Goal: Task Accomplishment & Management: Manage account settings

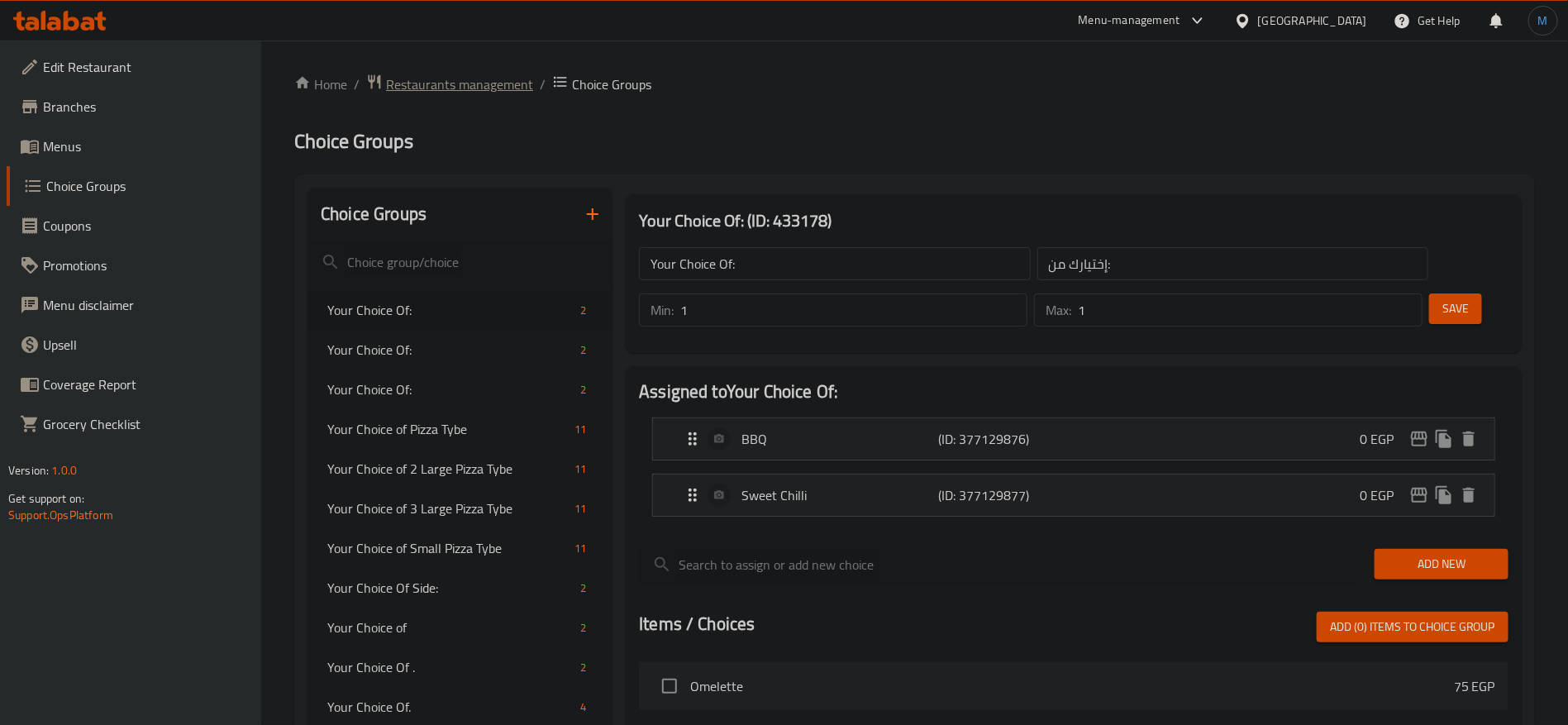
click at [486, 91] on span "Restaurants management" at bounding box center [460, 84] width 147 height 20
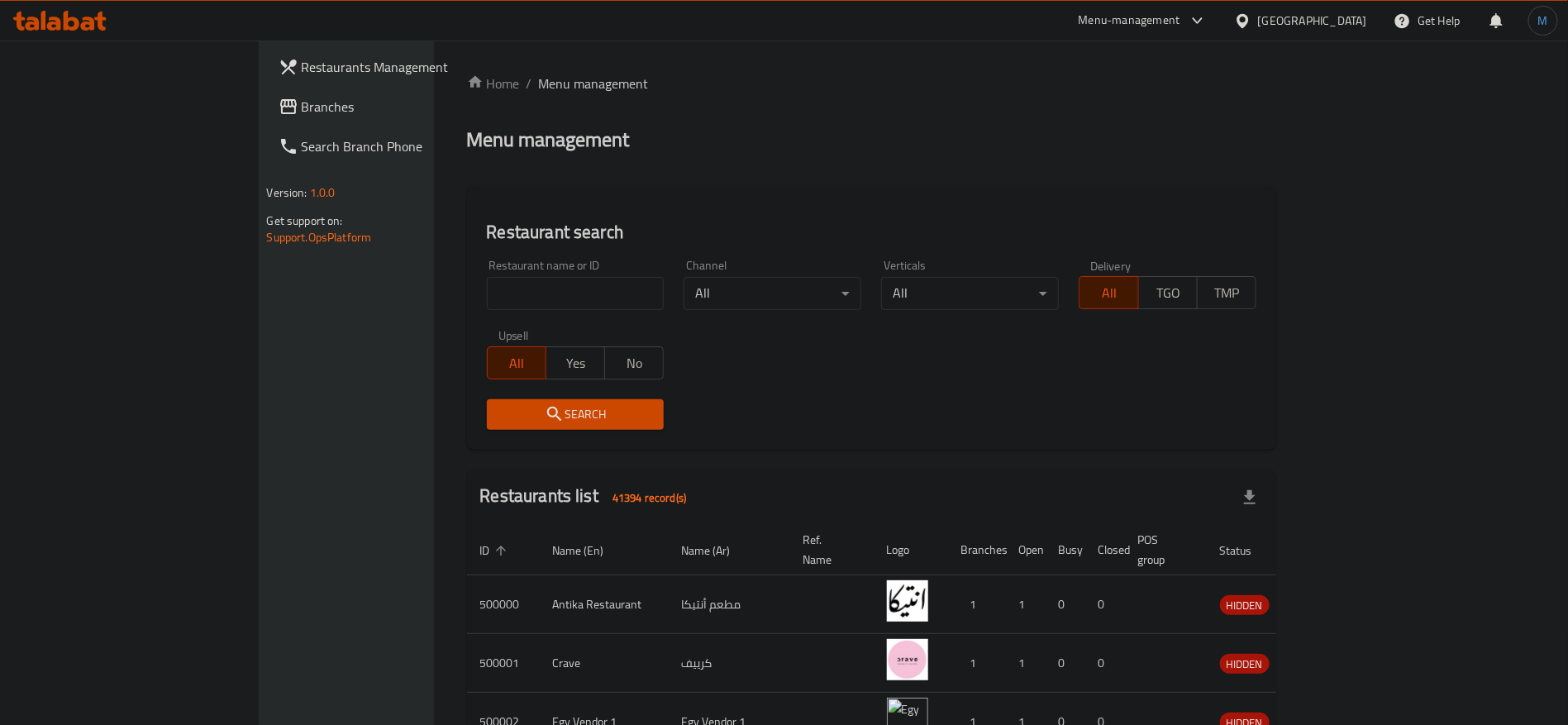
click at [265, 117] on link "Branches" at bounding box center [393, 107] width 256 height 39
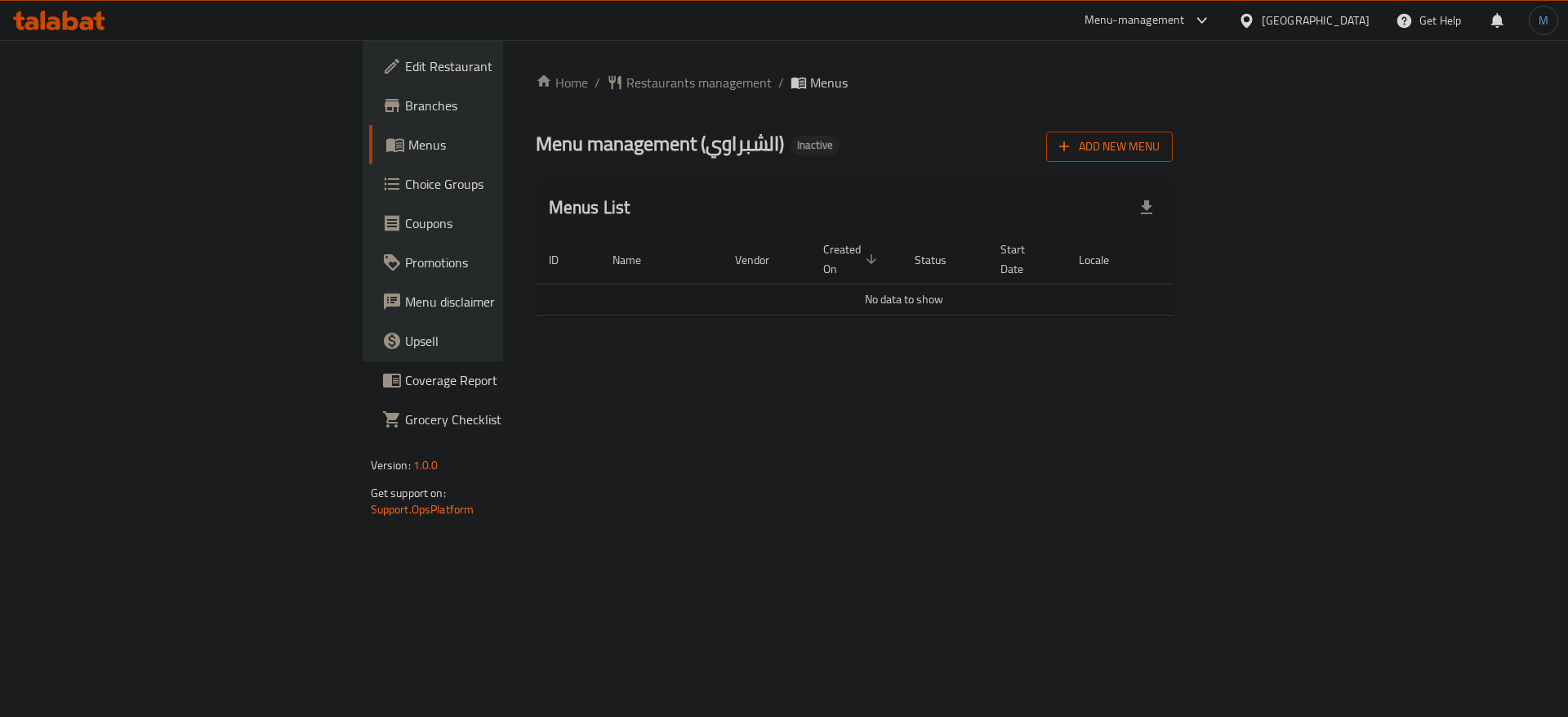
click at [1160, 154] on span "Add New Menu" at bounding box center [1109, 146] width 100 height 20
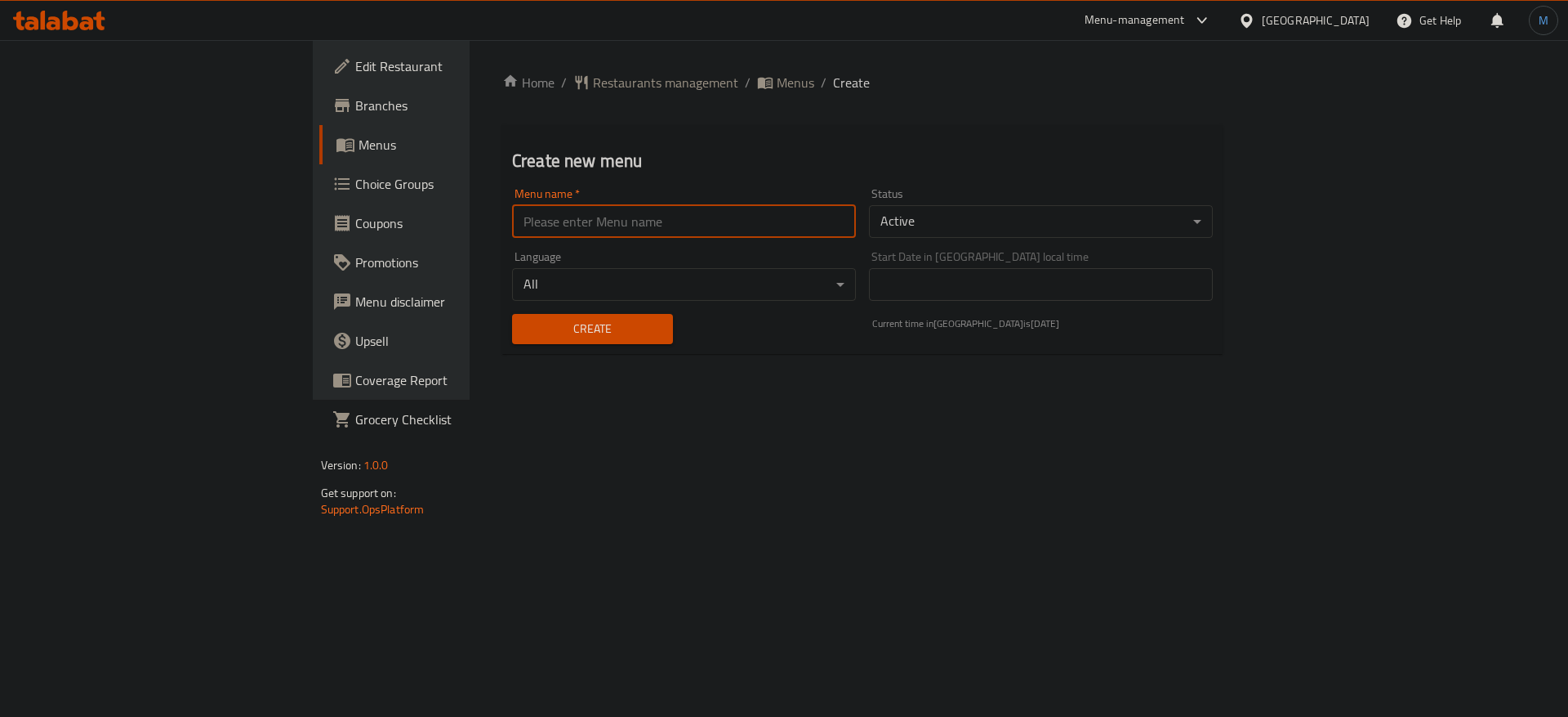
click at [625, 217] on input "text" at bounding box center [684, 221] width 344 height 33
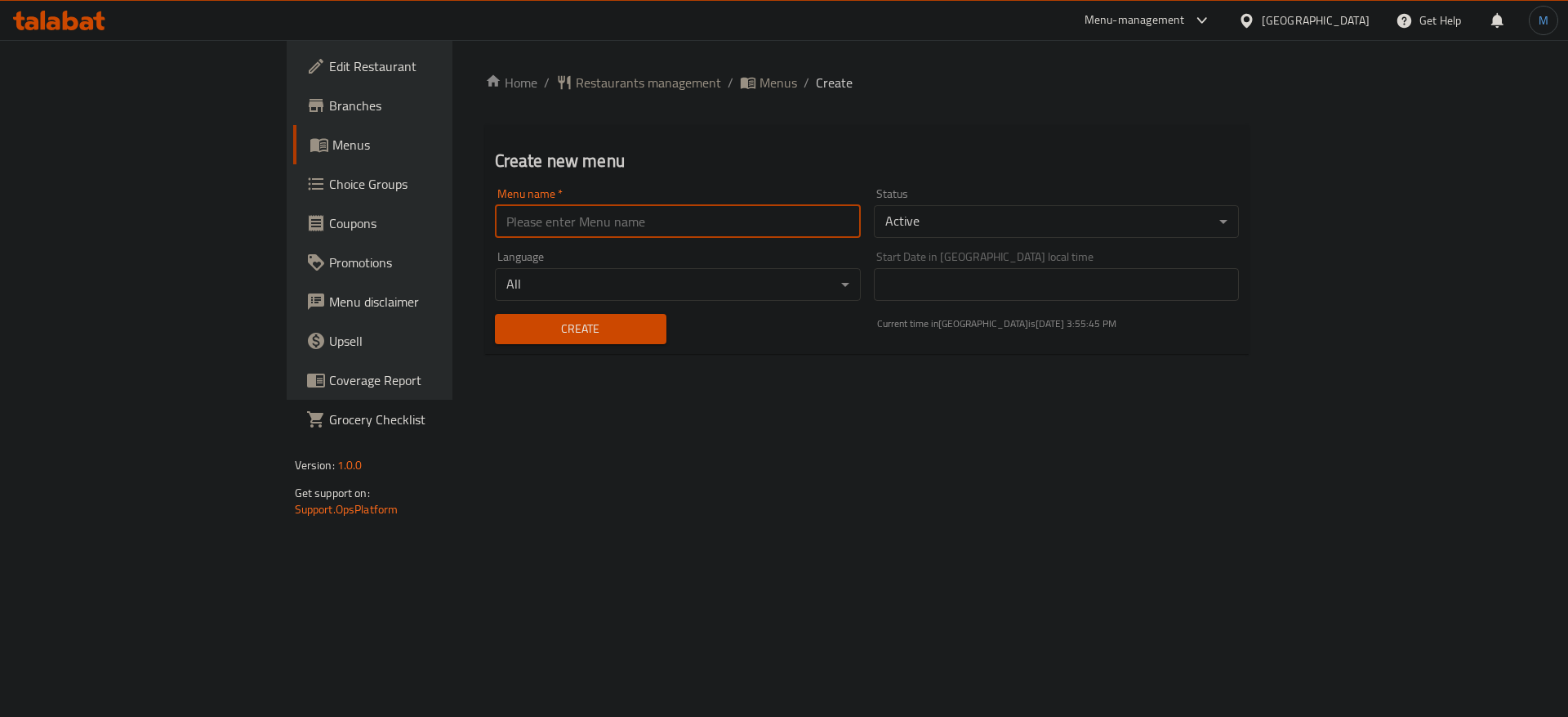
type input "1"
click at [485, 347] on div "Create" at bounding box center [581, 329] width 191 height 50
click at [508, 330] on span "Create" at bounding box center [581, 329] width 145 height 20
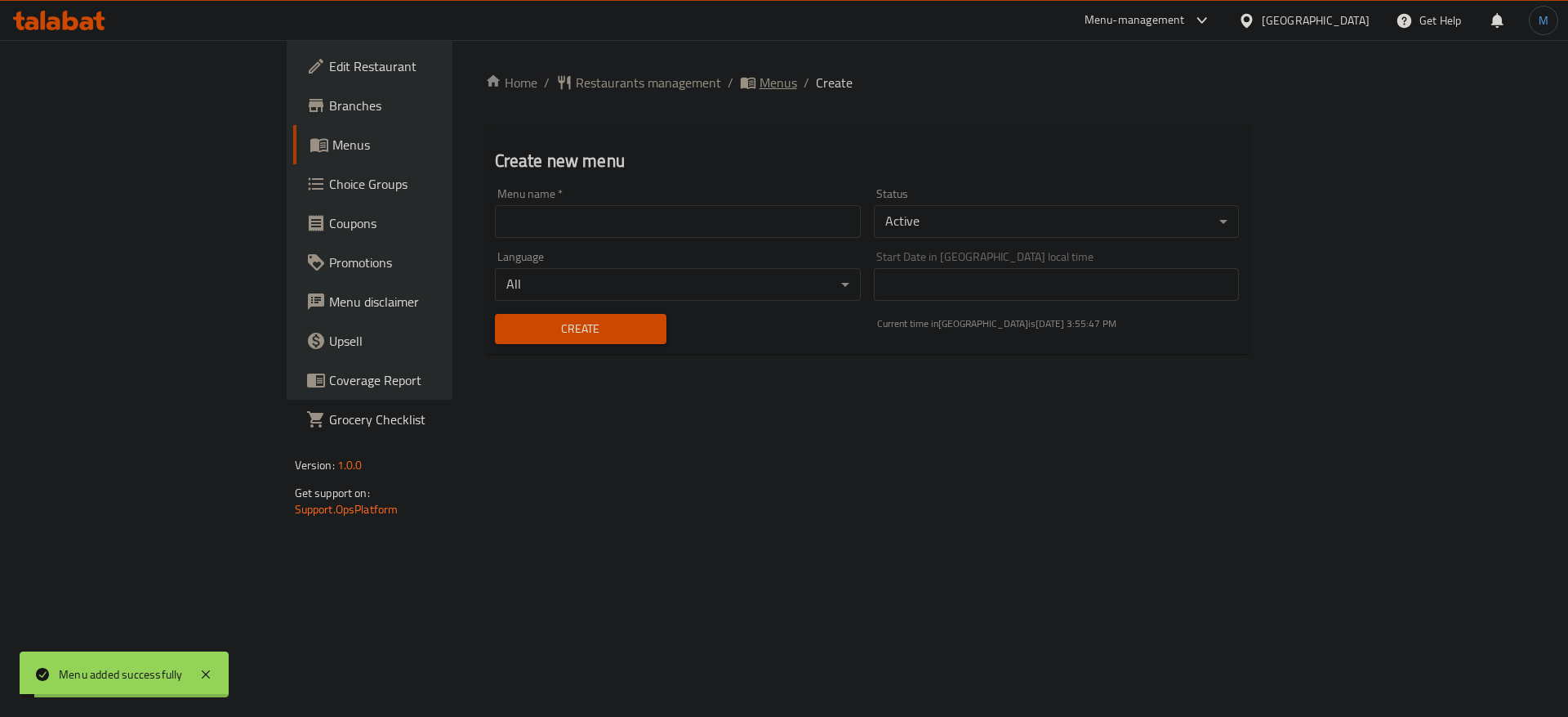
click at [759, 84] on span "Menus" at bounding box center [778, 82] width 37 height 19
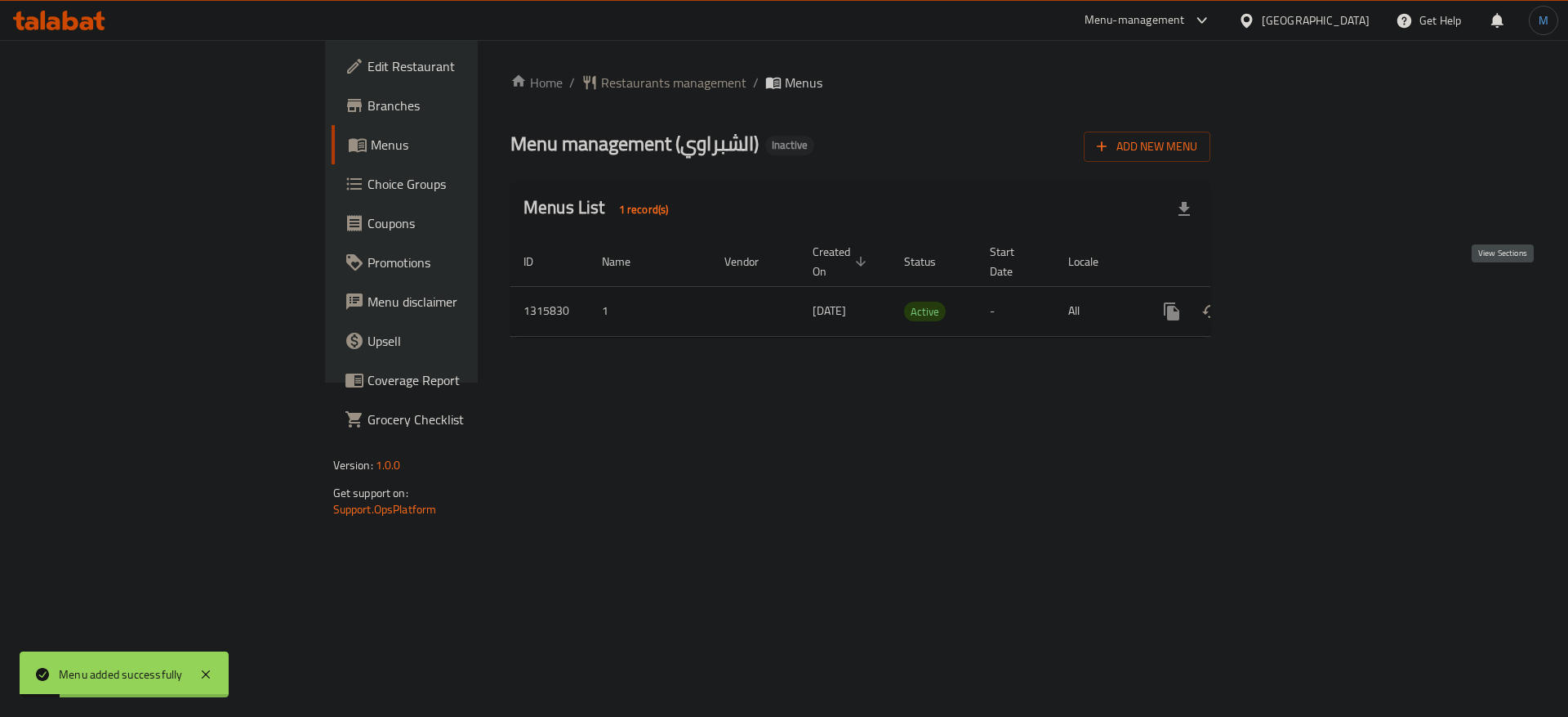
click at [1309, 303] on link "enhanced table" at bounding box center [1290, 311] width 39 height 39
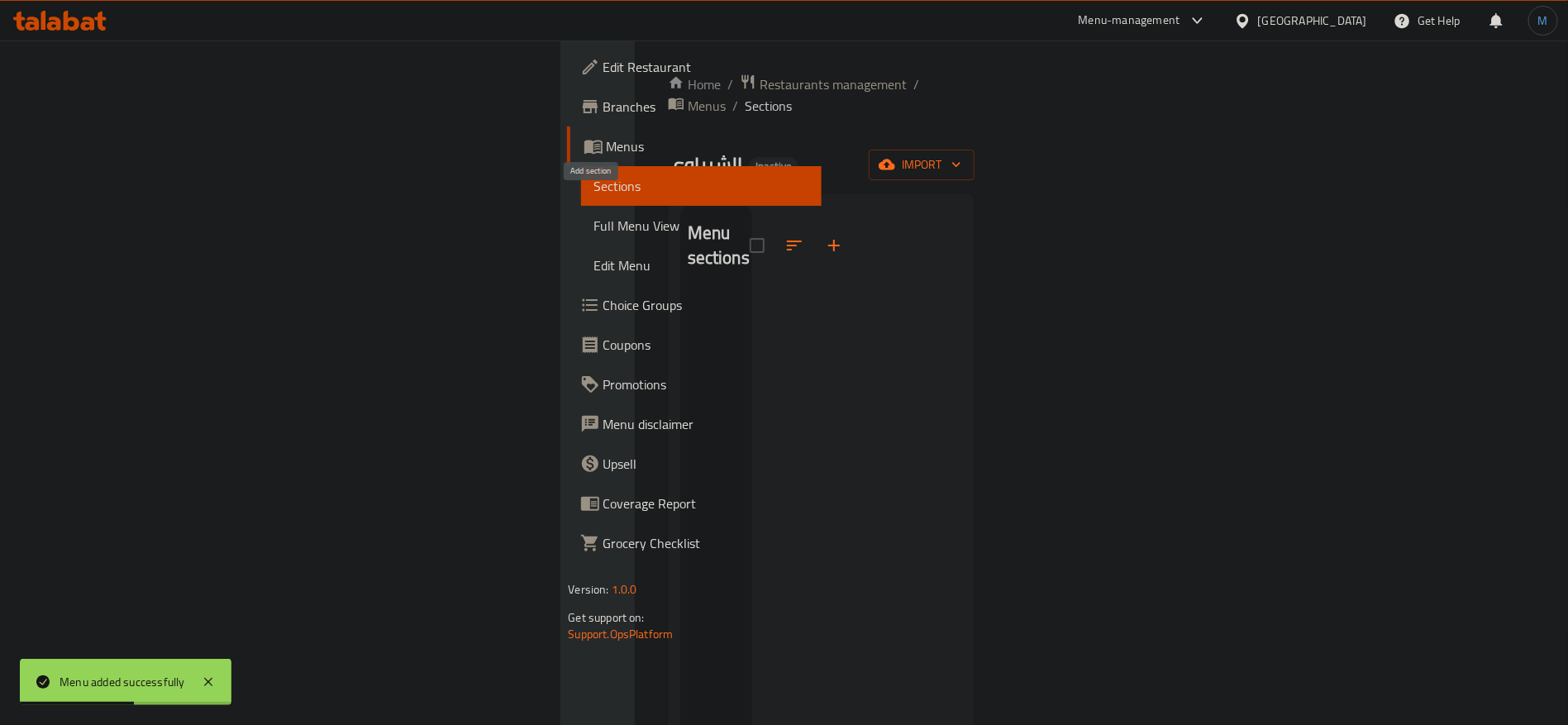
click at [824, 236] on icon "button" at bounding box center [834, 246] width 20 height 20
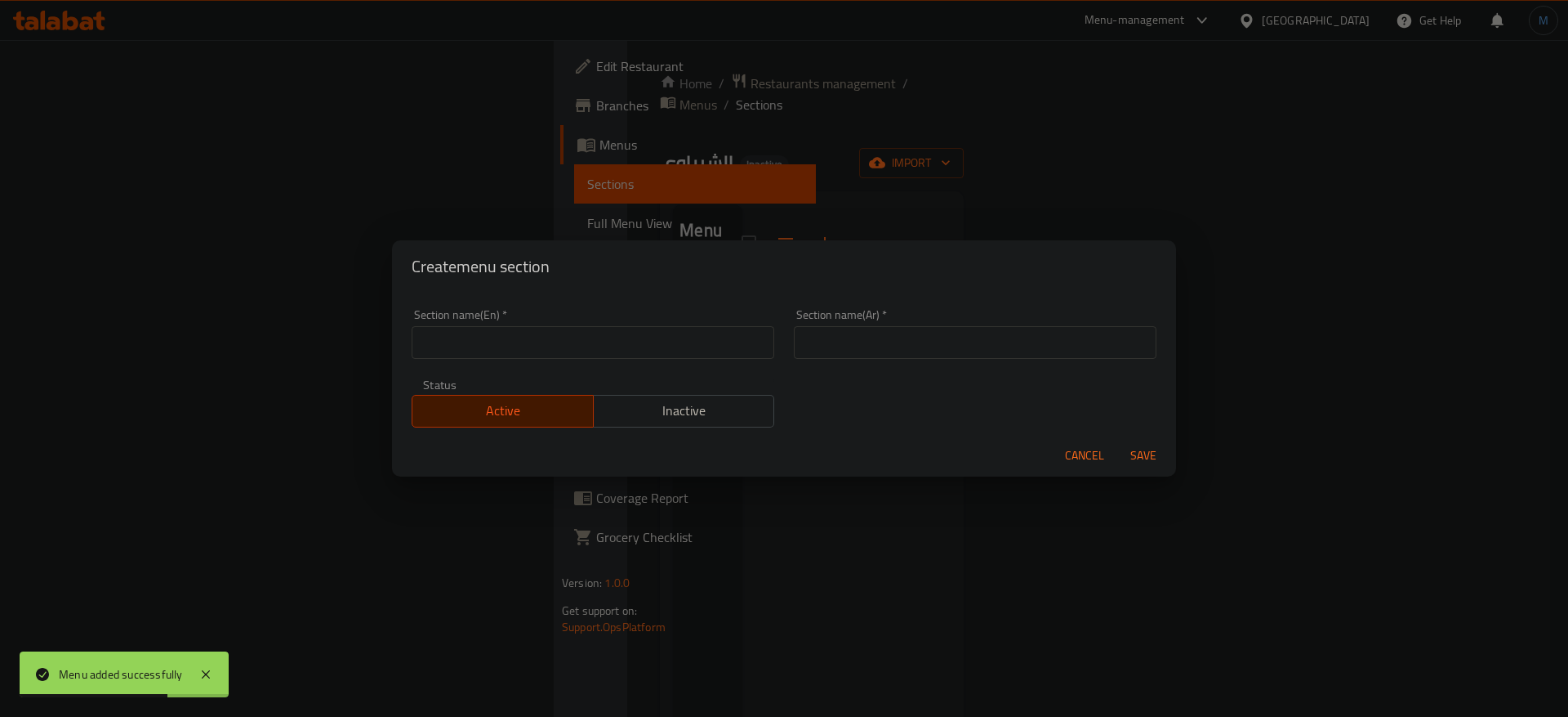
click at [910, 345] on input "text" at bounding box center [974, 342] width 362 height 33
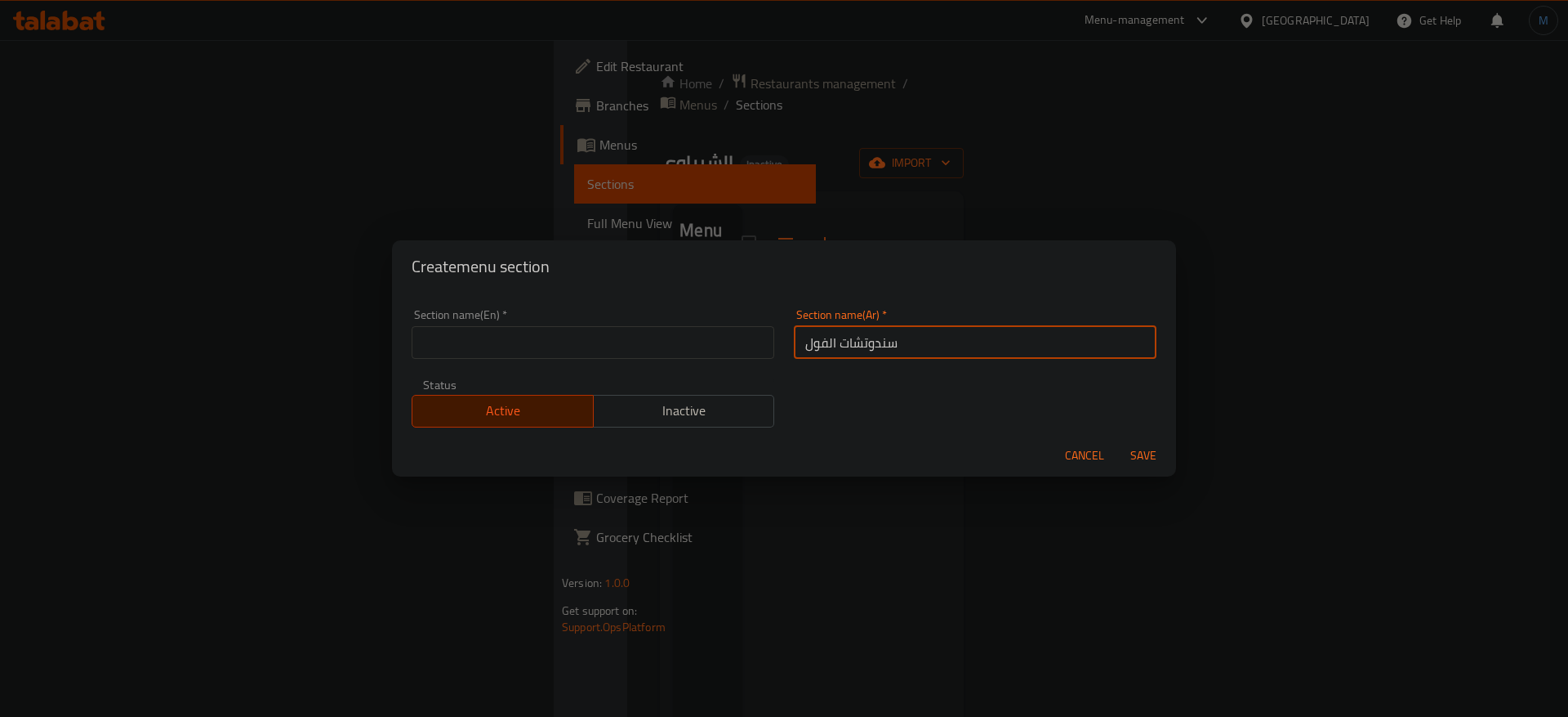
type input "سندوتشات الفول"
drag, startPoint x: 665, startPoint y: 307, endPoint x: 665, endPoint y: 324, distance: 17.0
click at [665, 318] on div "Section name(En)   * Section name(En) *" at bounding box center [594, 333] width 383 height 69
click at [655, 326] on div at bounding box center [655, 326] width 0 height 0
click at [581, 352] on input "text" at bounding box center [593, 342] width 362 height 33
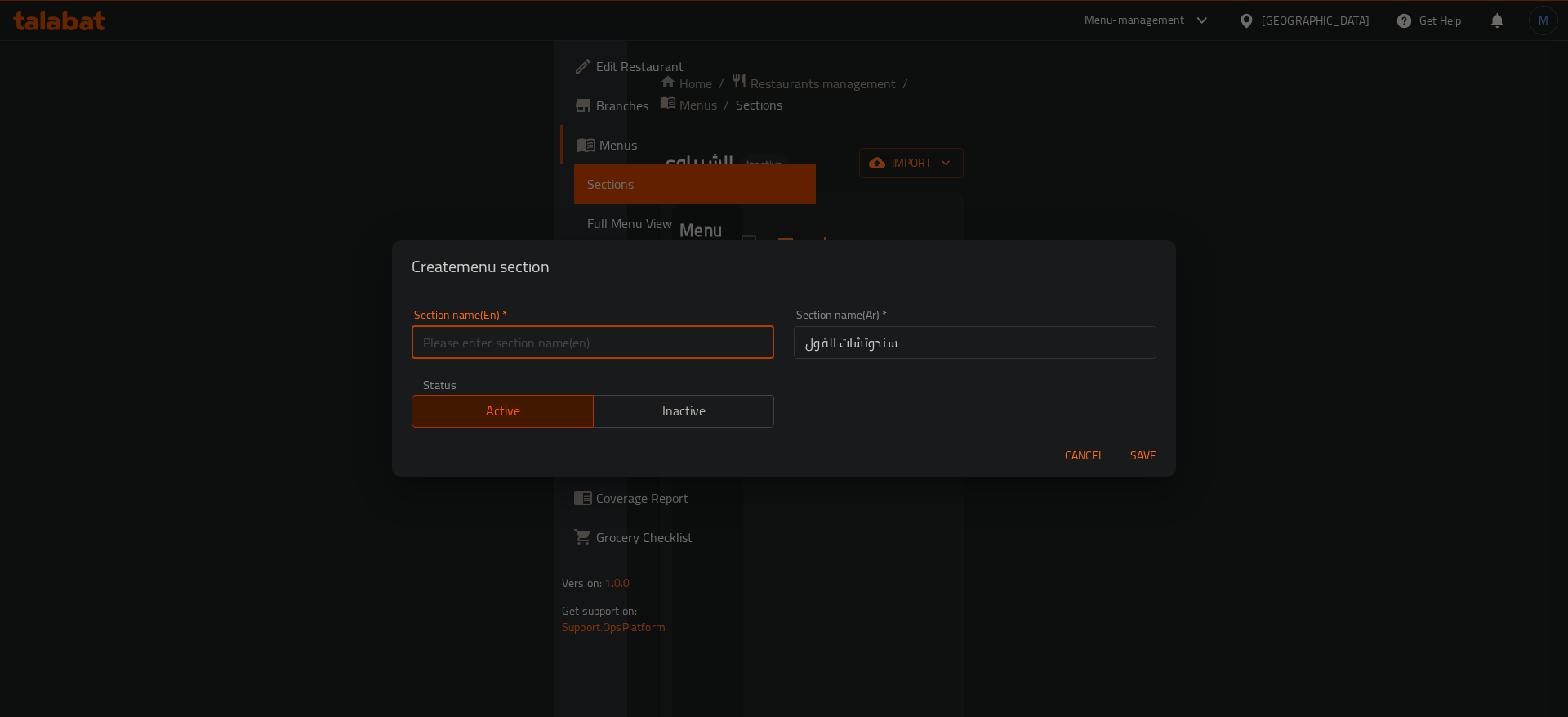
paste input "Bean sandwiches"
click at [452, 340] on input "Bean sandwiches" at bounding box center [593, 342] width 362 height 33
click at [417, 340] on input "Bean sandwiches" at bounding box center [593, 342] width 362 height 33
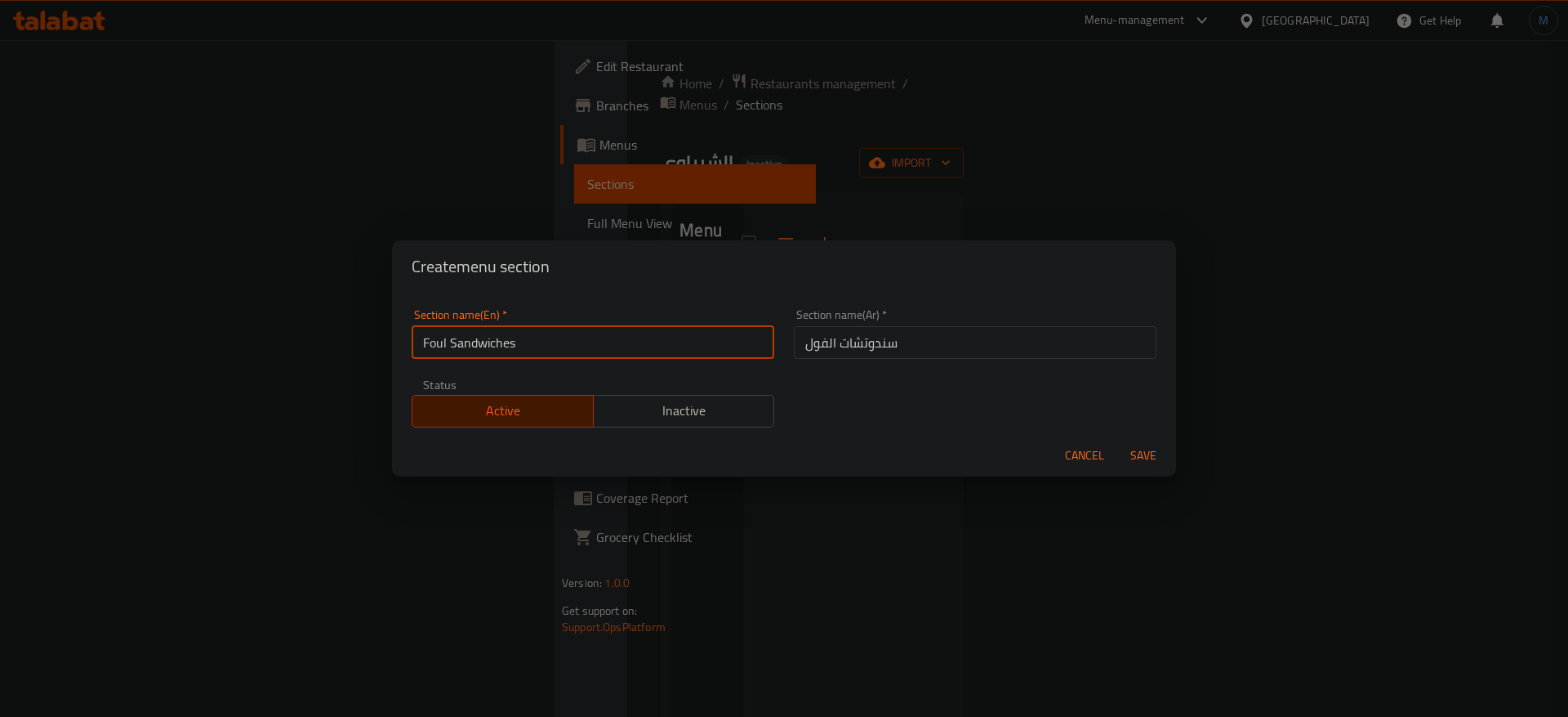
click at [431, 338] on input "Foul Sandwiches" at bounding box center [593, 342] width 362 height 33
type input "Foul Sandwiches"
click at [1117, 440] on button "Save" at bounding box center [1143, 456] width 52 height 30
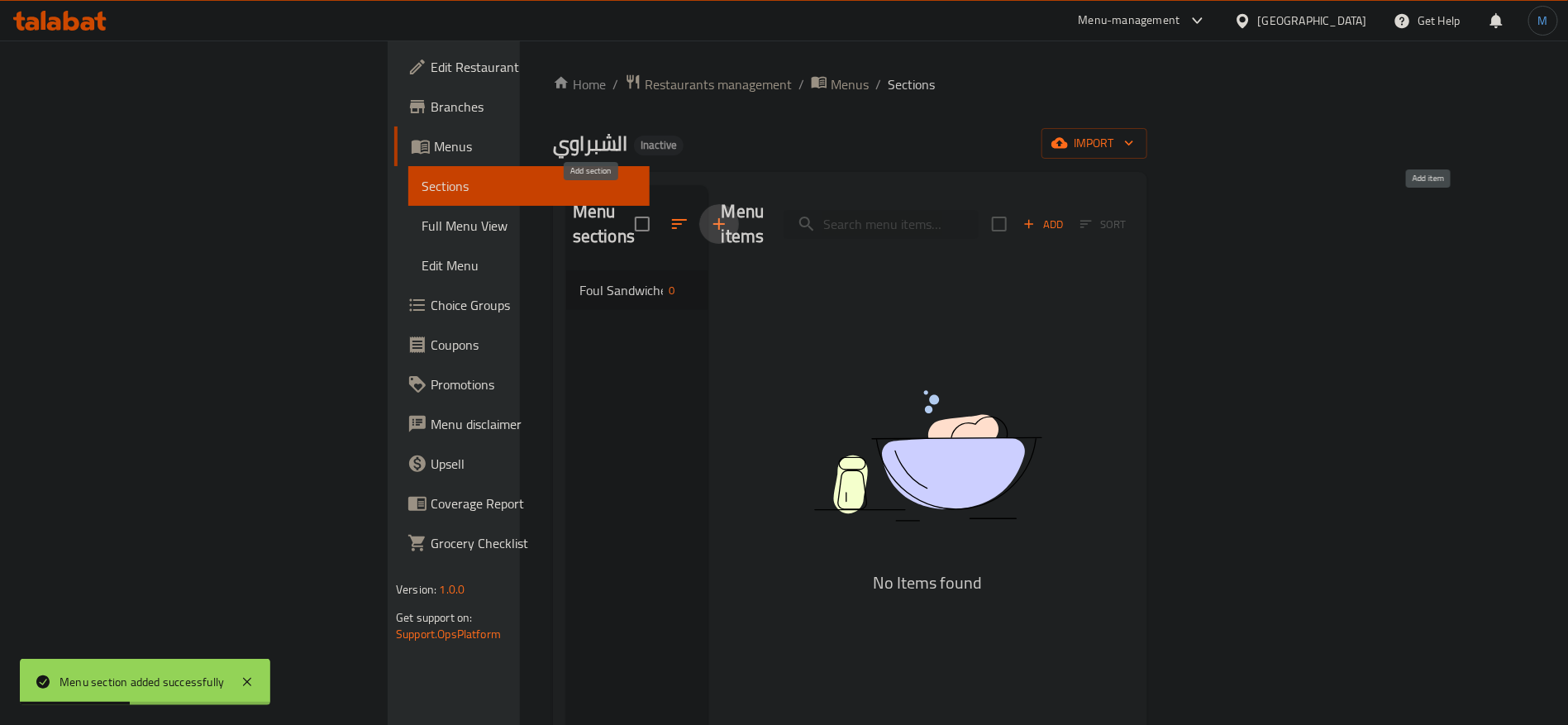
click at [1065, 215] on span "Add" at bounding box center [1044, 224] width 45 height 19
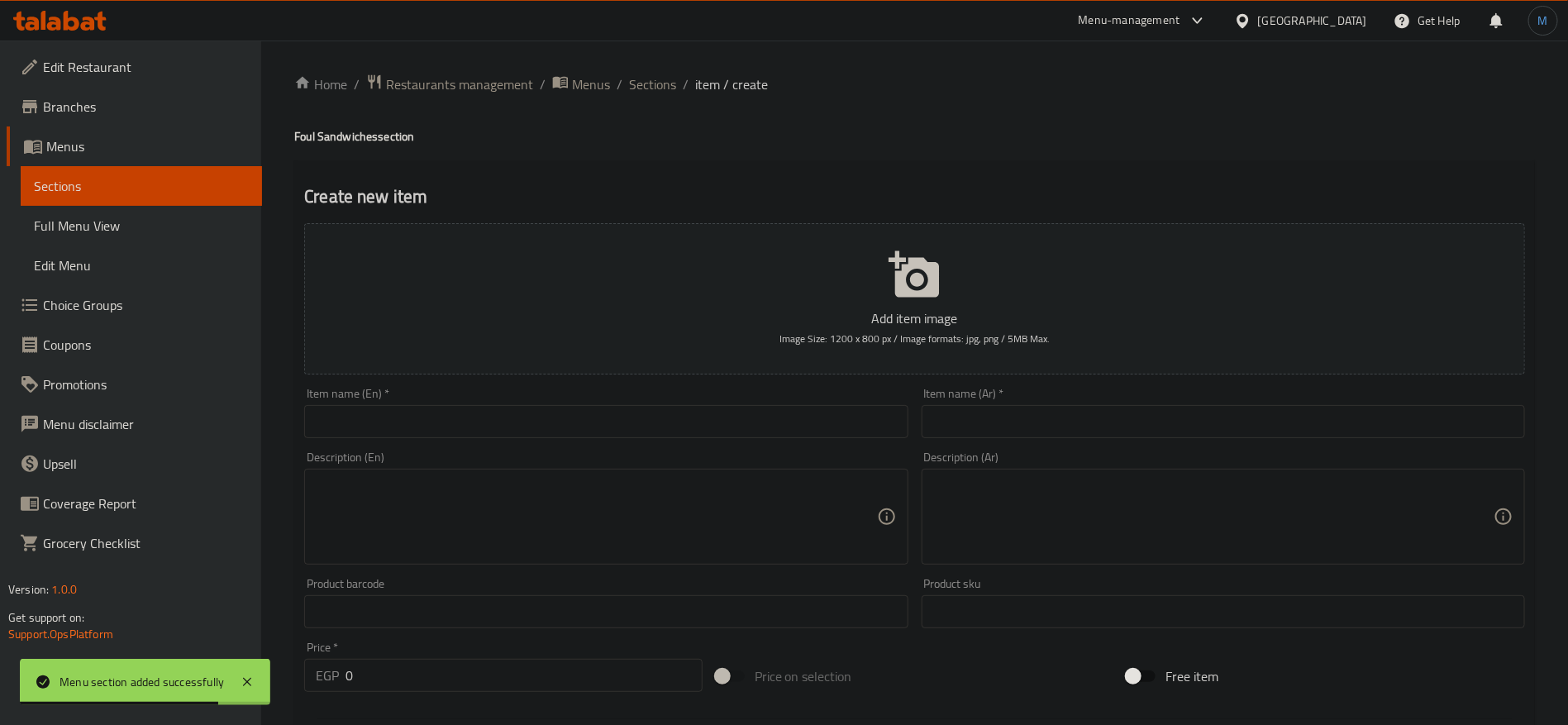
click at [1197, 428] on input "text" at bounding box center [1223, 421] width 603 height 33
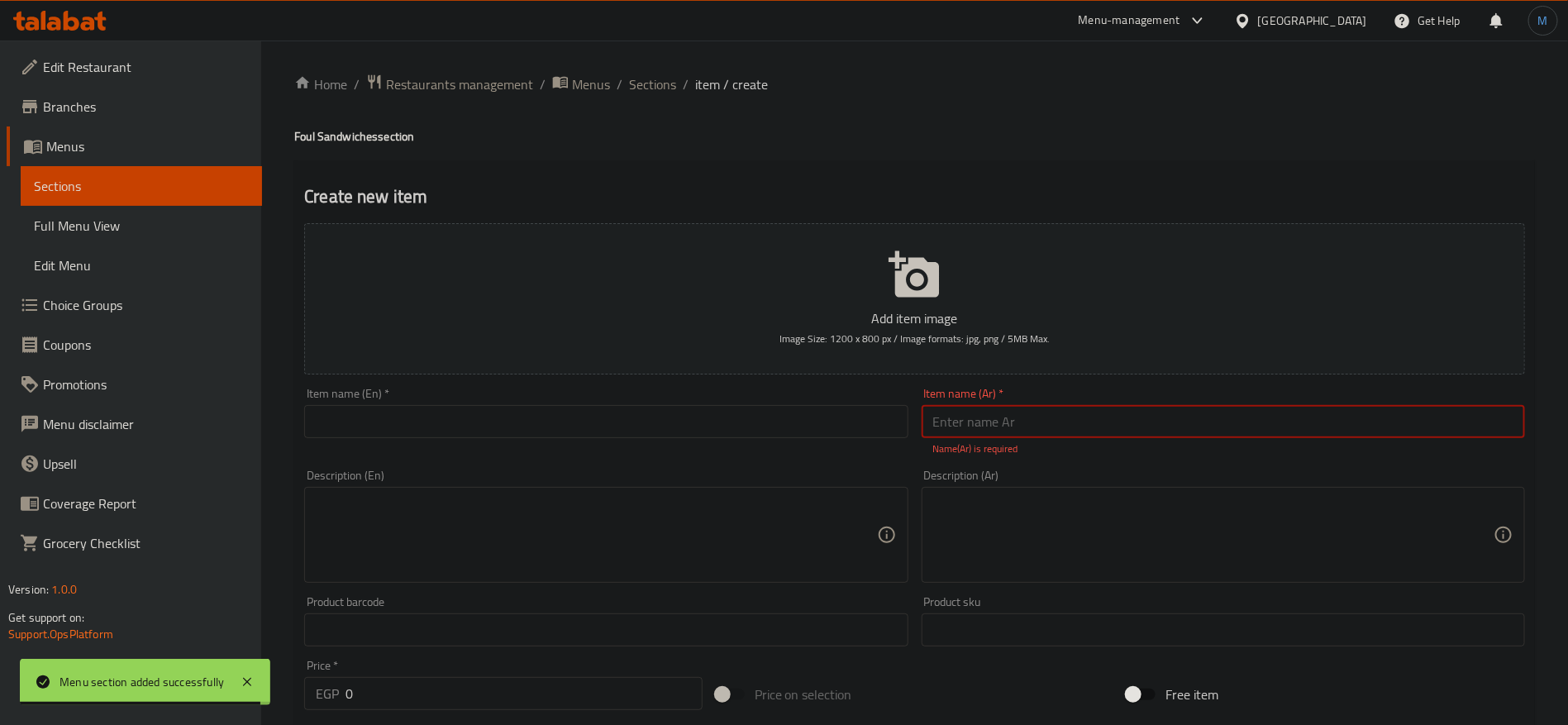
click at [1190, 431] on input "text" at bounding box center [1223, 421] width 603 height 33
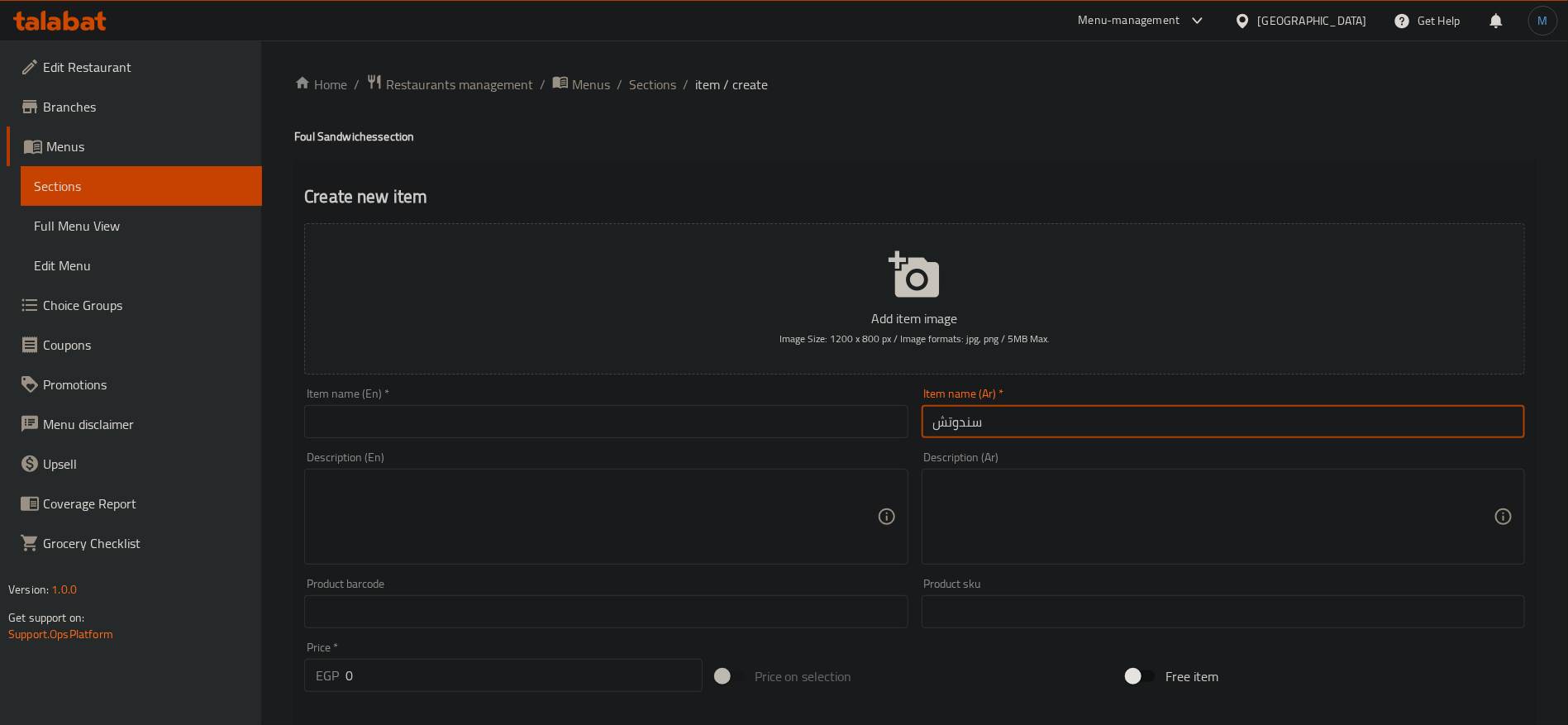
paste input "اندوتش"
type input "ساندوتش فول"
click at [525, 441] on div "Item name (En)   * Item name (En) *" at bounding box center [606, 412] width 617 height 64
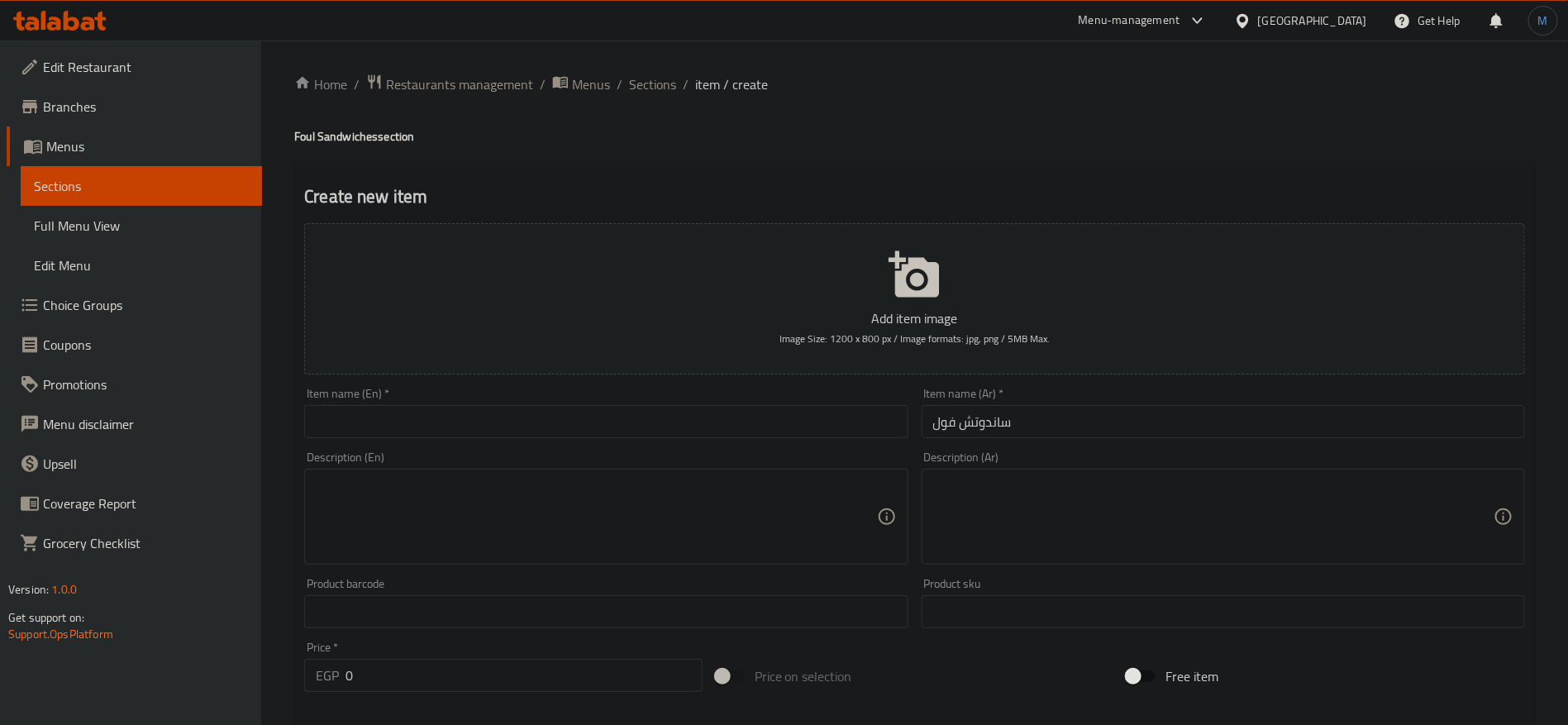
click at [525, 436] on input "text" at bounding box center [605, 421] width 603 height 33
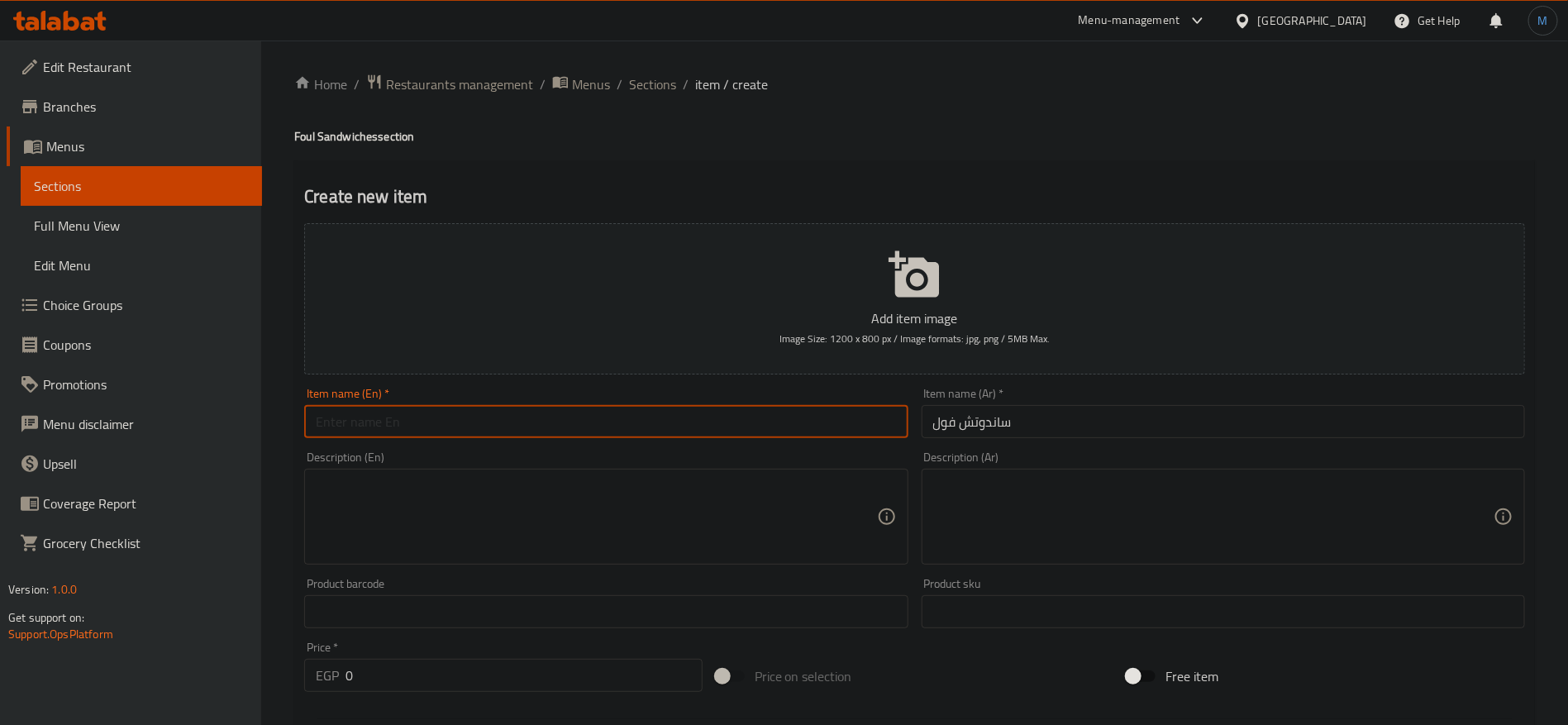
paste input "Foul sandwich"
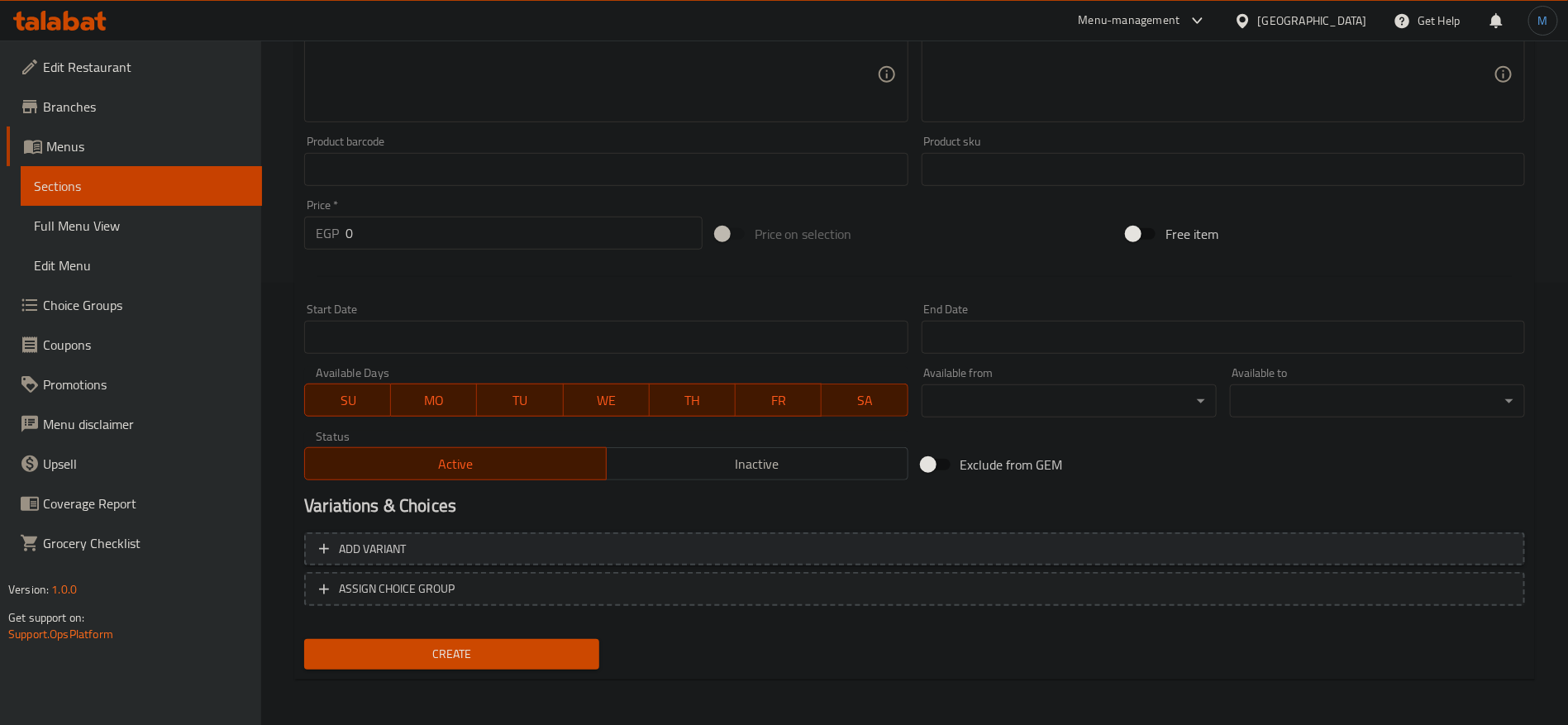
type input "Foul Sandwich"
click at [1316, 539] on span "Add variant" at bounding box center [914, 548] width 1191 height 21
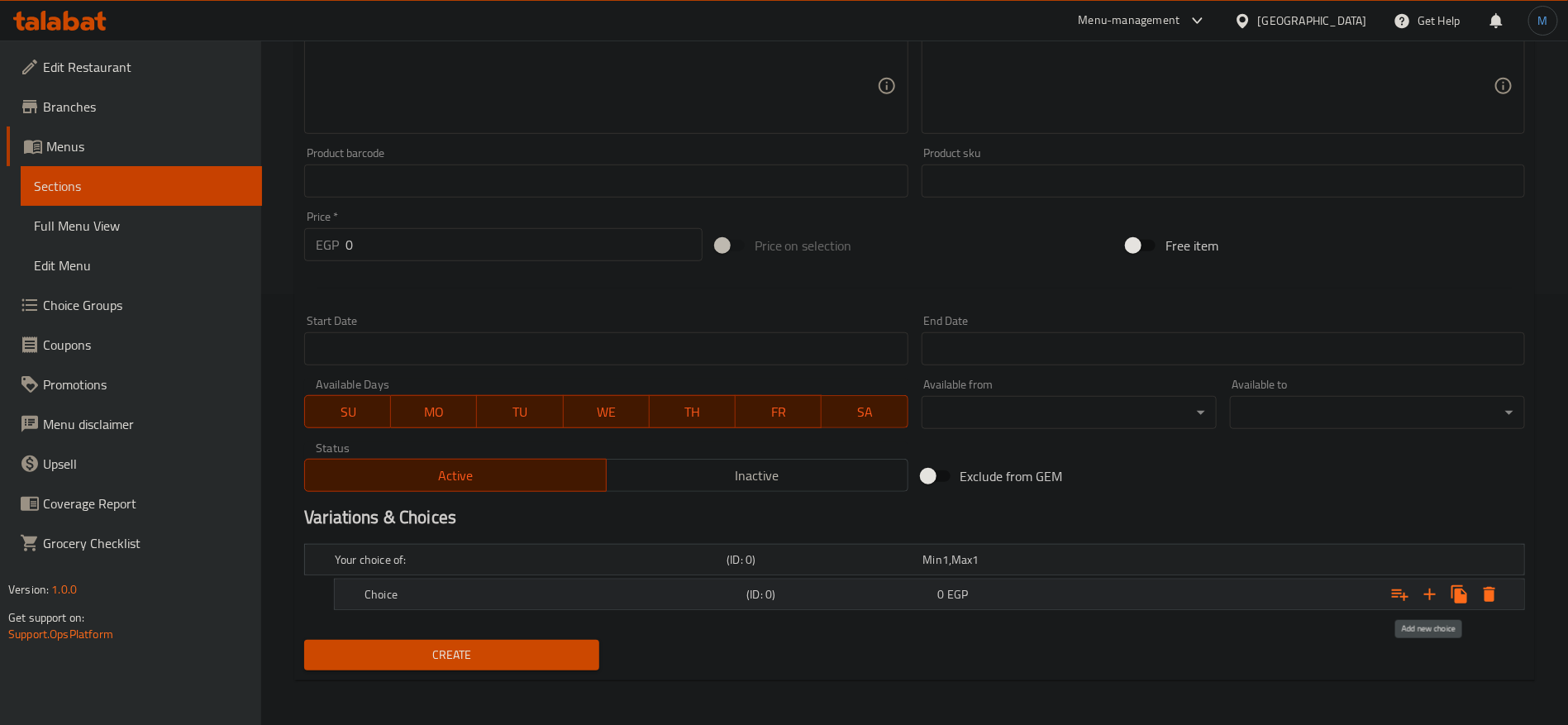
click at [1427, 589] on icon "Expand" at bounding box center [1430, 594] width 20 height 20
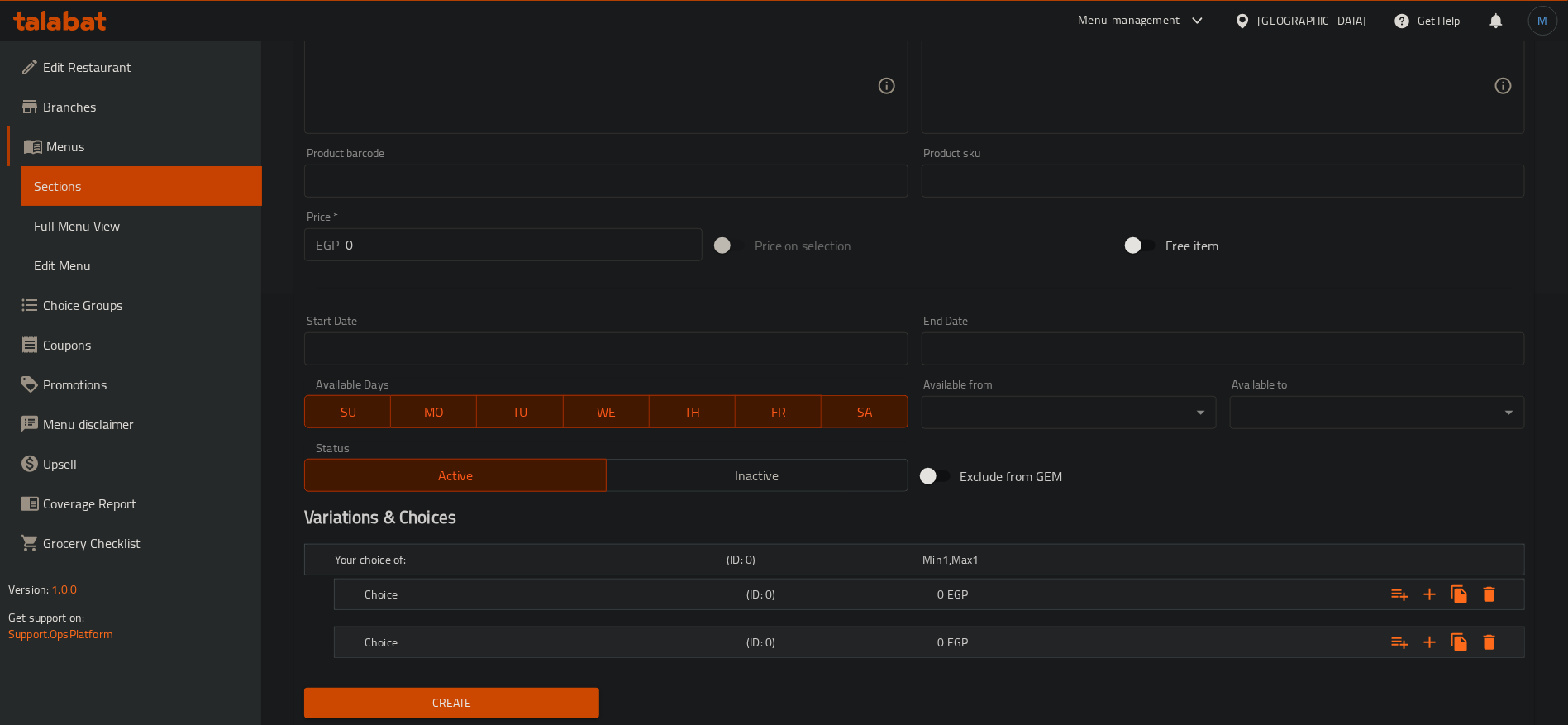
click at [1109, 635] on div "0 EGP" at bounding box center [1031, 642] width 185 height 16
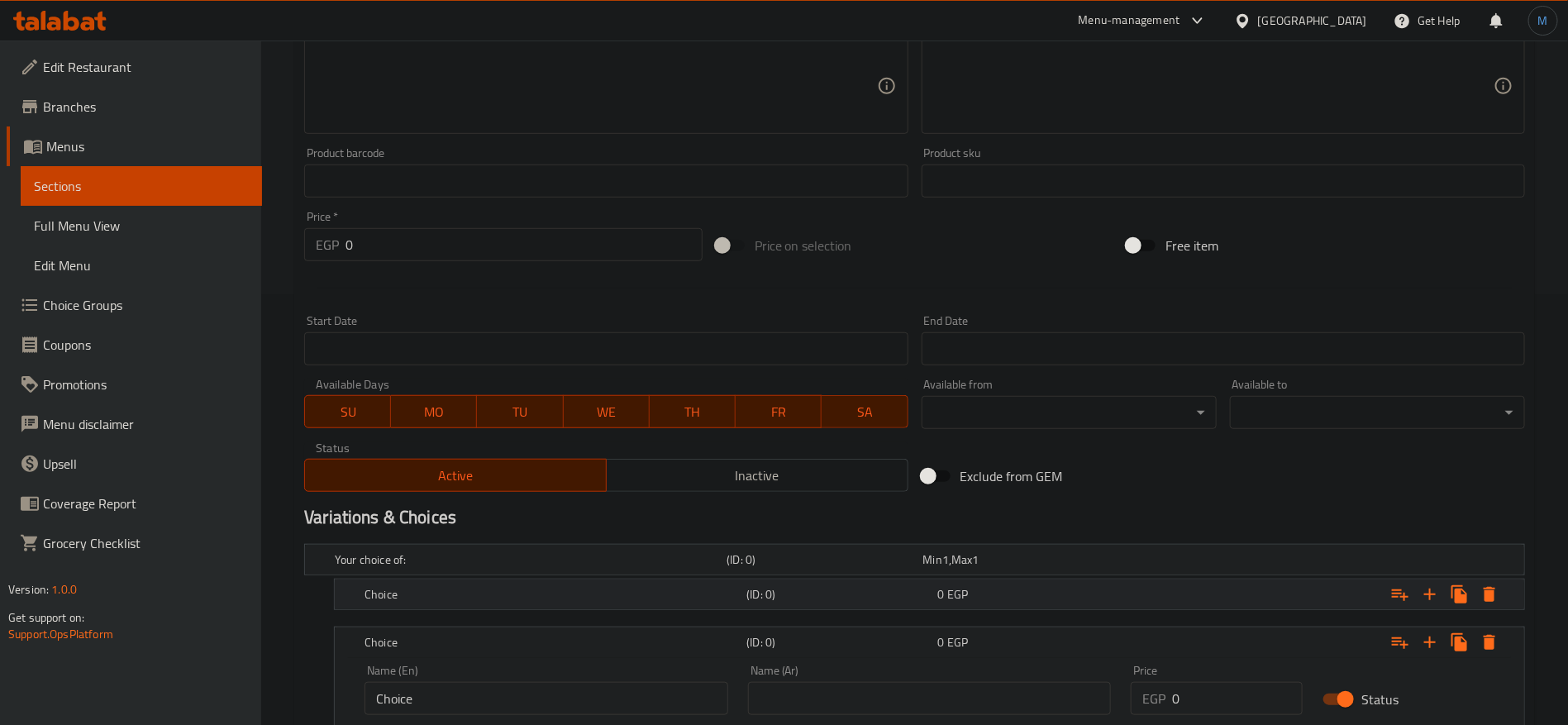
click at [1096, 606] on div "Choice (ID: 0) 0 EGP" at bounding box center [934, 594] width 1147 height 37
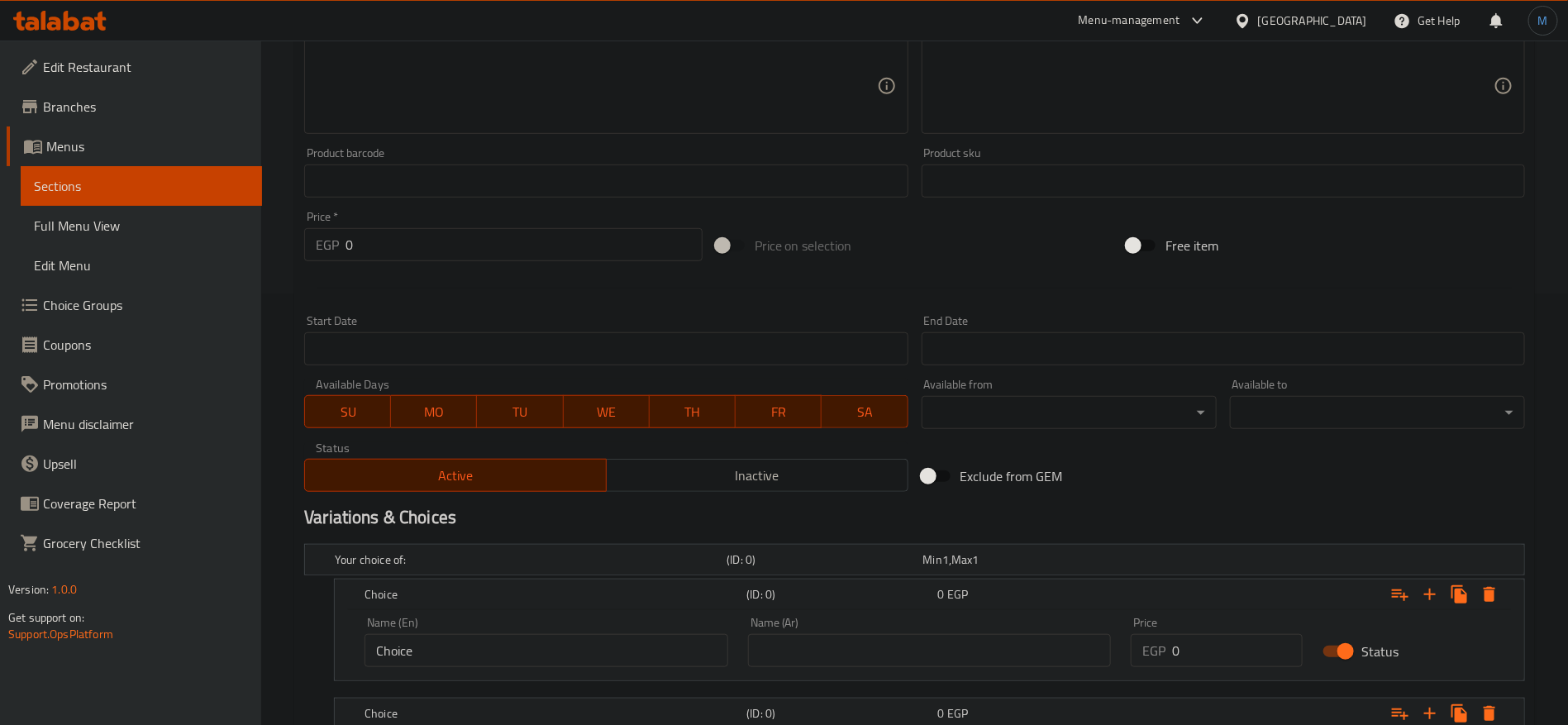
click at [994, 644] on input "text" at bounding box center [930, 650] width 364 height 33
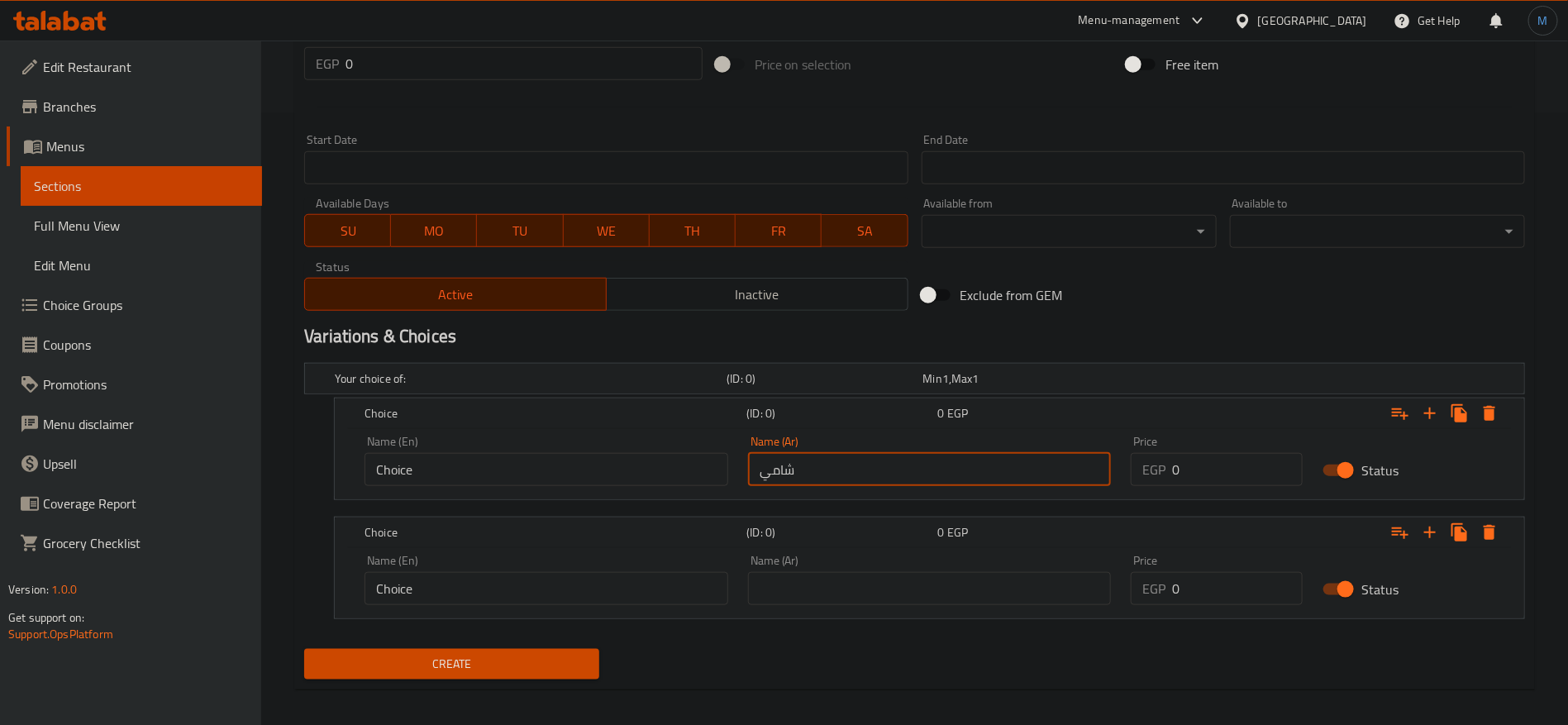
scroll to position [620, 0]
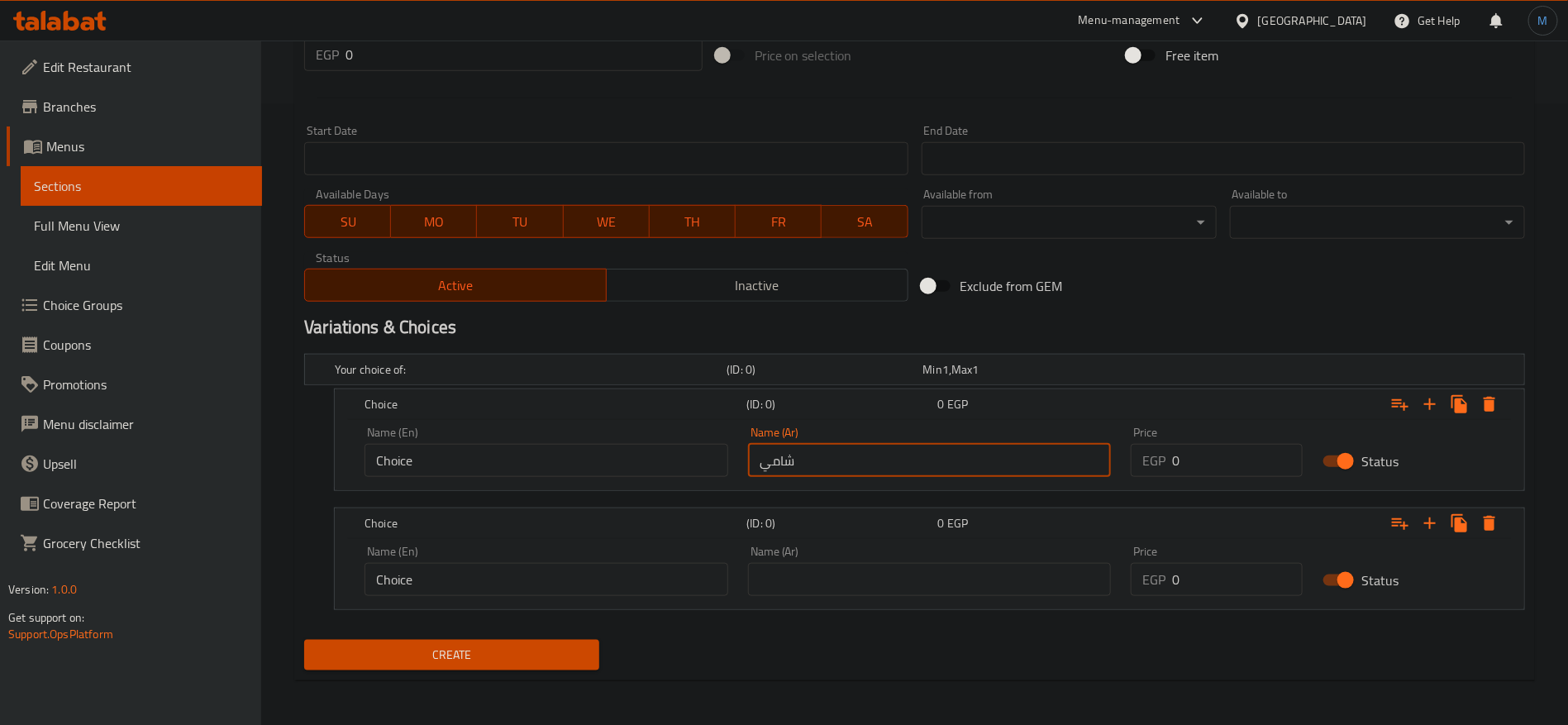
type input "شامي"
click at [865, 582] on input "text" at bounding box center [930, 579] width 364 height 33
type input "بلدي"
click at [1208, 463] on input "0" at bounding box center [1237, 460] width 131 height 33
type input "14"
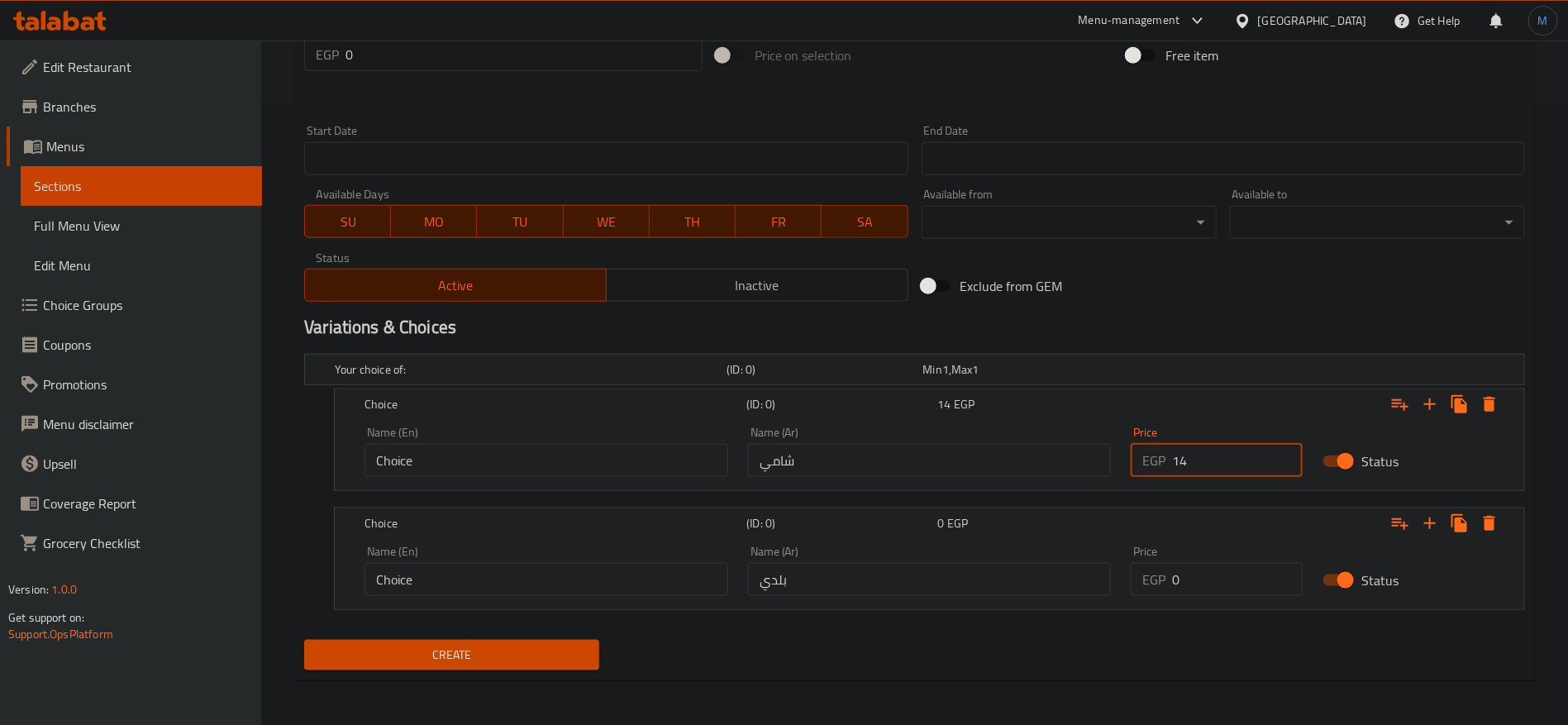
click at [1212, 588] on input "0" at bounding box center [1237, 579] width 131 height 33
type input "17"
click at [1203, 321] on h2 "Variations & Choices" at bounding box center [914, 327] width 1221 height 25
click at [803, 454] on input "شامي" at bounding box center [930, 460] width 364 height 33
click at [620, 455] on input "Choice" at bounding box center [547, 460] width 364 height 33
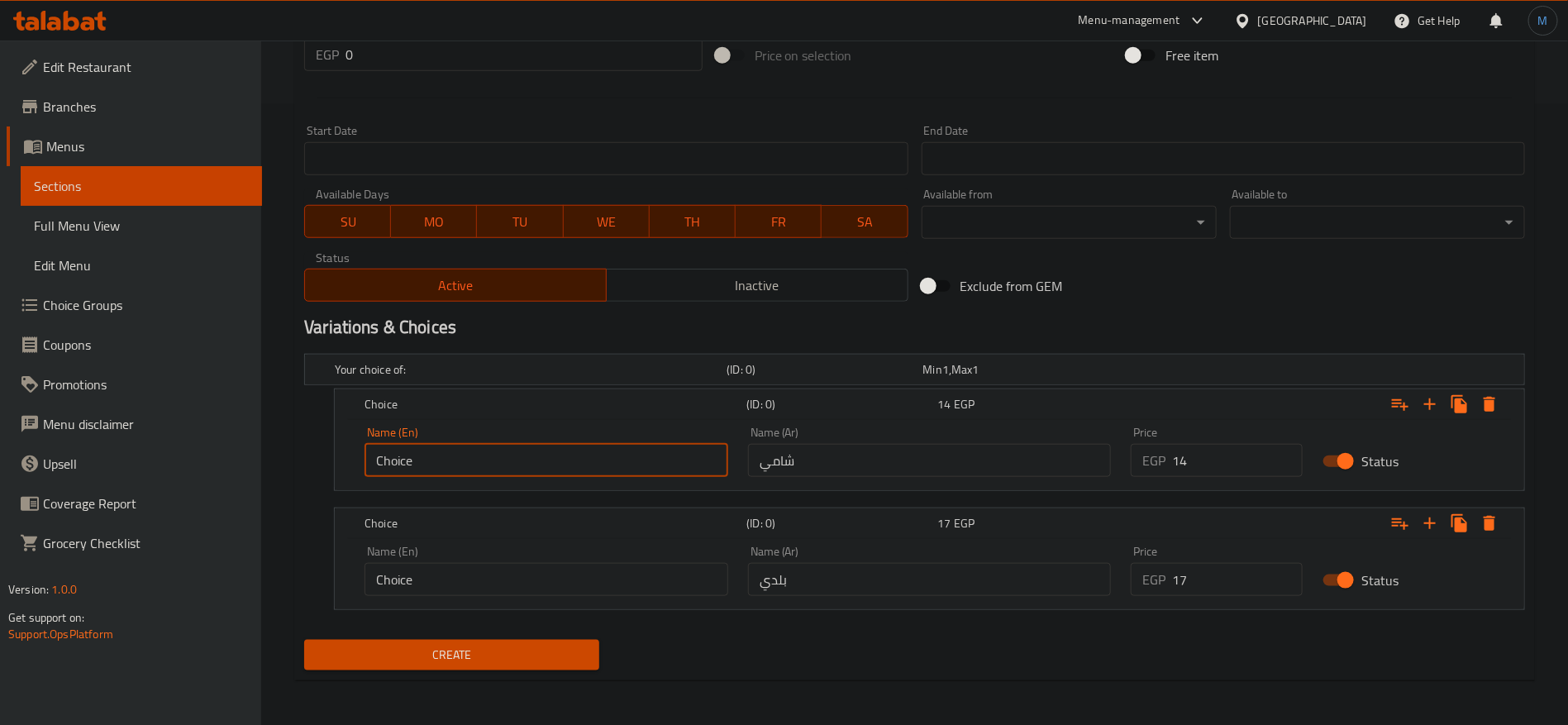
paste input "Shami"
type input "Shami"
click at [549, 583] on input "Choice" at bounding box center [547, 579] width 364 height 33
type input "Baladi"
click at [972, 645] on div "Create" at bounding box center [914, 654] width 1234 height 44
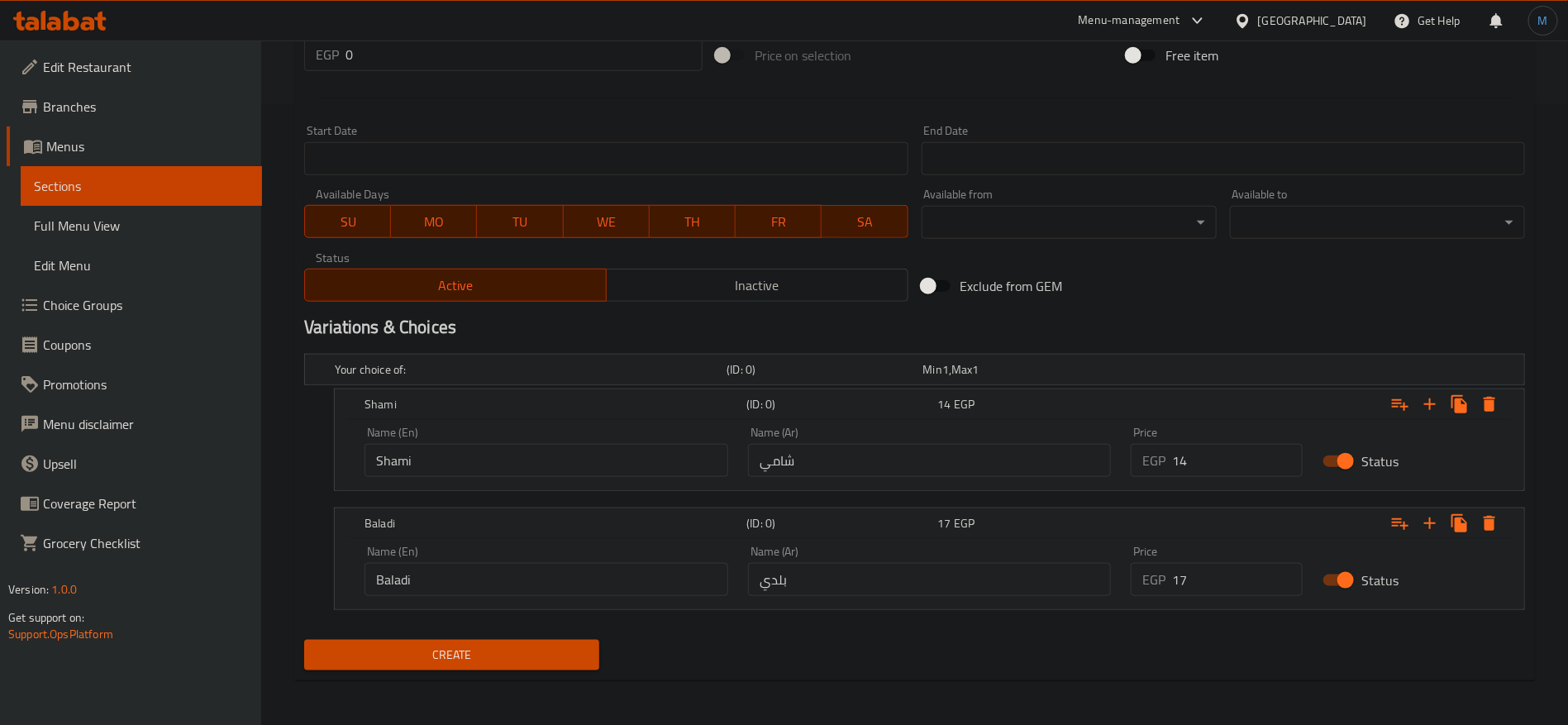
scroll to position [0, 0]
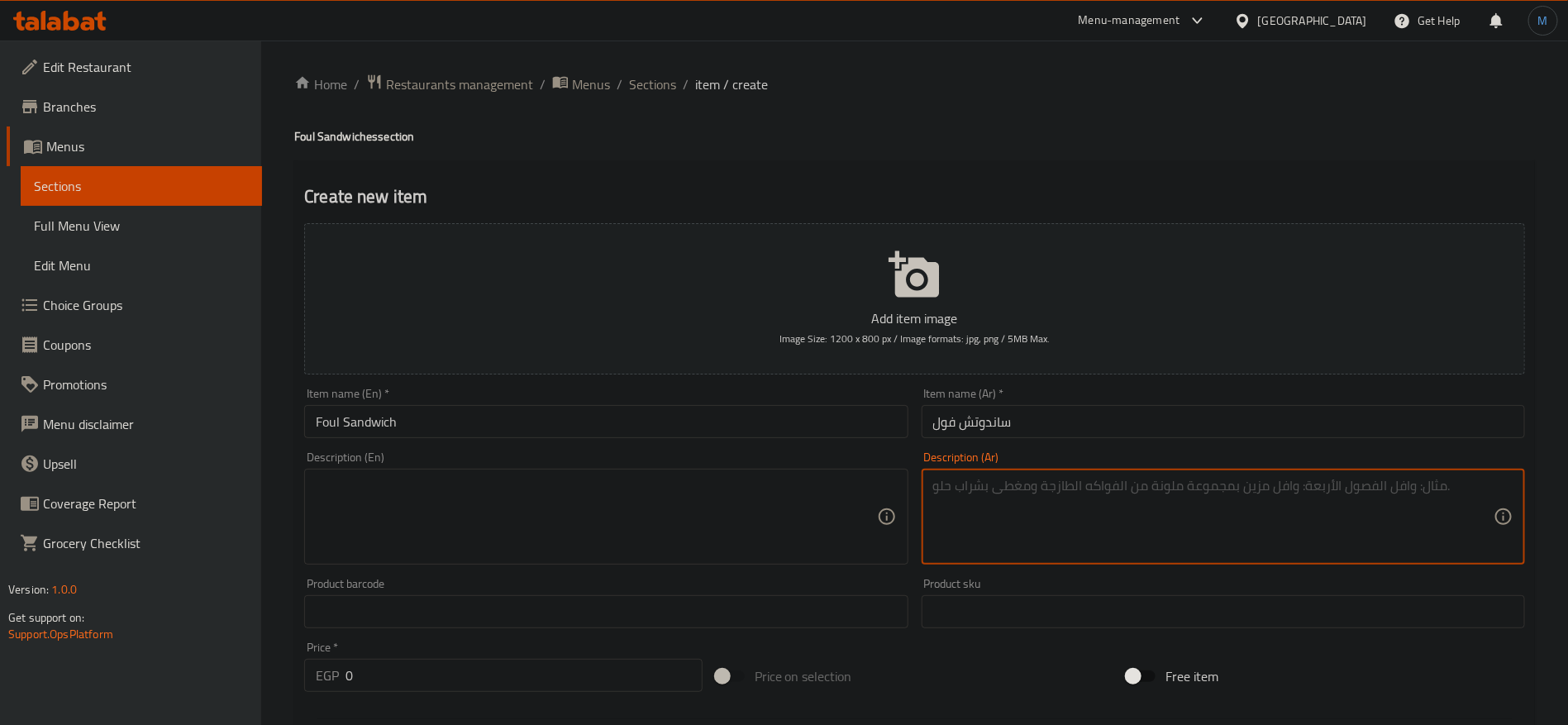
click at [1304, 552] on textarea at bounding box center [1213, 517] width 560 height 79
paste textarea "سندوتش فول بسيط بطعم أصيل"
type textarea "سندوتش فول بسيط بطعم أصيل"
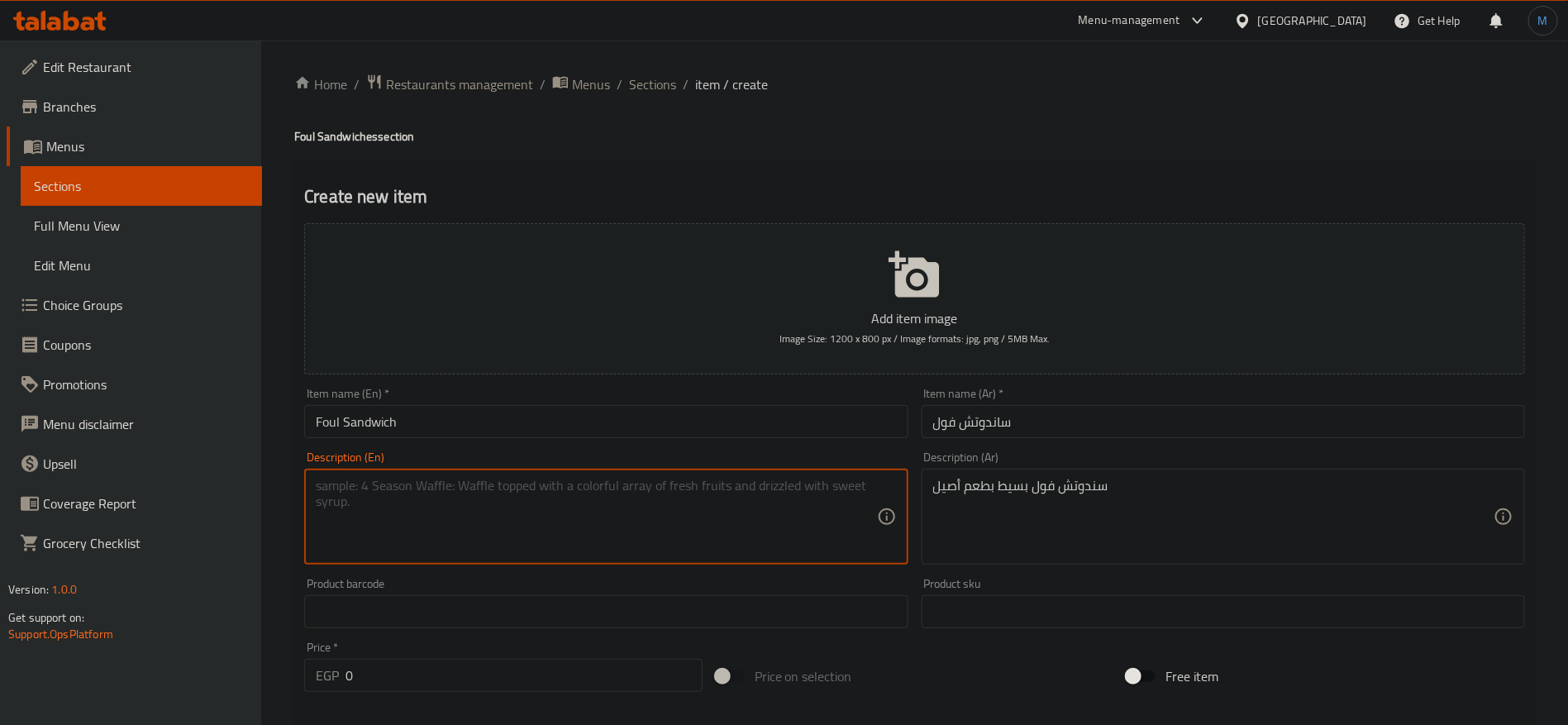
click at [641, 511] on textarea at bounding box center [595, 517] width 560 height 79
paste textarea "Simple bean sandwich with an authentic taste"
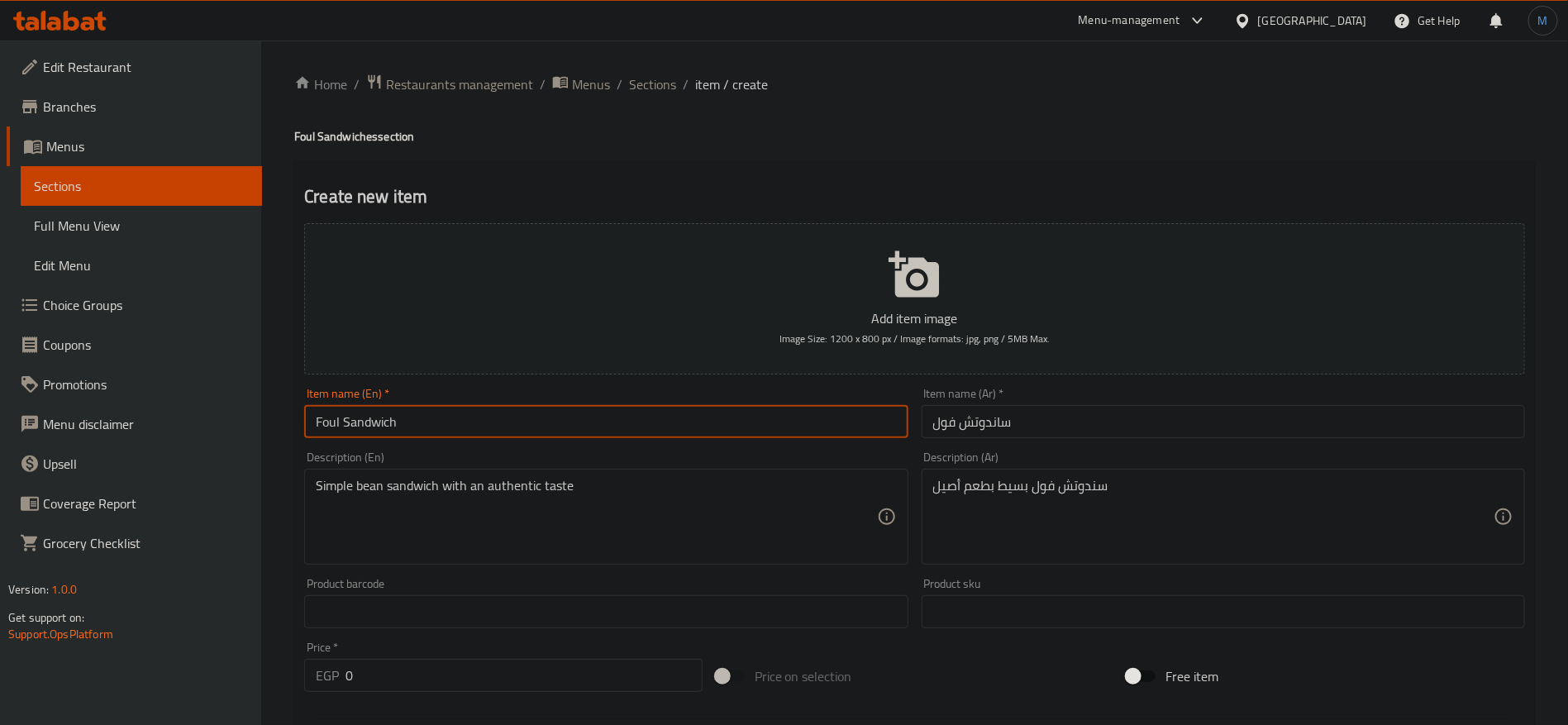
click at [317, 425] on input "Foul Sandwich" at bounding box center [605, 421] width 603 height 33
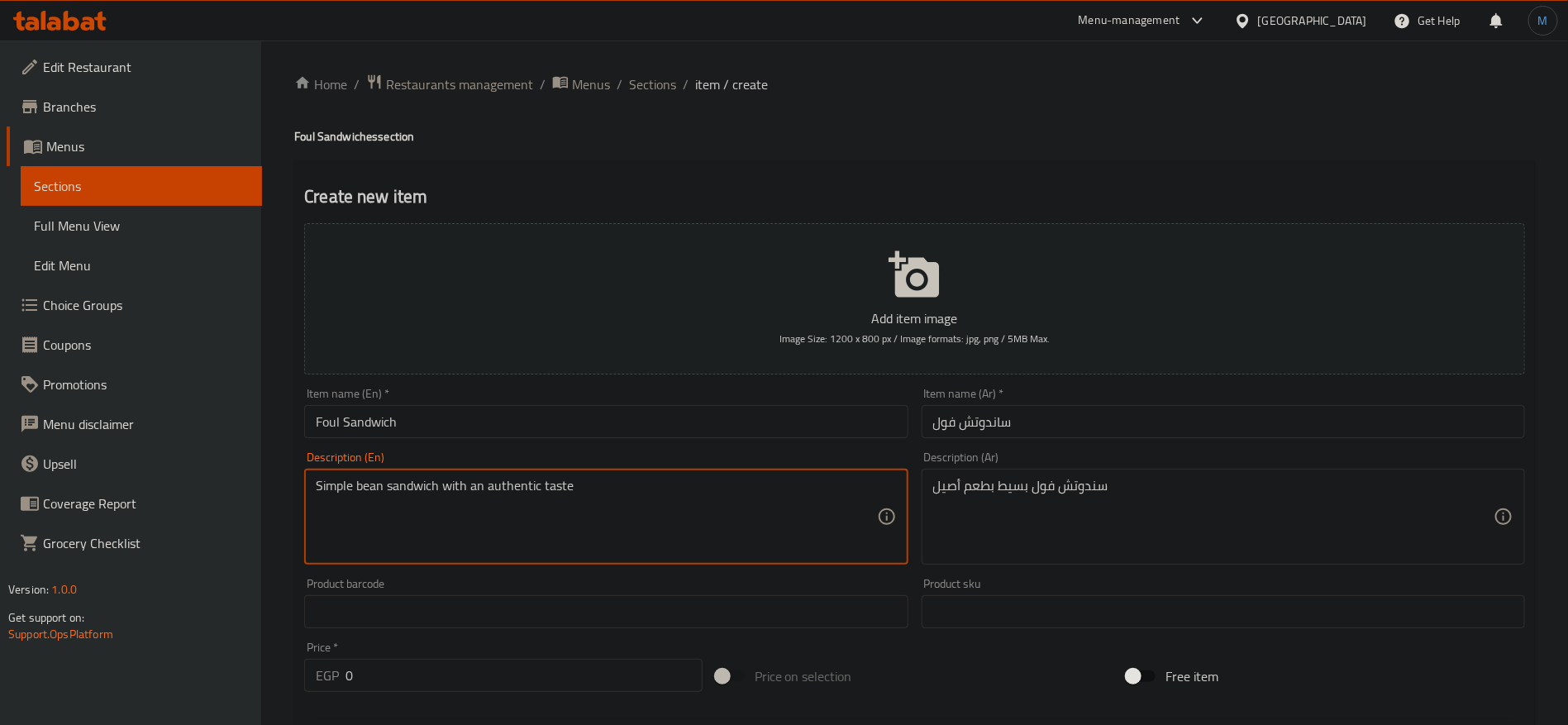
click at [371, 484] on textarea "Simple bean sandwich with an authentic taste" at bounding box center [595, 517] width 560 height 79
paste textarea "Foul"
type textarea "Simple Foul sandwich with an authentic taste"
click at [668, 439] on div "Item name (En)   * Foul Sandwich Item name (En) *" at bounding box center [606, 412] width 617 height 64
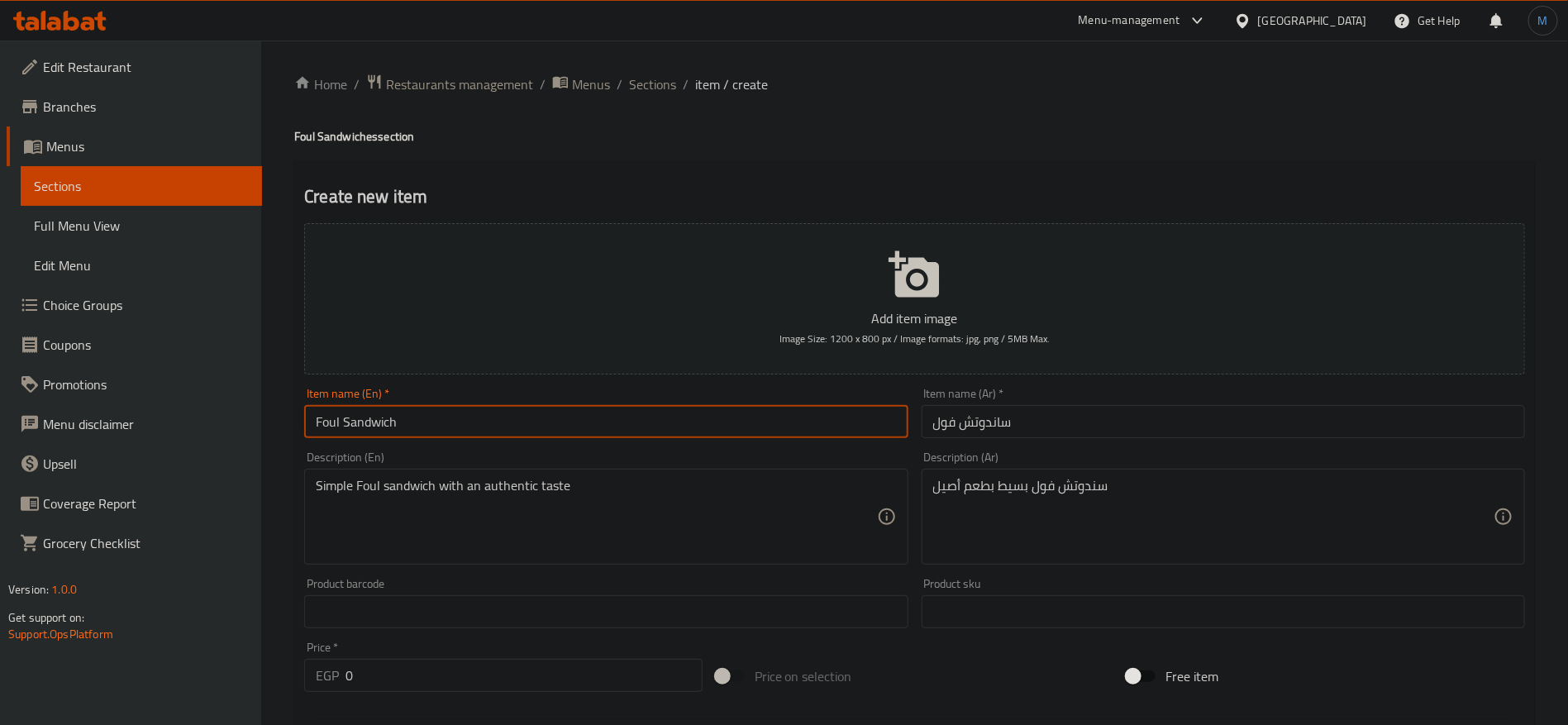
click at [668, 437] on input "Foul Sandwich" at bounding box center [605, 421] width 603 height 33
click at [698, 416] on input "Foul Sandwich" at bounding box center [605, 421] width 603 height 33
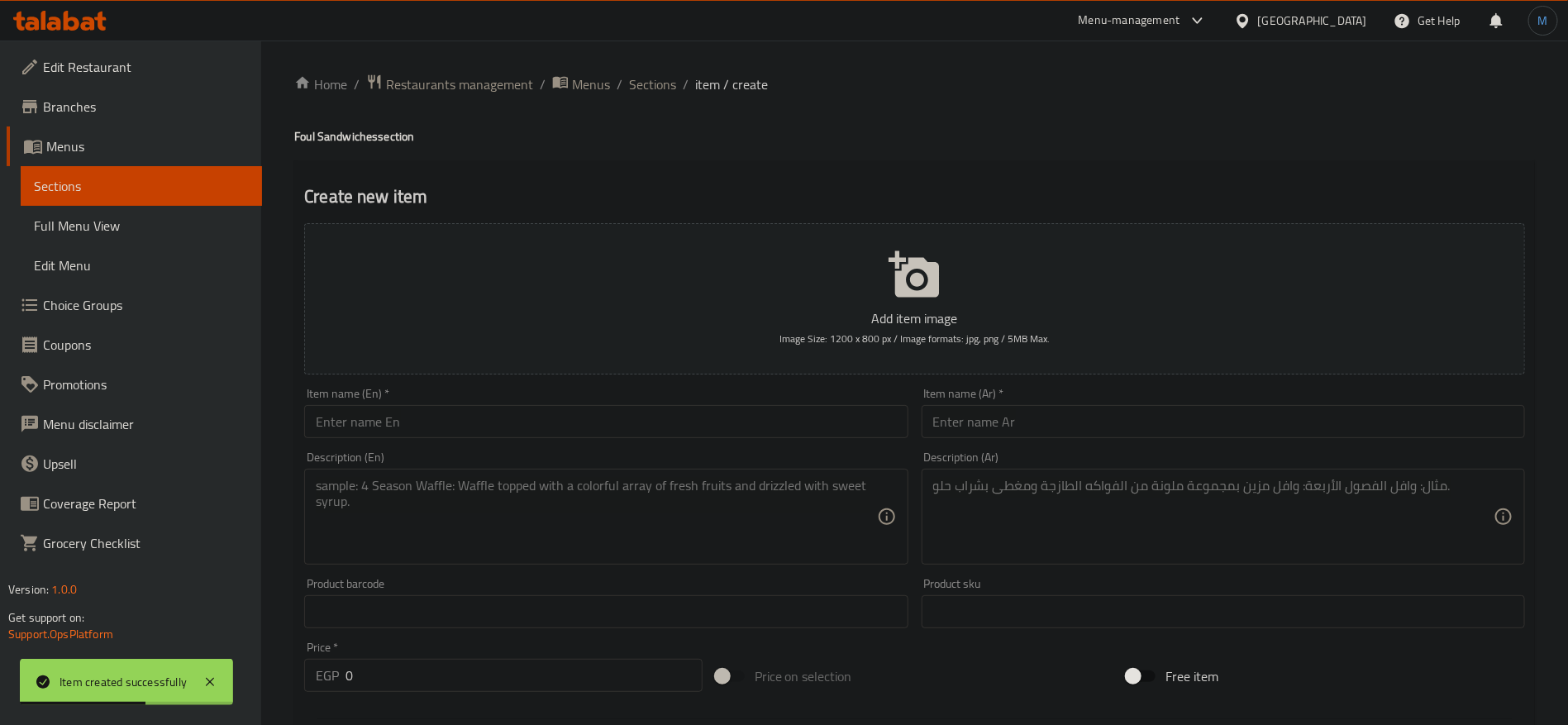
click at [1049, 447] on div "Description (Ar) Description (Ar)" at bounding box center [1224, 507] width 617 height 126
click at [1049, 442] on div "Item name (Ar)   * Item name (Ar) *" at bounding box center [1224, 412] width 617 height 64
click at [1058, 417] on input "text" at bounding box center [1223, 421] width 603 height 33
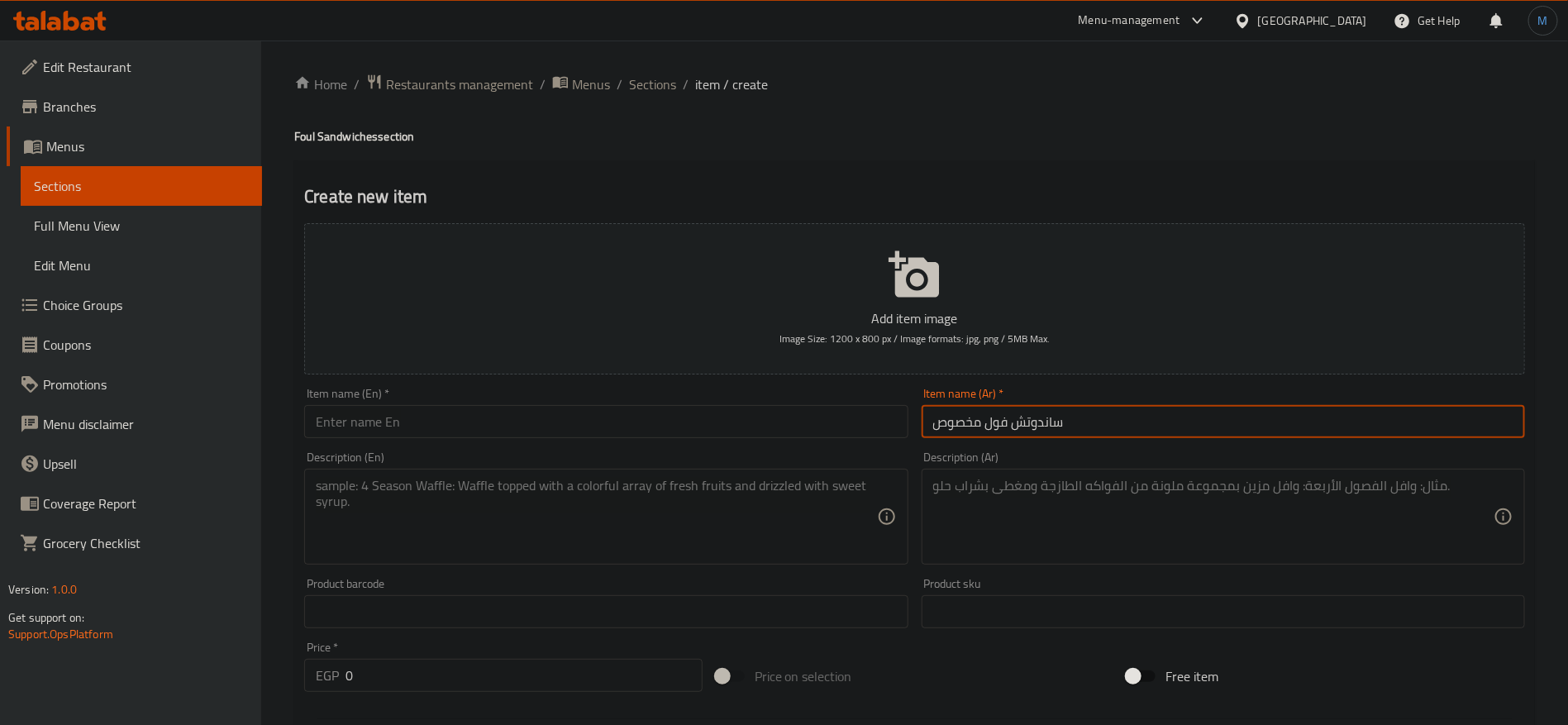
type input "ساندوتش فول مخصوص"
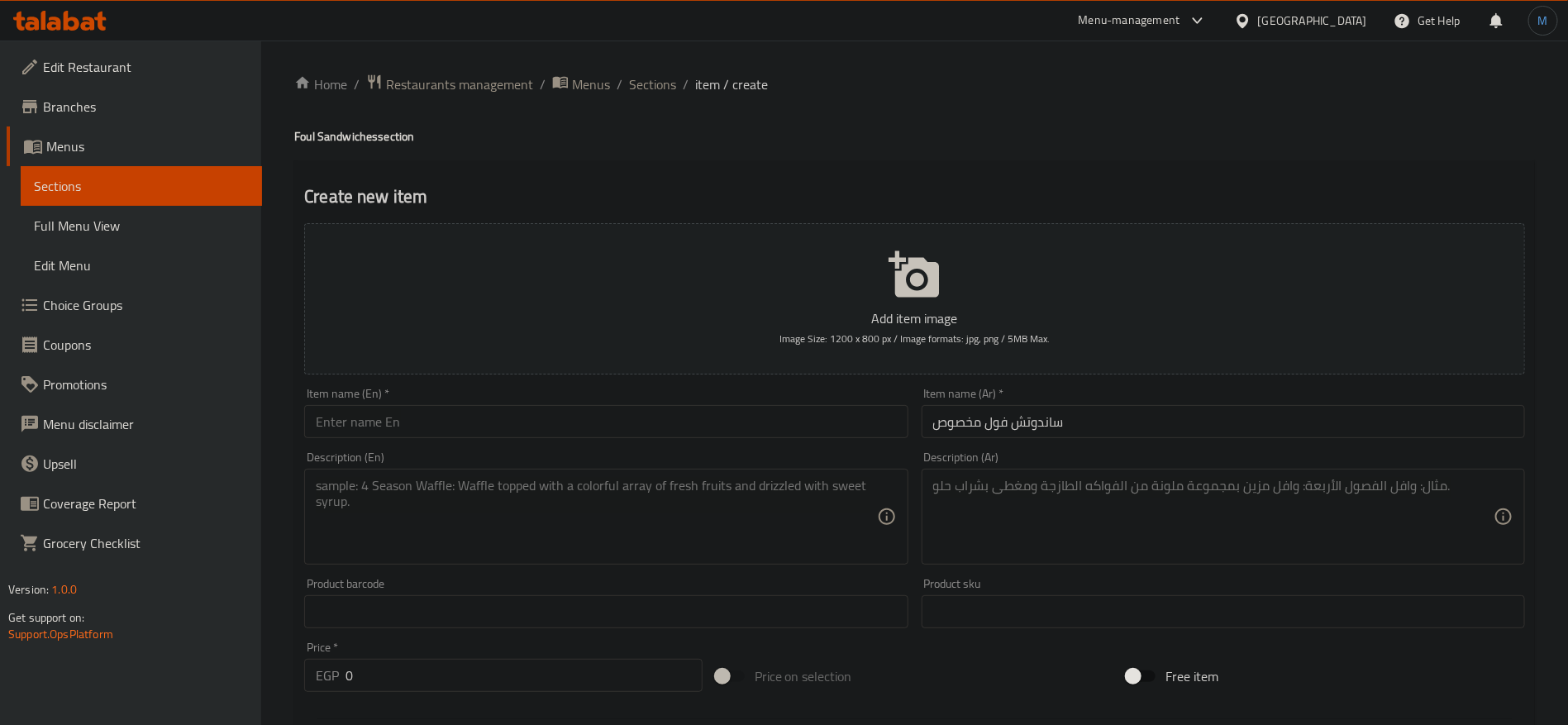
click at [645, 404] on div "Item name (En)   * Item name (En) *" at bounding box center [605, 412] width 603 height 50
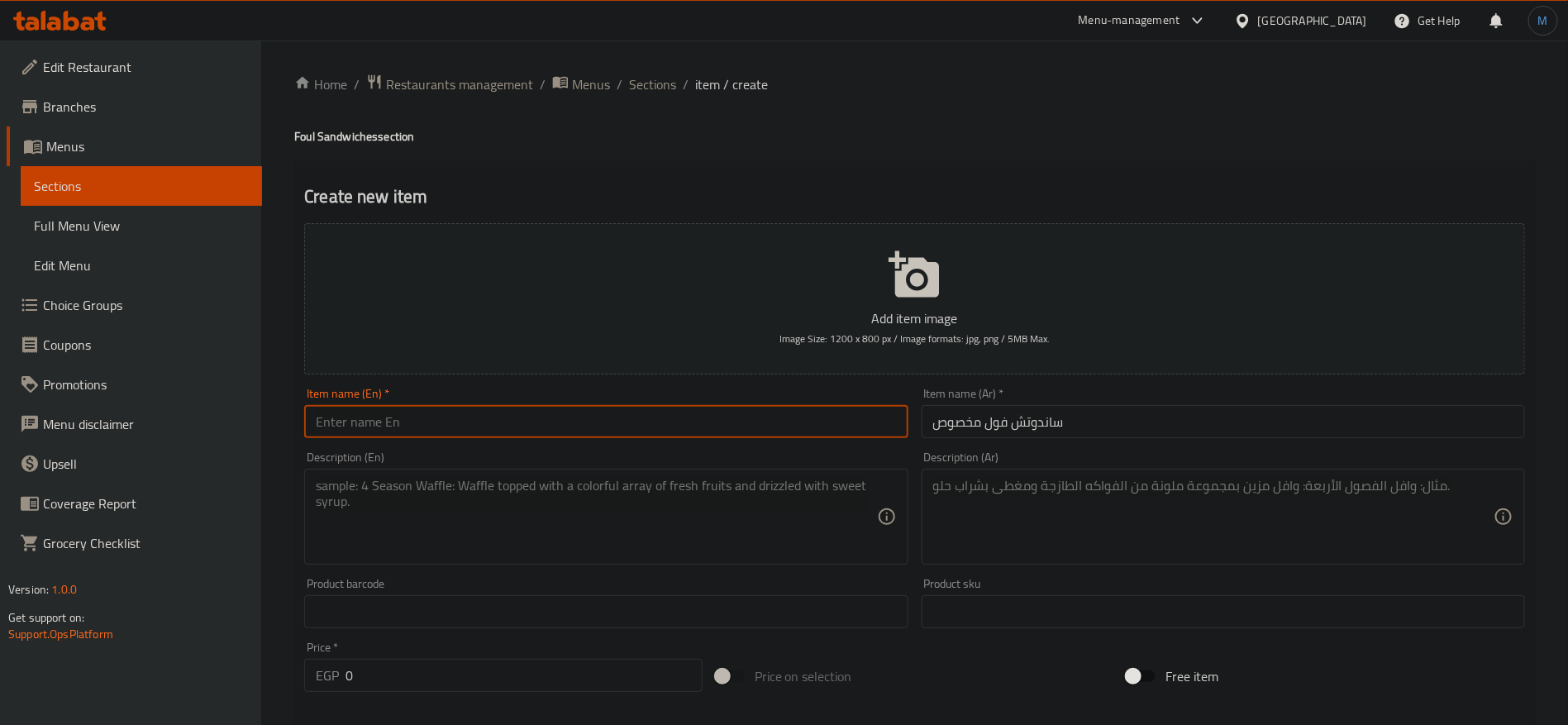
click at [645, 414] on input "text" at bounding box center [605, 421] width 603 height 33
paste input "Special bean sandwich"
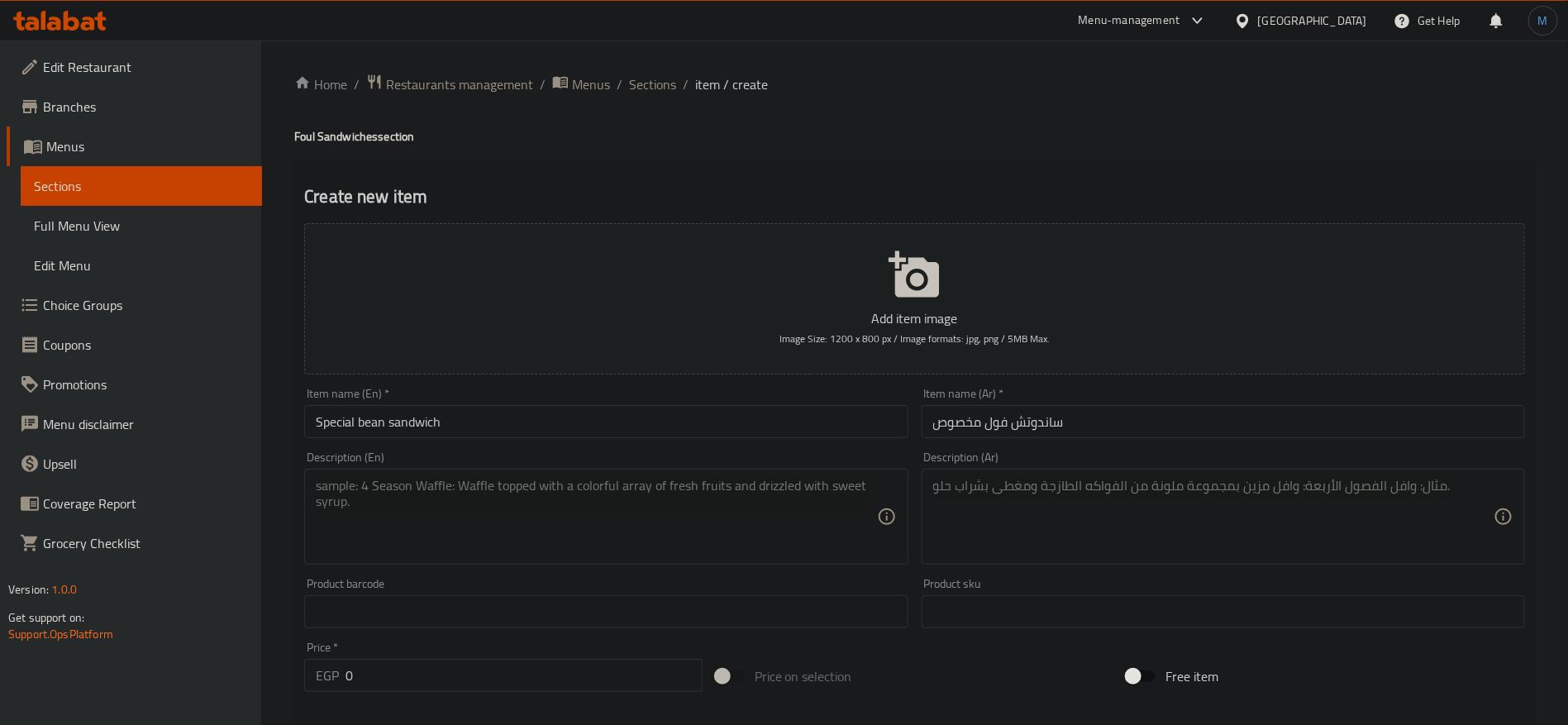
click at [314, 139] on h4 "Foul Sandwiches section" at bounding box center [914, 136] width 1241 height 16
click at [310, 137] on h4 "Foul Sandwiches section" at bounding box center [914, 136] width 1241 height 16
click at [312, 137] on h4 "Foul Sandwiches section" at bounding box center [914, 136] width 1241 height 16
copy h4 "Foul"
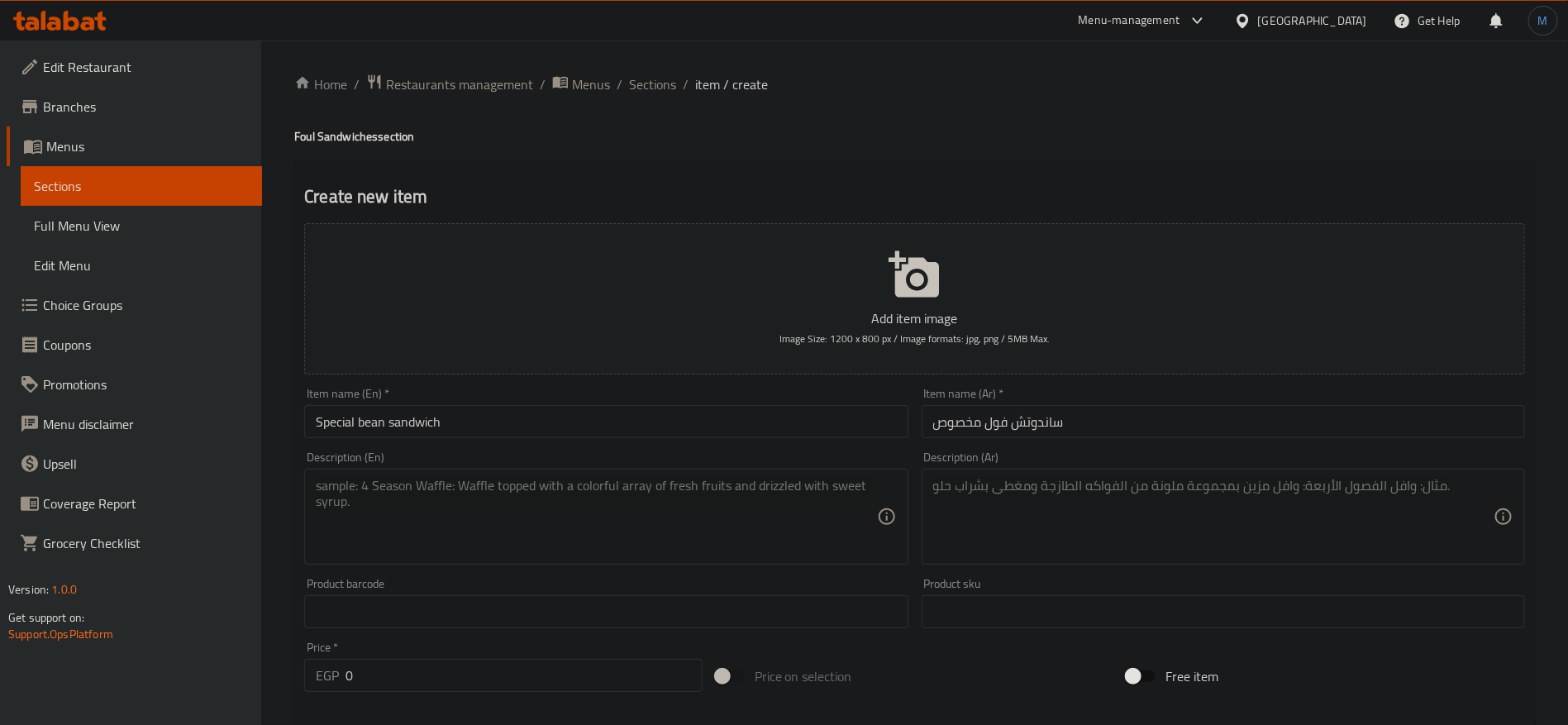
click at [377, 396] on div "Item name (En)   * Special bean sandwich Item name (En) *" at bounding box center [605, 412] width 603 height 50
click at [379, 414] on input "Special bean sandwich" at bounding box center [605, 421] width 603 height 33
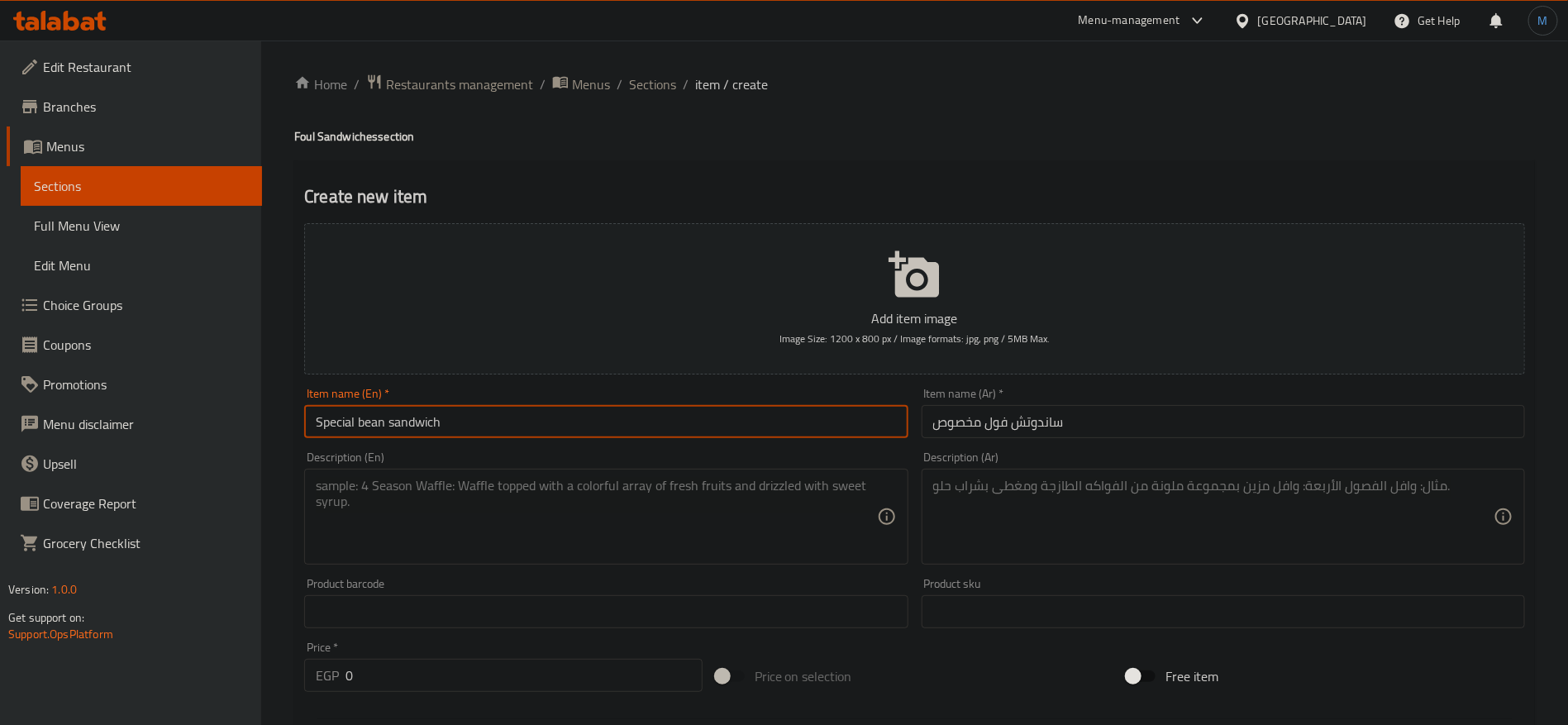
click at [379, 414] on input "Special bean sandwich" at bounding box center [605, 421] width 603 height 33
paste input "Foul"
type input "Special Foul Sandwich"
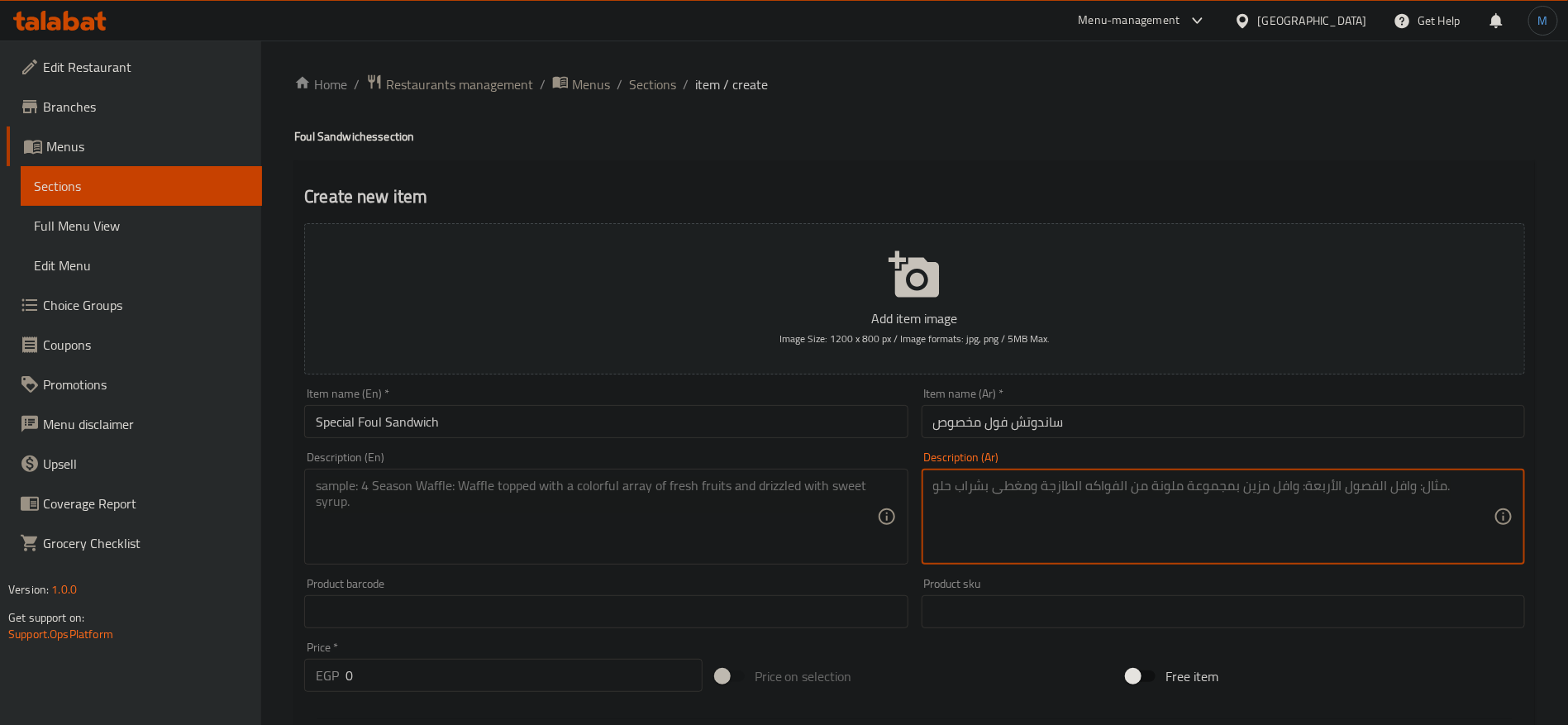
paste textarea "فول بخلطة خاصة غنية"
type textarea "فول بخلطة خاصة غنية"
click at [574, 525] on textarea at bounding box center [595, 517] width 560 height 79
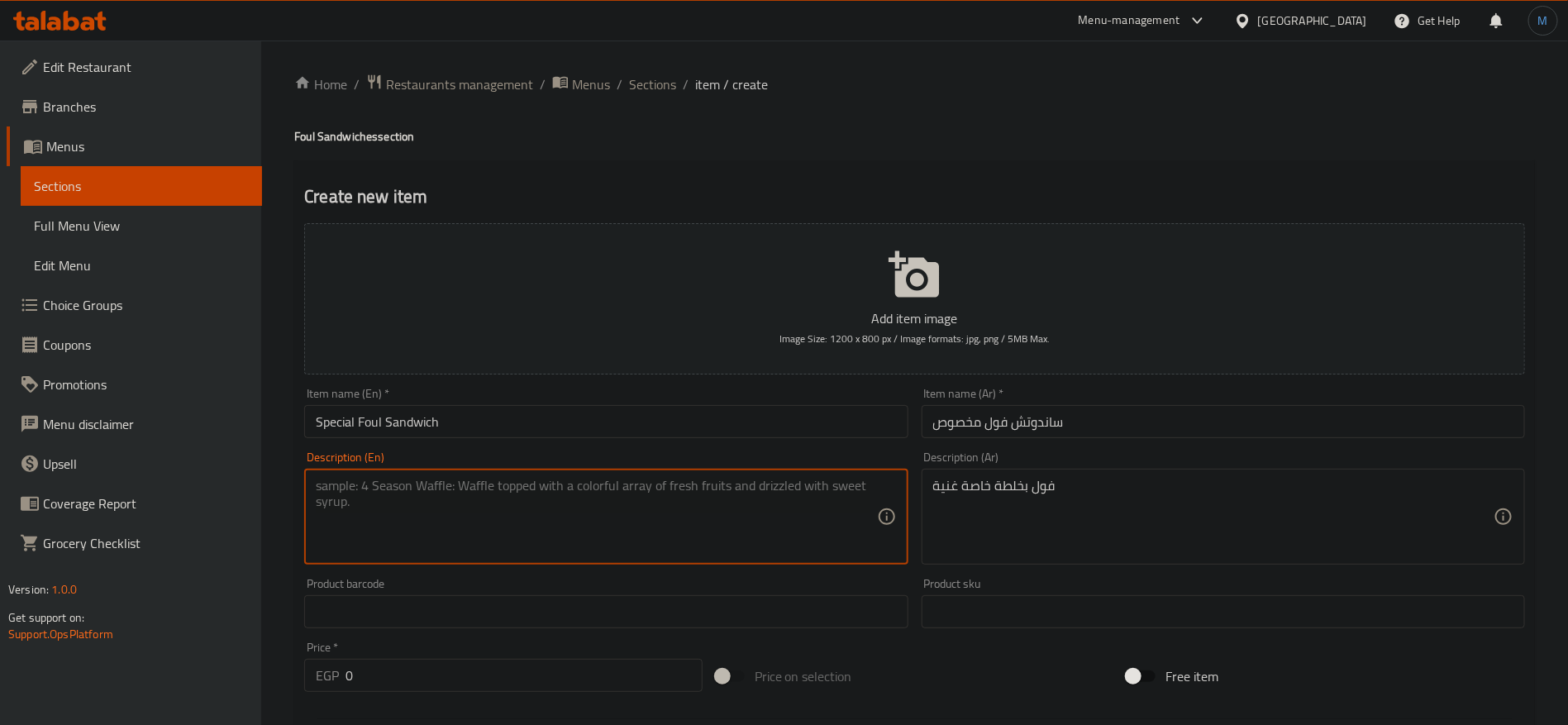
paste textarea "Fava beans with a special rich mixture"
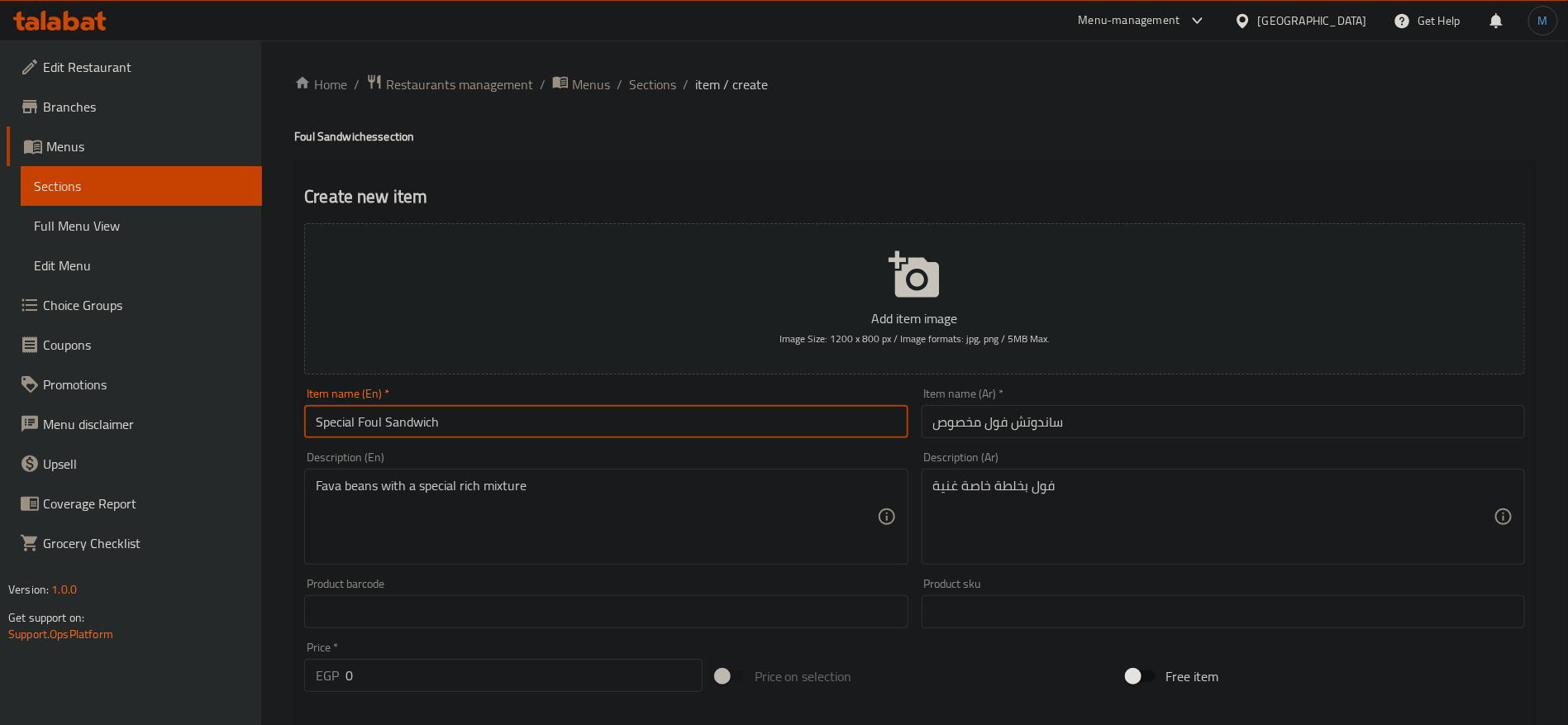
click at [368, 429] on input "Special Foul Sandwich" at bounding box center [605, 421] width 603 height 33
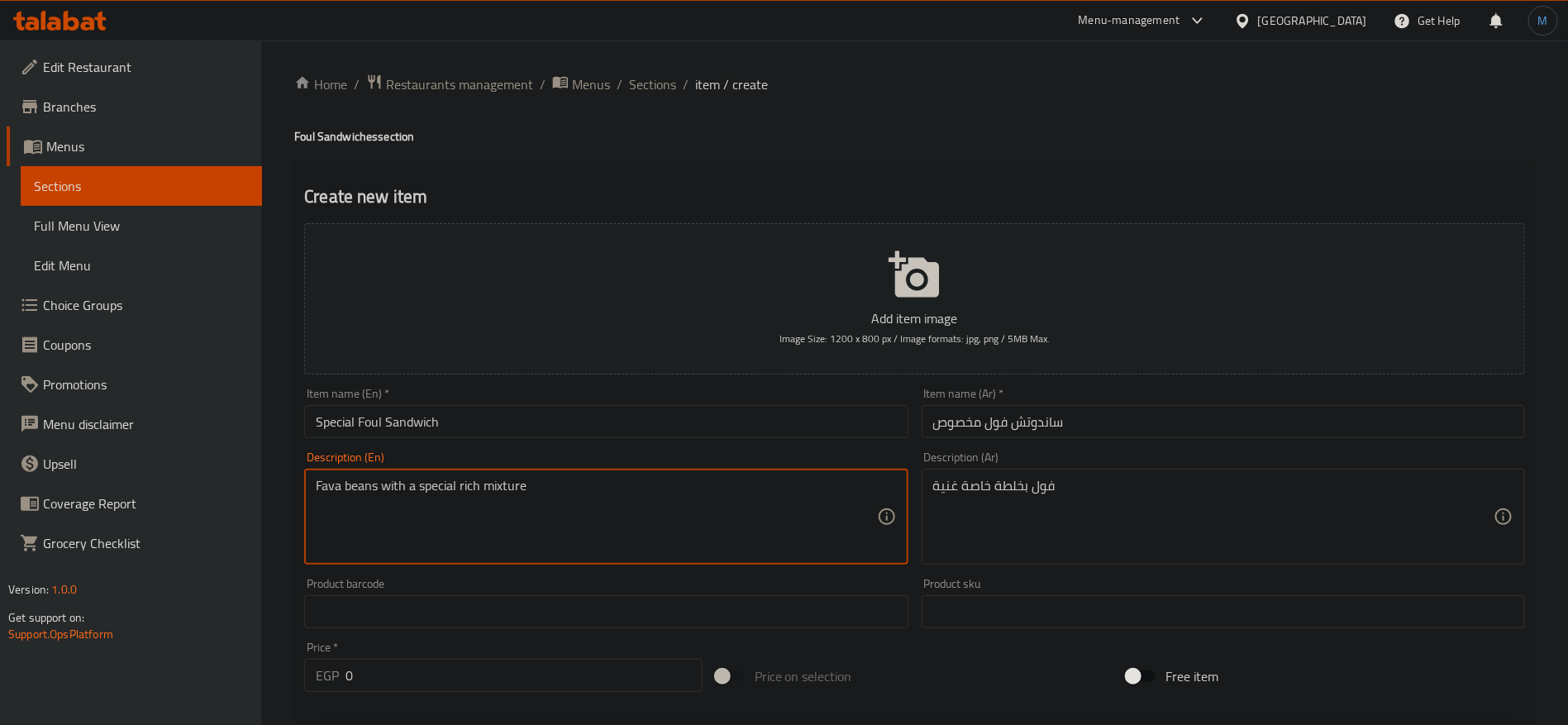
drag, startPoint x: 365, startPoint y: 497, endPoint x: 327, endPoint y: 493, distance: 38.2
click at [327, 493] on textarea "Fava beans with a special rich mixture" at bounding box center [595, 517] width 560 height 79
paste textarea "oul"
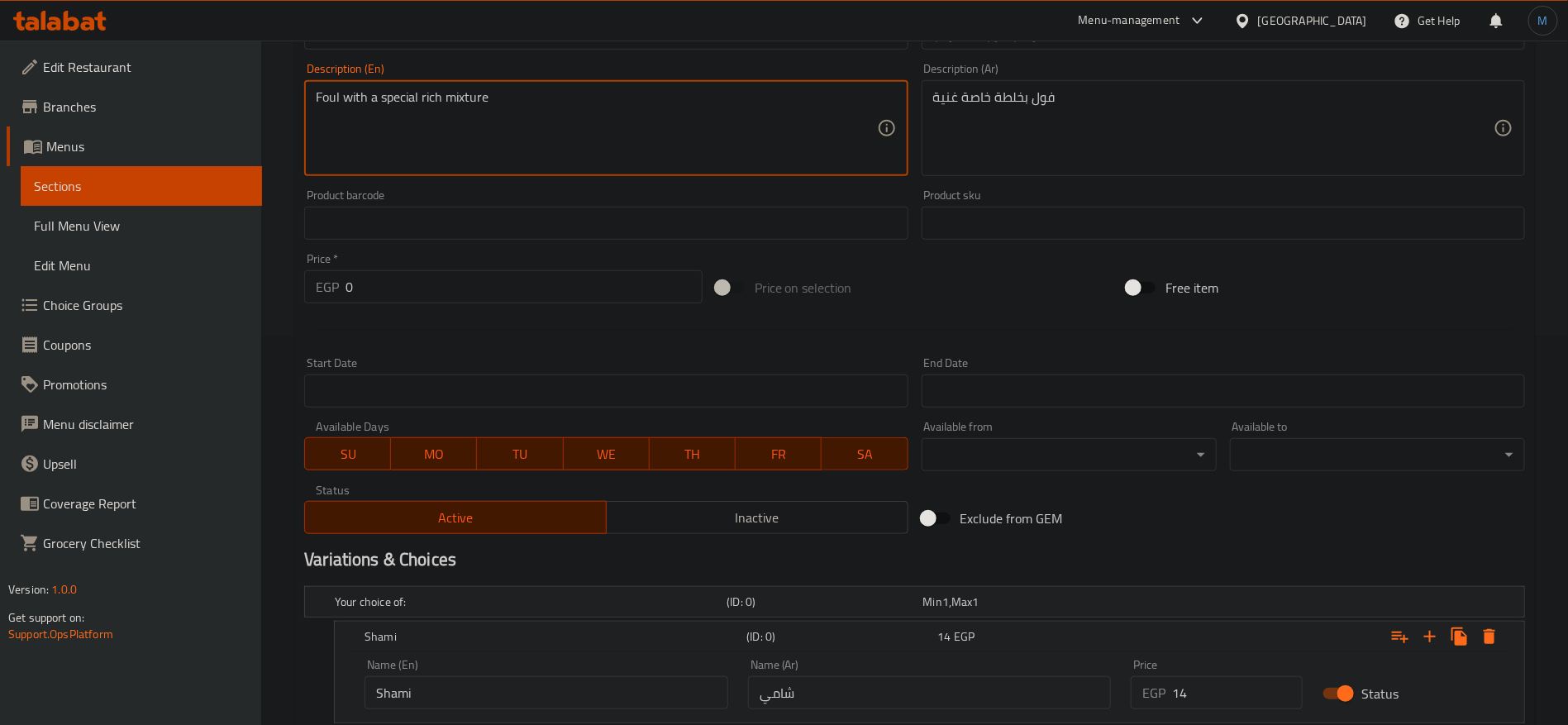
scroll to position [620, 0]
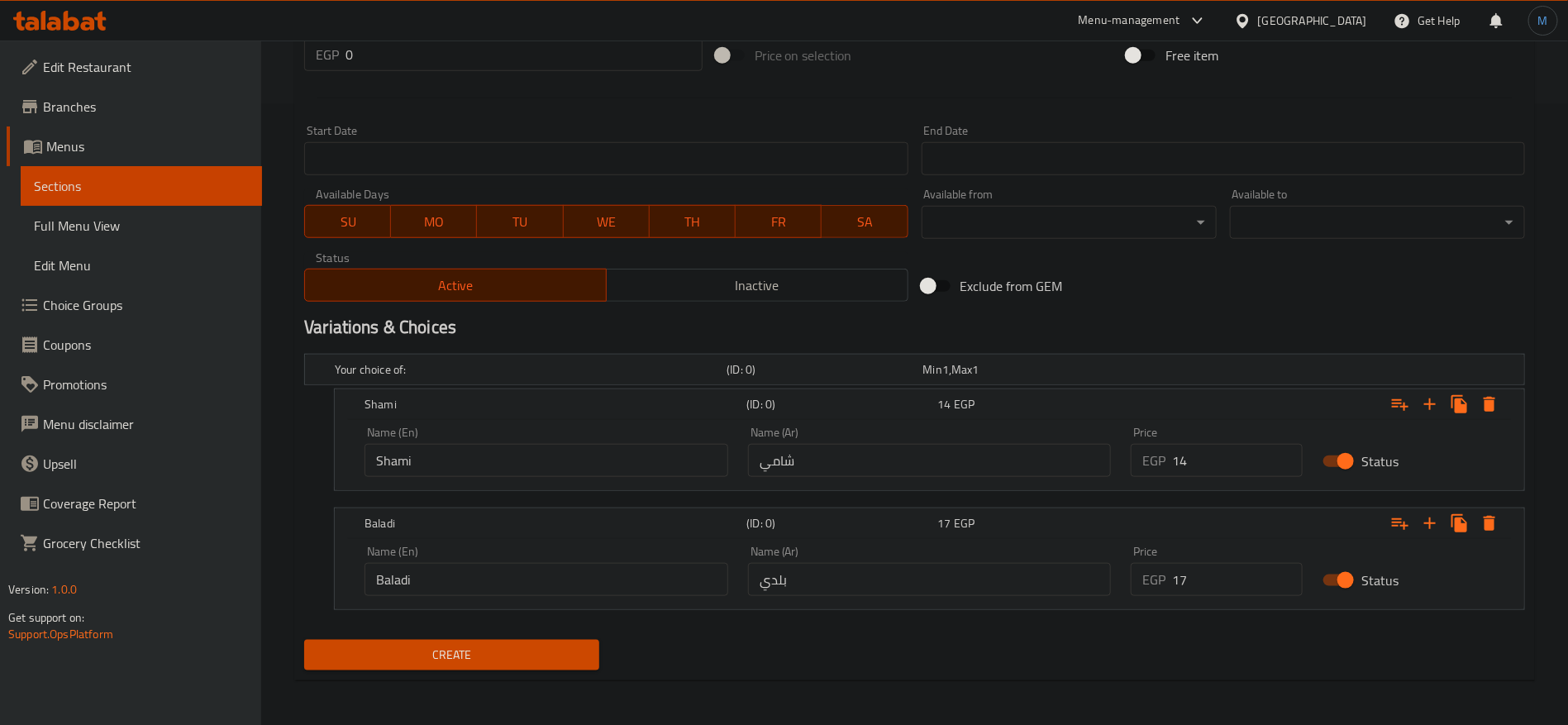
type textarea "Foul with a special rich mixture"
click at [1221, 453] on input "14" at bounding box center [1237, 460] width 131 height 33
type input "17"
click at [1238, 587] on input "17" at bounding box center [1237, 579] width 131 height 33
type input "20"
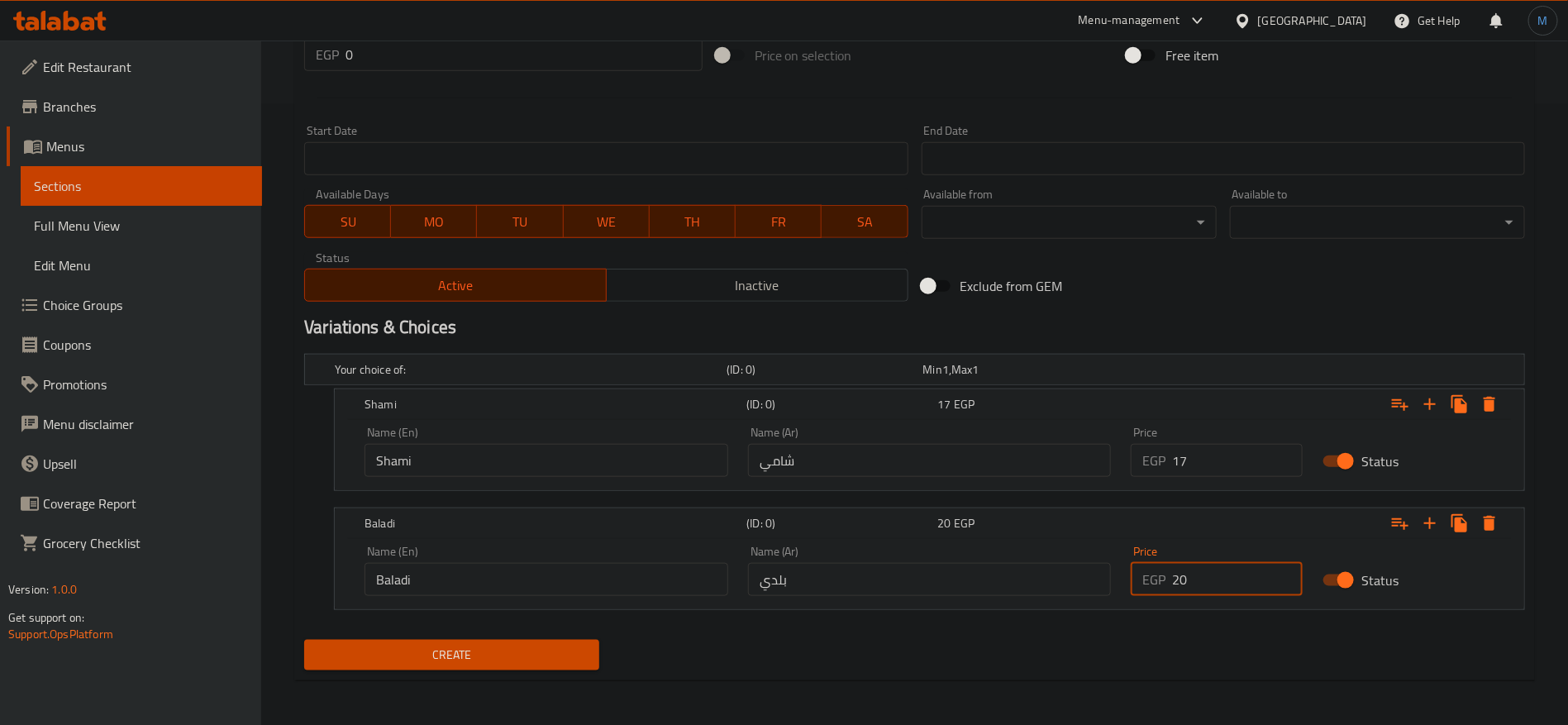
click at [894, 662] on div "Create" at bounding box center [914, 654] width 1234 height 44
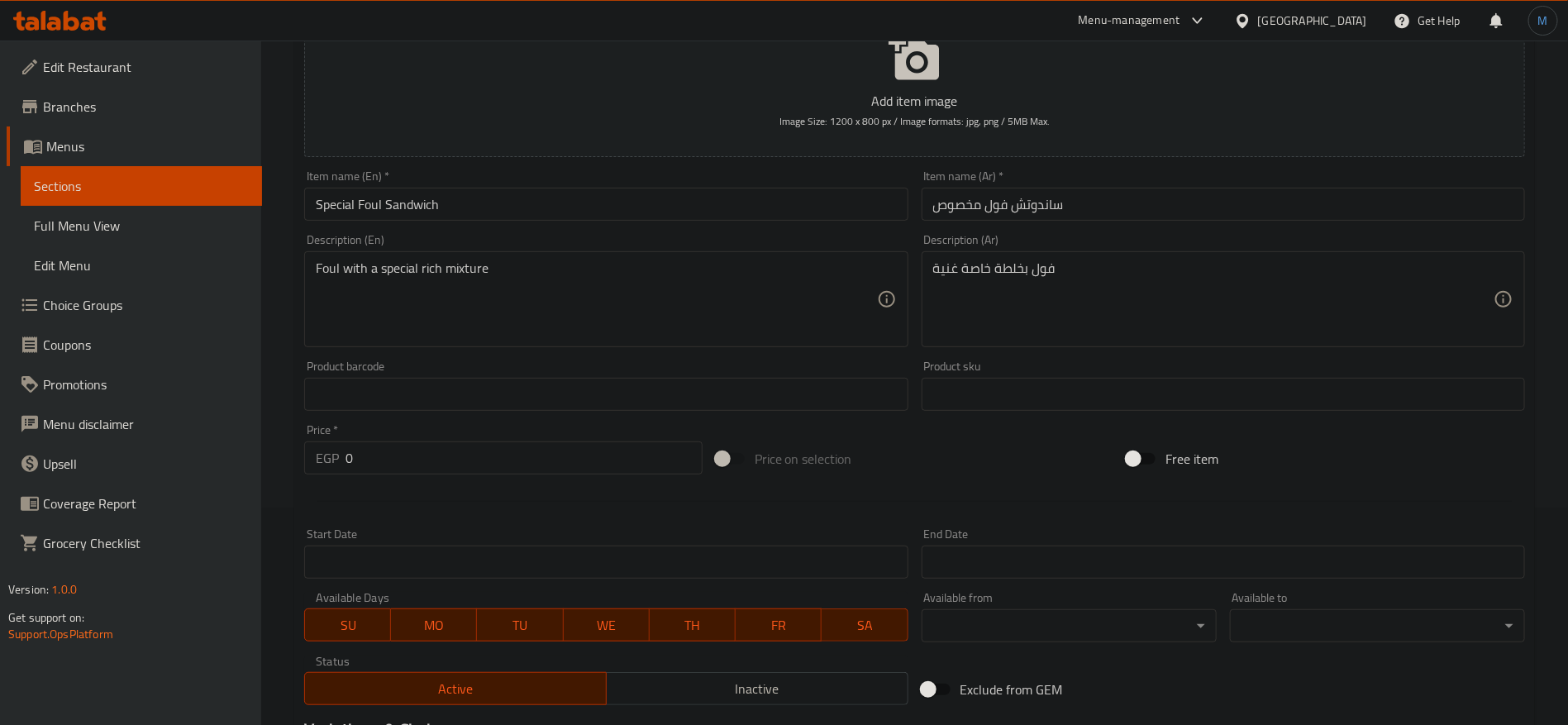
scroll to position [0, 0]
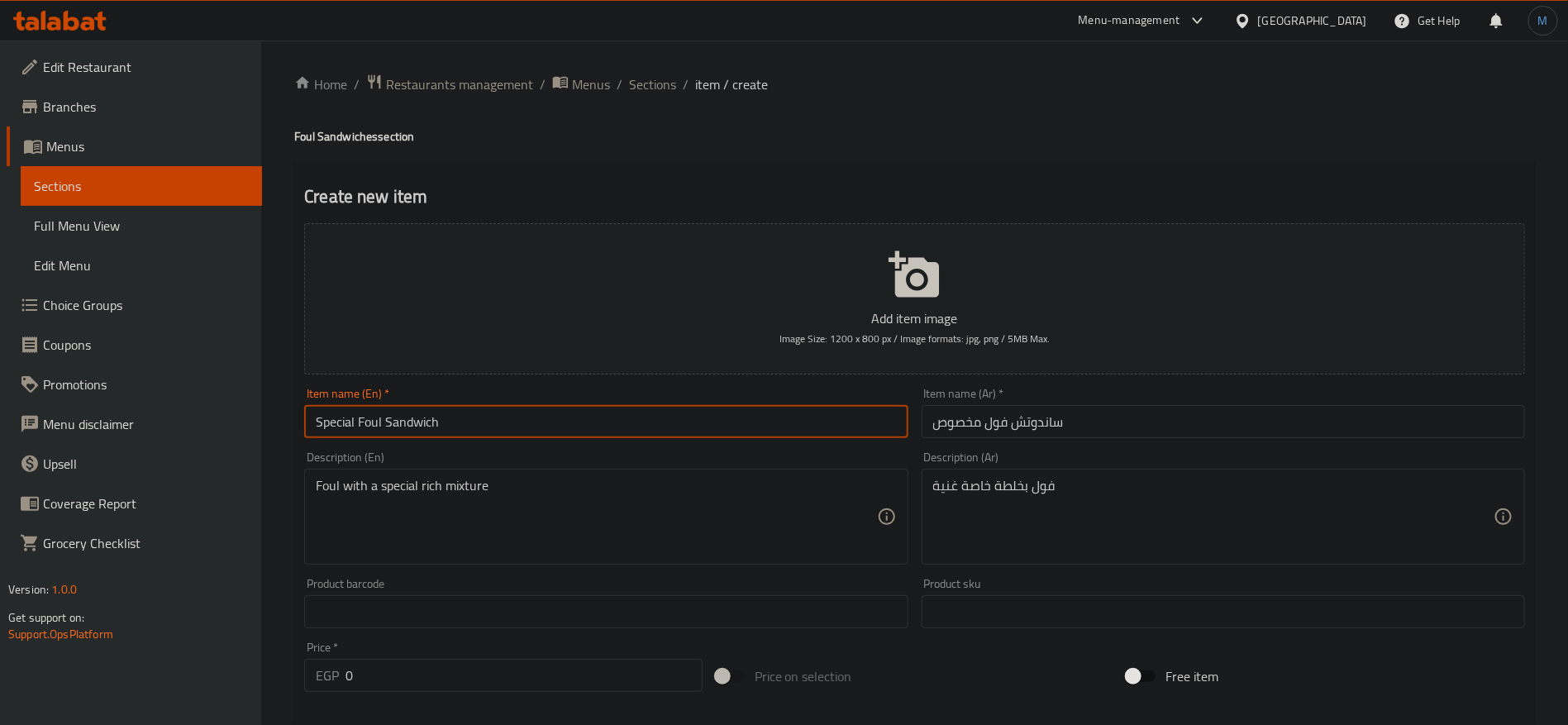
click at [823, 414] on input "Special Foul Sandwich" at bounding box center [605, 421] width 603 height 33
click at [1034, 421] on input "ساندوتش فول مخصوص" at bounding box center [1223, 421] width 603 height 33
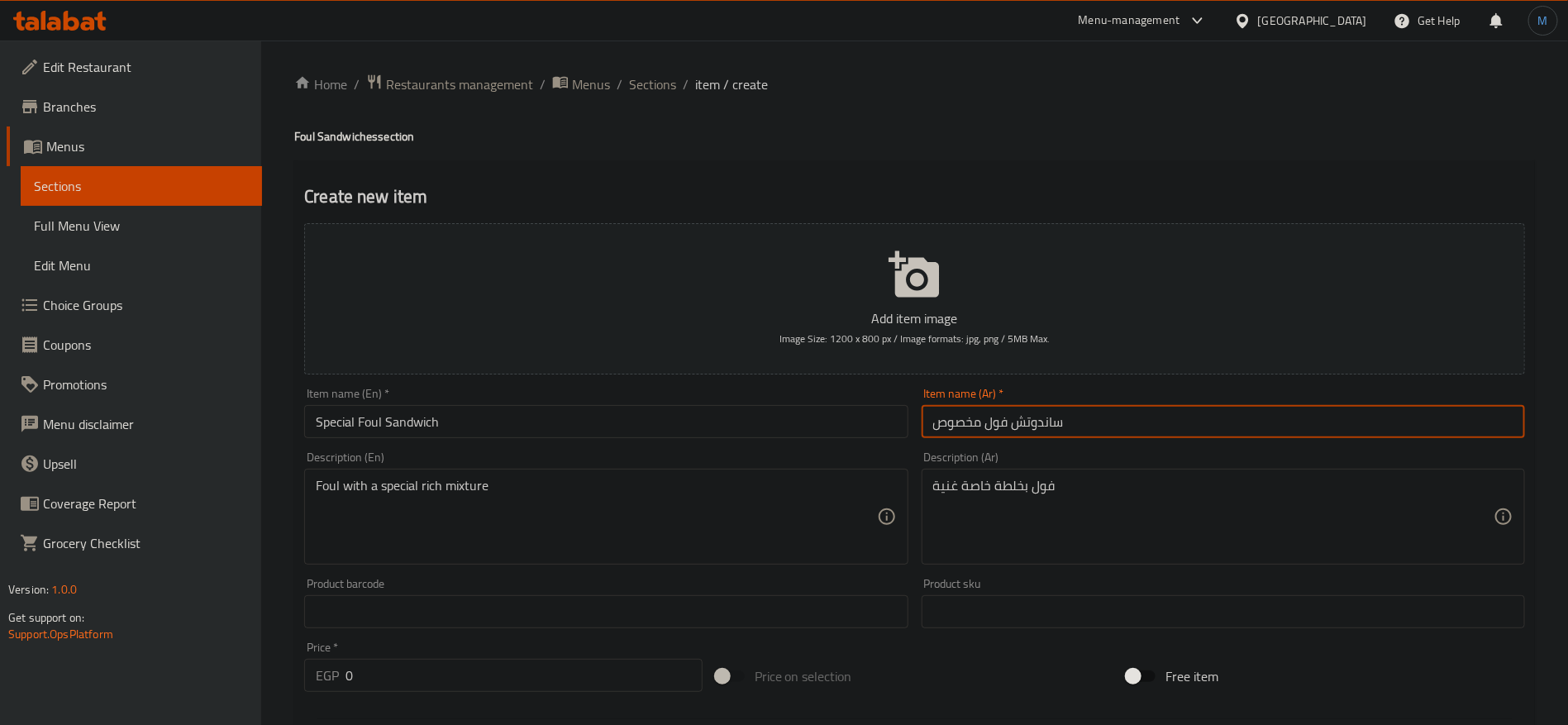
click at [1034, 421] on input "ساندوتش فول مخصوص" at bounding box center [1223, 421] width 603 height 33
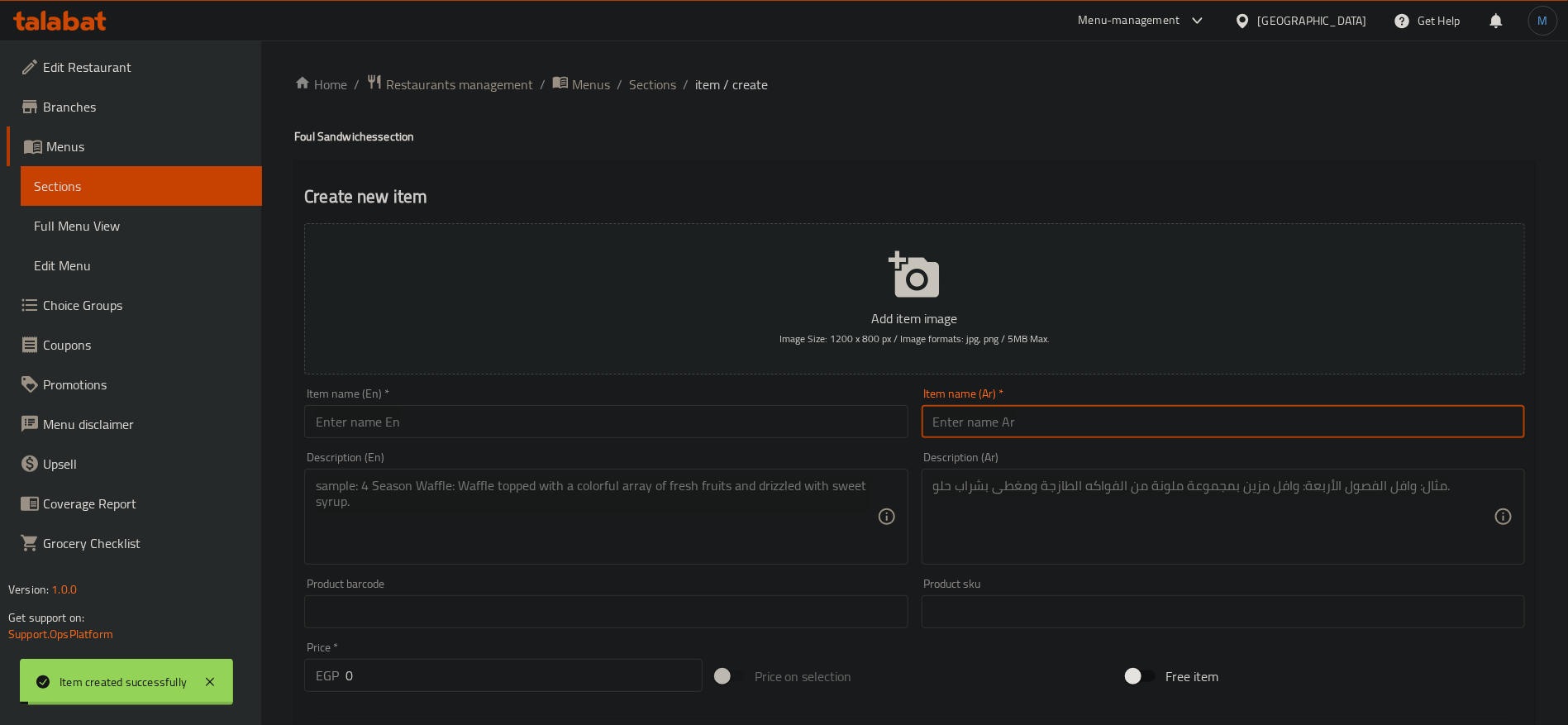
paste input "ساندوتش"
type input "ساندوتش فول بالصلصة"
click at [602, 426] on input "text" at bounding box center [605, 421] width 603 height 33
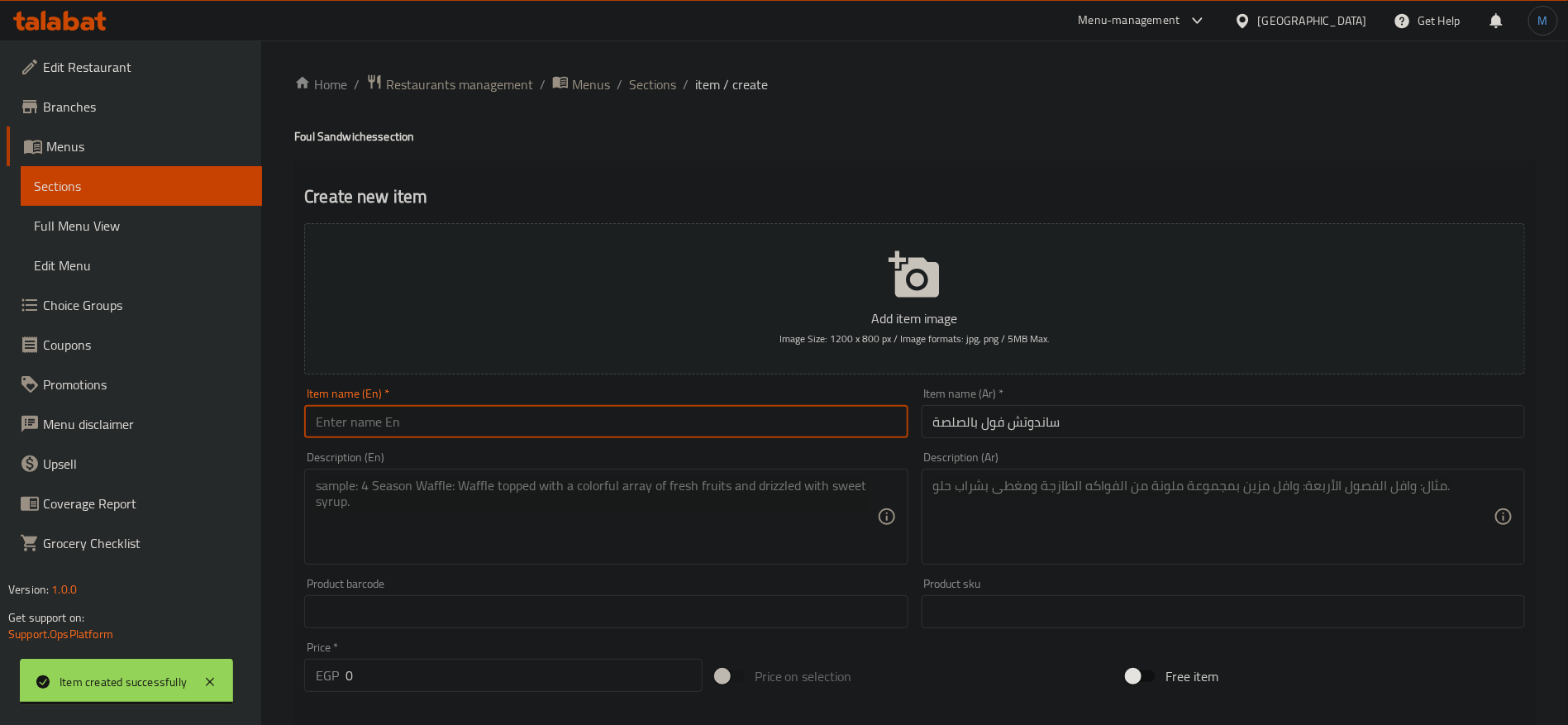
paste input "Fava bean sandwich with sauce"
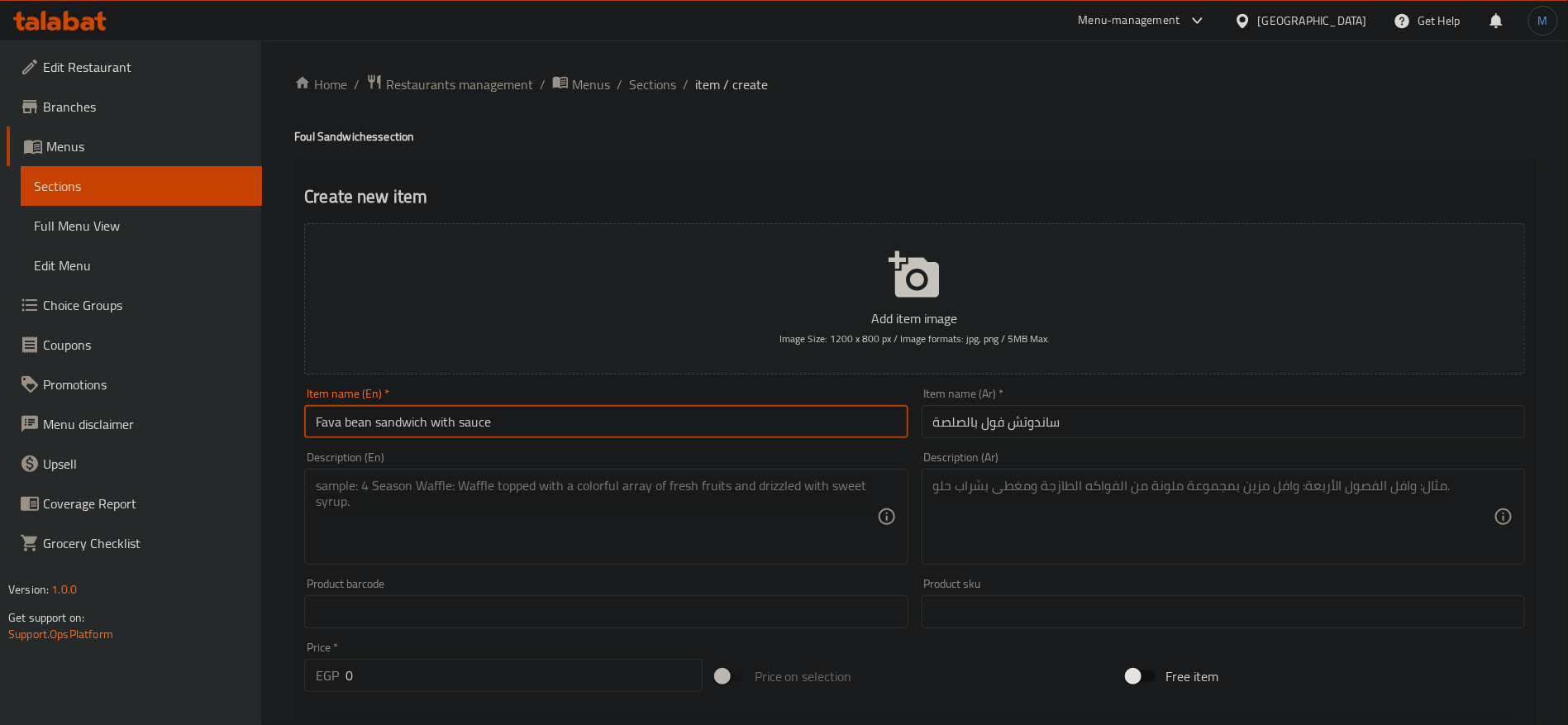
click at [310, 144] on h4 "Foul Sandwiches section" at bounding box center [914, 136] width 1241 height 16
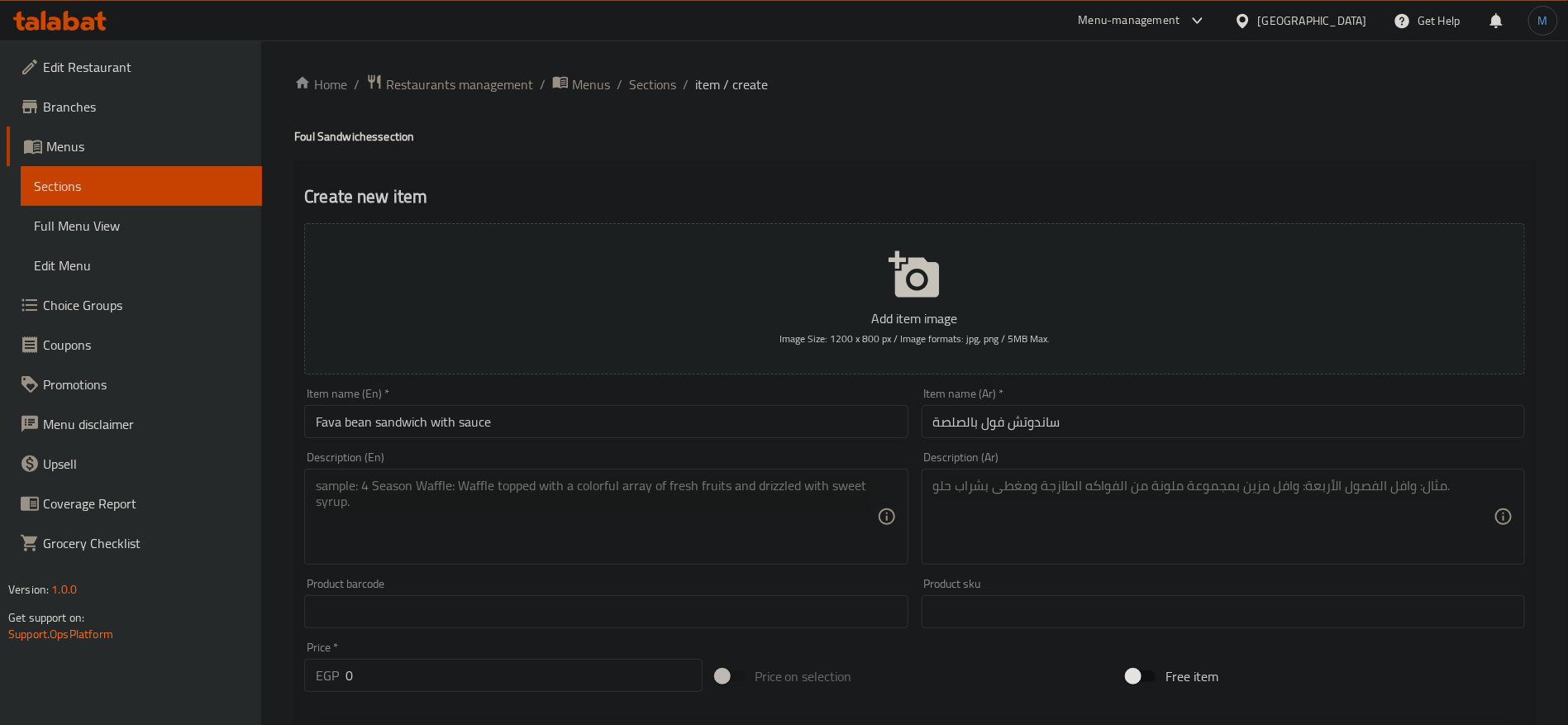
click at [306, 141] on h4 "Foul Sandwiches section" at bounding box center [914, 136] width 1241 height 16
copy h4 "Foul"
click at [358, 414] on input "Fava bean sandwich with sauce" at bounding box center [605, 421] width 603 height 33
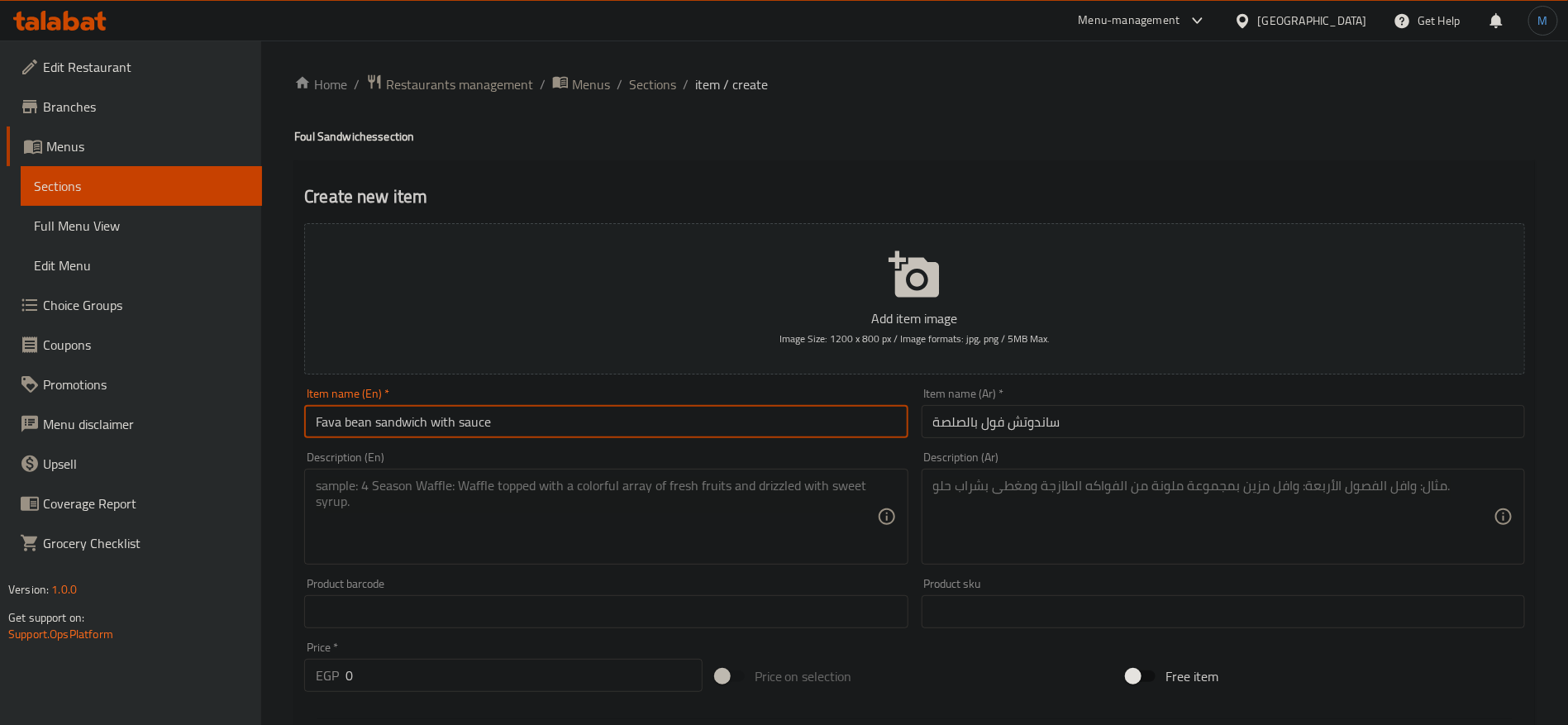
drag, startPoint x: 358, startPoint y: 414, endPoint x: 331, endPoint y: 408, distance: 27.7
click at [332, 409] on input "Fava bean sandwich with sauce" at bounding box center [605, 421] width 603 height 33
paste input "oul"
type input "Foul Sandwich with Sauce"
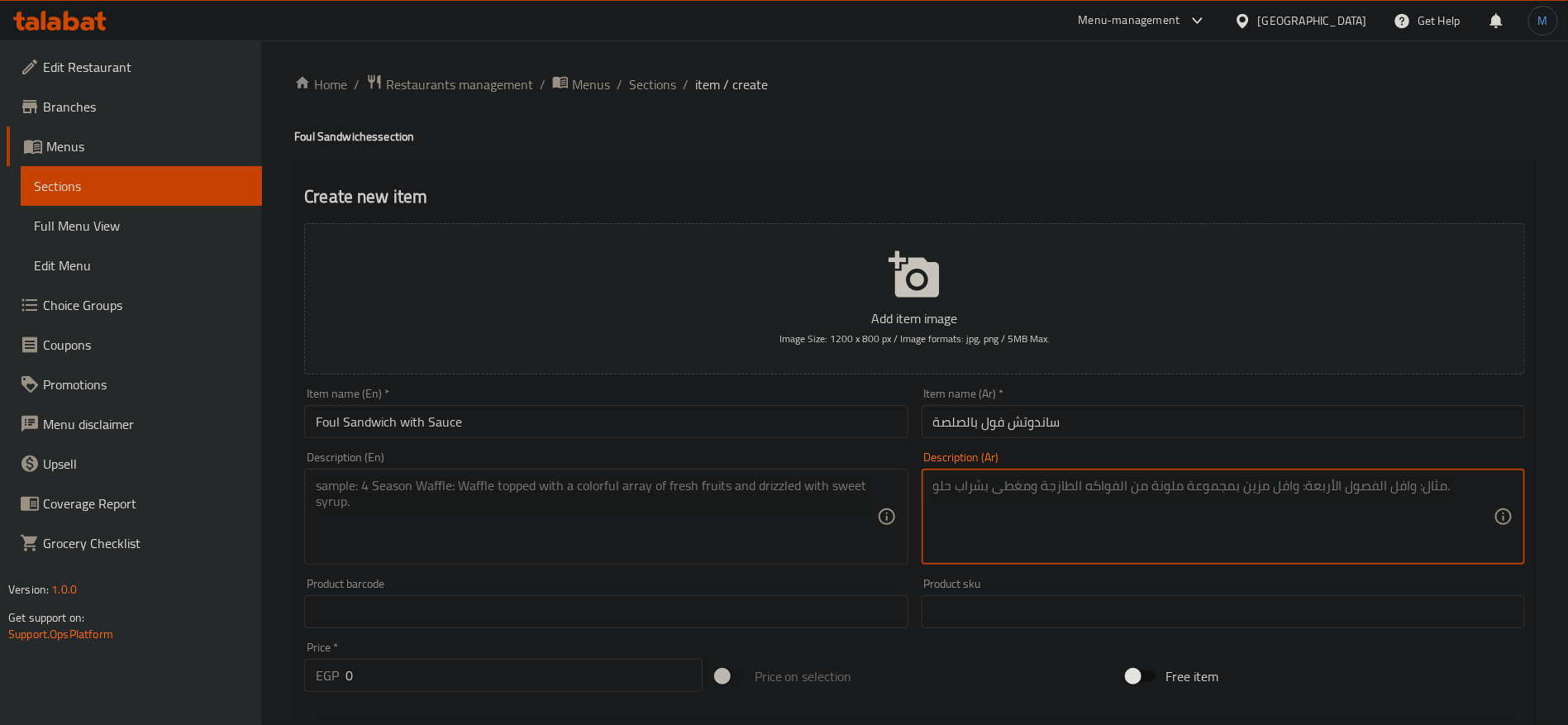
click at [1487, 533] on textarea at bounding box center [1213, 517] width 560 height 79
paste textarea "فول متبل بصلصة الطماطم"
type textarea "فول متبل بصلصة الطماطم"
click at [628, 440] on div "Item name (En)   * Foul Sandwich with Sauce Item name (En) *" at bounding box center [606, 412] width 617 height 64
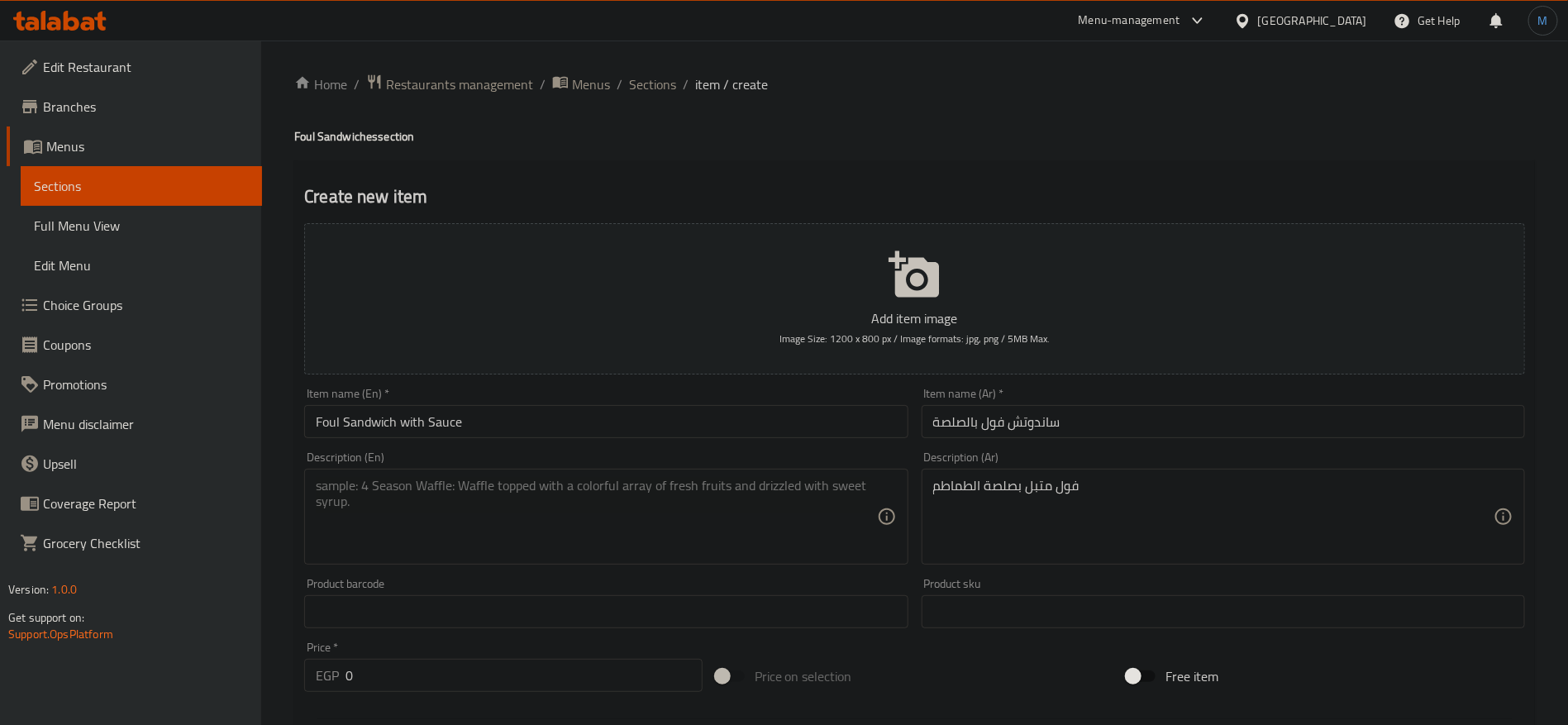
paste textarea "Fava beans with tomato sauce"
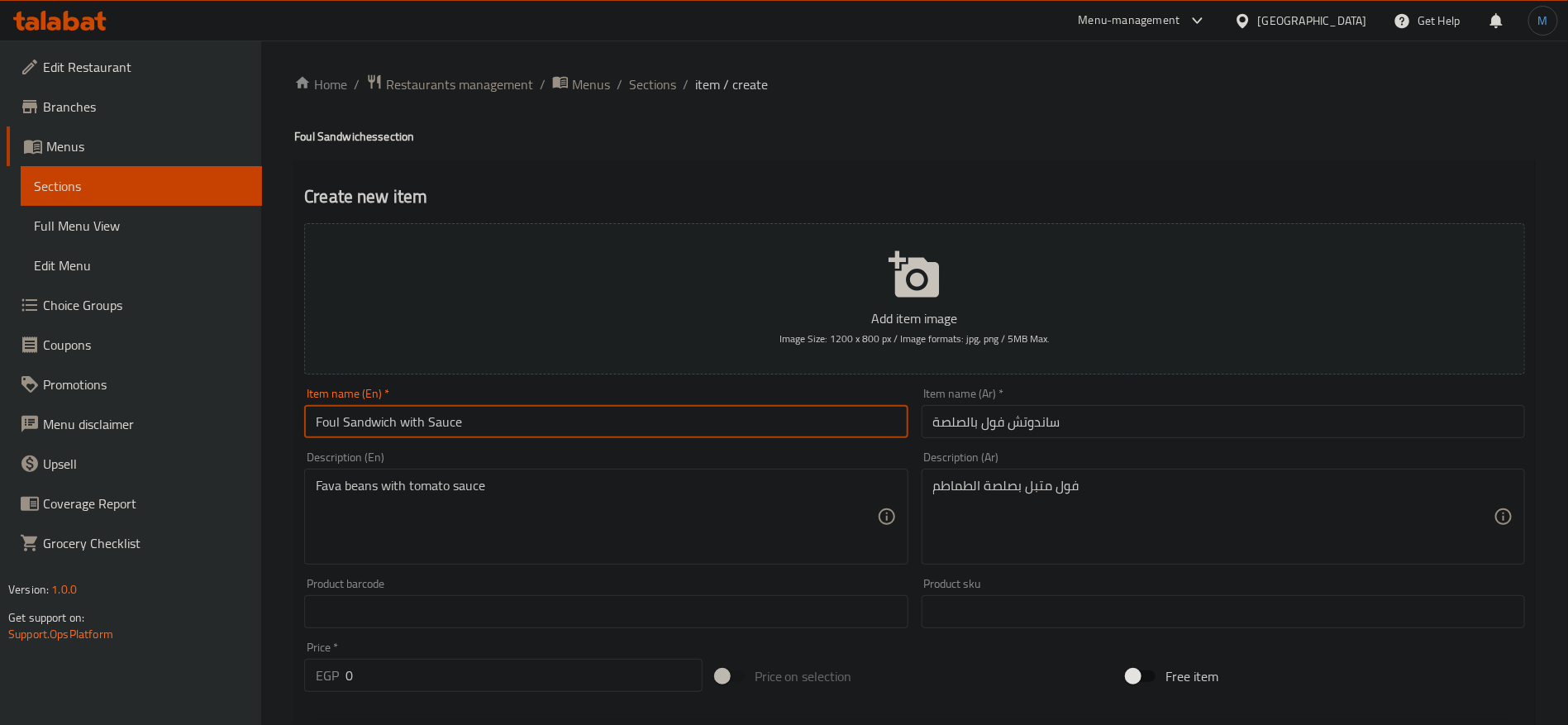
click at [324, 417] on input "Foul Sandwich with Sauce" at bounding box center [605, 421] width 603 height 33
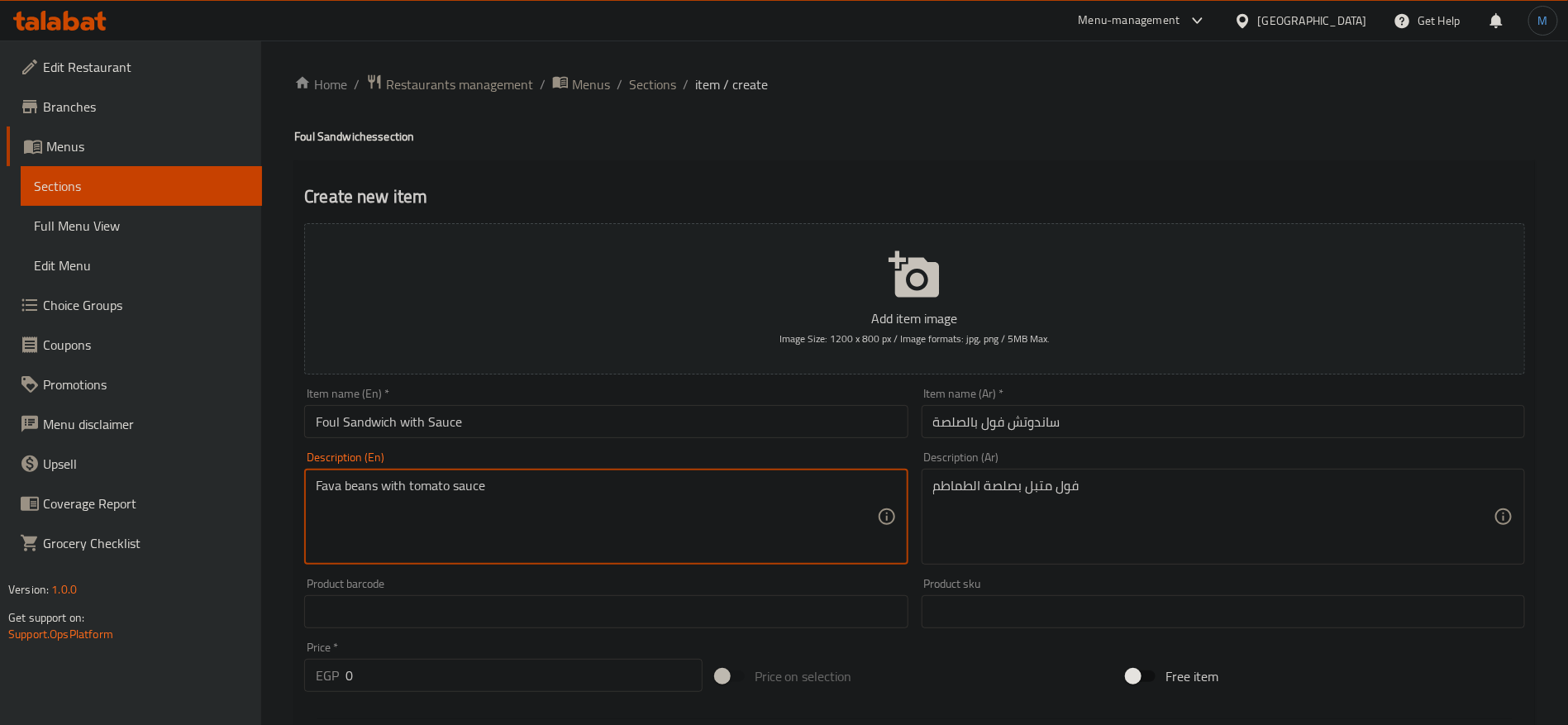
drag, startPoint x: 334, startPoint y: 483, endPoint x: 353, endPoint y: 483, distance: 19.0
click at [353, 483] on textarea "Fava beans with tomato sauce" at bounding box center [595, 517] width 560 height 79
paste textarea "oul"
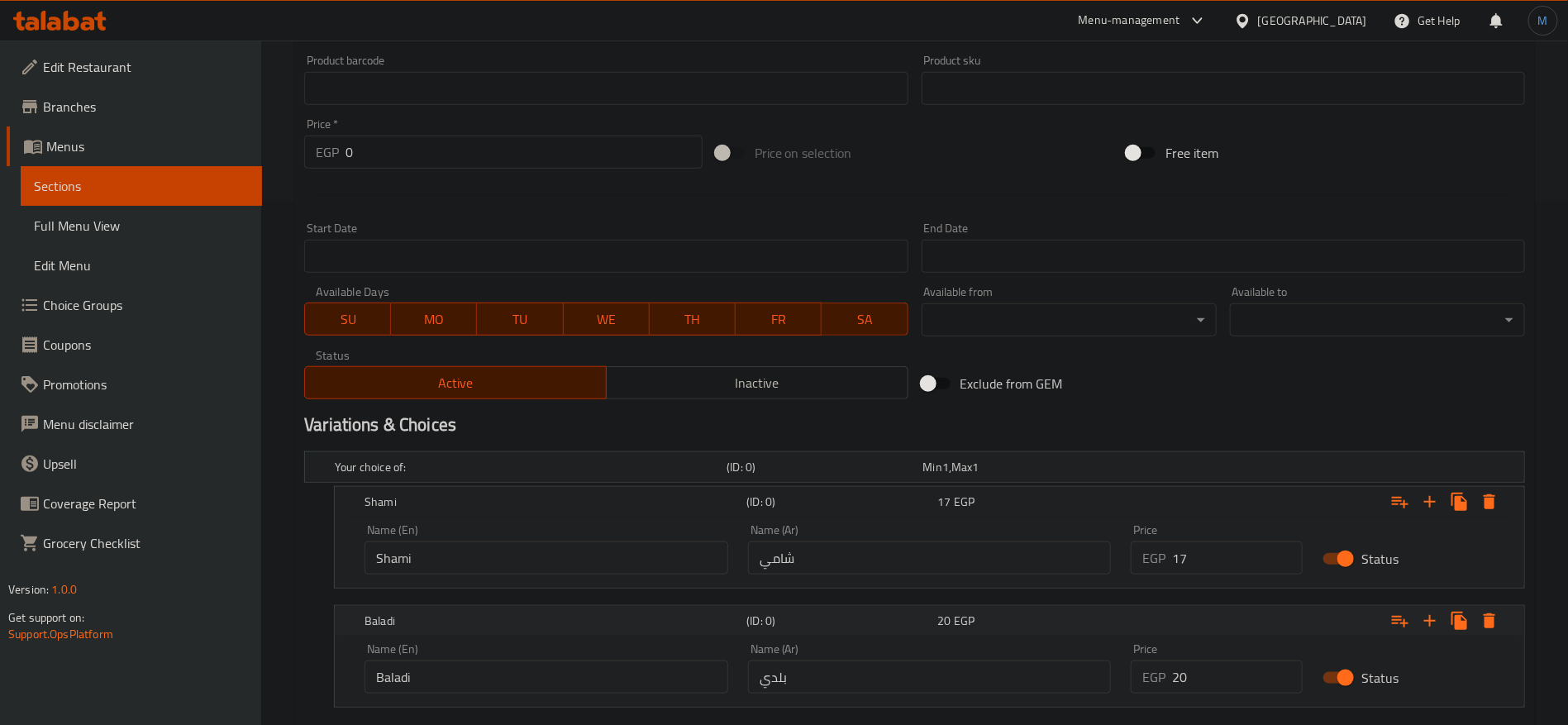
scroll to position [620, 0]
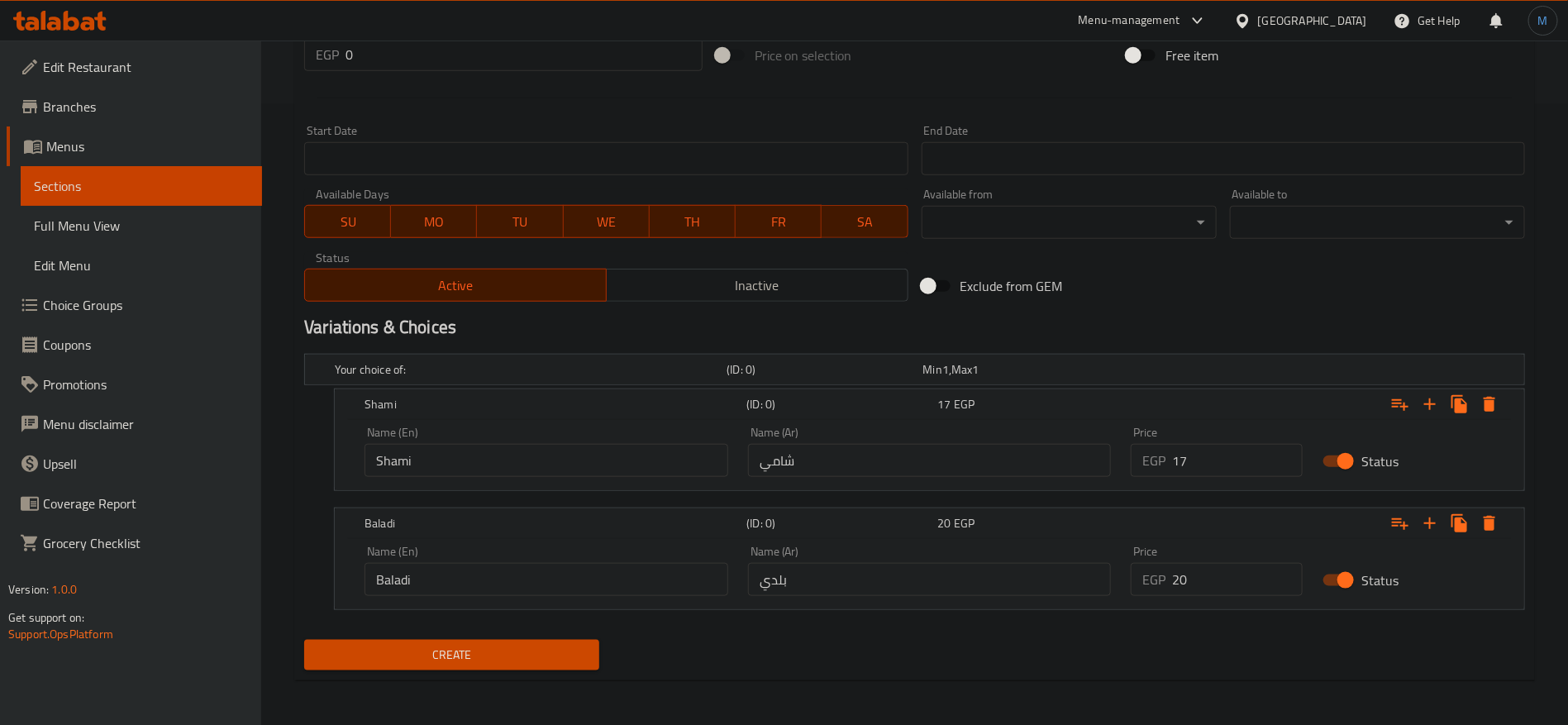
click at [1101, 332] on h2 "Variations & Choices" at bounding box center [914, 327] width 1221 height 25
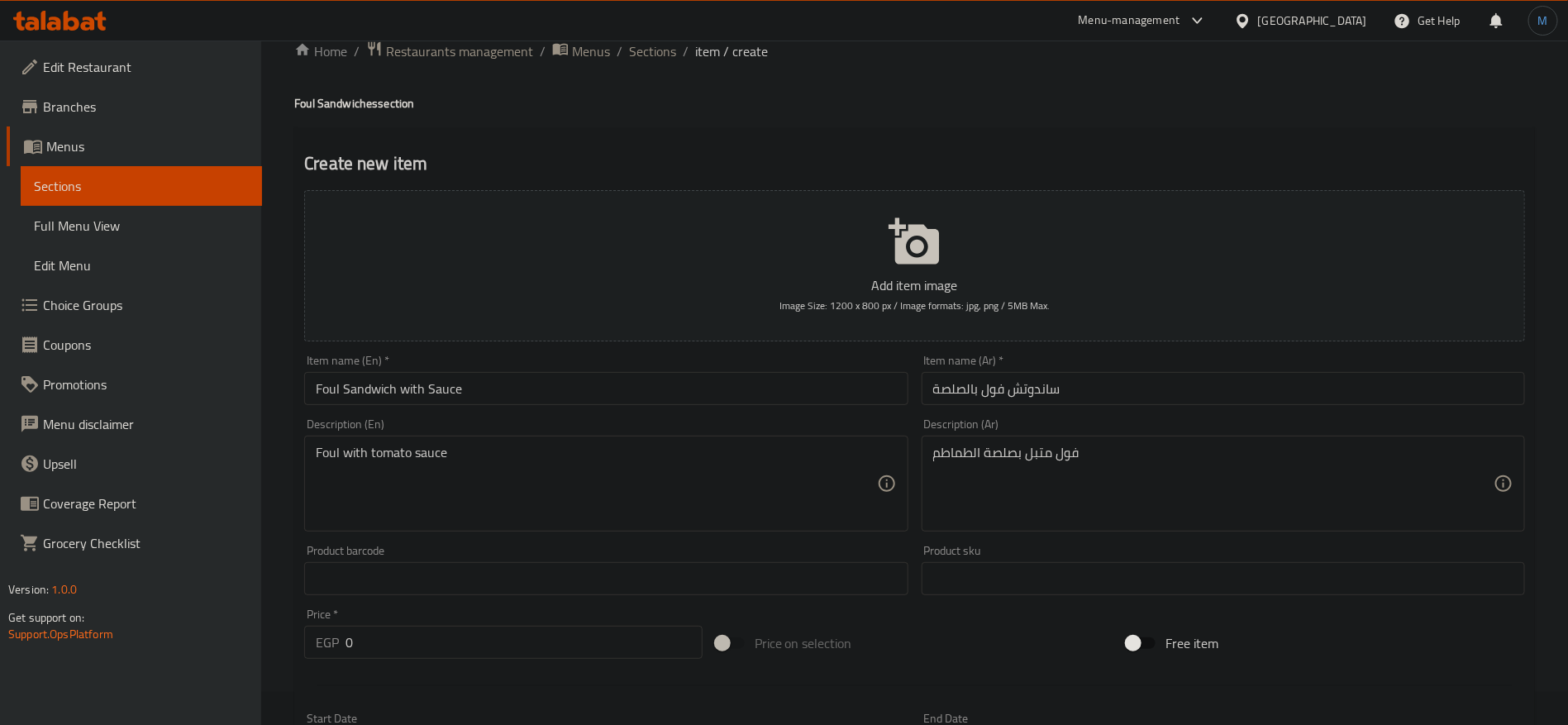
scroll to position [1, 0]
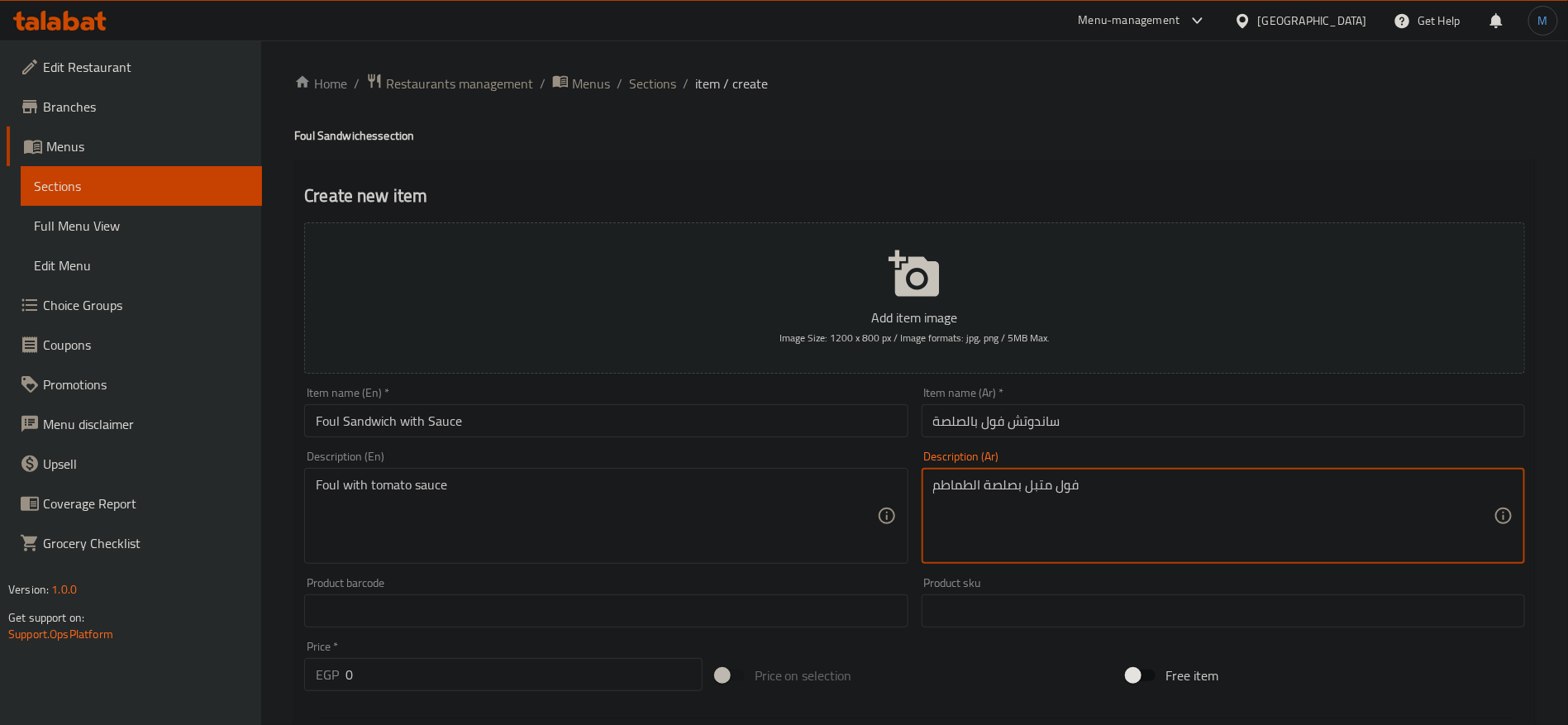
click at [1070, 493] on textarea "فول متبل بصلصة الطماطم" at bounding box center [1213, 516] width 560 height 79
click at [1045, 485] on textarea "فول متبل بصلصة الطماطم" at bounding box center [1213, 516] width 560 height 79
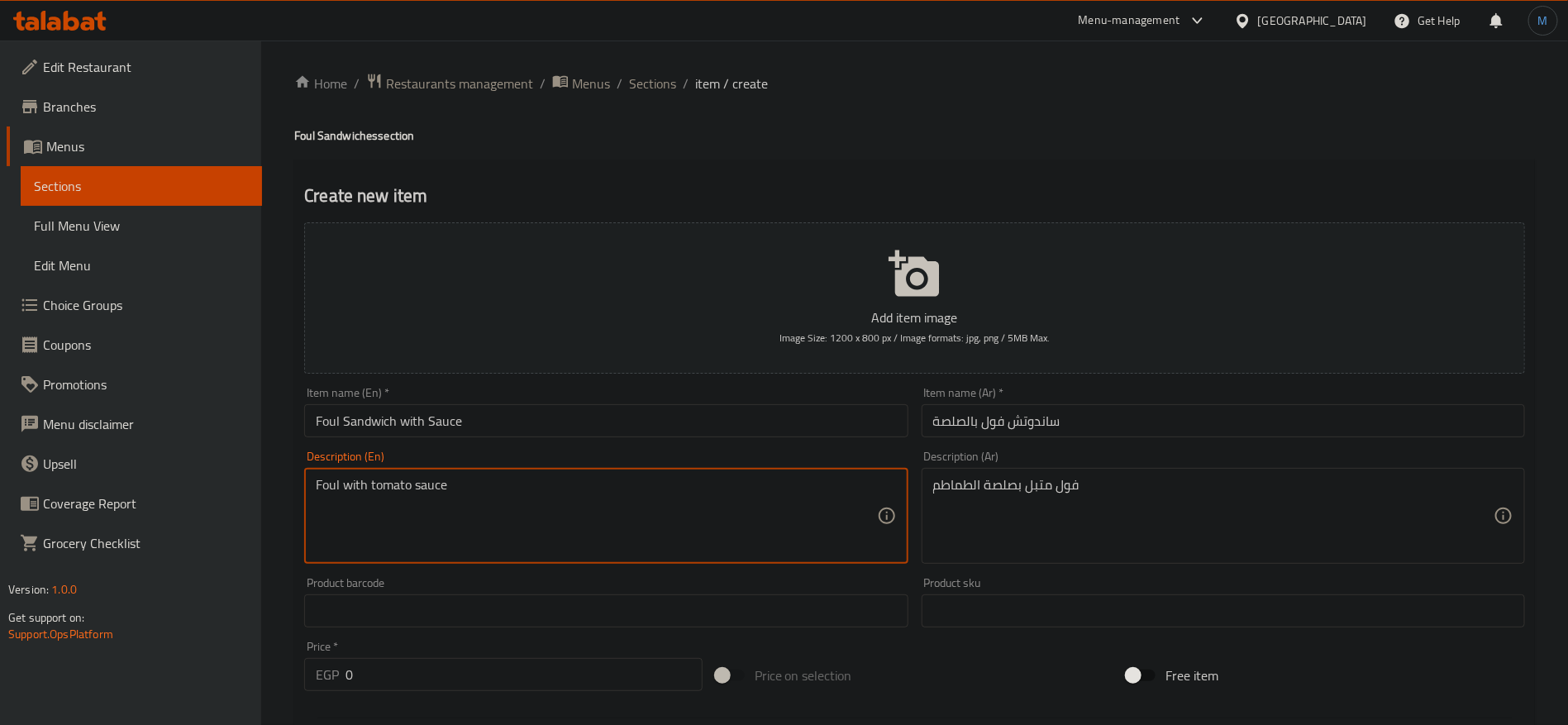
click at [328, 487] on textarea "Foul with tomato sauce" at bounding box center [595, 516] width 560 height 79
paste textarea "spiced"
click at [319, 422] on input "Foul Sandwich with Sauce" at bounding box center [605, 420] width 603 height 33
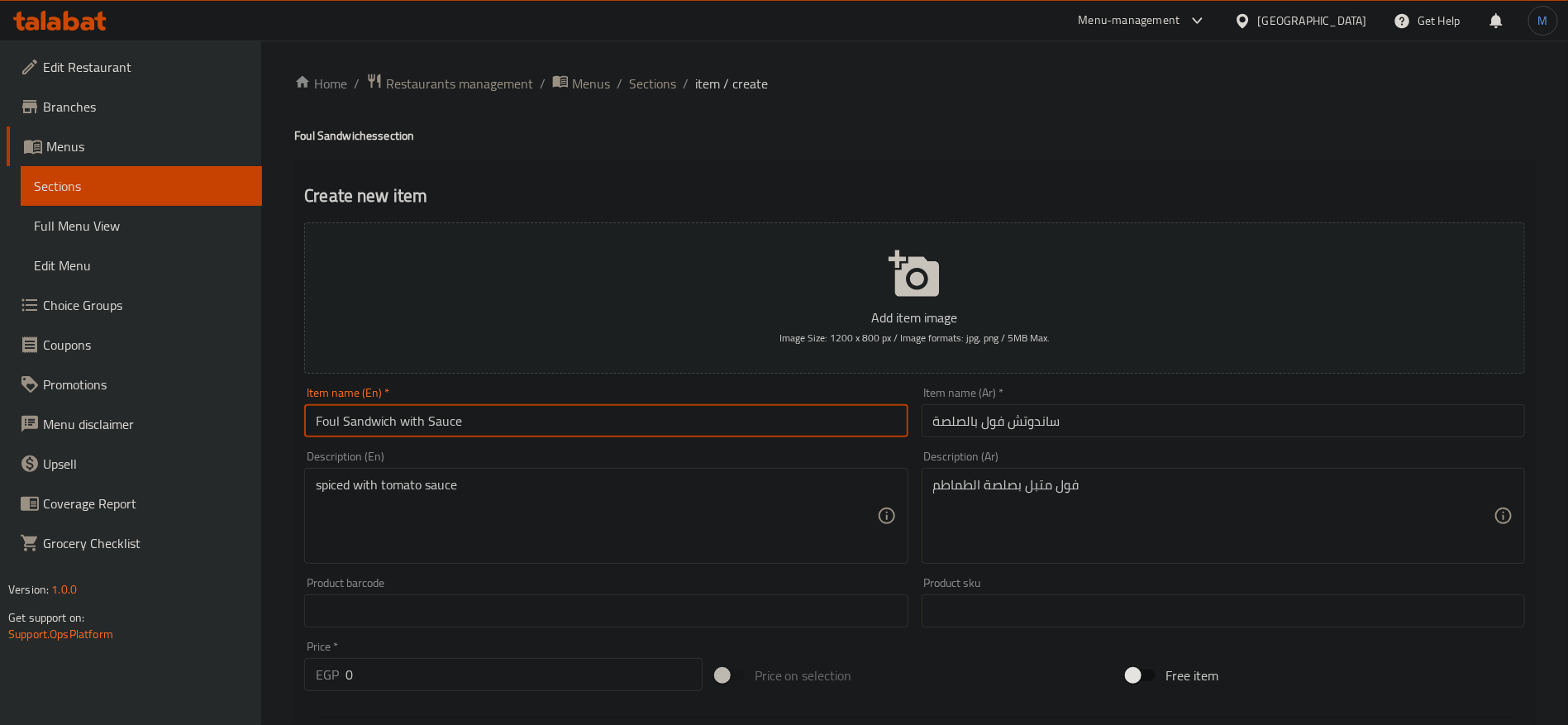
click at [319, 422] on input "Foul Sandwich with Sauce" at bounding box center [605, 420] width 603 height 33
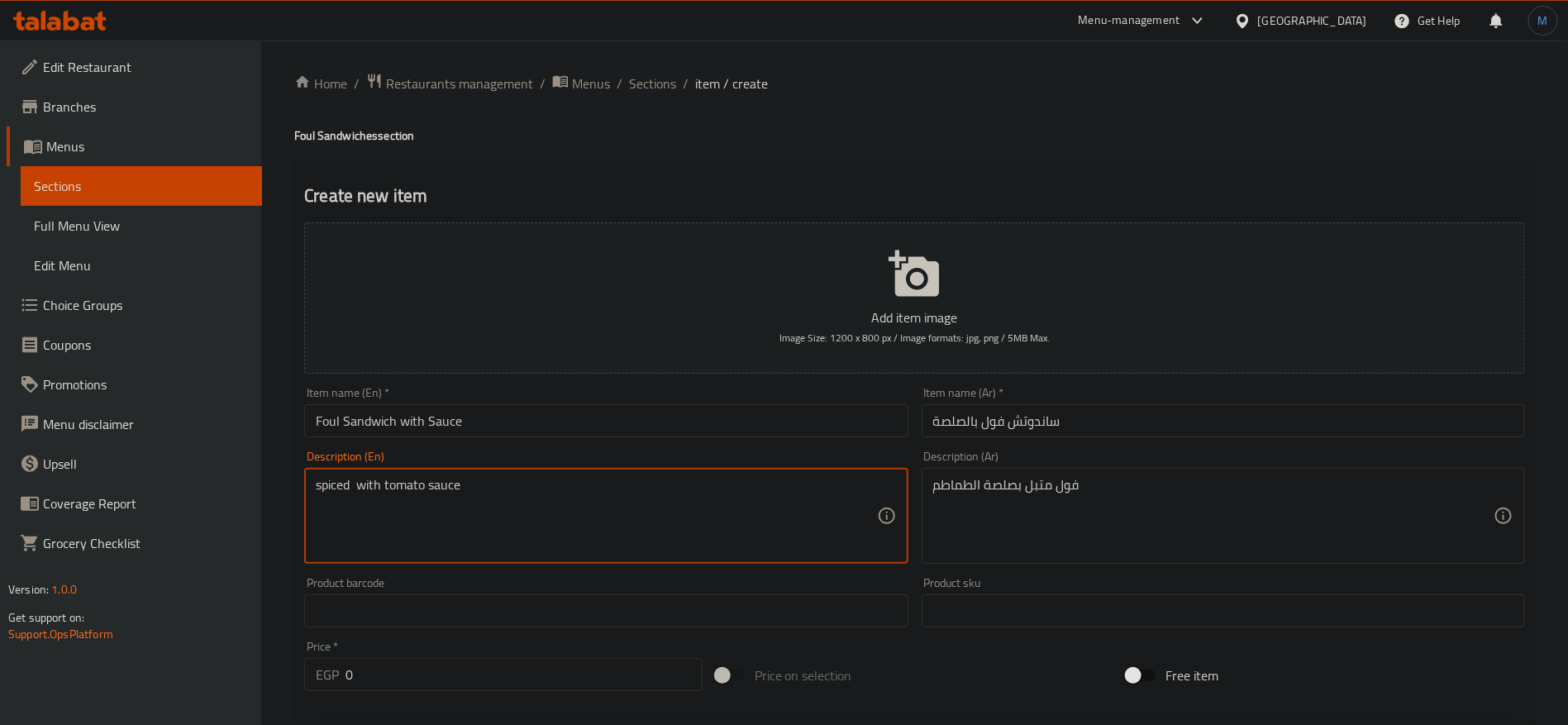
paste textarea "Foul"
click at [323, 495] on textarea "spiced Foul with tomato sauce" at bounding box center [595, 516] width 560 height 79
paste textarea "Marinated"
type textarea "Marinated Foul with tomato sauce"
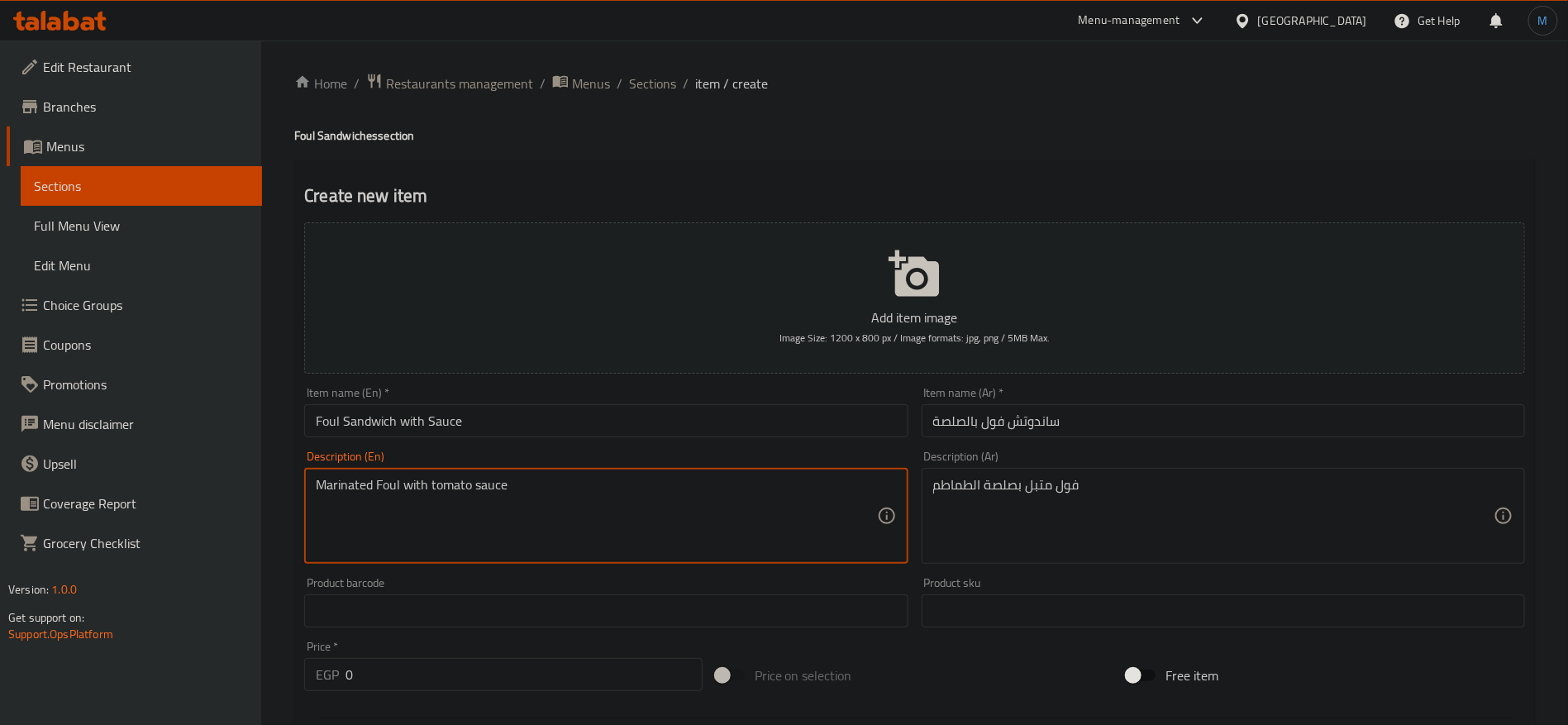
click at [713, 405] on input "Foul Sandwich with Sauce" at bounding box center [605, 420] width 603 height 33
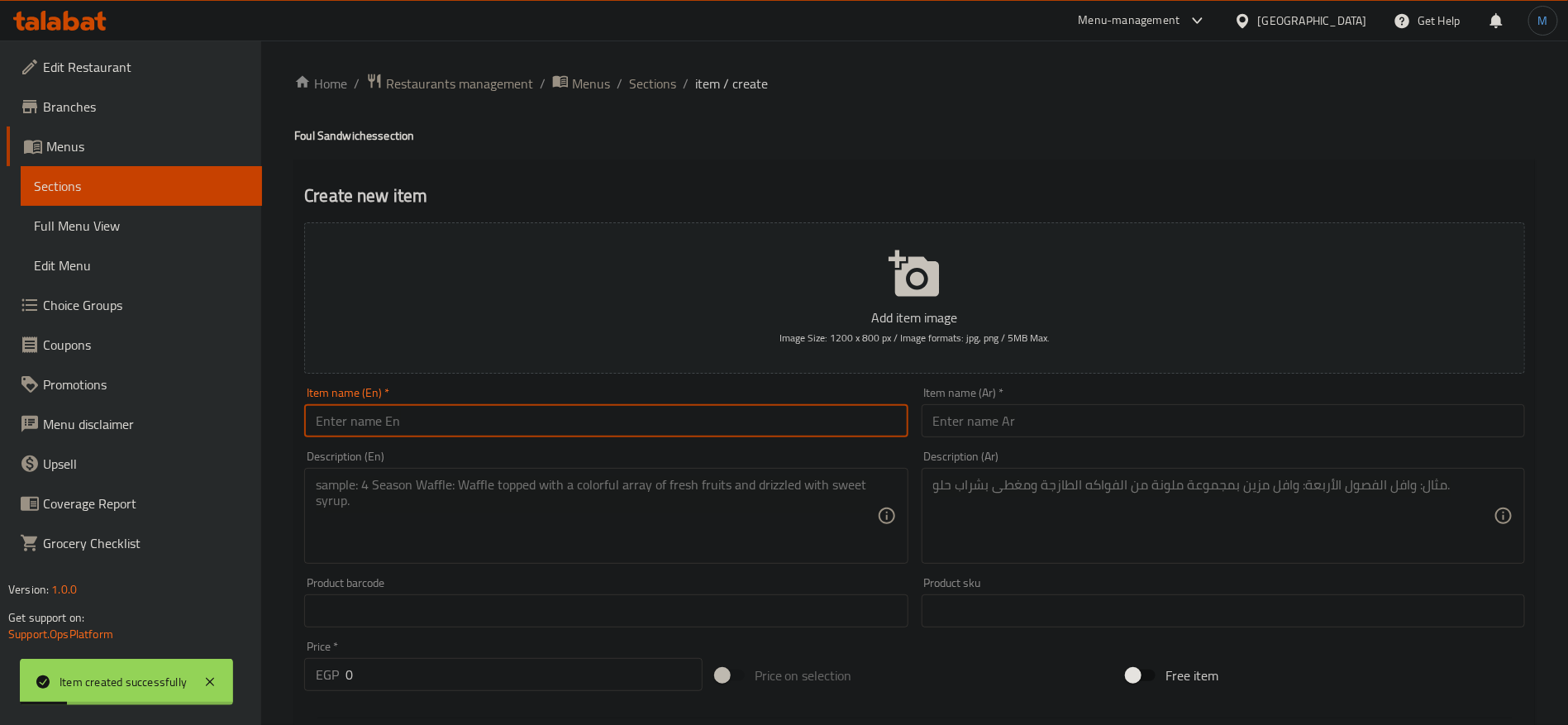
click at [1170, 433] on input "text" at bounding box center [1223, 420] width 603 height 33
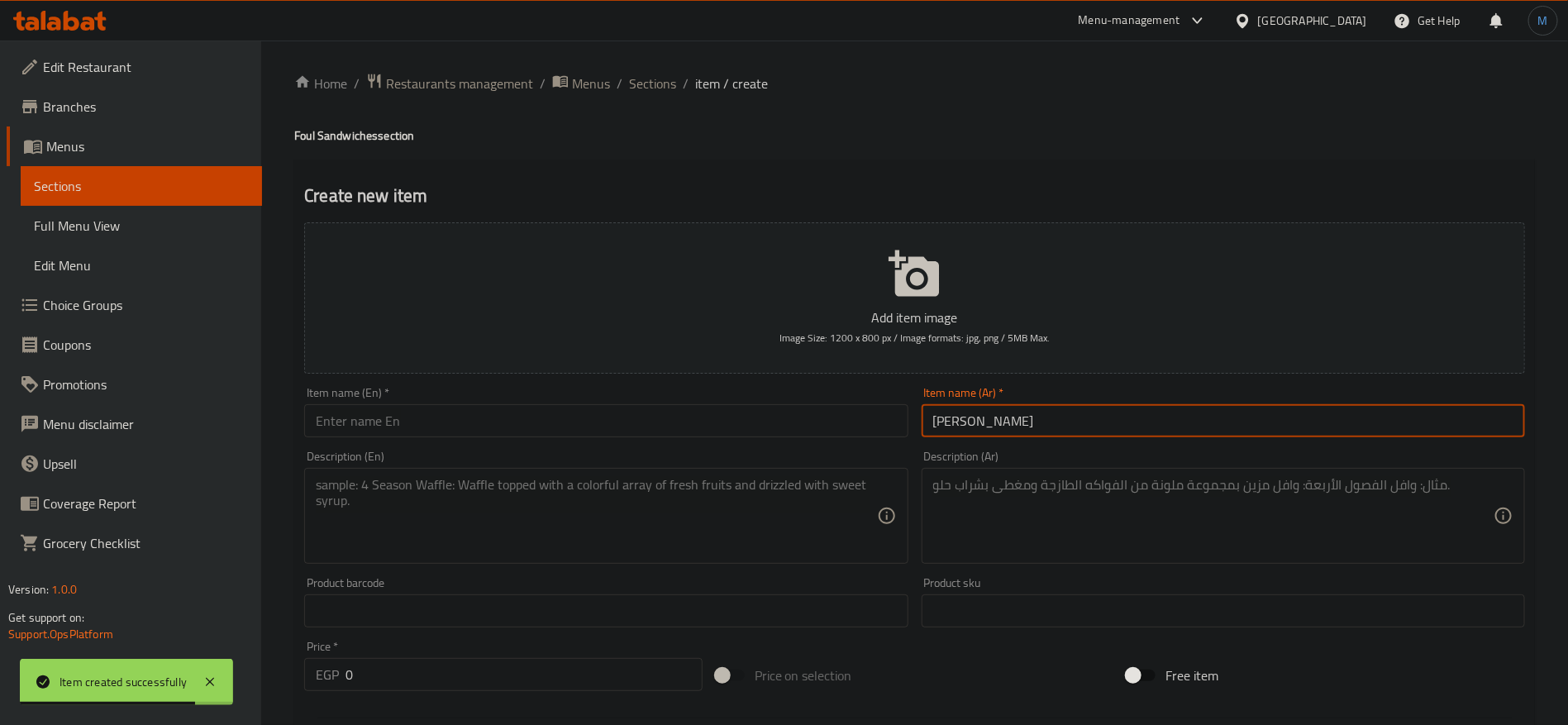
type input "ساندوتش فول اسكندراني"
click at [598, 419] on input "text" at bounding box center [605, 420] width 603 height 33
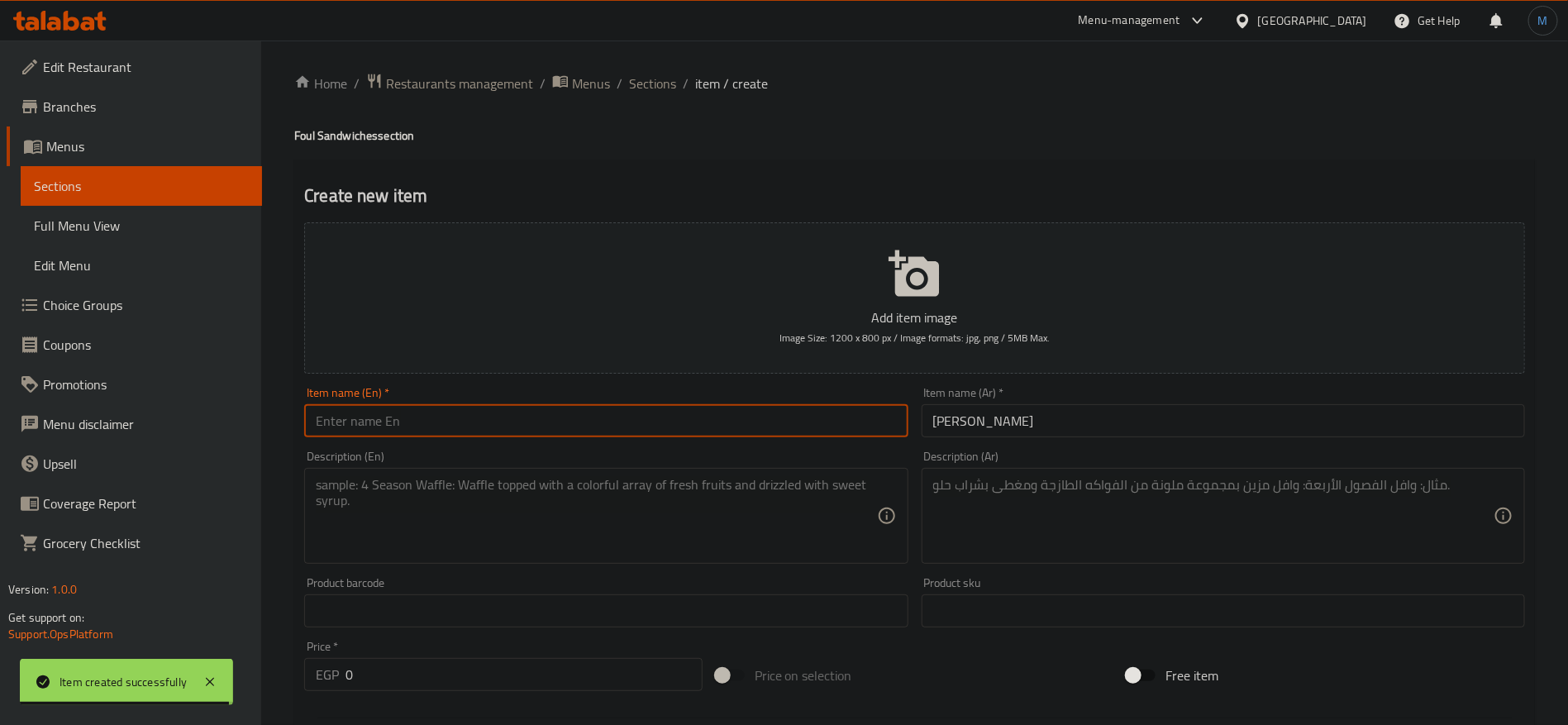
paste input "Alexandrian fava bean sandwich"
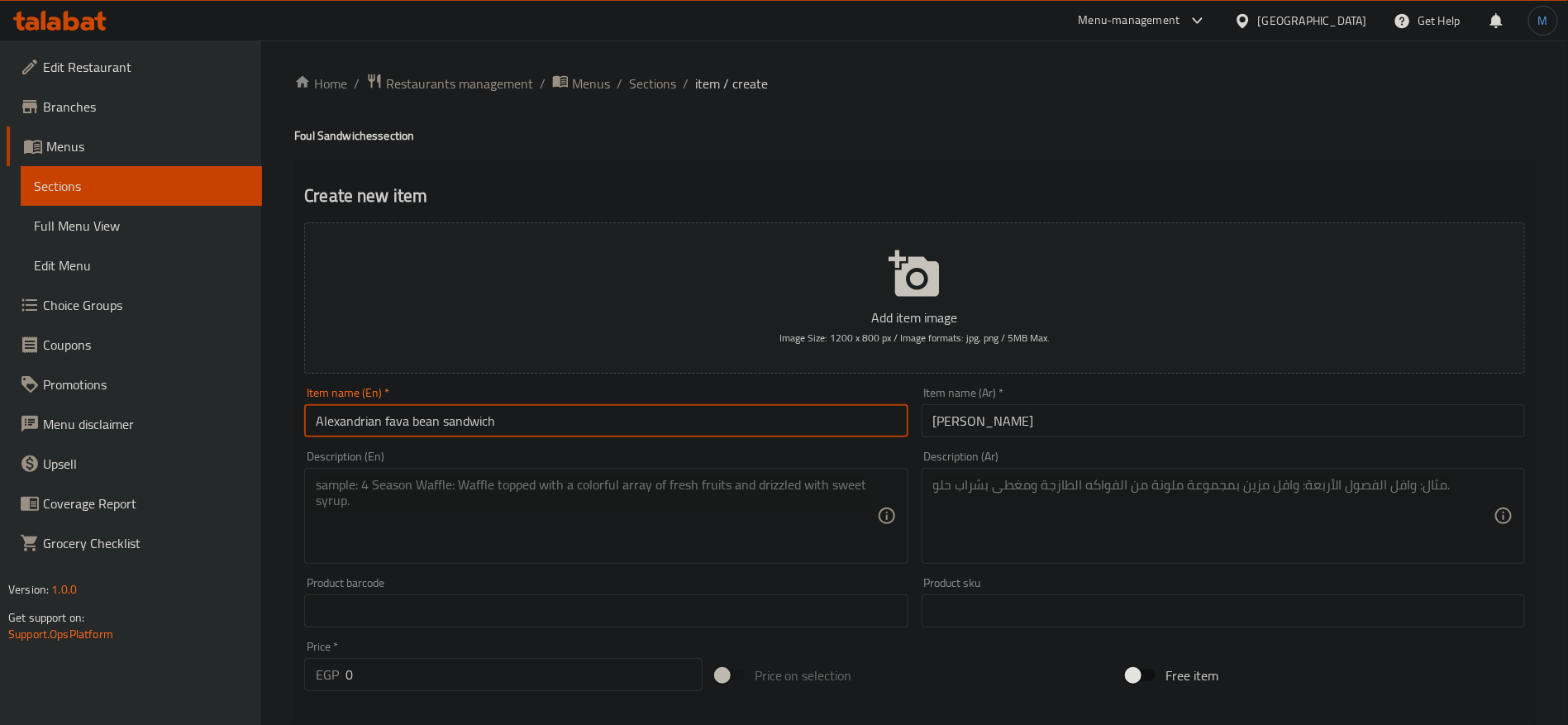
click at [337, 412] on input "Alexandrian fava bean sandwich" at bounding box center [605, 420] width 603 height 33
click at [308, 132] on h4 "Foul Sandwiches section" at bounding box center [914, 135] width 1241 height 16
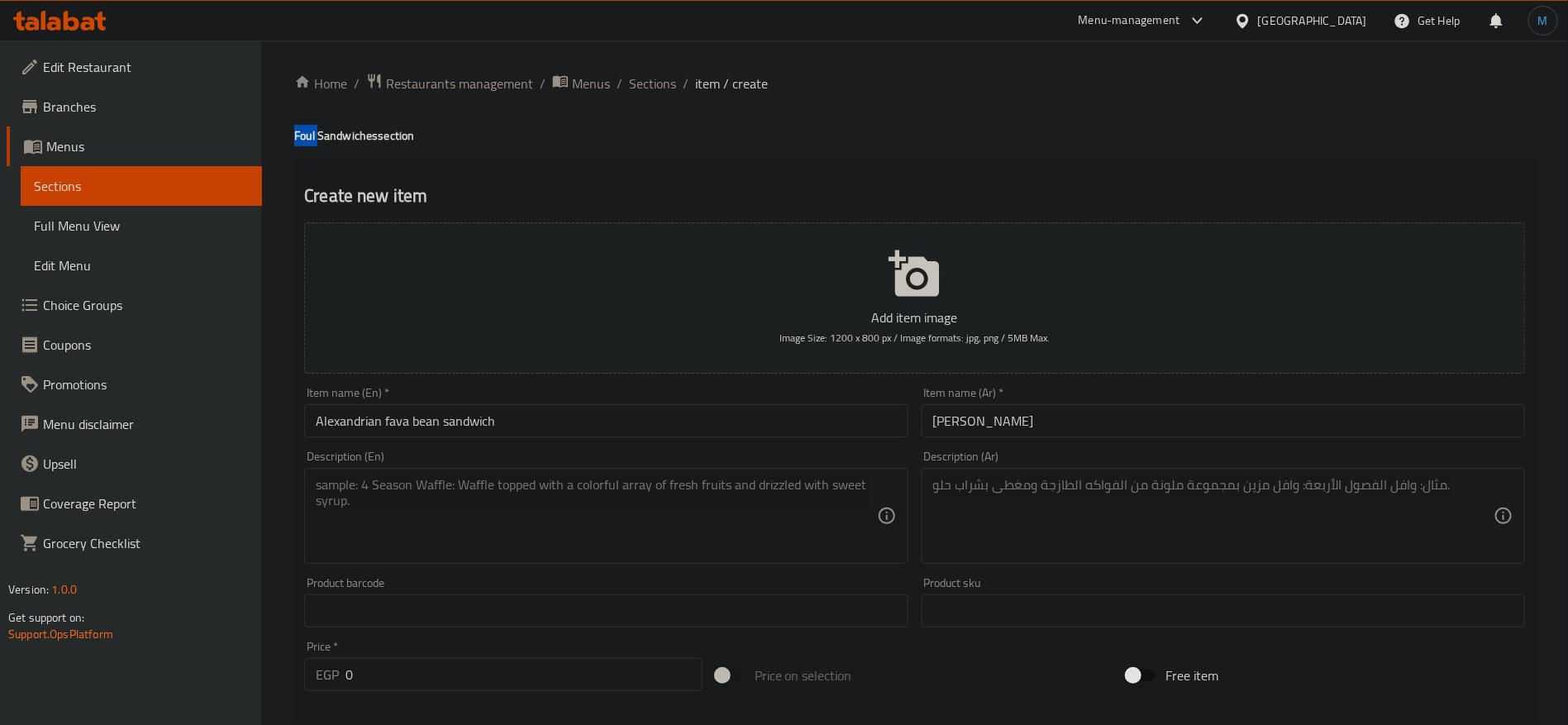
click at [308, 132] on h4 "Foul Sandwiches section" at bounding box center [914, 135] width 1241 height 16
copy h4 "Foul"
click at [423, 419] on input "Alexandrian fava bean sandwich" at bounding box center [605, 420] width 603 height 33
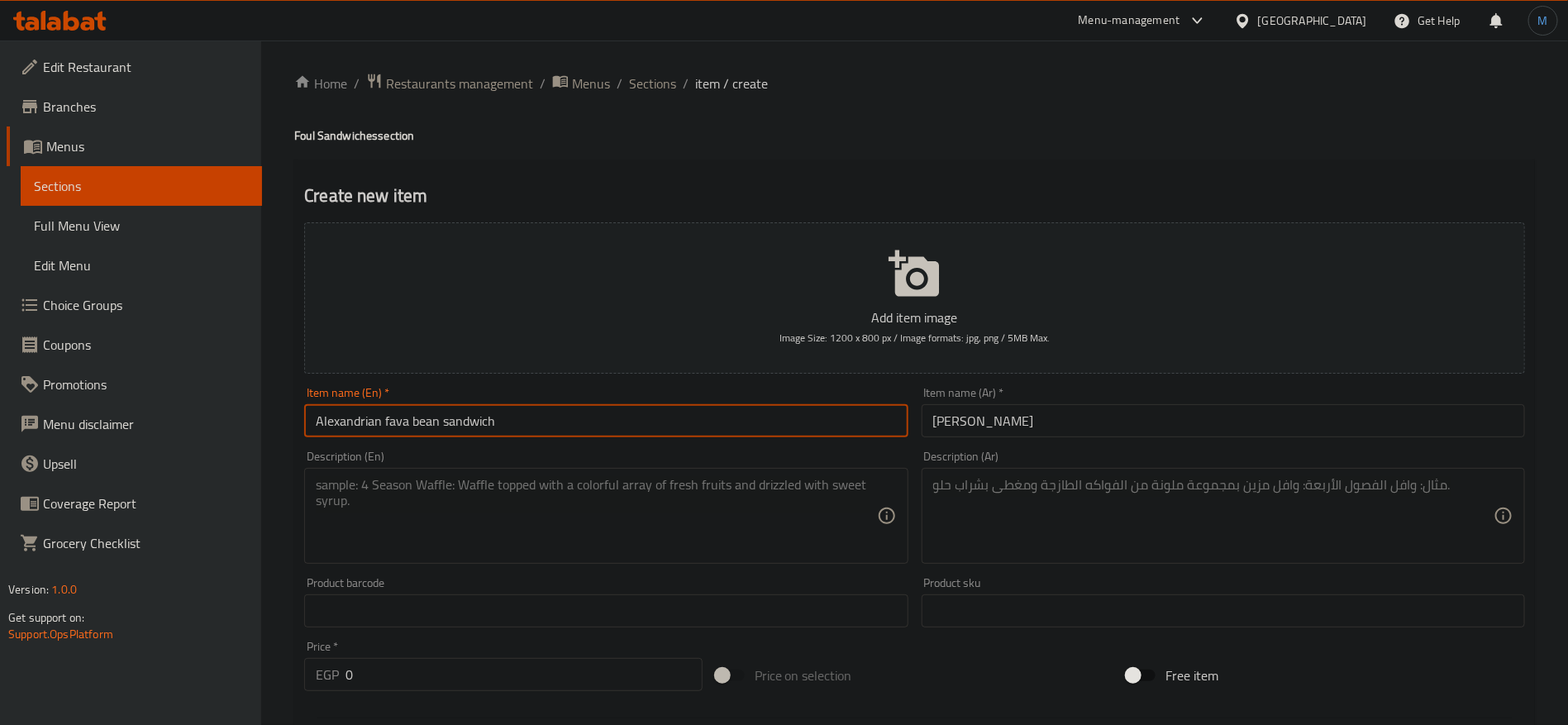
drag, startPoint x: 423, startPoint y: 419, endPoint x: 397, endPoint y: 423, distance: 26.3
click at [397, 423] on input "Alexandrian fava bean sandwich" at bounding box center [605, 420] width 603 height 33
paste input "Foul"
type input "Alexandrian Foul Sandwich"
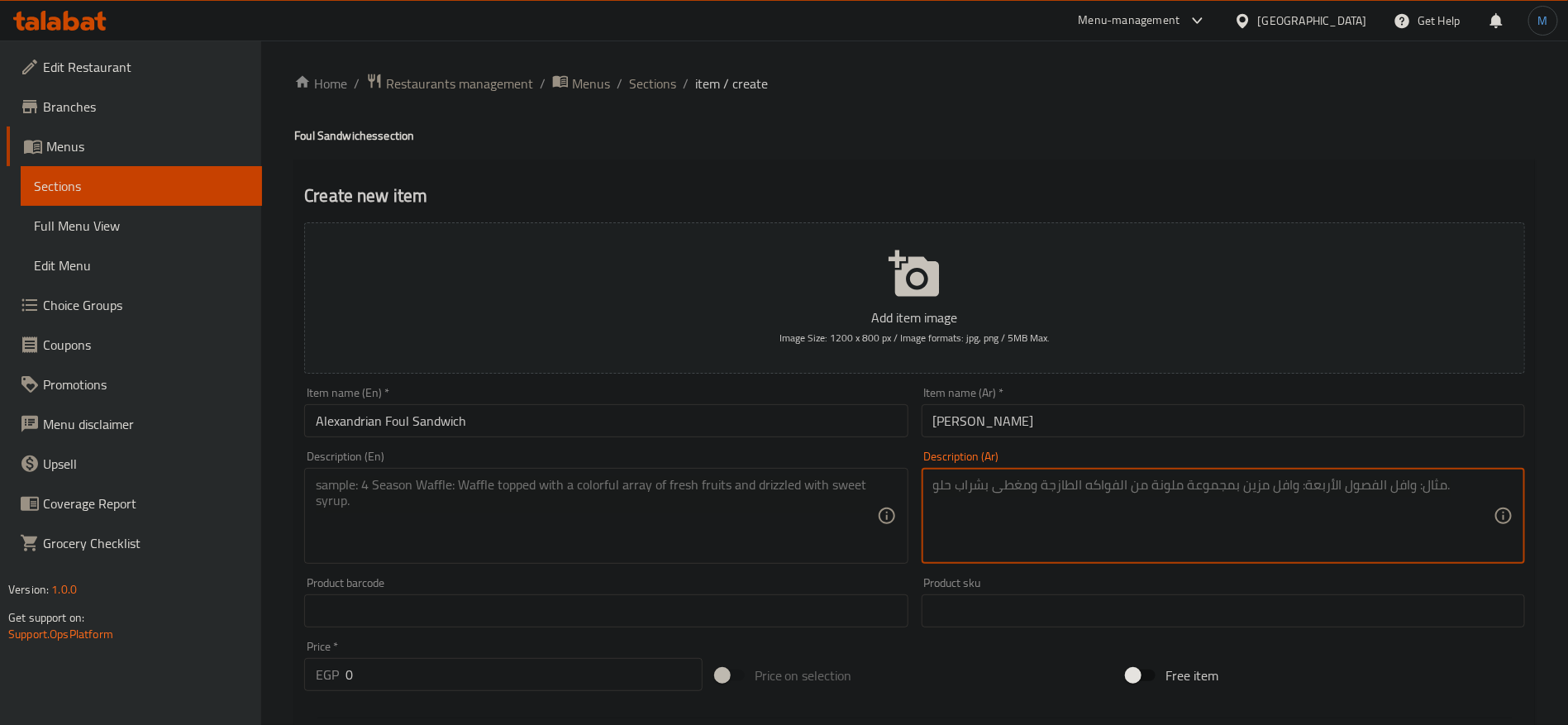
click at [1465, 540] on textarea at bounding box center [1213, 516] width 560 height 79
paste textarea "فول مع خضرة ولمسة ليمون"
type textarea "فول مع خضرة ولمسة ليمون"
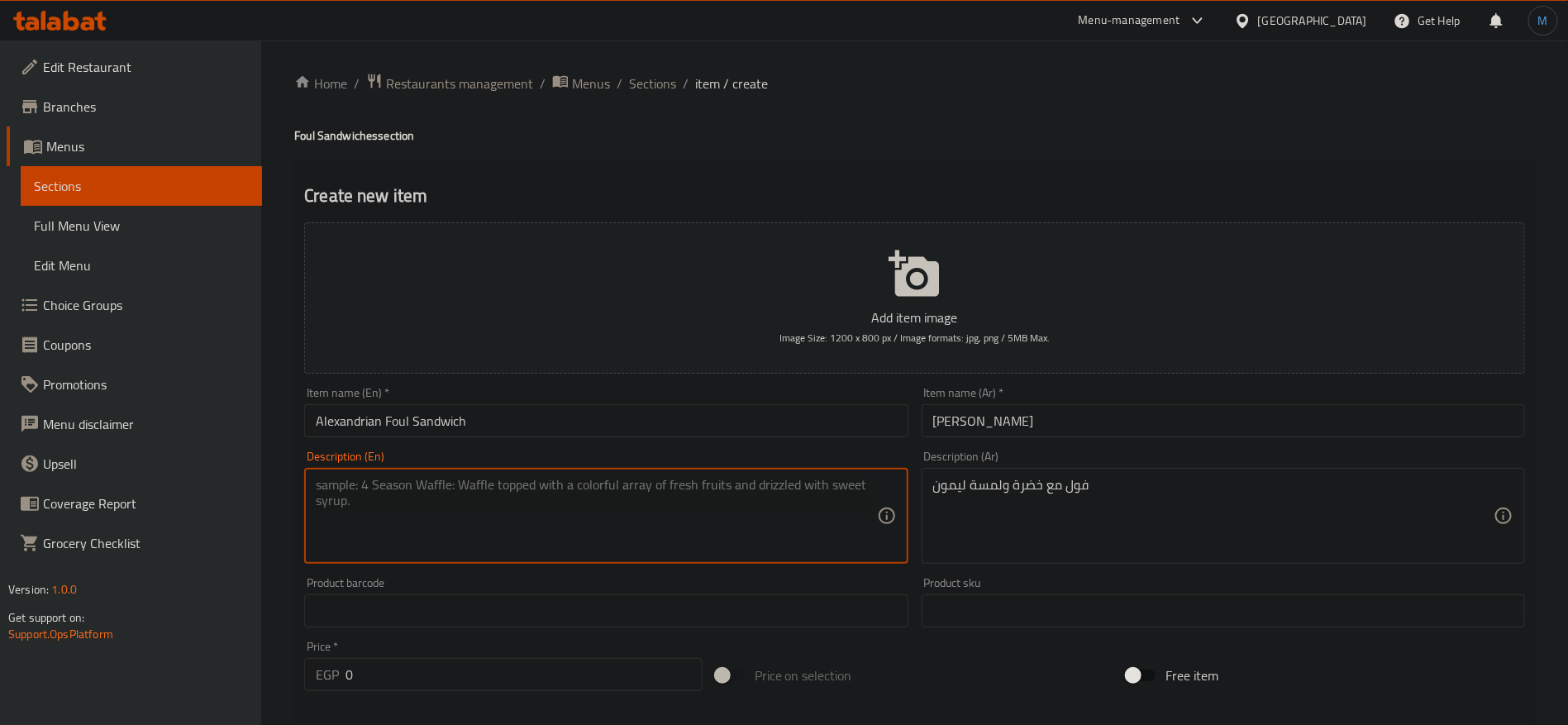
click at [747, 479] on textarea at bounding box center [595, 516] width 560 height 79
paste textarea "Beans with greens and a touch of lemon"
click at [383, 426] on input "Alexandrian Foul Sandwich" at bounding box center [605, 420] width 603 height 33
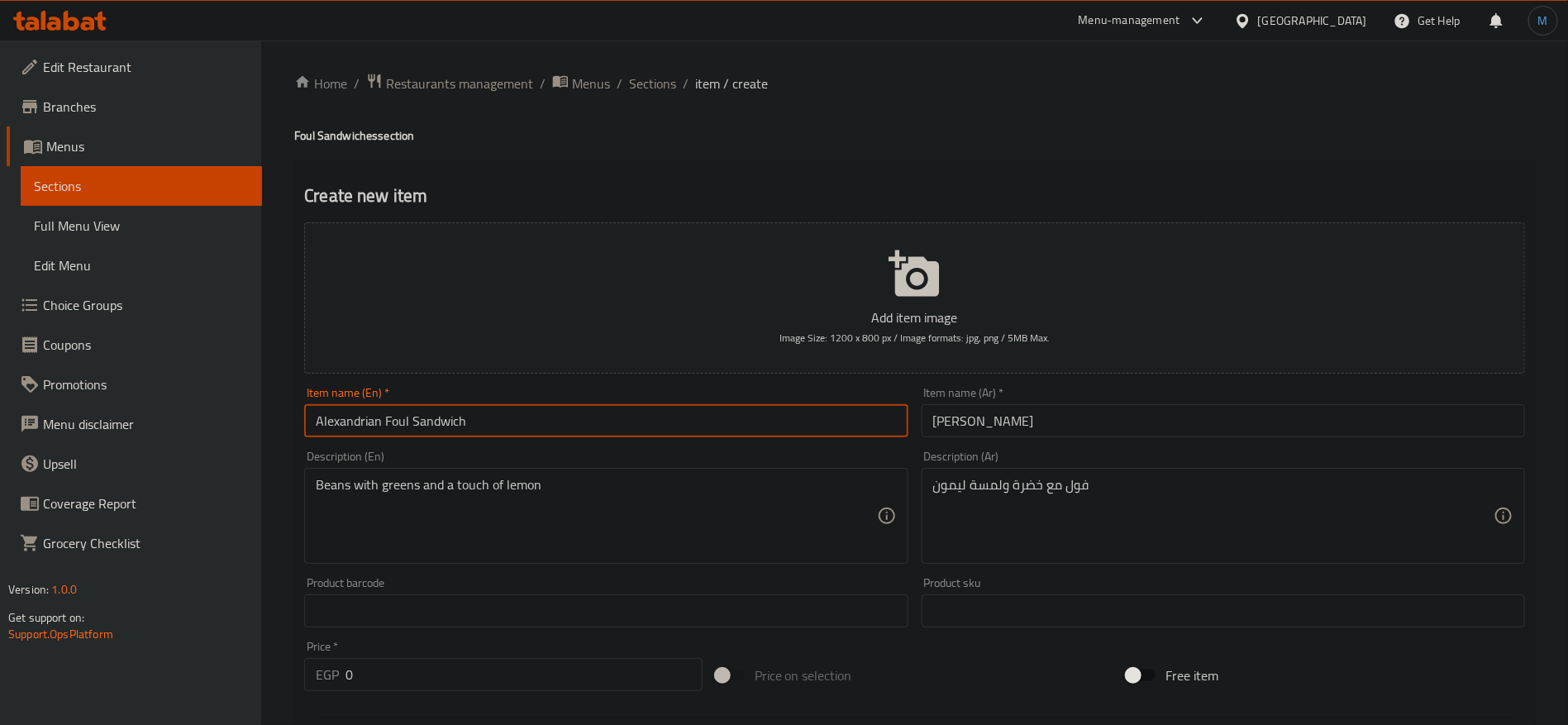
click at [386, 424] on input "Alexandrian Foul Sandwich" at bounding box center [605, 420] width 603 height 33
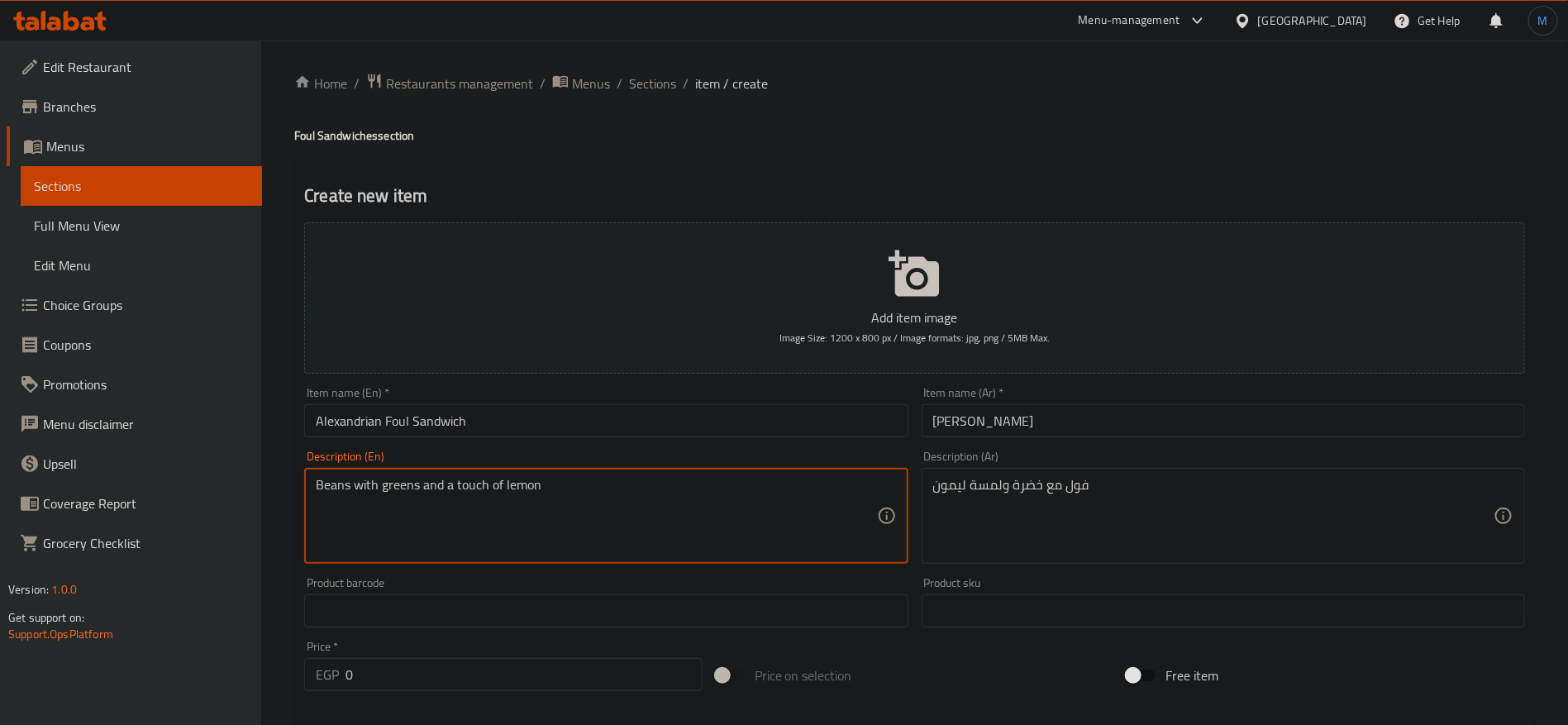
click at [338, 482] on textarea "Beans with greens and a touch of lemon" at bounding box center [595, 516] width 560 height 79
paste textarea "Foul"
type textarea "Foul with greens and a touch of lemon"
click at [1051, 397] on div "Item name (Ar)   * ساندوتش فول اسكندراني Item name (Ar) *" at bounding box center [1223, 412] width 603 height 50
click at [1067, 401] on div "Item name (Ar)   * ساندوتش فول اسكندراني Item name (Ar) *" at bounding box center [1223, 412] width 603 height 50
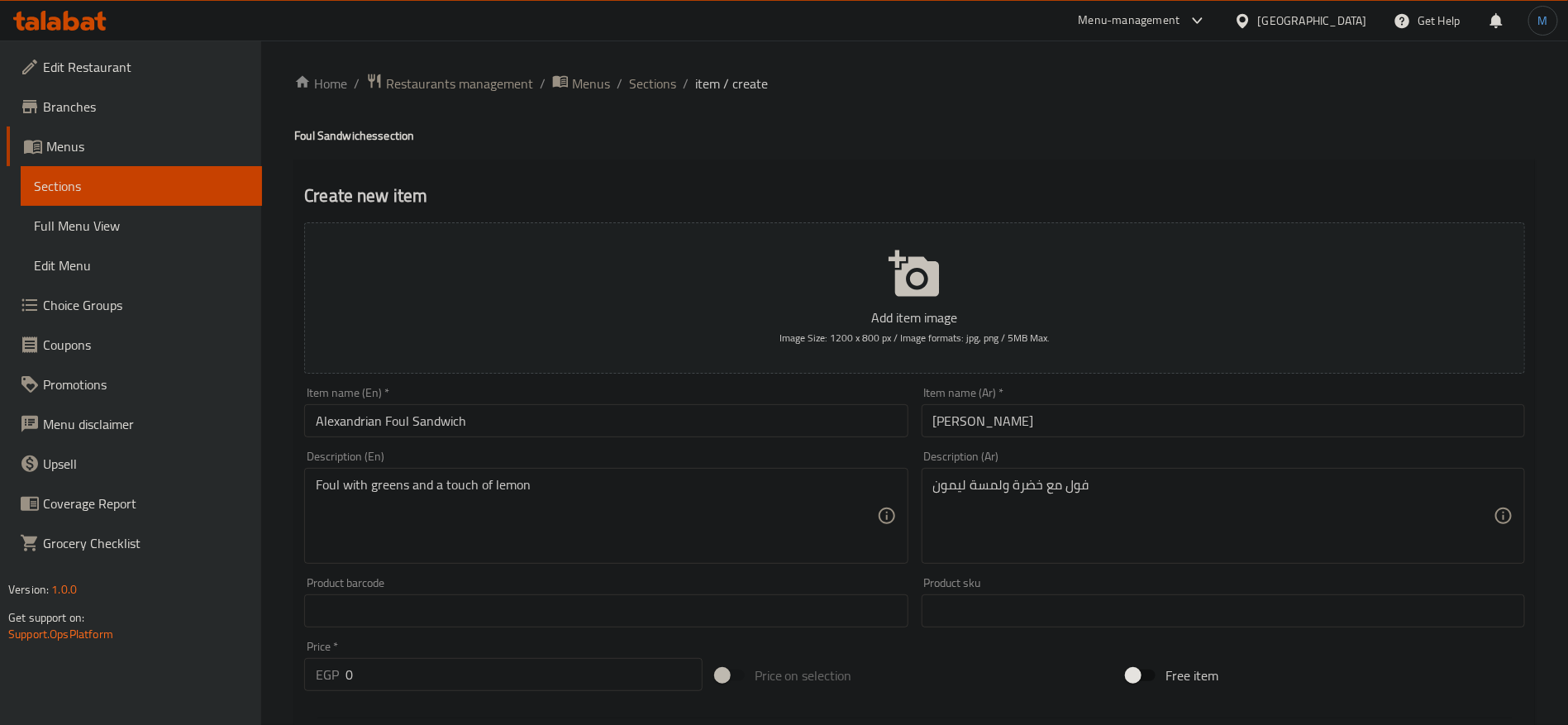
click at [1073, 401] on div "Item name (Ar)   * ساندوتش فول اسكندراني Item name (Ar) *" at bounding box center [1223, 412] width 603 height 50
click at [1061, 417] on input "ساندوتش فول اسكندراني" at bounding box center [1223, 420] width 603 height 33
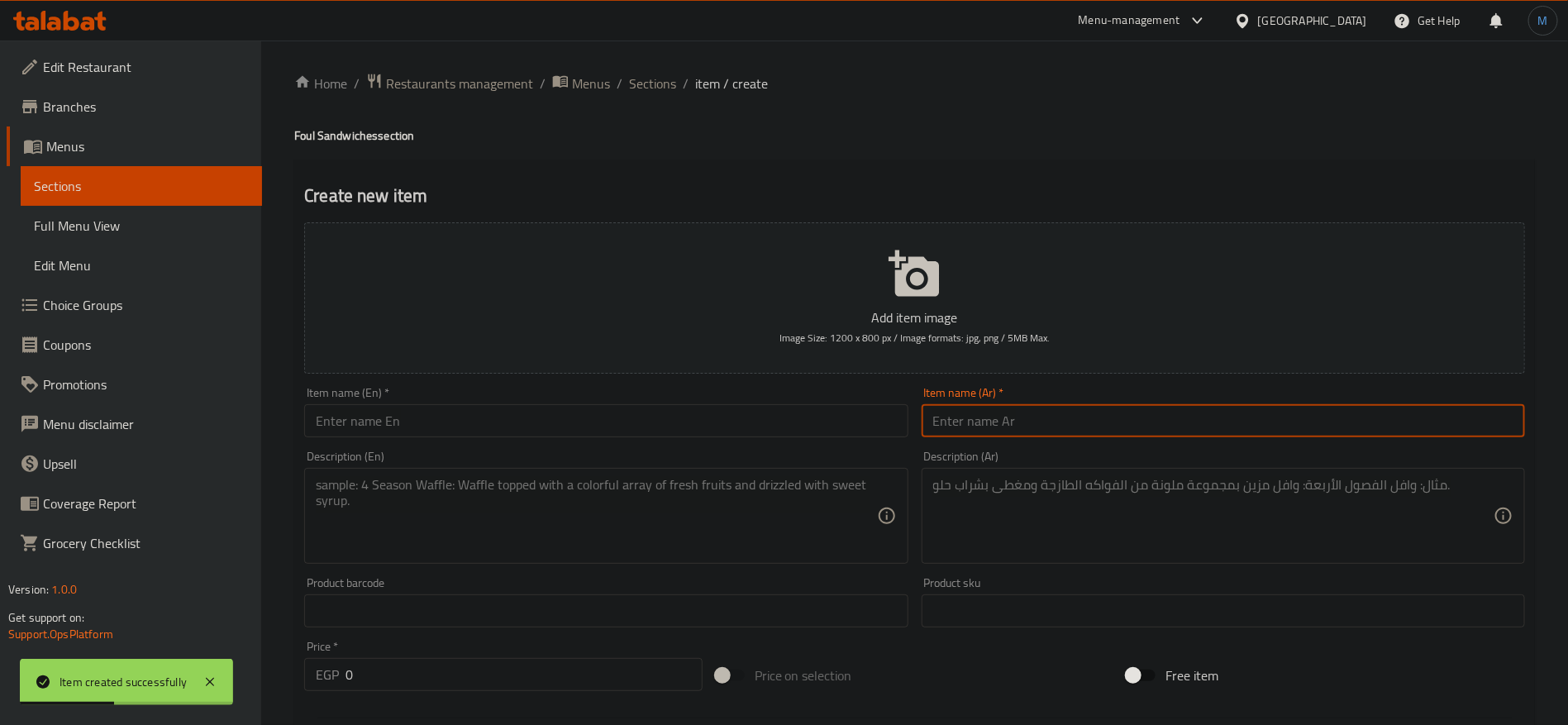
click at [1311, 432] on input "text" at bounding box center [1223, 420] width 603 height 33
type input "ساندوتش فول حار"
click at [567, 438] on div "Item name (En)   * Item name (En) *" at bounding box center [606, 411] width 617 height 64
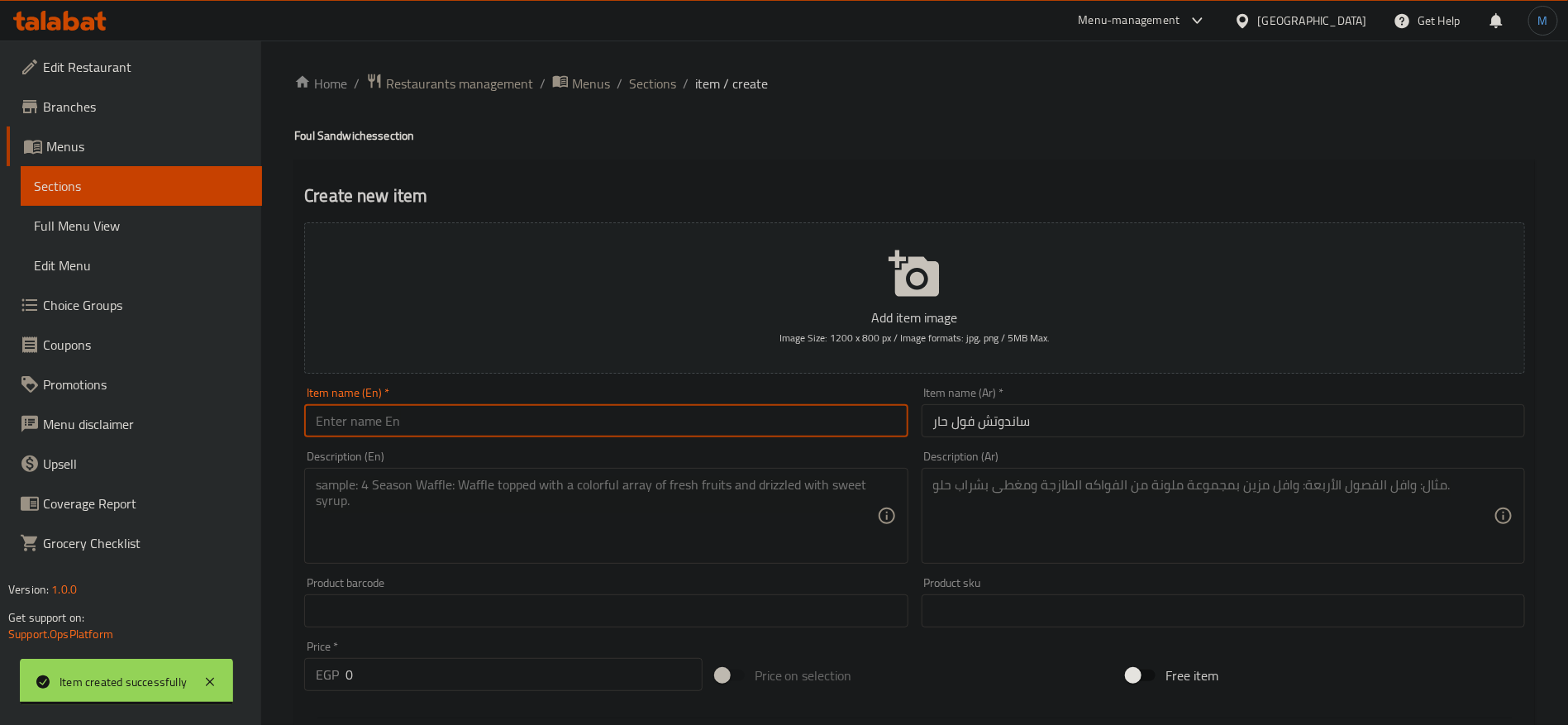
paste input "Spicy bean sandwich"
drag, startPoint x: 567, startPoint y: 417, endPoint x: 559, endPoint y: 426, distance: 12.0
click at [567, 421] on input "text" at bounding box center [605, 420] width 603 height 33
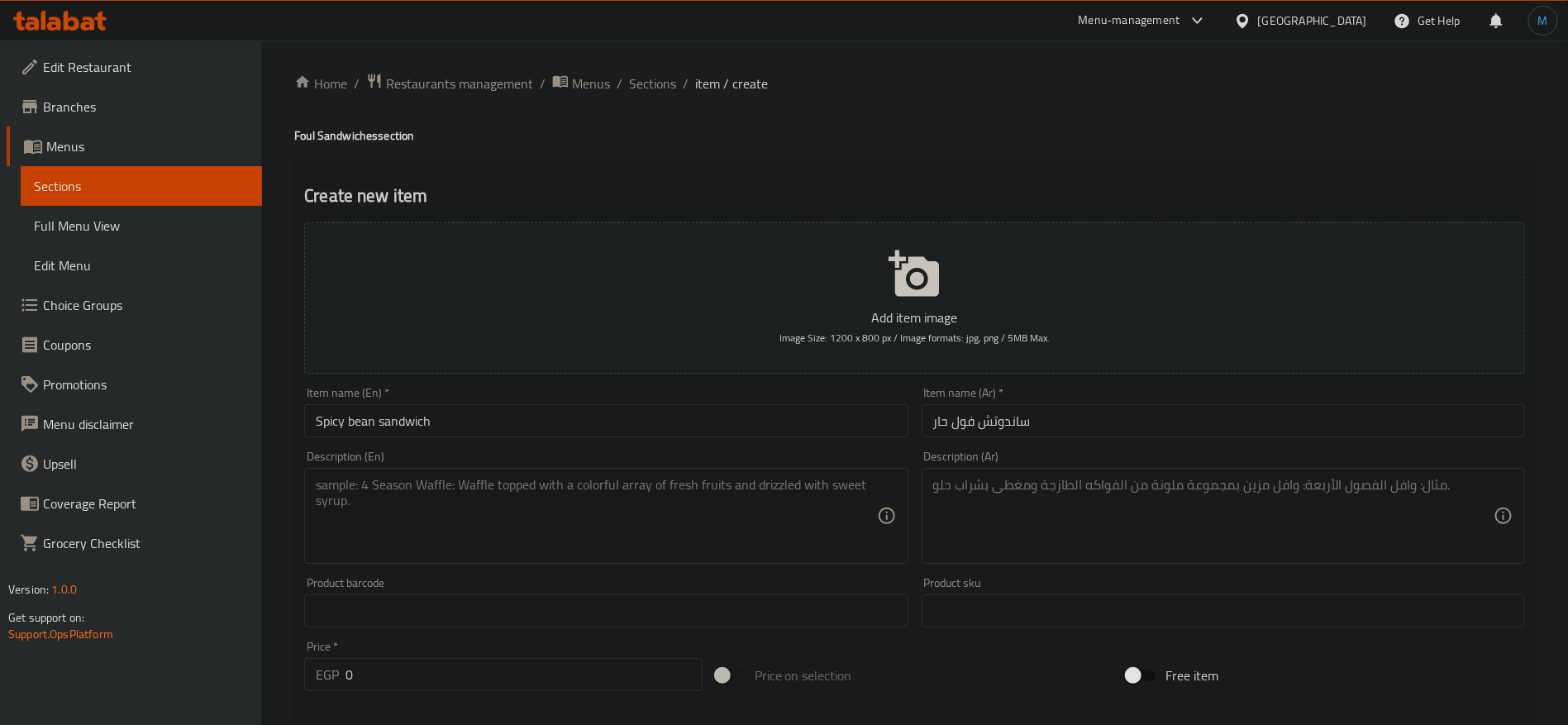
click at [300, 130] on h4 "Foul Sandwiches section" at bounding box center [914, 135] width 1241 height 16
copy h4 "Foul"
click at [361, 419] on input "Spicy bean sandwich" at bounding box center [605, 420] width 603 height 33
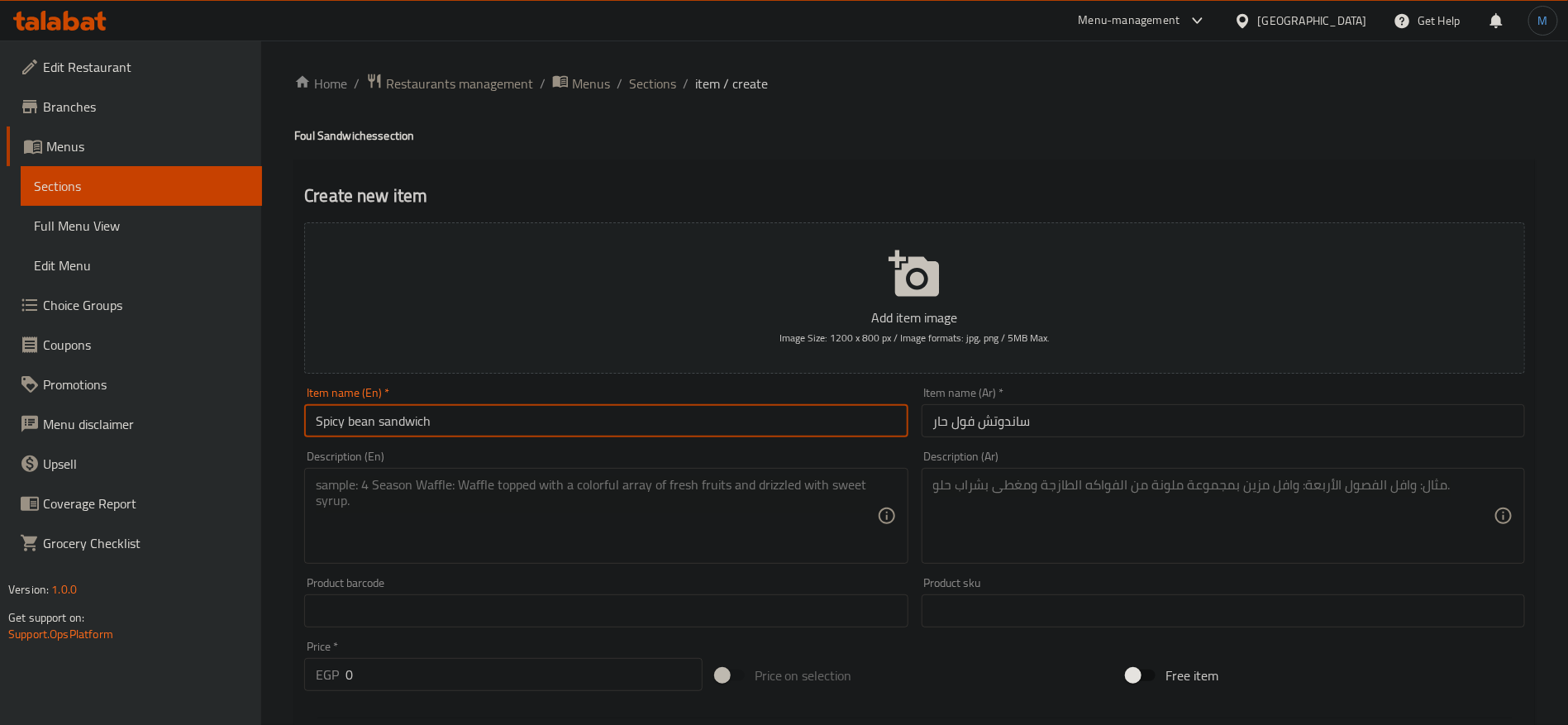
click at [361, 419] on input "Spicy bean sandwich" at bounding box center [605, 420] width 603 height 33
paste input "Foul"
type input "Spicy Foul sandwich"
click at [914, 468] on div "Description (En) Description (En)" at bounding box center [606, 506] width 617 height 126
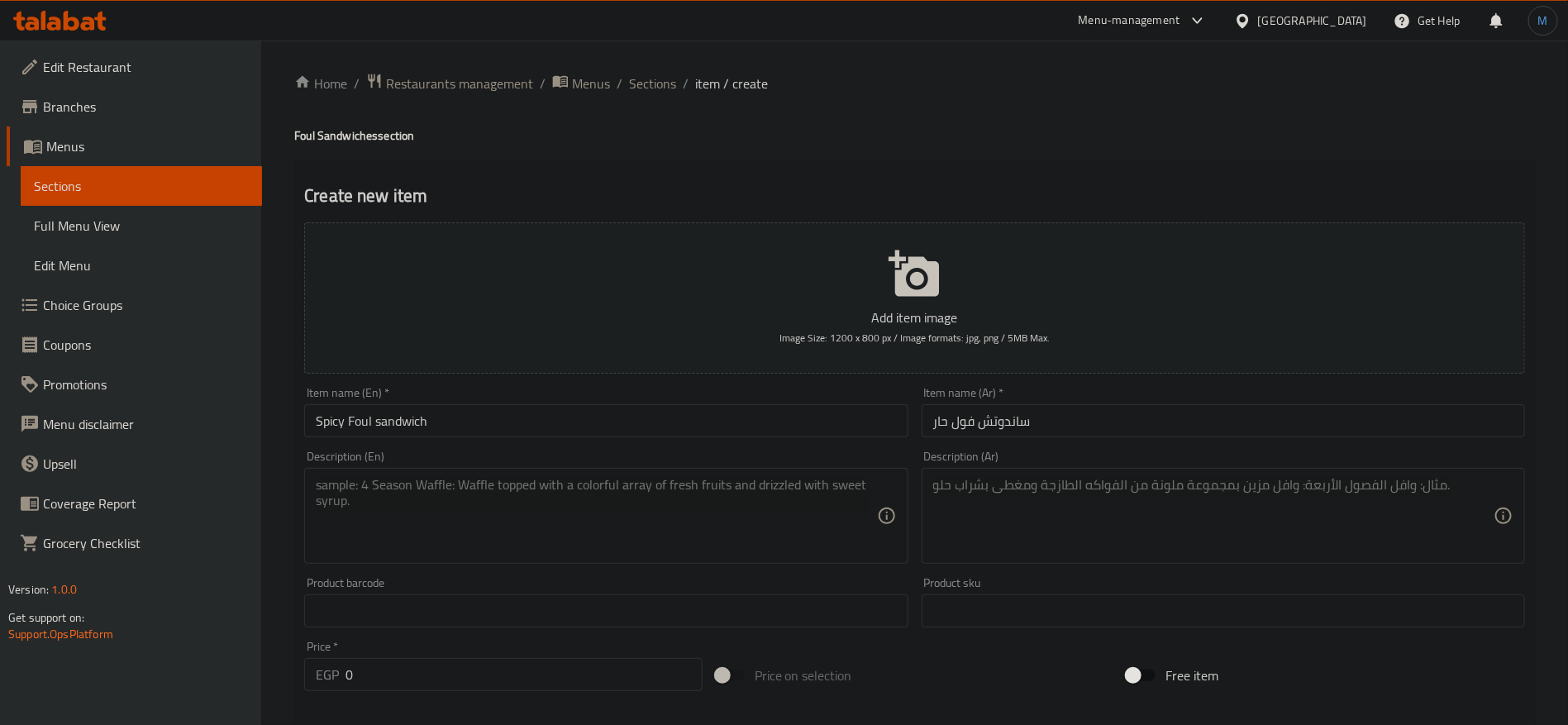
click at [1061, 500] on textarea at bounding box center [1213, 516] width 560 height 79
paste textarea "فول بالشطة الحمراء"
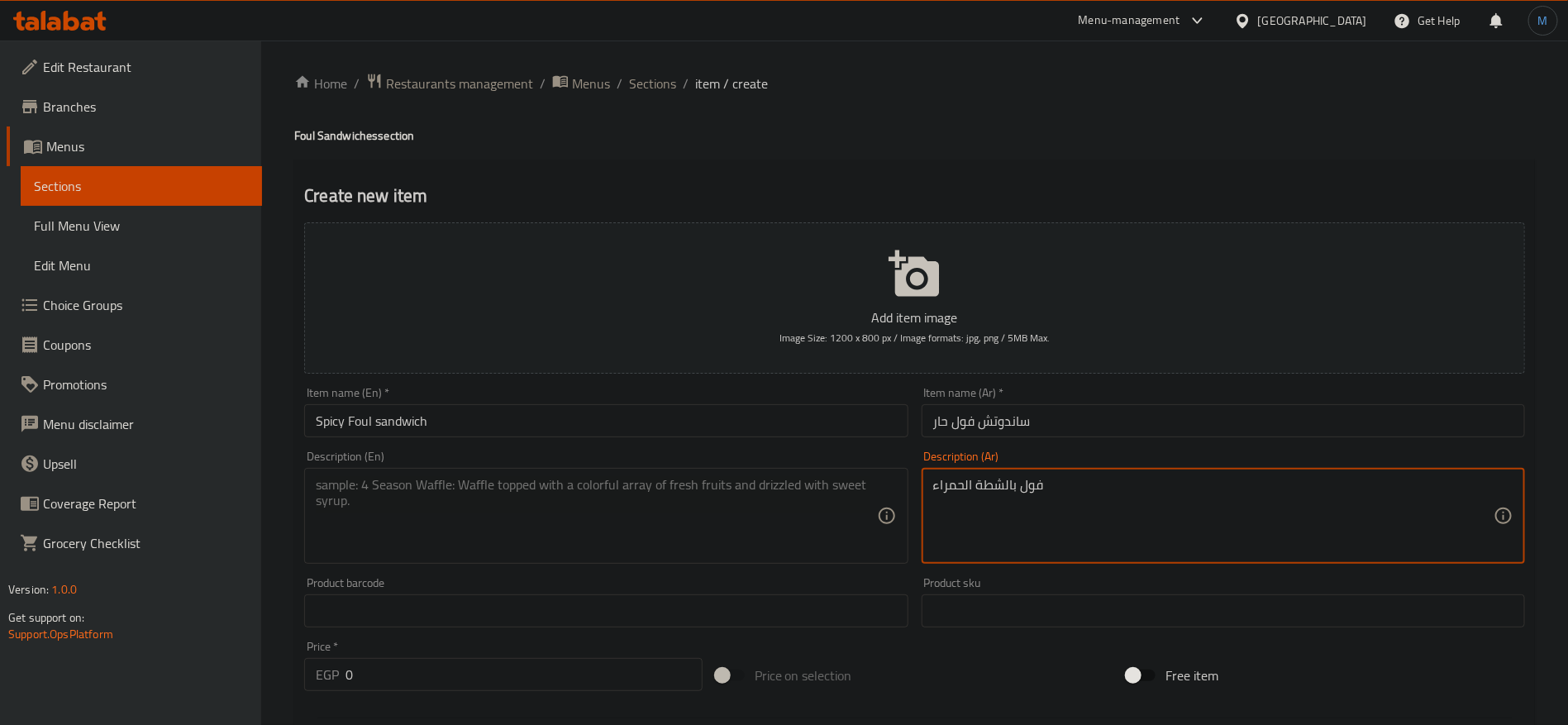
type textarea "فول بالشطة الحمراء"
click at [680, 471] on div "Description (En)" at bounding box center [605, 515] width 603 height 96
paste textarea "Fava beans with red pepper"
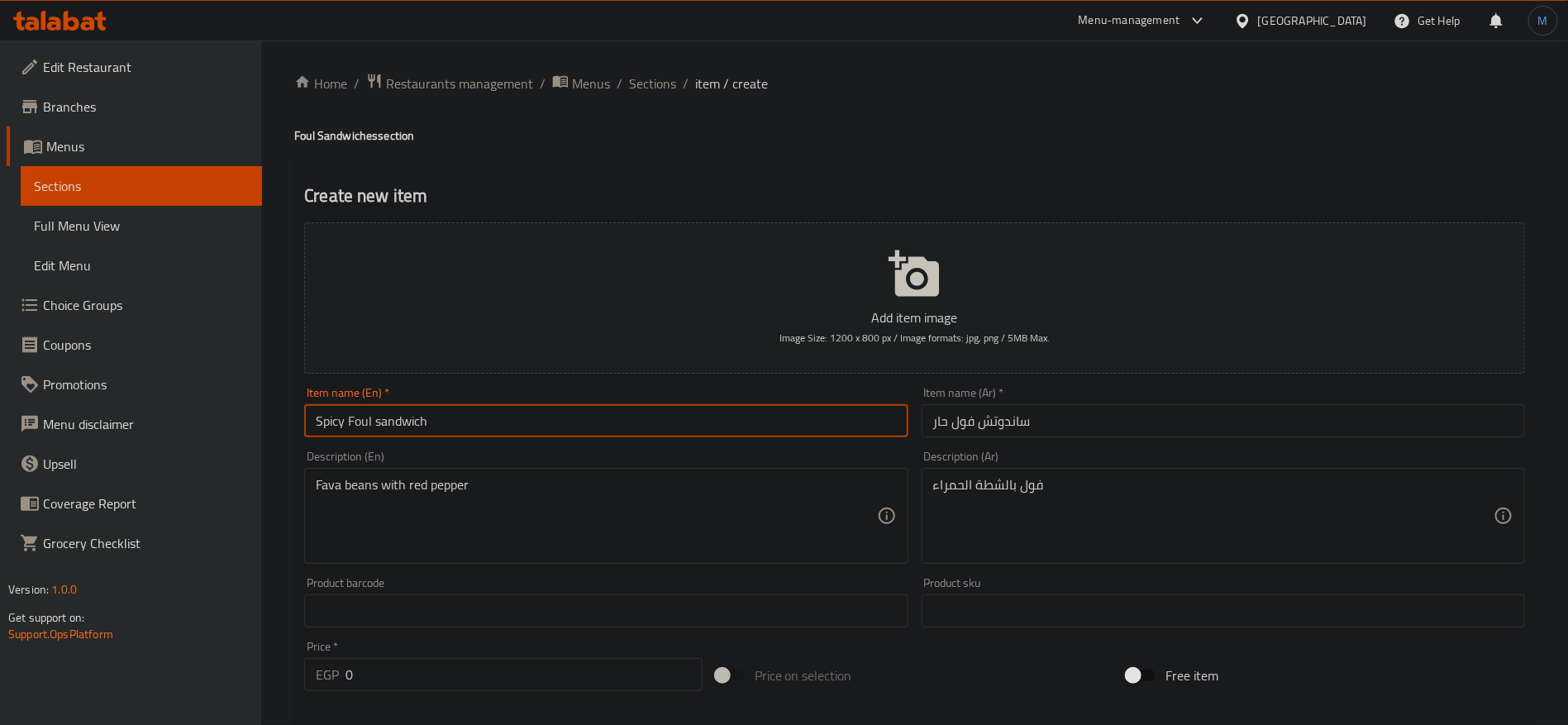
click at [325, 428] on input "Spicy Foul sandwich" at bounding box center [605, 420] width 603 height 33
click at [364, 416] on input "Spicy Foul sandwich" at bounding box center [605, 420] width 603 height 33
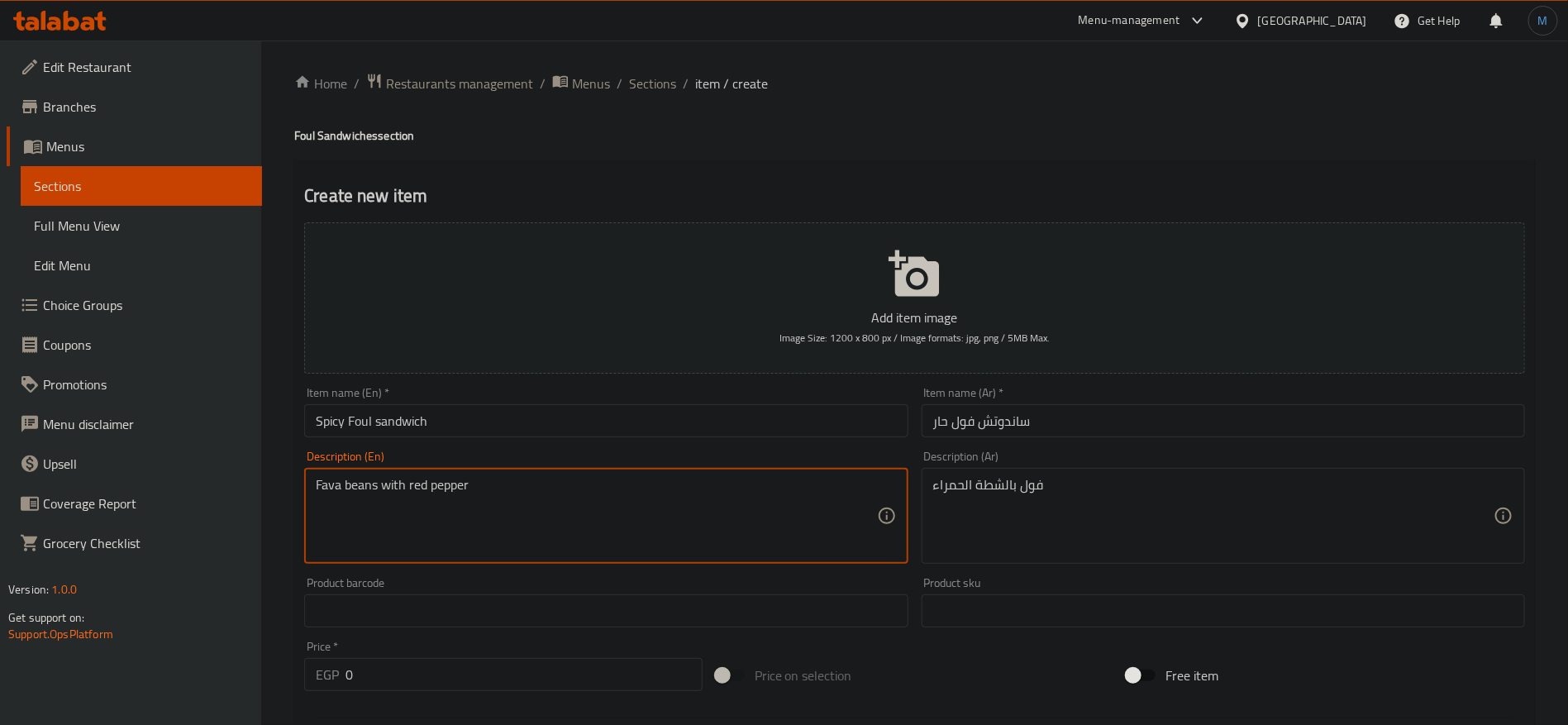
click at [361, 483] on textarea "Fava beans with red pepper" at bounding box center [595, 516] width 560 height 79
click at [344, 477] on textarea "Fava beans with red pepper" at bounding box center [595, 516] width 560 height 79
click at [335, 481] on textarea "Fava beans with red pepper" at bounding box center [595, 516] width 560 height 79
paste textarea "oul"
click at [414, 481] on textarea "Foul with red pepper" at bounding box center [595, 516] width 560 height 79
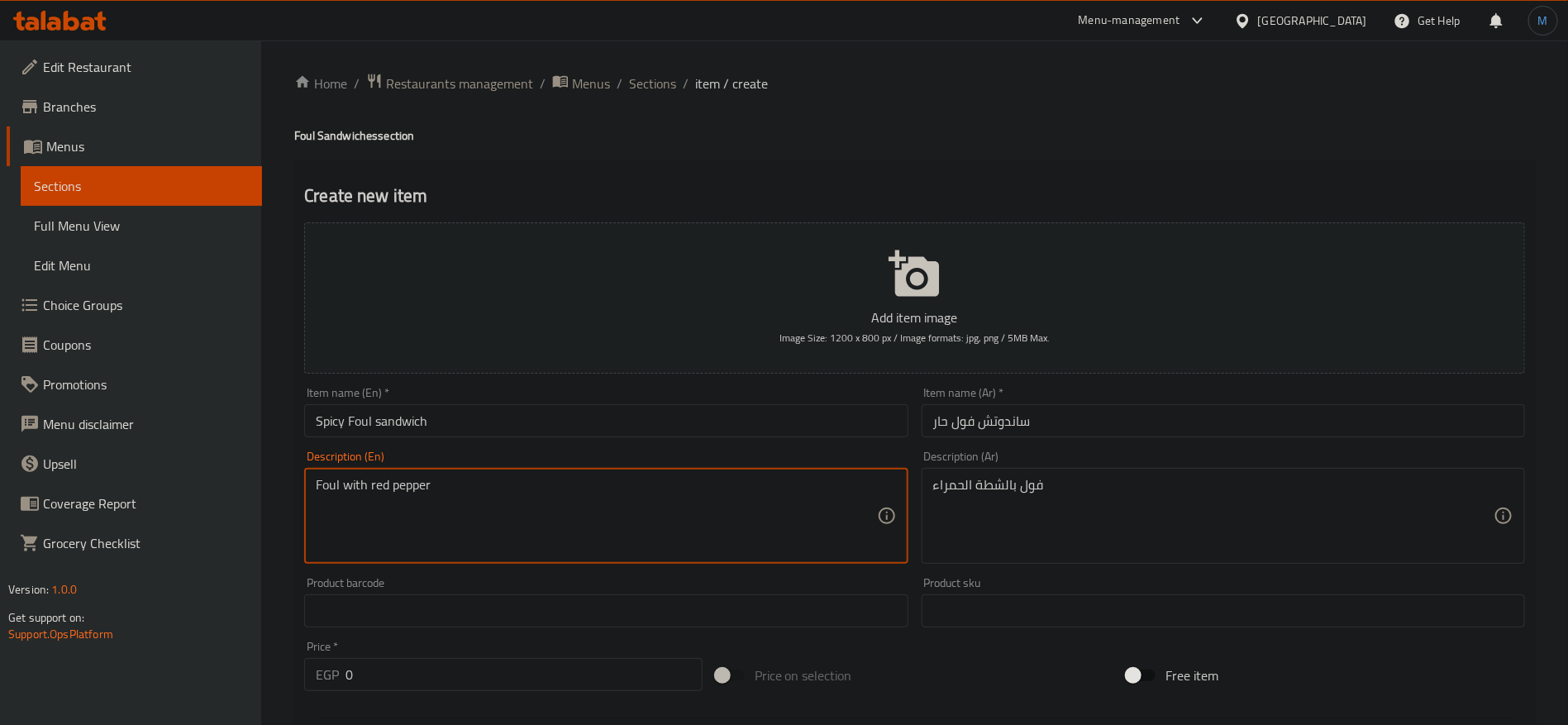
click at [414, 481] on textarea "Foul with red pepper" at bounding box center [595, 516] width 560 height 79
paste textarea "Hot Sauce"
type textarea "Foul with red Hot Sauce"
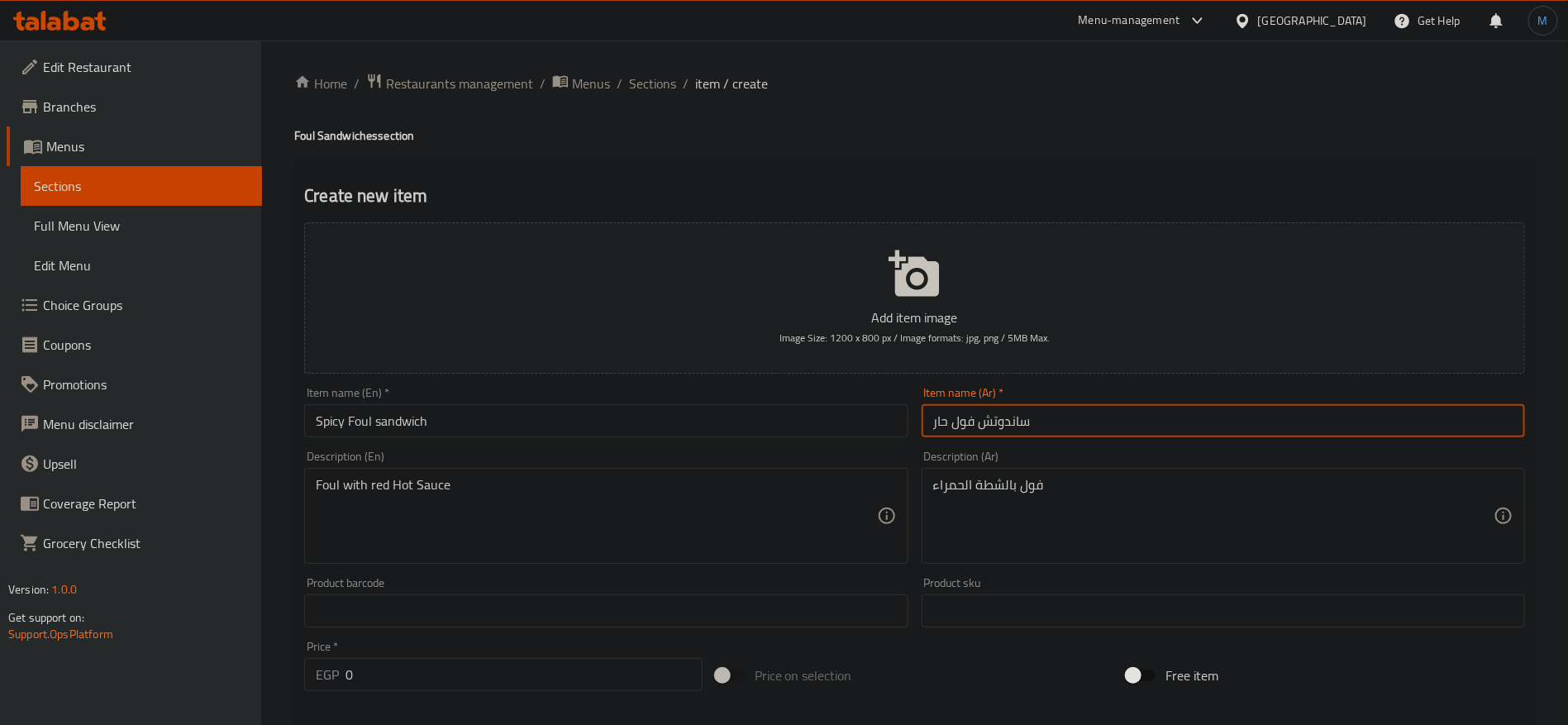
click at [992, 405] on input "ساندوتش فول حار" at bounding box center [1223, 420] width 603 height 33
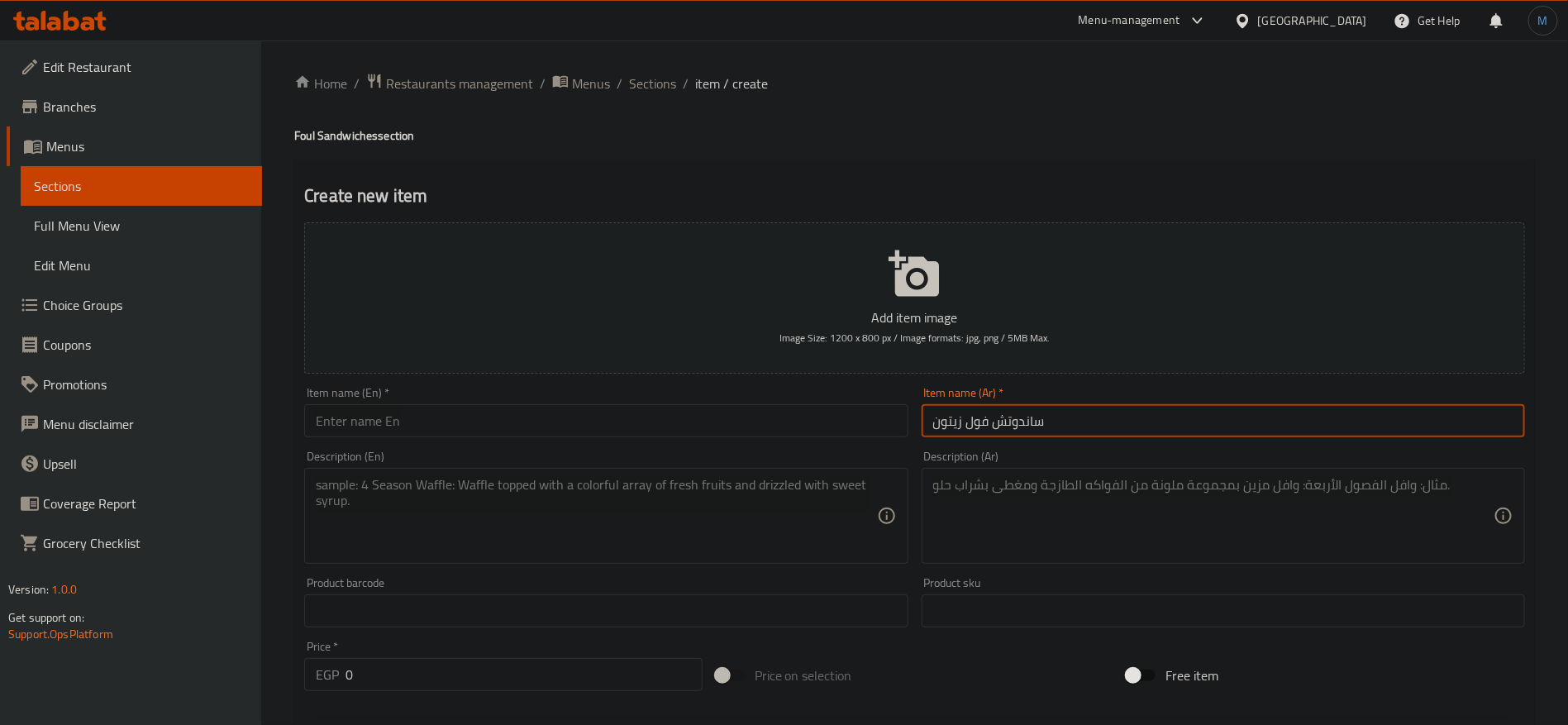
type input "ساندوتش فول زيتون"
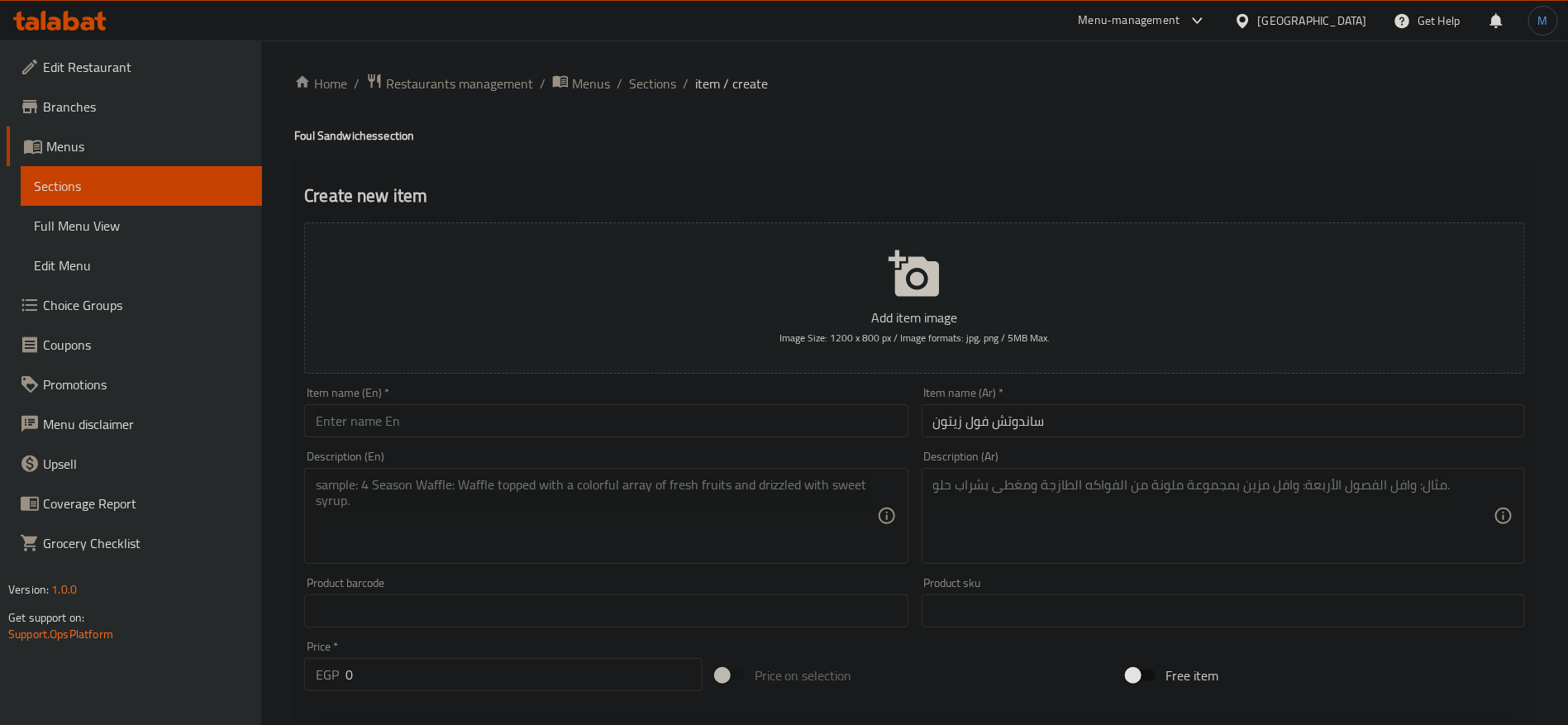
click at [592, 440] on div "Item name (En)   * Item name (En) *" at bounding box center [606, 411] width 617 height 64
click at [586, 430] on input "text" at bounding box center [605, 420] width 603 height 33
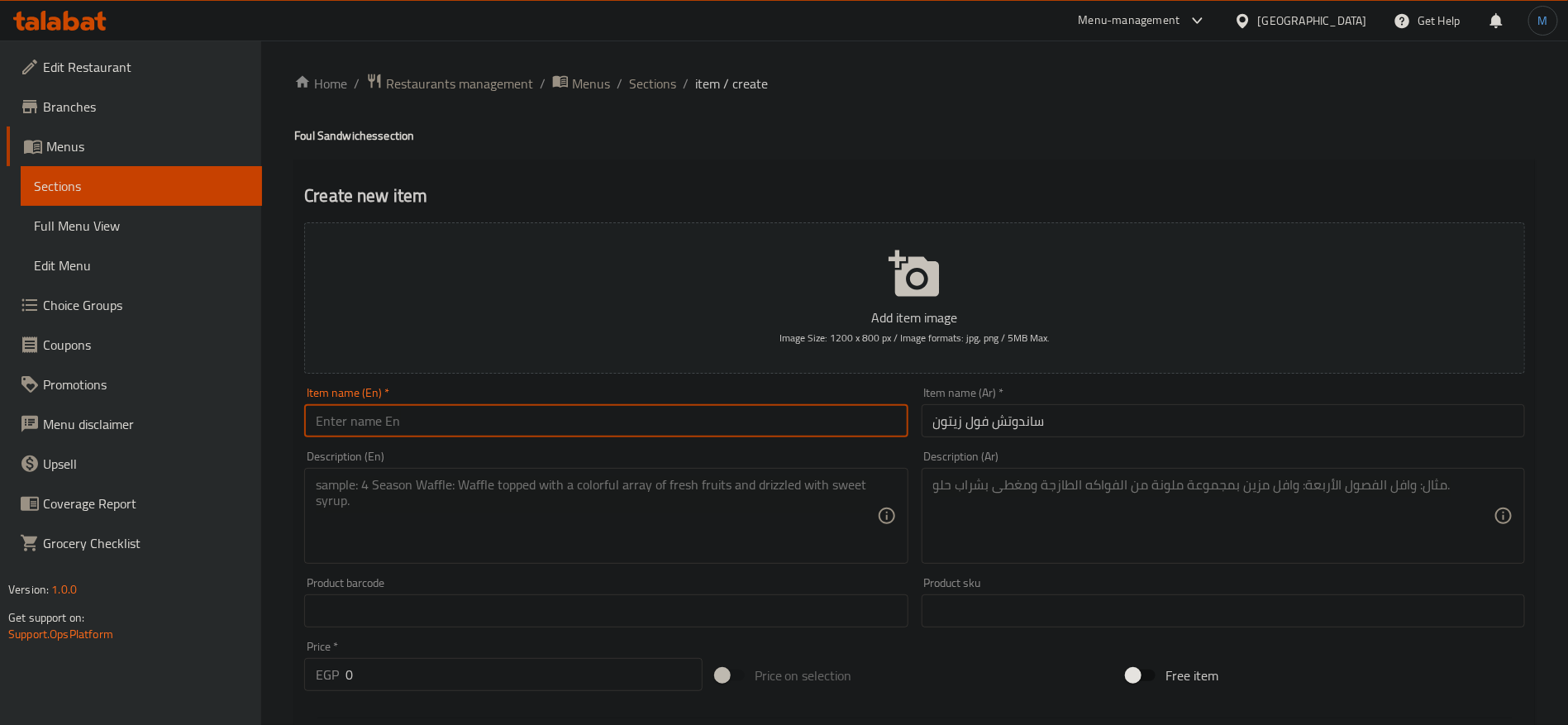
paste input "Fava beans and olives sandwich"
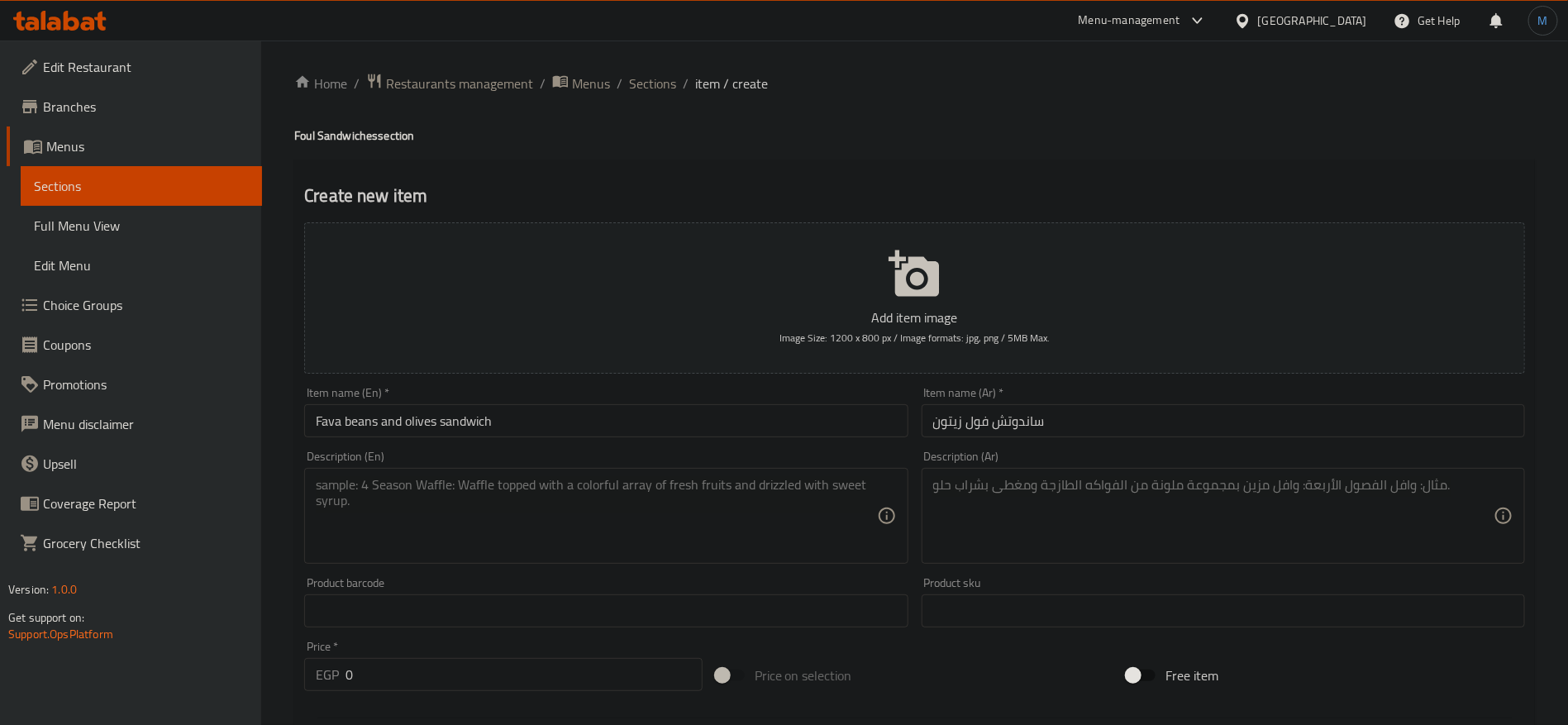
click at [307, 133] on h4 "Foul Sandwiches section" at bounding box center [914, 135] width 1241 height 16
copy h4 "Foul"
click at [334, 410] on input "Fava beans and olives sandwich" at bounding box center [605, 420] width 603 height 33
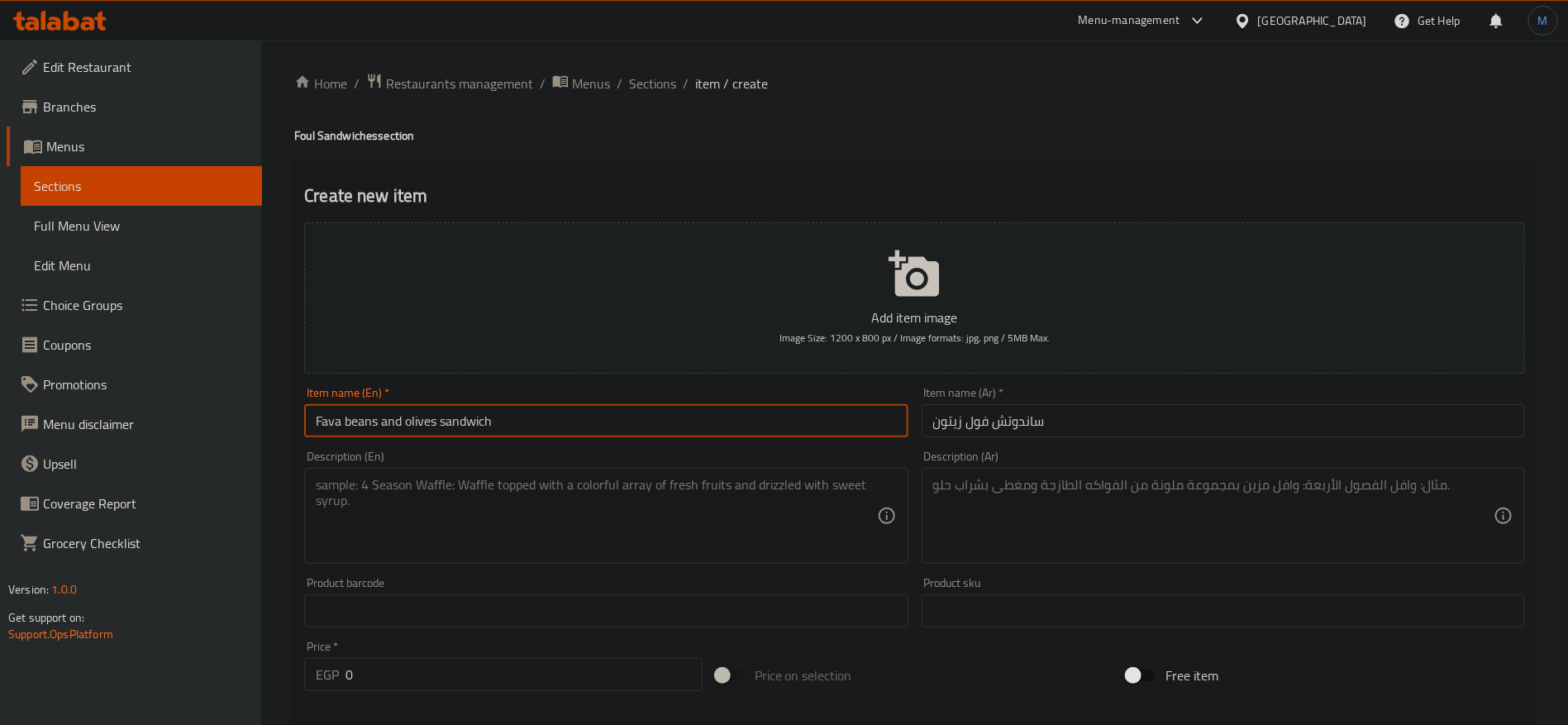
drag, startPoint x: 334, startPoint y: 409, endPoint x: 369, endPoint y: 409, distance: 35.0
click at [369, 409] on input "Fava beans and olives sandwich" at bounding box center [605, 420] width 603 height 33
paste input "oul"
type input "Foul and Olives Sandwich"
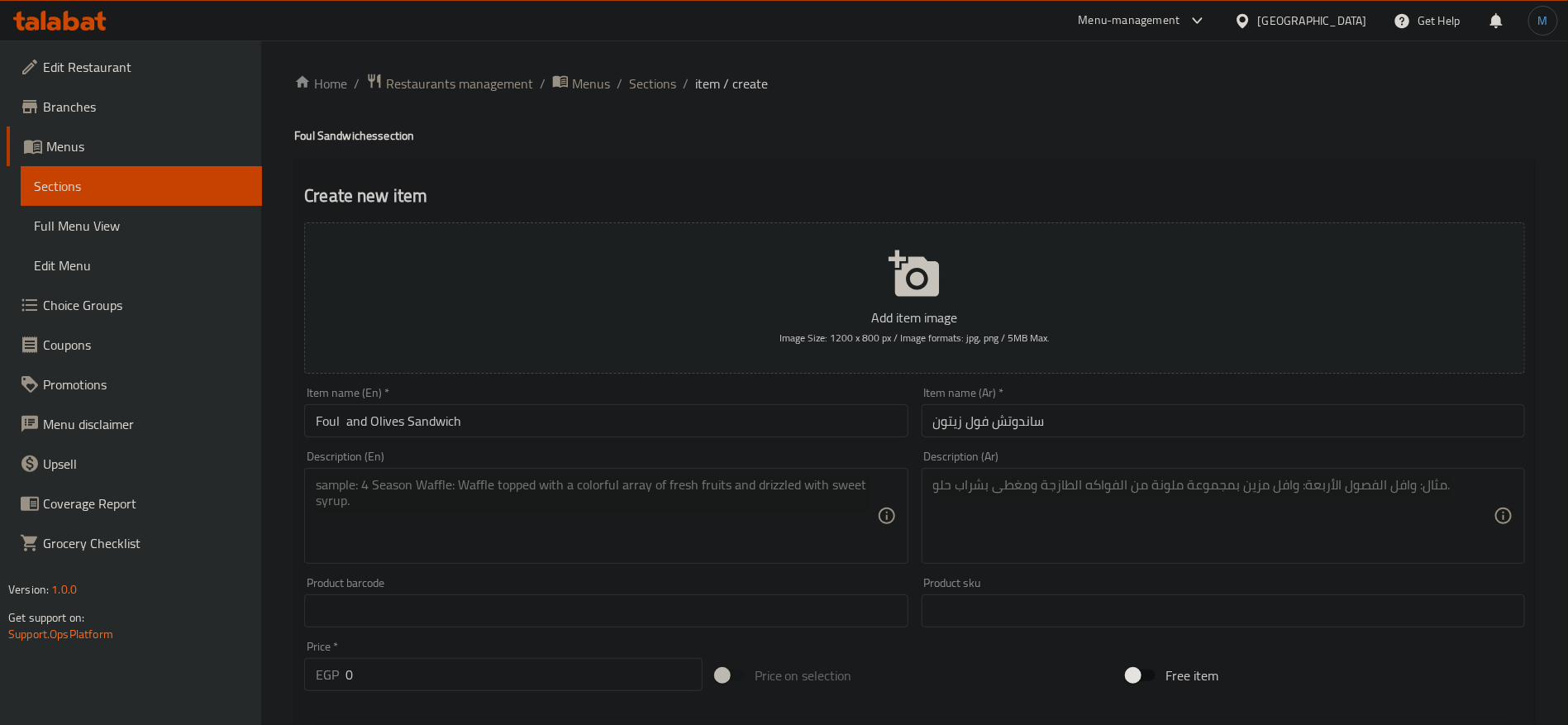
click at [1133, 468] on div "Description (Ar)" at bounding box center [1223, 515] width 603 height 96
paste textarea "فول بزيت الزيتون"
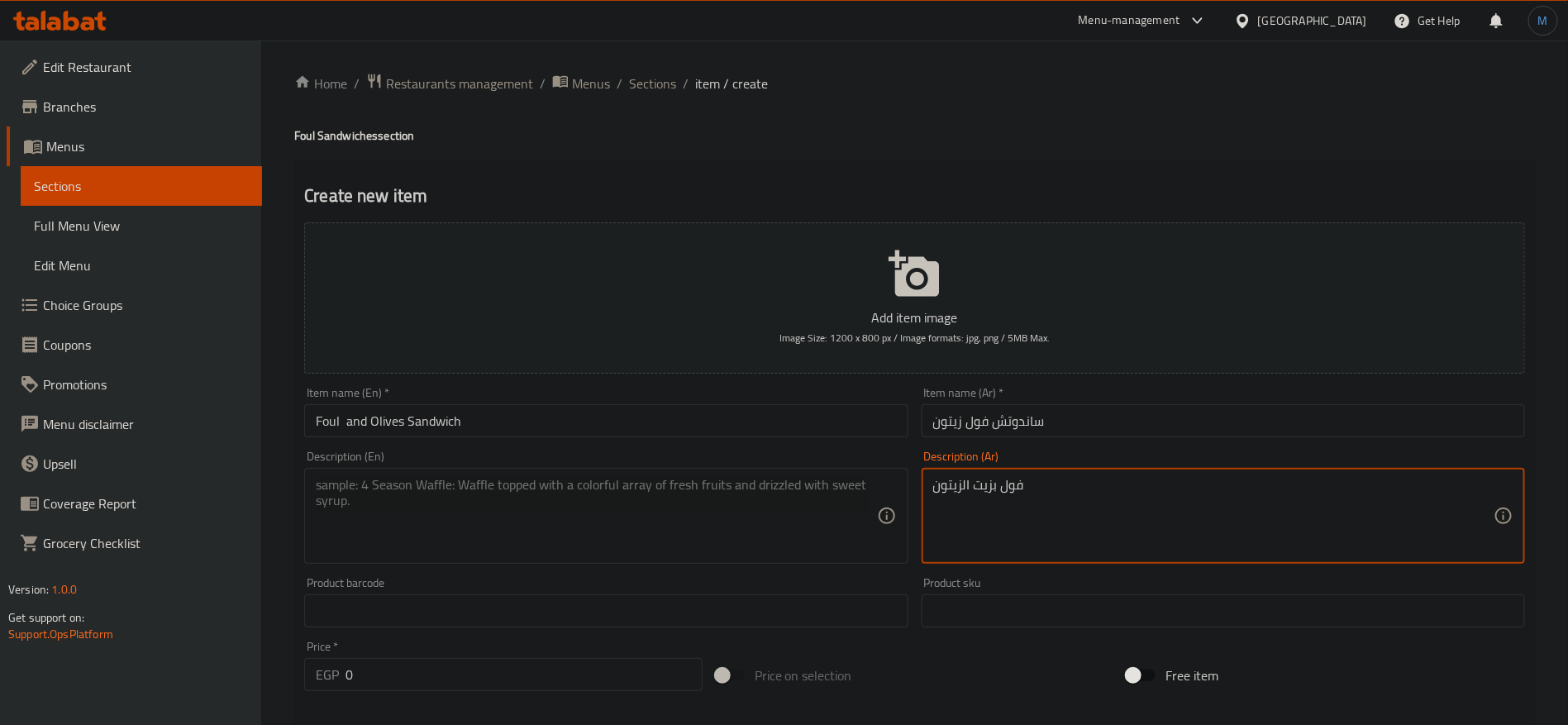
type textarea "فول بزيت الزيتون"
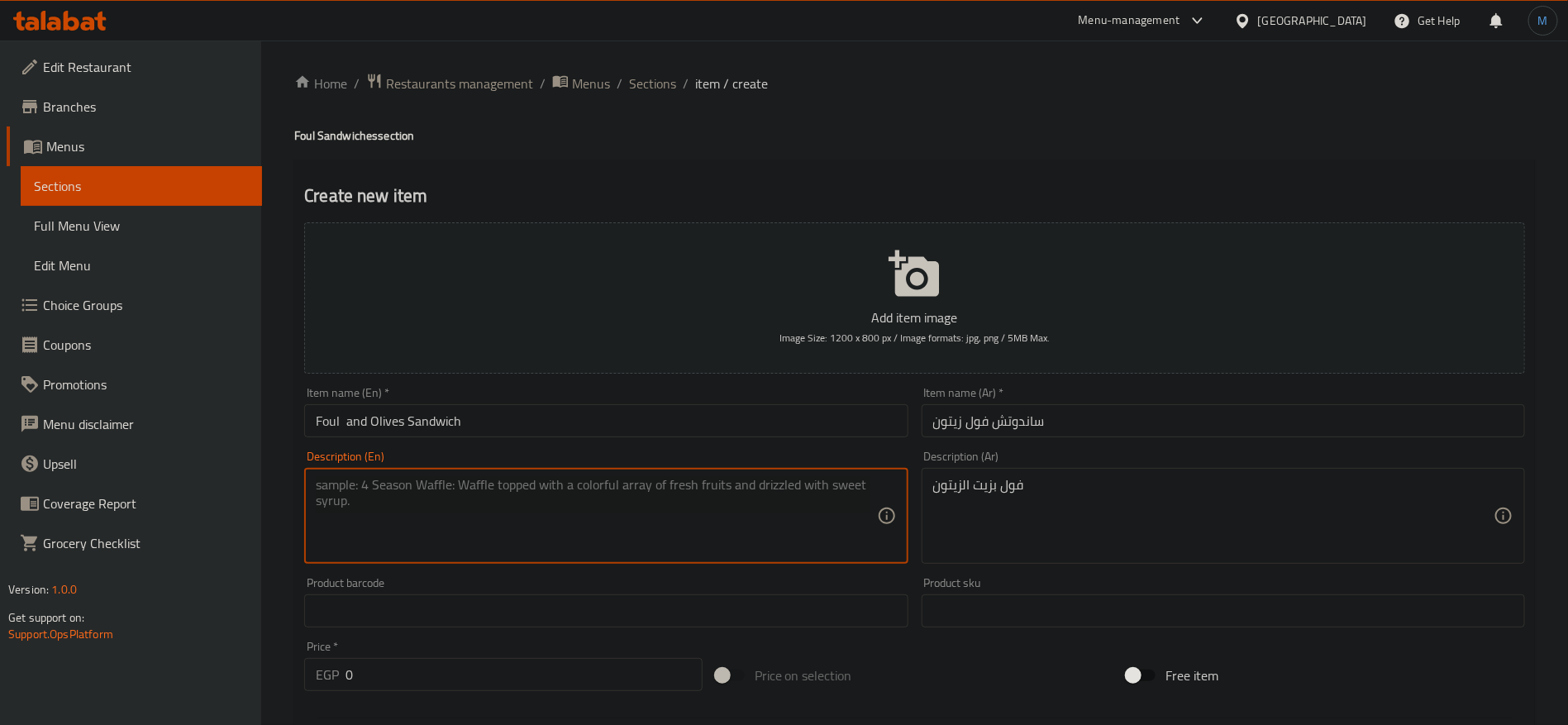
click at [586, 531] on textarea at bounding box center [595, 516] width 560 height 79
paste textarea "with olive oil"
click at [339, 426] on input "Foul and Olives Sandwich" at bounding box center [605, 420] width 603 height 33
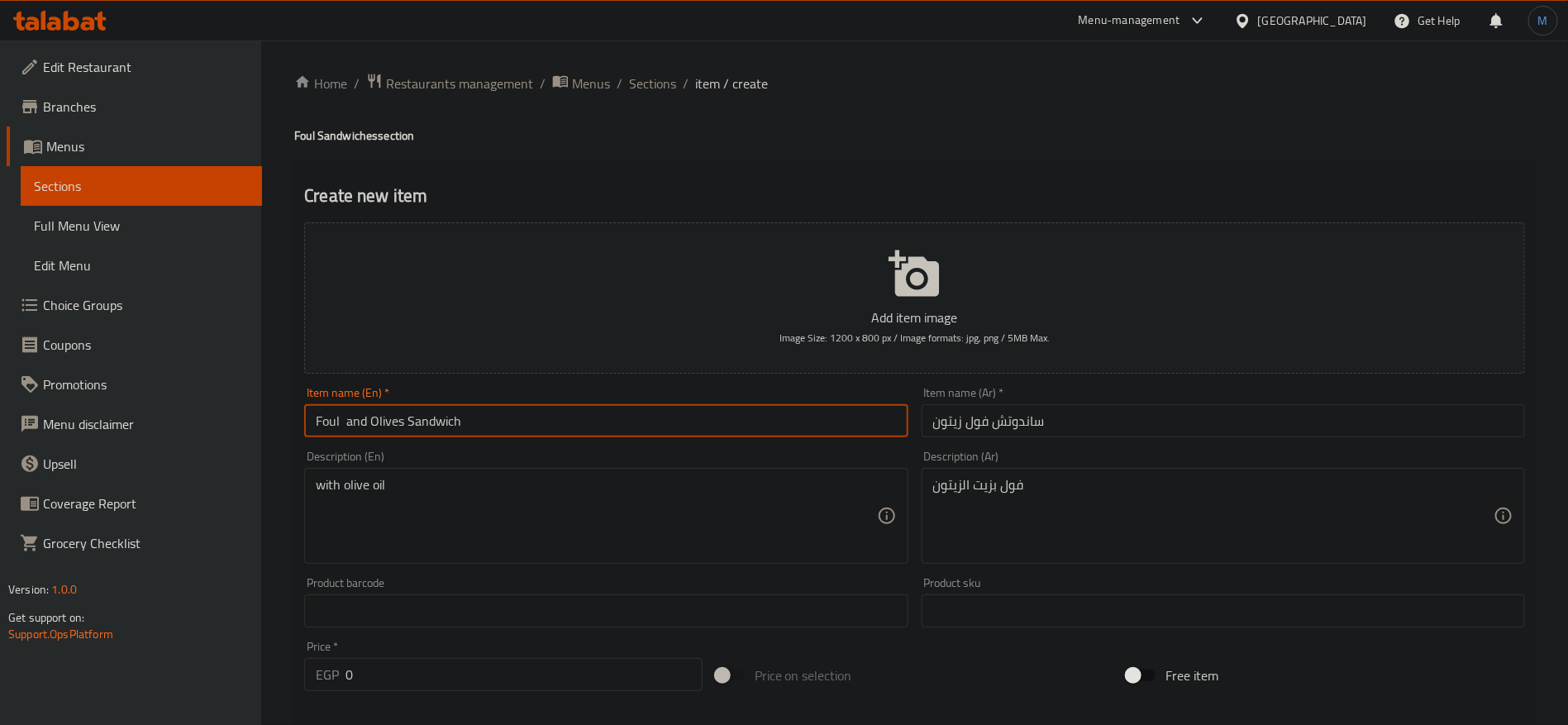
click at [339, 426] on input "Foul and Olives Sandwich" at bounding box center [605, 420] width 603 height 33
click at [327, 420] on input "Foul and Olives Sandwich" at bounding box center [605, 420] width 603 height 33
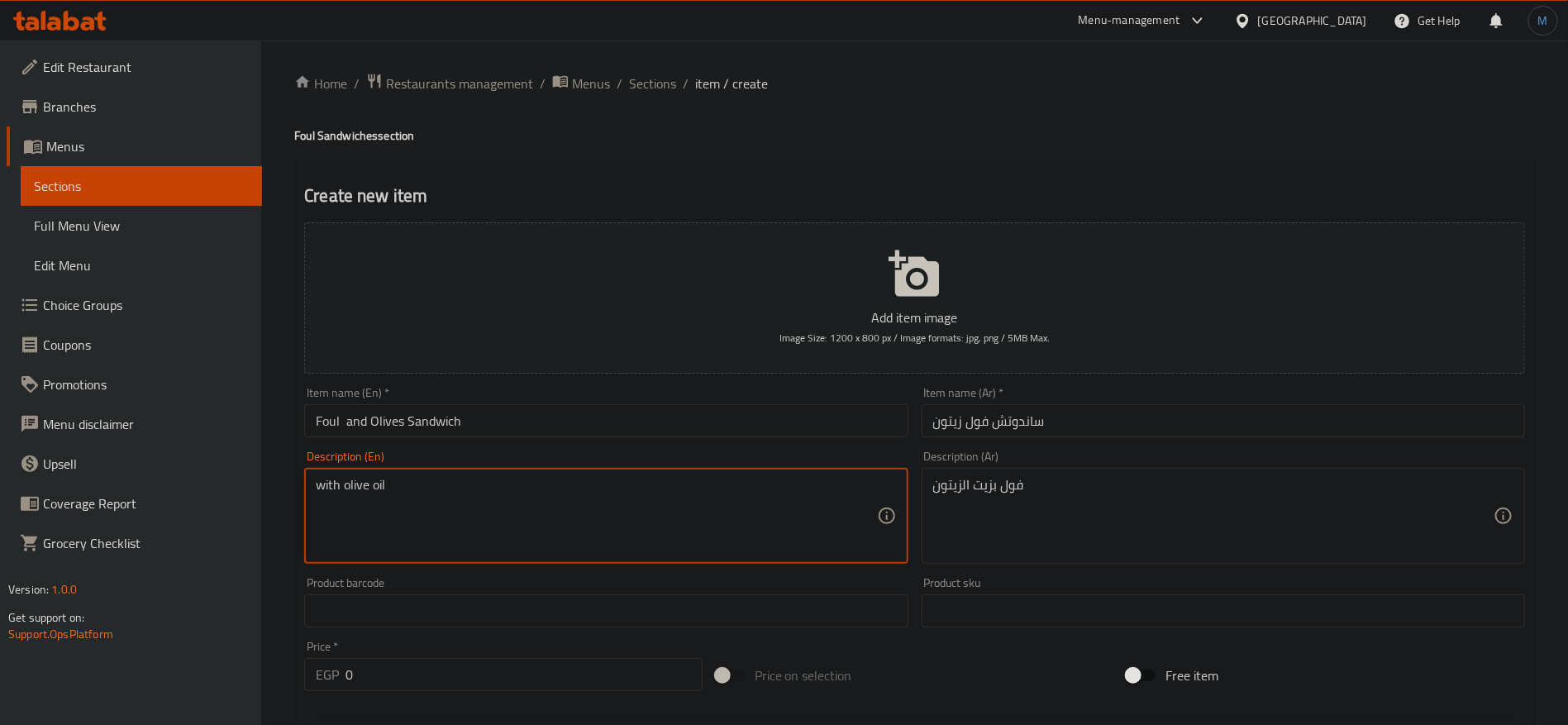
paste textarea "Foul"
type textarea "Foul with olive oil"
click at [1071, 408] on input "ساندوتش فول زيتون" at bounding box center [1223, 420] width 603 height 33
click at [784, 398] on div "Item name (En)   * Foul and Olives Sandwich Item name (En) *" at bounding box center [605, 412] width 603 height 50
click at [779, 410] on input "Foul and Olives Sandwich" at bounding box center [605, 420] width 603 height 33
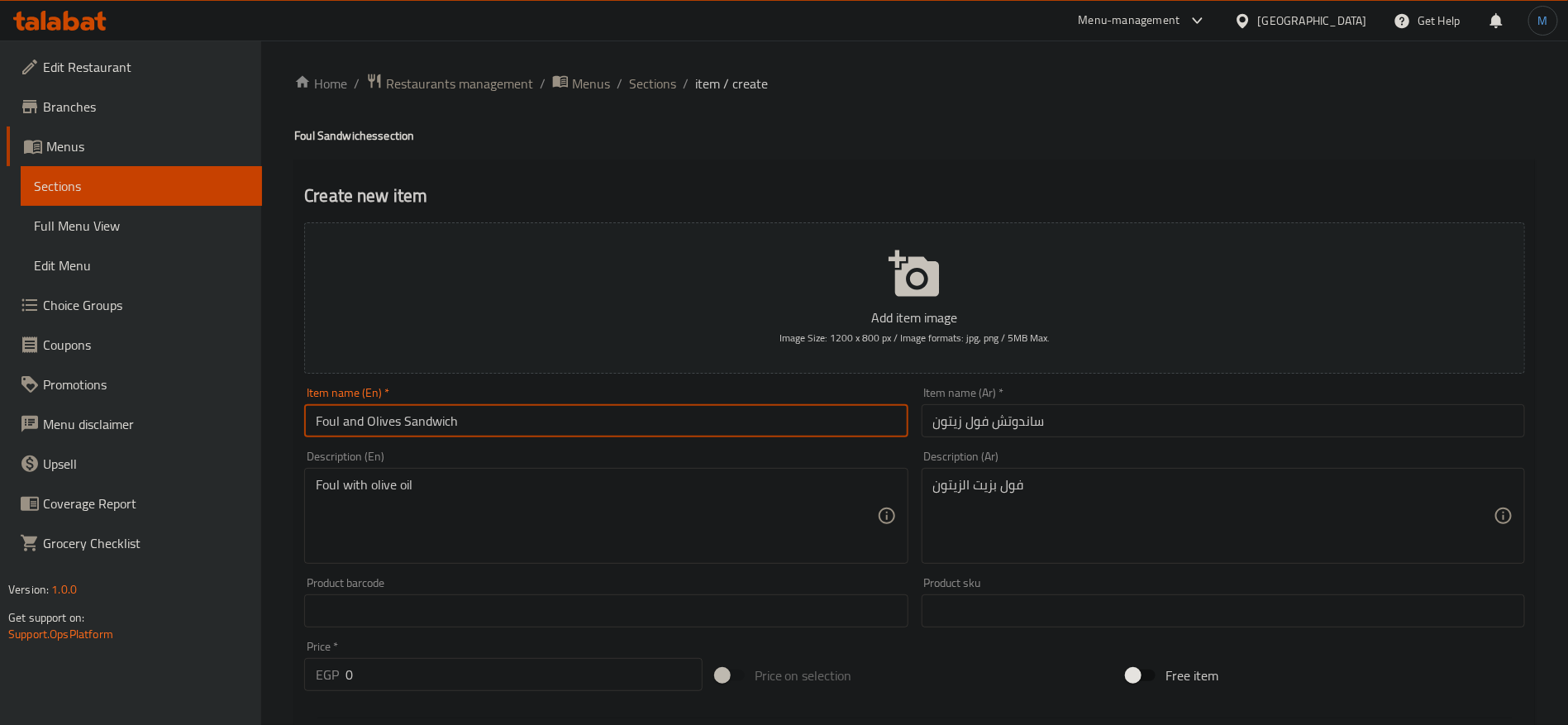
type input "Foul and Olives Sandwich"
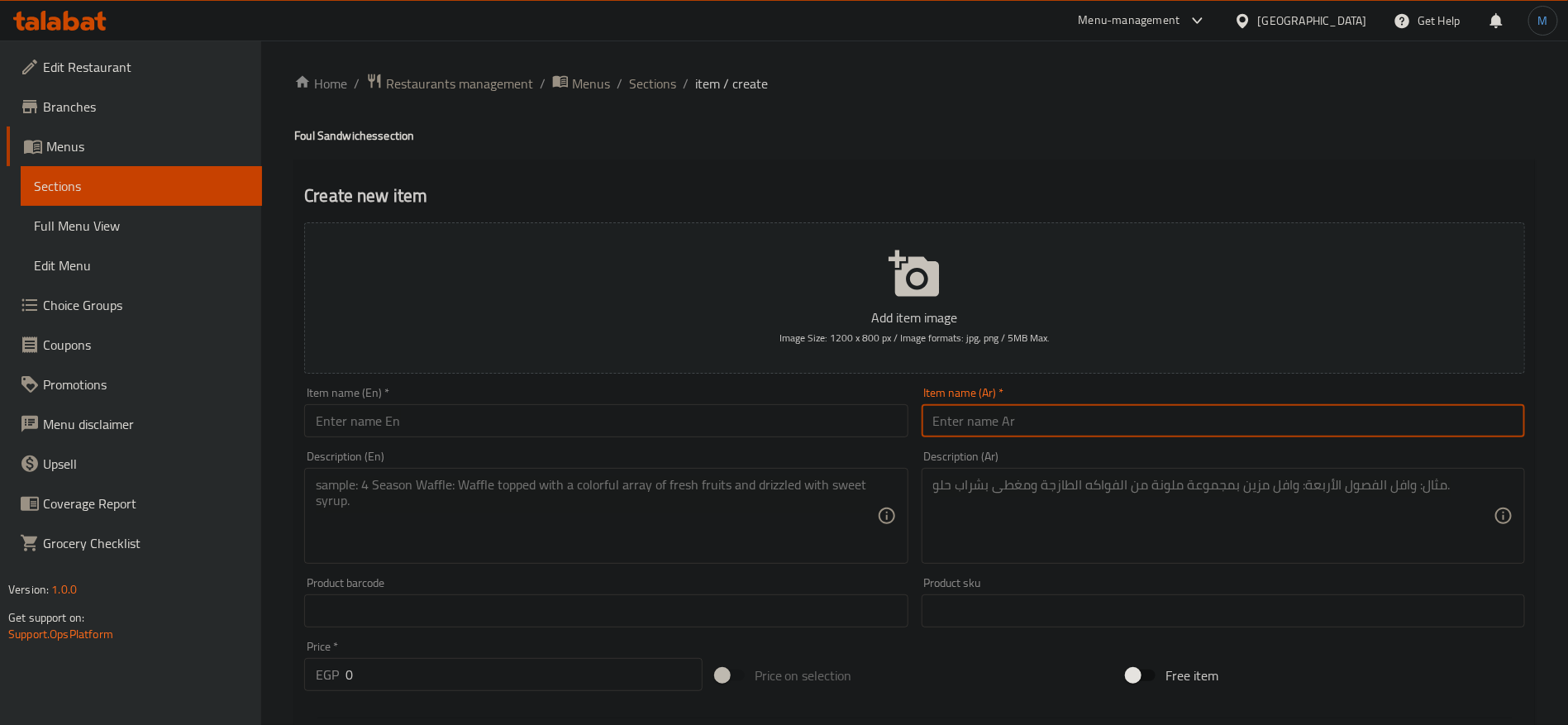
click at [1140, 411] on input "text" at bounding box center [1223, 420] width 603 height 33
type input "s"
type input "س"
type input "ساندوتش فول ذرة"
click at [729, 408] on input "text" at bounding box center [605, 420] width 603 height 33
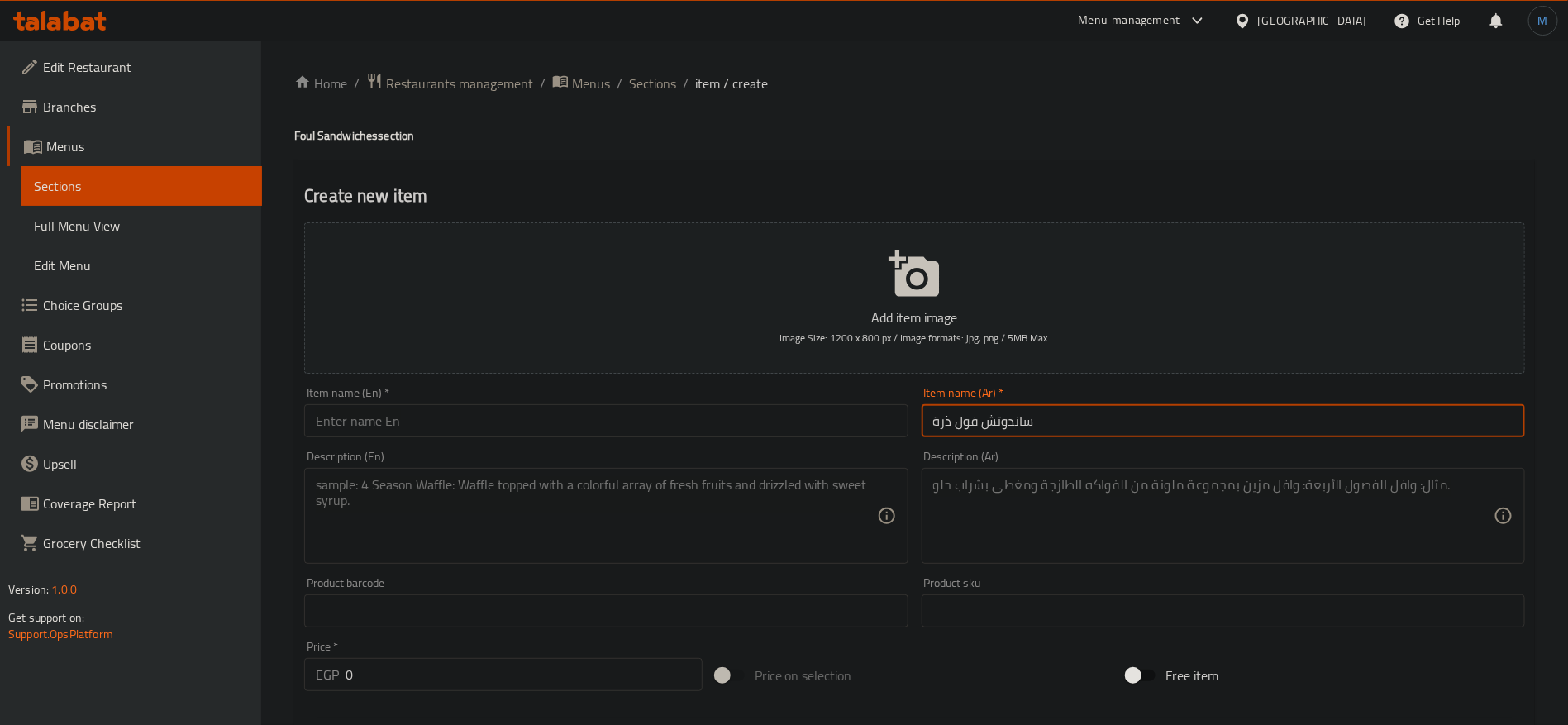
paste input "corn and bean sandwich"
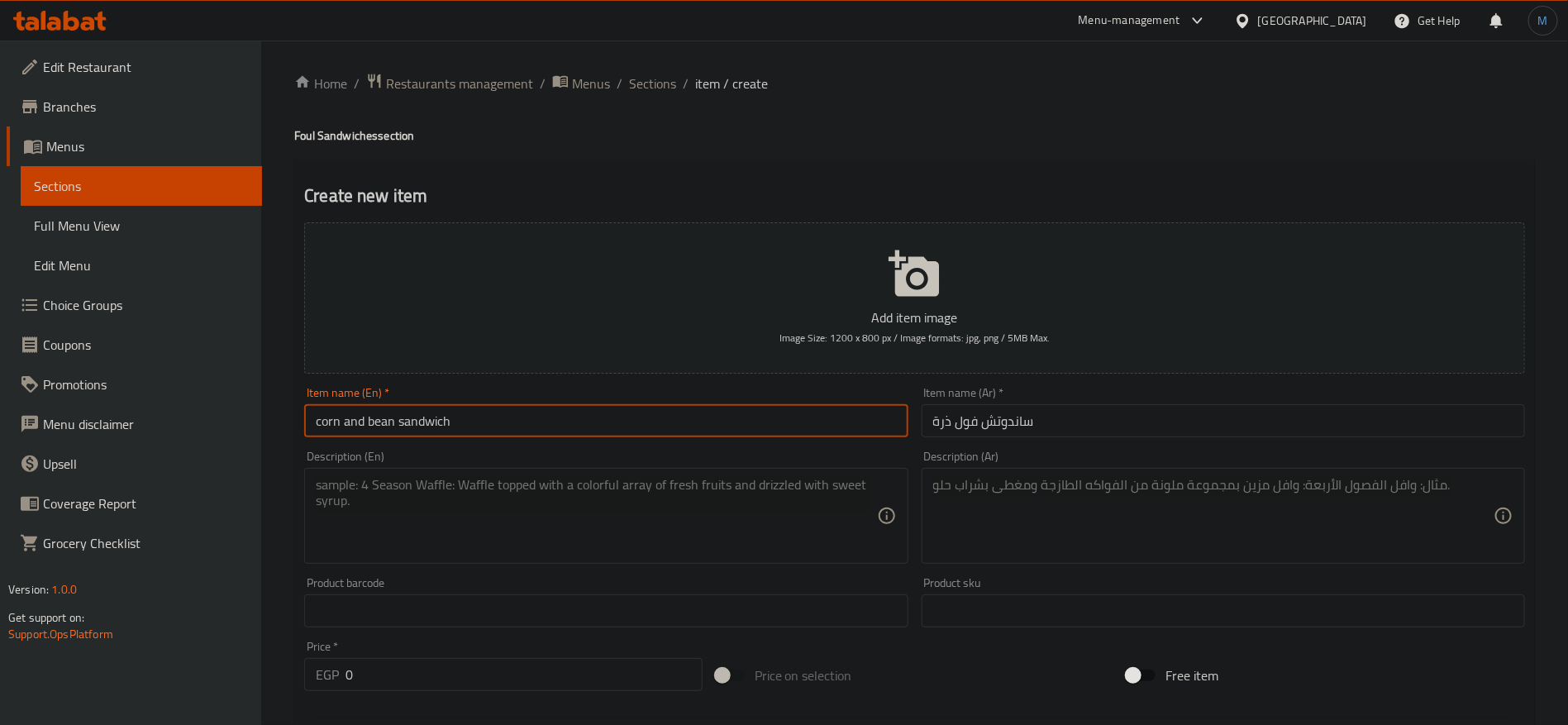
click at [310, 137] on h4 "Foul Sandwiches section" at bounding box center [914, 135] width 1241 height 16
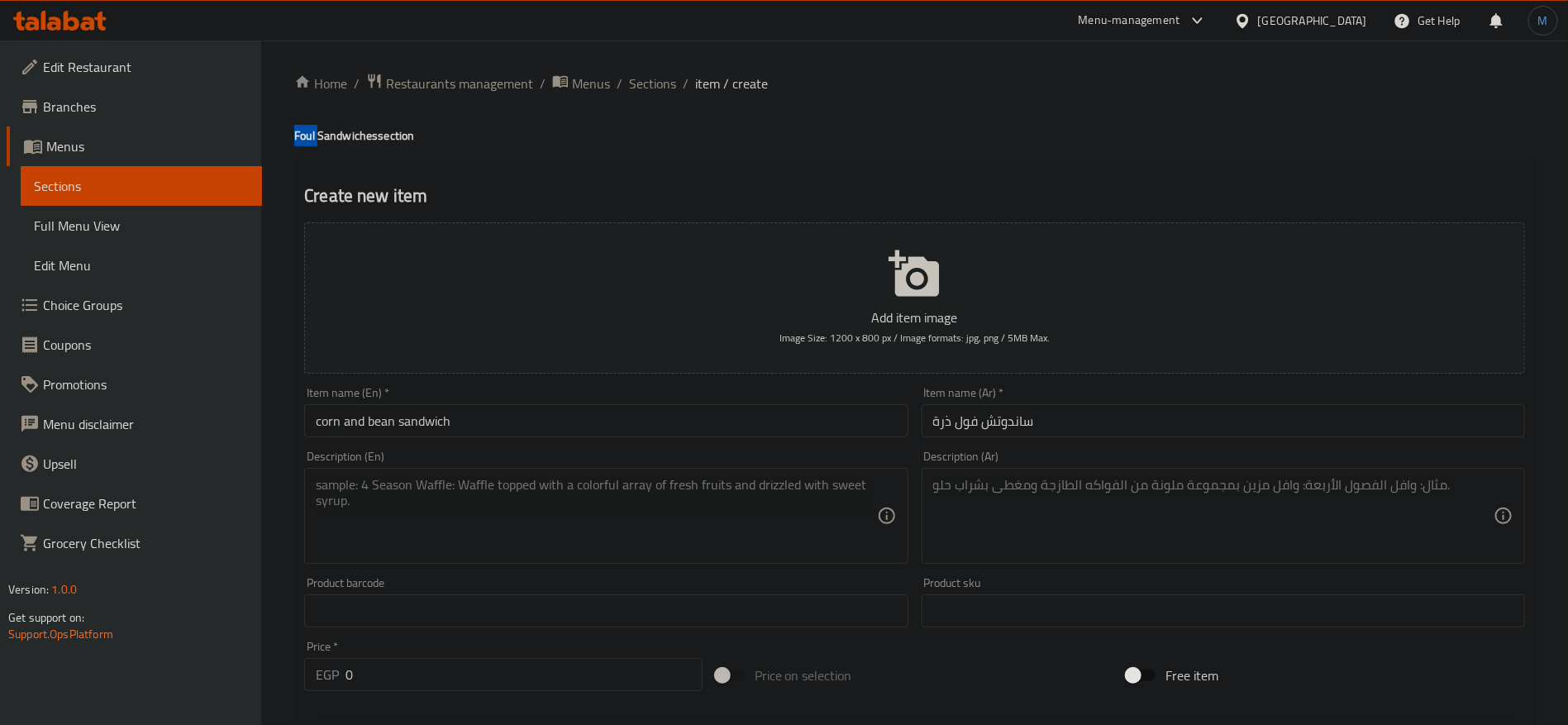
click at [310, 137] on h4 "Foul Sandwiches section" at bounding box center [914, 135] width 1241 height 16
copy h4 "Foul"
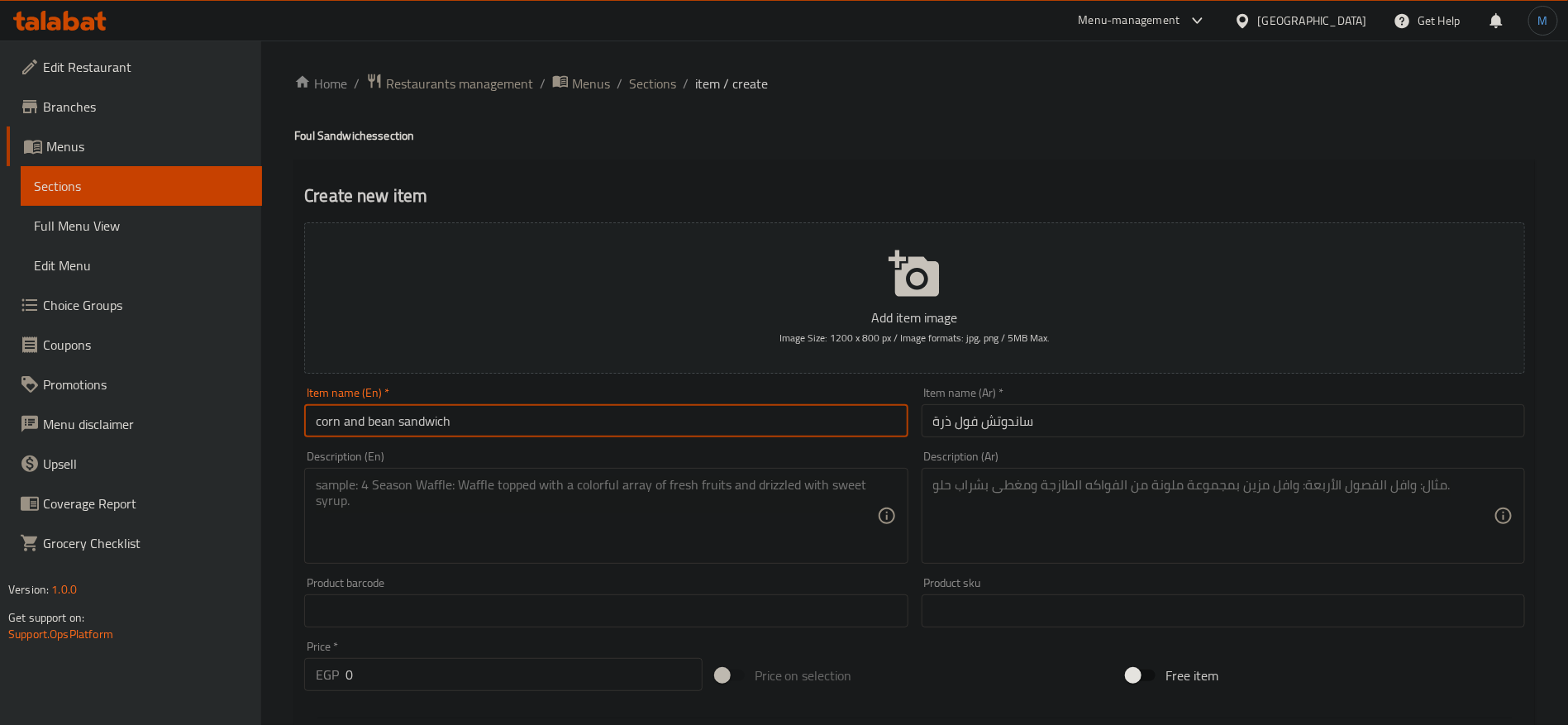
click at [380, 427] on input "corn and bean sandwich" at bounding box center [605, 420] width 603 height 33
paste input "Foul"
paste input "corn"
type input "Foul with [PERSON_NAME]"
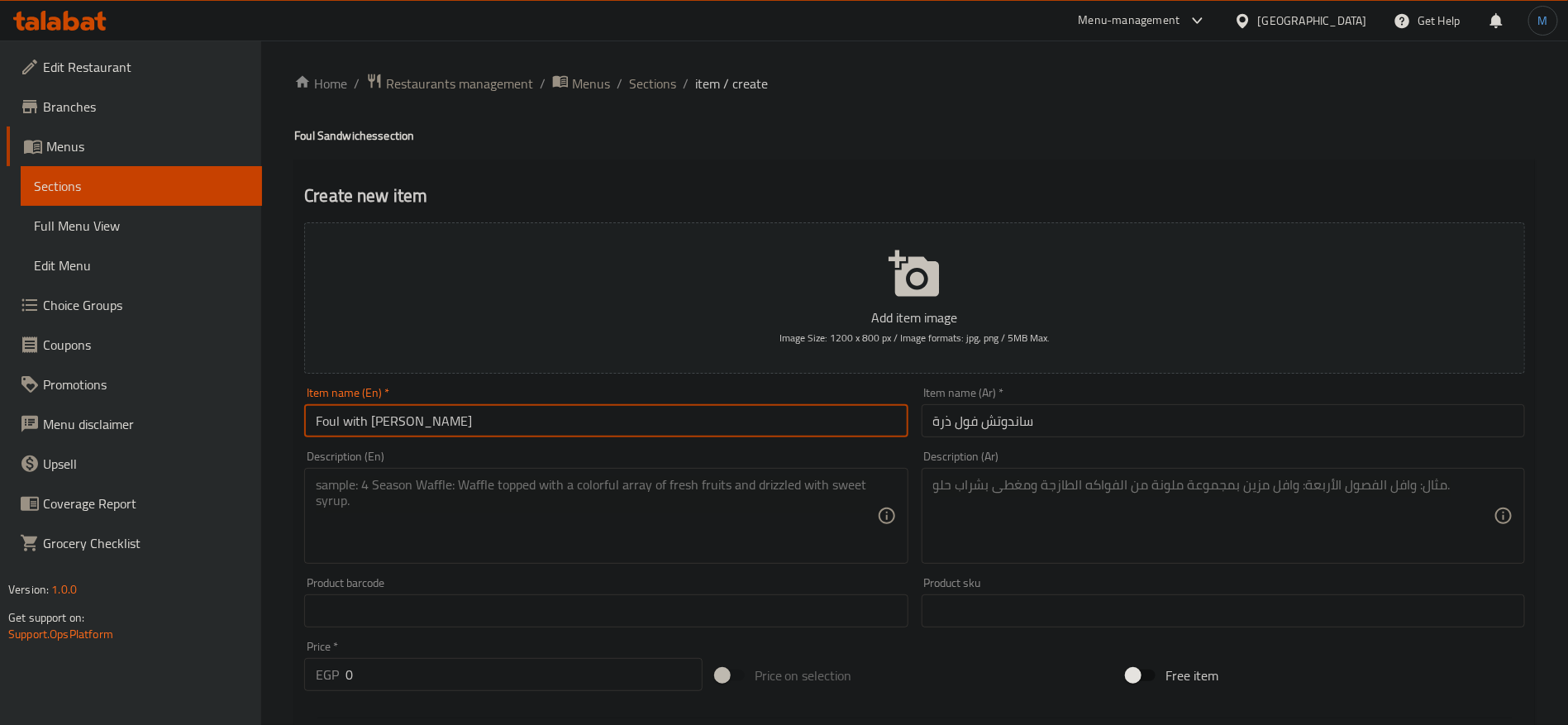
click at [1100, 512] on textarea at bounding box center [1213, 516] width 560 height 79
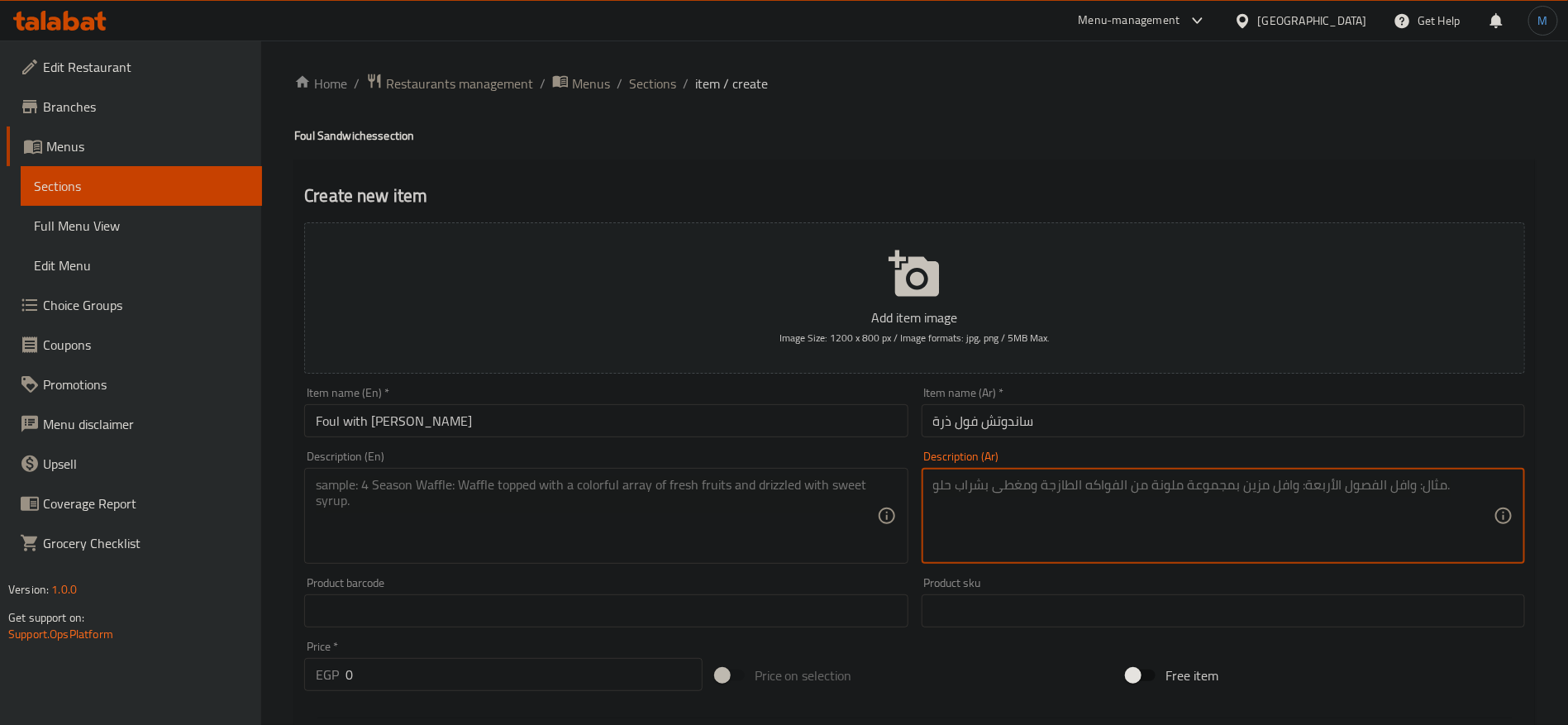
paste textarea "فول بزيت الذرة"
type textarea "فول بزيت الذرة"
drag, startPoint x: 642, startPoint y: 531, endPoint x: 526, endPoint y: 519, distance: 116.6
click at [641, 530] on textarea at bounding box center [595, 516] width 560 height 79
paste textarea "Beans with corn oil"
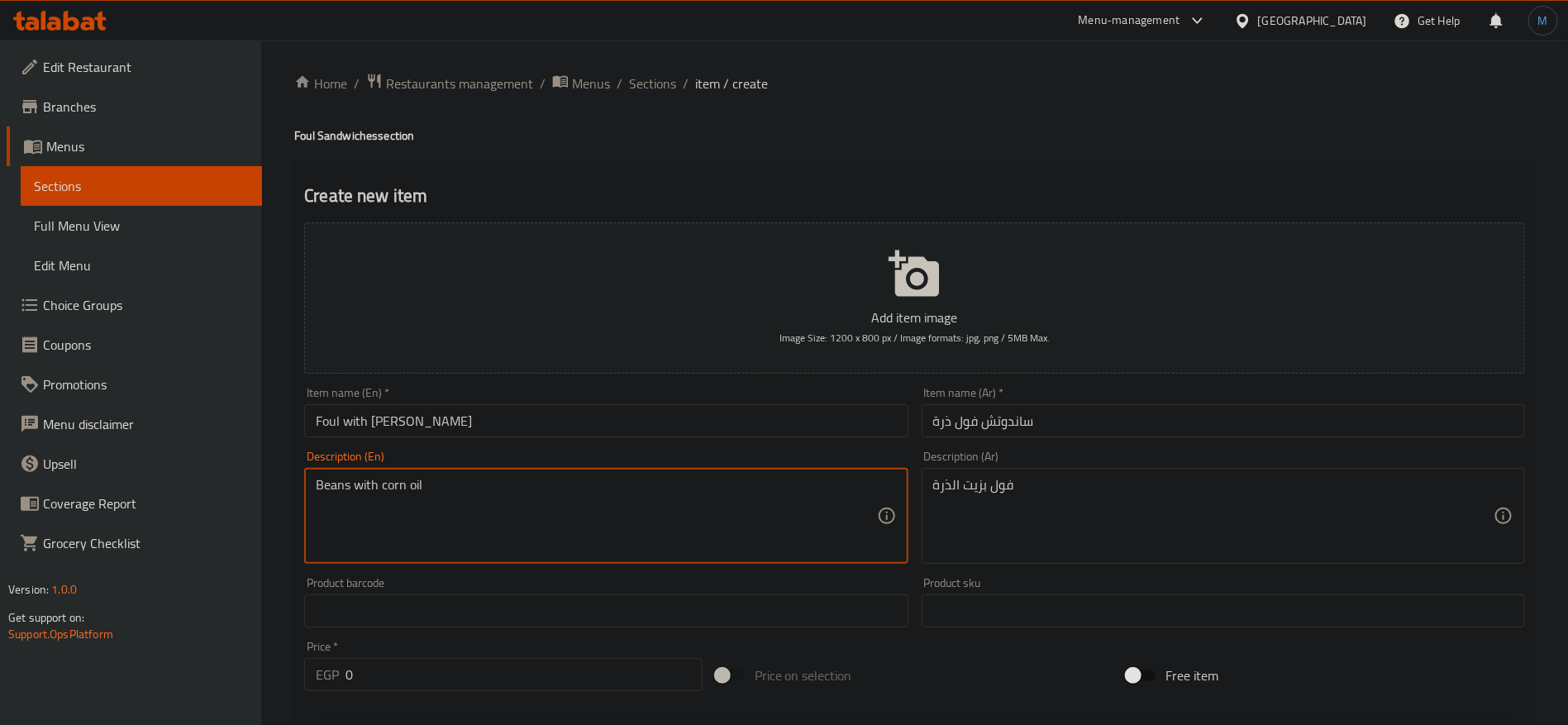
click at [336, 422] on input "Foul with [PERSON_NAME]" at bounding box center [605, 420] width 603 height 33
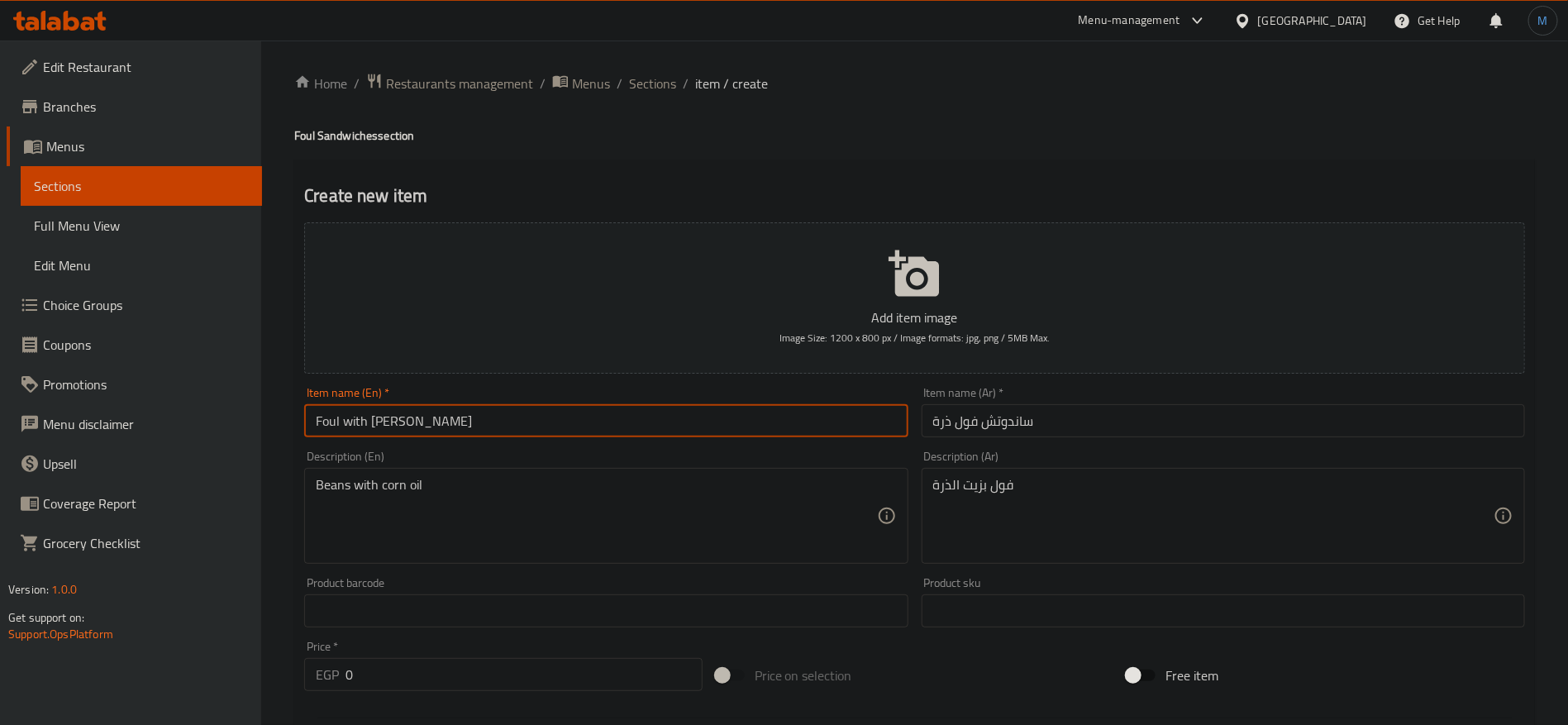
click at [336, 422] on input "Foul with [PERSON_NAME]" at bounding box center [605, 420] width 603 height 33
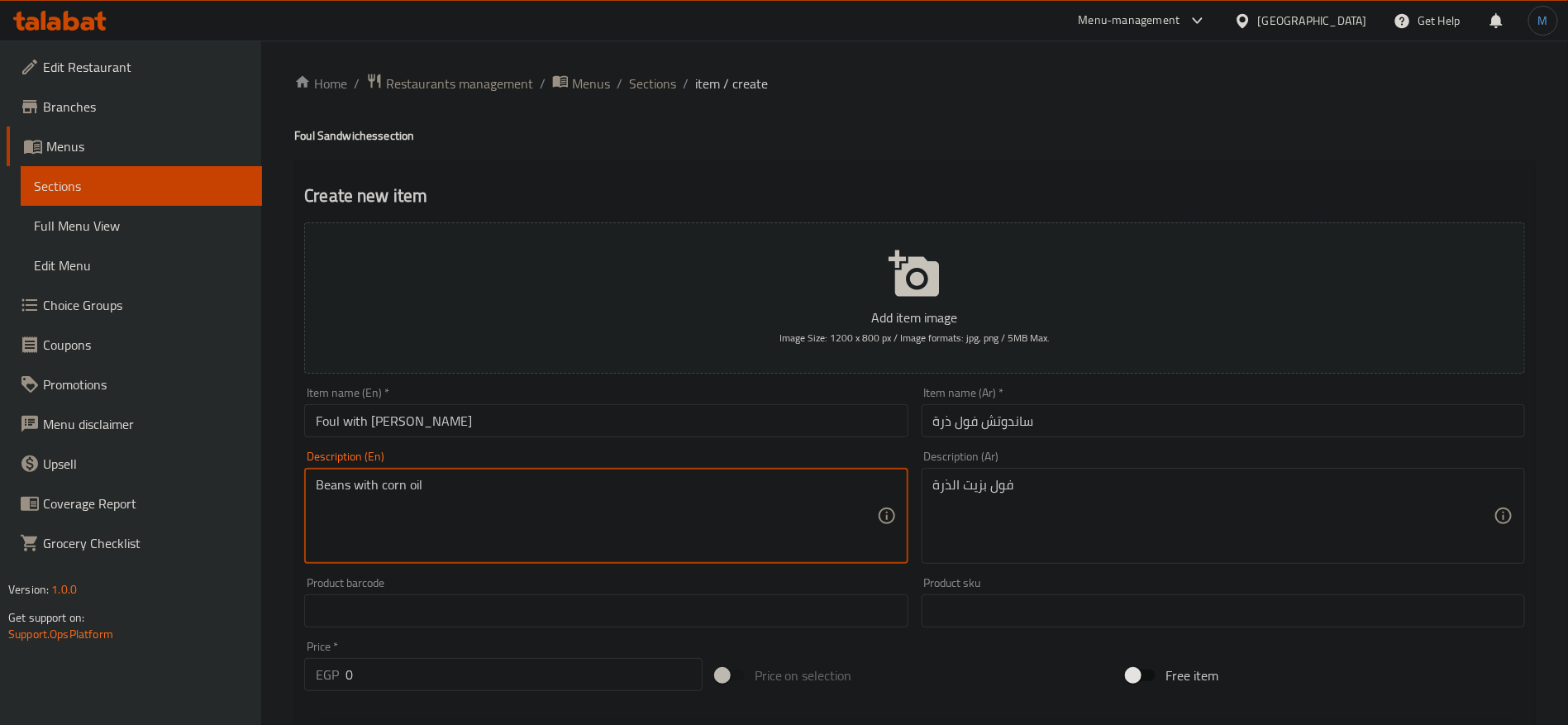
click at [320, 487] on textarea "Beans with corn oil" at bounding box center [595, 516] width 560 height 79
paste textarea "Foul"
type textarea "Foul with corn oil"
click at [611, 399] on div "Item name (En)   * Foul with Corn Sandwich Item name (En) *" at bounding box center [605, 412] width 603 height 50
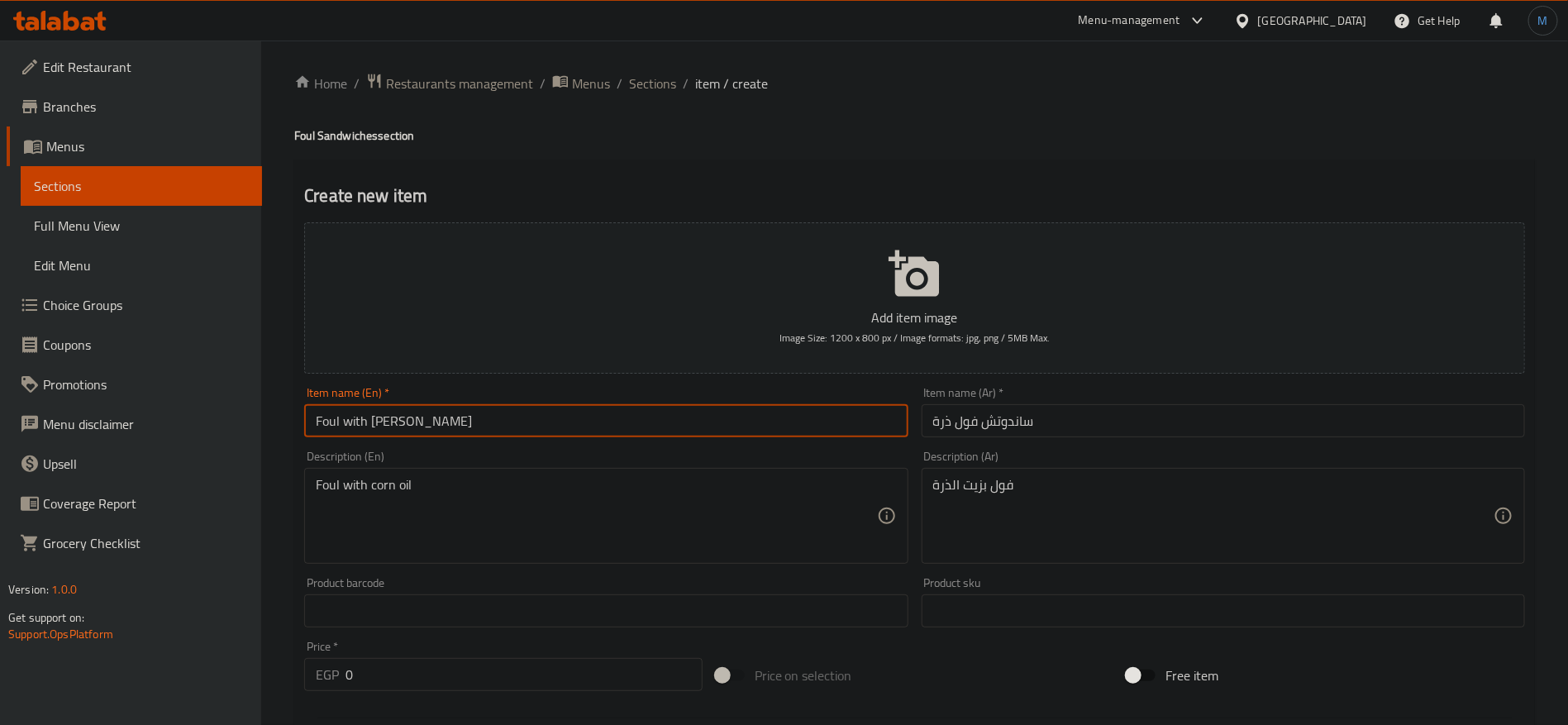
click at [611, 416] on input "Foul with [PERSON_NAME]" at bounding box center [605, 420] width 603 height 33
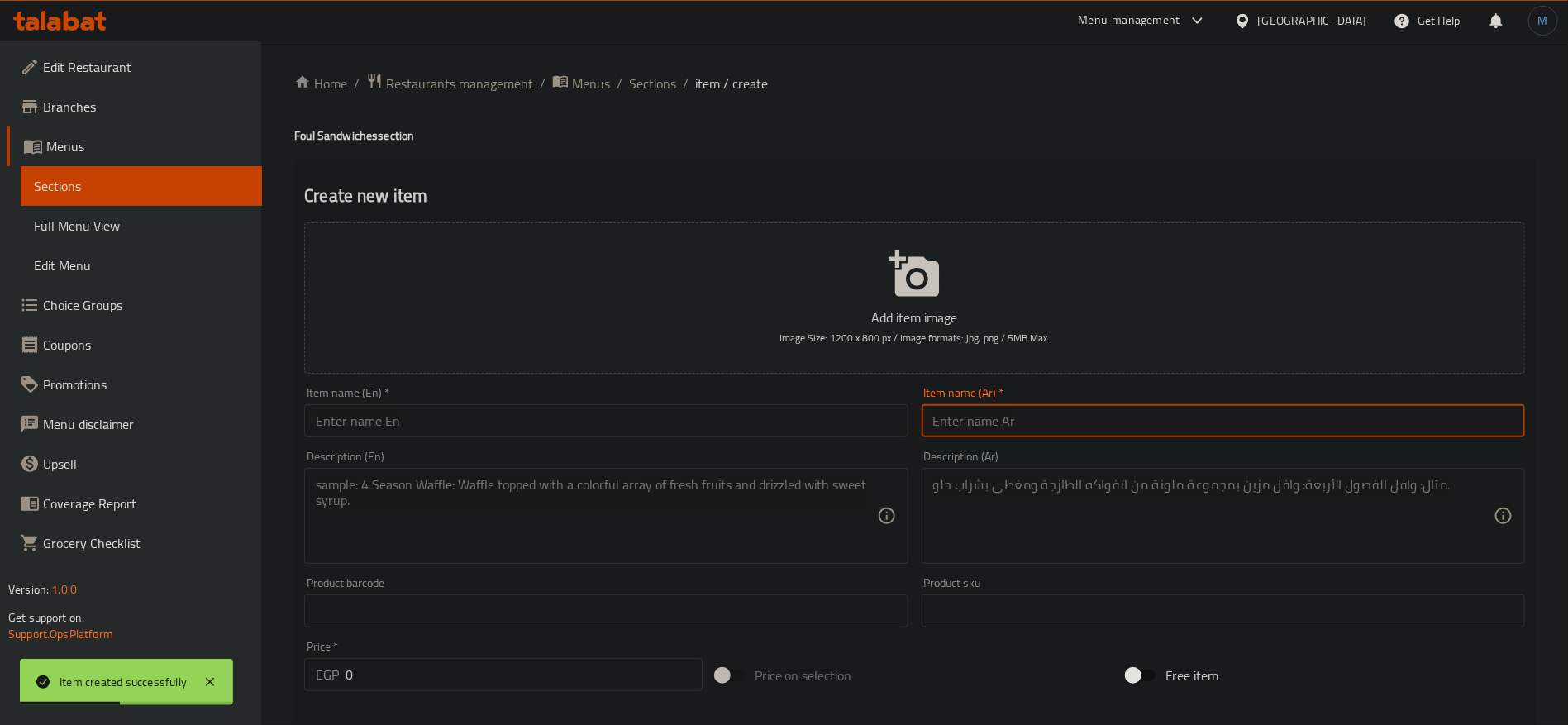
click at [1307, 427] on input "text" at bounding box center [1223, 420] width 603 height 33
type input "s"
type input "ساندوتاش"
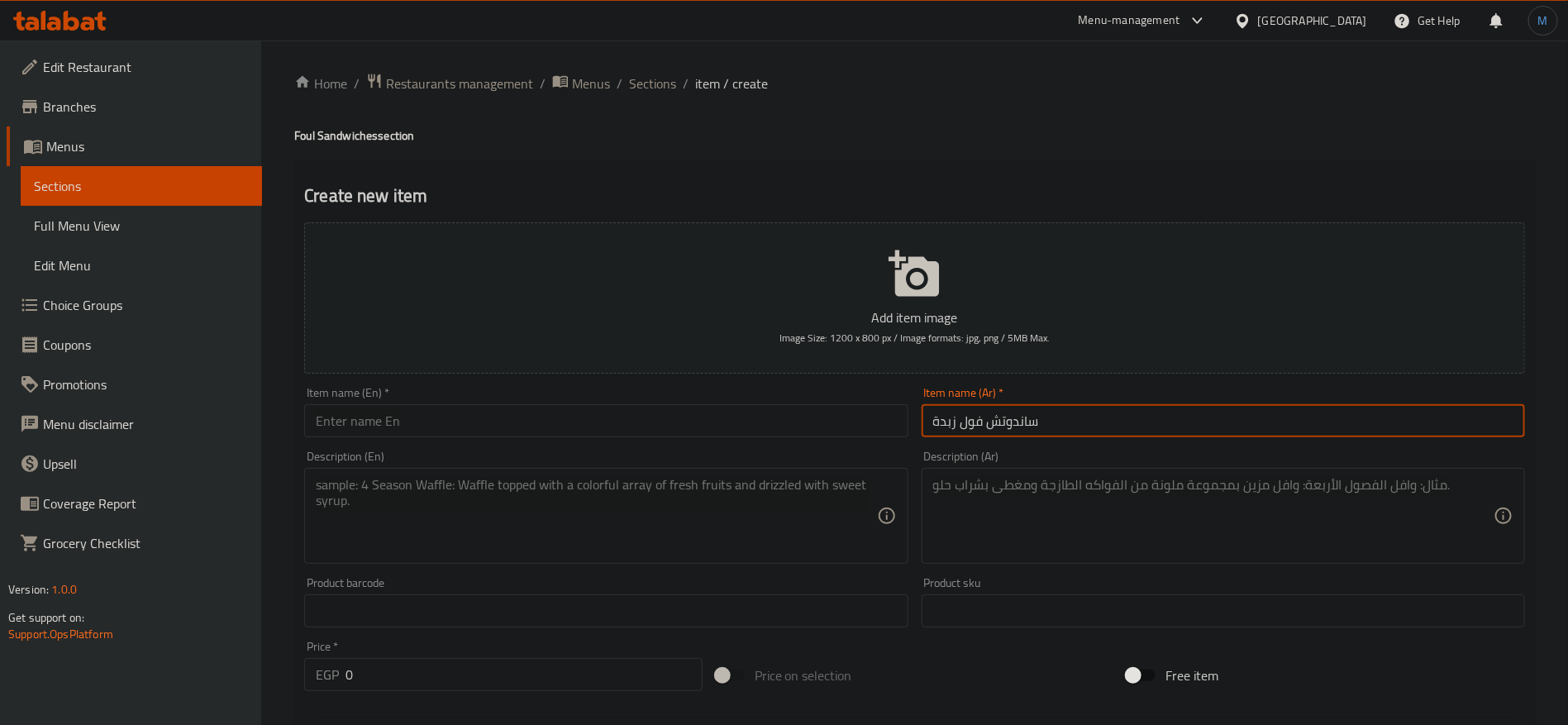
type input "ساندوتش فول زبدة"
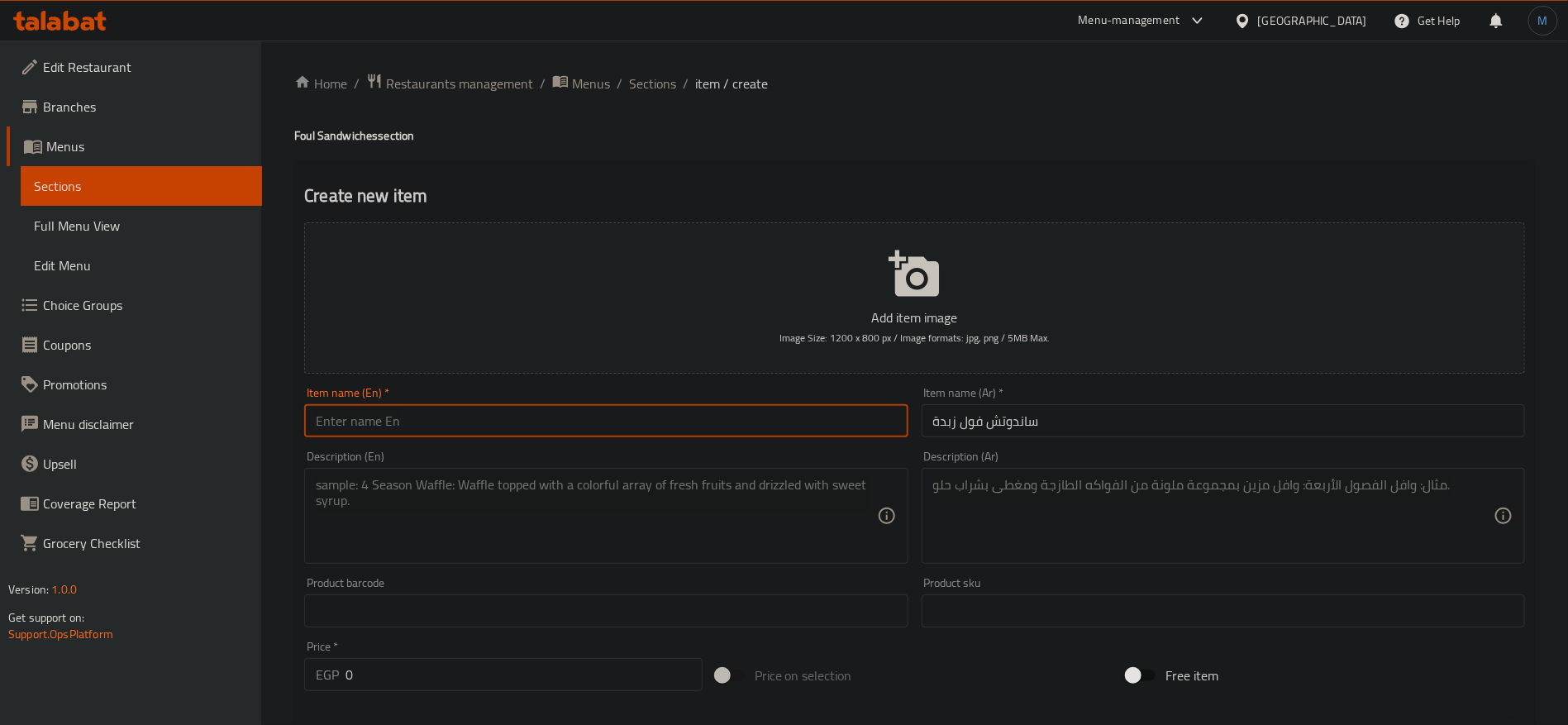
click at [499, 410] on input "text" at bounding box center [605, 420] width 603 height 33
paste input "Bean and butter sandwich"
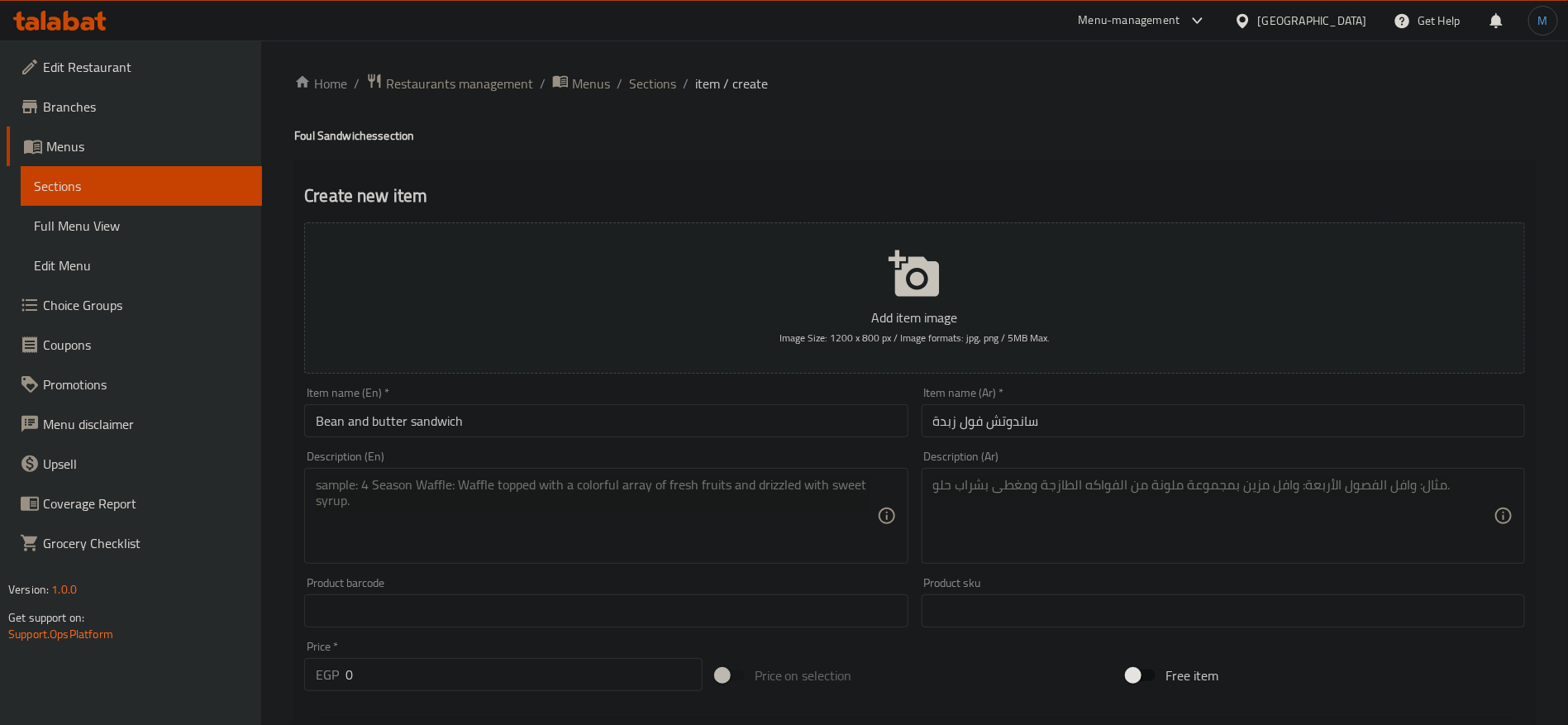
click at [306, 127] on h4 "Foul Sandwiches section" at bounding box center [914, 135] width 1241 height 16
copy h4 "Foul"
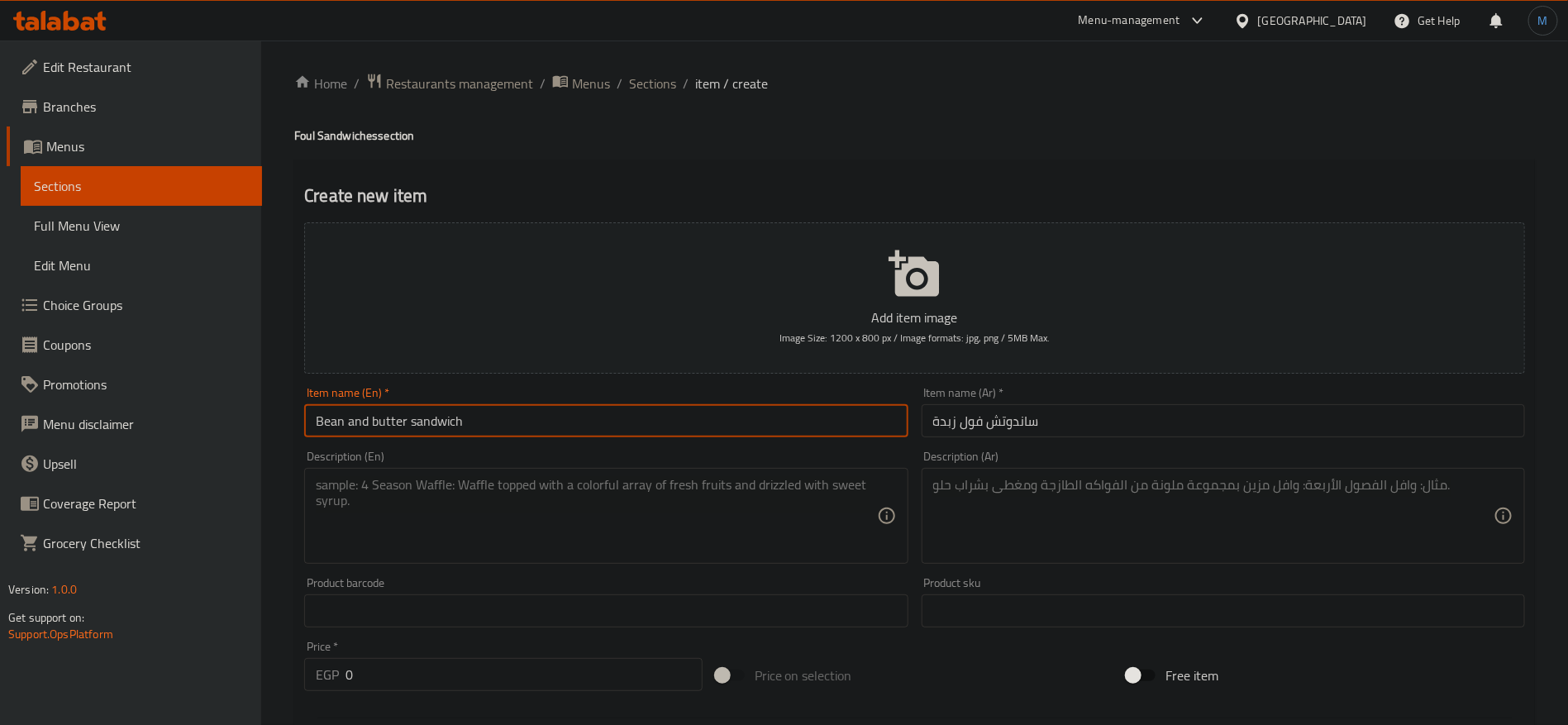
click at [334, 418] on input "Bean and butter sandwich" at bounding box center [605, 420] width 603 height 33
paste input "Foul"
type input "Foul with Butter Sandwich"
click at [1214, 516] on textarea at bounding box center [1213, 516] width 560 height 79
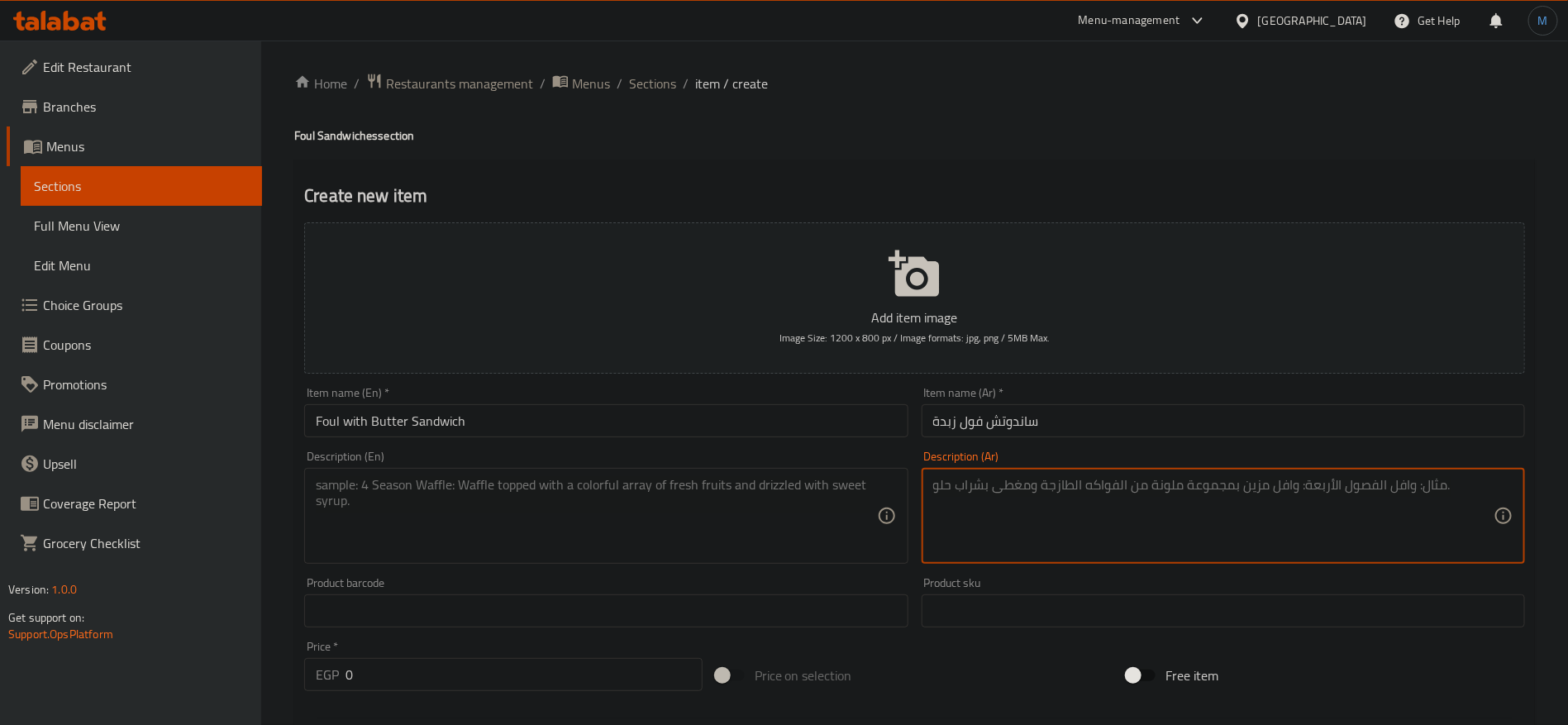
paste textarea "فول بالزبدة الطرية"
type textarea "فول بالزبدة الطرية"
click at [680, 496] on textarea at bounding box center [595, 516] width 560 height 79
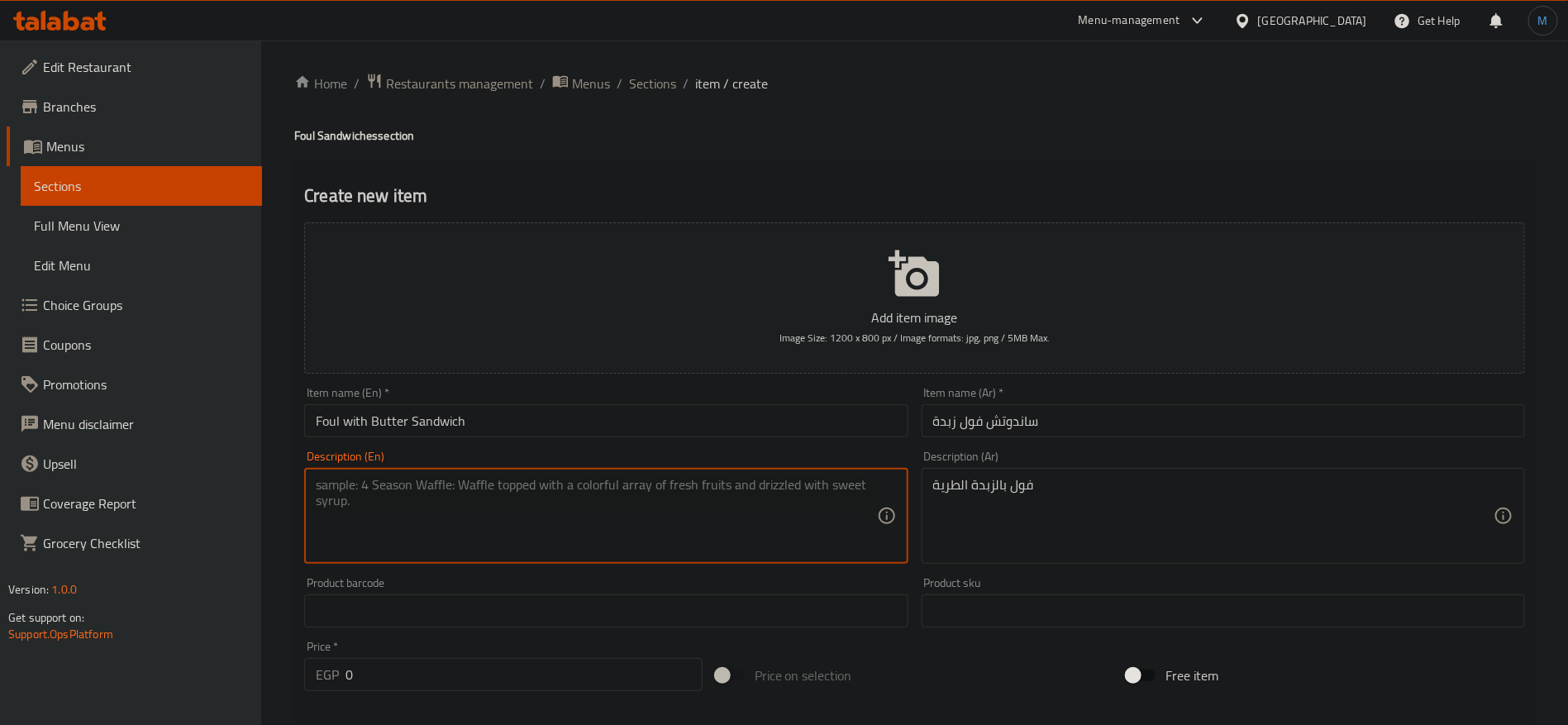
paste textarea "Fava beans with soft butter"
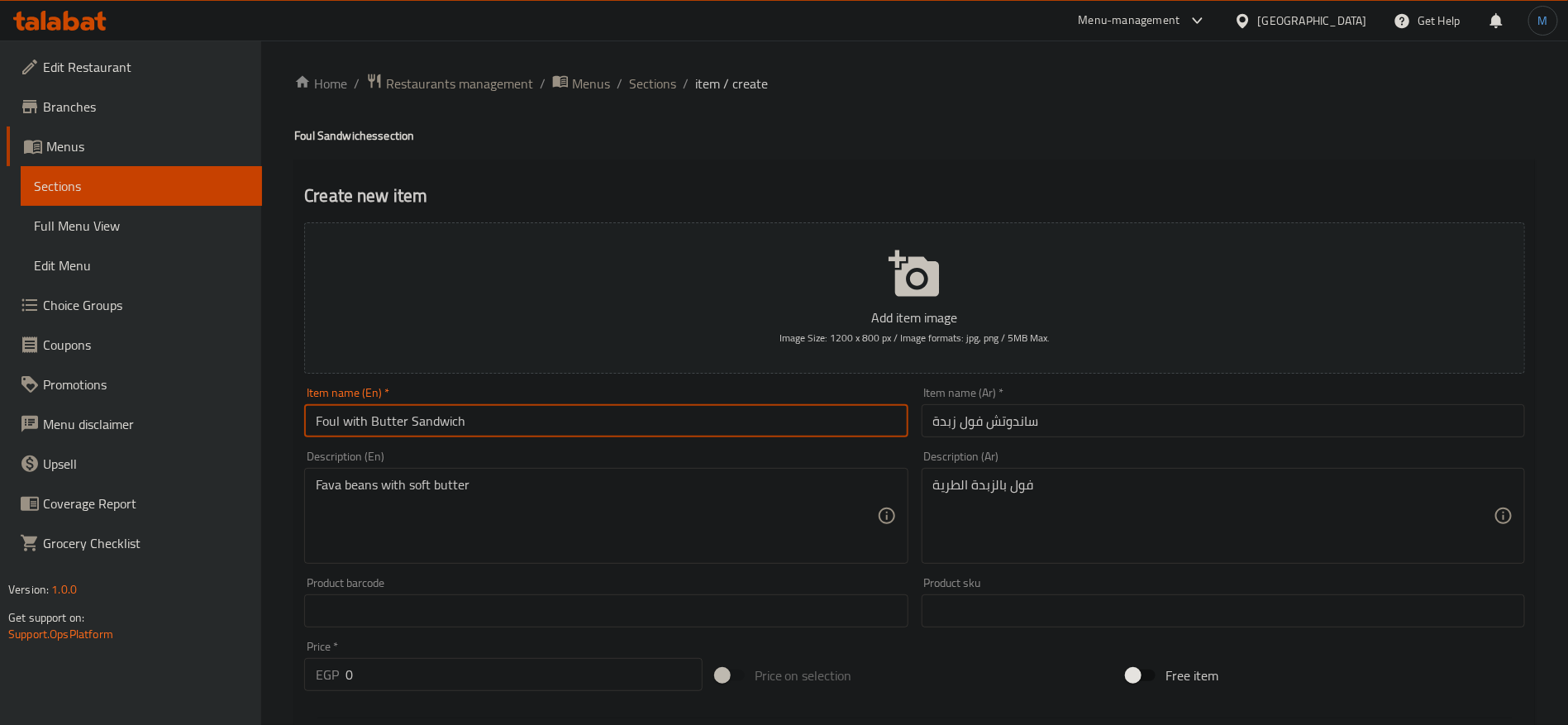
click at [316, 425] on input "Foul with Butter Sandwich" at bounding box center [605, 420] width 603 height 33
click at [312, 495] on div "Fava beans with soft butter Description (En)" at bounding box center [605, 515] width 603 height 96
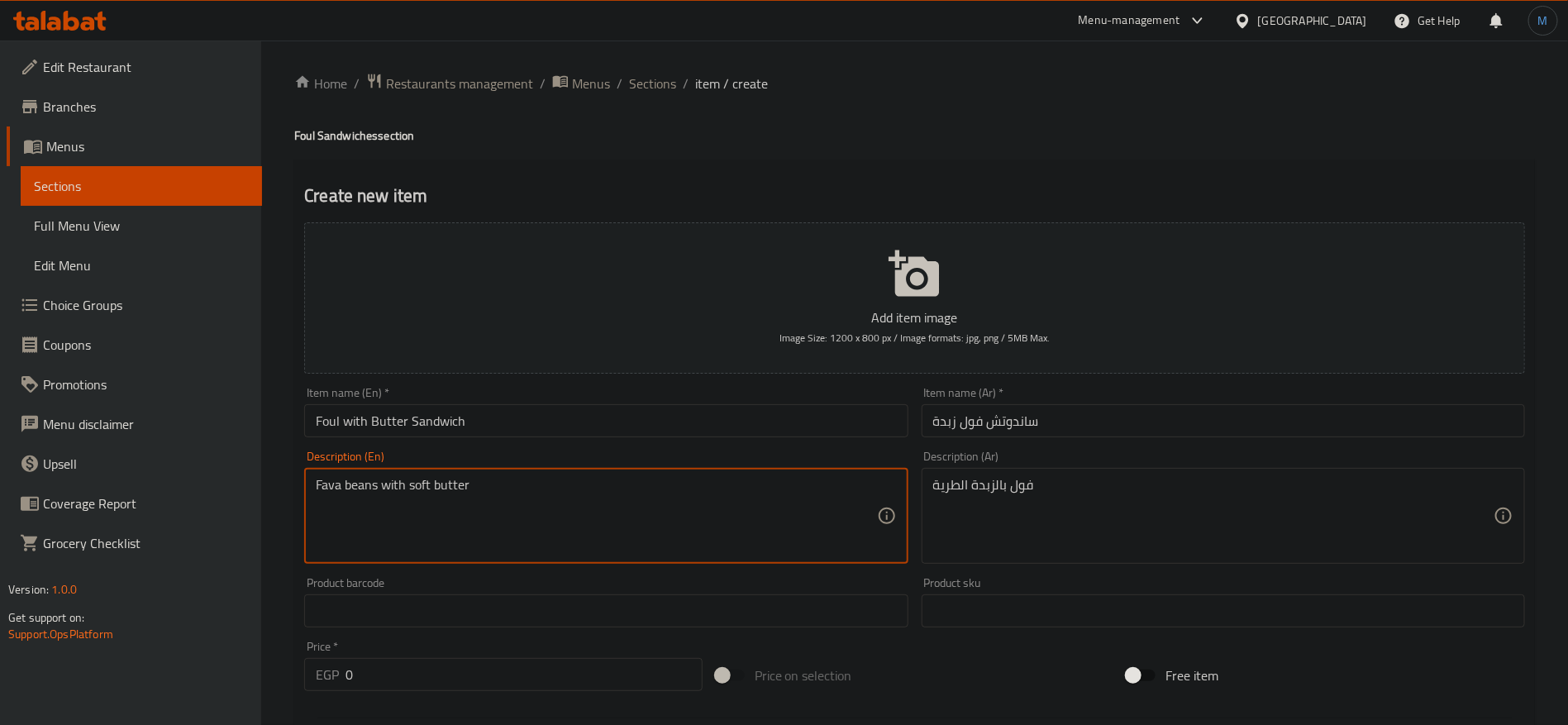
click at [335, 492] on textarea "Fava beans with soft butter" at bounding box center [595, 516] width 560 height 79
drag, startPoint x: 335, startPoint y: 492, endPoint x: 362, endPoint y: 492, distance: 27.0
click at [362, 492] on textarea "Fava beans with soft butter" at bounding box center [595, 516] width 560 height 79
paste textarea "oul"
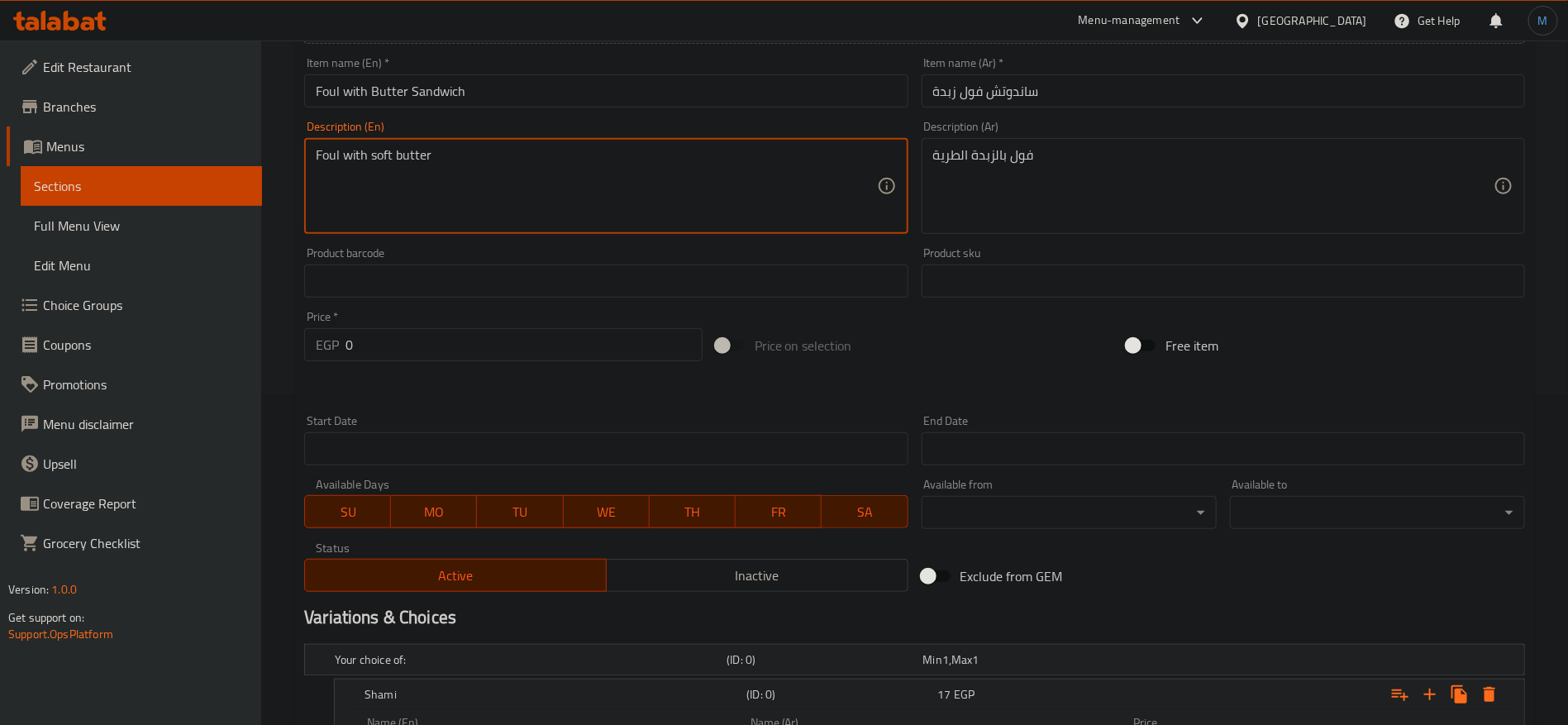
scroll to position [249, 0]
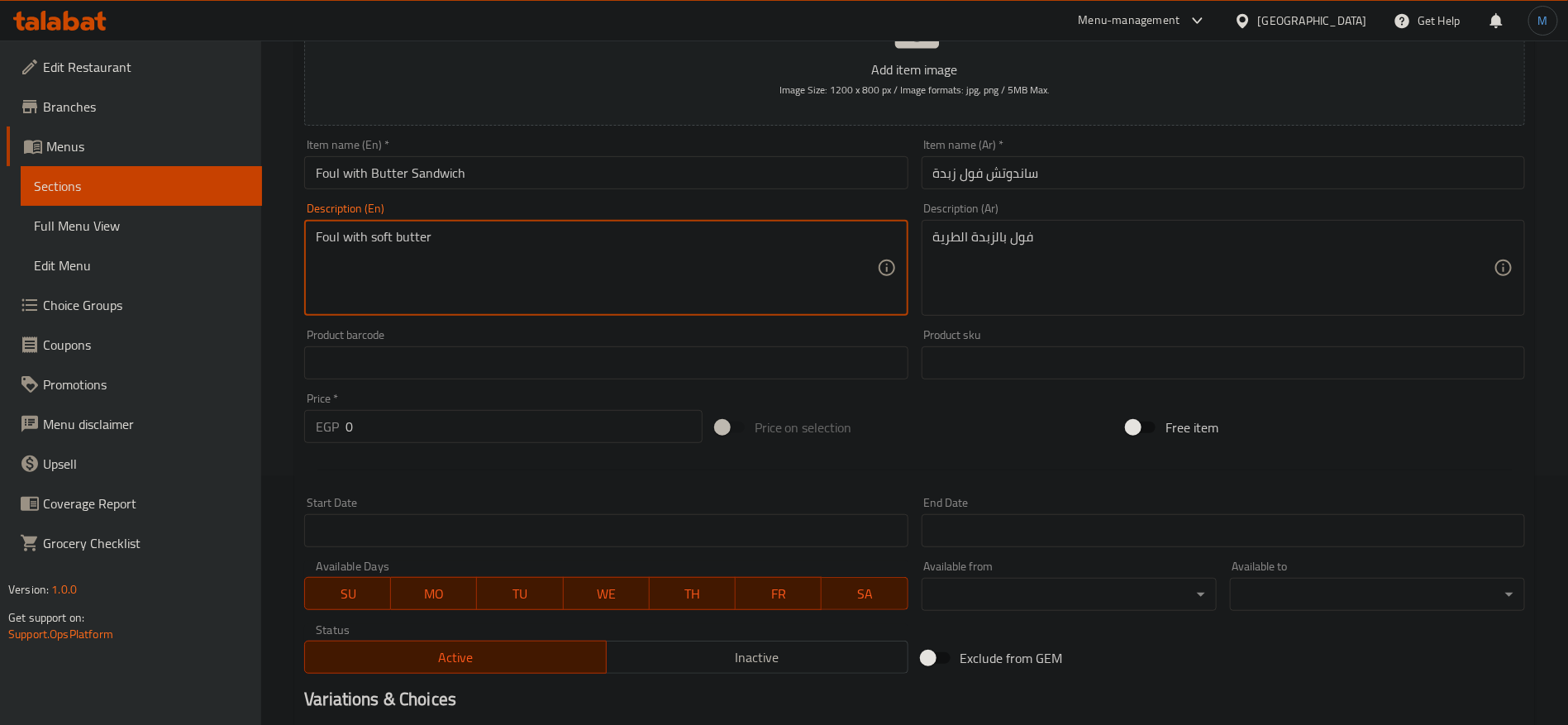
type textarea "Foul with soft butter"
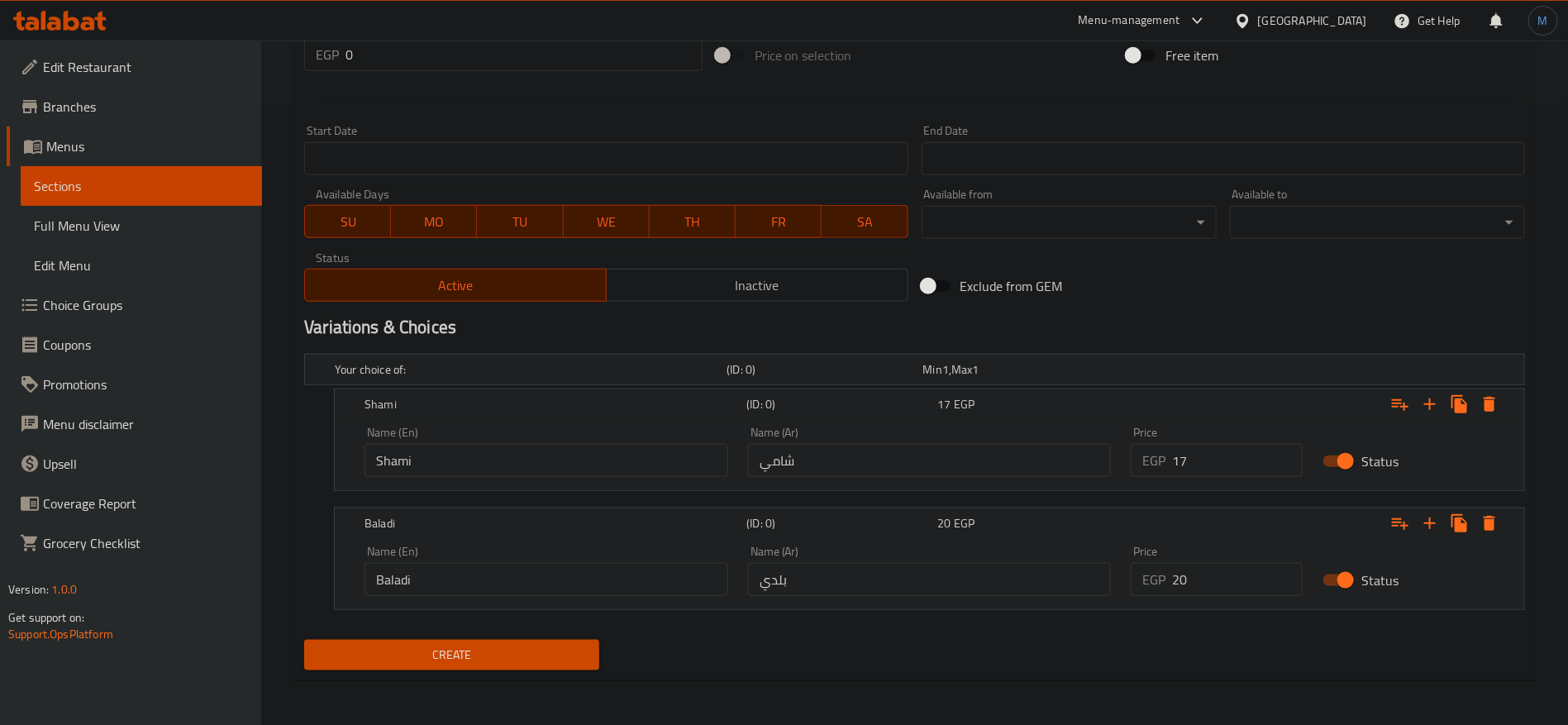
click at [1203, 488] on div "Name (En) Shami Name (En) Name (Ar) شامي Name (Ar) Price EGP 17 Price Status" at bounding box center [929, 454] width 1190 height 70
click at [1209, 479] on div "Price EGP 17 Price" at bounding box center [1217, 452] width 192 height 70
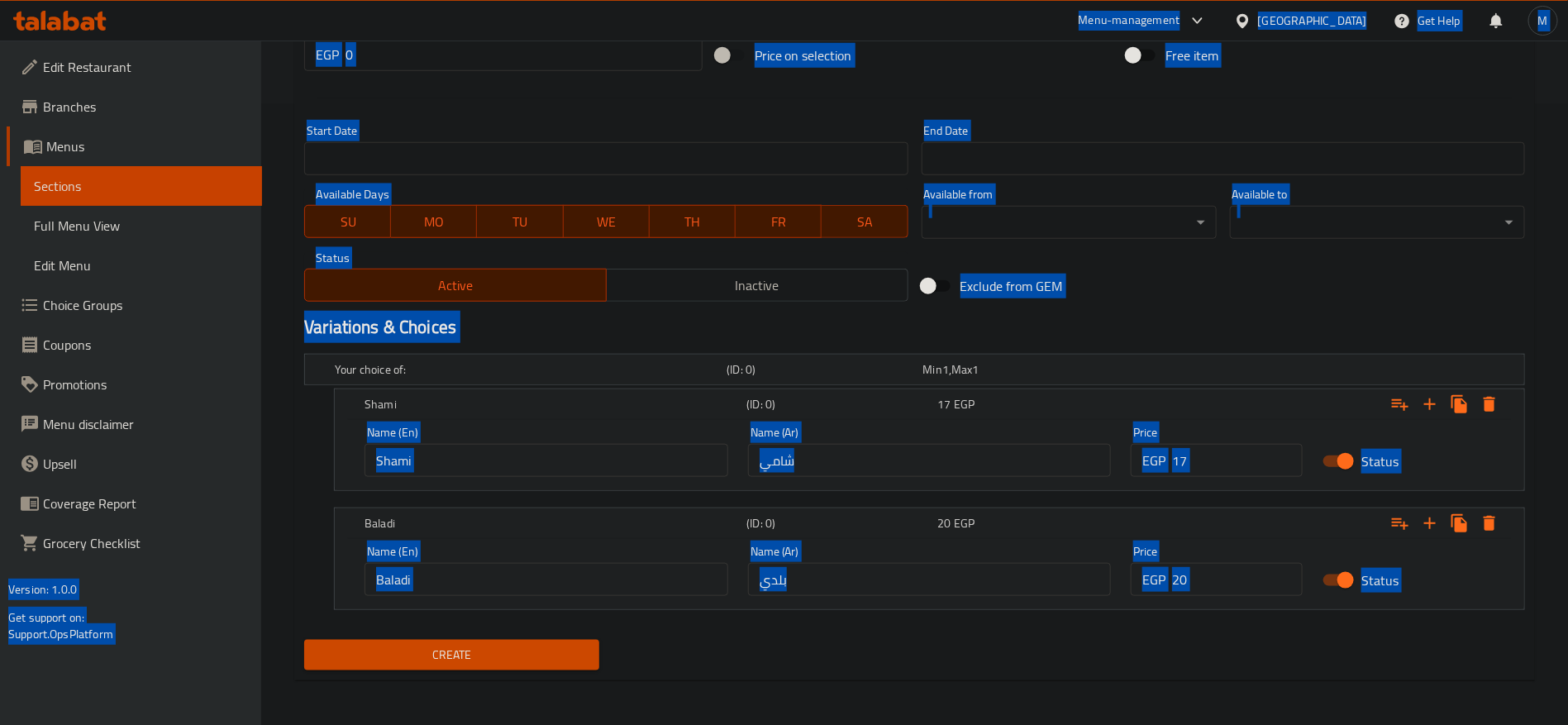
click at [1225, 471] on input "17" at bounding box center [1237, 460] width 131 height 33
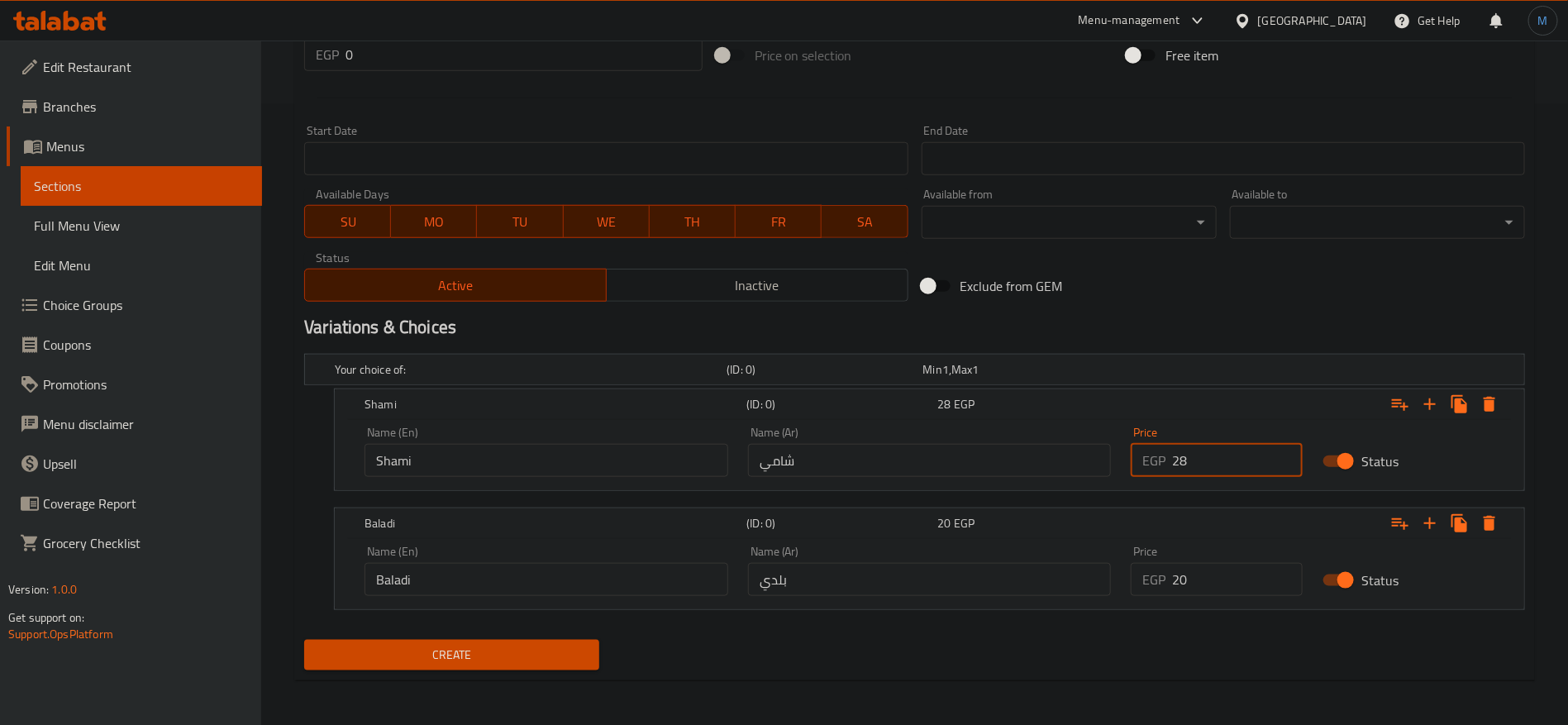
type input "28"
click at [1223, 574] on input "0" at bounding box center [1237, 579] width 131 height 33
type input "32"
click at [304, 640] on button "Create" at bounding box center [451, 655] width 295 height 30
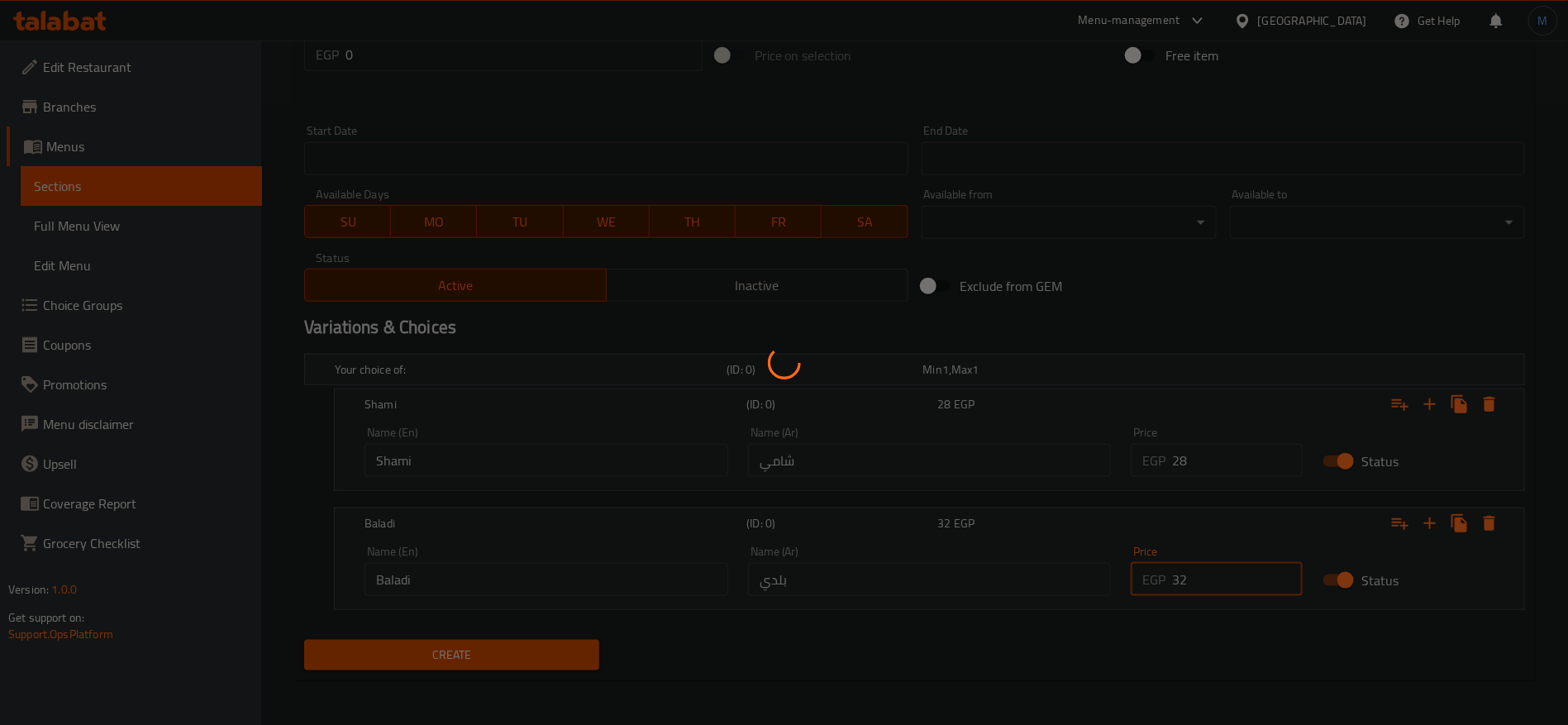
click at [1205, 313] on div at bounding box center [784, 362] width 1568 height 725
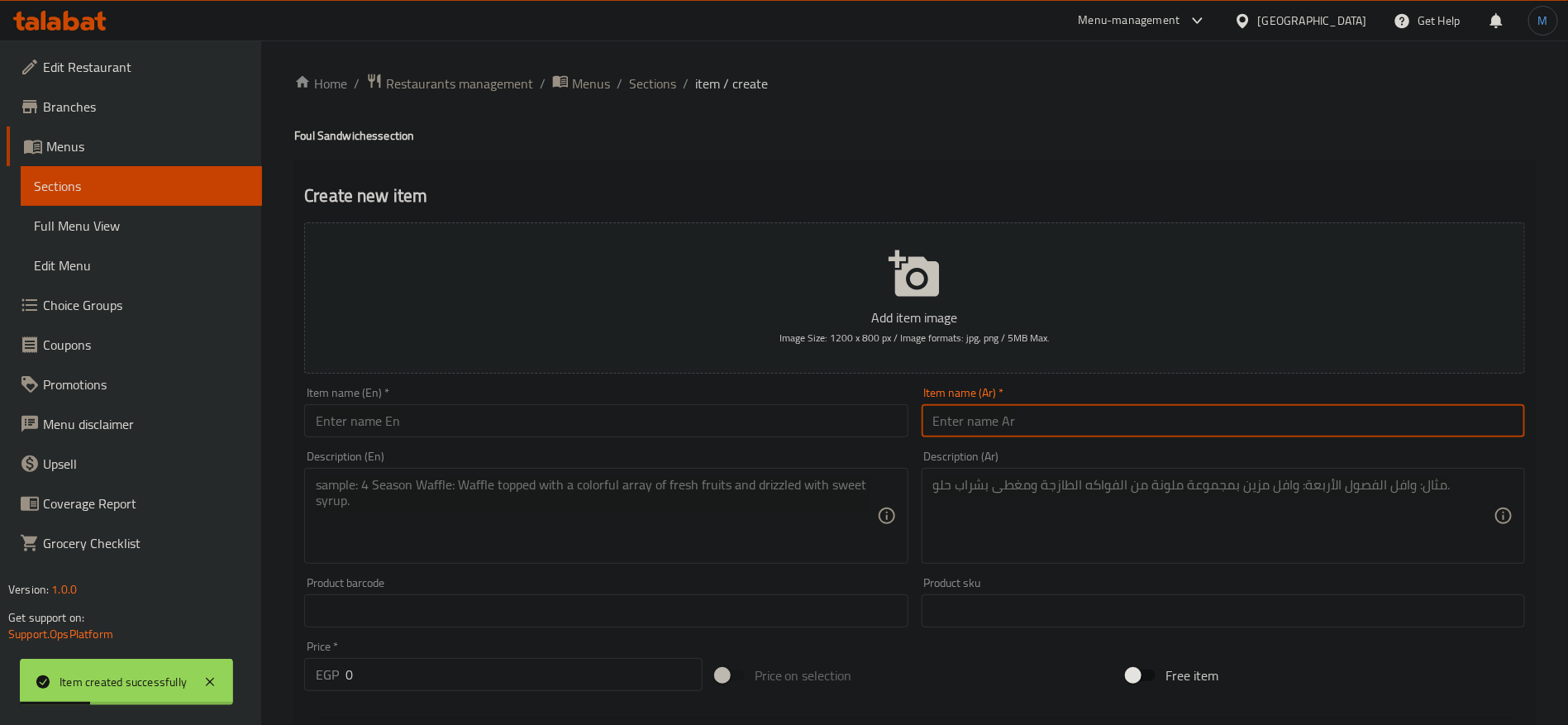
click at [1248, 435] on input "text" at bounding box center [1223, 420] width 603 height 33
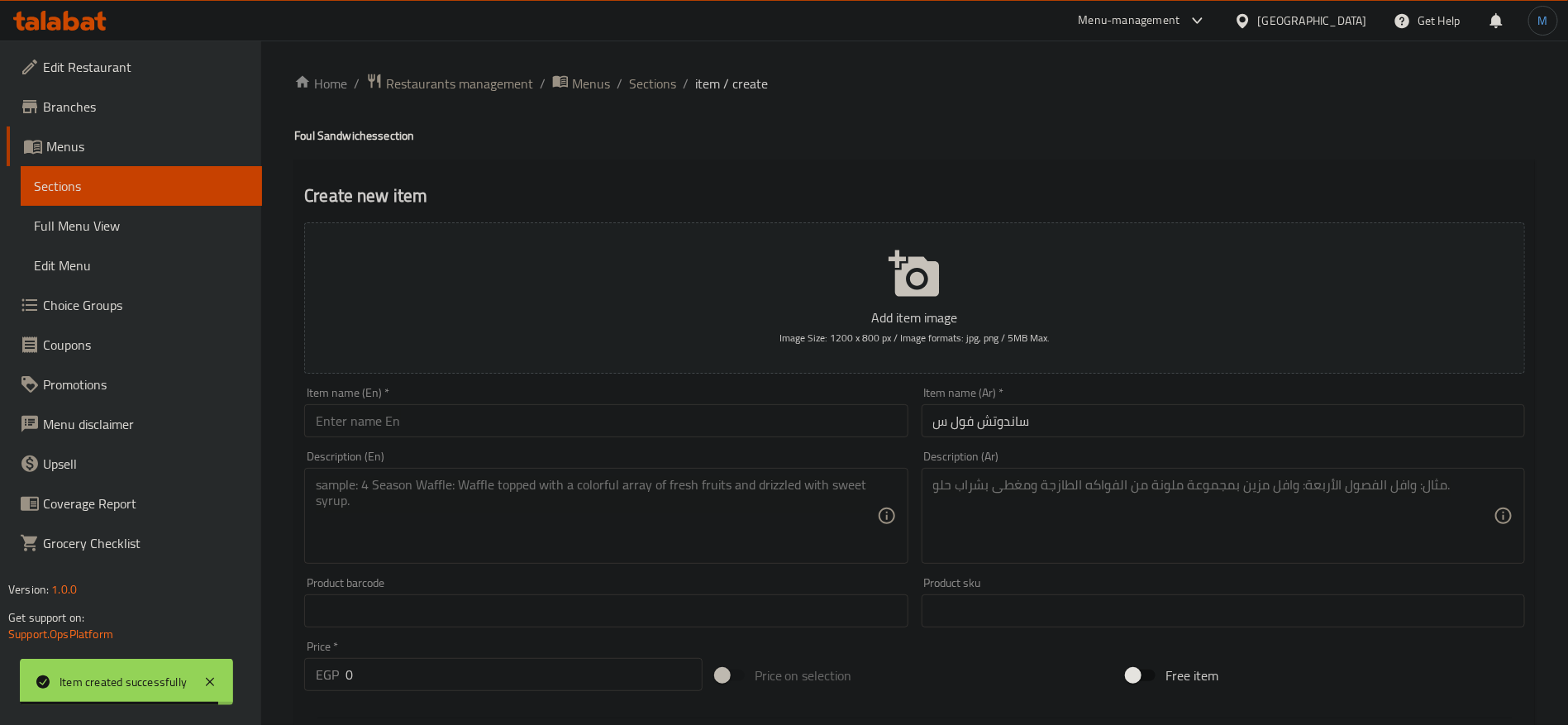
click at [1250, 401] on div "Item name (Ar)   * ساندوتش فول س Item name (Ar) *" at bounding box center [1223, 412] width 603 height 50
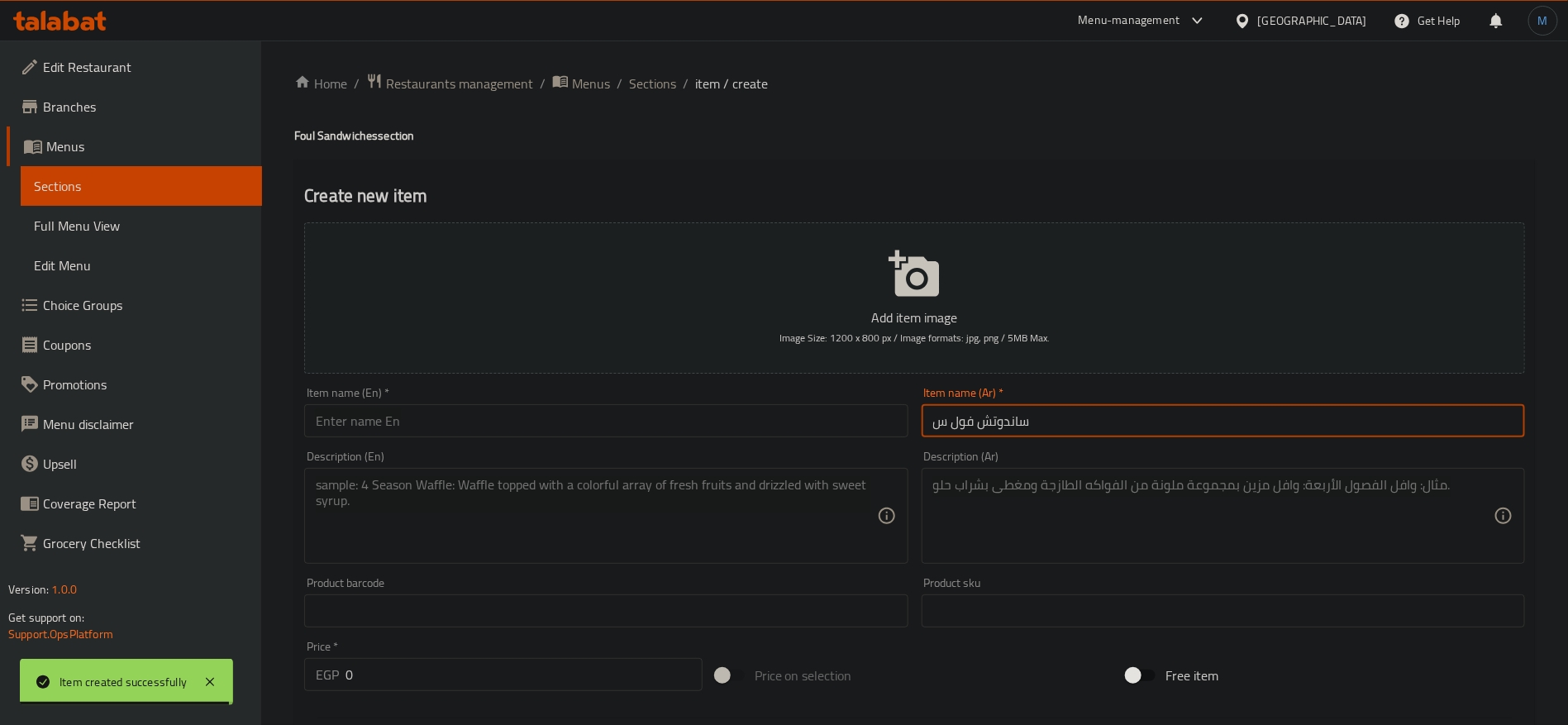
click at [1235, 419] on input "ساندوتش فول س" at bounding box center [1223, 420] width 603 height 33
type input "ساندوتش فول سمن بلدي"
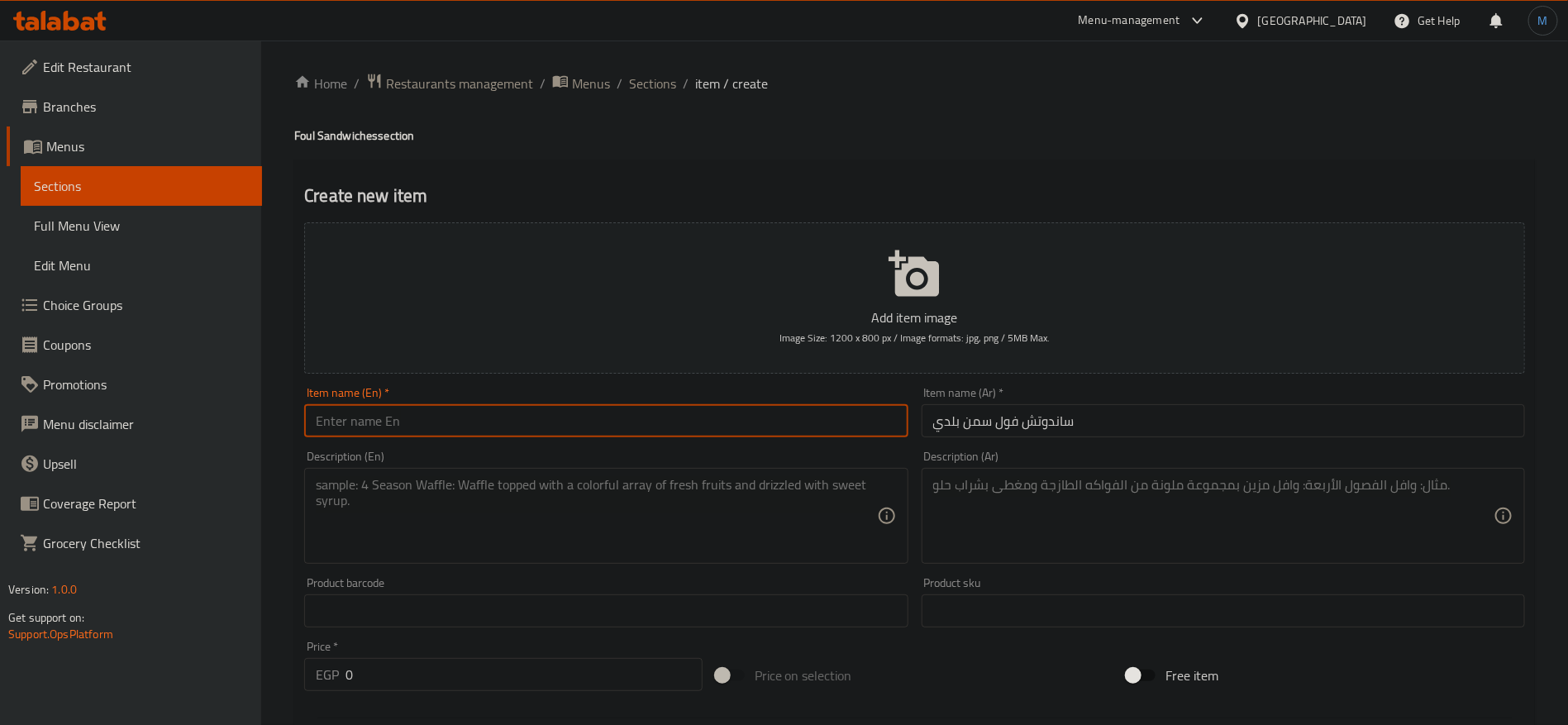
click at [624, 429] on input "text" at bounding box center [605, 420] width 603 height 33
paste input "Fava bean sandwich with ghee"
click at [302, 139] on h4 "Foul Sandwiches section" at bounding box center [914, 135] width 1241 height 16
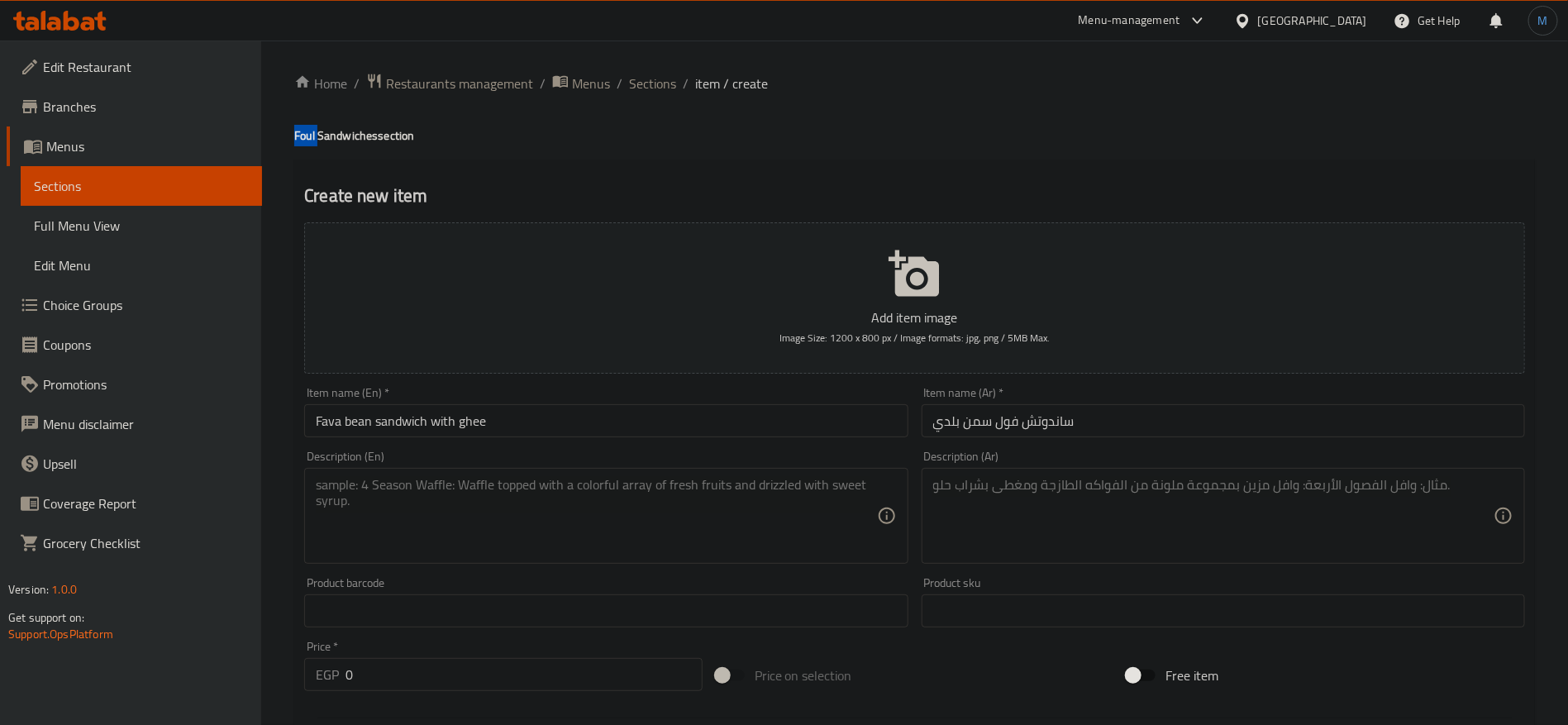
click at [302, 139] on h4 "Foul Sandwiches section" at bounding box center [914, 135] width 1241 height 16
copy h4 "Foul"
click at [331, 415] on input "Fava bean sandwich with ghee" at bounding box center [605, 420] width 603 height 33
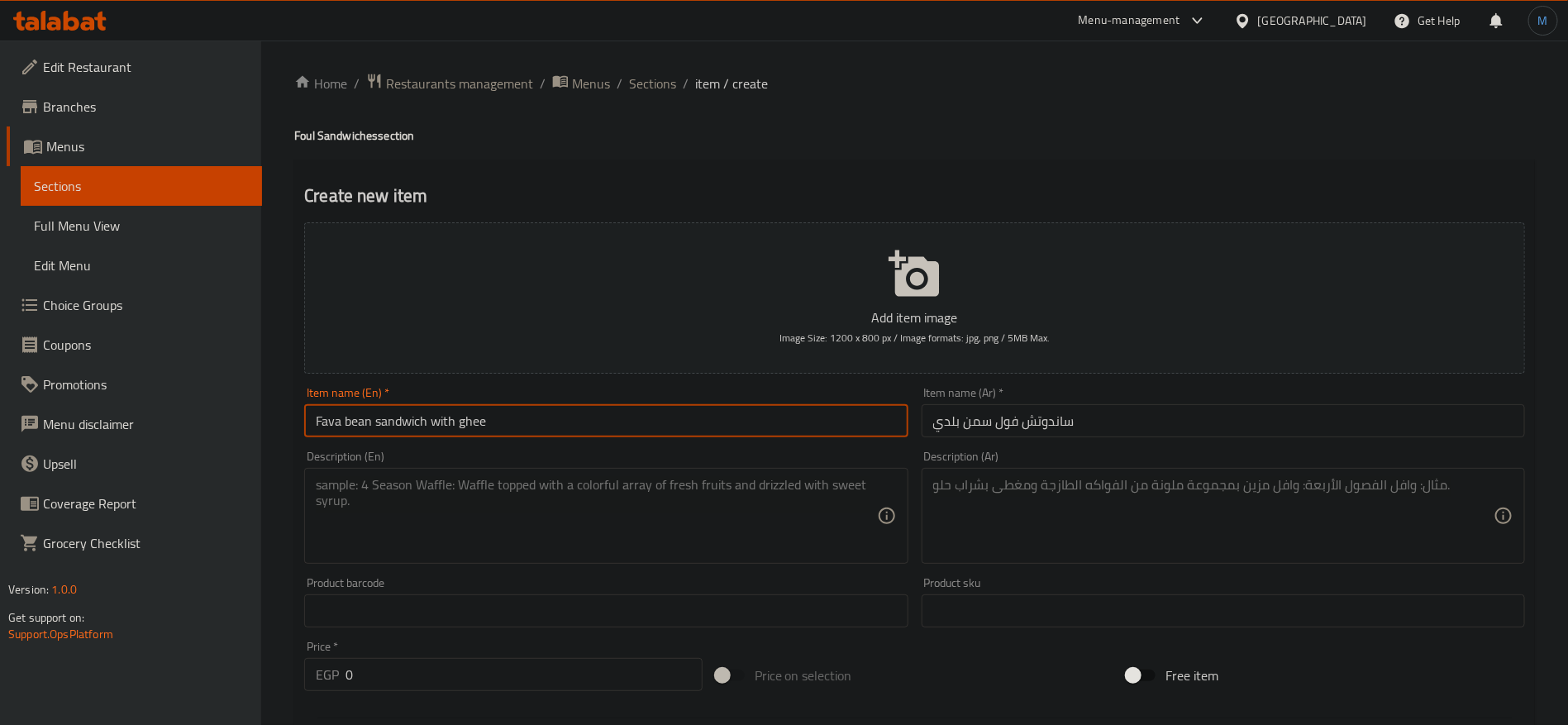
drag, startPoint x: 331, startPoint y: 415, endPoint x: 347, endPoint y: 415, distance: 16.0
click at [347, 415] on input "Fava bean sandwich with ghee" at bounding box center [605, 420] width 603 height 33
paste input "oul"
type input "Foul Sandwich with Baladi Ghee"
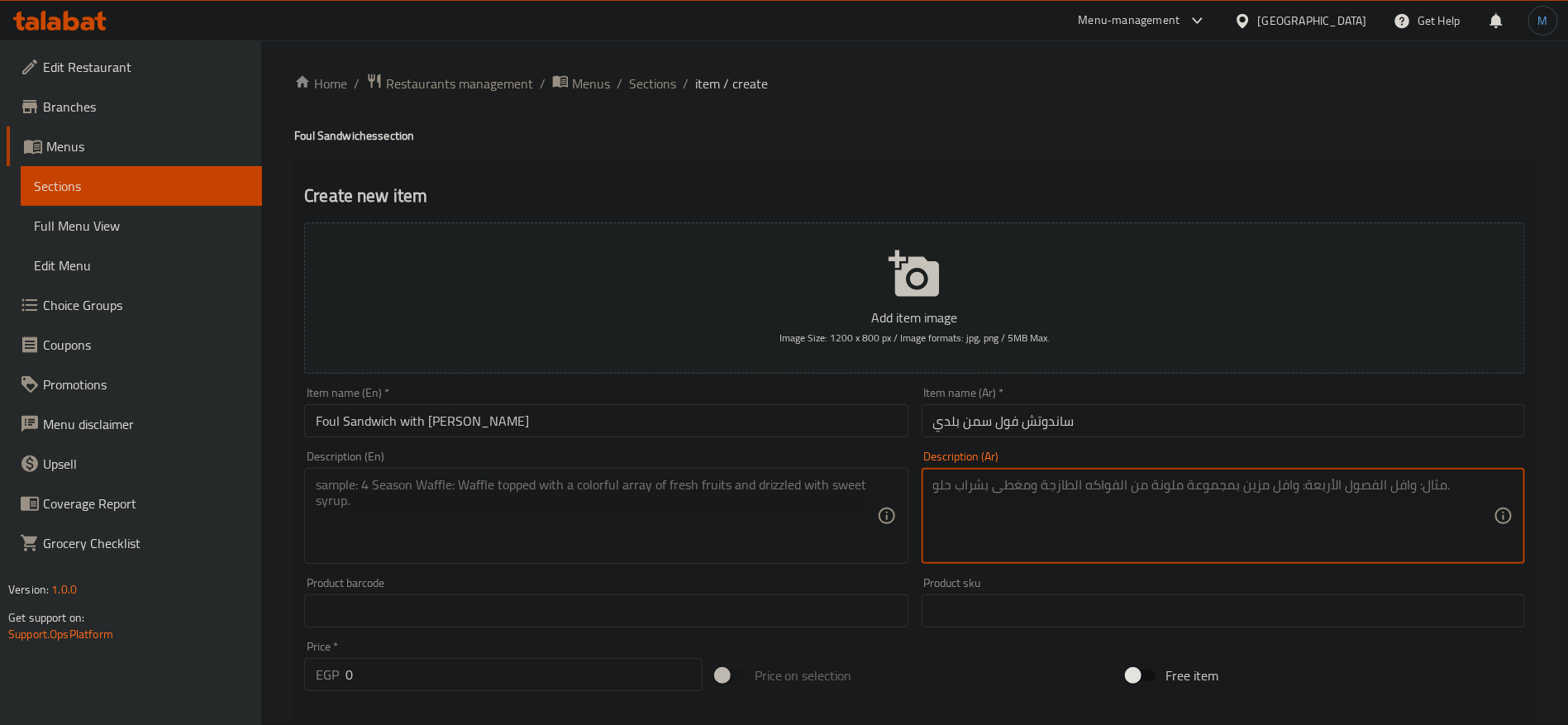
click at [1458, 542] on textarea at bounding box center [1213, 516] width 560 height 79
paste textarea "فول غني بالسمنة البلدي"
type textarea "فول غني بالسمنة البلدي"
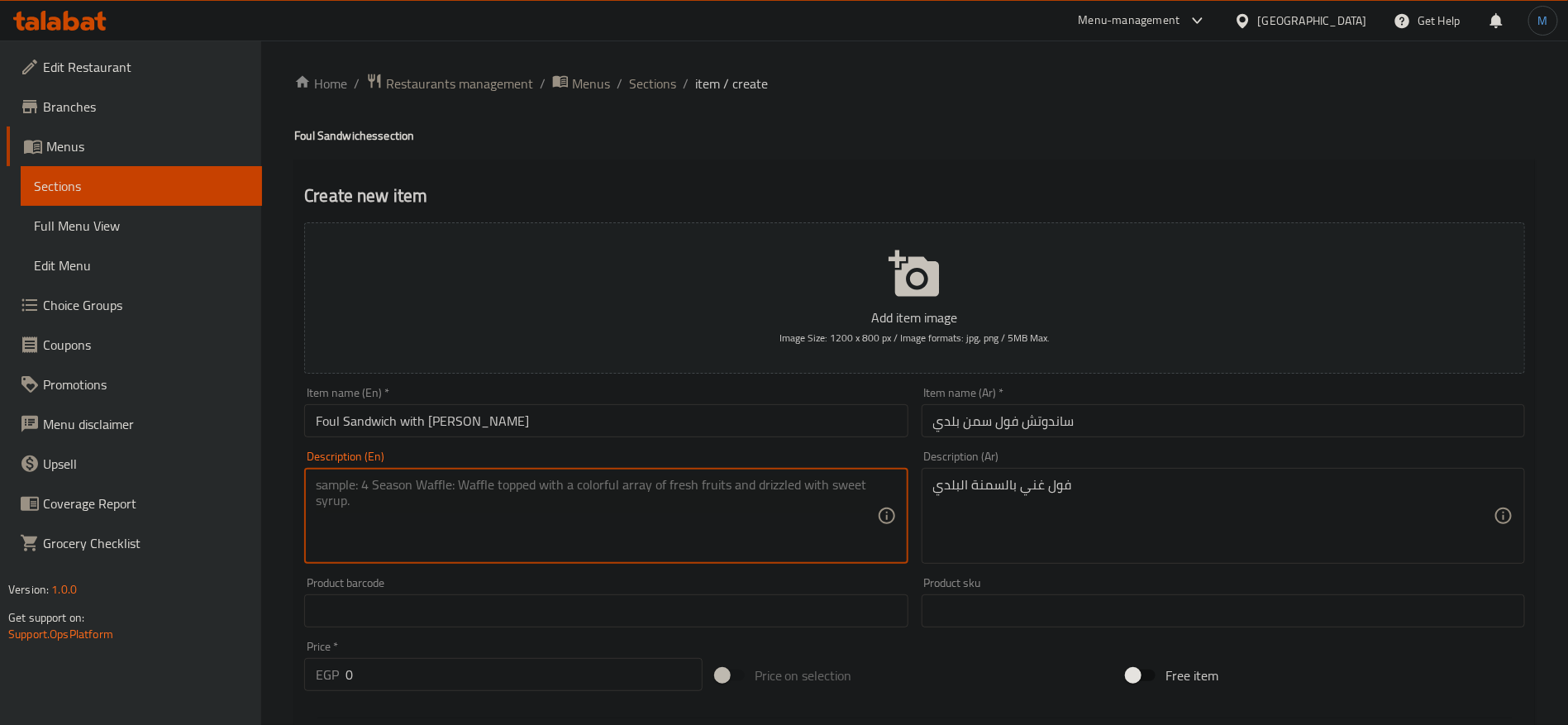
click at [535, 522] on textarea at bounding box center [595, 516] width 560 height 79
paste textarea "Fava beans rich in local ghee"
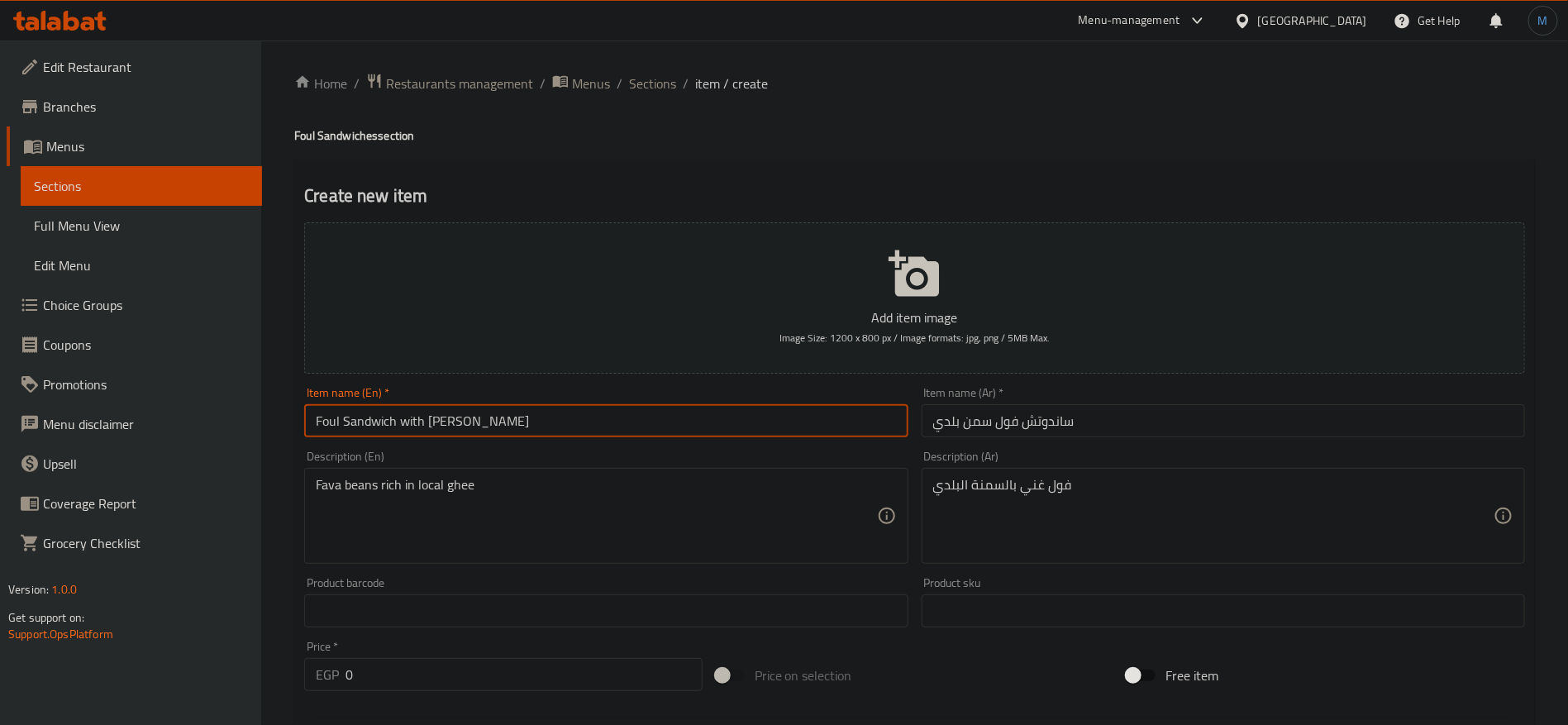
click at [336, 419] on input "Foul Sandwich with Baladi Ghee" at bounding box center [605, 420] width 603 height 33
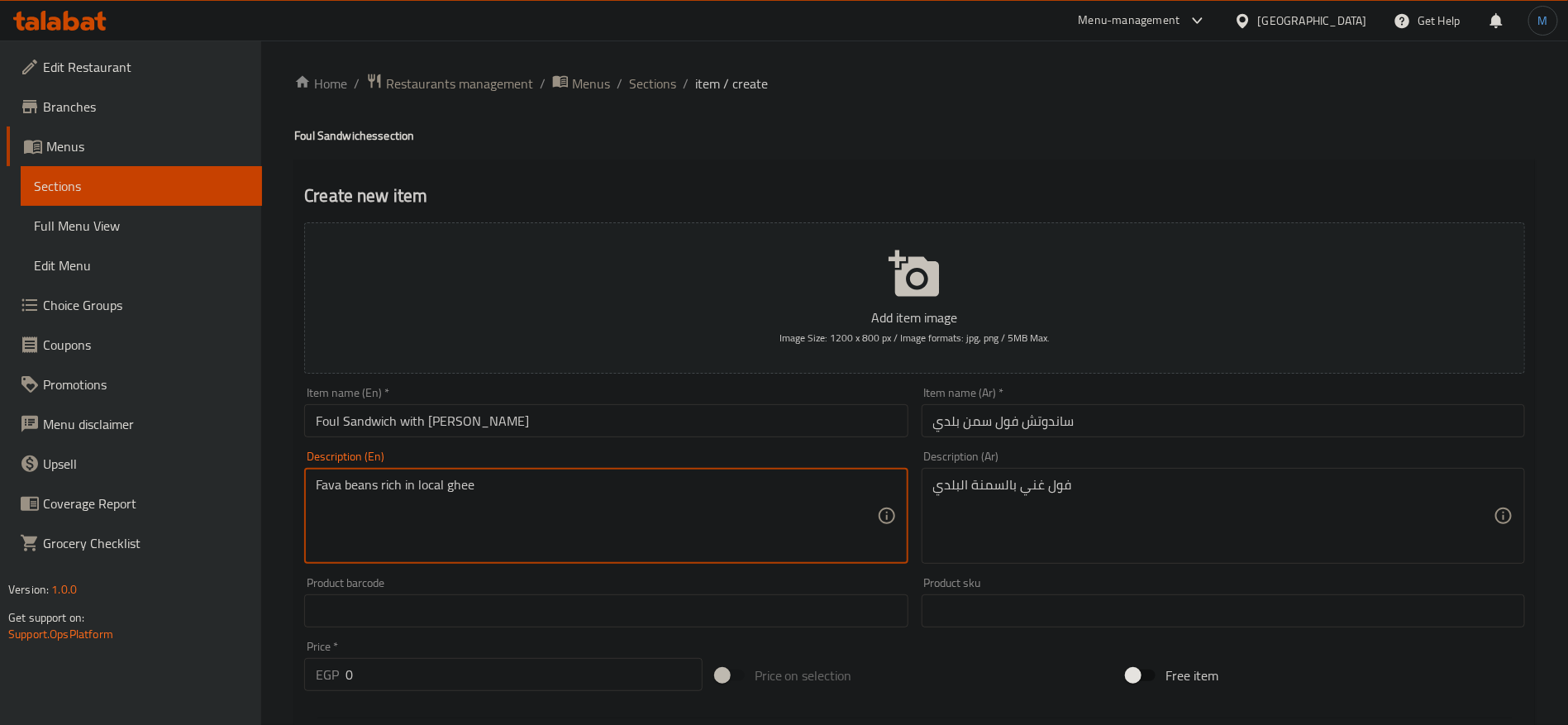
drag, startPoint x: 330, startPoint y: 476, endPoint x: 351, endPoint y: 479, distance: 21.2
click at [351, 479] on textarea "Fava beans rich in local ghee" at bounding box center [595, 516] width 560 height 79
paste textarea "oul"
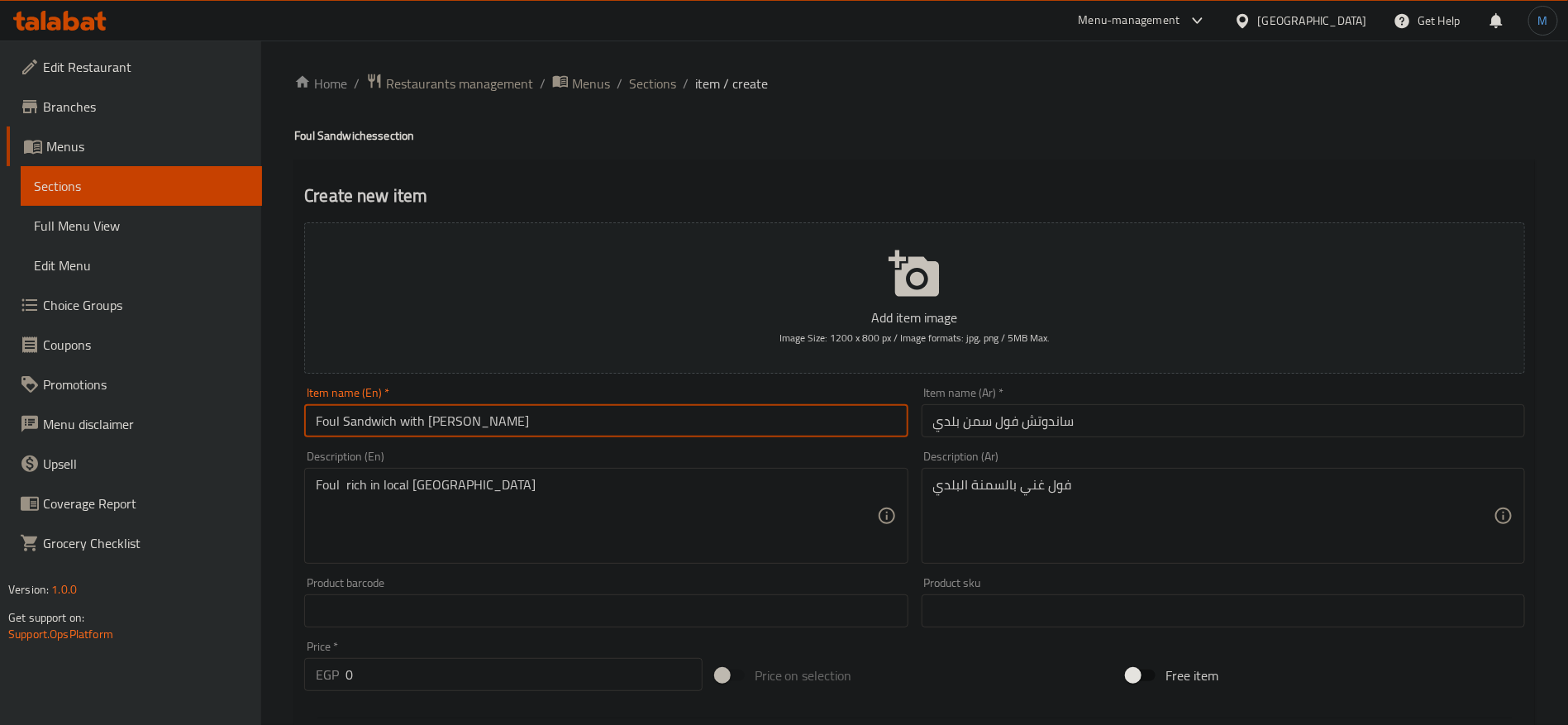
click at [443, 424] on input "Foul Sandwich with Baladi Ghee" at bounding box center [605, 420] width 603 height 33
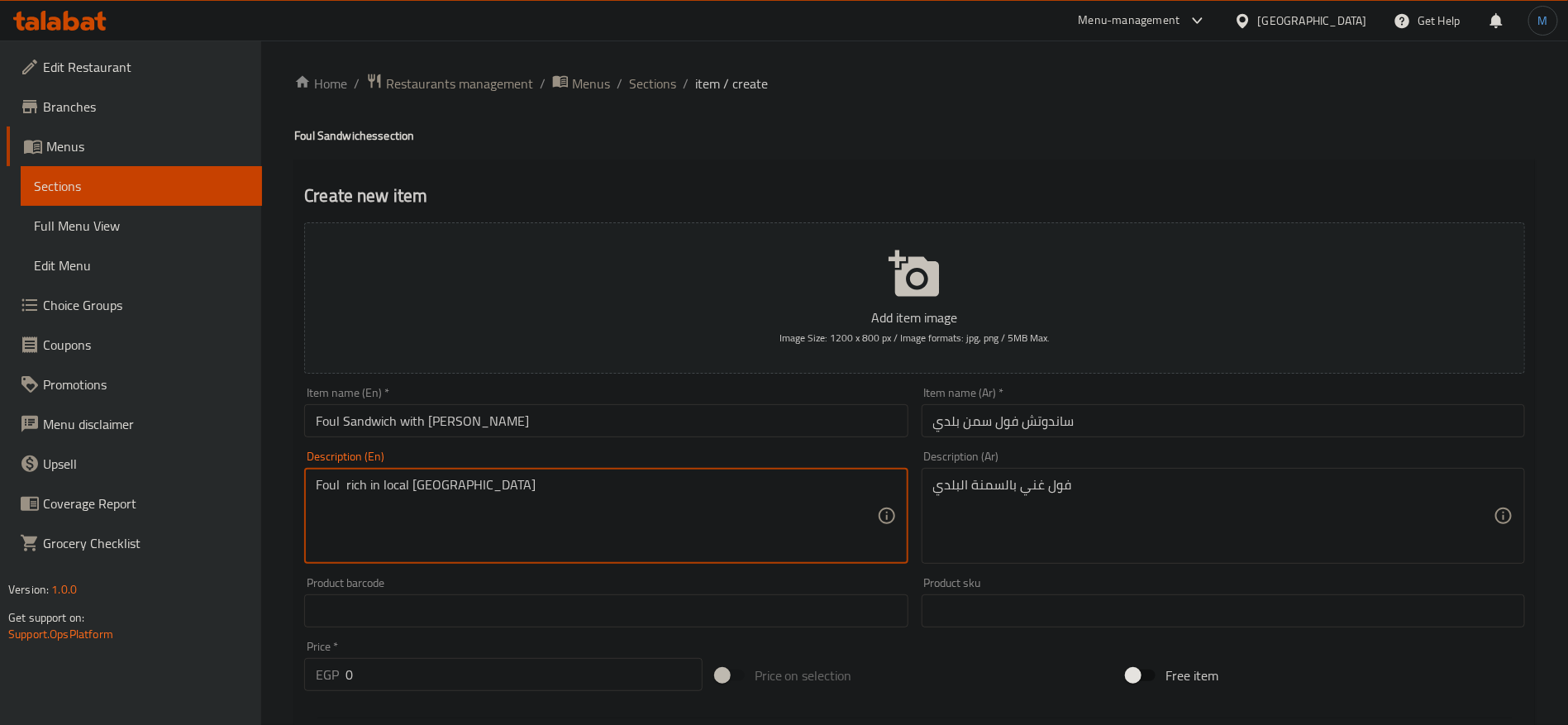
click at [397, 493] on textarea "Foul rich in local ghee" at bounding box center [595, 516] width 560 height 79
paste textarea "Baladi"
type textarea "Foul rich in Baladi ghee"
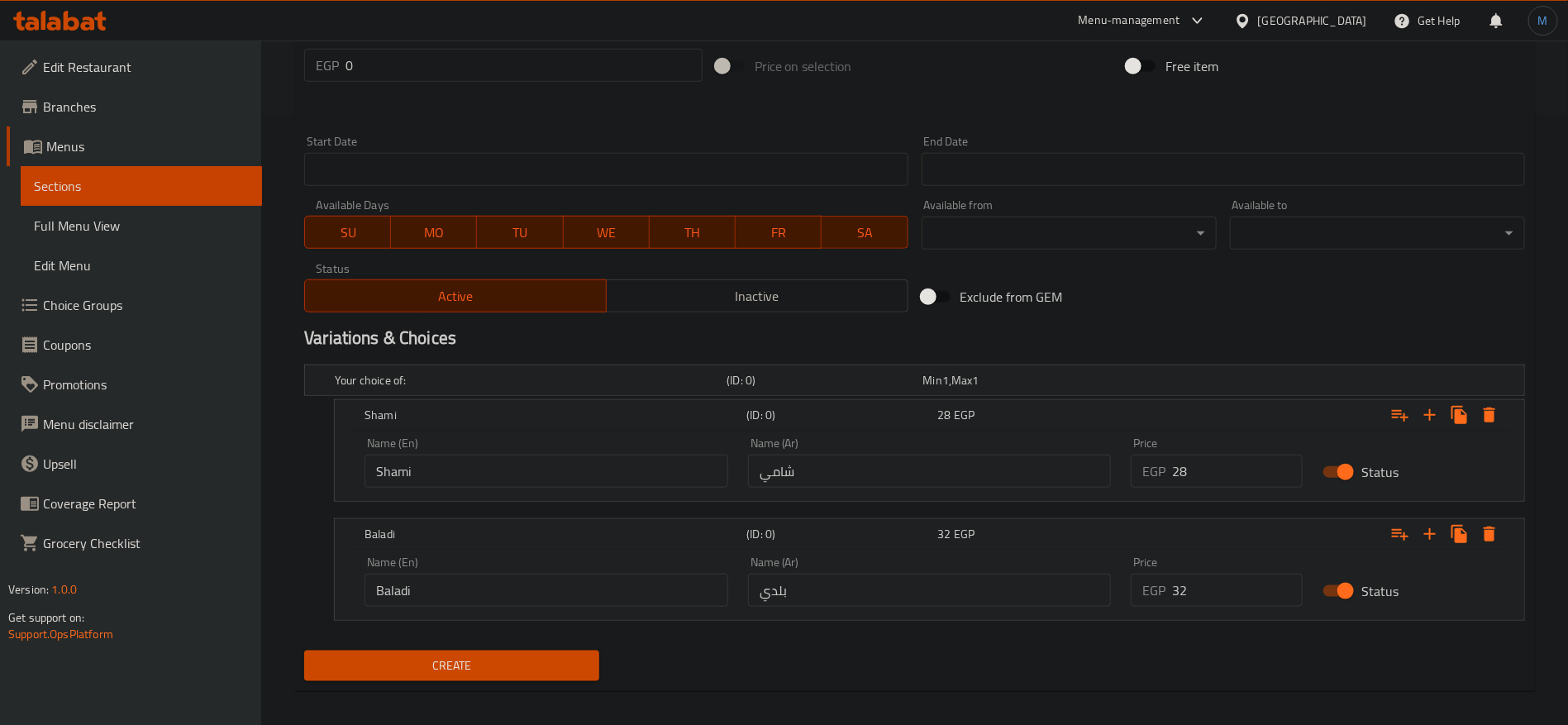
scroll to position [620, 0]
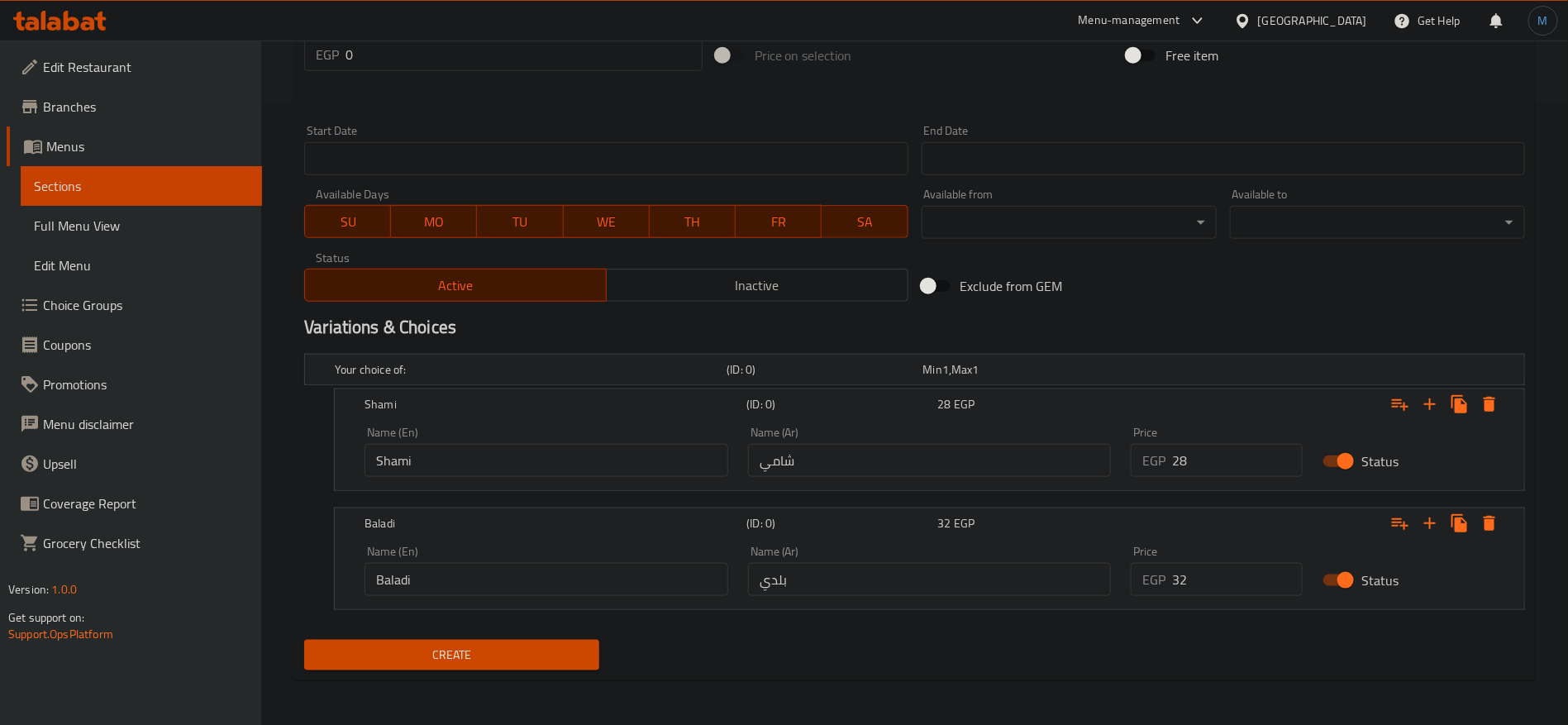
click at [535, 628] on div "Your choice of: (ID: 0) Min 1 , Max 1 Name (En) Your choice of: Name (En) Name …" at bounding box center [914, 489] width 1234 height 286
click at [530, 646] on span "Create" at bounding box center [452, 654] width 269 height 21
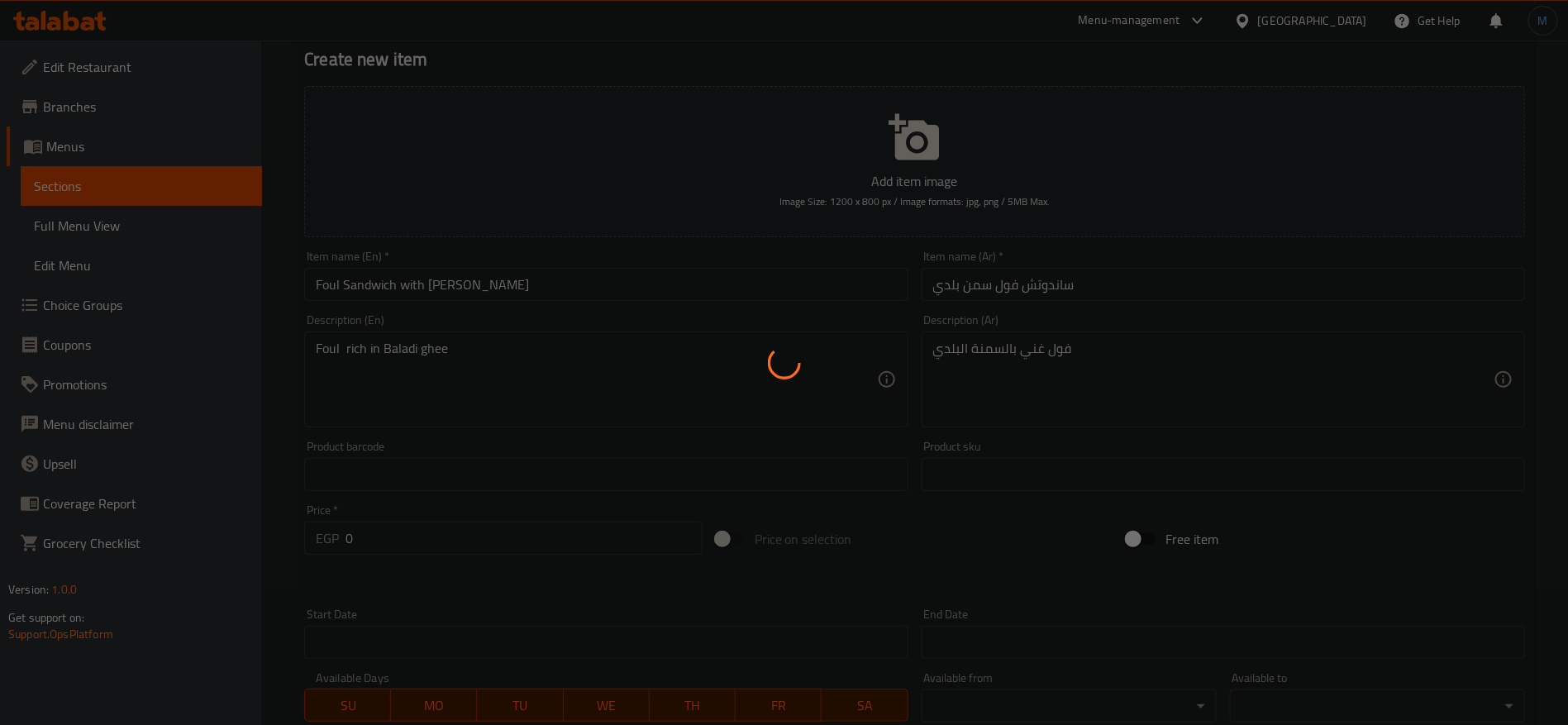
scroll to position [0, 0]
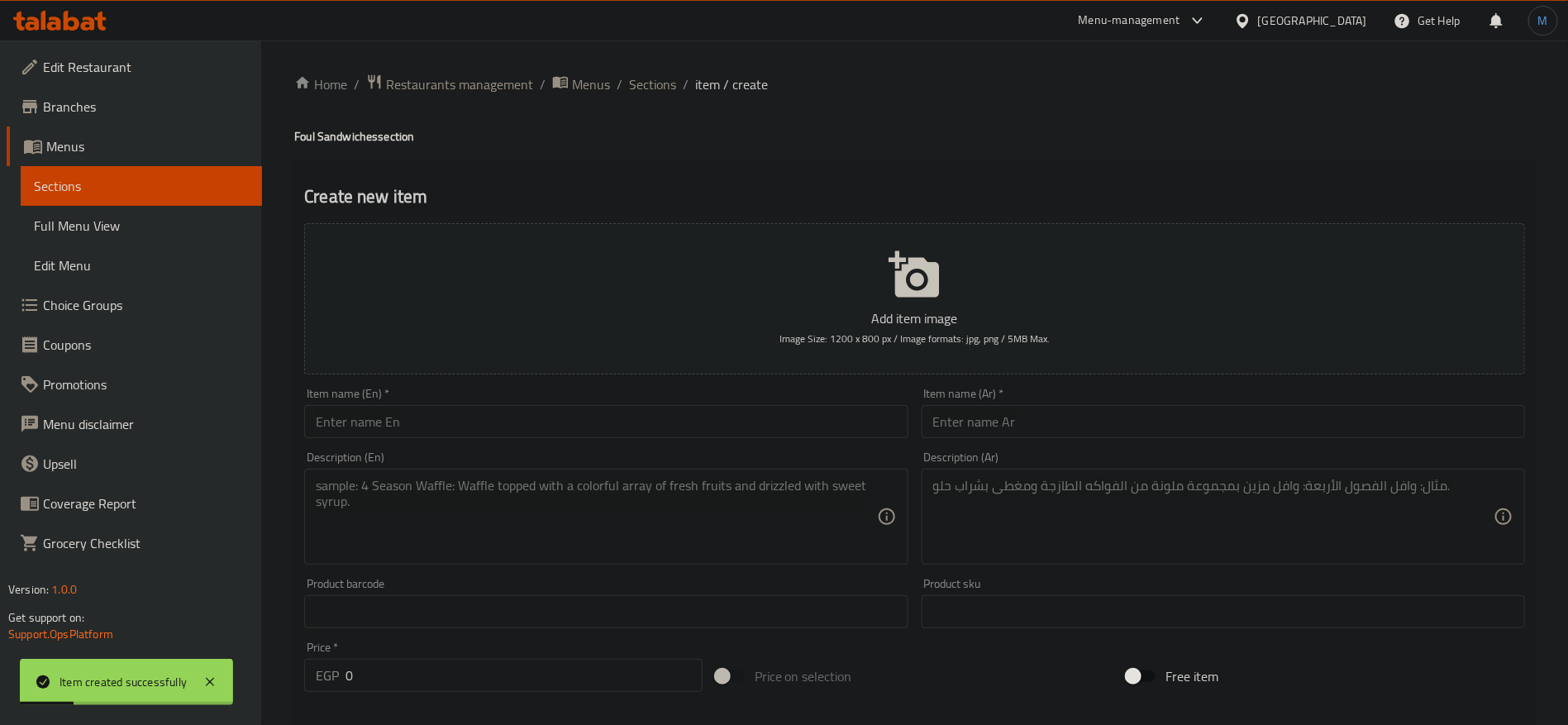
click at [1227, 429] on input "text" at bounding box center [1223, 421] width 603 height 33
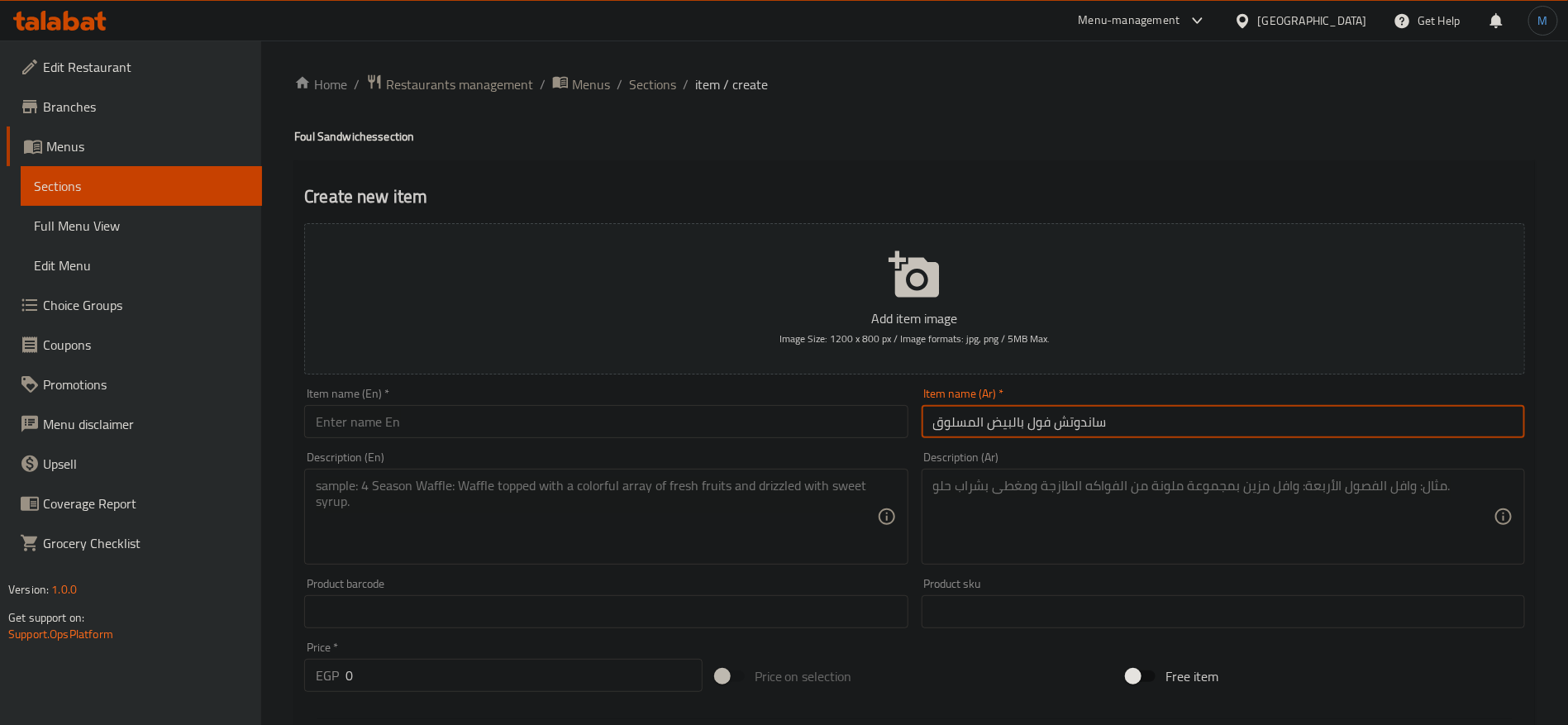
type input "ساندوتش فول بالبيض المسلوق"
click at [498, 427] on input "text" at bounding box center [605, 421] width 603 height 33
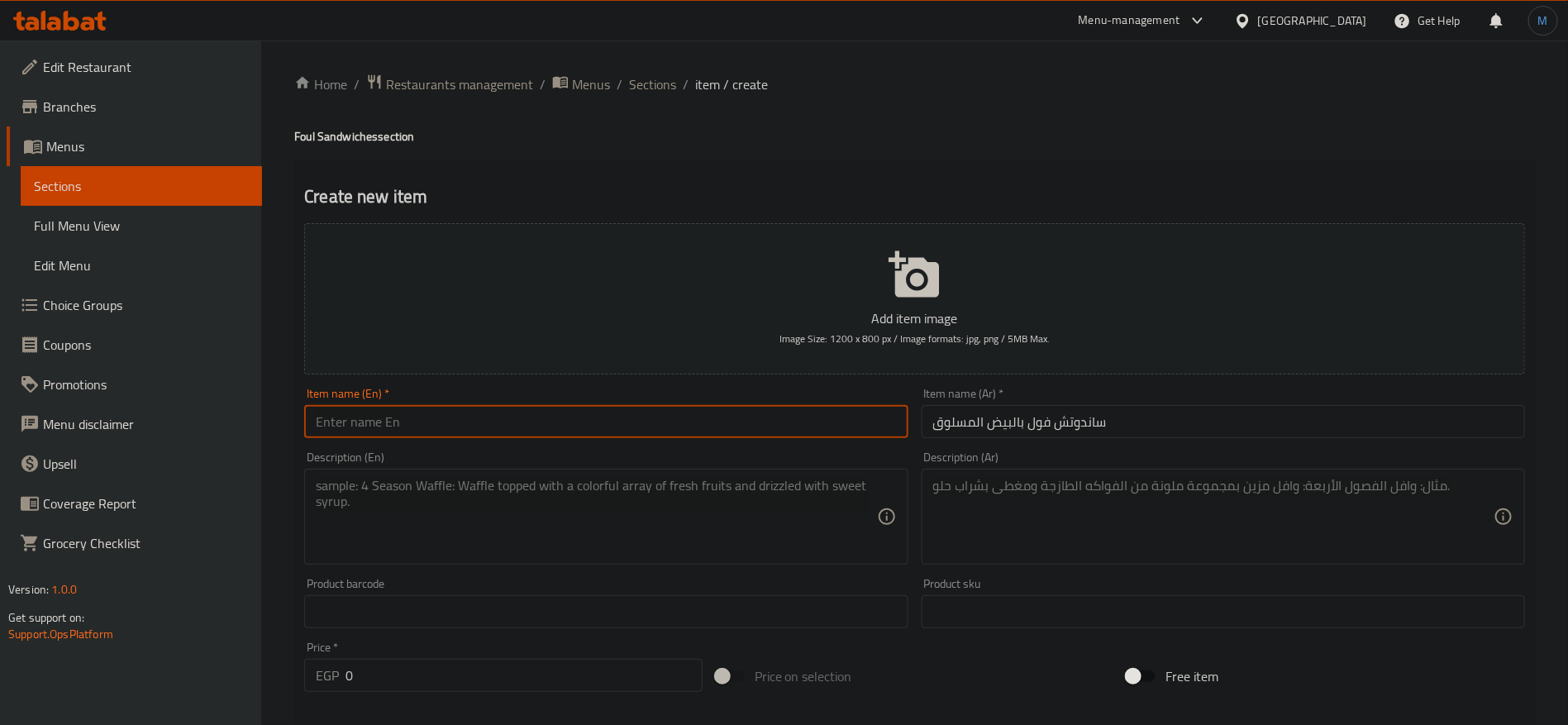
paste input "Bean and boiled egg sandwich"
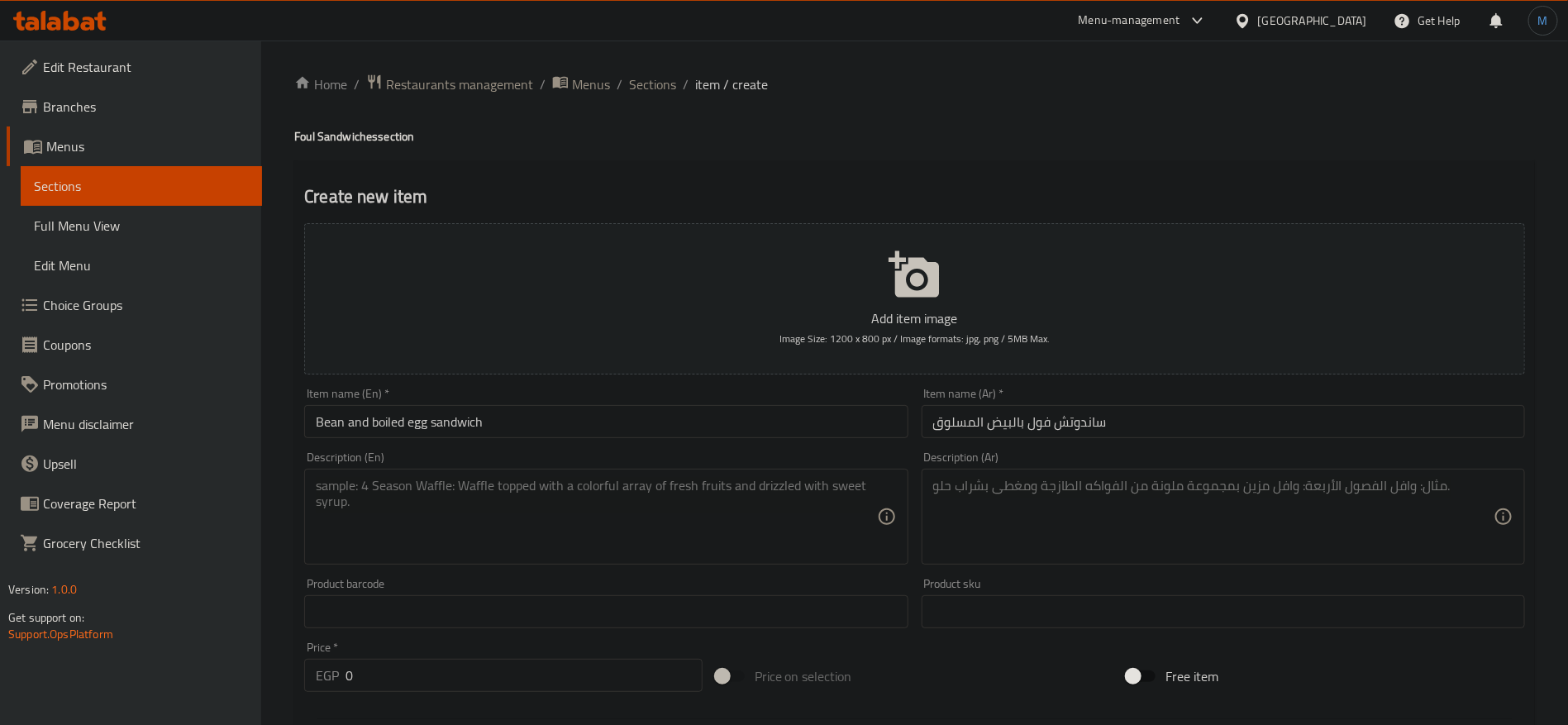
click at [311, 142] on h4 "Foul Sandwiches section" at bounding box center [914, 136] width 1241 height 16
copy h4 "Foul"
click at [317, 429] on input "Bean and boiled egg sandwich" at bounding box center [605, 421] width 603 height 33
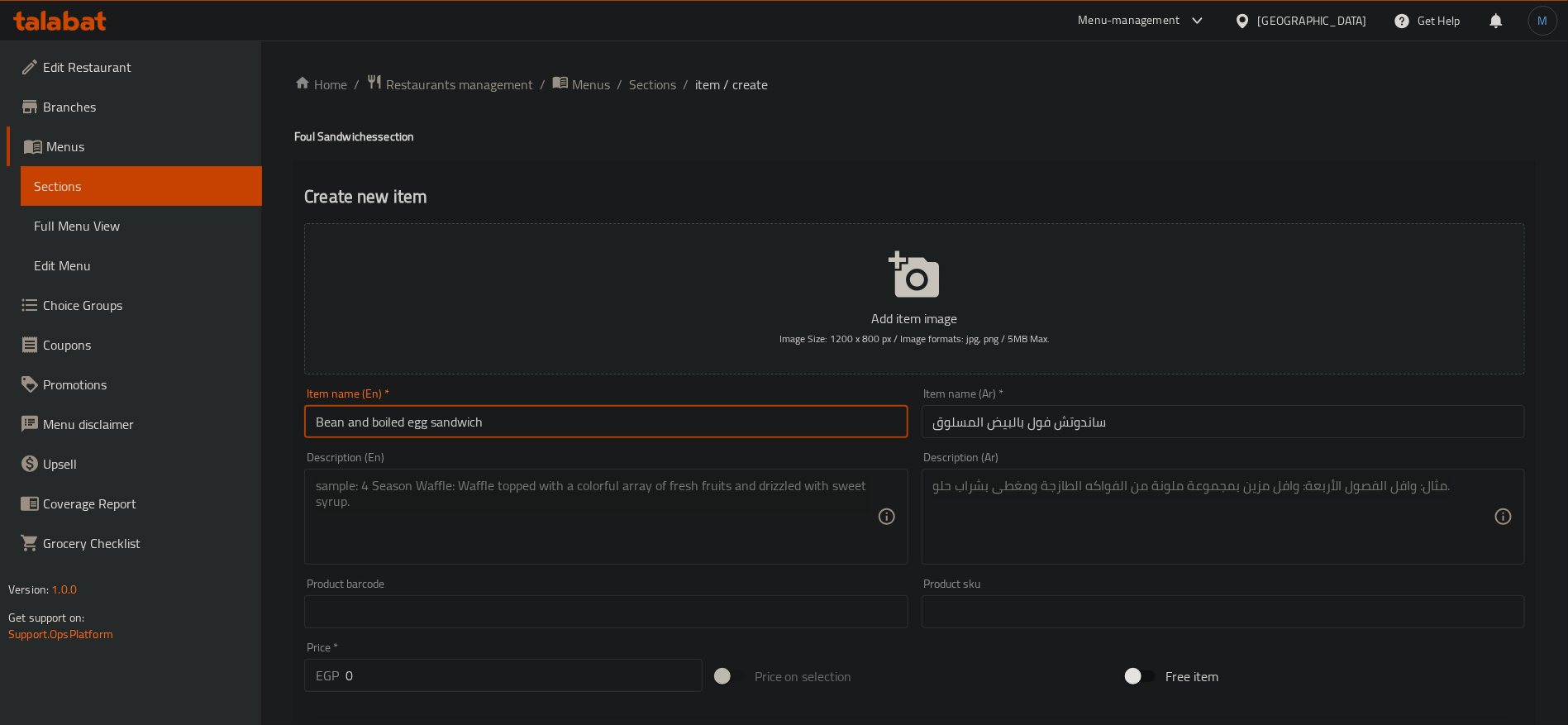
click at [317, 429] on input "Bean and boiled egg sandwich" at bounding box center [605, 421] width 603 height 33
paste input "Foul"
paste input "sandwich"
type input "Foul Sandwich with Boiled Egg"
click at [1307, 525] on textarea at bounding box center [1213, 517] width 560 height 79
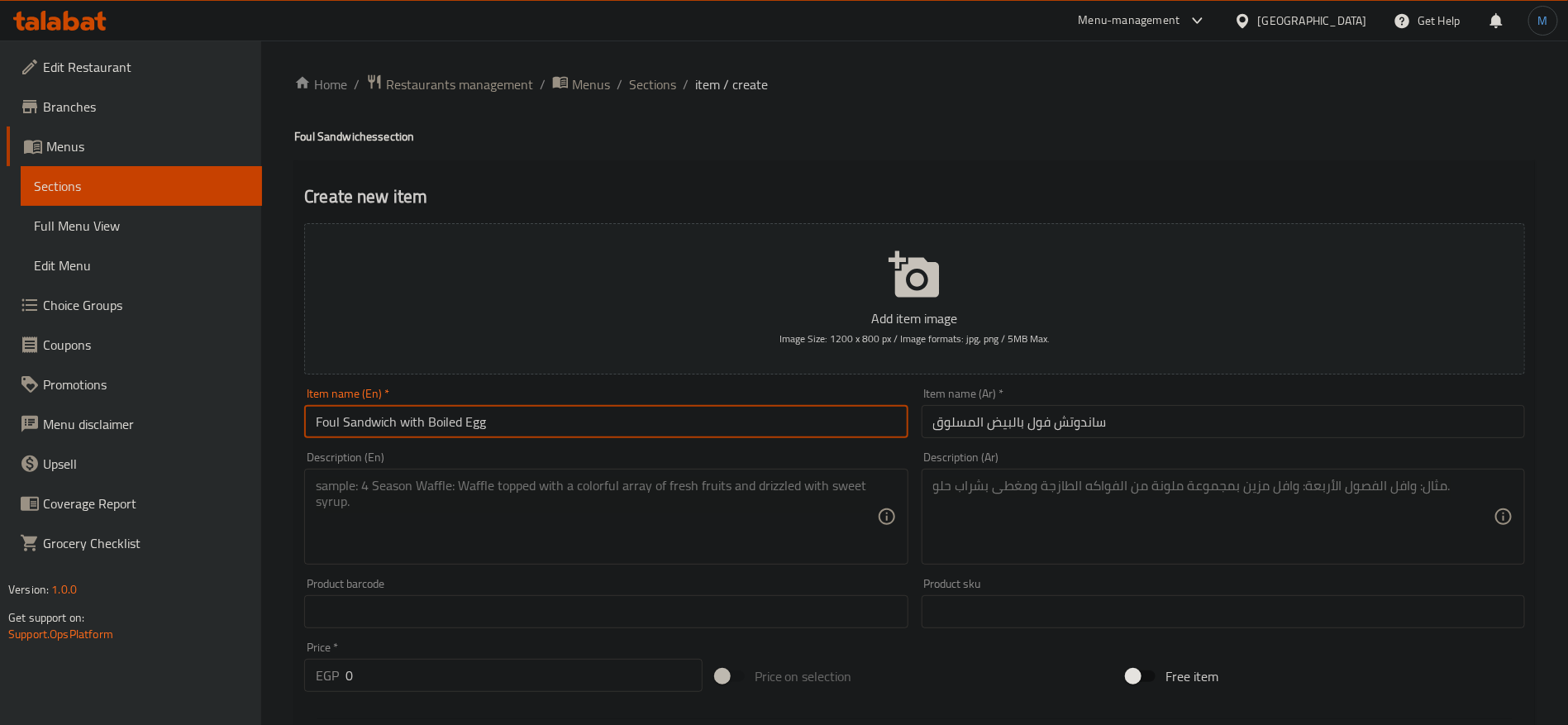
paste textarea "فول مع قطع بيض مسلوق"
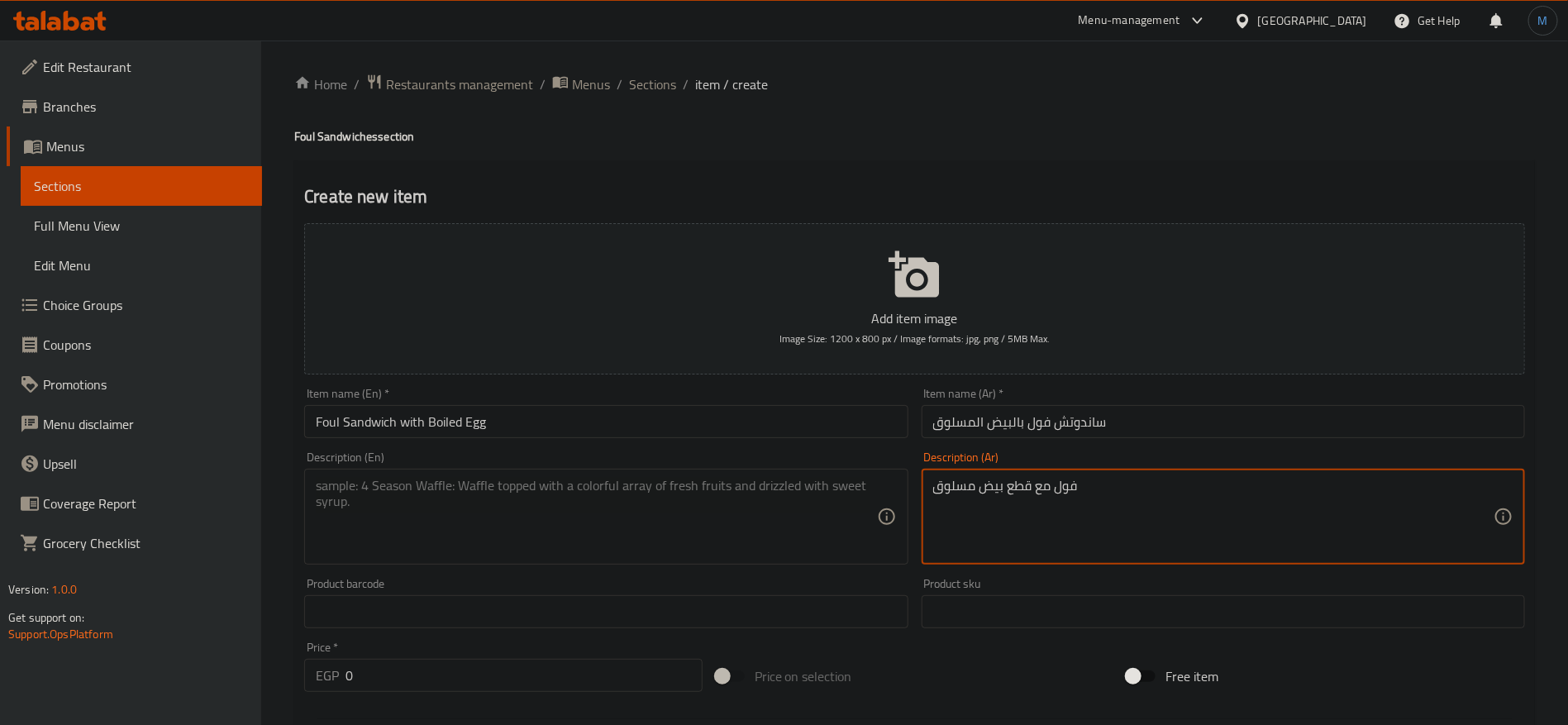
type textarea "فول مع قطع بيض مسلوق"
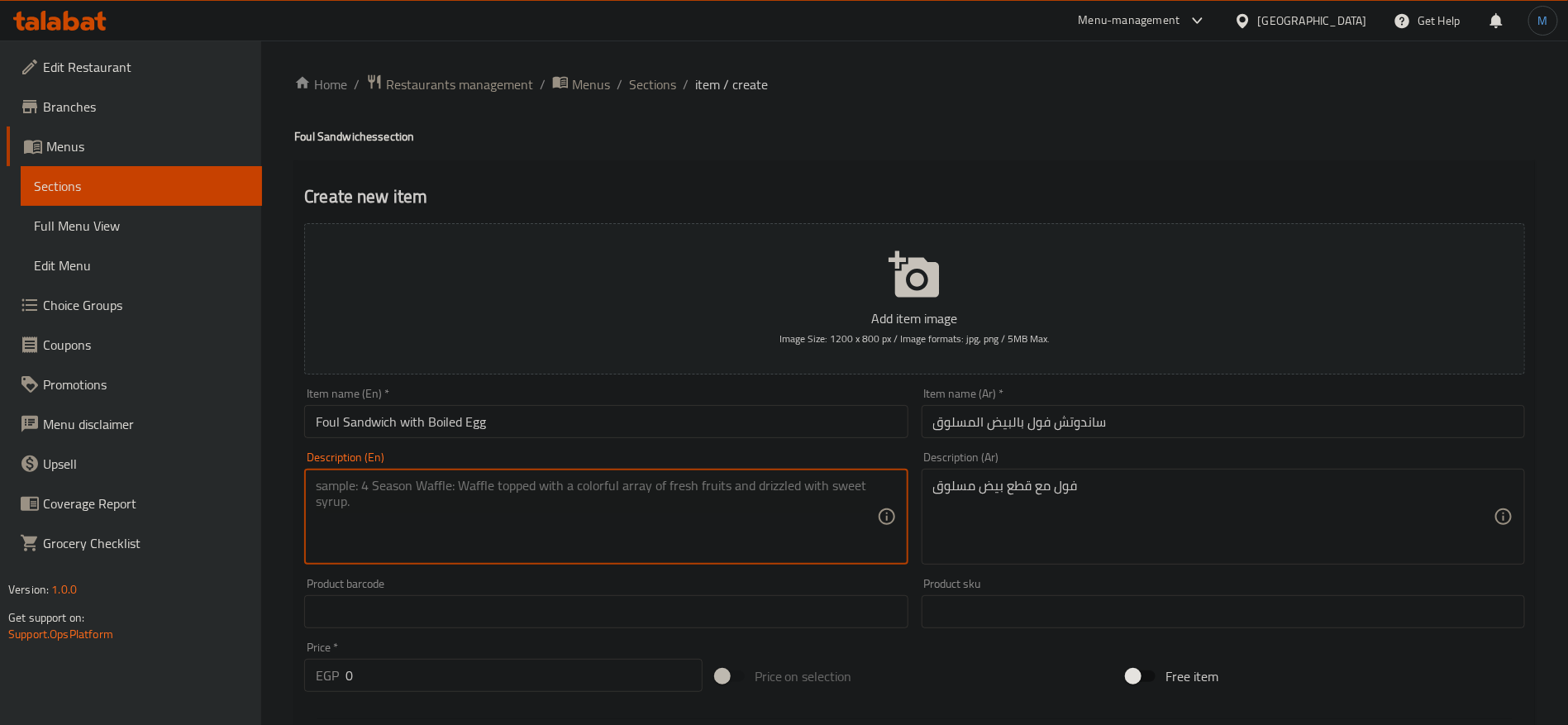
click at [732, 529] on textarea at bounding box center [595, 517] width 560 height 79
paste textarea "Beans with boiled egg pieces"
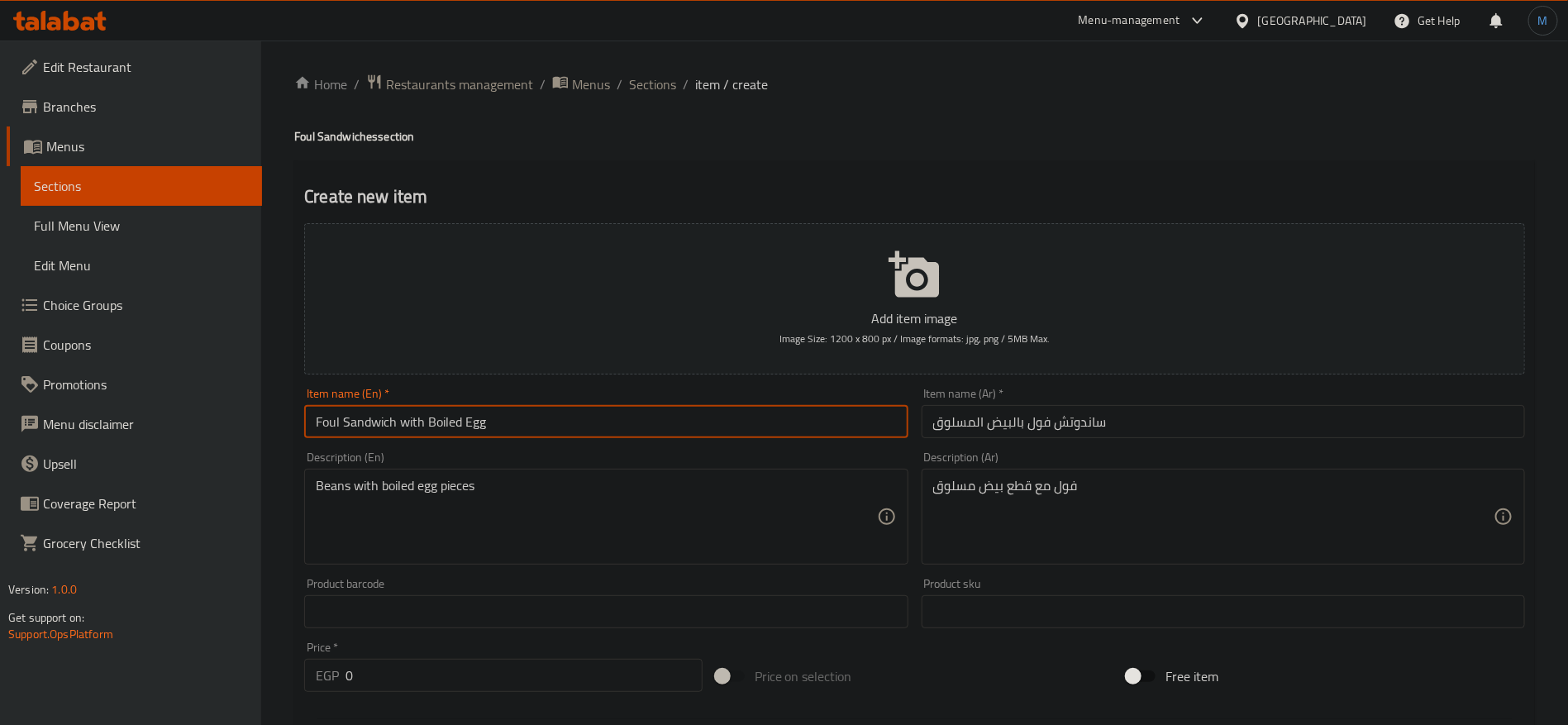
click at [320, 414] on input "Foul Sandwich with Boiled Egg" at bounding box center [605, 421] width 603 height 33
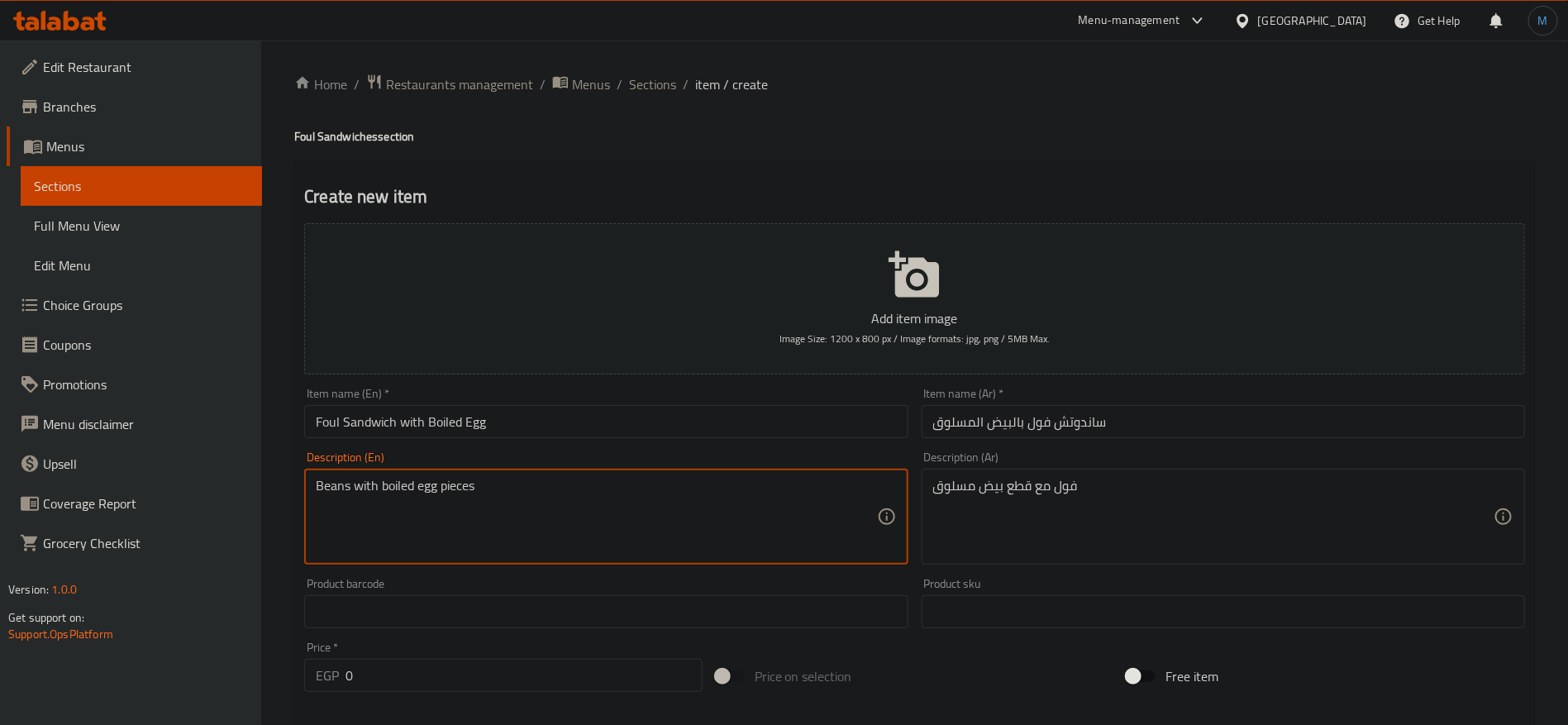
click at [325, 482] on textarea "Beans with boiled egg pieces" at bounding box center [595, 517] width 560 height 79
paste textarea "Foul"
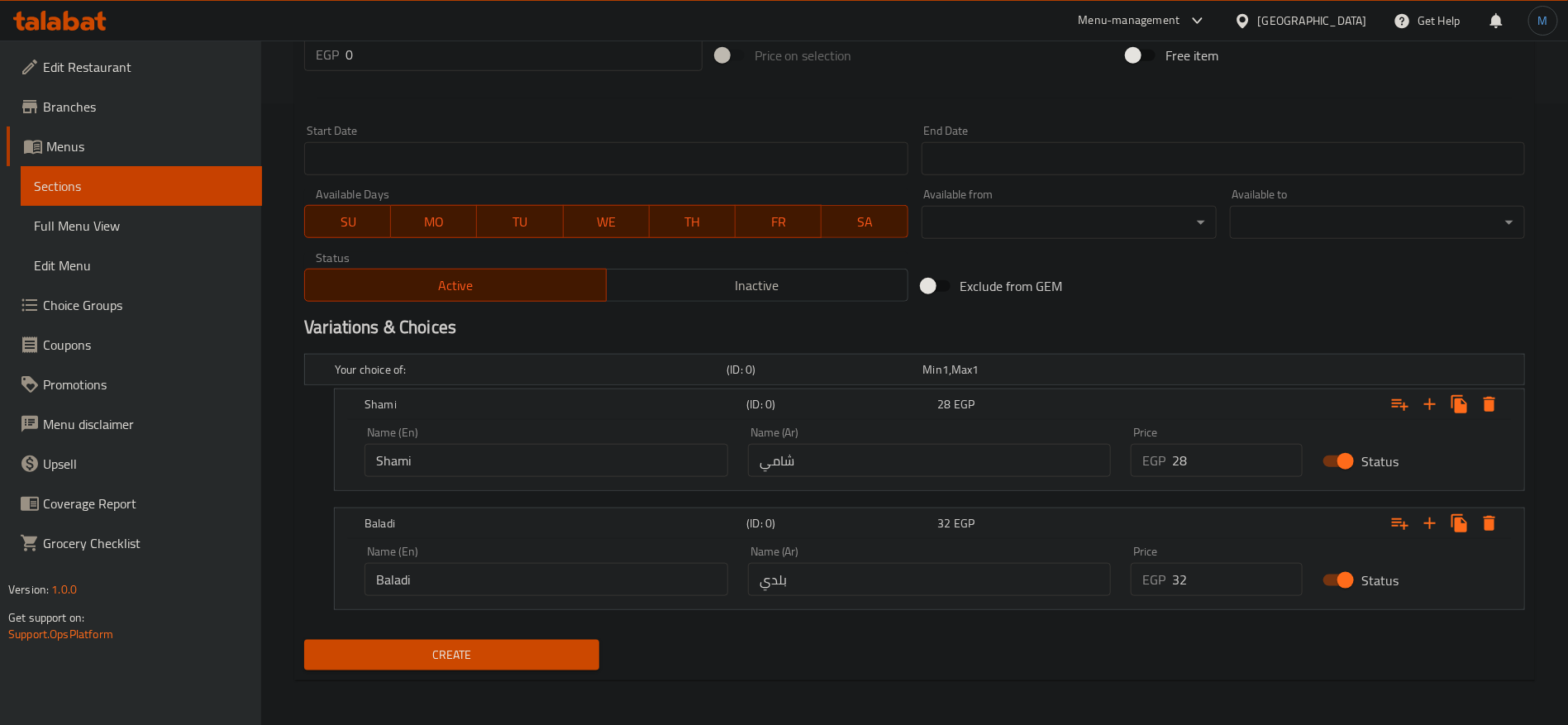
type textarea "Foul with boiled egg pieces"
click at [545, 652] on span "Create" at bounding box center [452, 654] width 269 height 21
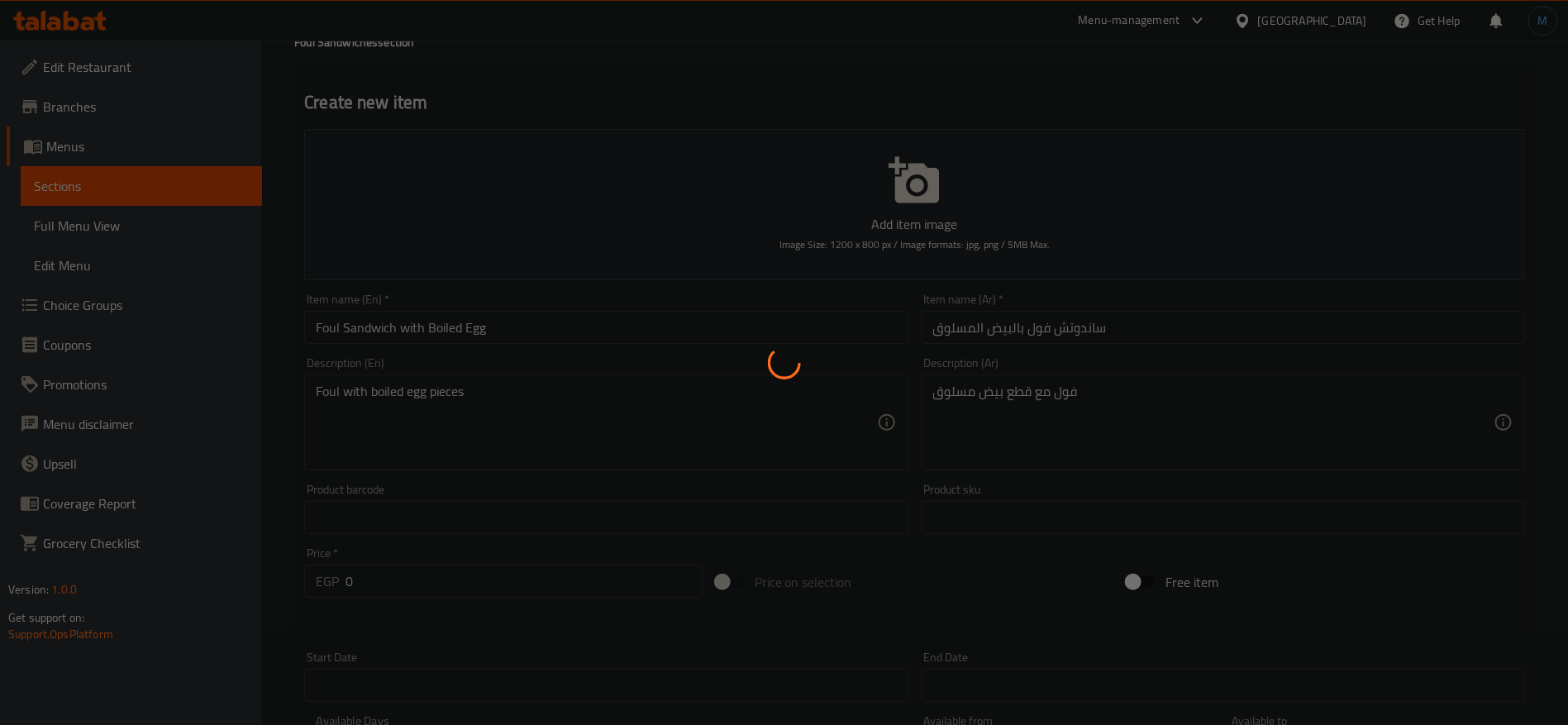
scroll to position [0, 0]
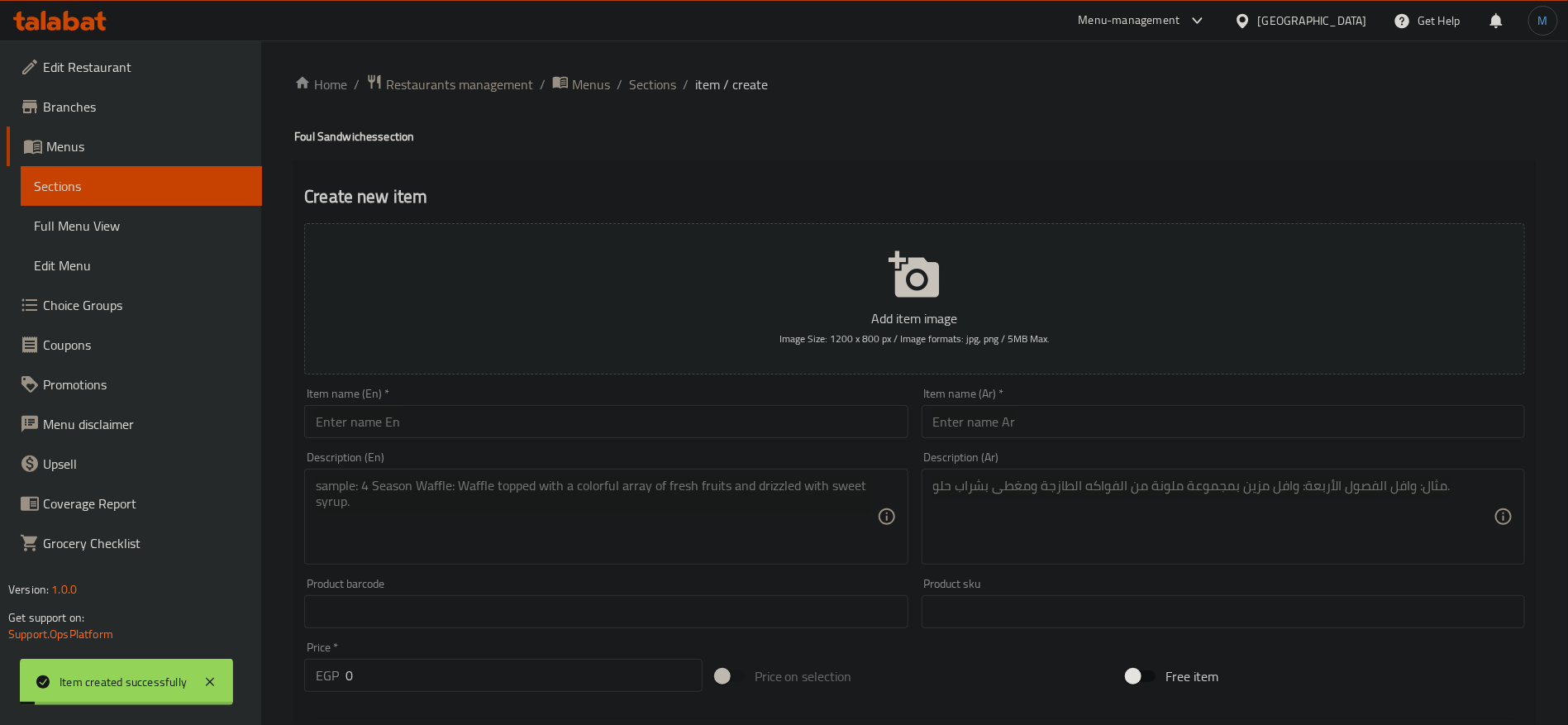
click at [1061, 444] on div "Item name (Ar)   * Item name (Ar) *" at bounding box center [1224, 412] width 617 height 64
click at [1065, 427] on input "text" at bounding box center [1223, 421] width 603 height 33
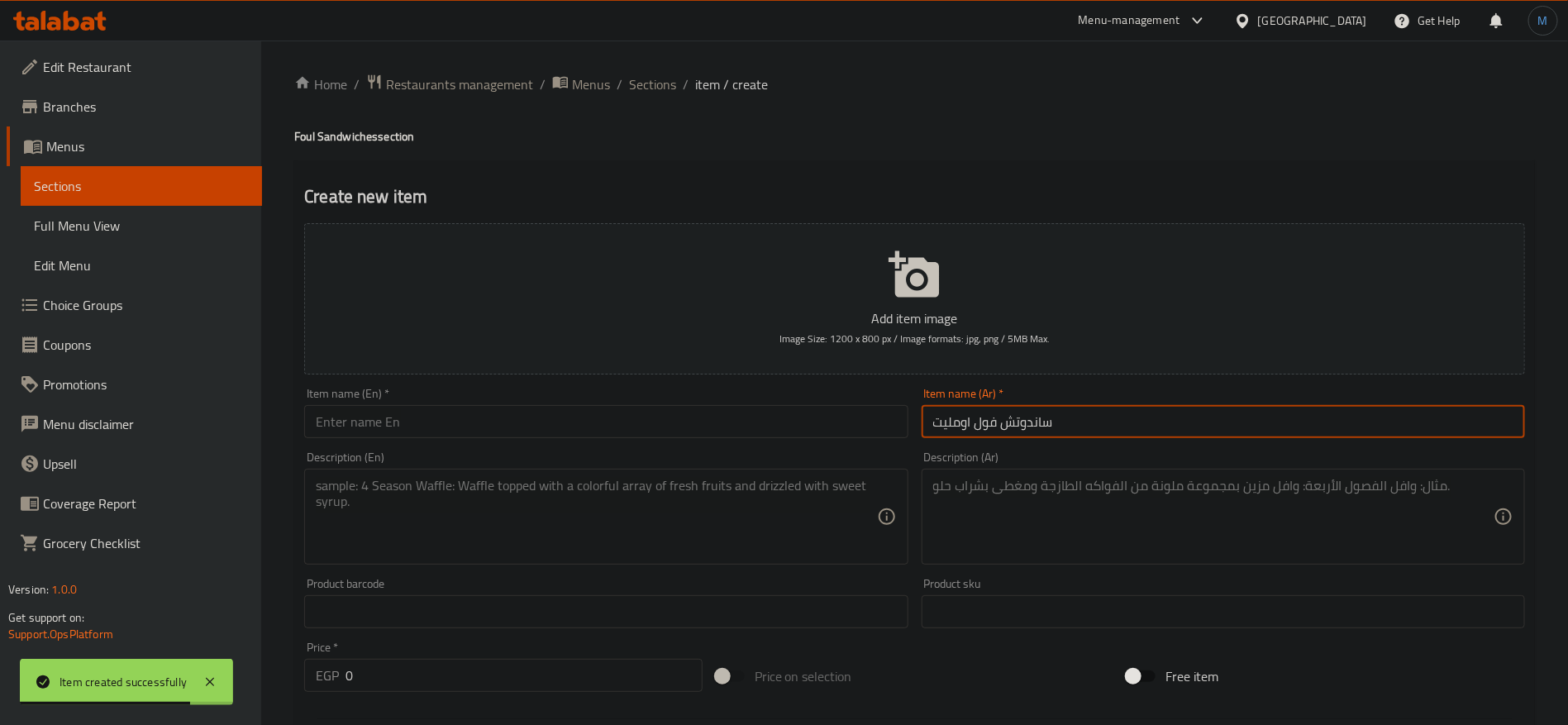
type input "ساندوتش فول اومليت"
click at [535, 424] on input "text" at bounding box center [605, 421] width 603 height 33
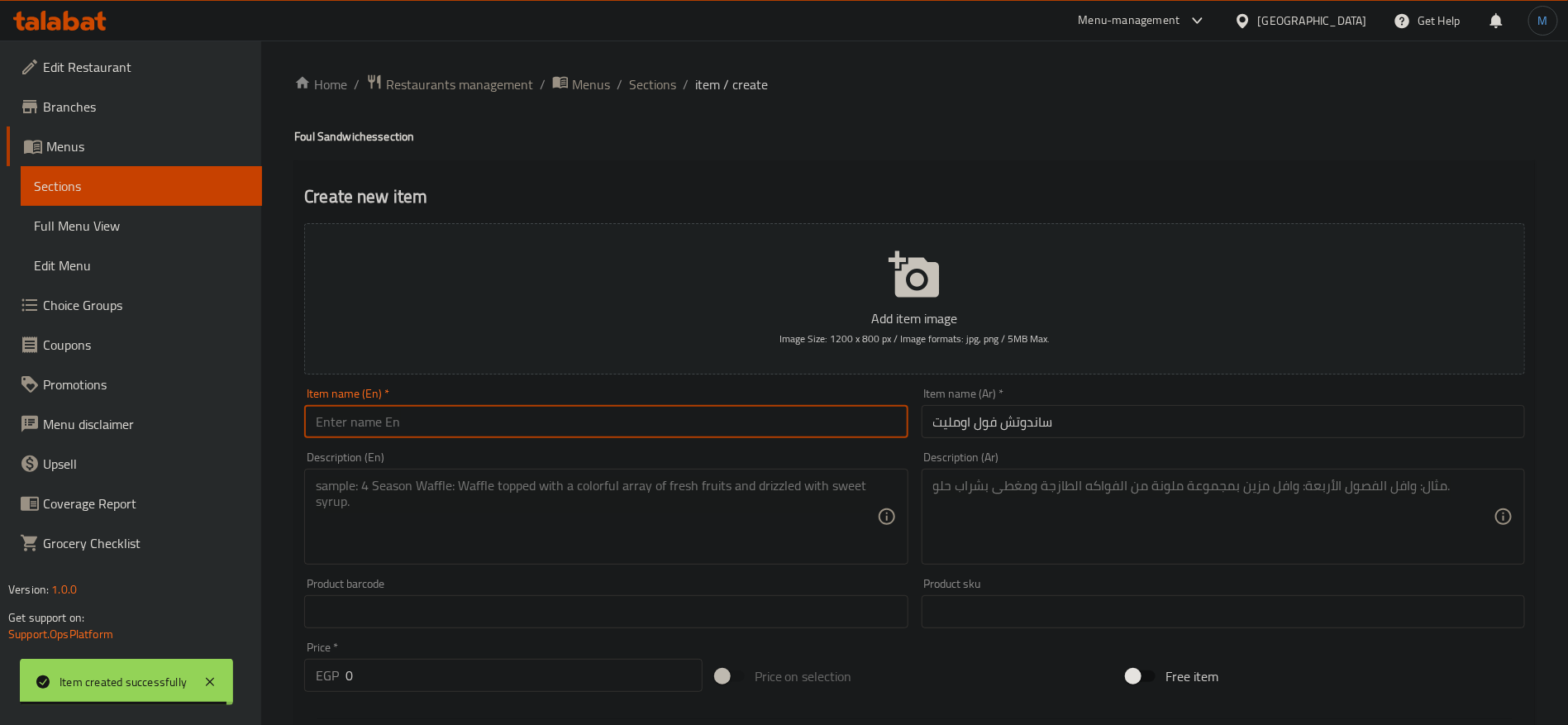
paste input "Fava bean omelet sandwich"
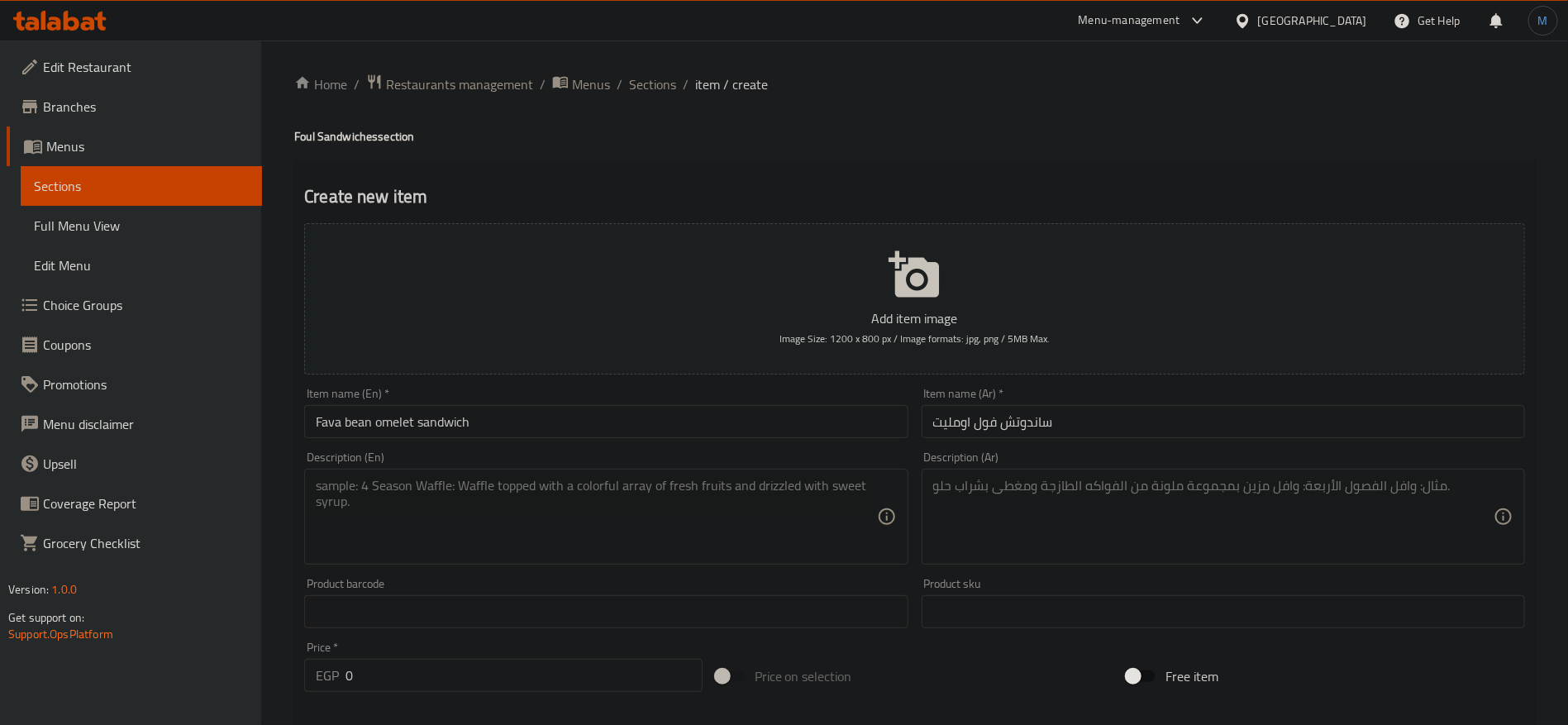
click at [306, 128] on h4 "Foul Sandwiches section" at bounding box center [914, 136] width 1241 height 16
copy h4 "Foul"
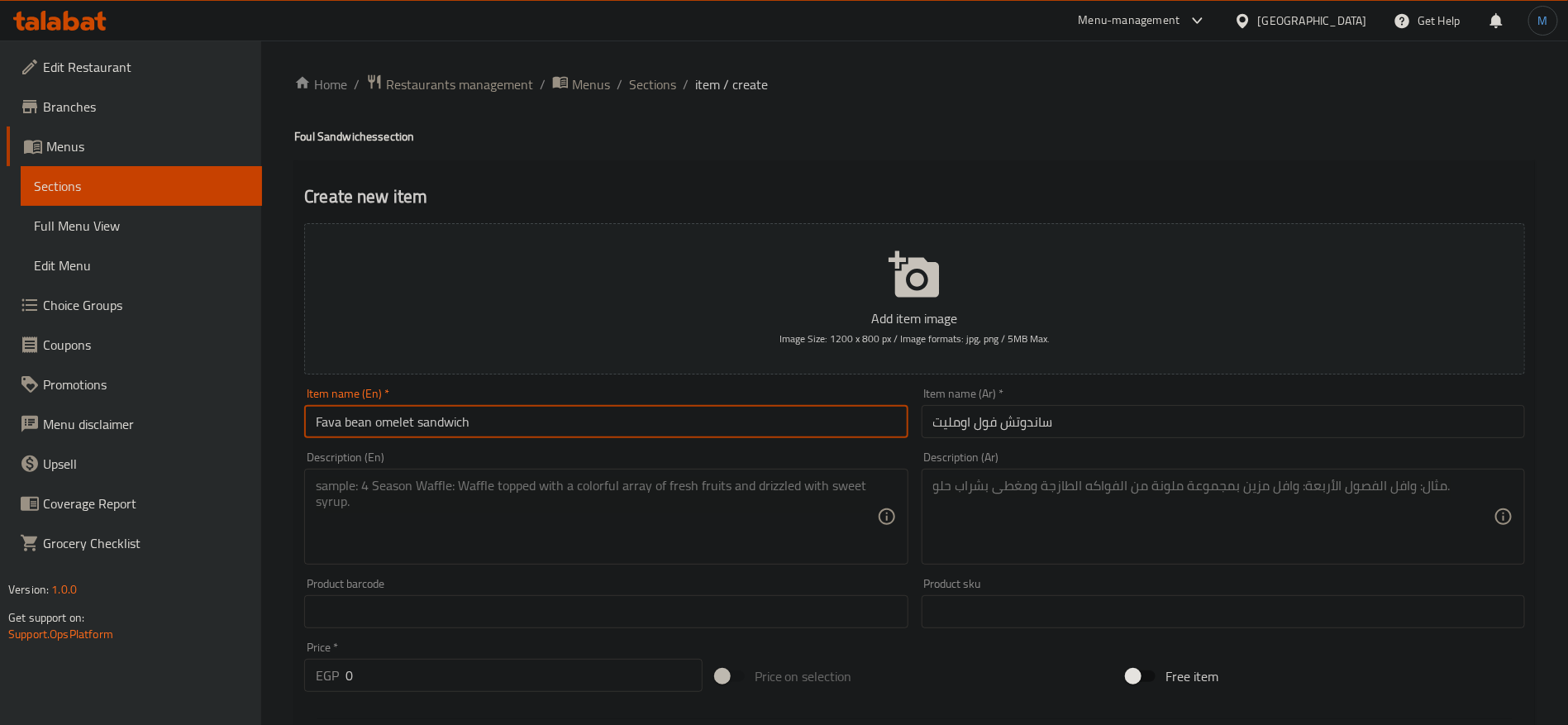
click at [338, 425] on input "Fava bean omelet sandwich" at bounding box center [605, 421] width 603 height 33
drag, startPoint x: 338, startPoint y: 424, endPoint x: 352, endPoint y: 421, distance: 14.3
click at [352, 421] on input "Fava bean omelet sandwich" at bounding box center [605, 421] width 603 height 33
click at [360, 421] on input "Fava bean omelet sandwich" at bounding box center [605, 421] width 603 height 33
drag, startPoint x: 360, startPoint y: 421, endPoint x: 317, endPoint y: 423, distance: 43.0
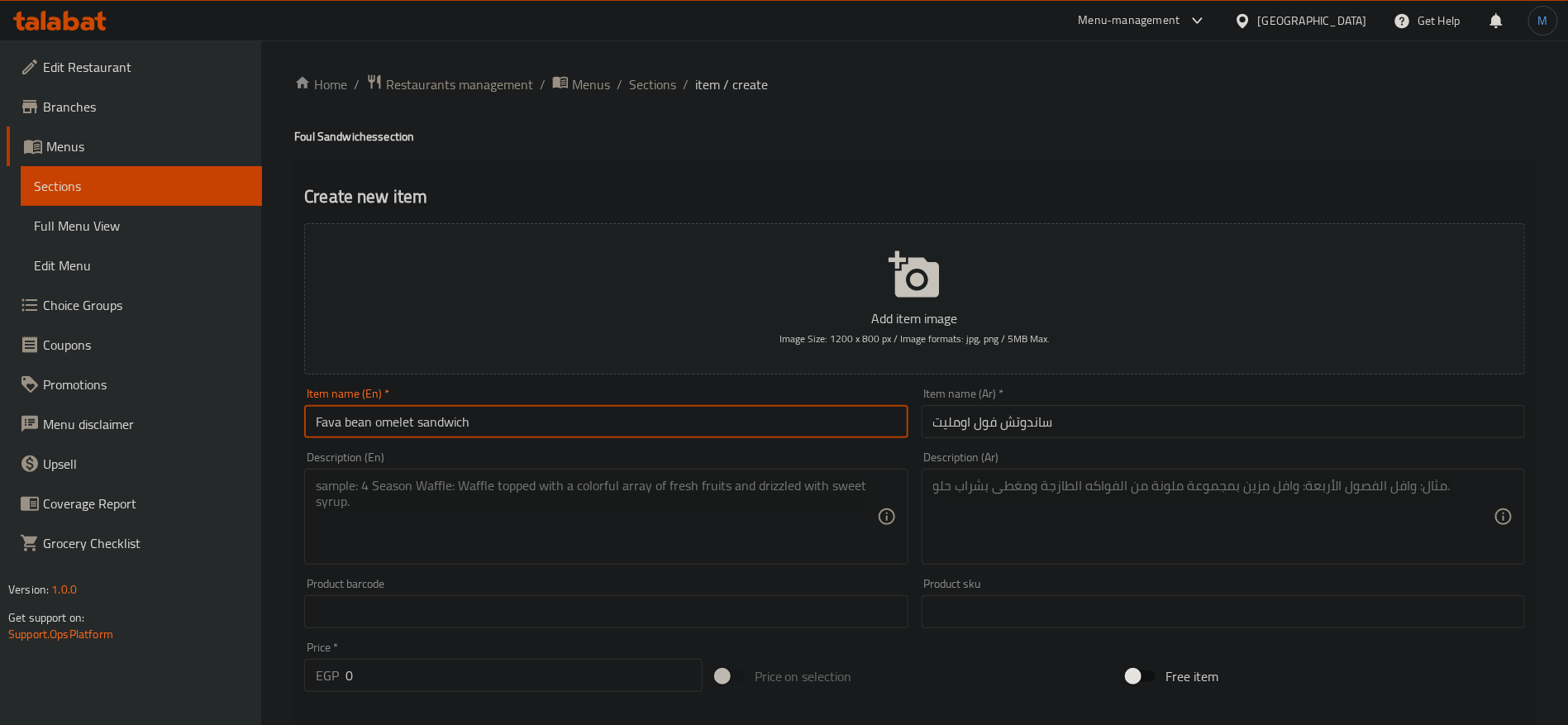
click at [317, 423] on input "Fava bean omelet sandwich" at bounding box center [605, 421] width 603 height 33
paste input "oul"
paste input "sandwich"
click at [584, 427] on input "Foul Sandwich with Omelet" at bounding box center [605, 421] width 603 height 33
click at [454, 414] on input "Foul Sandwich with Omelet" at bounding box center [605, 421] width 603 height 33
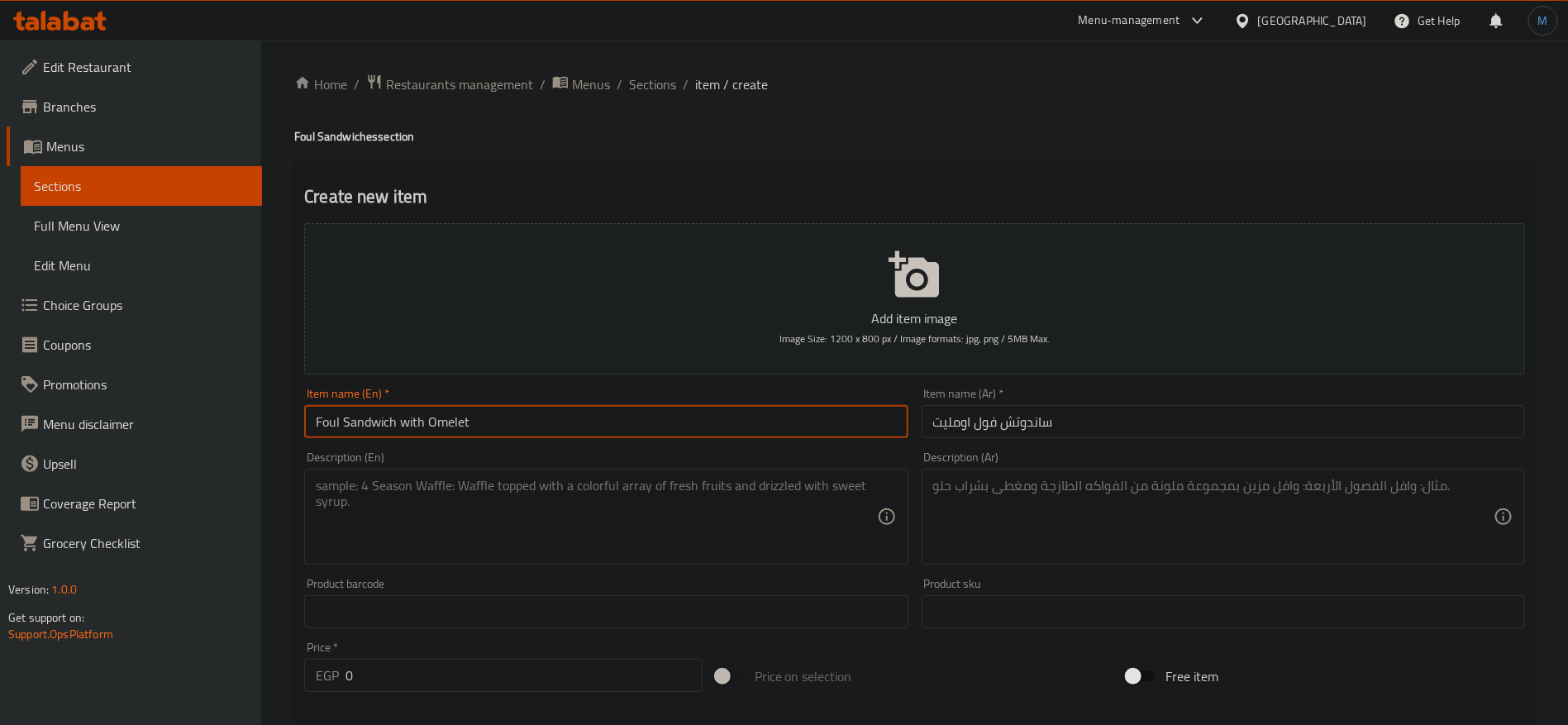
click at [454, 414] on input "Foul Sandwich with Omelet" at bounding box center [605, 421] width 603 height 33
paste input "te"
type input "Foul Sandwich with Omelette"
click at [546, 409] on input "Foul Sandwich with Omelette" at bounding box center [605, 421] width 603 height 33
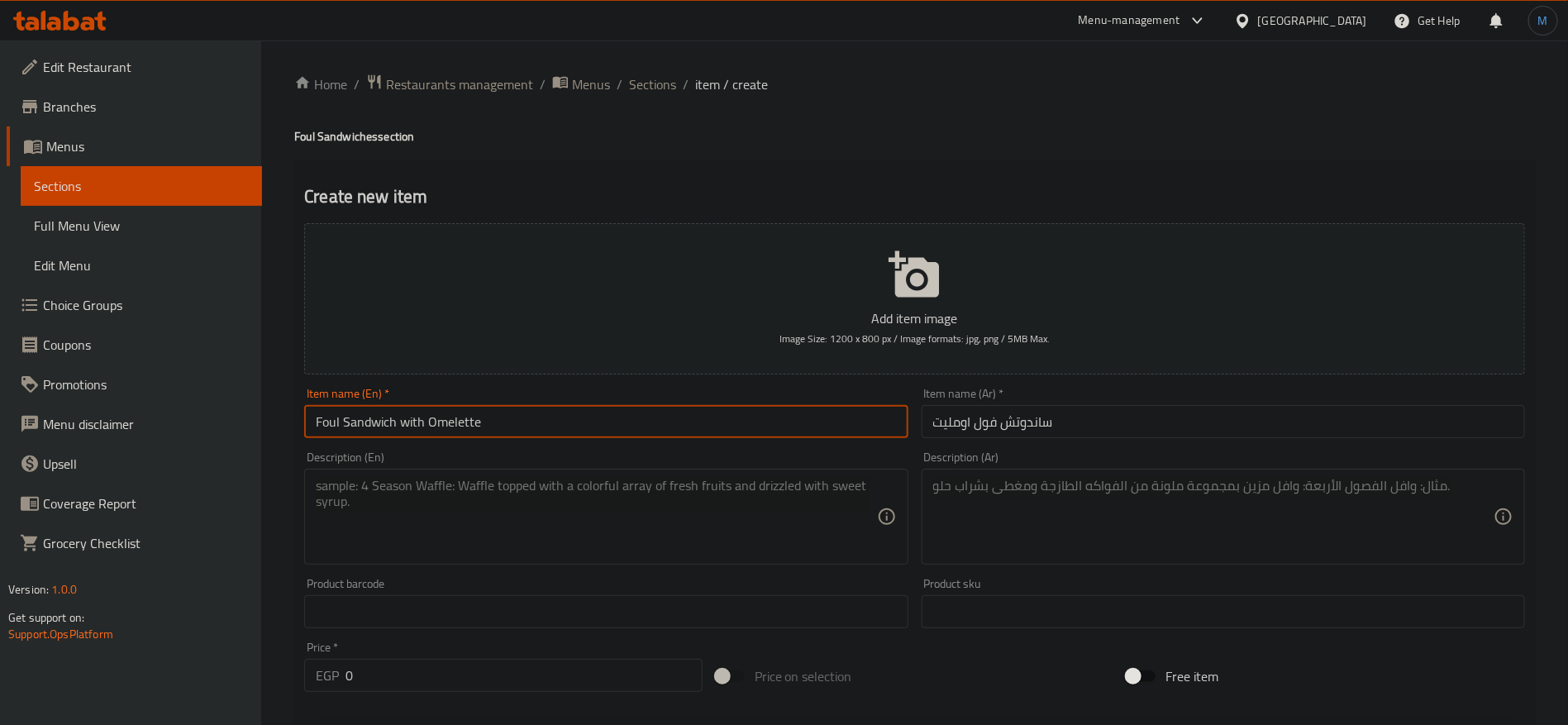
click at [652, 477] on div "Description (En)" at bounding box center [605, 516] width 603 height 96
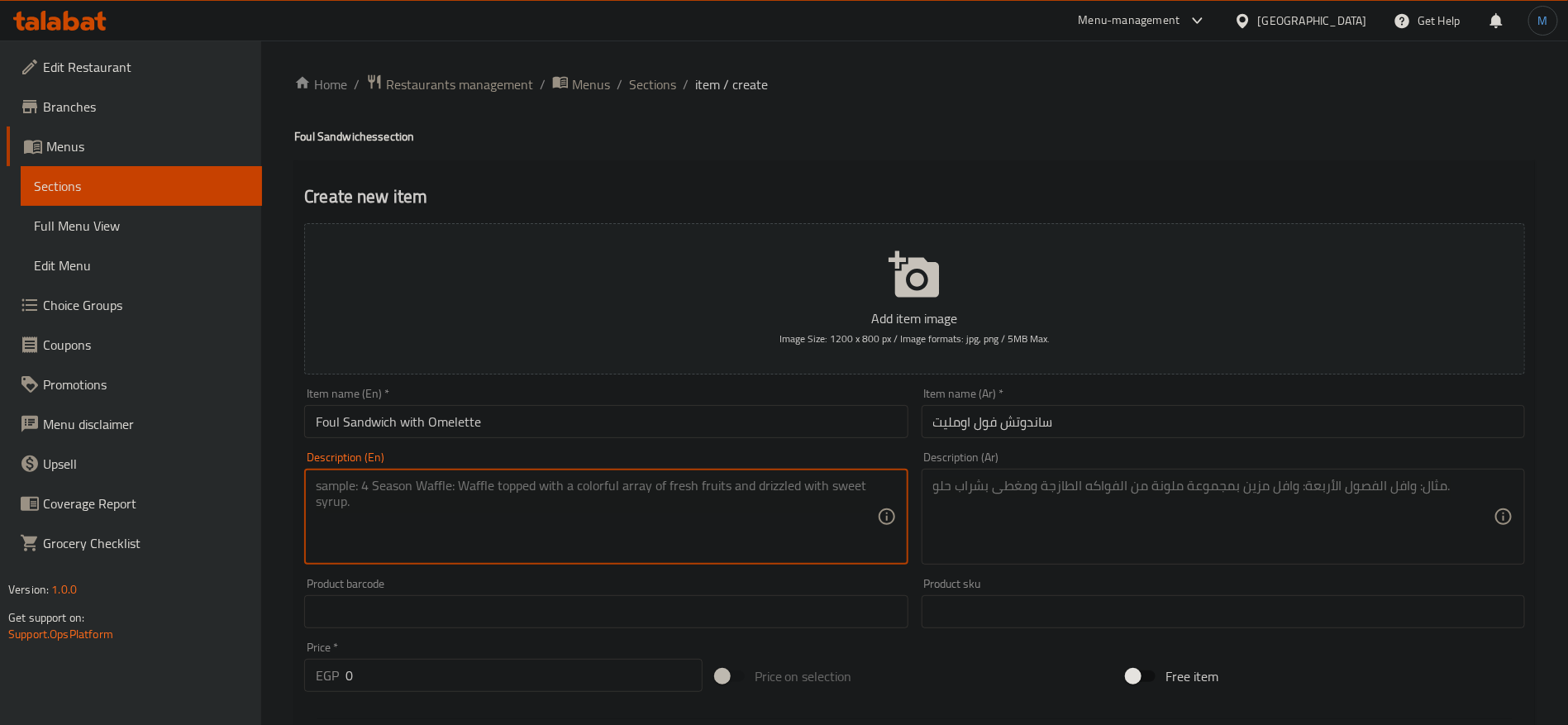
paste textarea "Combination of creamy omelette and savory foul sandwiched between warm, freshly…"
type textarea "Combination of creamy omelette and savory foul sandwiched between warm, freshly…"
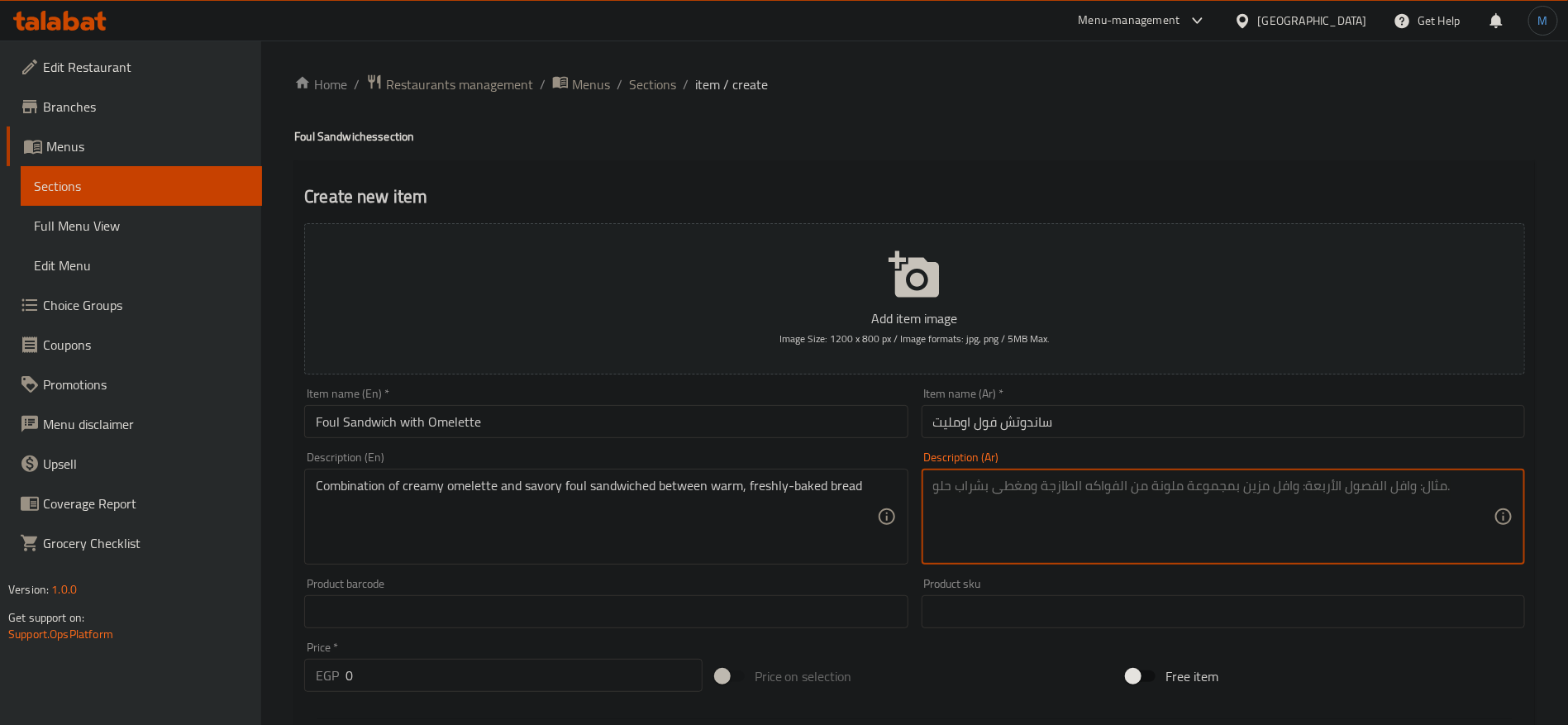
click at [1122, 482] on textarea at bounding box center [1213, 517] width 560 height 79
paste textarea "مزيج من الأومليت الكريمي والفول اللذيذ المحشو بين الخبز الطازج الدافئ"
type textarea "مزيج من الأومليت الكريمي والفول اللذيذ المحشو بين الخبز الطازج الدافئ"
click at [791, 430] on input "Foul Sandwich with Omelette" at bounding box center [605, 421] width 603 height 33
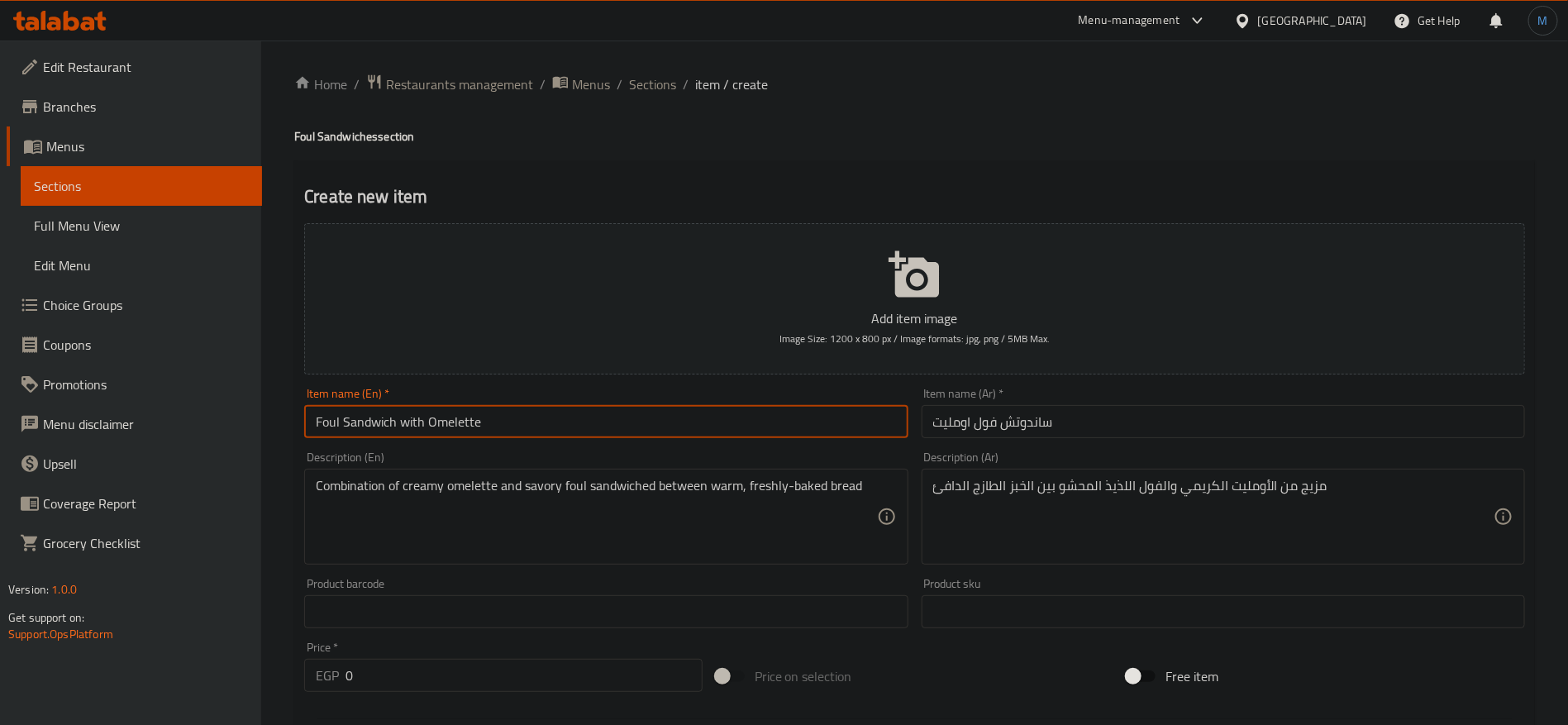
click at [709, 427] on input "Foul Sandwich with Omelette" at bounding box center [605, 421] width 603 height 33
click at [845, 408] on input "Foul Sandwich with Omelette" at bounding box center [605, 421] width 603 height 33
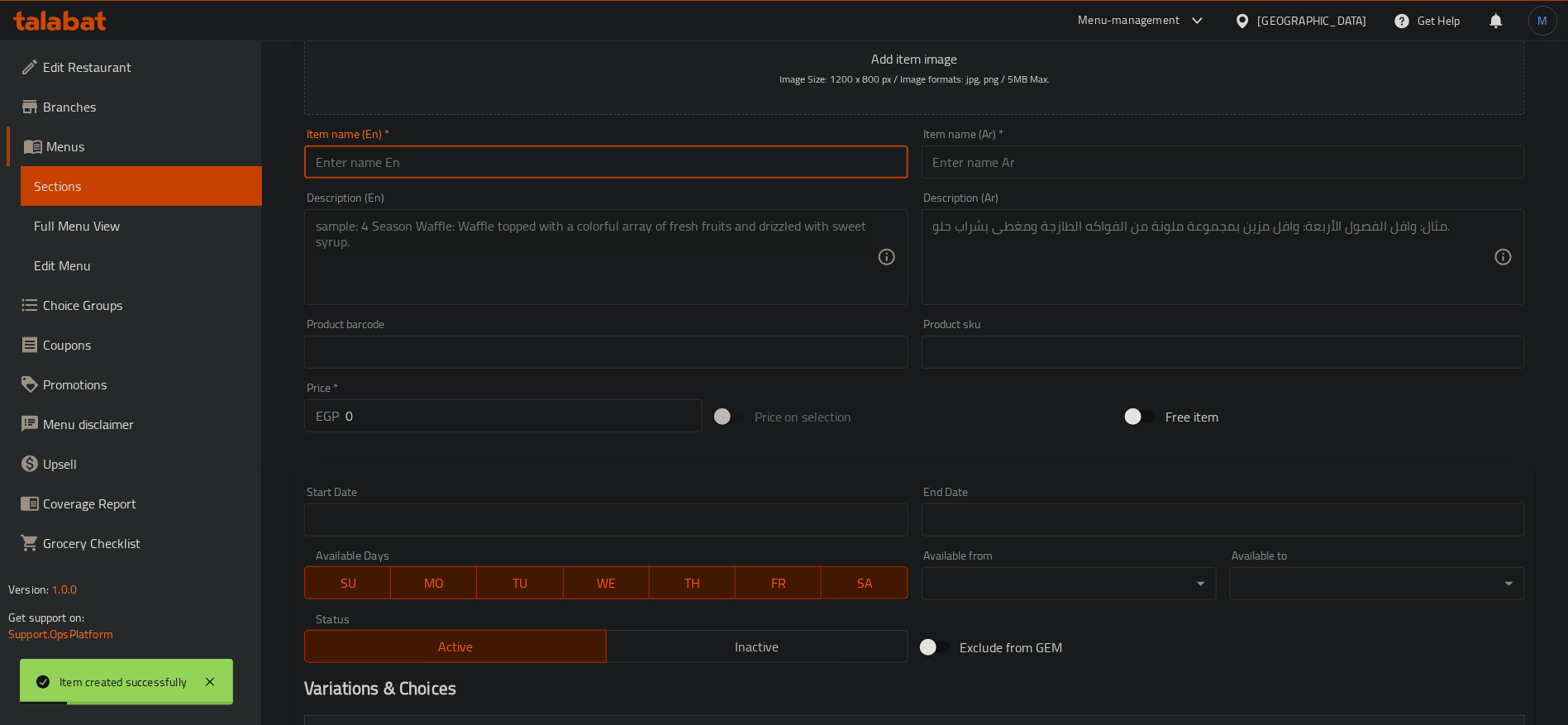
scroll to position [124, 0]
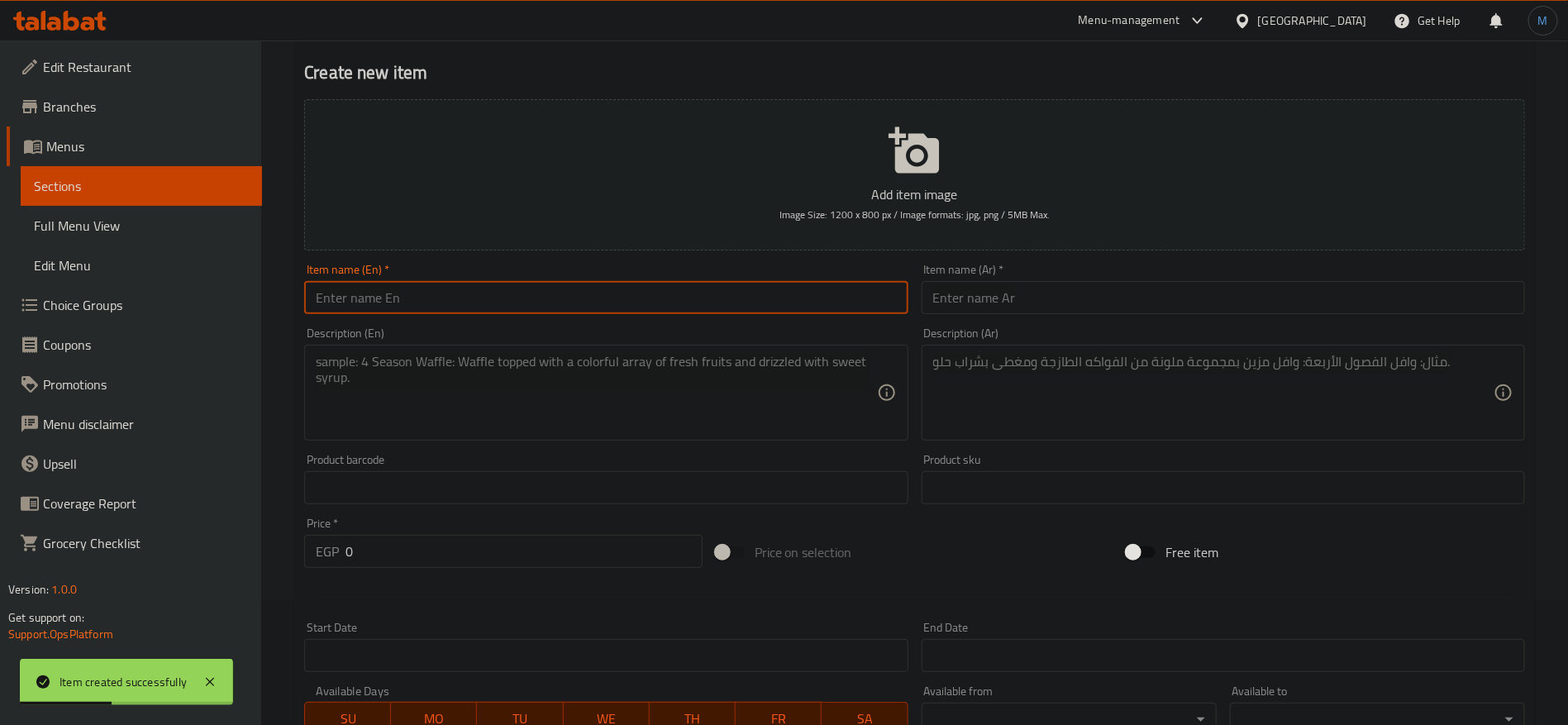
click at [1157, 278] on div "Item name (Ar)   * Item name (Ar) *" at bounding box center [1223, 289] width 603 height 50
click at [1153, 289] on input "text" at bounding box center [1223, 297] width 603 height 33
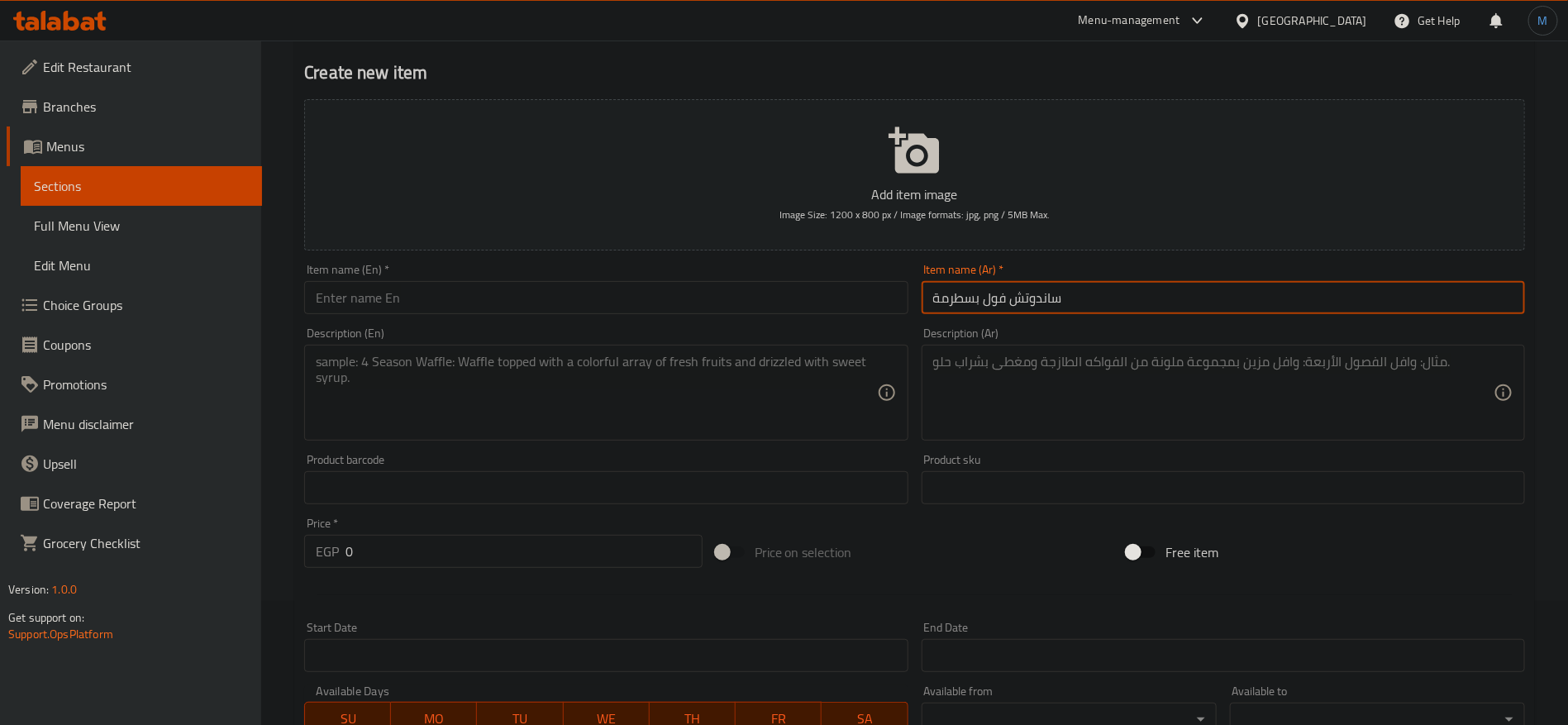
type input "ساندوتش فول بسطرمة"
click at [592, 334] on div "Description (En) Description (En)" at bounding box center [605, 384] width 603 height 113
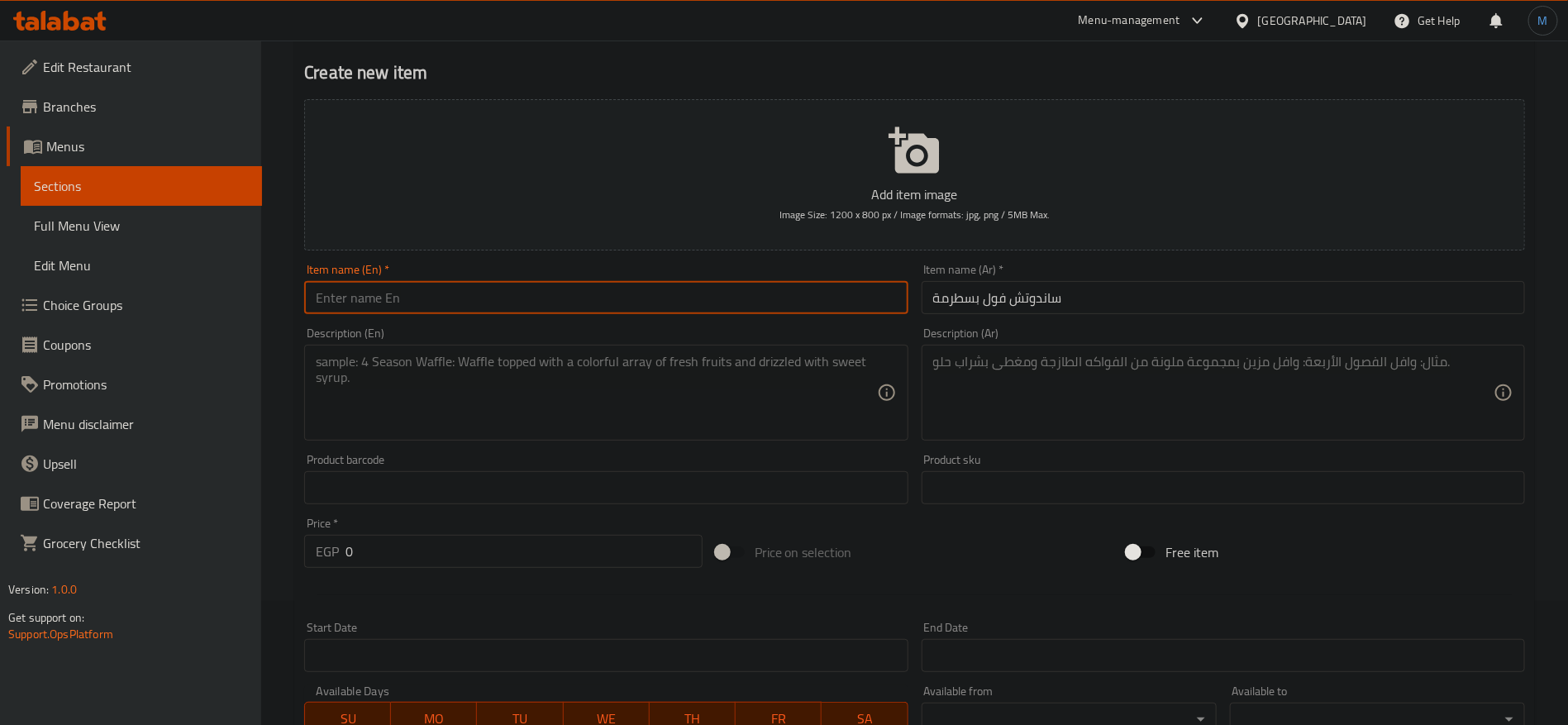
paste input "Fava beans and pastrami sandwich"
click at [592, 306] on input "text" at bounding box center [605, 297] width 603 height 33
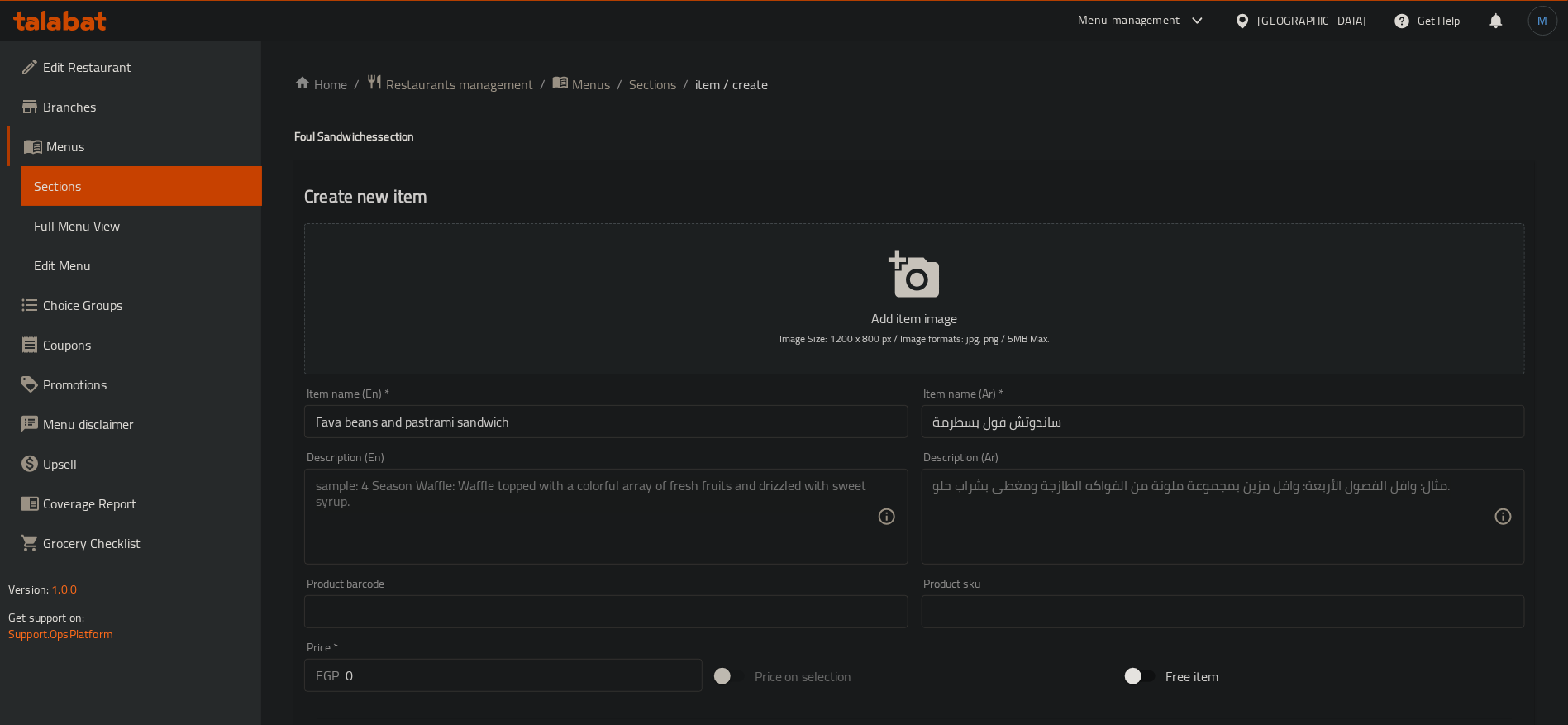
click at [303, 142] on h4 "Foul Sandwiches section" at bounding box center [914, 136] width 1241 height 16
click at [318, 421] on input "Fava beans and pastrami sandwich" at bounding box center [605, 421] width 603 height 33
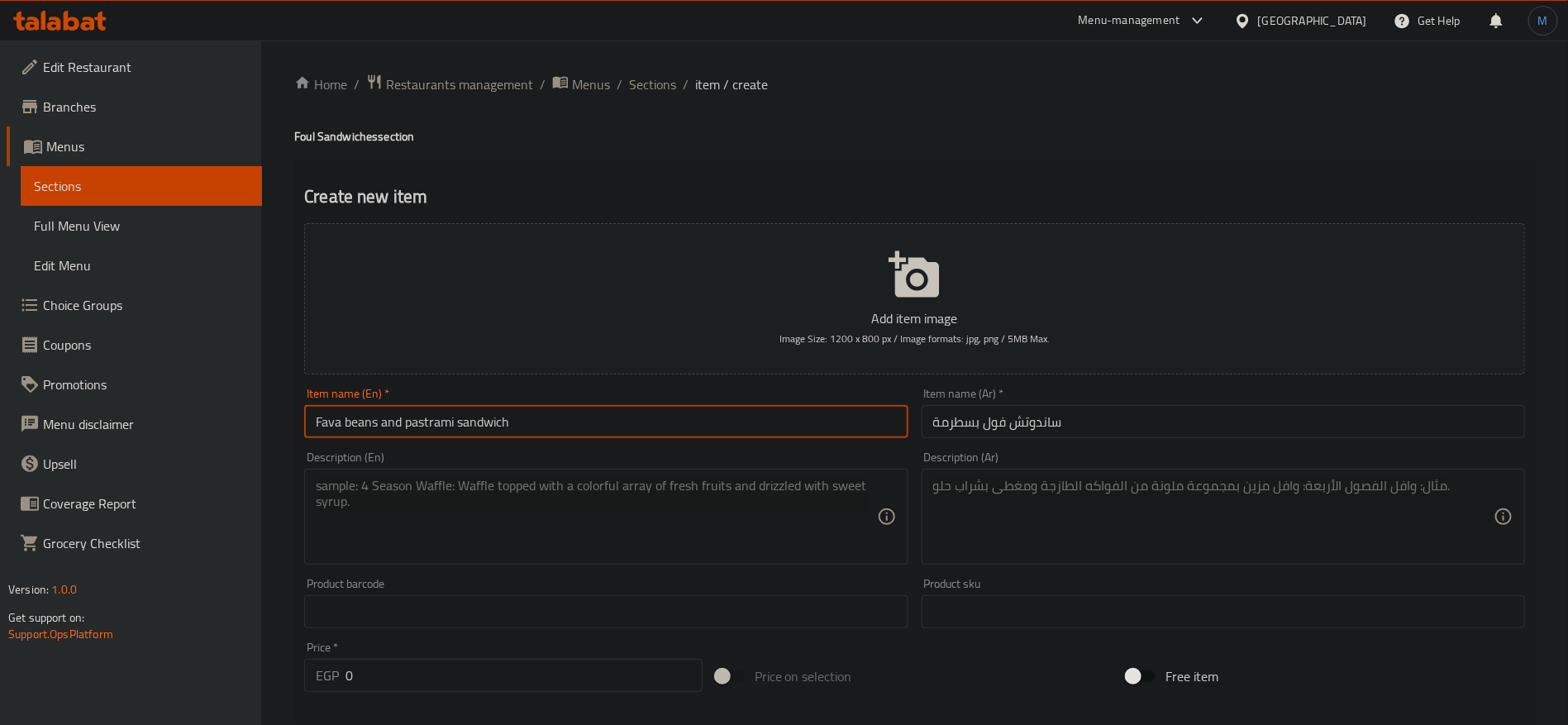
drag, startPoint x: 318, startPoint y: 421, endPoint x: 384, endPoint y: 417, distance: 66.1
click at [384, 417] on input "Fava beans and pastrami sandwich" at bounding box center [605, 421] width 603 height 33
paste input "oul"
type input "Foul with Pastrami Sandwich"
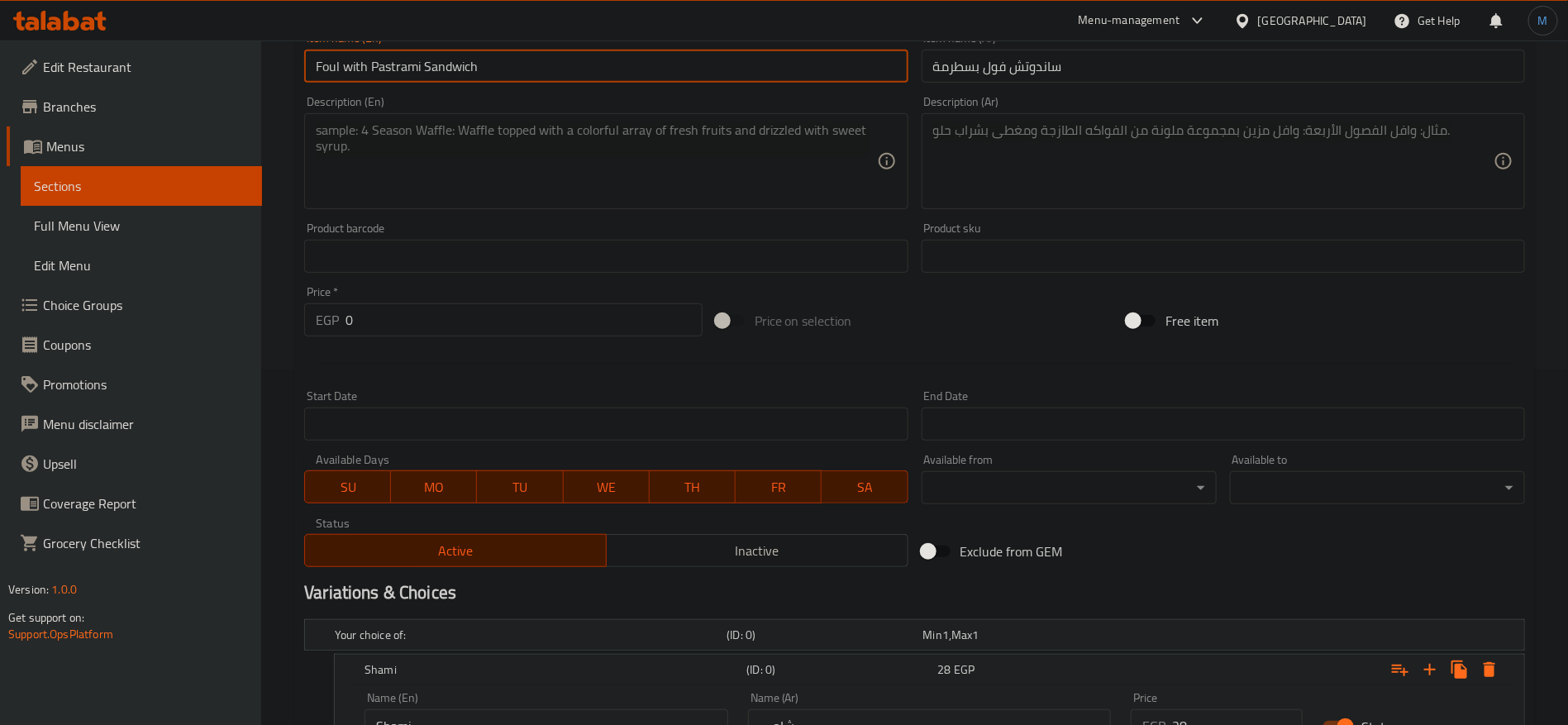
scroll to position [496, 0]
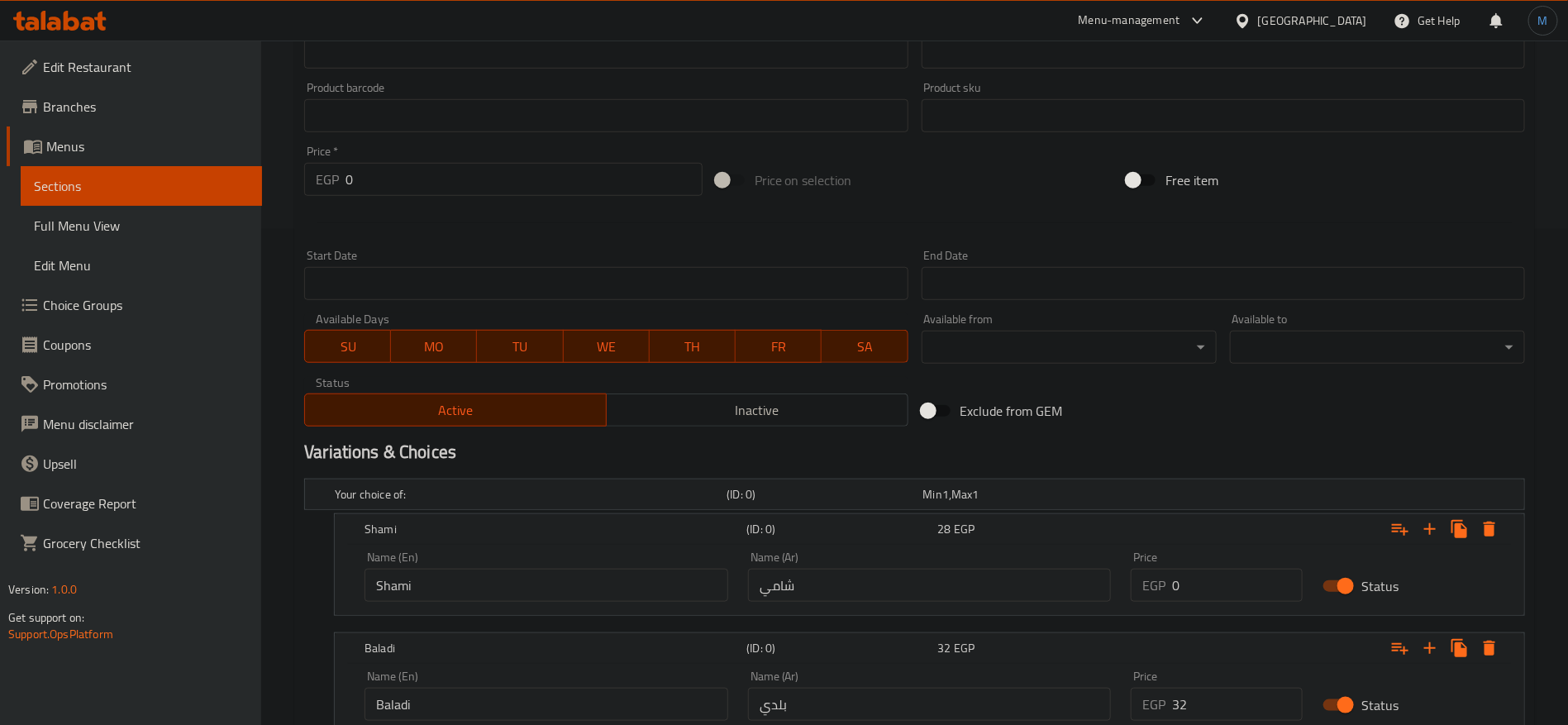
click at [1226, 588] on input "0" at bounding box center [1237, 584] width 131 height 33
type input "30"
click at [1214, 695] on input "0" at bounding box center [1237, 703] width 131 height 33
type input "32"
click at [1221, 440] on h2 "Variations & Choices" at bounding box center [914, 453] width 1221 height 25
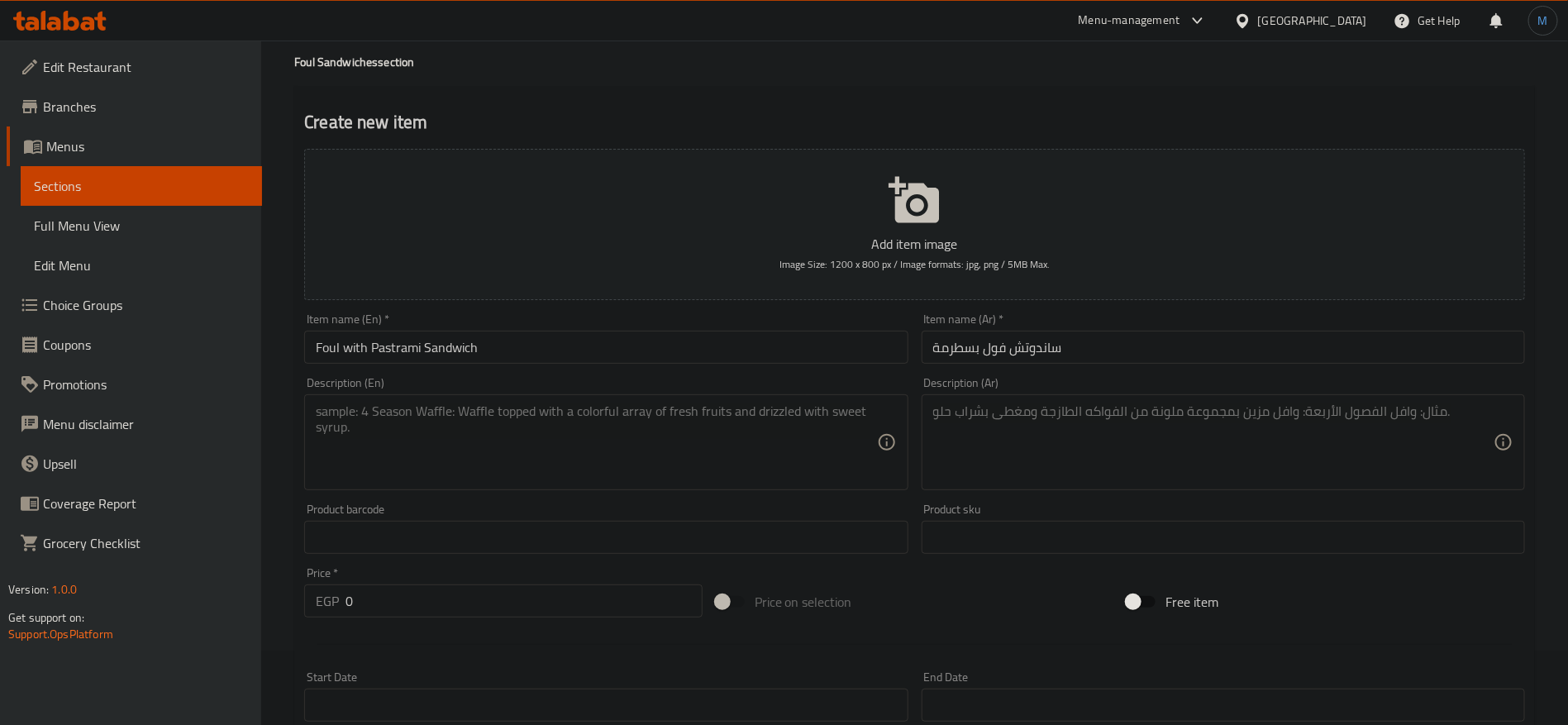
scroll to position [0, 0]
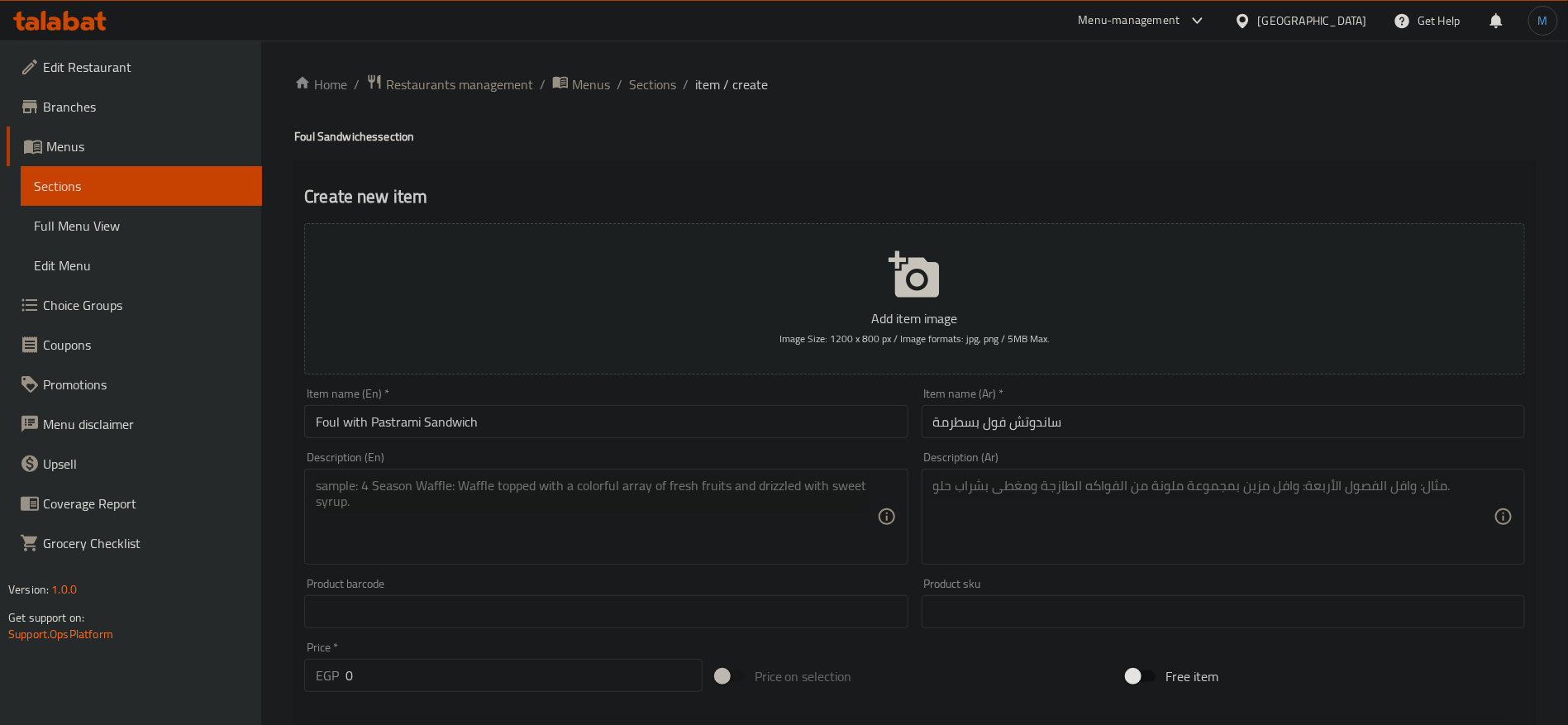
click at [1041, 485] on textarea at bounding box center [1213, 517] width 560 height 79
paste textarea "فول مع شرائح بسطرمة"
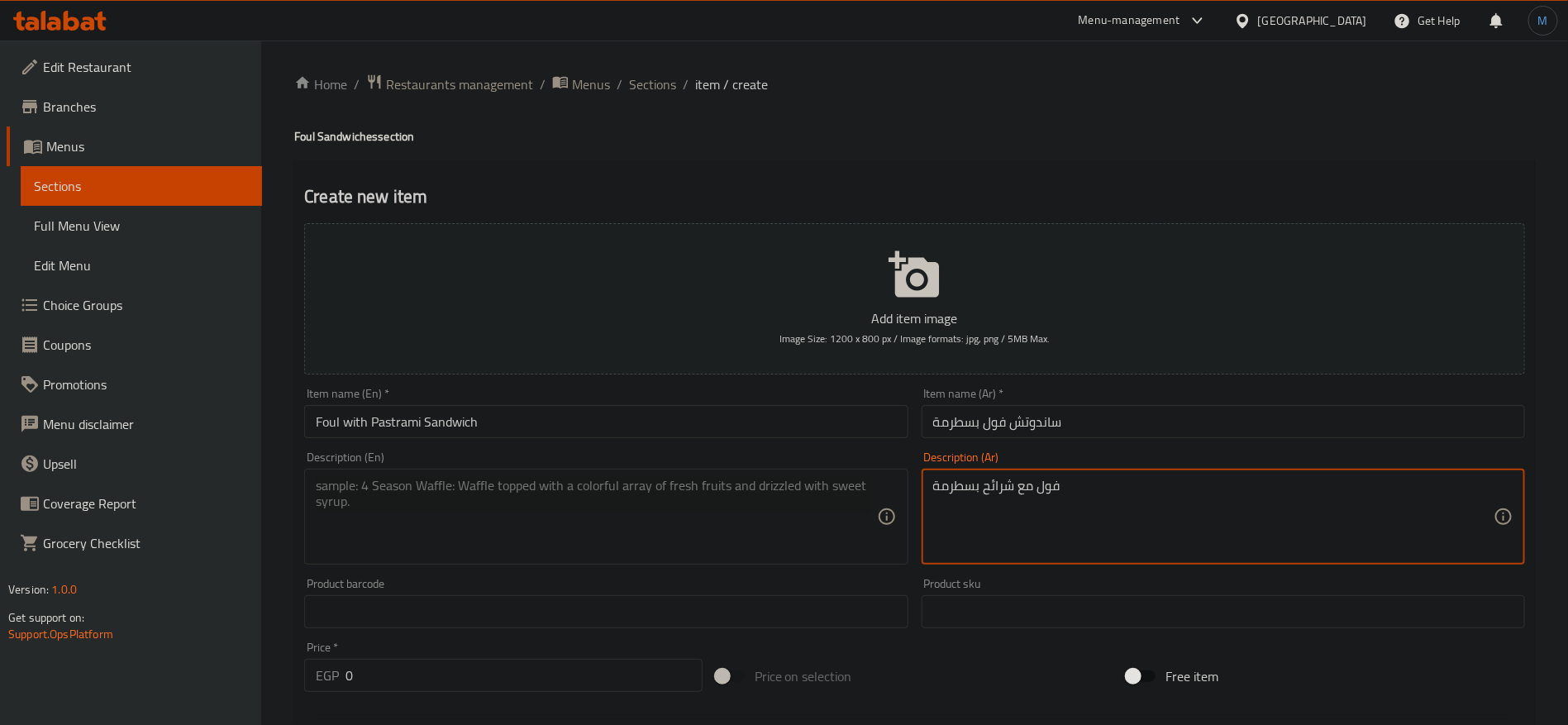
type textarea "فول مع شرائح بسطرمة"
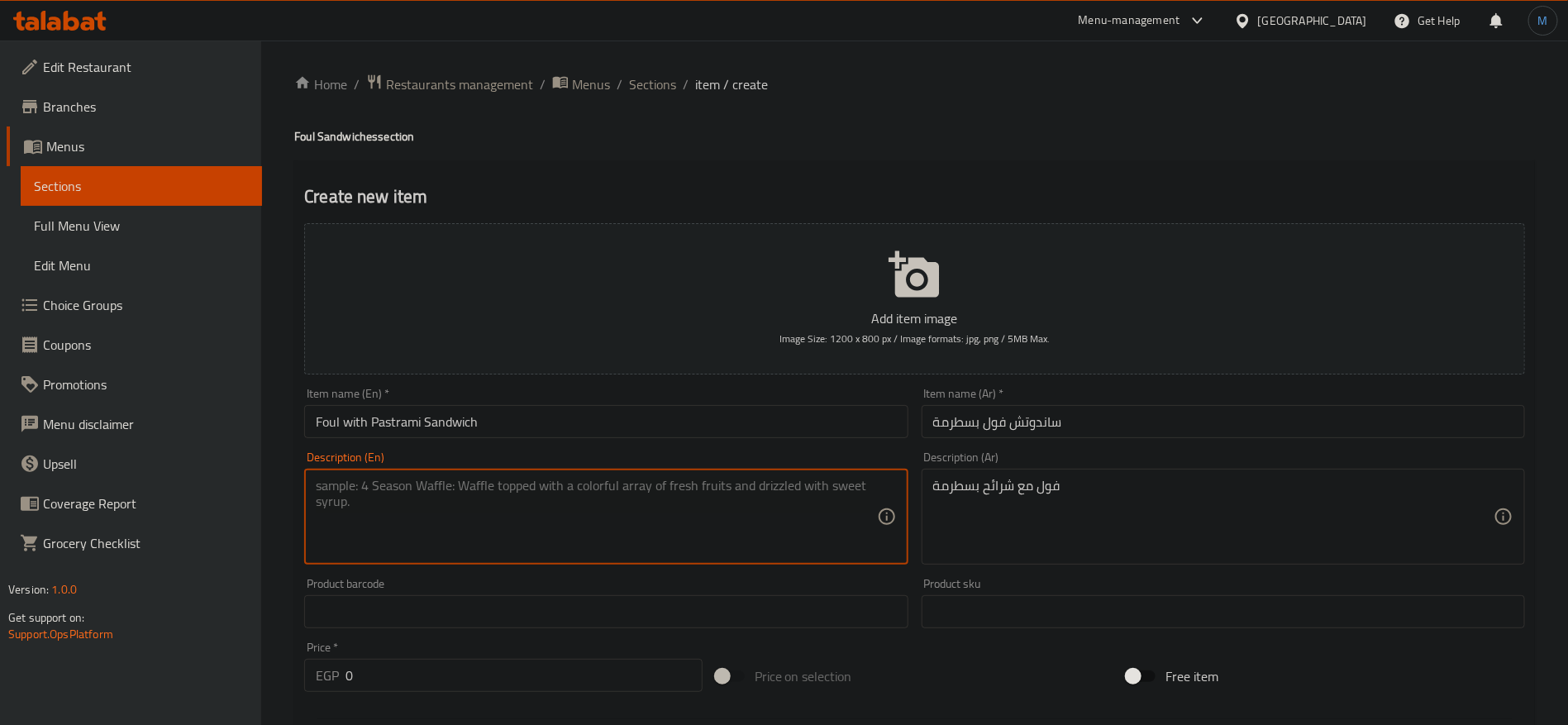
click at [649, 535] on textarea at bounding box center [595, 517] width 560 height 79
paste textarea "Fava beans with pastrami slices"
click at [334, 416] on input "Foul with Pastrami Sandwich" at bounding box center [605, 421] width 603 height 33
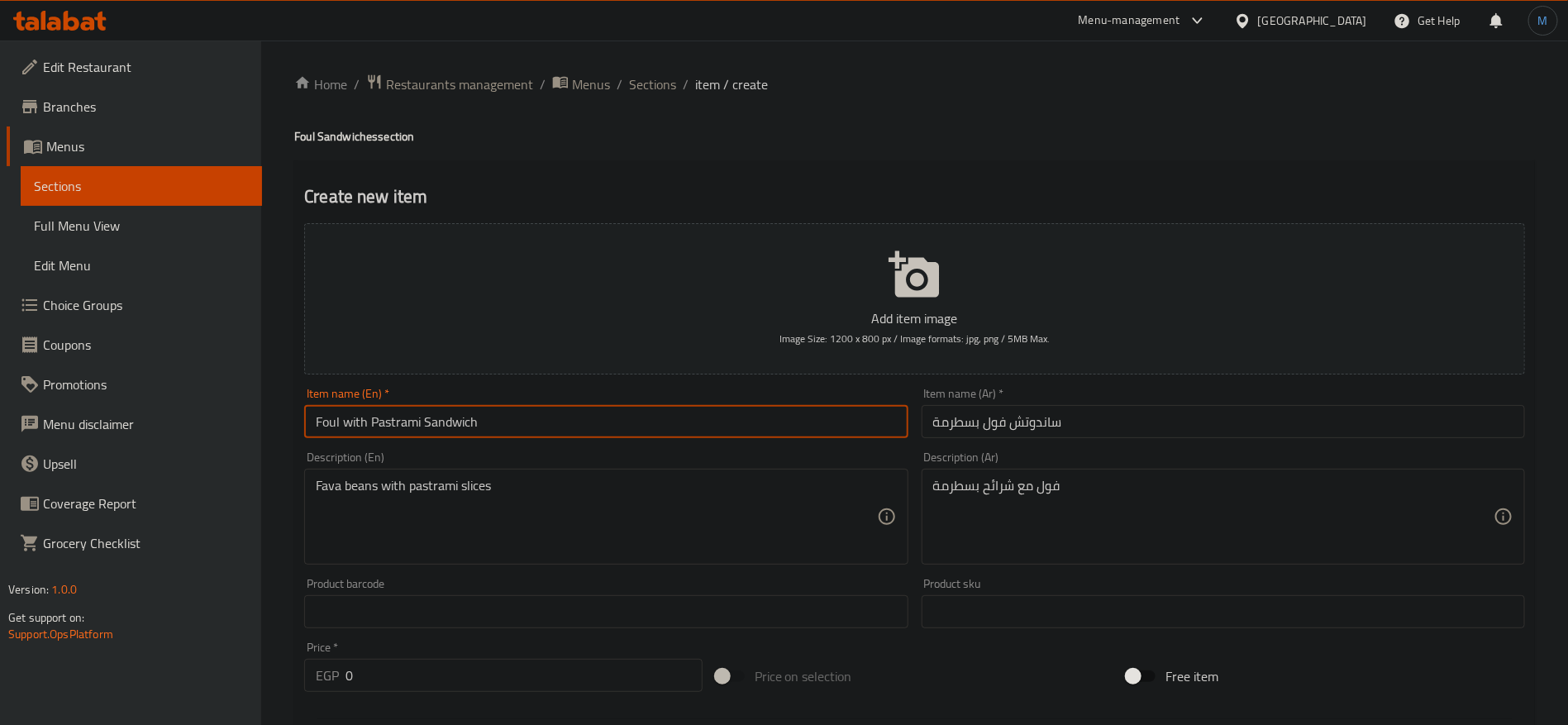
click at [334, 416] on input "Foul with Pastrami Sandwich" at bounding box center [605, 421] width 603 height 33
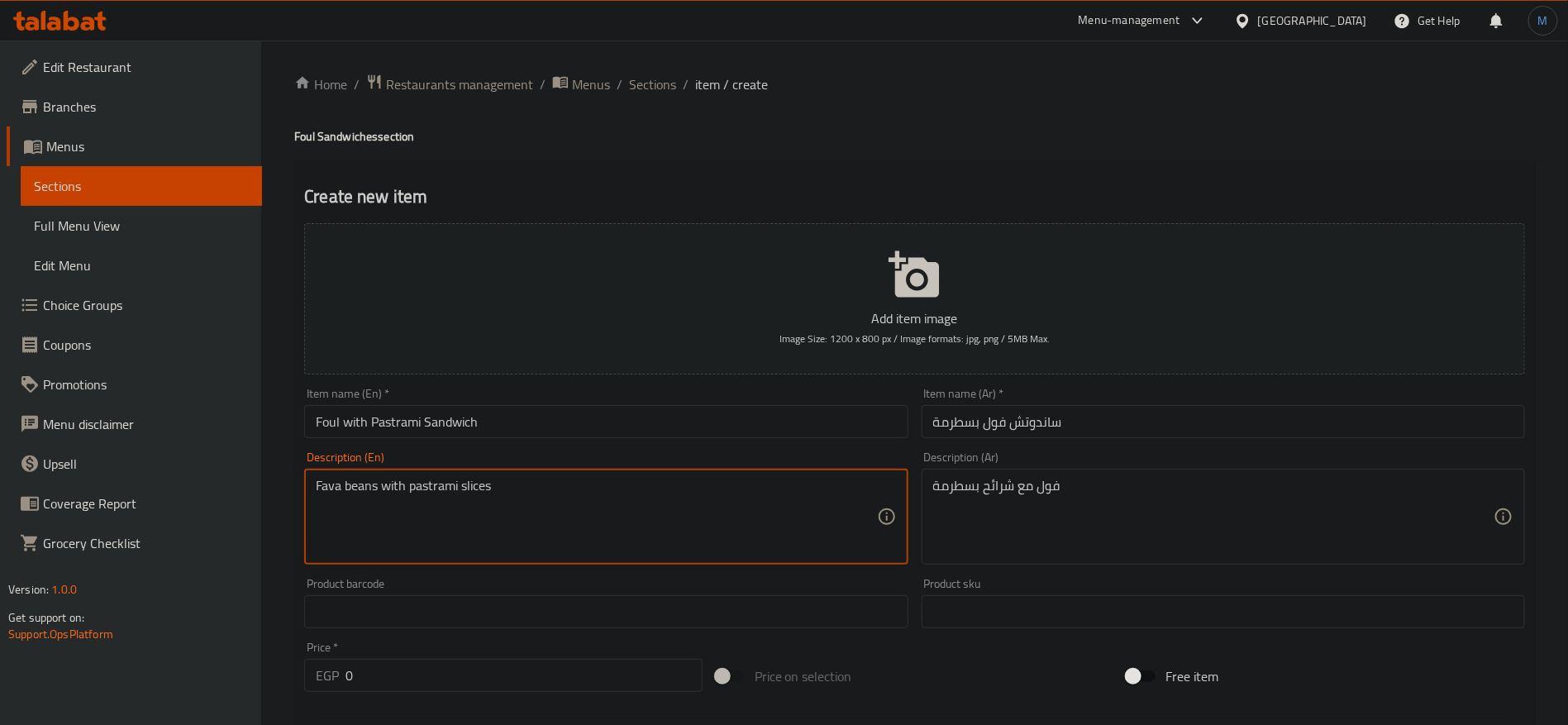
drag, startPoint x: 352, startPoint y: 487, endPoint x: 325, endPoint y: 485, distance: 27.1
click at [325, 485] on textarea "Fava beans with pastrami slices" at bounding box center [595, 517] width 560 height 79
paste textarea "oul"
type textarea "Foul with pastrami slices"
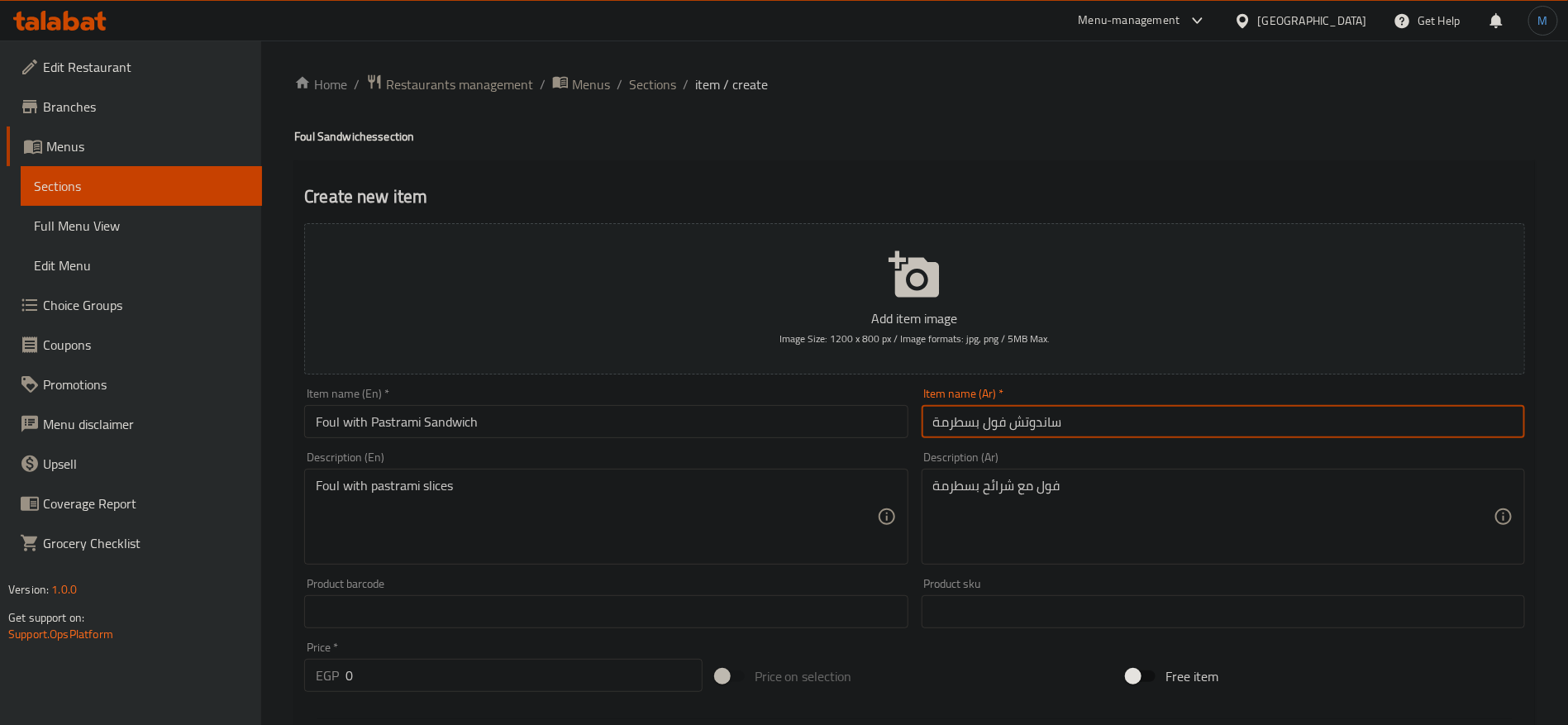
click at [1192, 433] on input "ساندوتش فول بسطرمة" at bounding box center [1223, 421] width 603 height 33
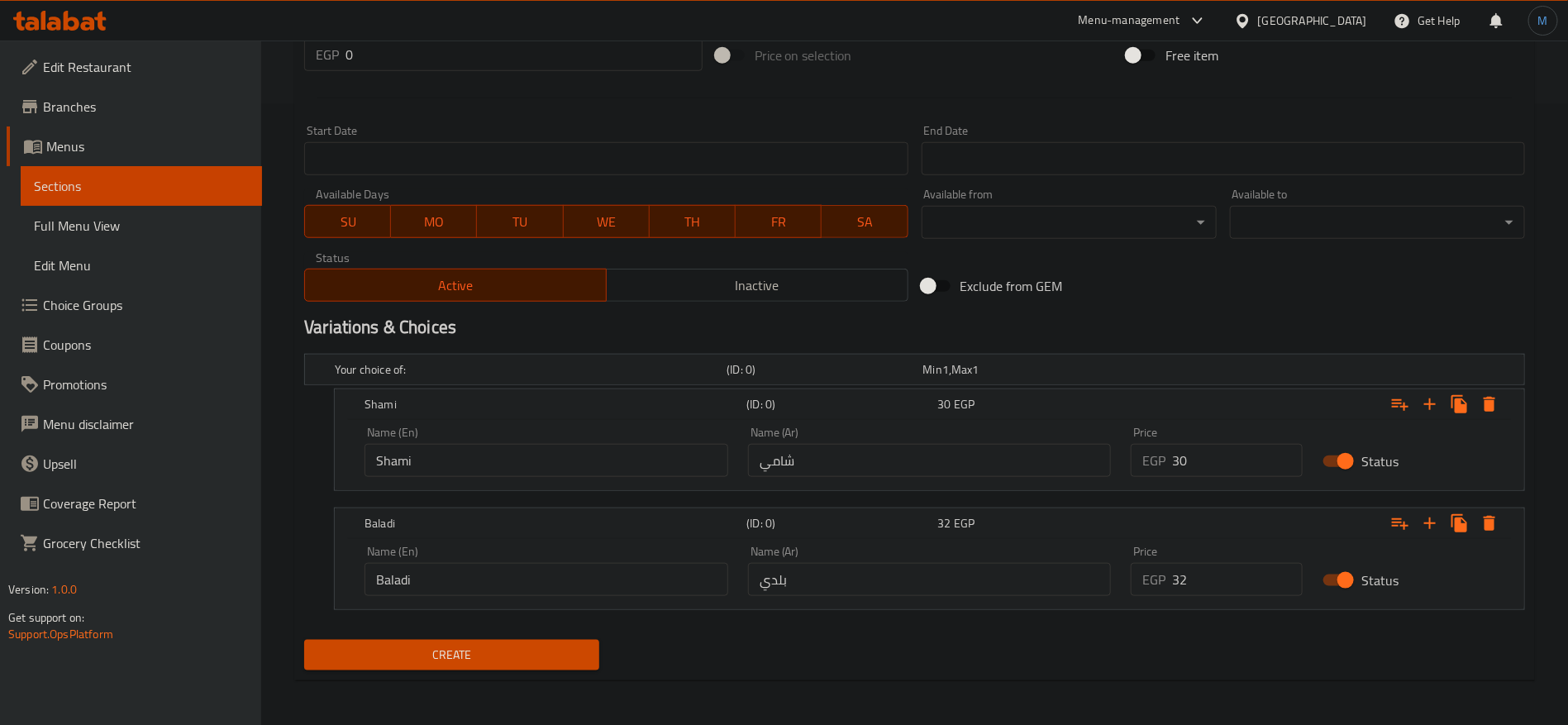
click at [566, 652] on span "Create" at bounding box center [452, 654] width 269 height 21
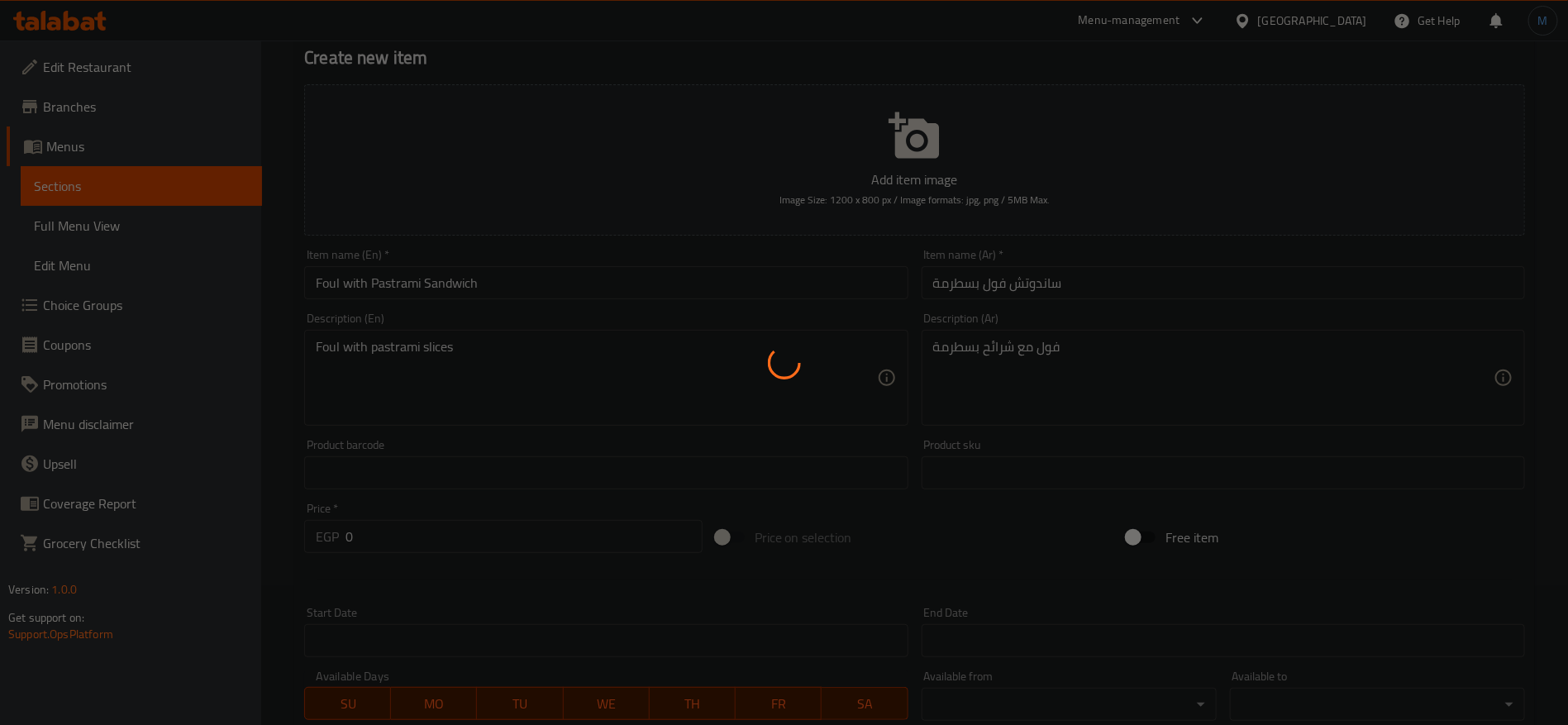
scroll to position [0, 0]
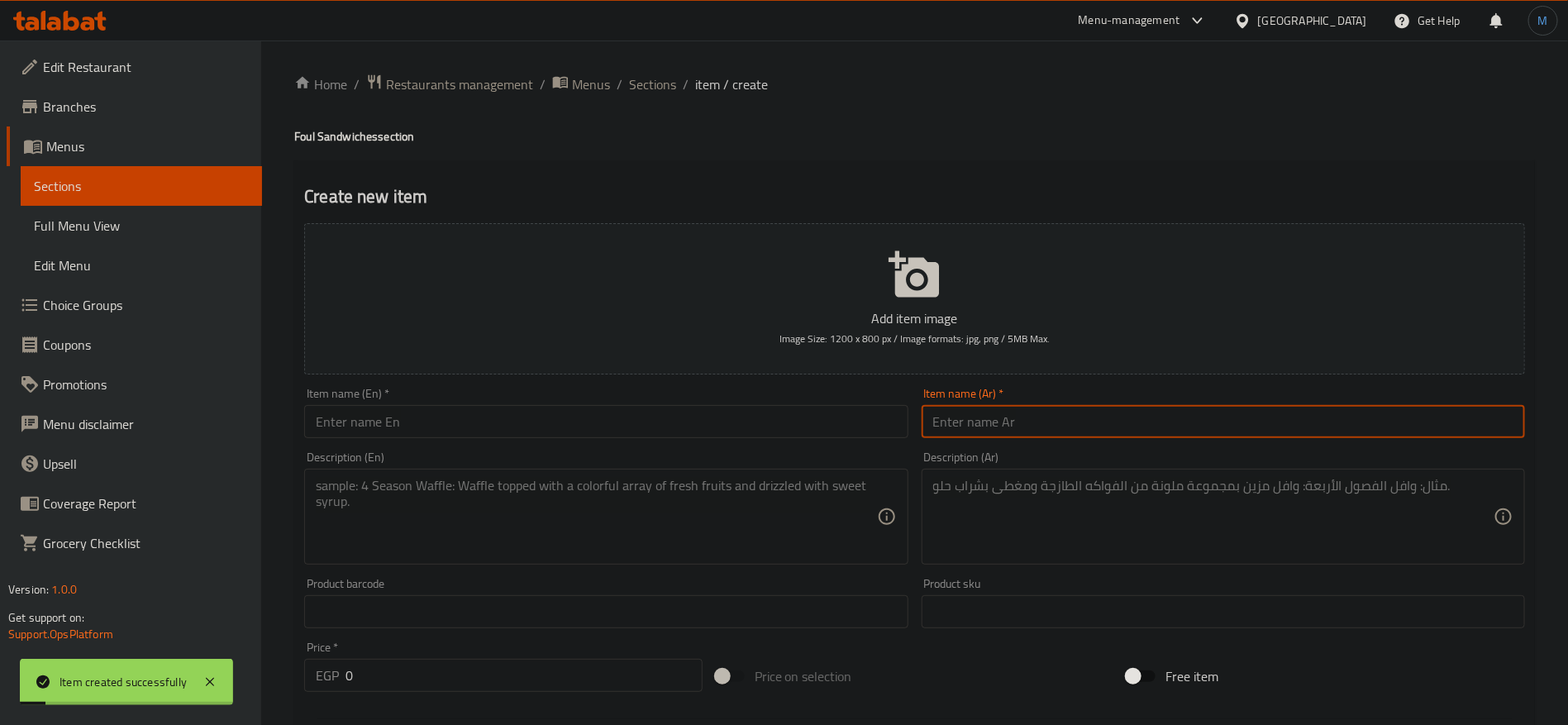
click at [1156, 437] on input "text" at bounding box center [1223, 421] width 603 height 33
paste input "ساندوتش فول بسطرمة"
type input "ساندوتش فول سجق"
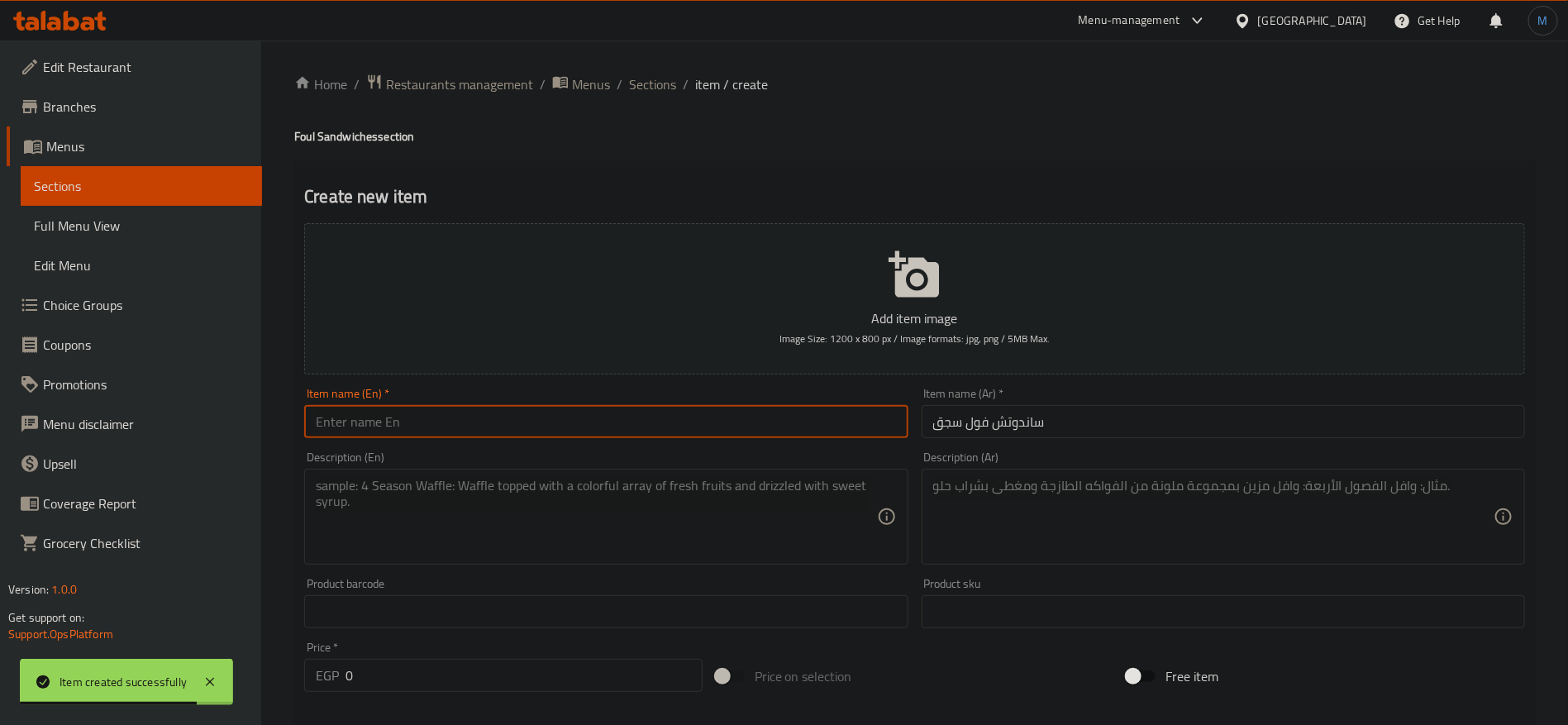
click at [588, 414] on input "text" at bounding box center [605, 421] width 603 height 33
paste input "Bean and sausage sandwich"
click at [302, 118] on div "Home / Restaurants management / Menus / Sections / item / create Foul Sandwiche…" at bounding box center [914, 694] width 1241 height 1240
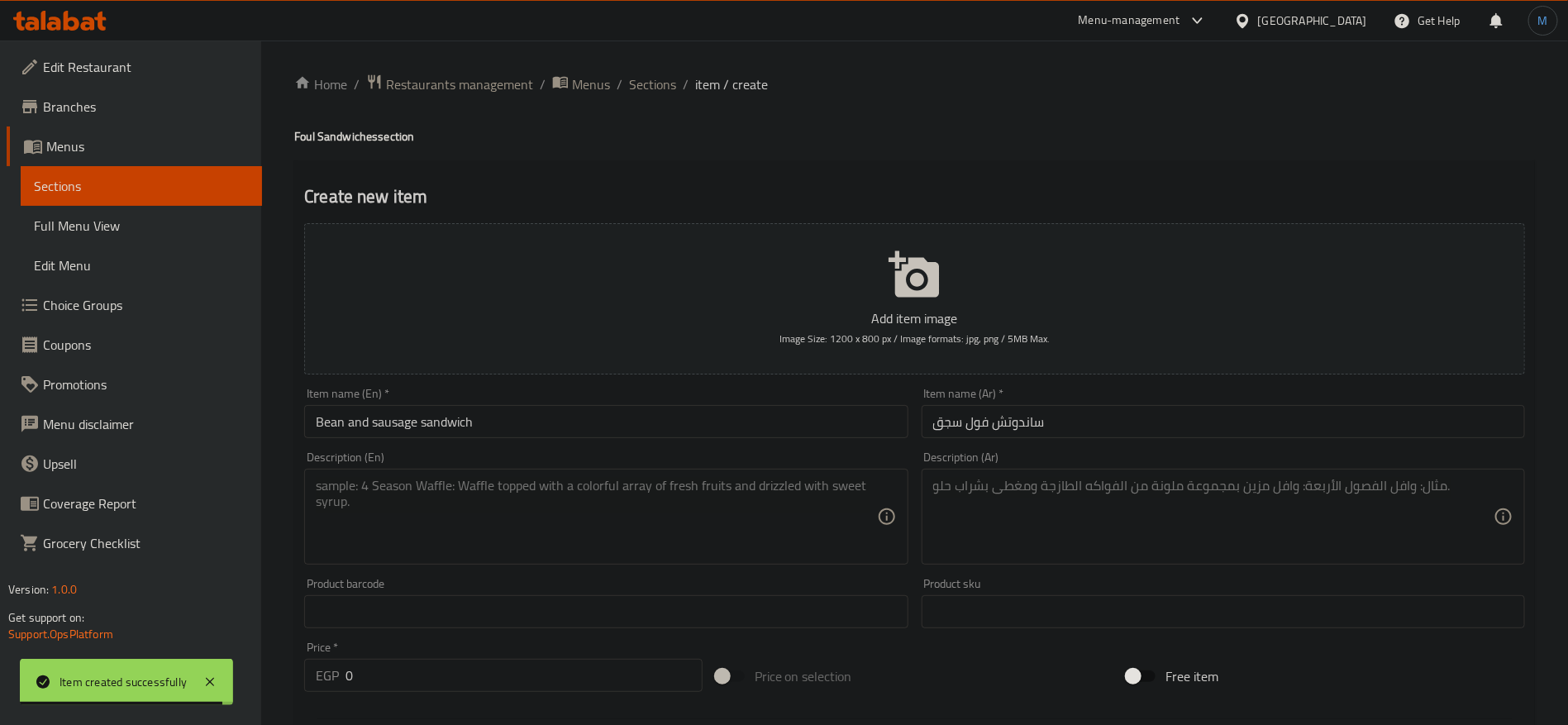
click at [303, 139] on h4 "Foul Sandwiches section" at bounding box center [914, 136] width 1241 height 16
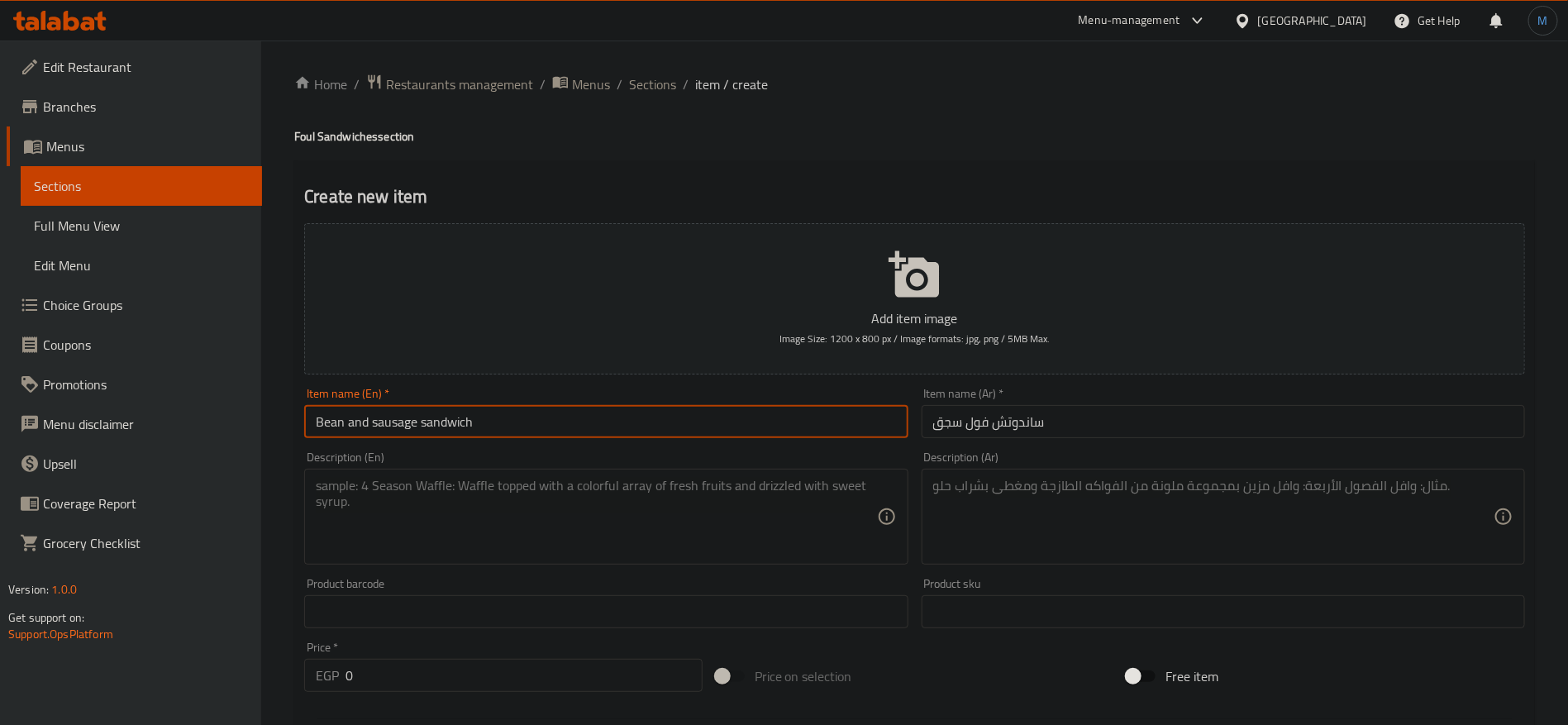
click at [336, 427] on input "Bean and sausage sandwich" at bounding box center [605, 421] width 603 height 33
drag, startPoint x: 335, startPoint y: 427, endPoint x: 355, endPoint y: 419, distance: 21.5
click at [355, 419] on input "Bean and sausage sandwich" at bounding box center [605, 421] width 603 height 33
paste input "Foul"
click at [429, 423] on input "Foul sausage sandwich" at bounding box center [605, 421] width 603 height 33
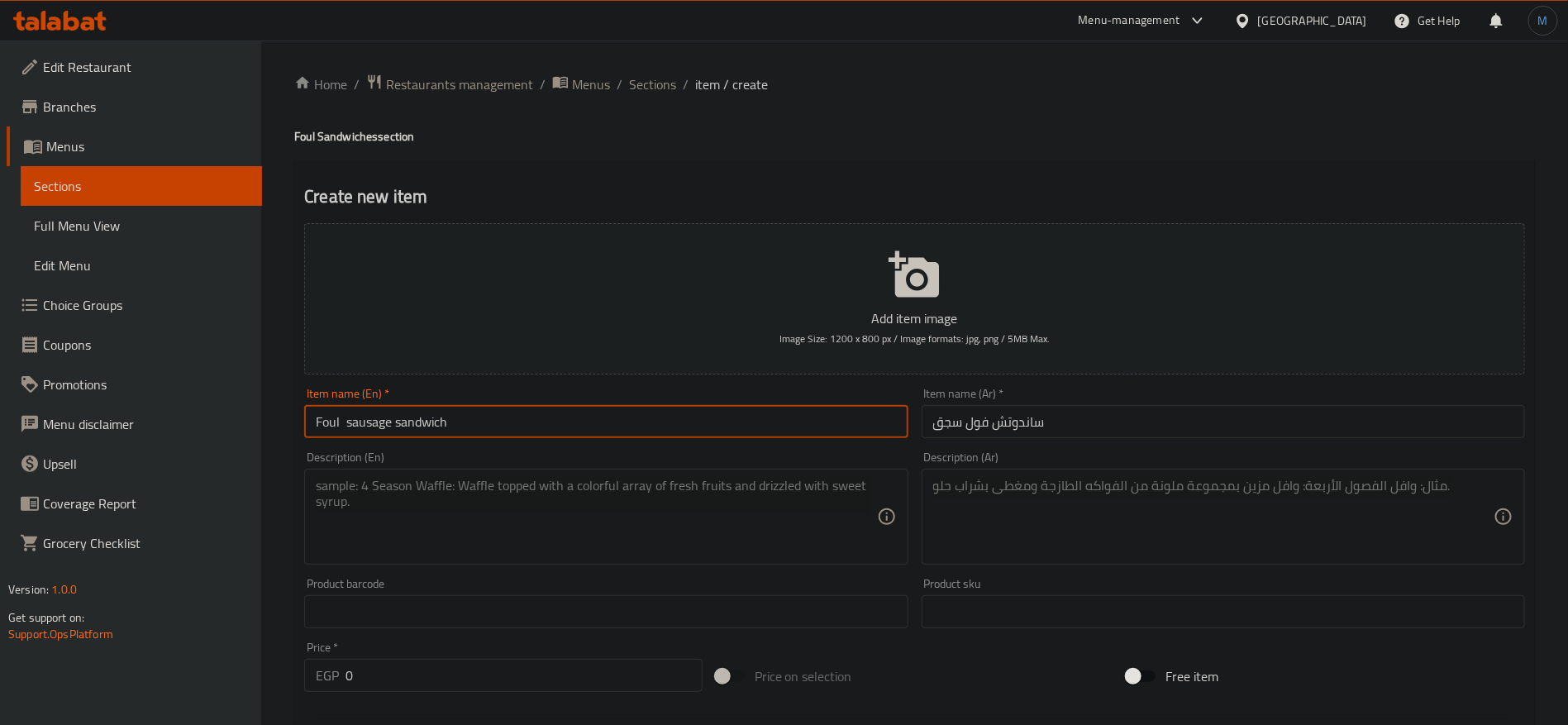
click at [429, 423] on input "Foul sausage sandwich" at bounding box center [605, 421] width 603 height 33
paste input "ndwichsa"
type input "Foul Sandwich With Sausage"
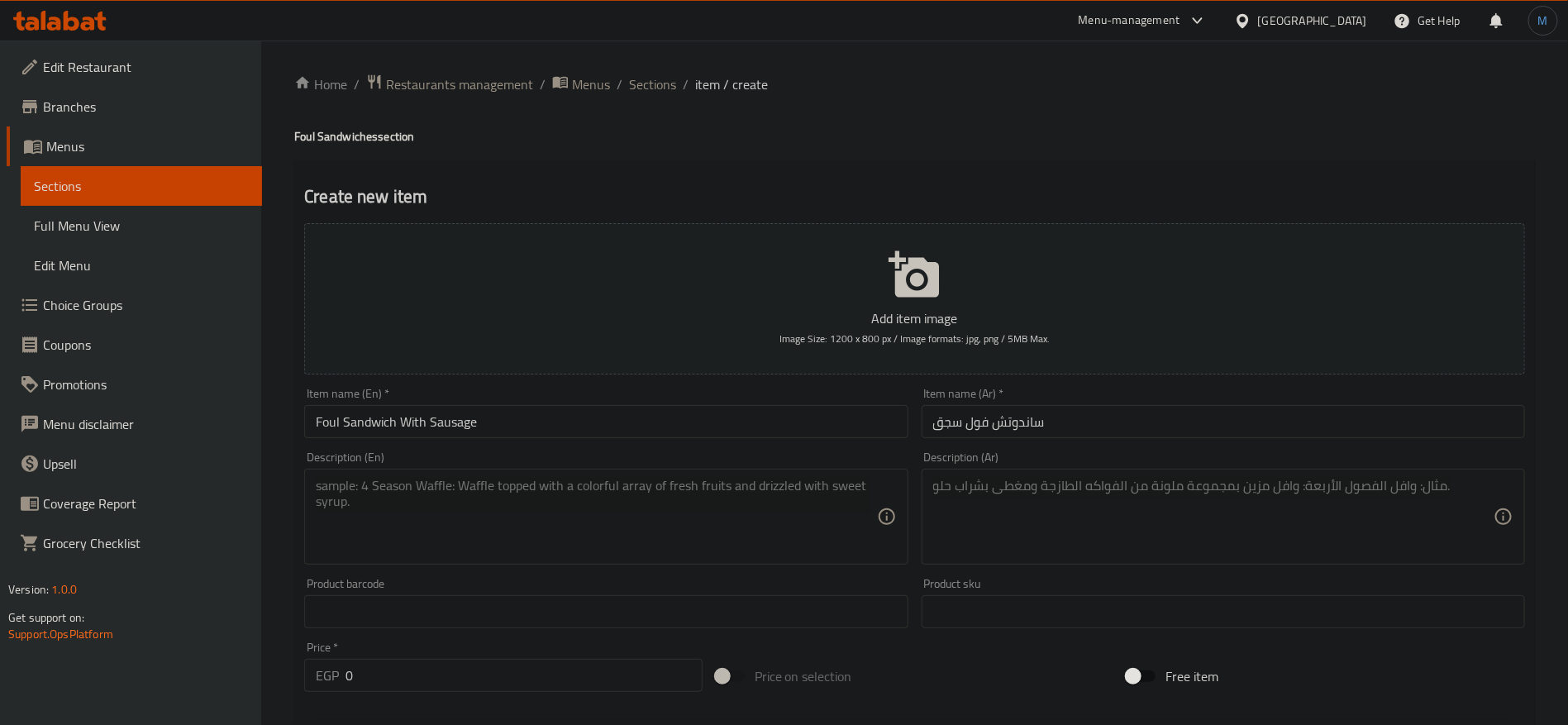
click at [1468, 535] on textarea at bounding box center [1213, 517] width 560 height 79
paste textarea "فول مطبوخ مع سجق"
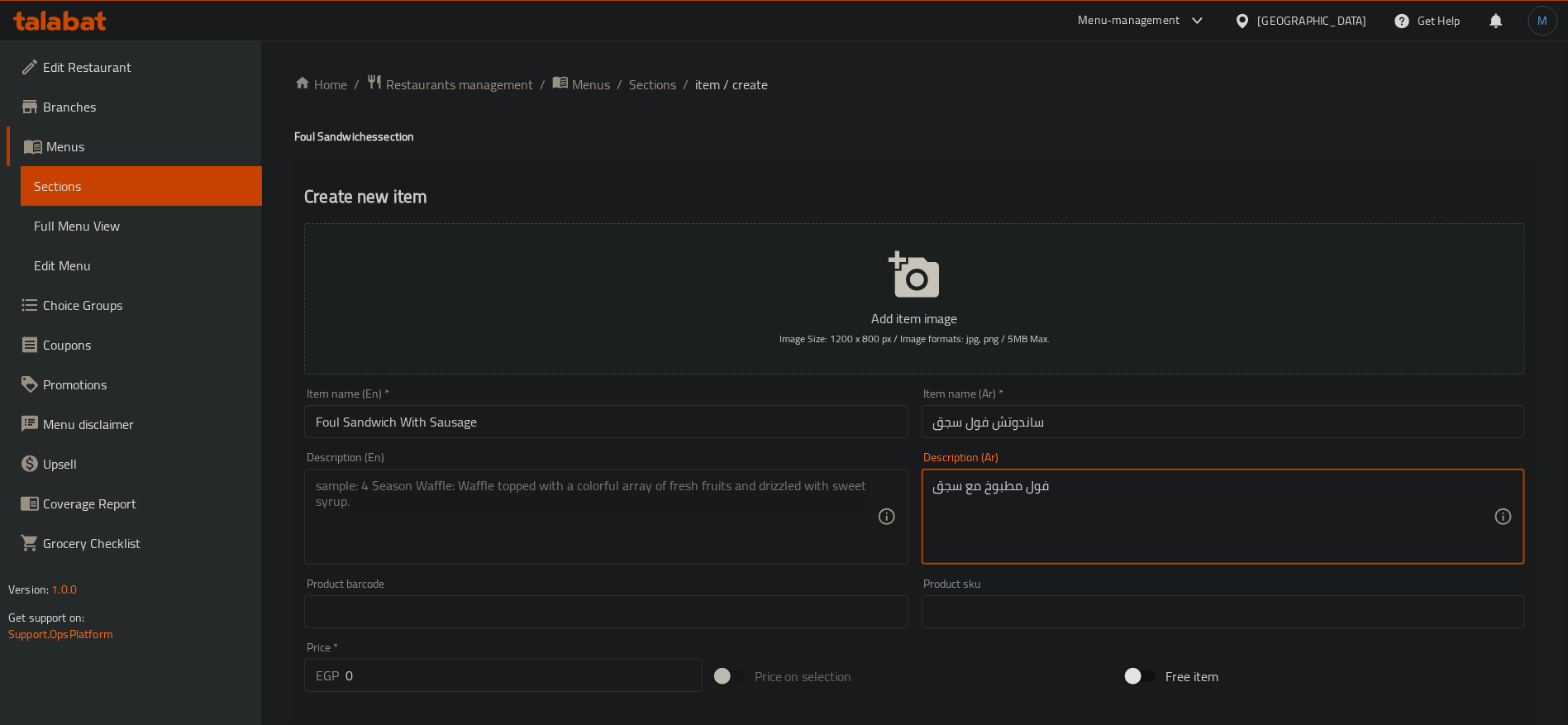
type textarea "فول مطبوخ مع سجق"
click at [728, 527] on textarea at bounding box center [595, 517] width 560 height 79
paste textarea "cooked"
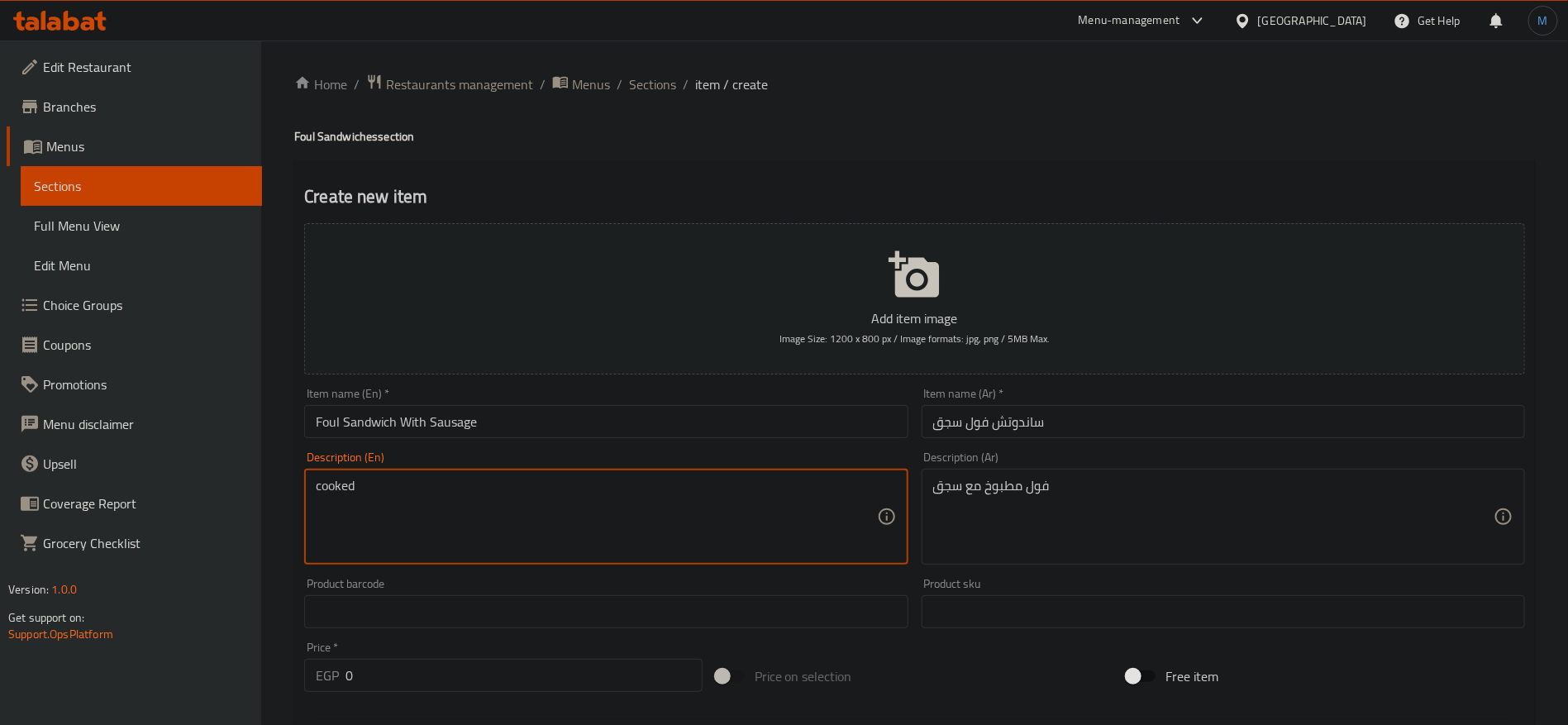
click at [319, 413] on input "Foul Sandwich With Sausage" at bounding box center [605, 421] width 603 height 33
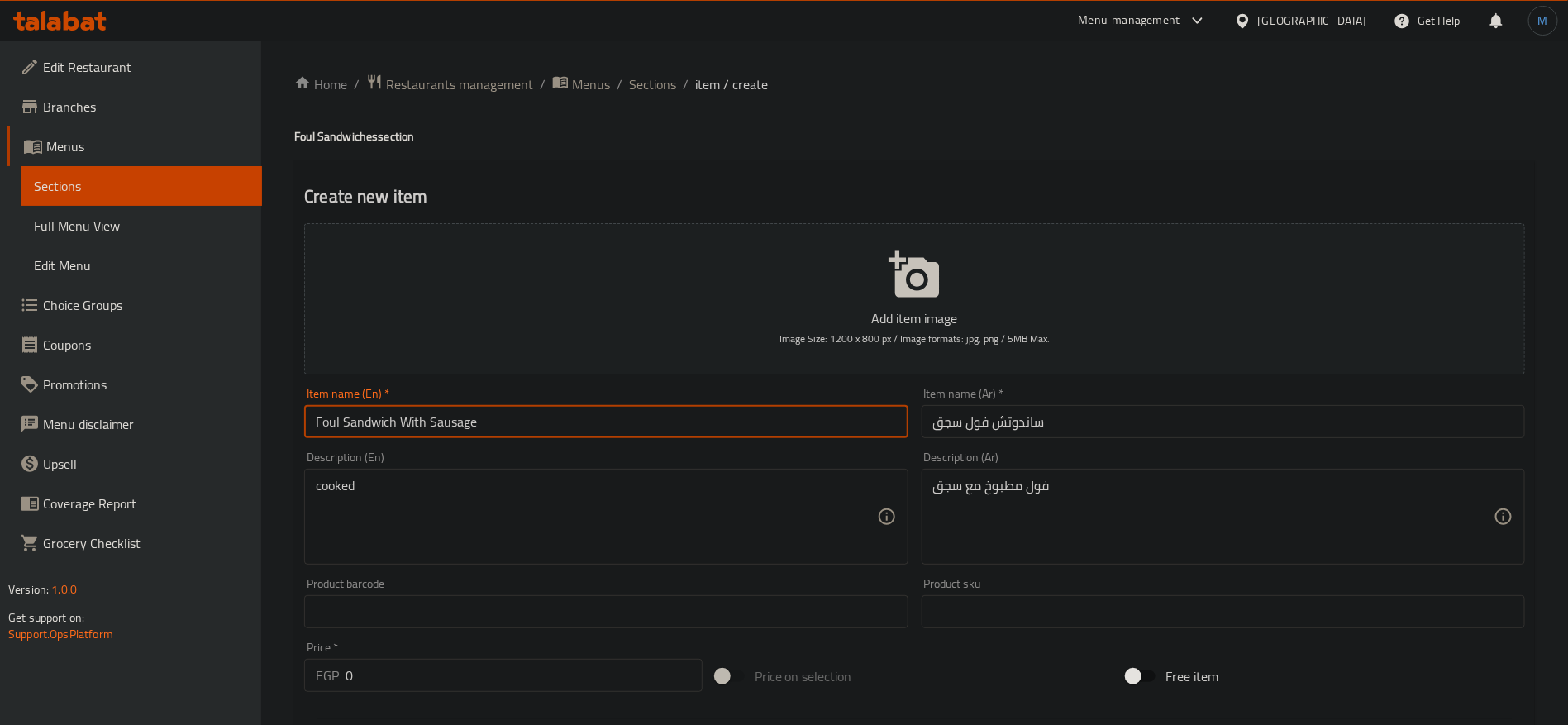
click at [319, 413] on input "Foul Sandwich With Sausage" at bounding box center [605, 421] width 603 height 33
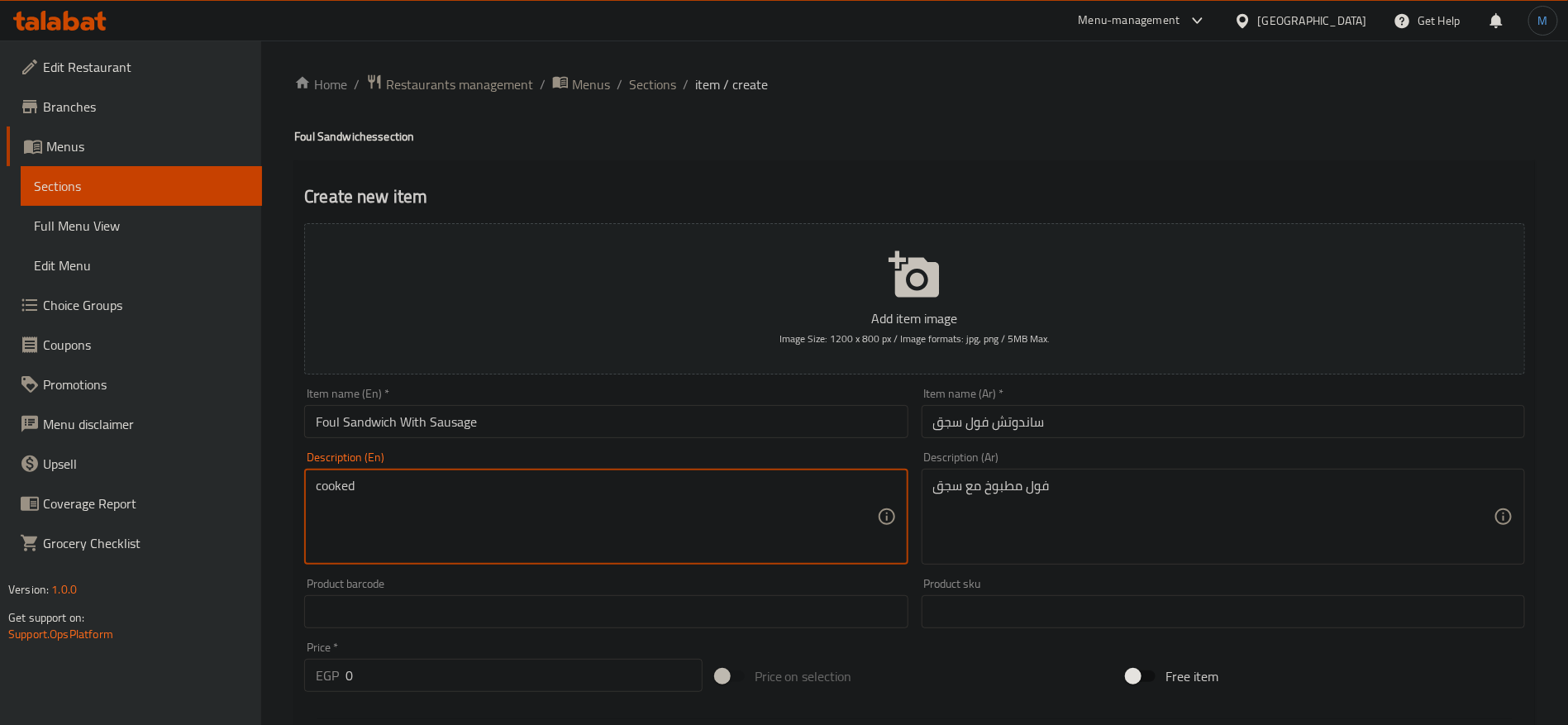
paste textarea "Foul"
click at [449, 430] on input "Foul Sandwich With Sausage" at bounding box center [605, 421] width 603 height 33
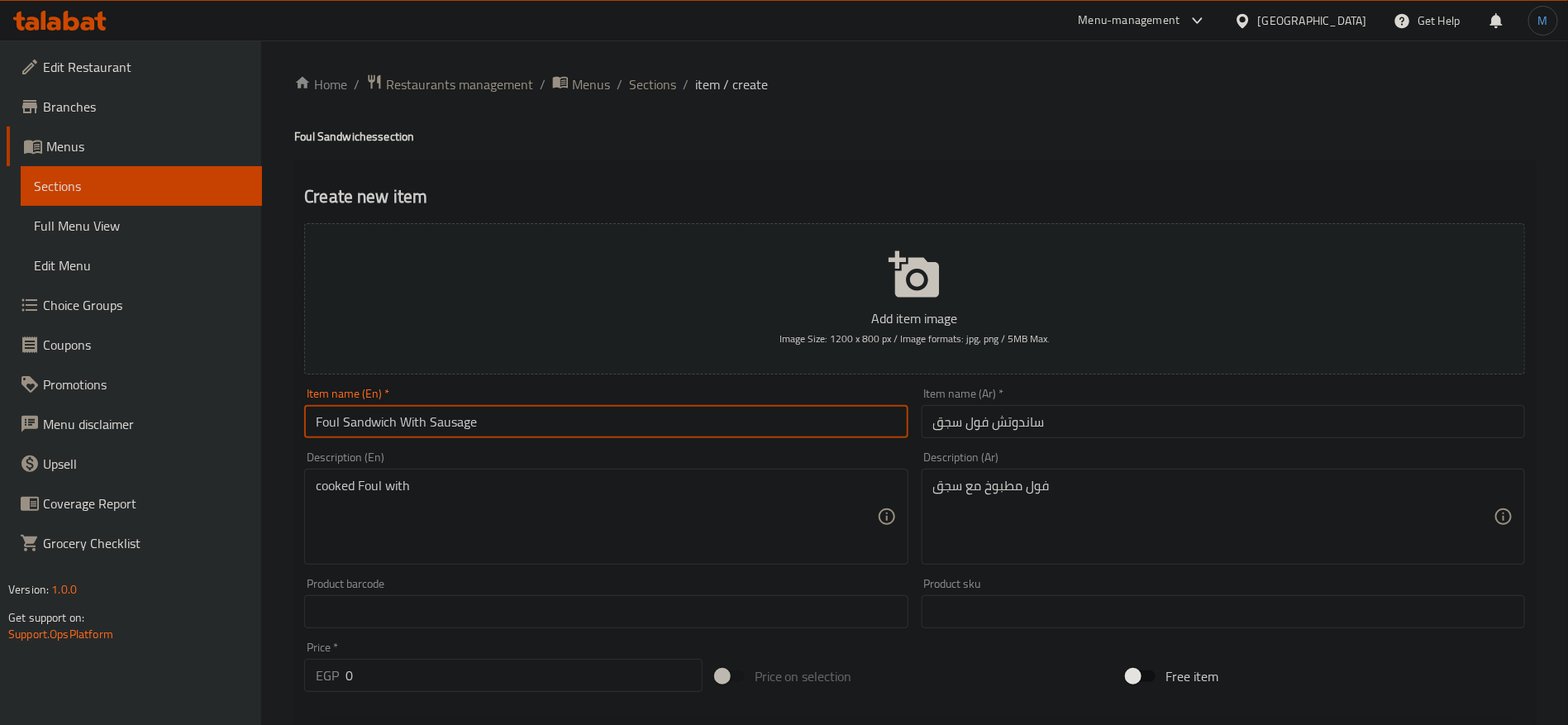
click at [449, 430] on input "Foul Sandwich With Sausage" at bounding box center [605, 421] width 603 height 33
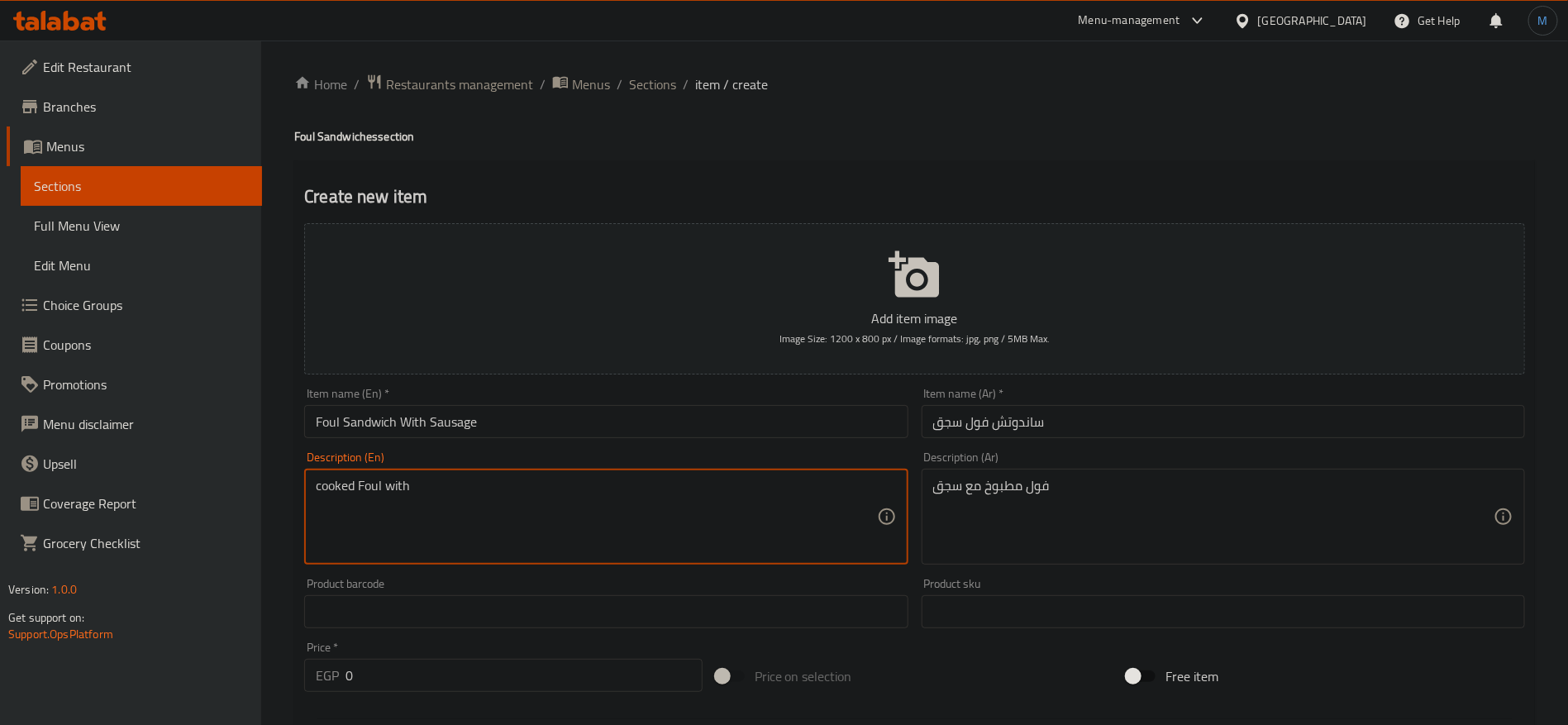
paste textarea "Sausage"
type textarea "cooked Foul with Sausage"
click at [1097, 441] on div "Item name (Ar)   * ساندوتش فول سجق Item name (Ar) *" at bounding box center [1224, 412] width 617 height 64
click at [1105, 437] on input "ساندوتش فول سجق" at bounding box center [1223, 421] width 603 height 33
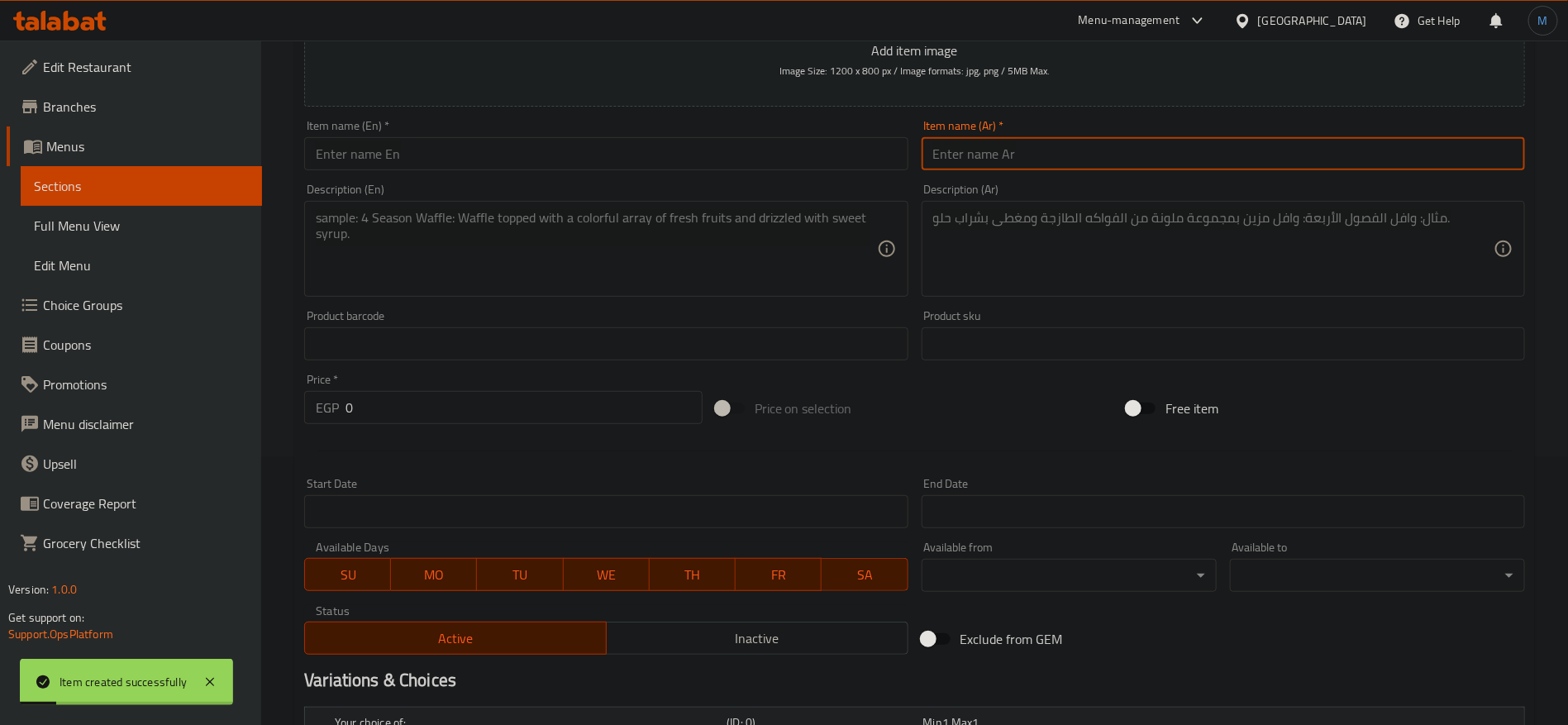
scroll to position [124, 0]
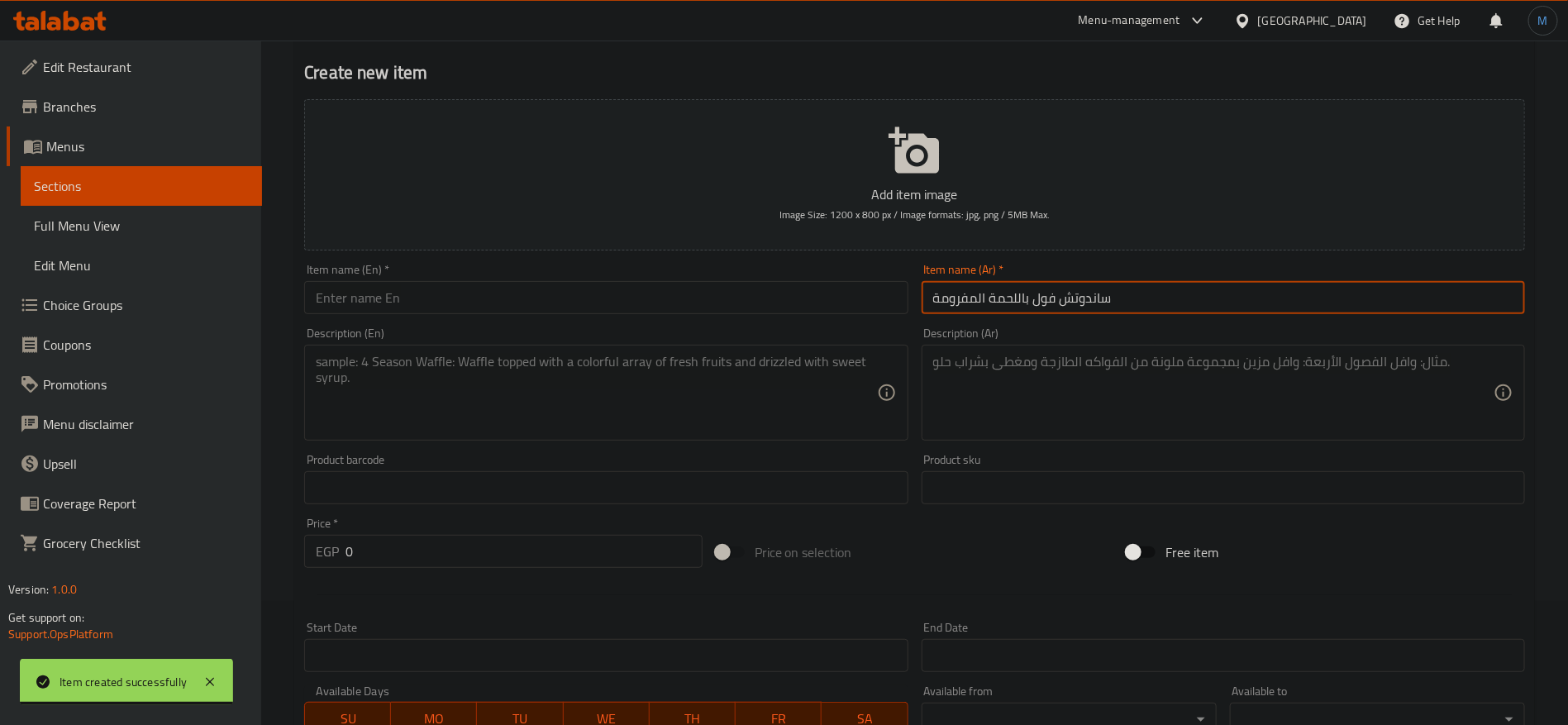
type input "ساندوتش فول باللحمة المفرومة"
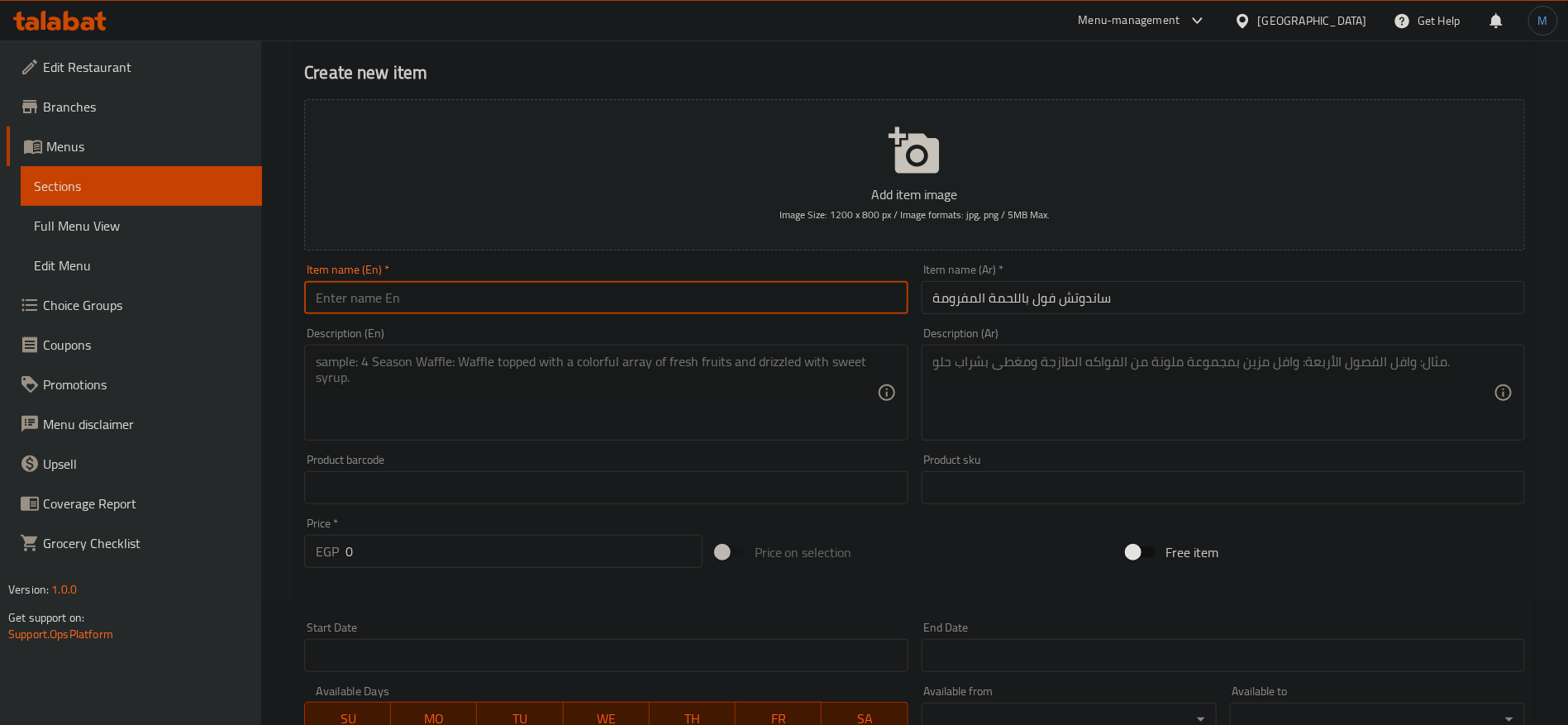
click at [463, 294] on input "text" at bounding box center [605, 297] width 603 height 33
paste input "Bean sandwich with minced meat"
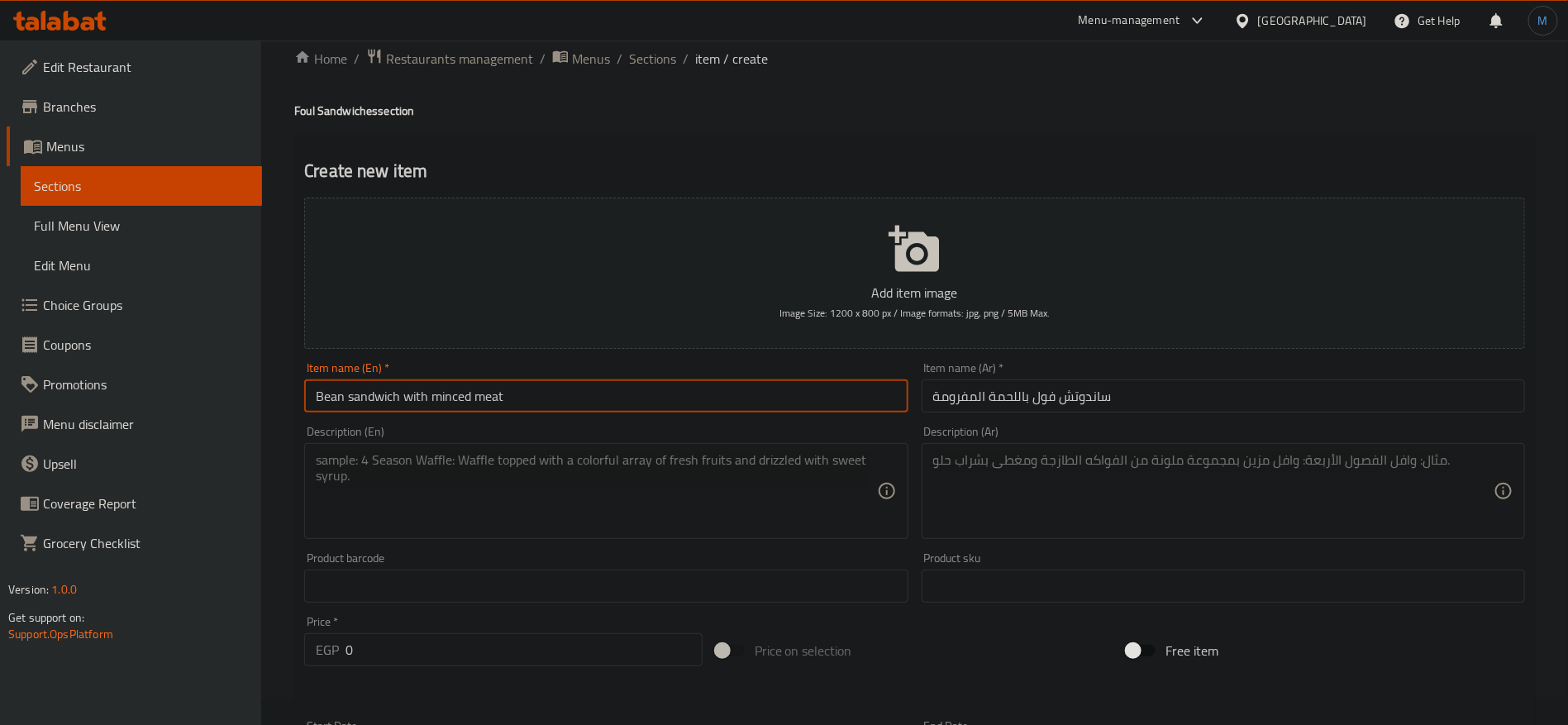
scroll to position [0, 0]
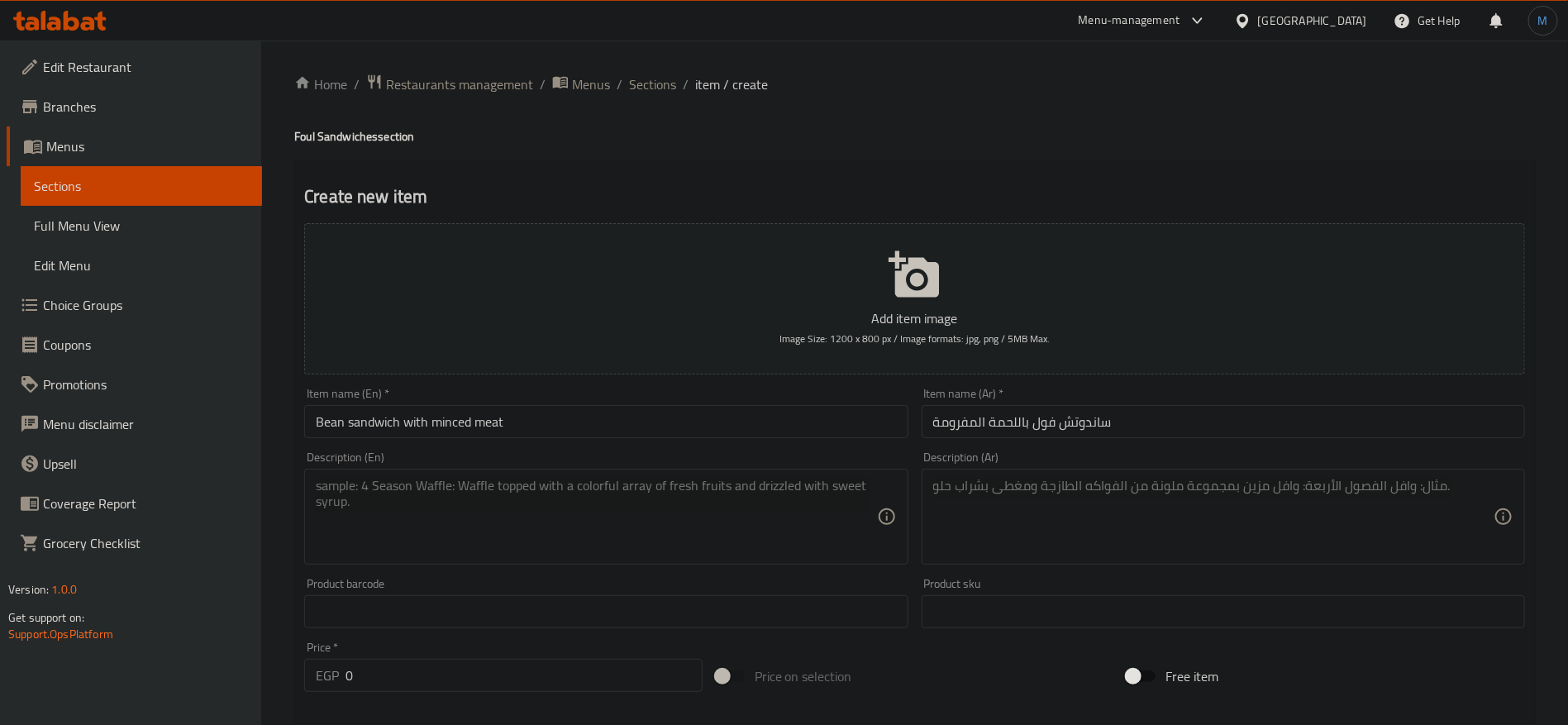
click at [304, 121] on div "Home / Restaurants management / Menus / Sections / item / create Foul Sandwiche…" at bounding box center [914, 694] width 1241 height 1240
click at [290, 140] on div "Home / Restaurants management / Menus / Sections / item / create Foul Sandwiche…" at bounding box center [914, 694] width 1307 height 1307
click at [331, 419] on input "Bean sandwich with minced meat" at bounding box center [605, 421] width 603 height 33
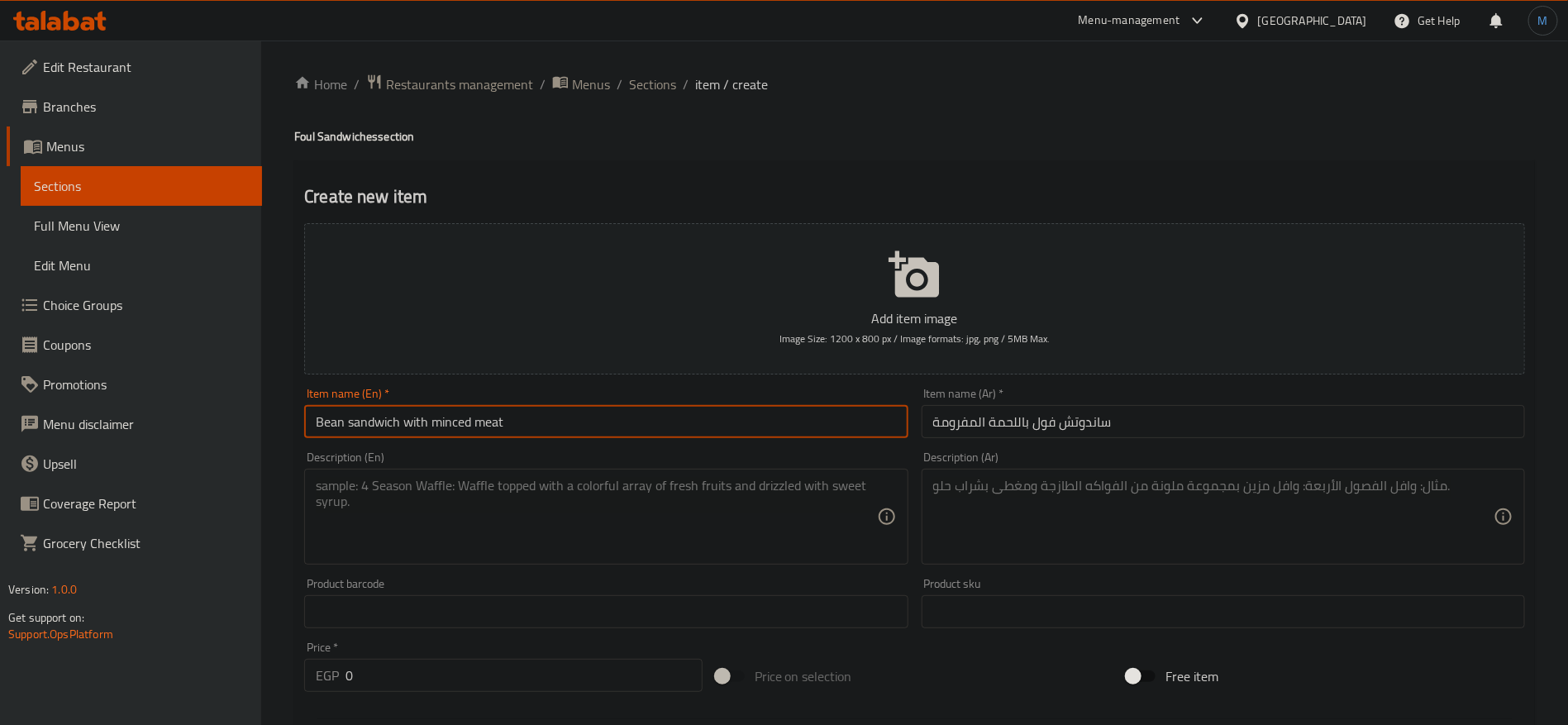
click at [331, 419] on input "Bean sandwich with minced meat" at bounding box center [605, 421] width 603 height 33
paste input "Foul"
type input "Foul Sandwich with Minced Meat"
click at [1026, 546] on textarea at bounding box center [1213, 517] width 560 height 79
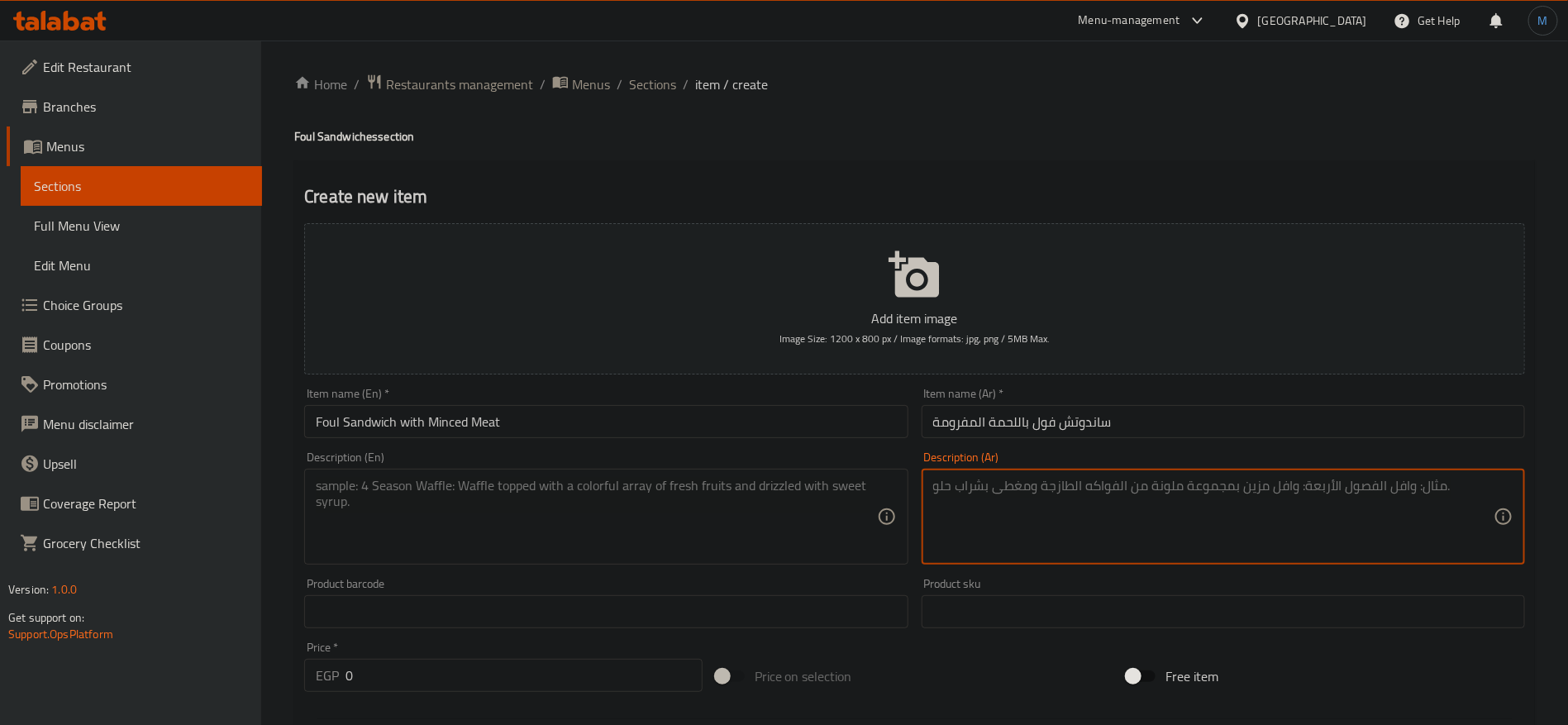
paste textarea "فول مع لحمة معصجة"
type textarea "فول مع لحمة معصجة"
click at [577, 518] on textarea at bounding box center [595, 517] width 560 height 79
paste textarea "Beans with minced meat"
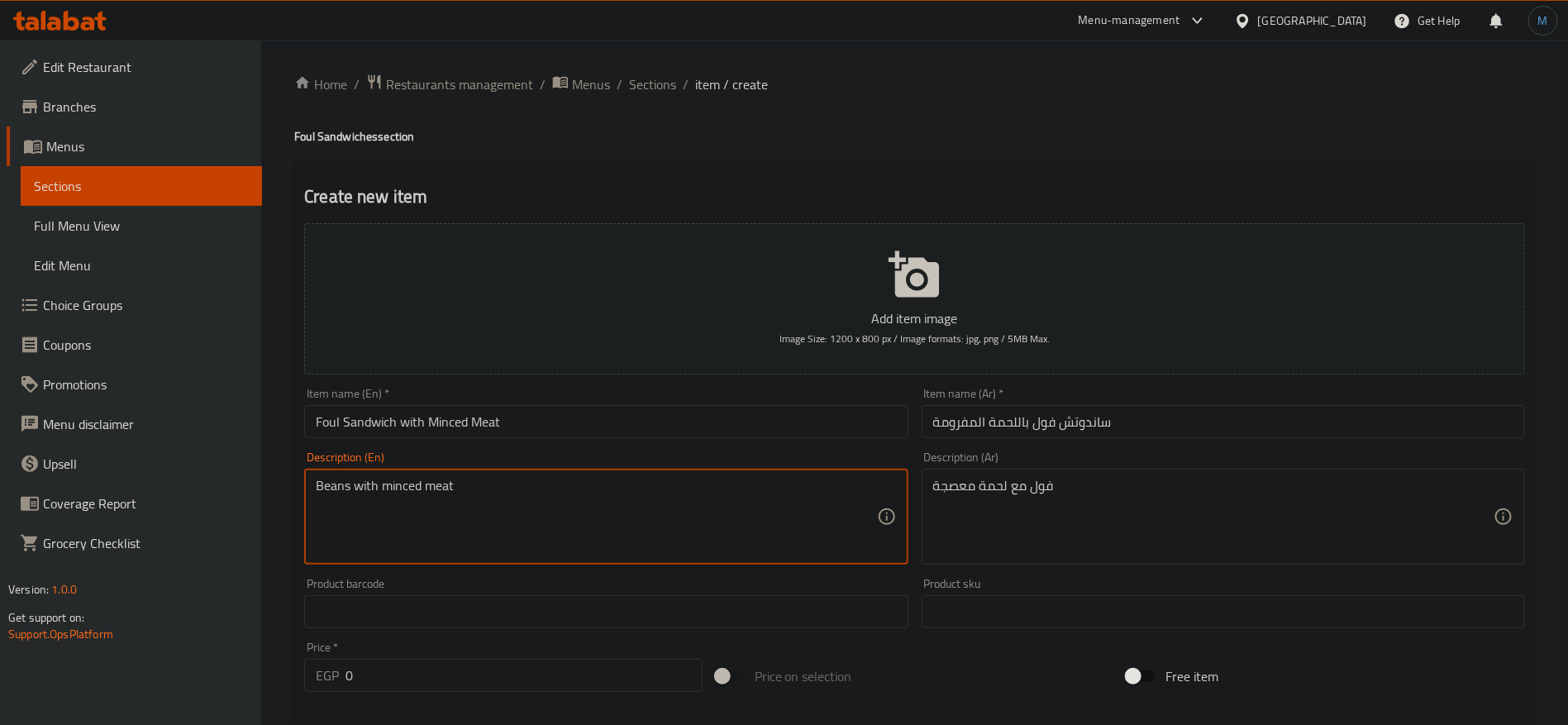
click at [324, 423] on input "Foul Sandwich with Minced Meat" at bounding box center [605, 421] width 603 height 33
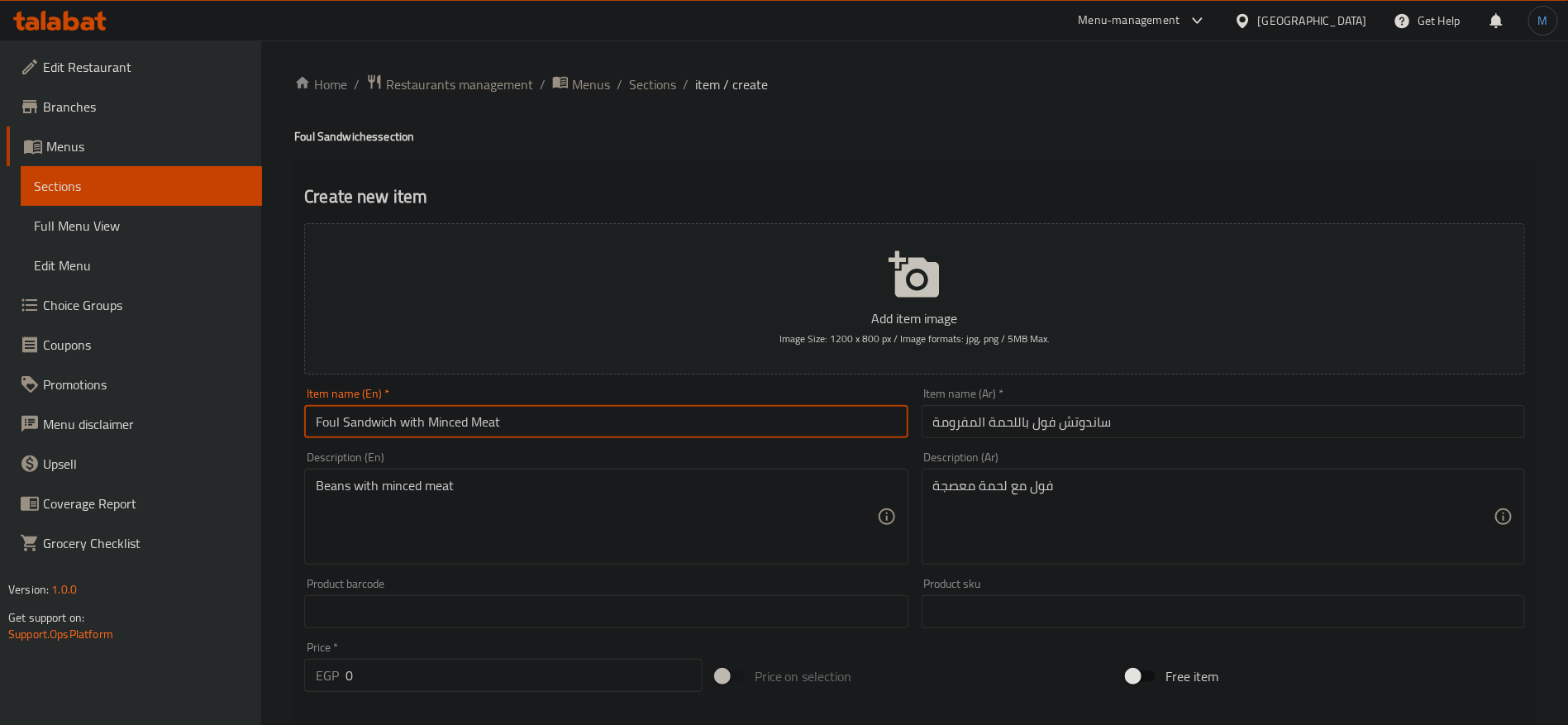
click at [324, 423] on input "Foul Sandwich with Minced Meat" at bounding box center [605, 421] width 603 height 33
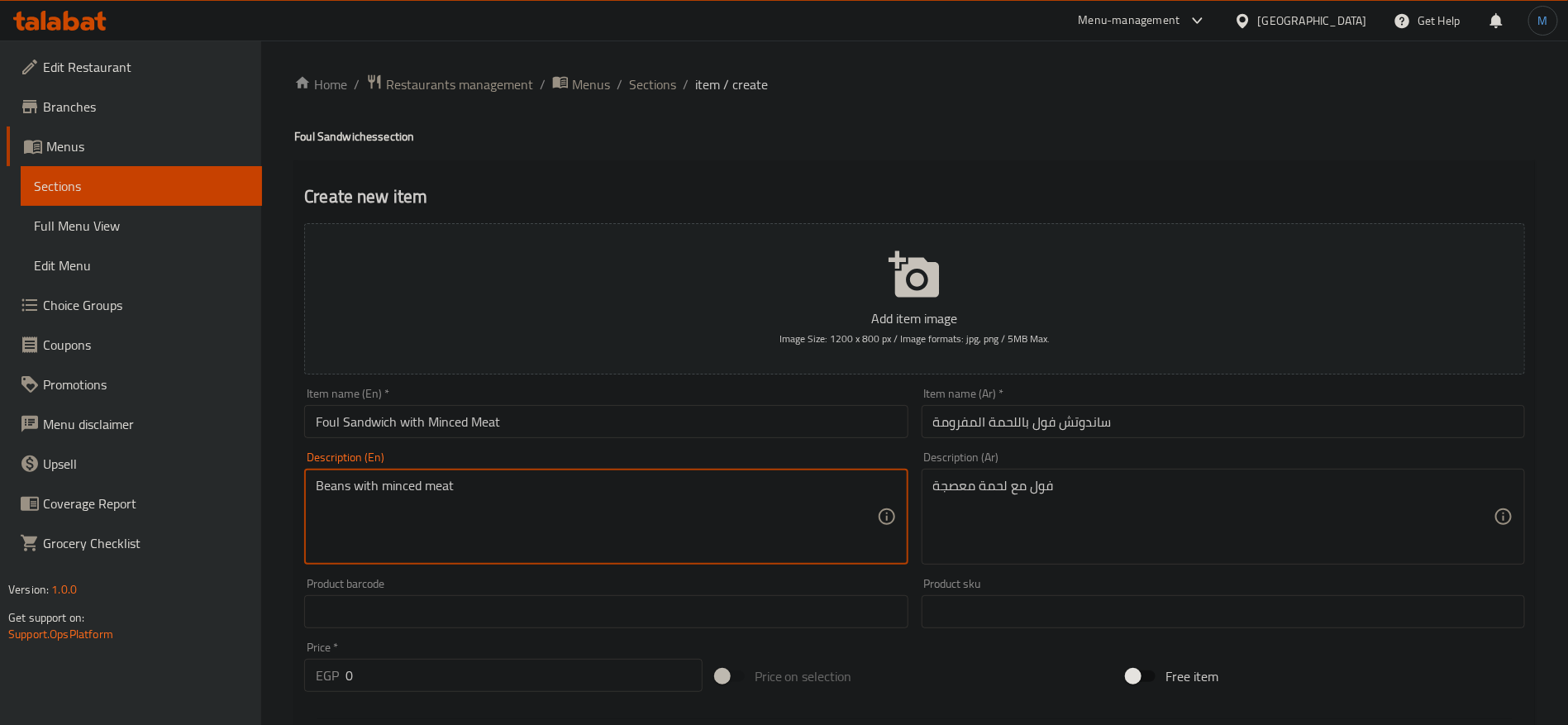
click at [335, 488] on textarea "Beans with minced meat" at bounding box center [595, 517] width 560 height 79
paste textarea "Foul"
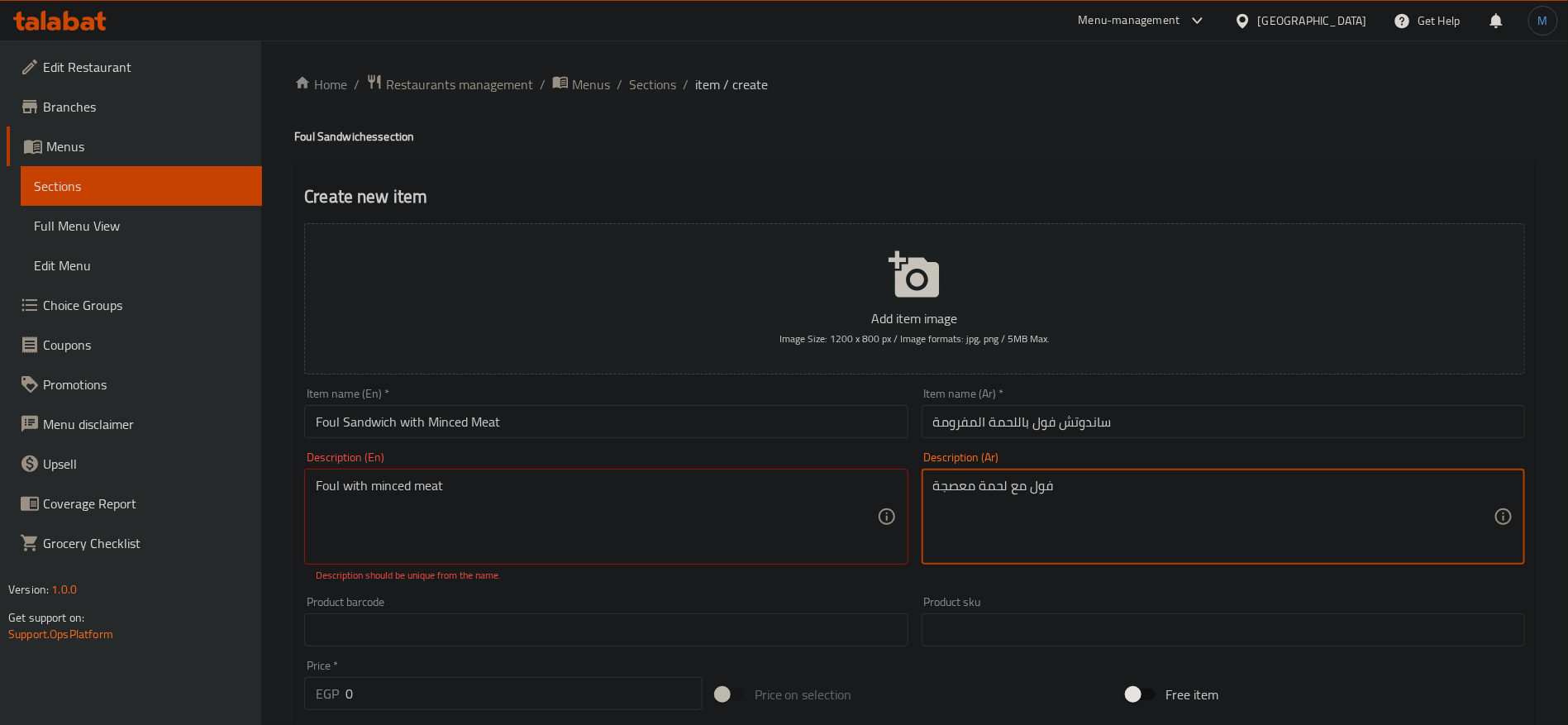
click at [955, 485] on textarea "فول مع لحمة معصجة" at bounding box center [1213, 517] width 560 height 79
drag, startPoint x: 537, startPoint y: 474, endPoint x: 524, endPoint y: 487, distance: 18.4
click at [528, 482] on div "Foul with minced meat Description (En)" at bounding box center [605, 516] width 603 height 96
click at [563, 495] on textarea "Foul with minced meat" at bounding box center [595, 517] width 560 height 79
paste textarea "Maasja"
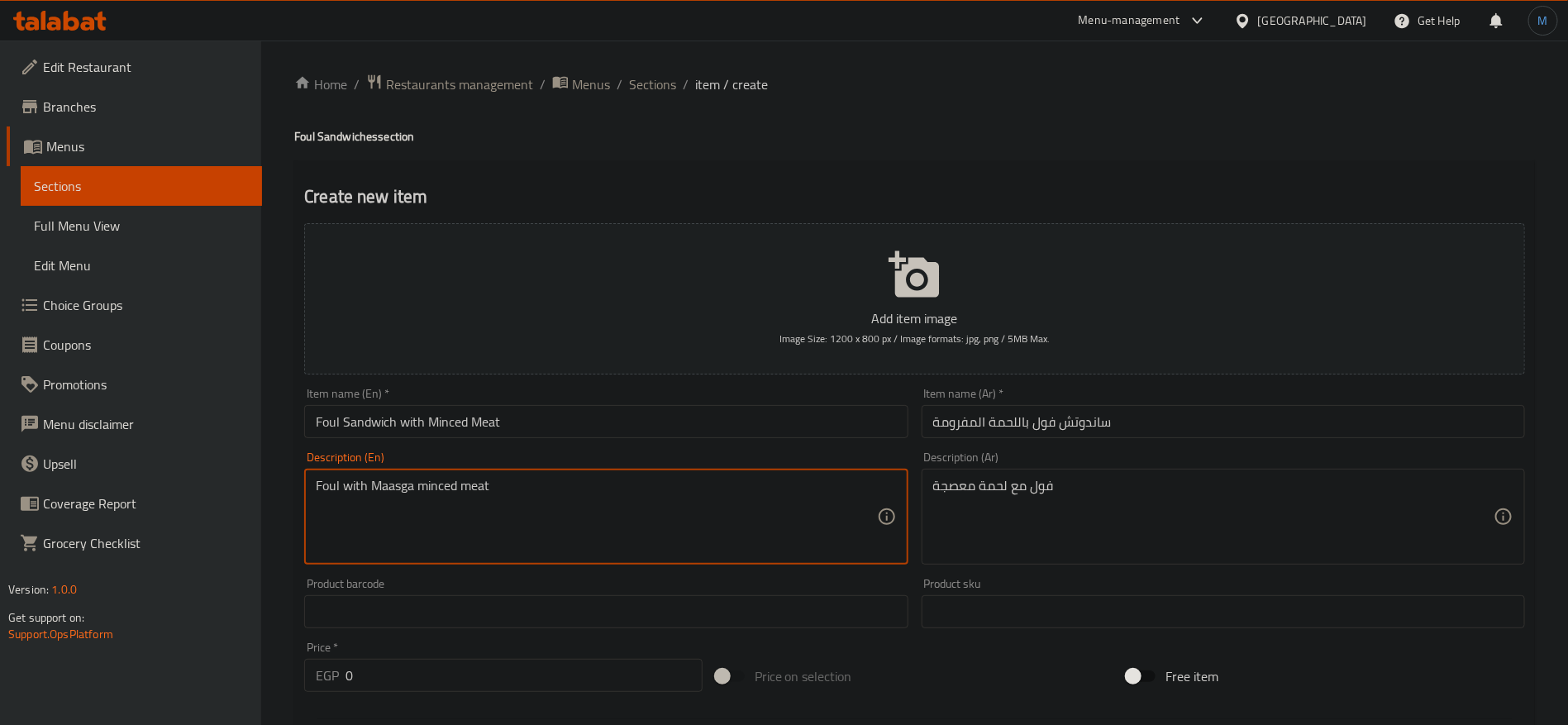
type textarea "Foul with Maasga minced meat"
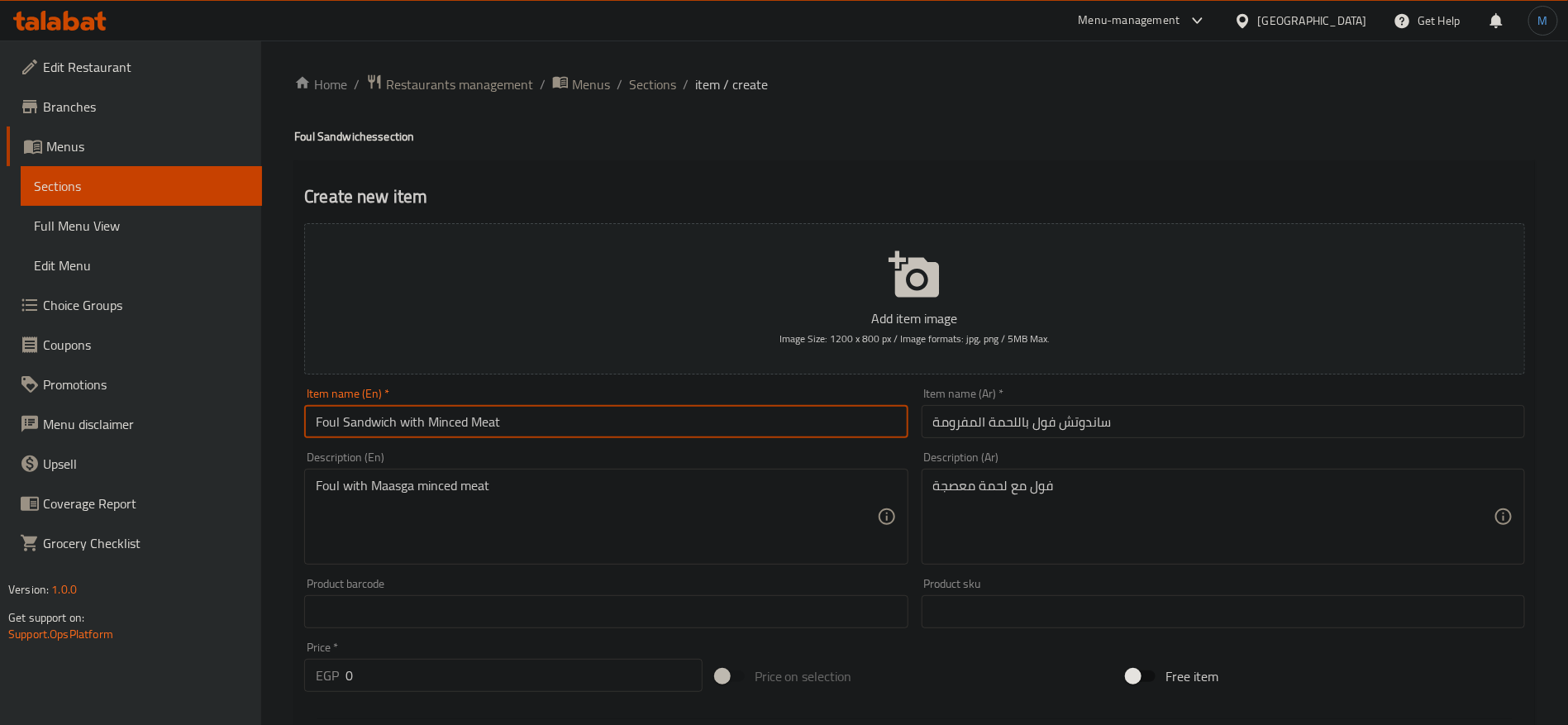
click at [623, 429] on input "Foul Sandwich with Minced Meat" at bounding box center [605, 421] width 603 height 33
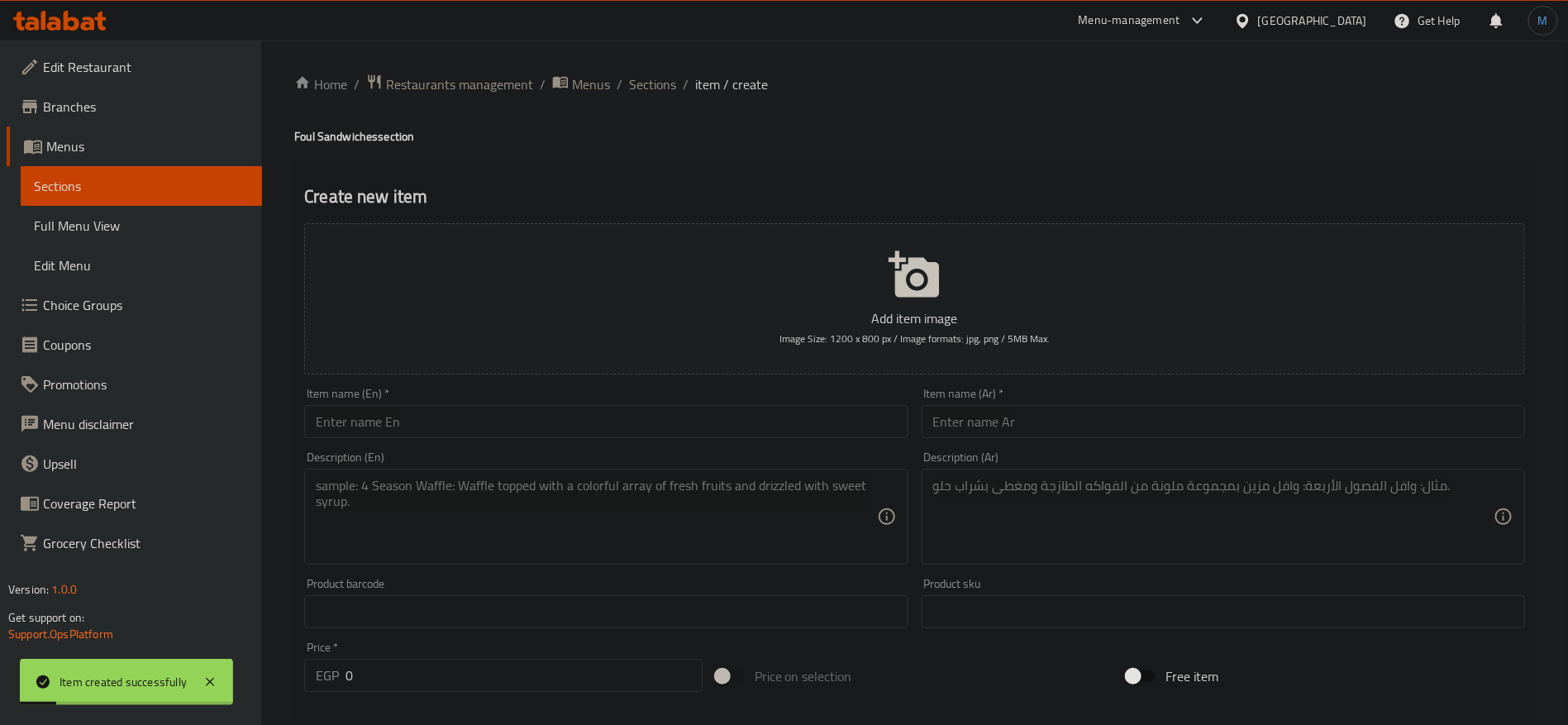
click at [1255, 440] on div "Item name (Ar)   * Item name (Ar) *" at bounding box center [1224, 412] width 617 height 64
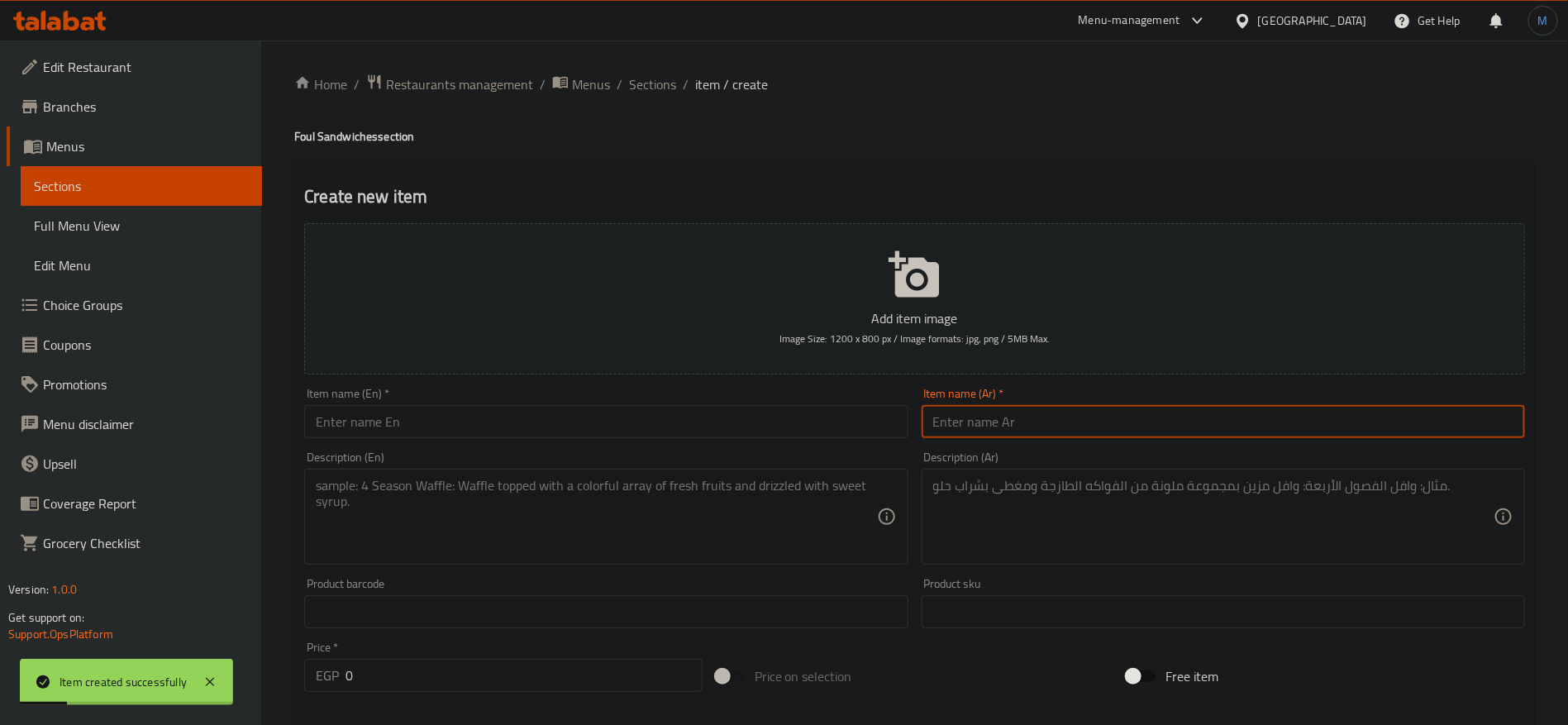
click at [1251, 431] on input "text" at bounding box center [1223, 421] width 603 height 33
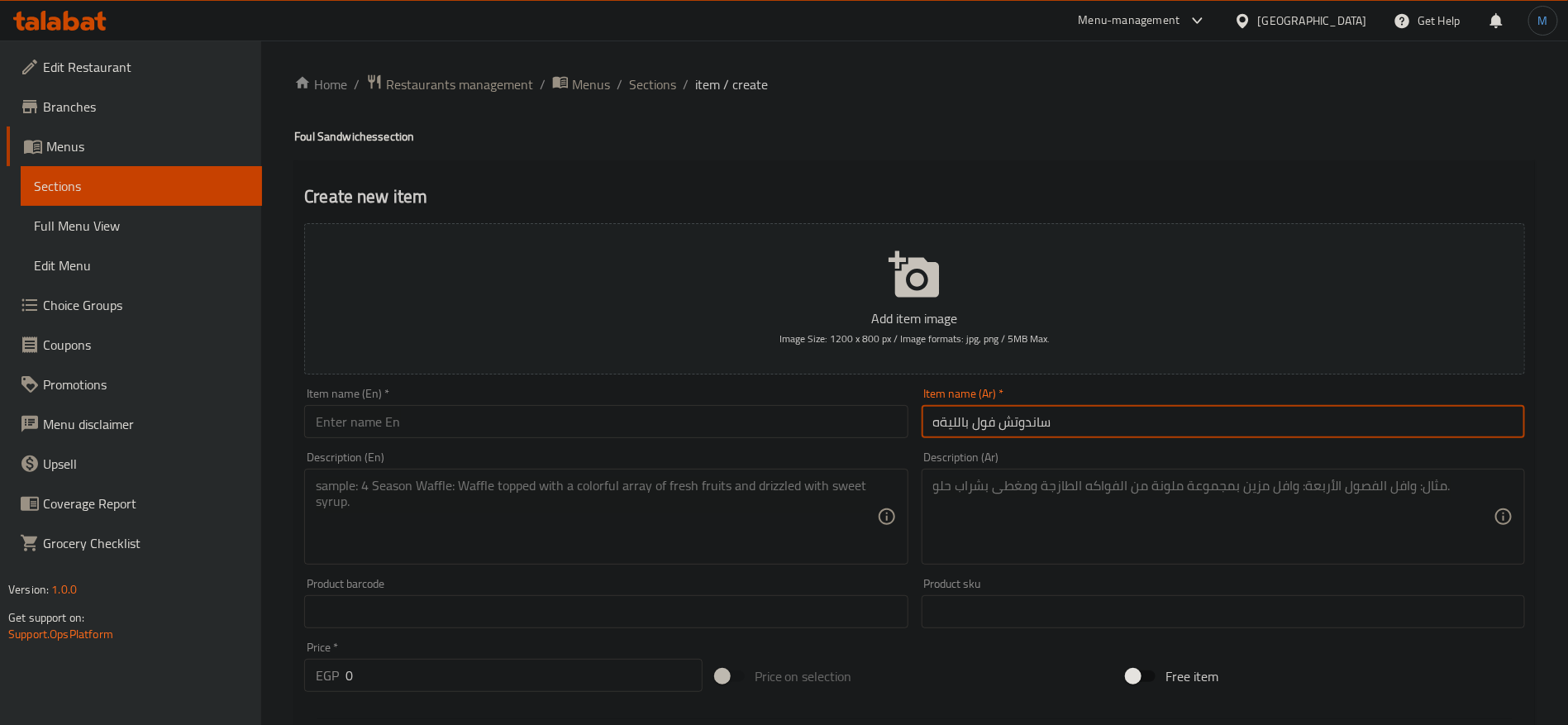
paste input "text"
type input "ساندوتش فول باللية"
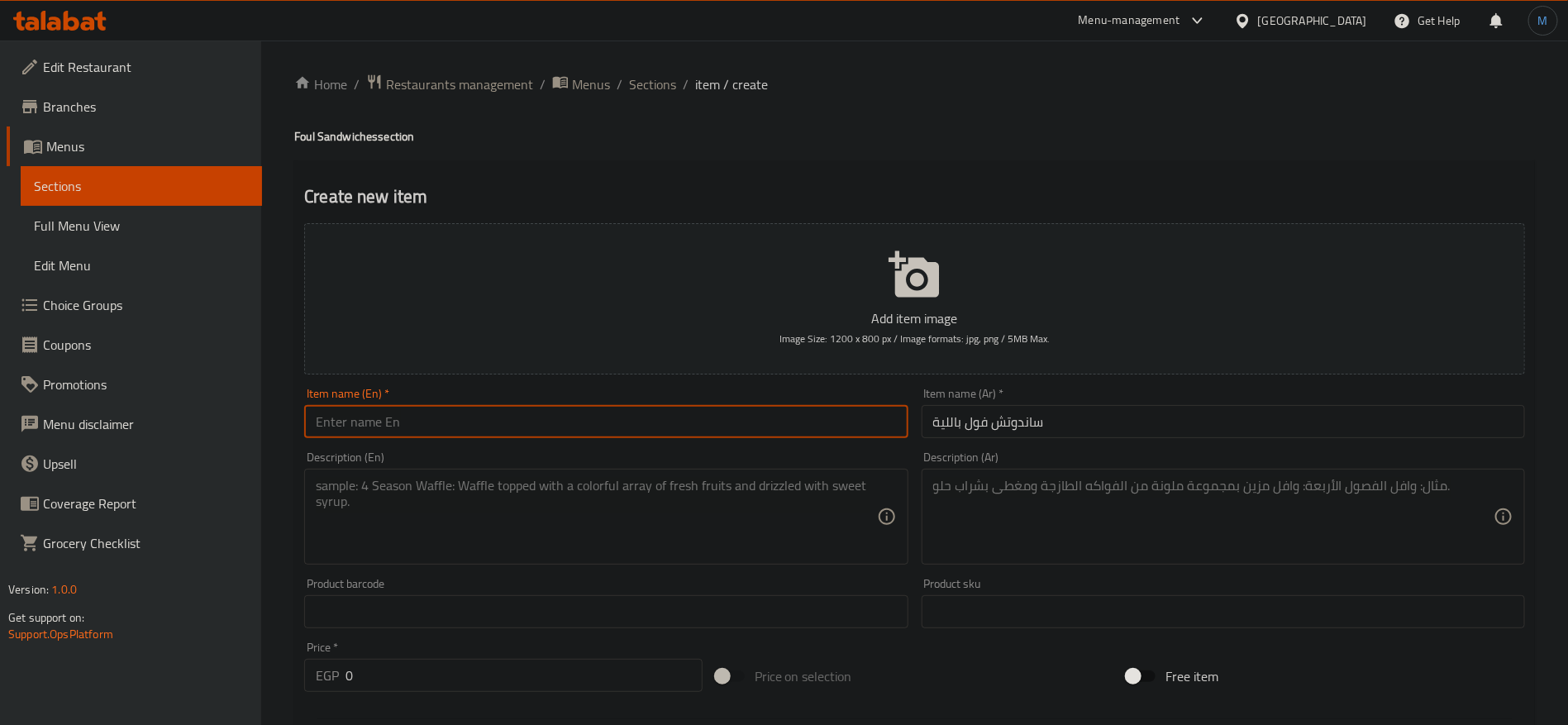
click at [523, 408] on input "text" at bounding box center [605, 421] width 603 height 33
paste input "Fava bean sandwich"
click at [311, 130] on h4 "Foul Sandwiches section" at bounding box center [914, 136] width 1241 height 16
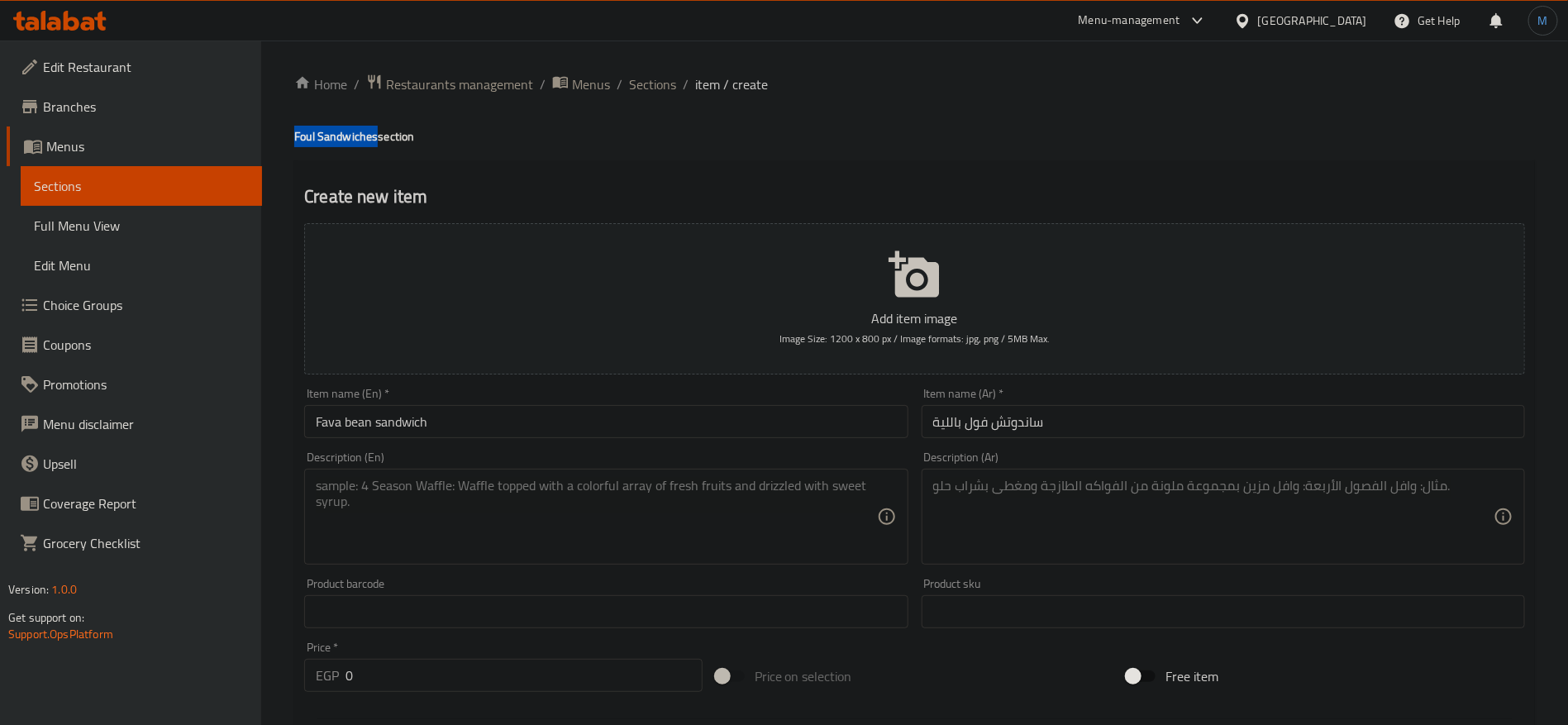
drag, startPoint x: 311, startPoint y: 130, endPoint x: 337, endPoint y: 132, distance: 26.1
click at [337, 132] on h4 "Foul Sandwiches section" at bounding box center [914, 136] width 1241 height 16
click at [305, 137] on h4 "Foul Sandwiches section" at bounding box center [914, 136] width 1241 height 16
click at [339, 416] on input "Fava bean sandwich" at bounding box center [605, 421] width 603 height 33
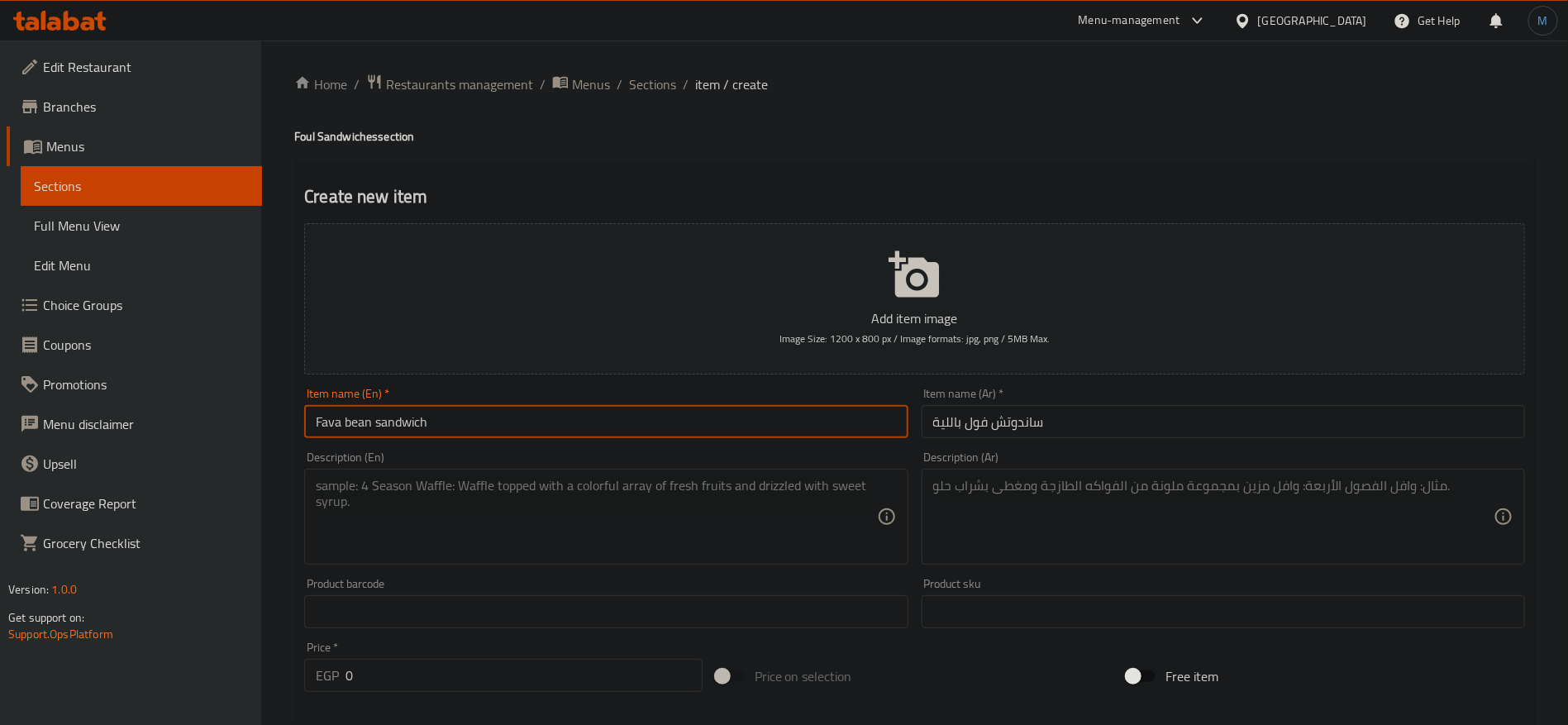
click at [344, 416] on input "Fava bean sandwich" at bounding box center [605, 421] width 603 height 33
click at [350, 416] on input "Fava bean sandwich" at bounding box center [605, 421] width 603 height 33
drag, startPoint x: 350, startPoint y: 416, endPoint x: 325, endPoint y: 413, distance: 25.2
click at [325, 413] on input "Fava bean sandwich" at bounding box center [605, 421] width 603 height 33
paste input "oul"
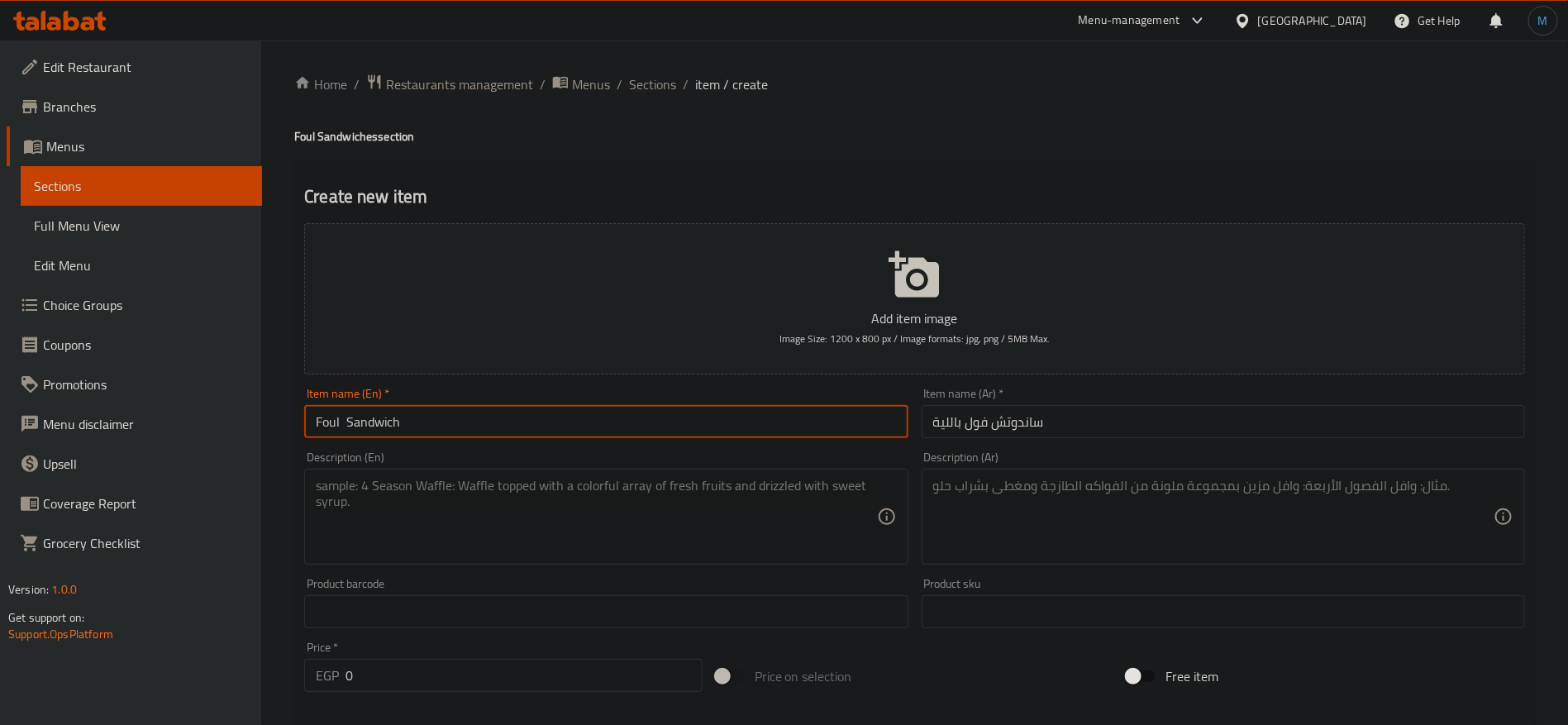
click at [599, 419] on input "Foul Sandwich" at bounding box center [605, 421] width 603 height 33
click at [637, 423] on input "Foul Sandwich With" at bounding box center [605, 421] width 603 height 33
click at [631, 420] on input "Foul Sandwich With" at bounding box center [605, 421] width 603 height 33
paste input "Leia"
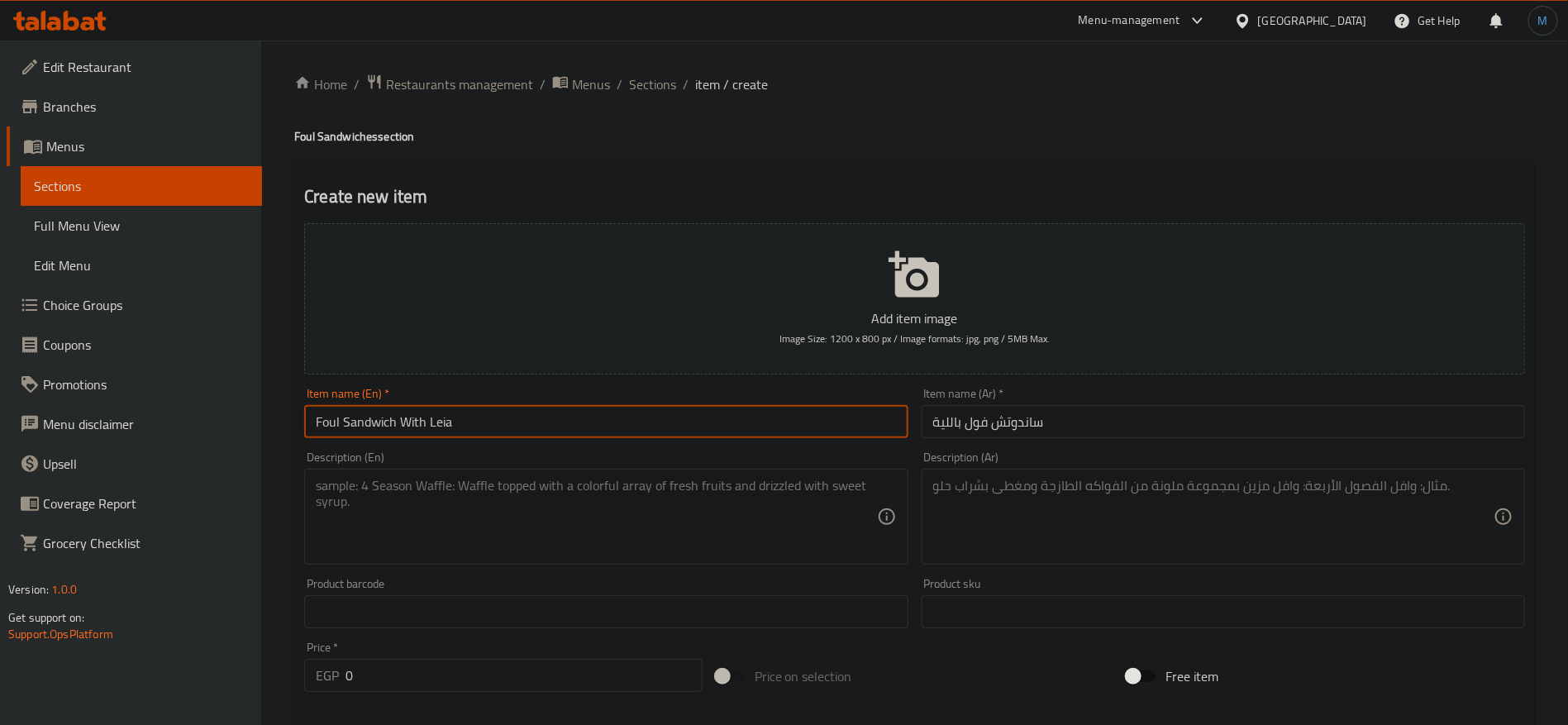
type input "Foul Sandwich With Leia"
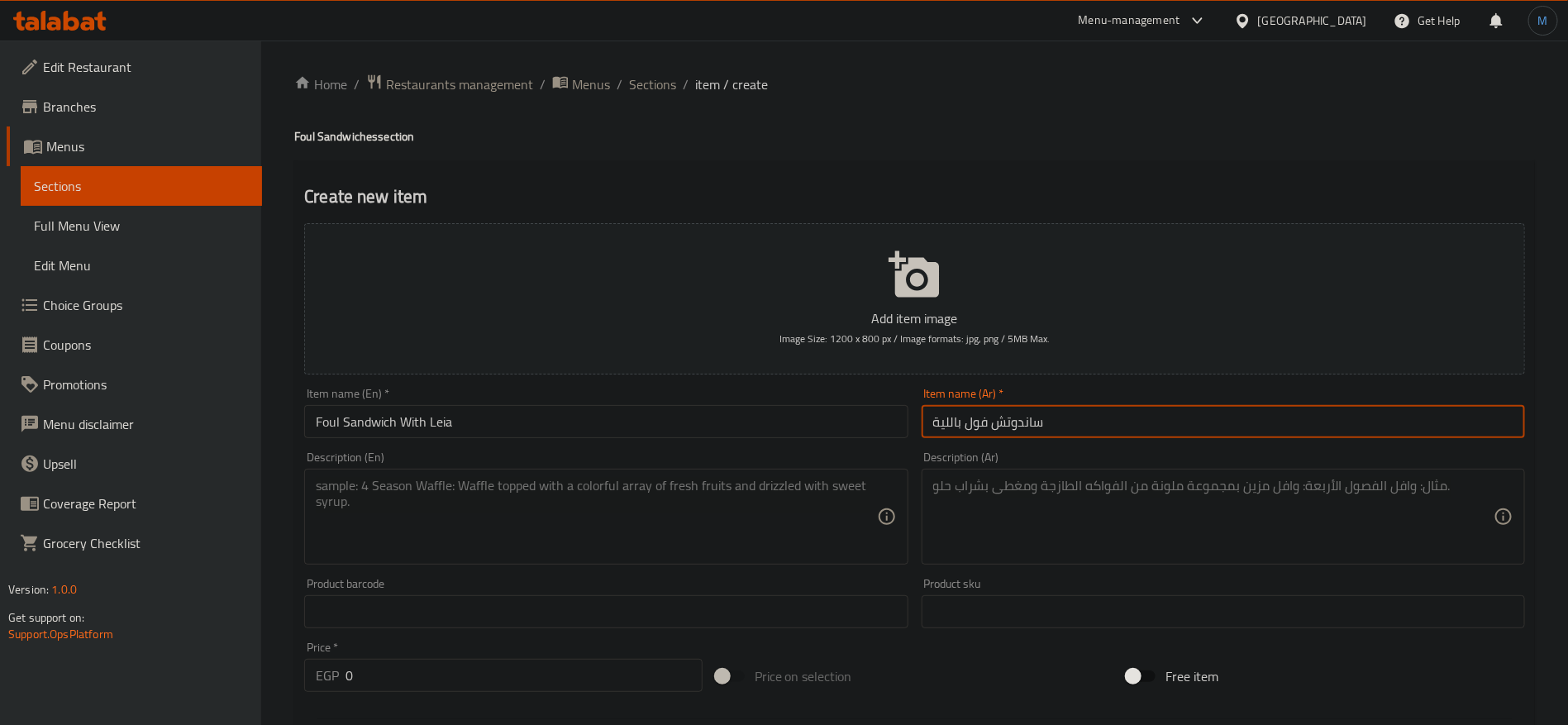
click at [1226, 421] on input "ساندوتش فول باللية" at bounding box center [1223, 421] width 603 height 33
type input "ساندوتش فول بالليه"
click at [1091, 563] on div "Description (Ar)" at bounding box center [1223, 516] width 603 height 96
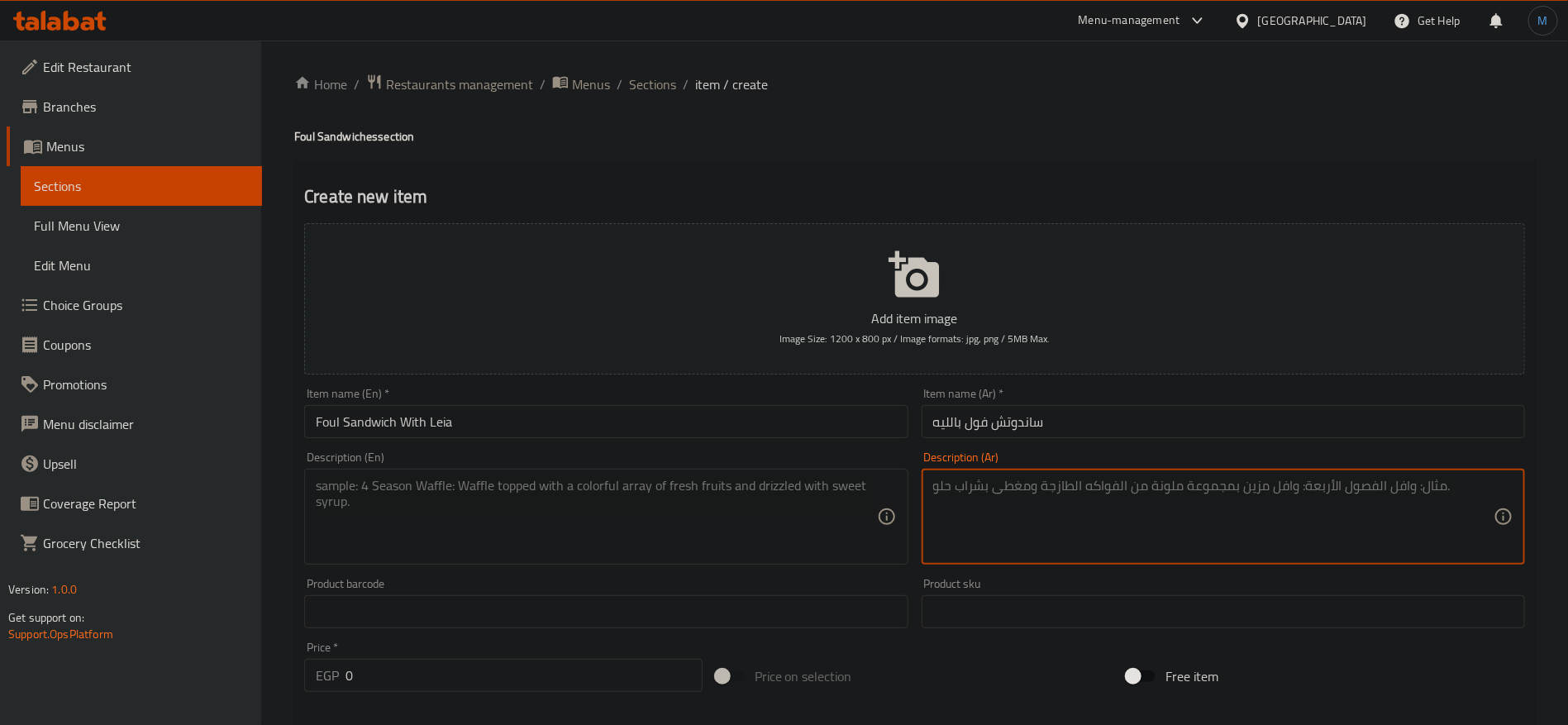
paste textarea "فول مطبوخ بقطع ليّة دسمة"
type textarea "فول مطبوخ بقطع ليّة دسمة"
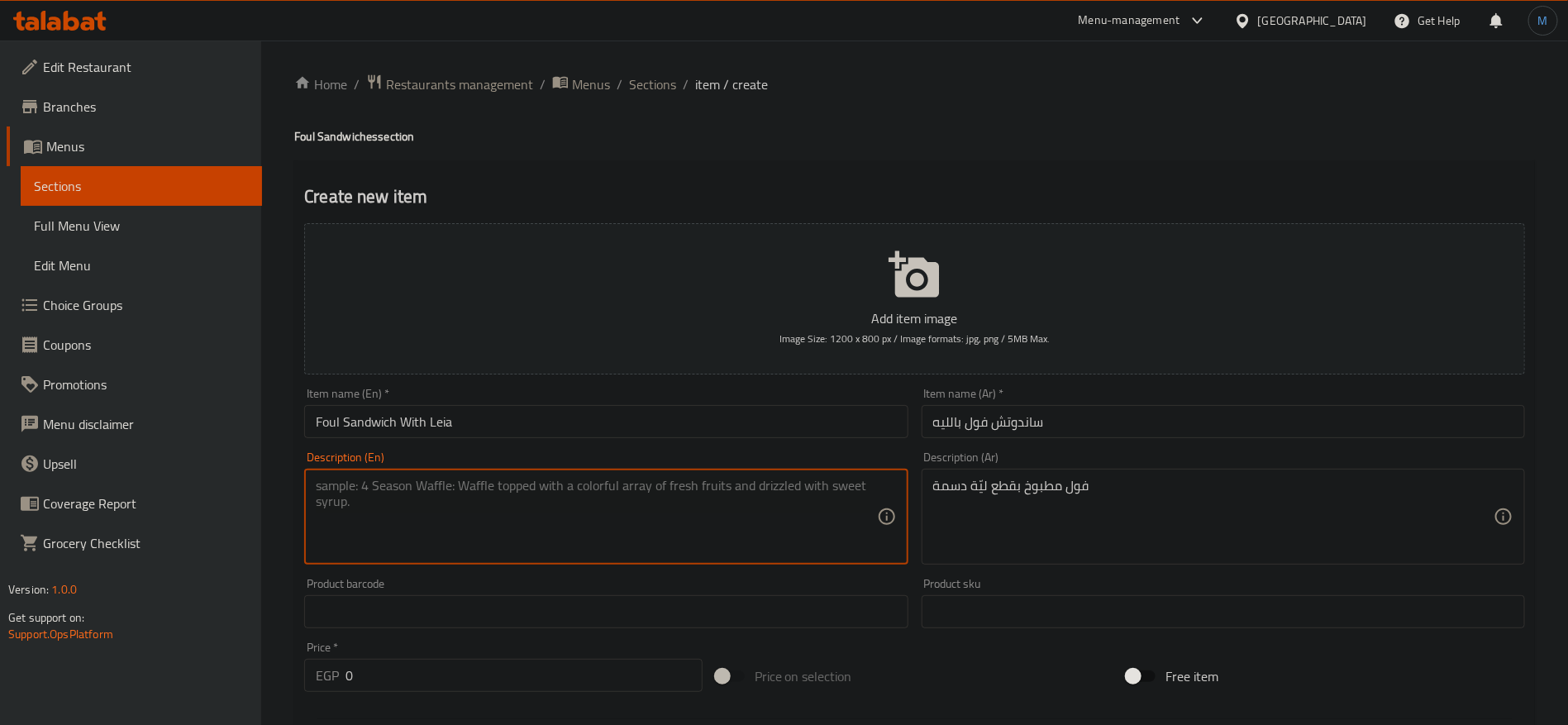
click at [646, 485] on textarea at bounding box center [595, 517] width 560 height 79
paste textarea "Cooked beans with fatty tender pieces"
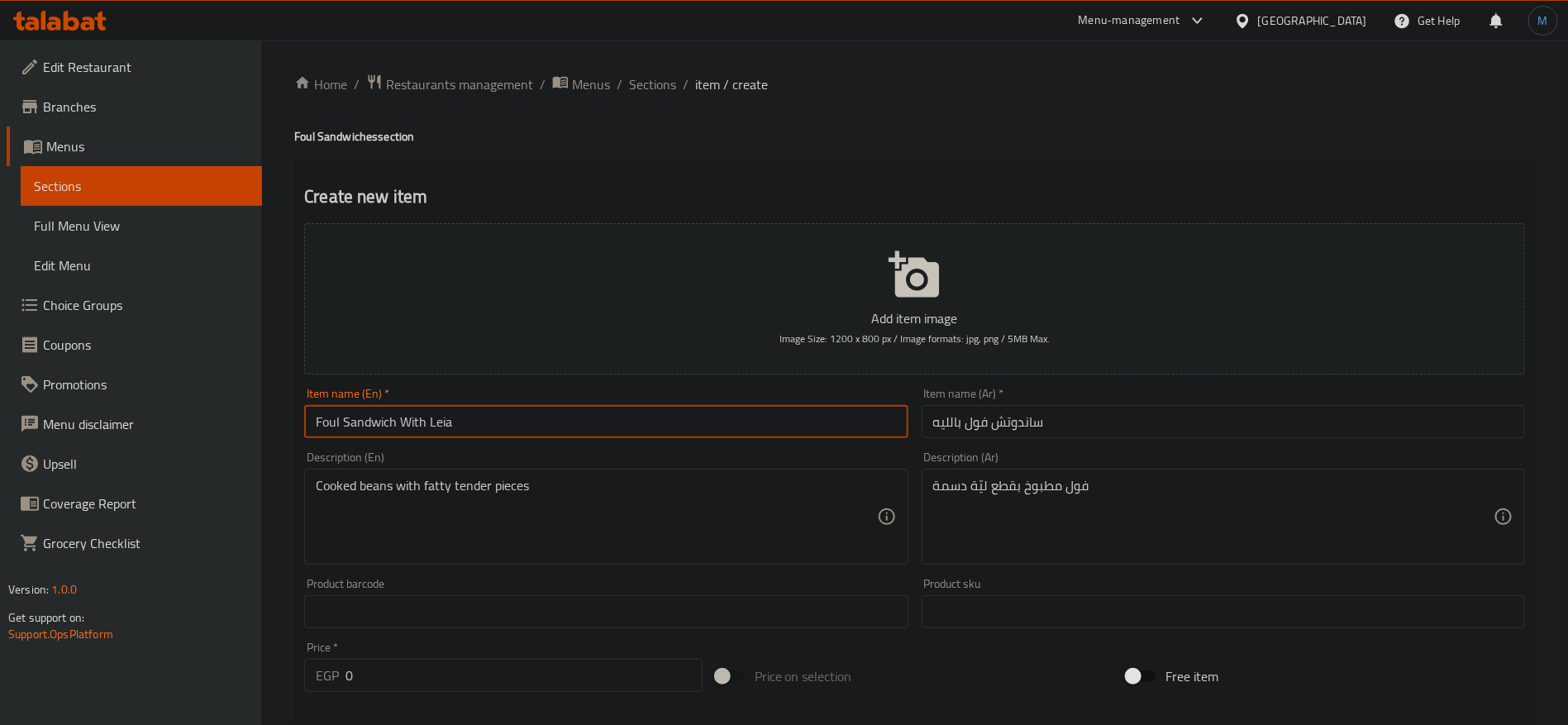
click at [324, 417] on input "Foul Sandwich With Leia" at bounding box center [605, 421] width 603 height 33
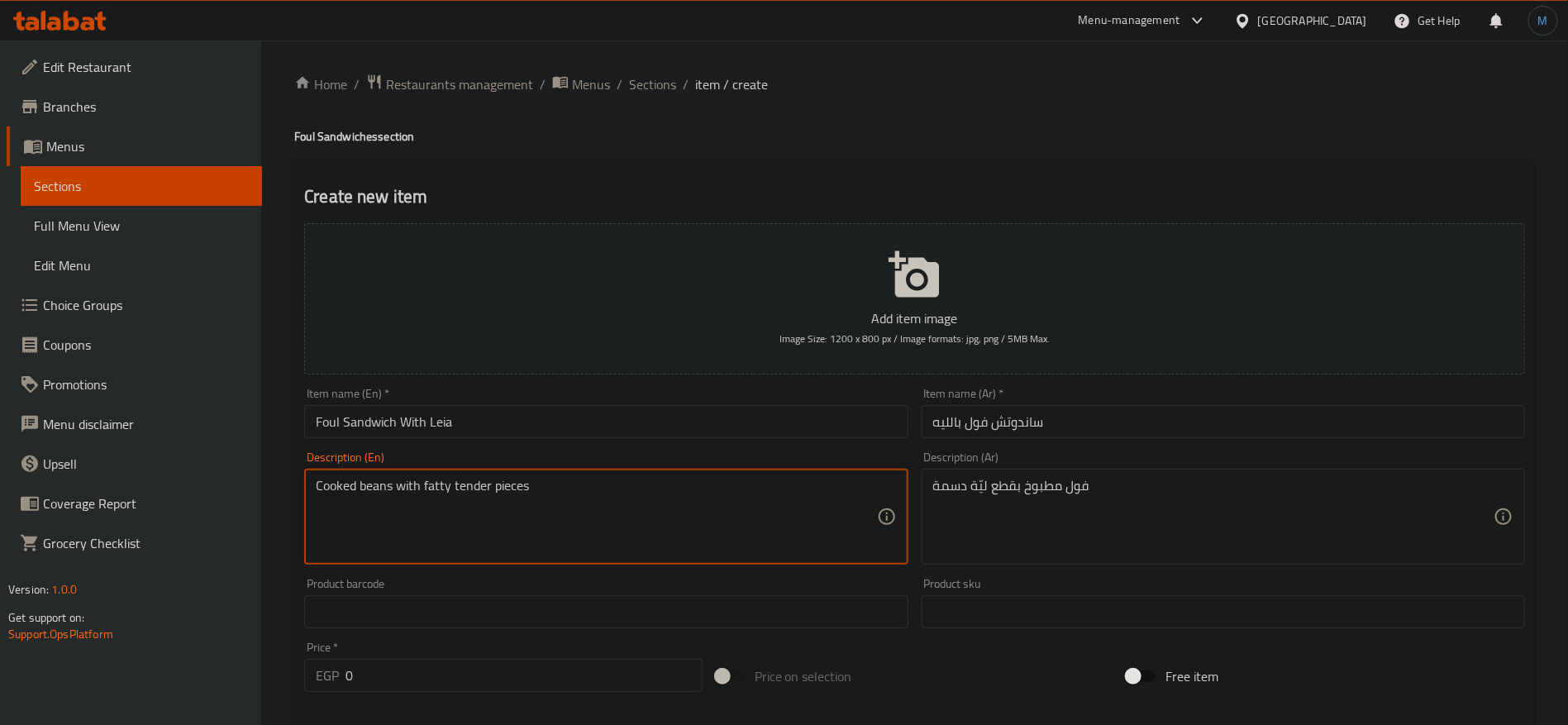
click at [366, 492] on textarea "Cooked beans with fatty tender pieces" at bounding box center [595, 517] width 560 height 79
paste textarea "Foul"
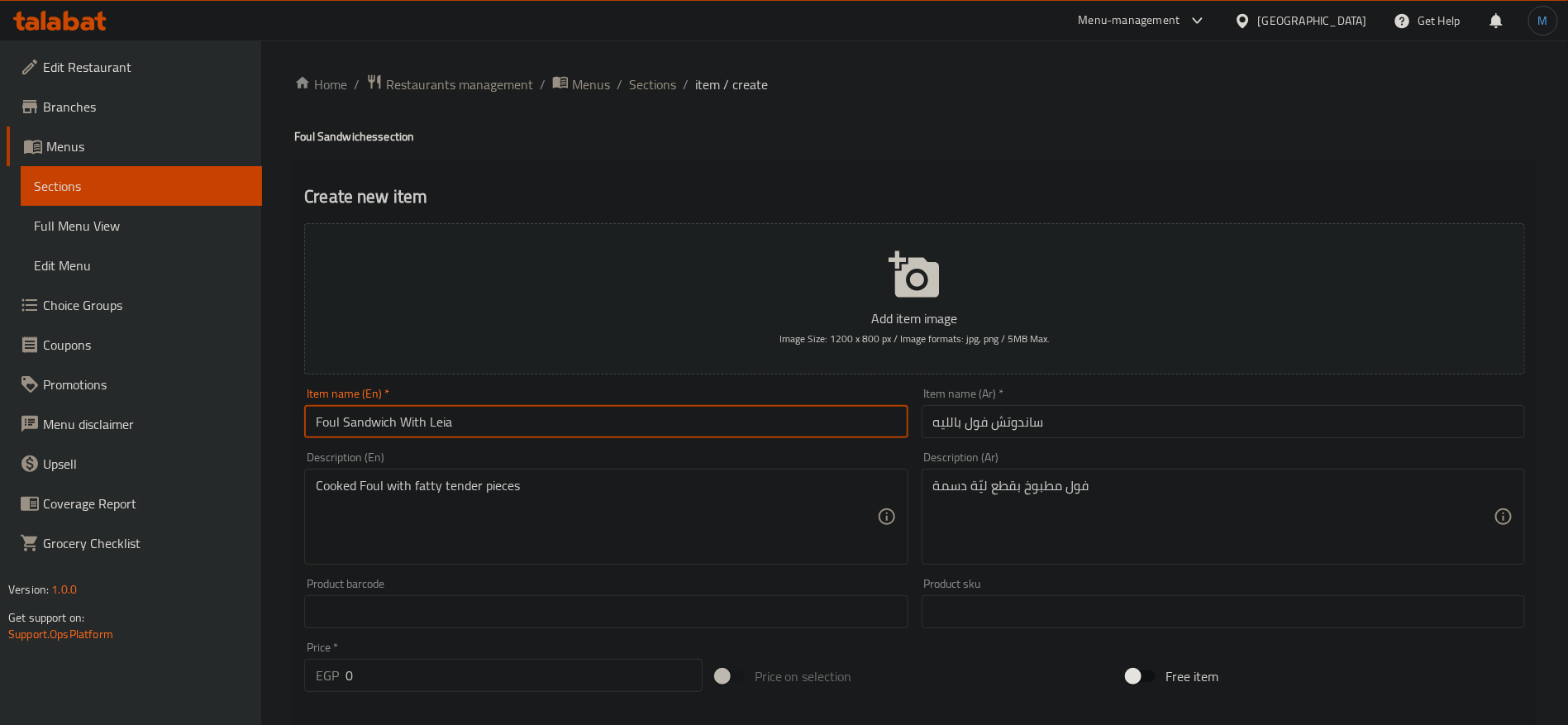
click at [434, 427] on input "Foul Sandwich With Leia" at bounding box center [605, 421] width 603 height 33
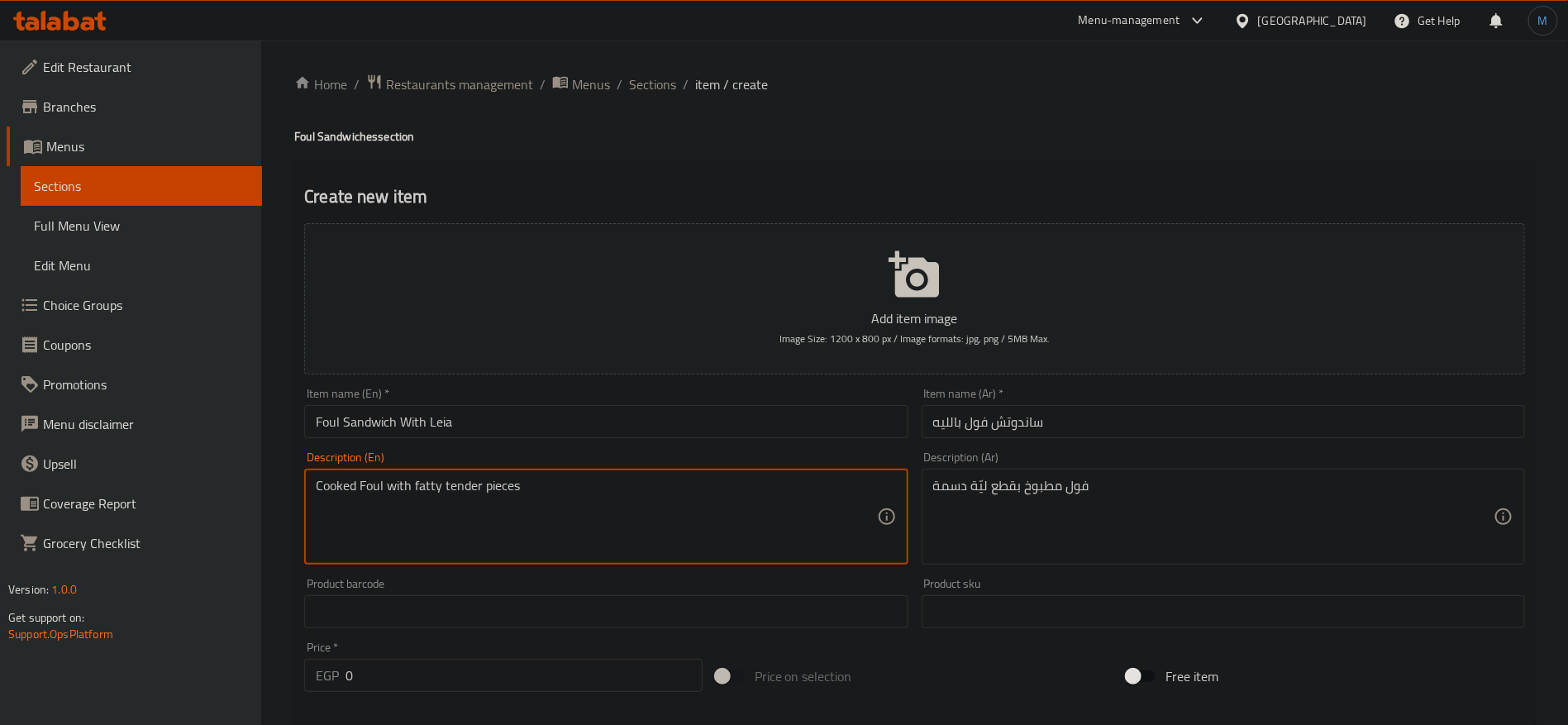
click at [464, 496] on textarea "Cooked Foul with fatty tender pieces" at bounding box center [595, 517] width 560 height 79
paste textarea "Leia"
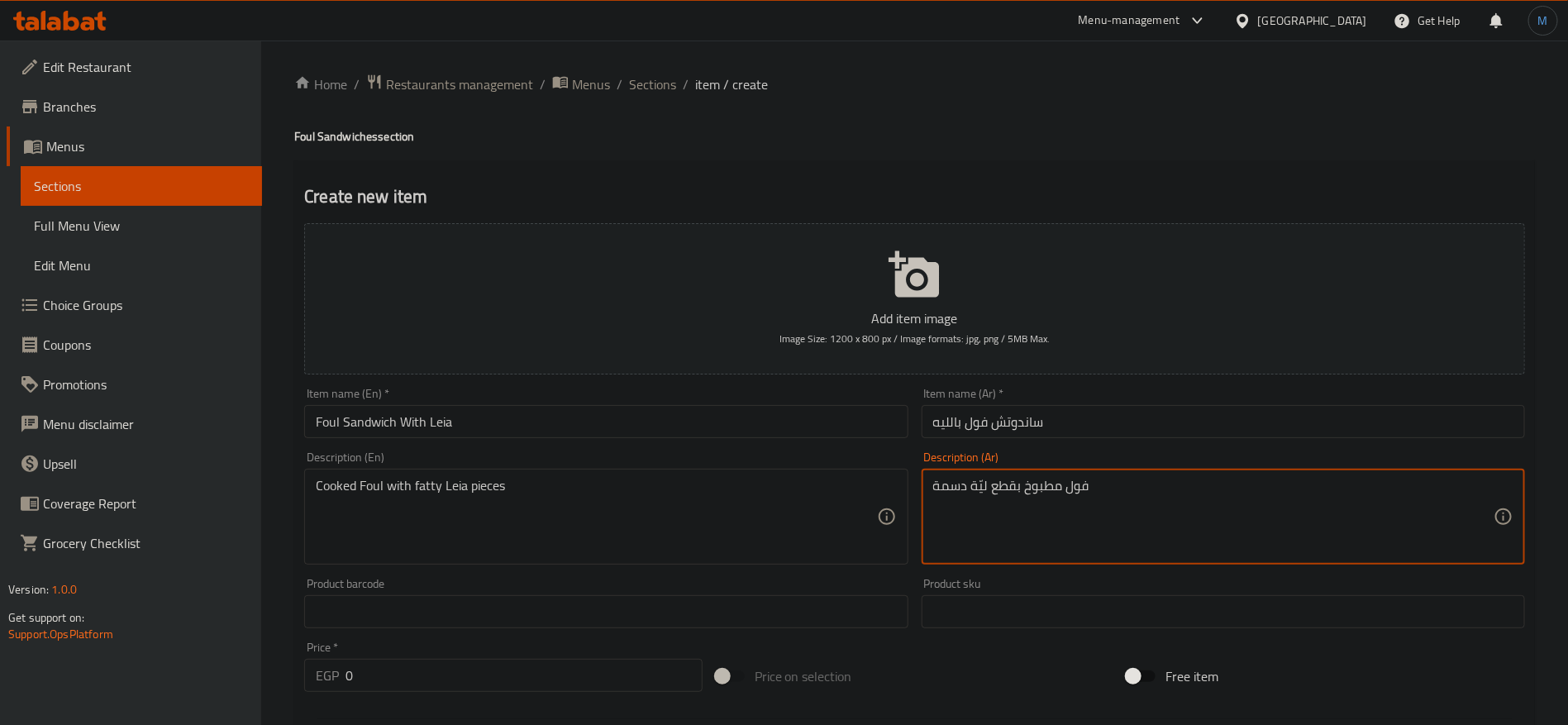
click at [957, 488] on textarea "فول مطبوخ بقطع ليّة دسمة" at bounding box center [1213, 517] width 560 height 79
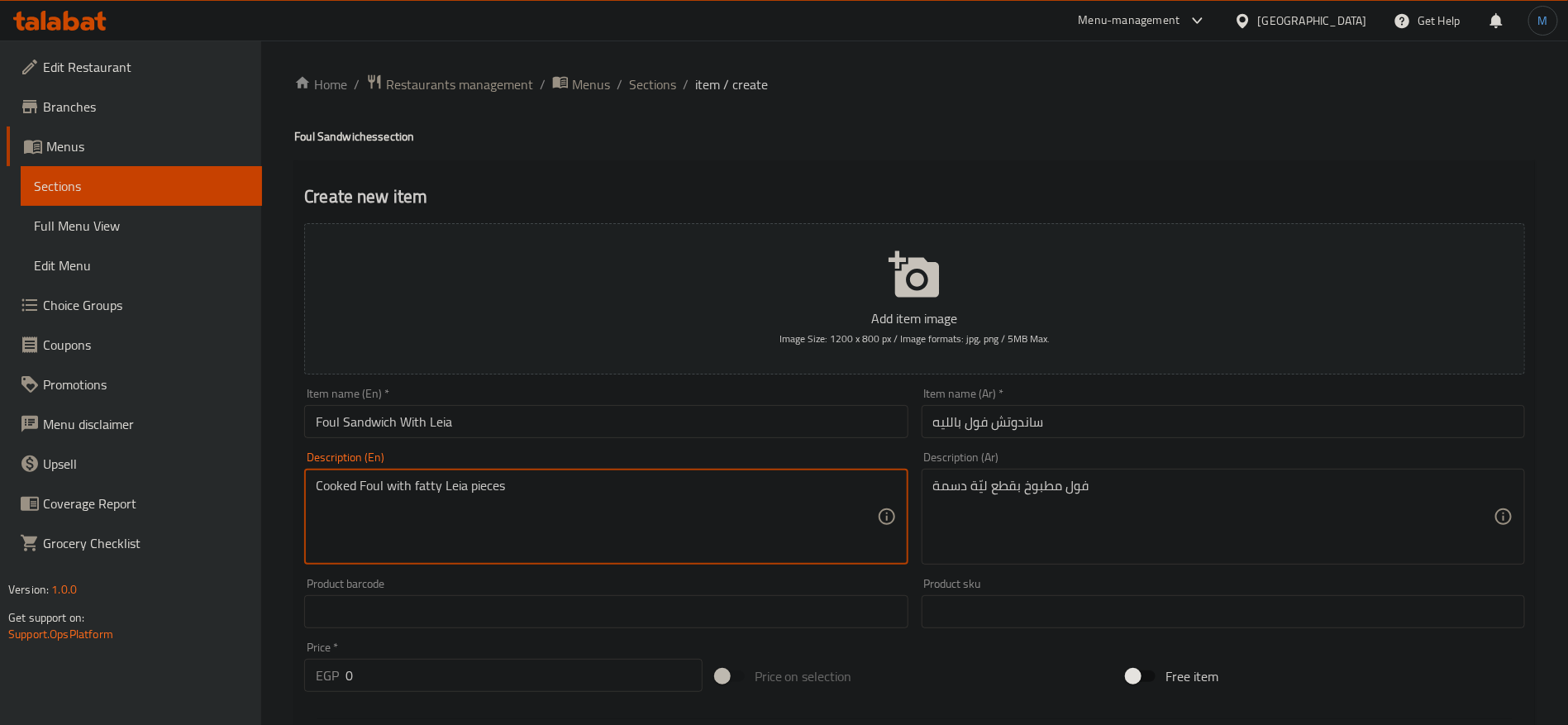
click at [429, 484] on textarea "Cooked Foul with fatty Leia pieces" at bounding box center [595, 517] width 560 height 79
paste textarea "hearty"
click at [436, 484] on textarea "Cooked Foul with hearty Leia pieces" at bounding box center [595, 517] width 560 height 79
paste textarea "fatty"
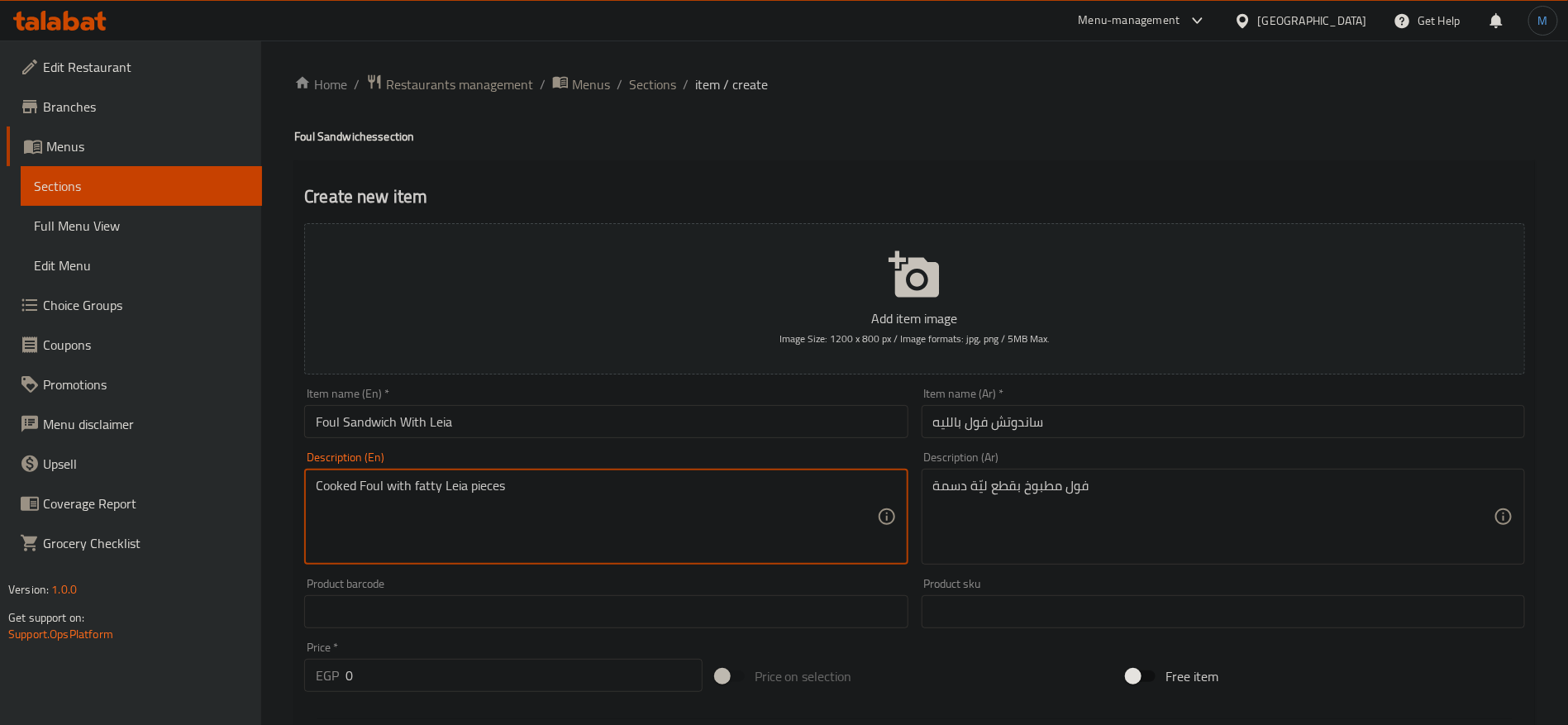
type textarea "Cooked Foul with fatty Leia pieces"
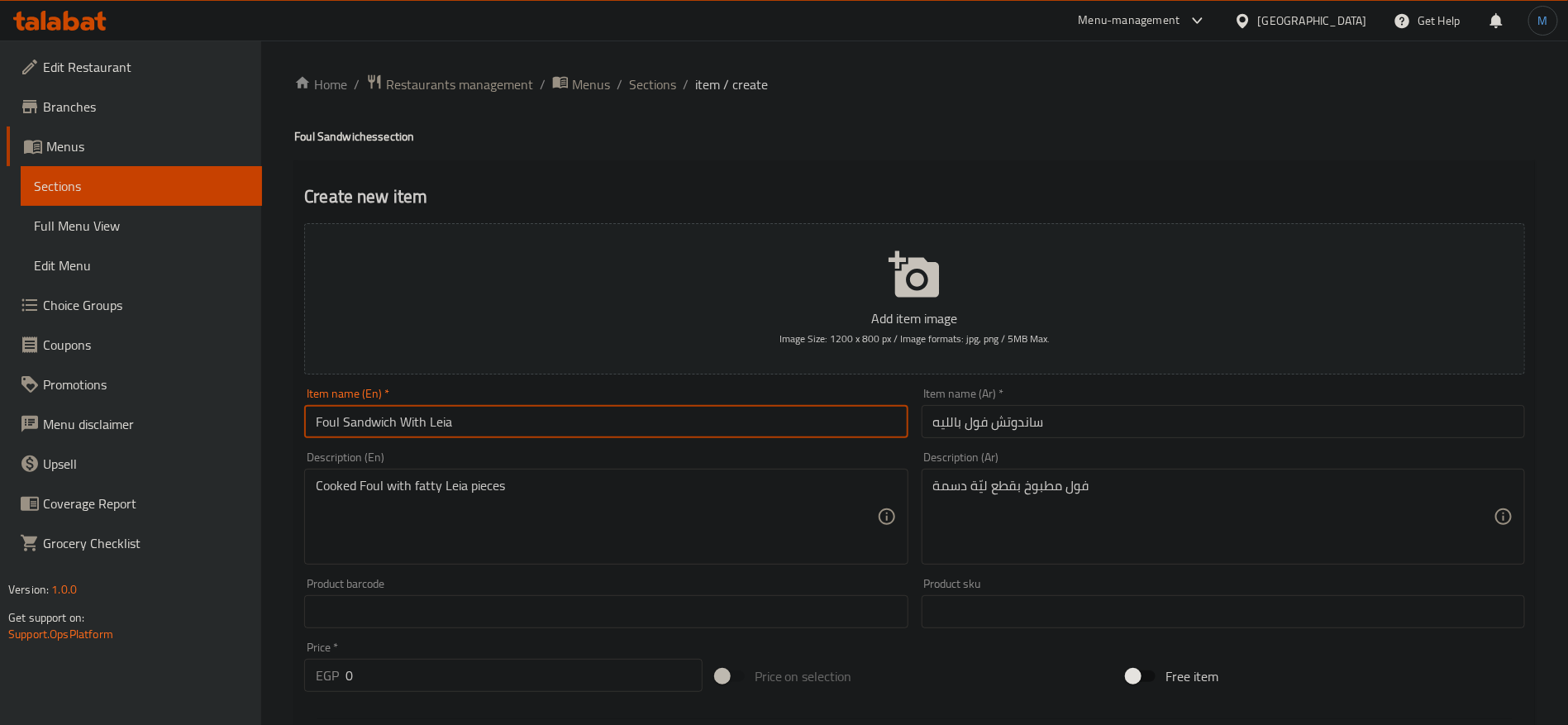
click at [628, 427] on input "Foul Sandwich With Leia" at bounding box center [605, 421] width 603 height 33
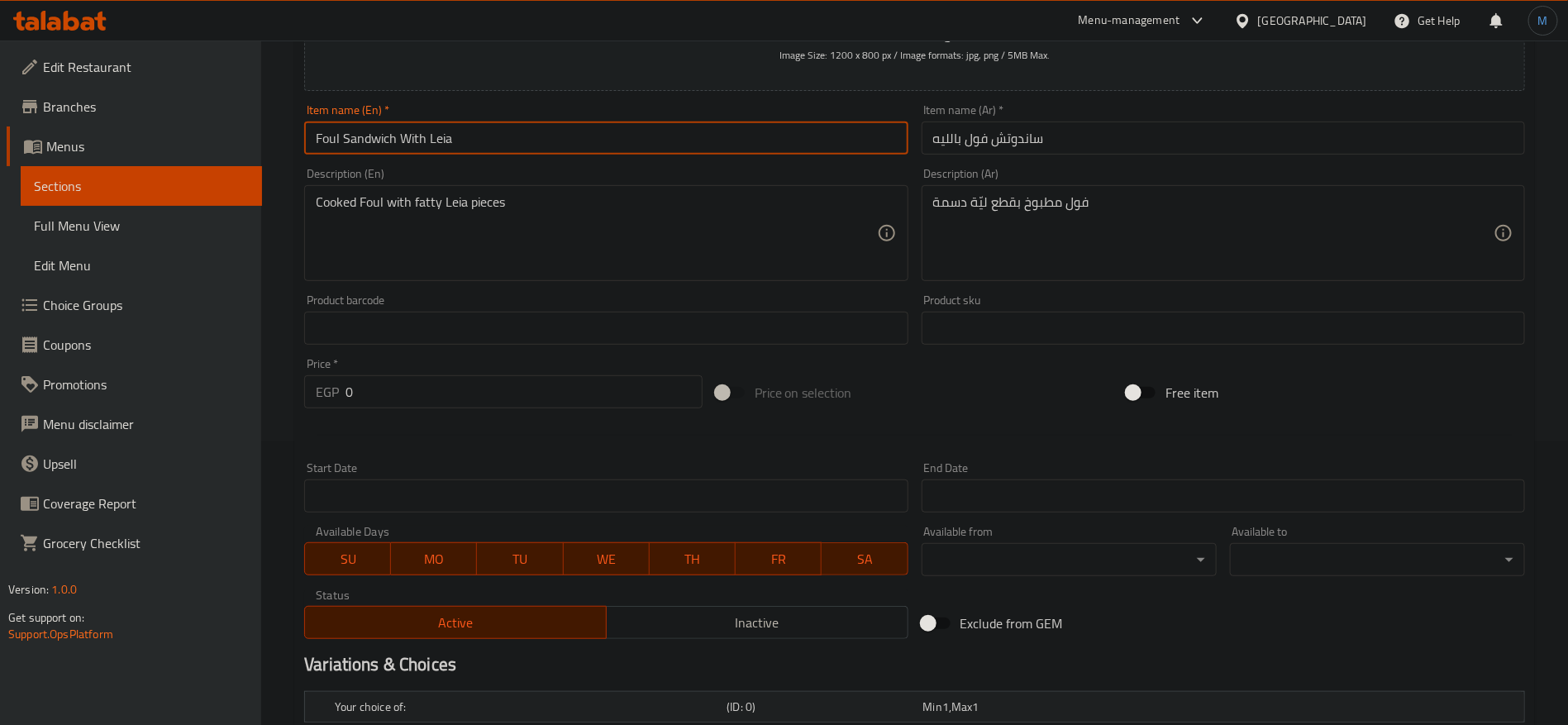
scroll to position [620, 0]
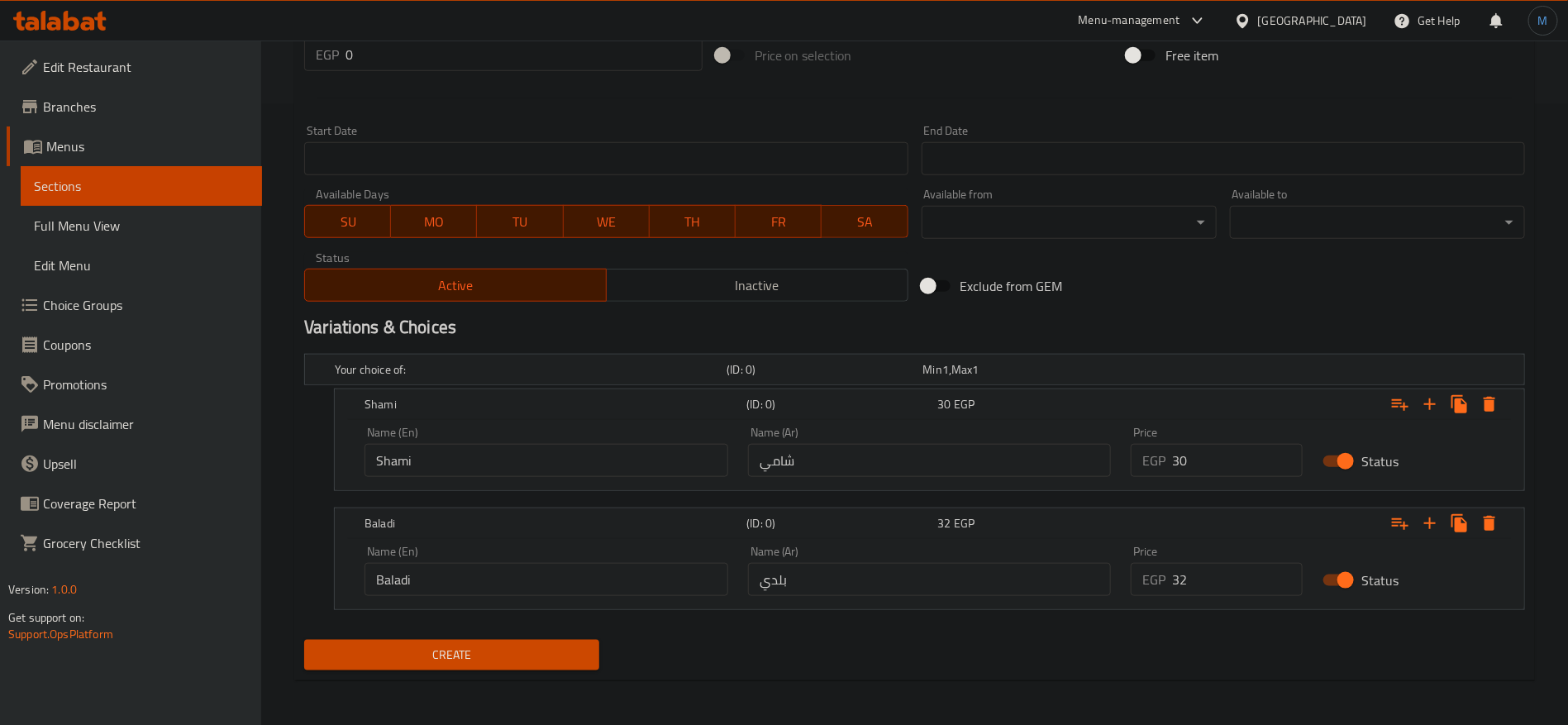
click at [523, 638] on div "Create" at bounding box center [452, 654] width 308 height 44
click at [534, 640] on button "Create" at bounding box center [451, 655] width 295 height 30
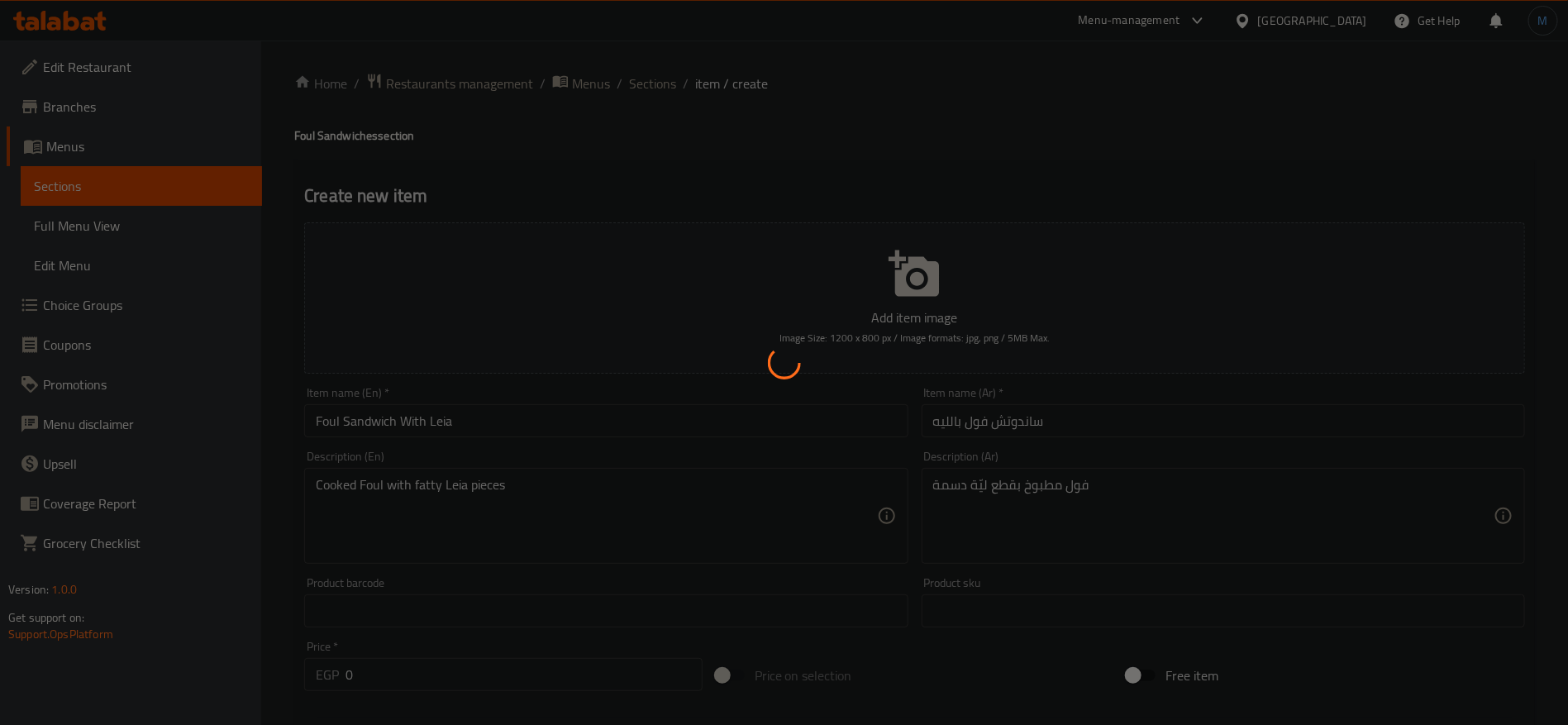
scroll to position [0, 0]
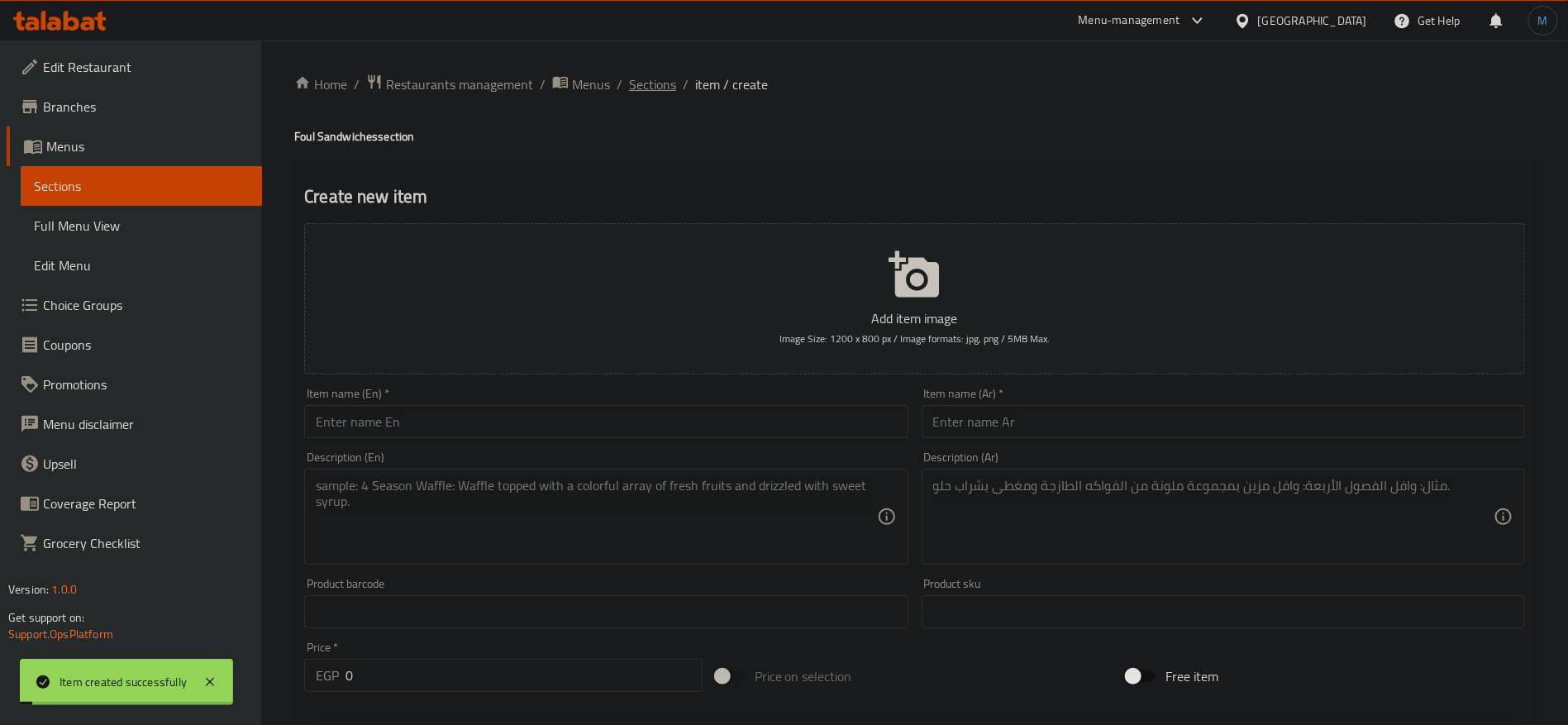
click at [663, 90] on span "Sections" at bounding box center [653, 84] width 48 height 20
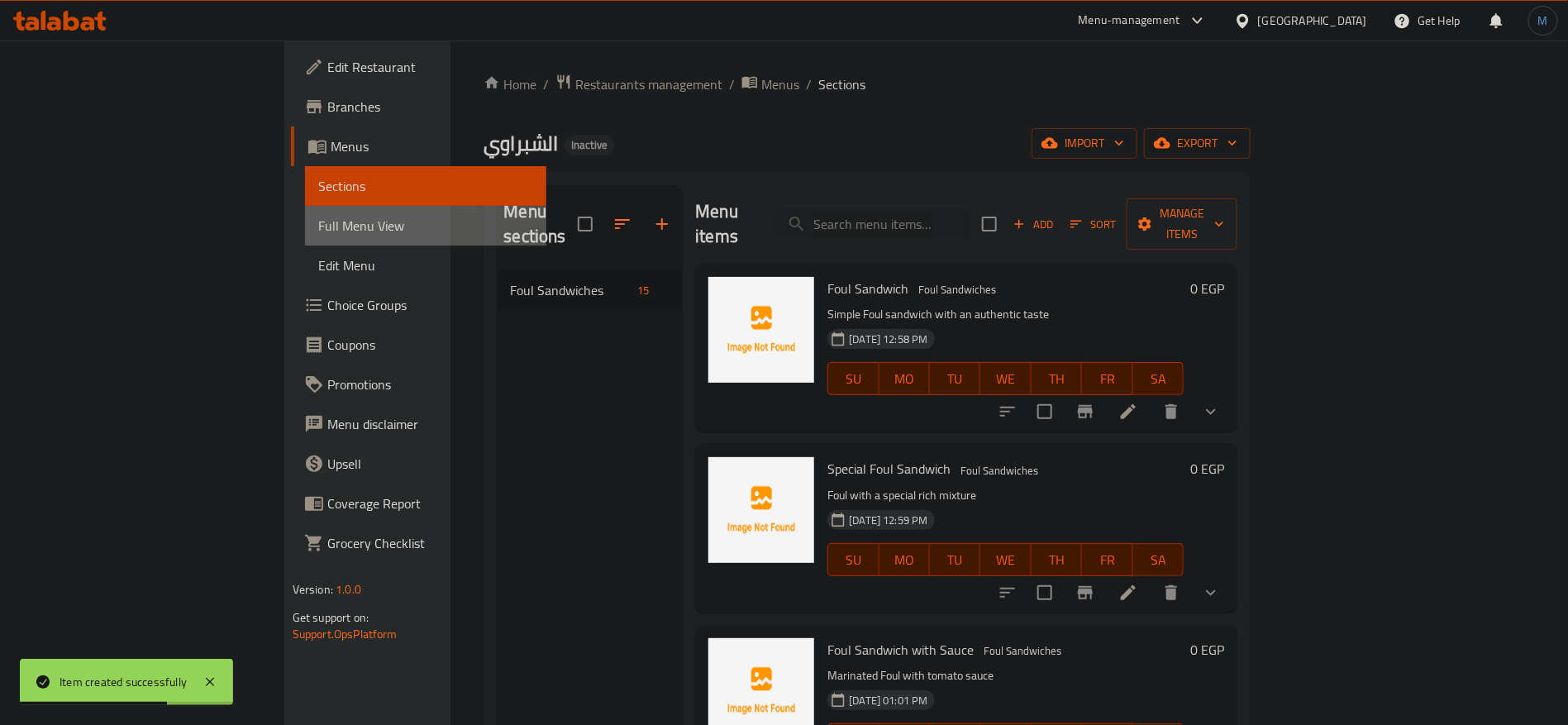
click at [318, 226] on span "Full Menu View" at bounding box center [426, 226] width 215 height 20
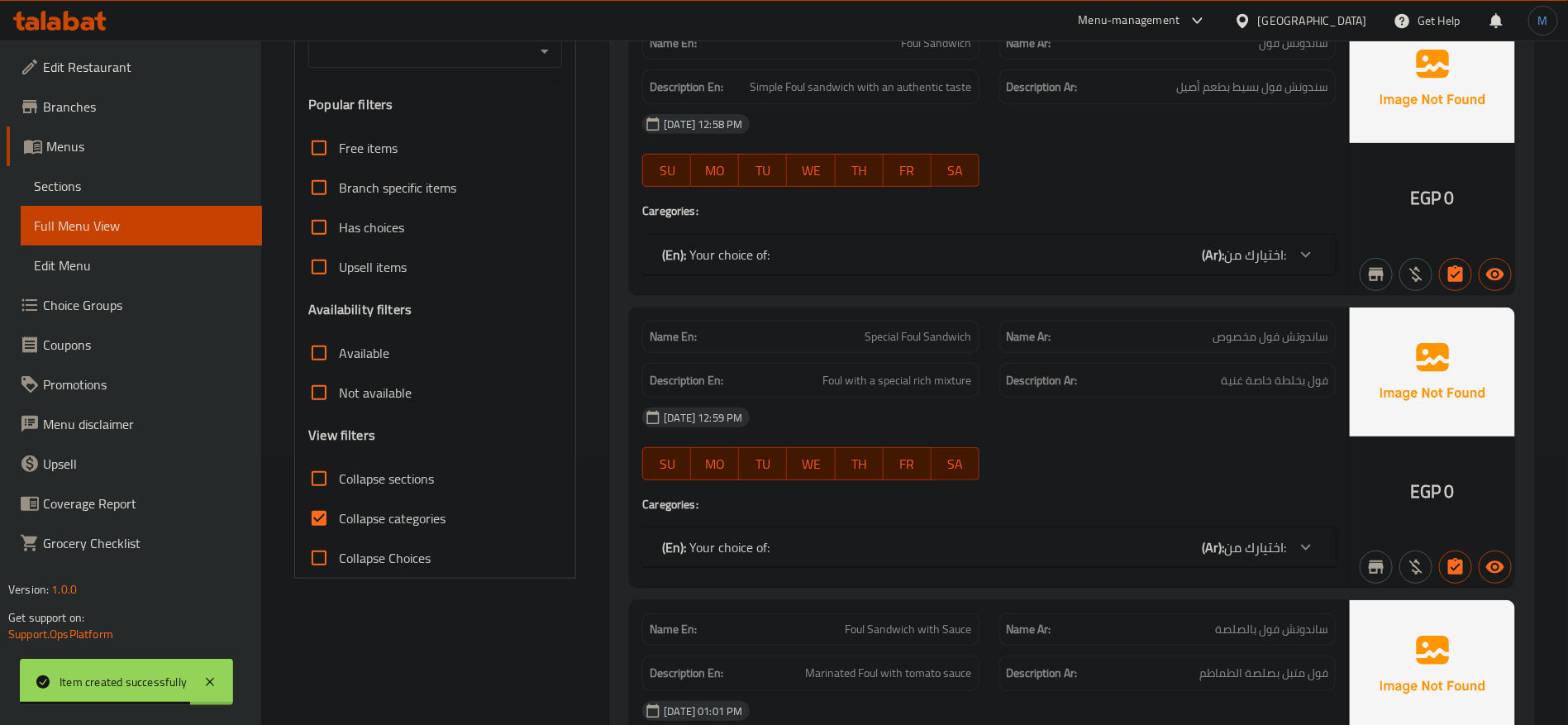
scroll to position [372, 0]
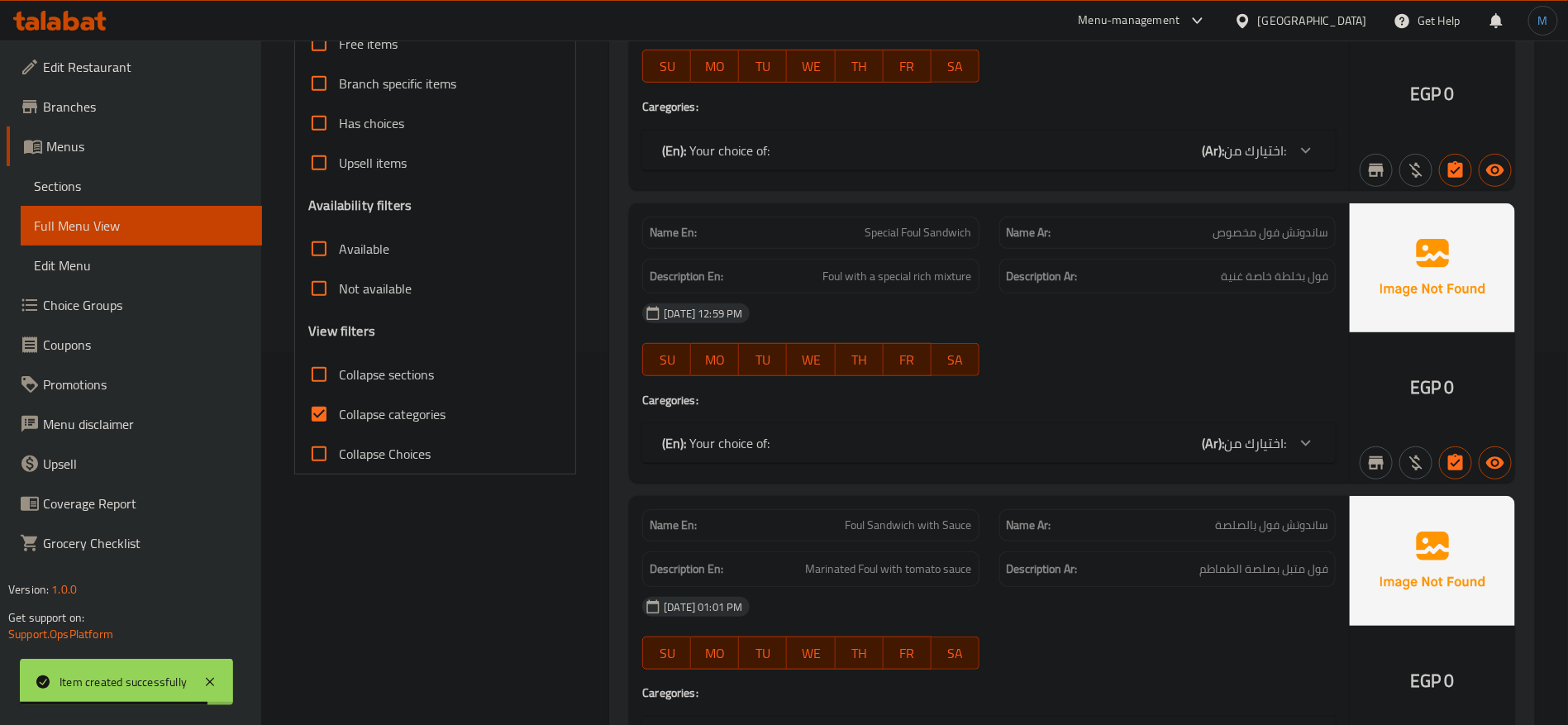
click at [378, 414] on span "Collapse categories" at bounding box center [392, 414] width 107 height 20
click at [339, 414] on input "Collapse categories" at bounding box center [319, 414] width 39 height 39
checkbox input "false"
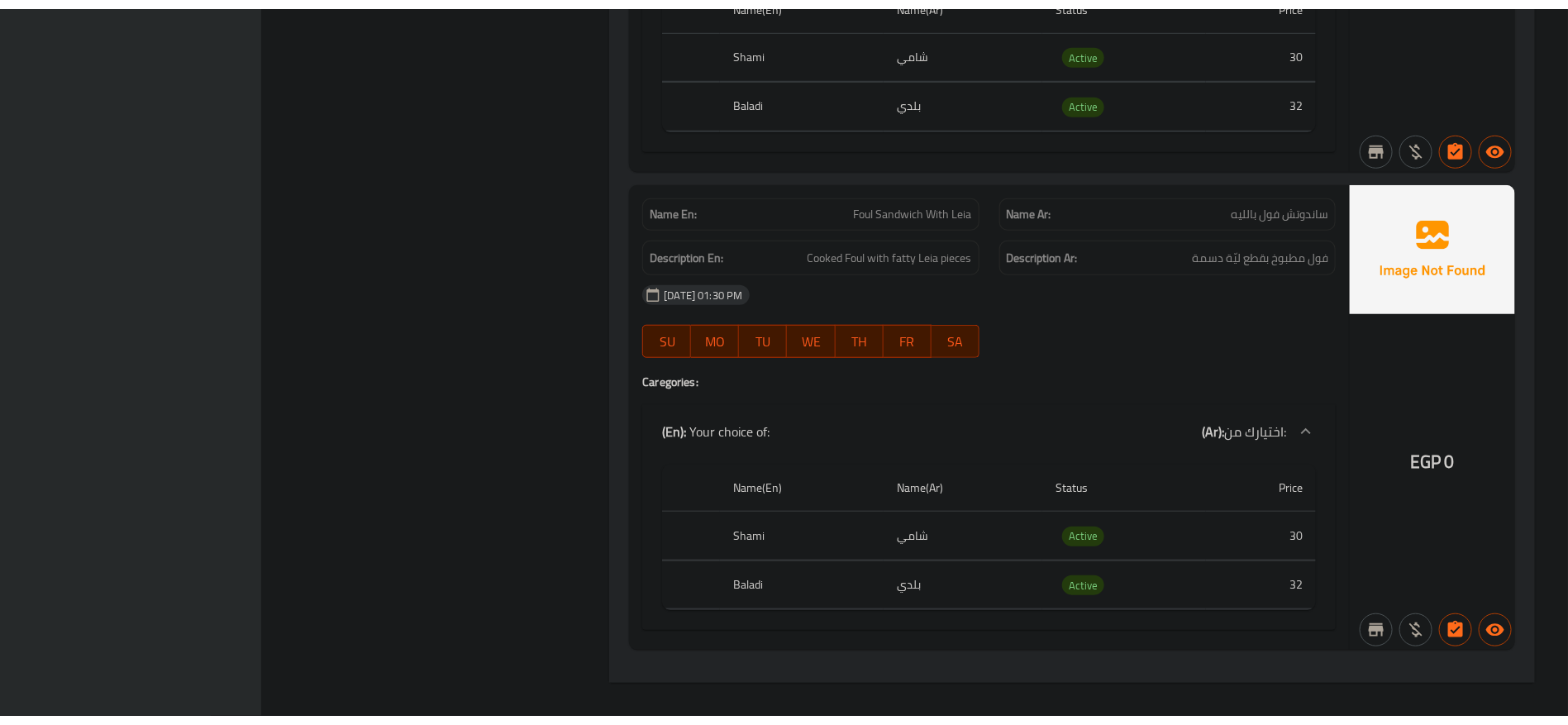
scroll to position [6803, 0]
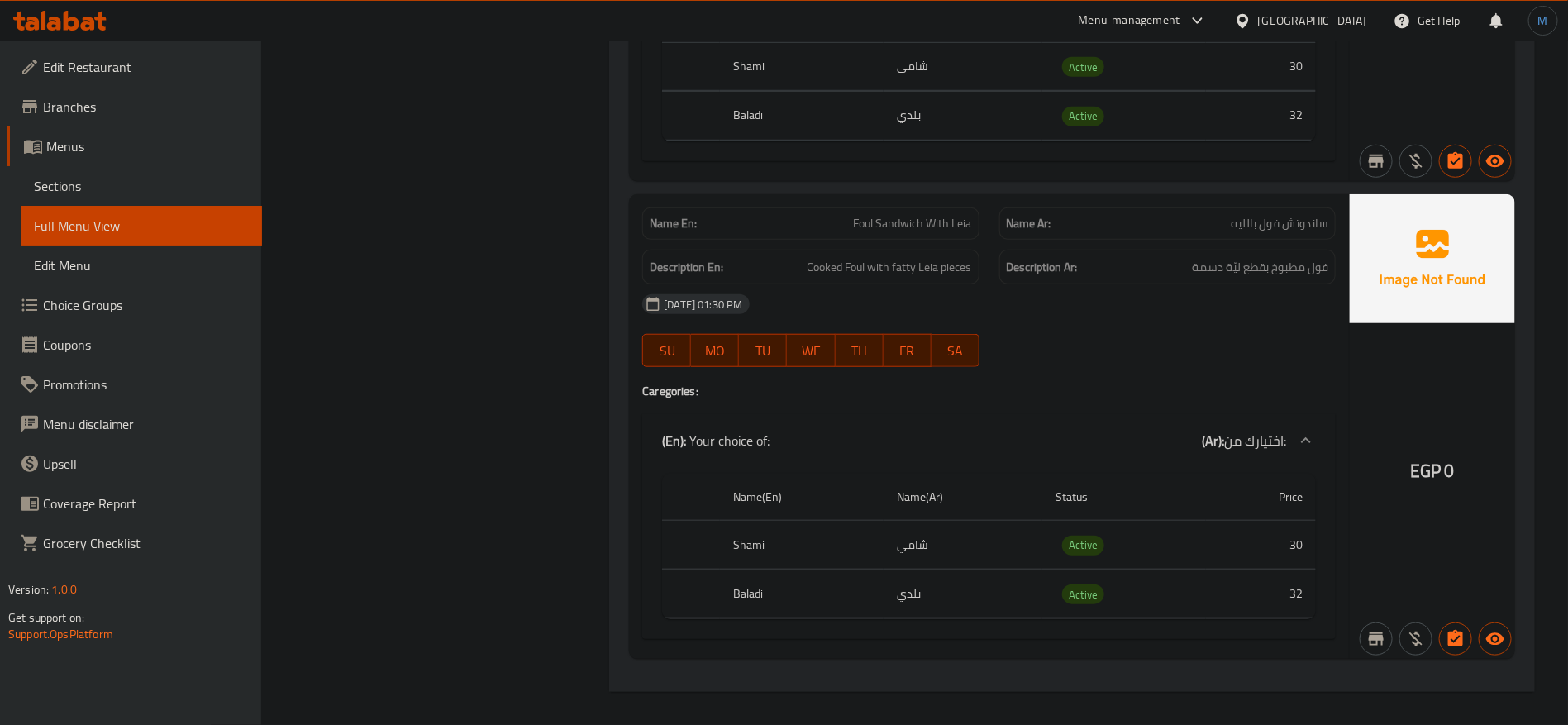
click at [159, 193] on span "Sections" at bounding box center [142, 186] width 215 height 20
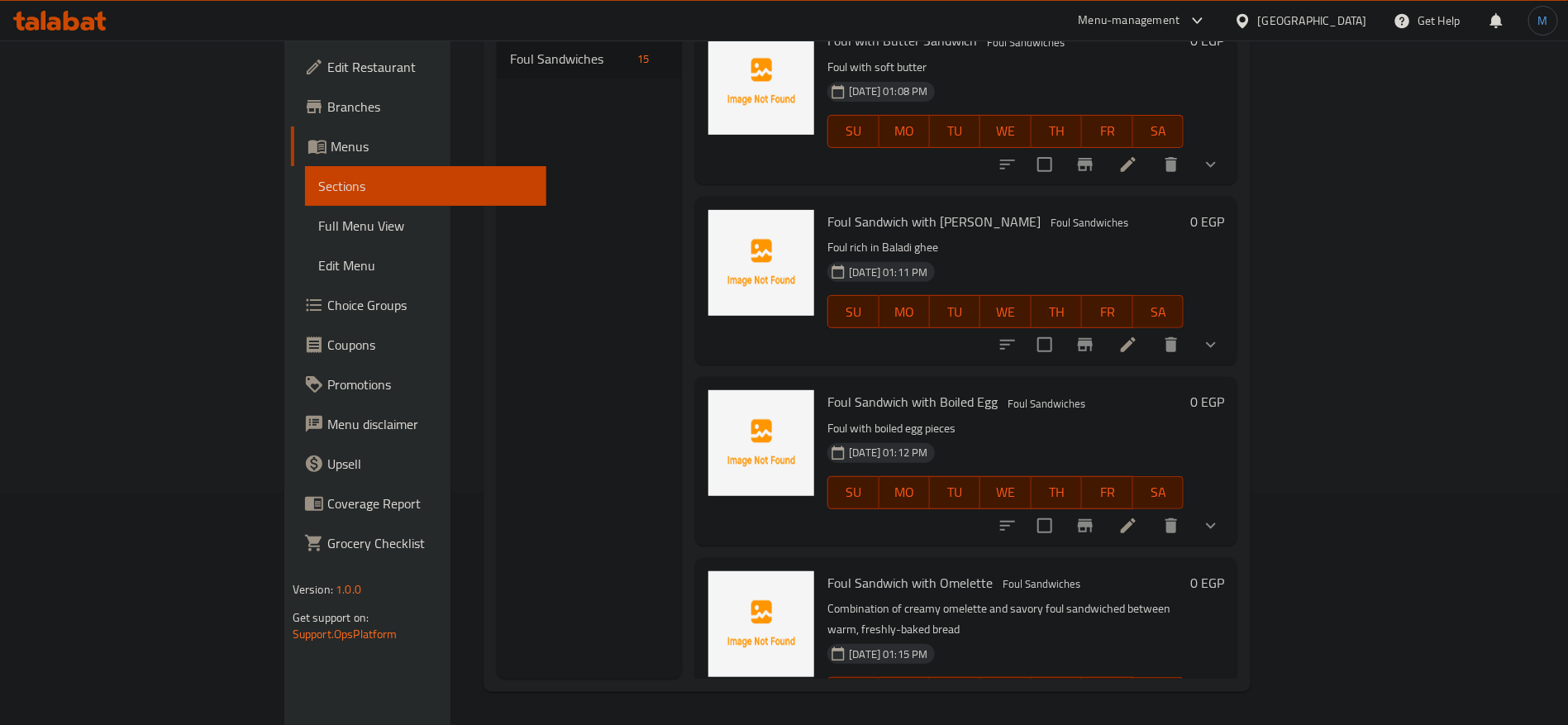
scroll to position [1156, 0]
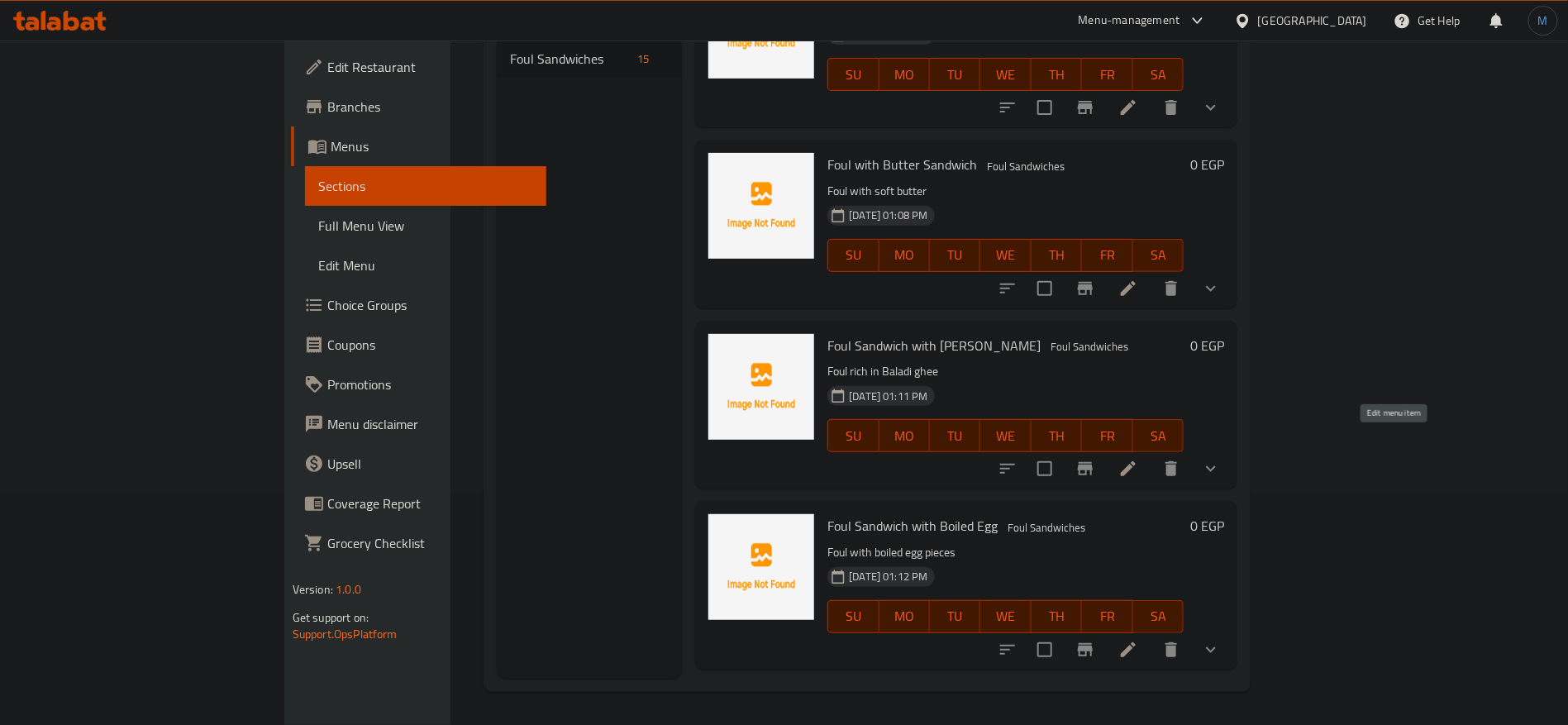
click at [1139, 459] on icon at bounding box center [1129, 469] width 20 height 20
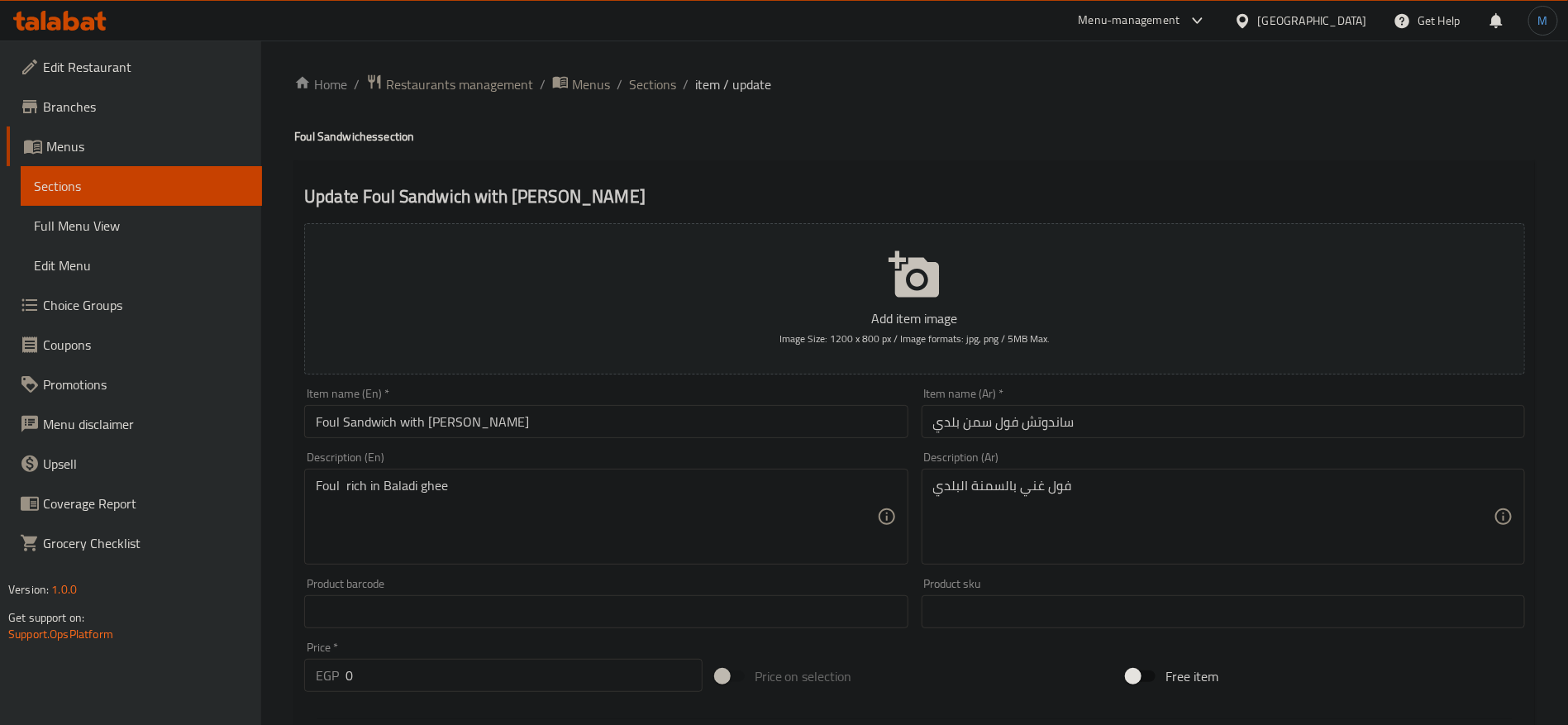
click at [540, 407] on input "Foul Sandwich with Baladi Ghee" at bounding box center [605, 421] width 603 height 33
paste textarea "ava beans, baladi ghee, spices, and bread"
type textarea "Fava beans, baladi ghee, spices, and bread"
paste textarea "مدمس، سمن بلدي، بهارات وخبز"
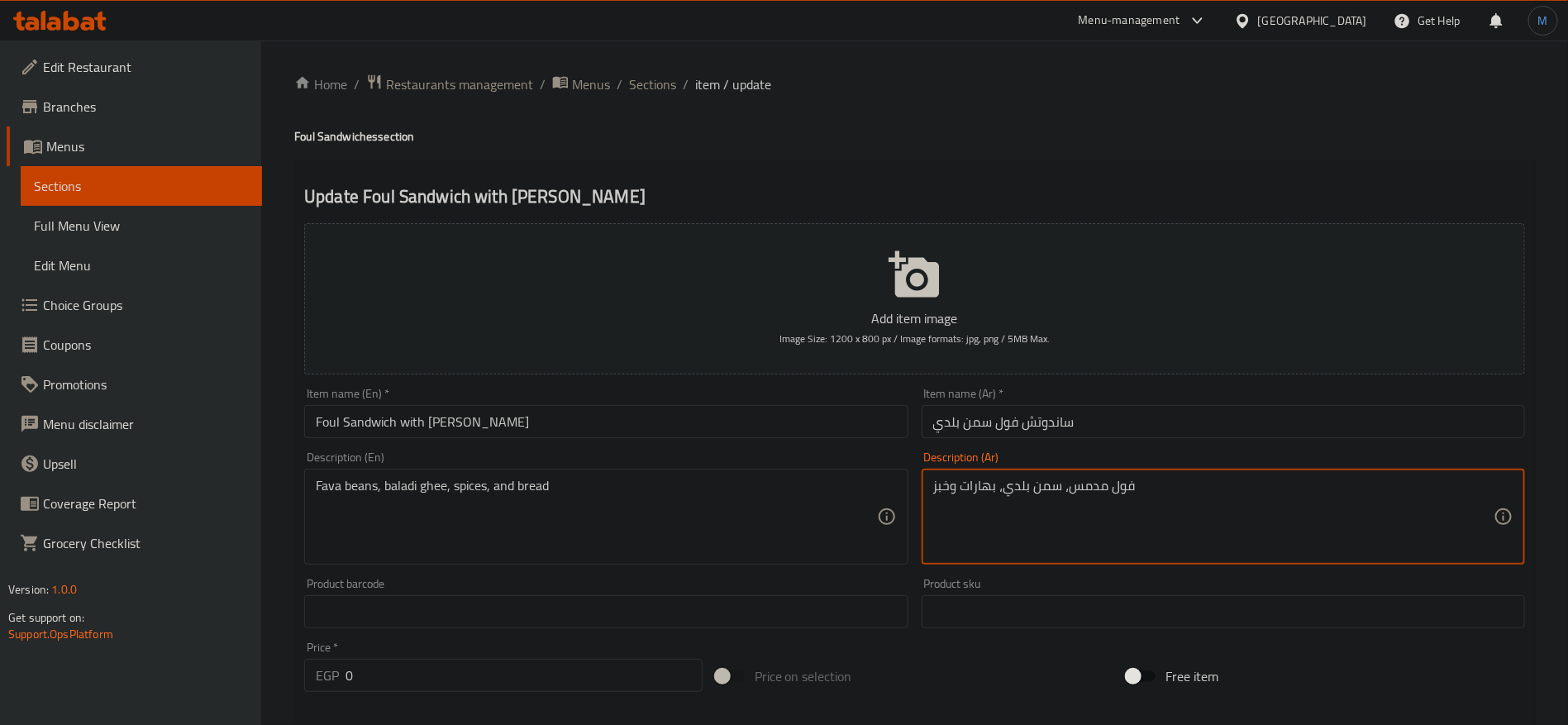
type textarea "فول مدمس، سمن بلدي، بهارات وخبز"
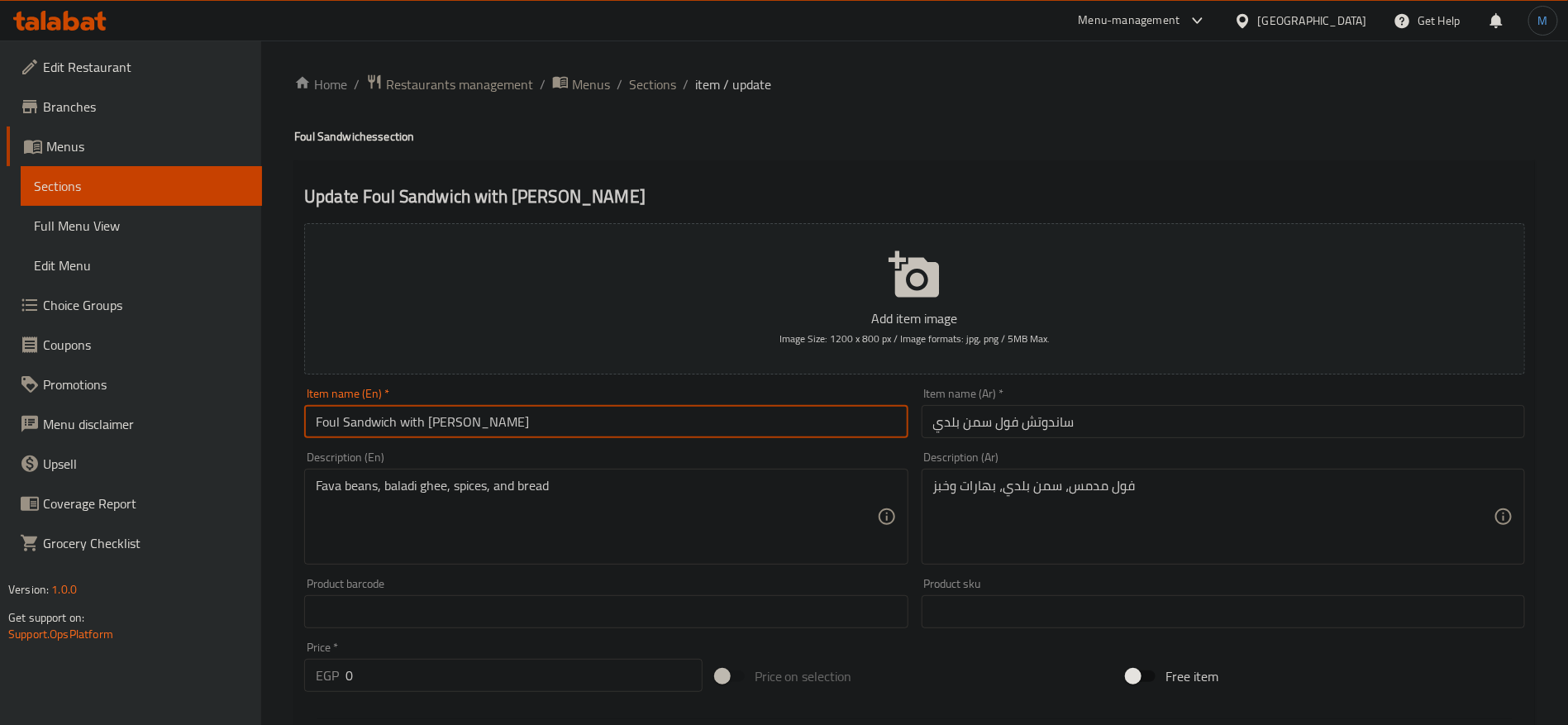
click at [752, 436] on input "Foul Sandwich with Baladi Ghee" at bounding box center [605, 421] width 603 height 33
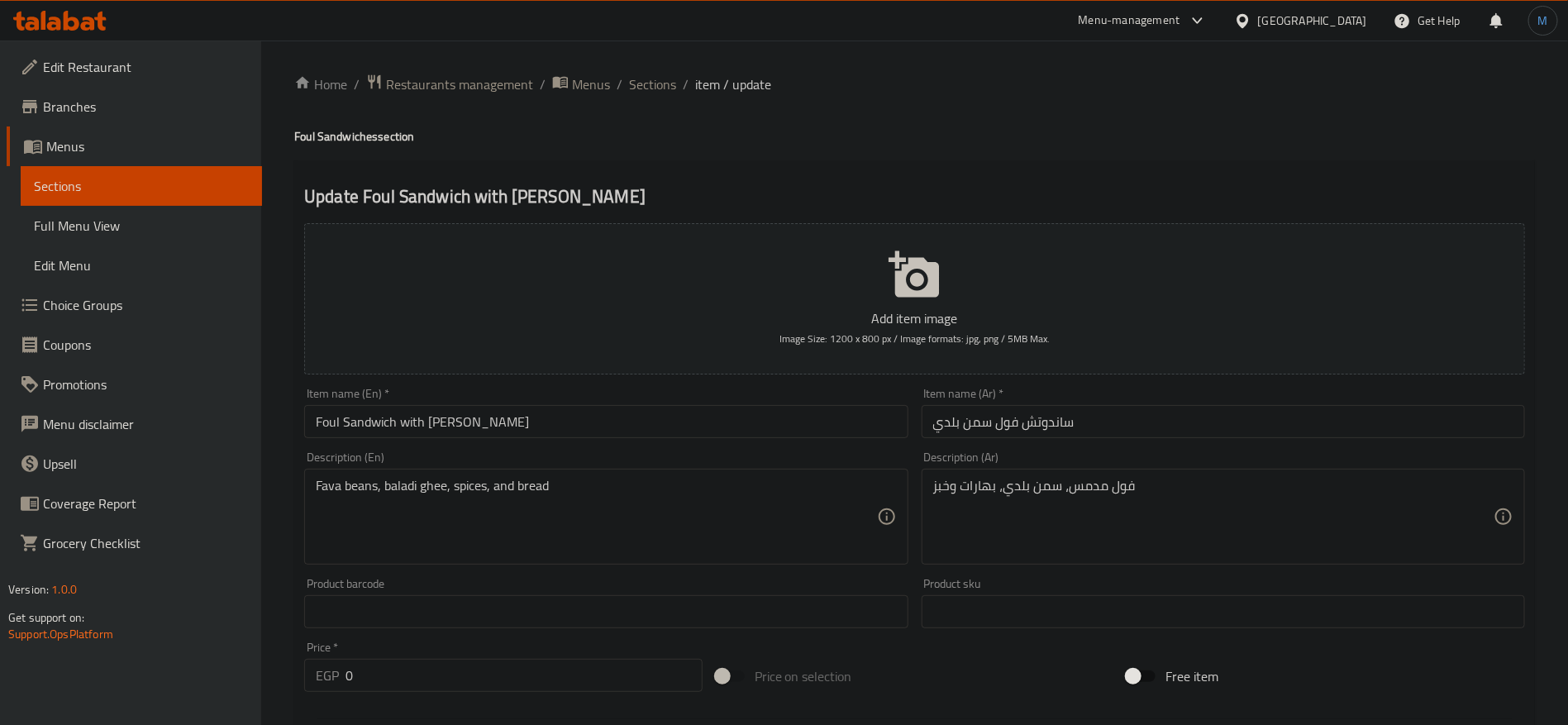
click at [663, 427] on input "Foul Sandwich with Baladi Ghee" at bounding box center [605, 421] width 603 height 33
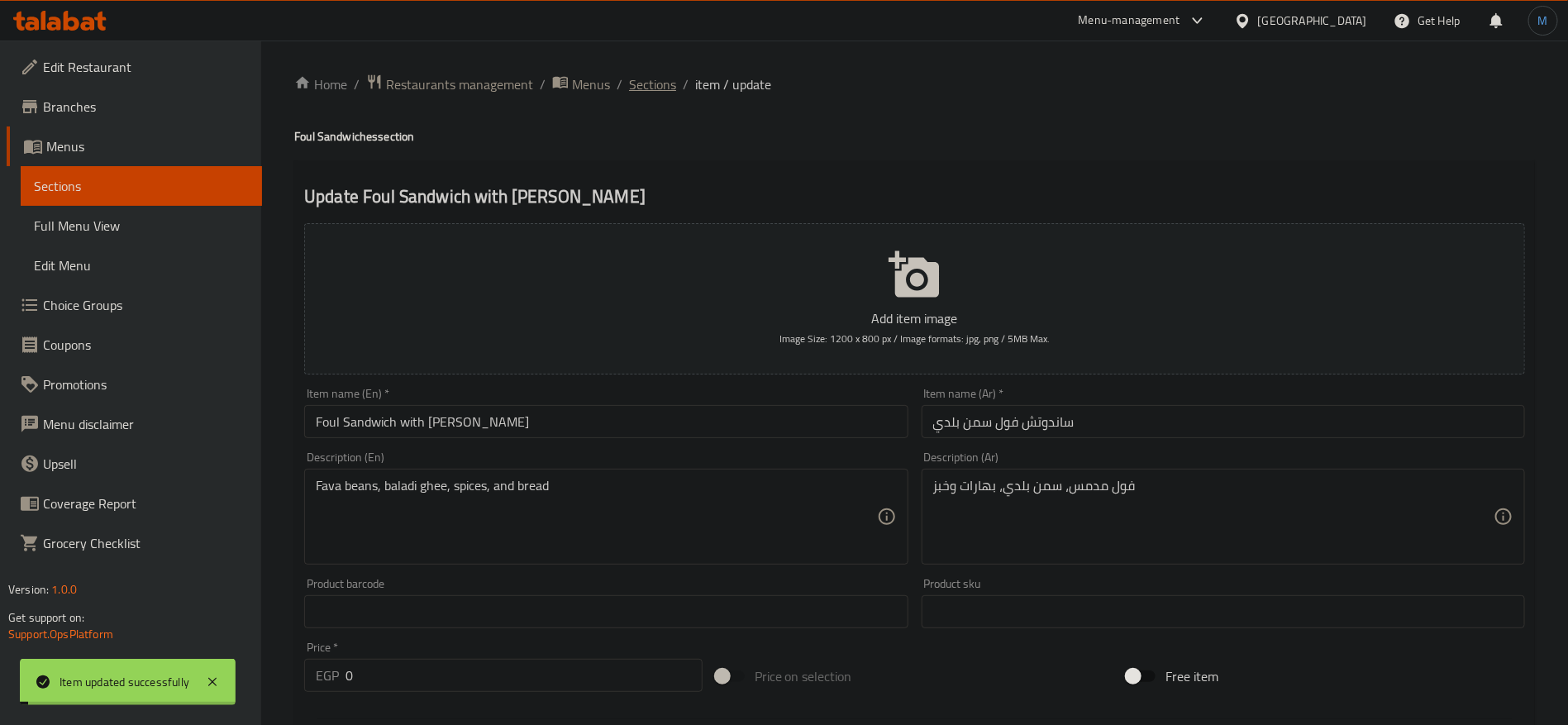
click at [663, 94] on span "Sections" at bounding box center [653, 84] width 48 height 20
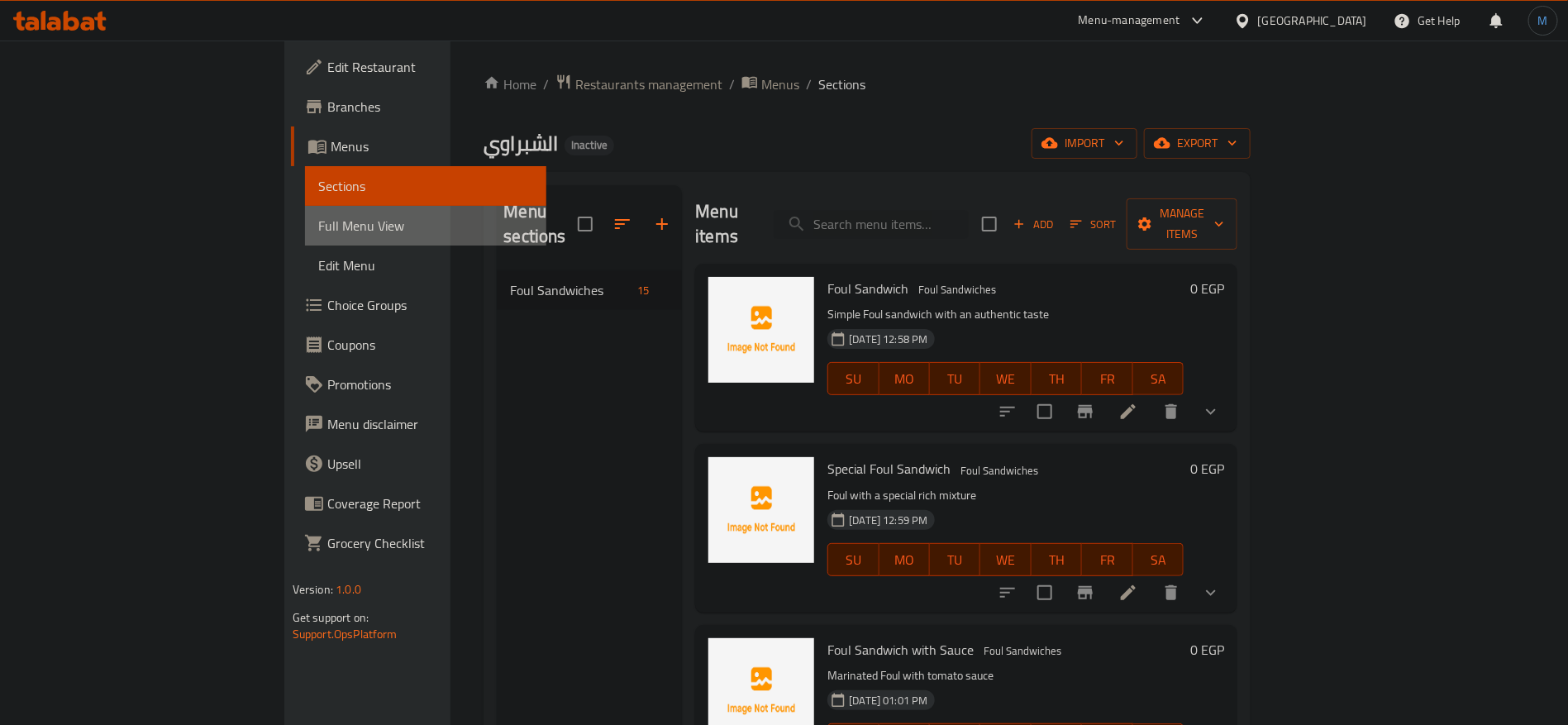
click at [318, 223] on span "Full Menu View" at bounding box center [426, 226] width 215 height 20
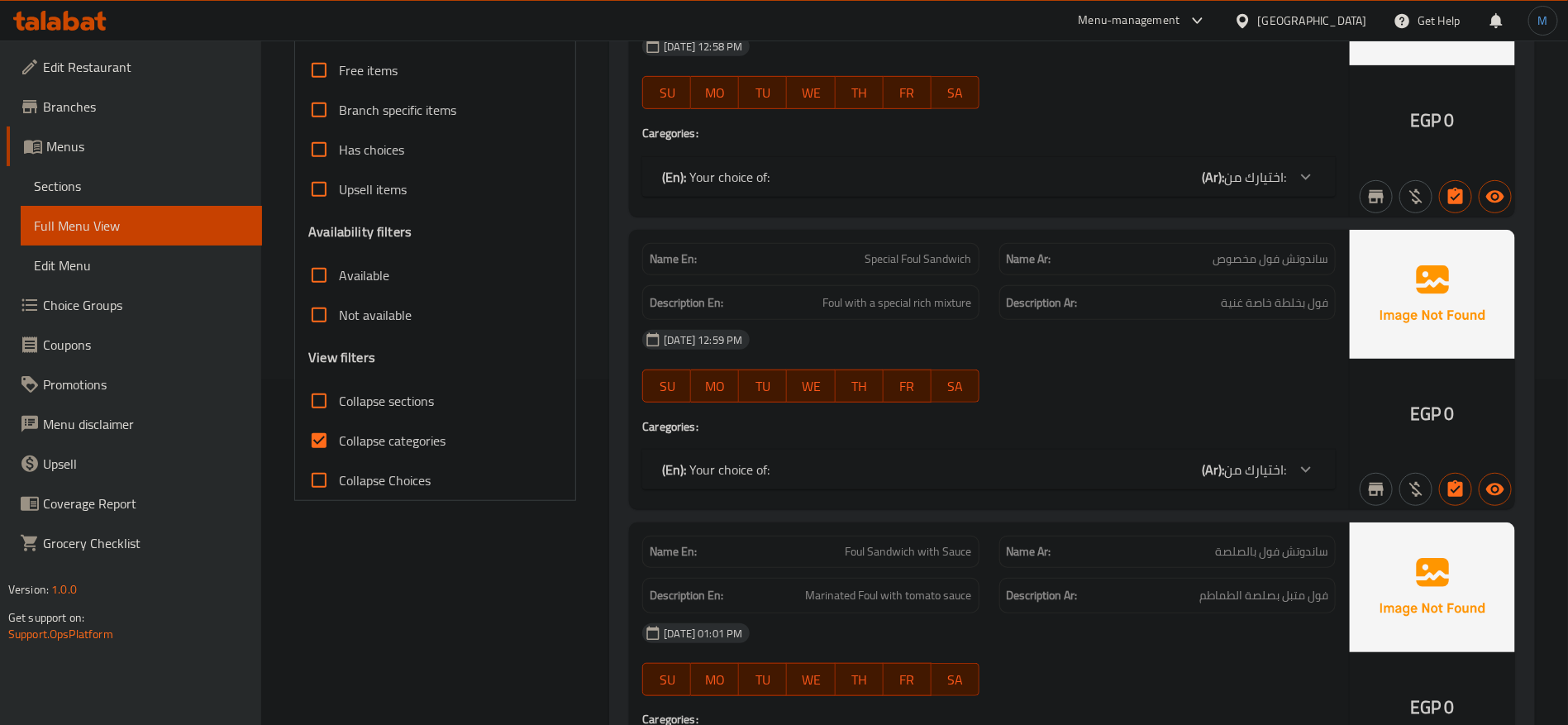
scroll to position [496, 0]
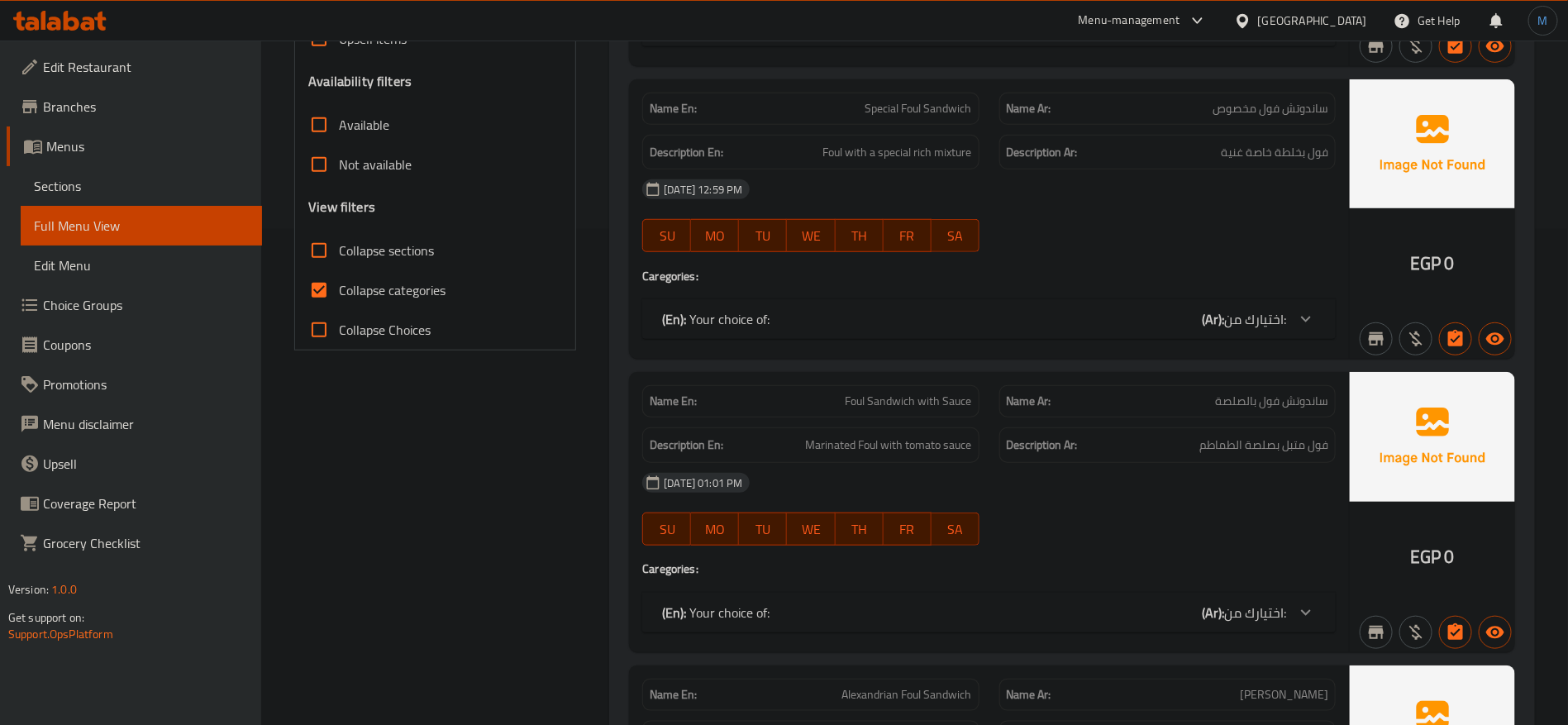
click at [386, 271] on label "Collapse categories" at bounding box center [372, 290] width 146 height 39
click at [339, 271] on input "Collapse categories" at bounding box center [319, 290] width 39 height 39
checkbox input "false"
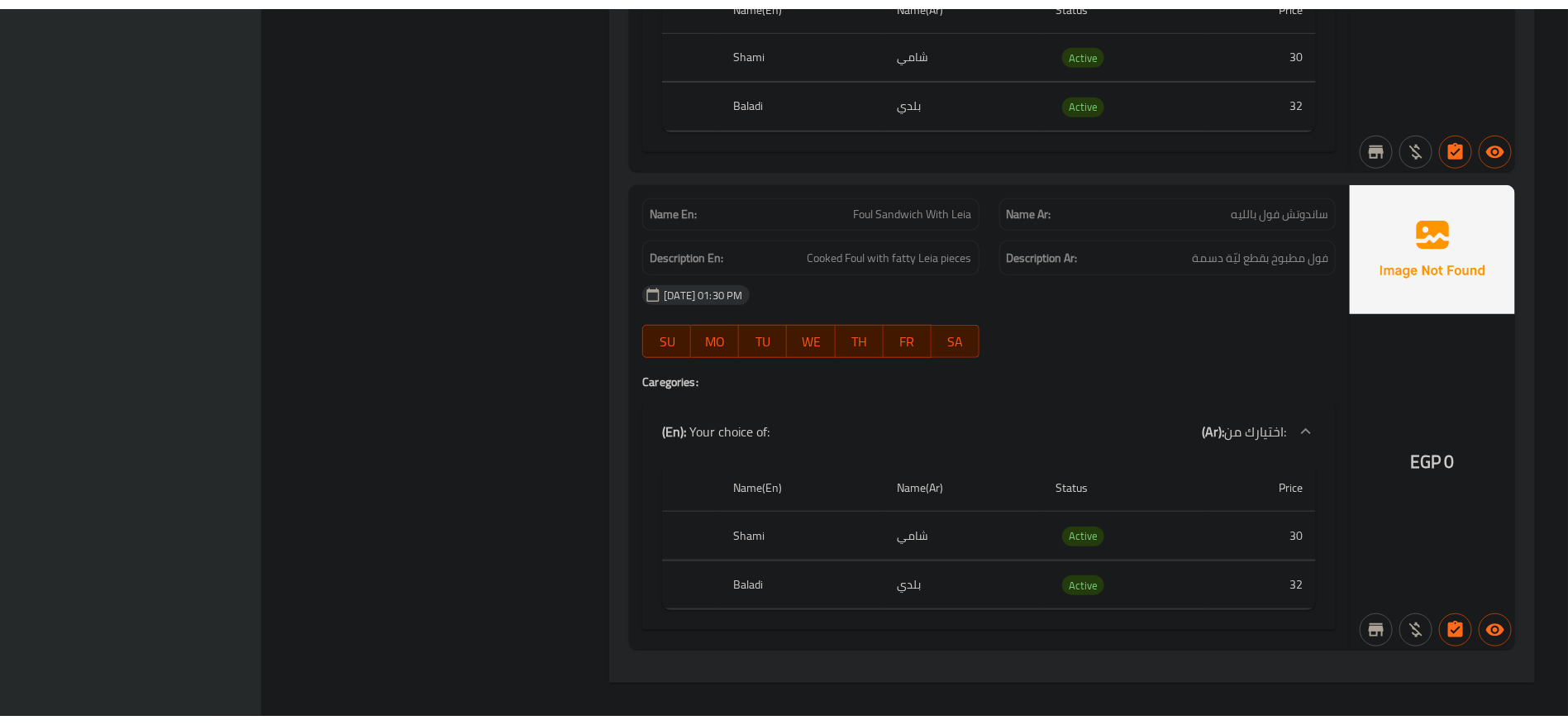
scroll to position [6803, 0]
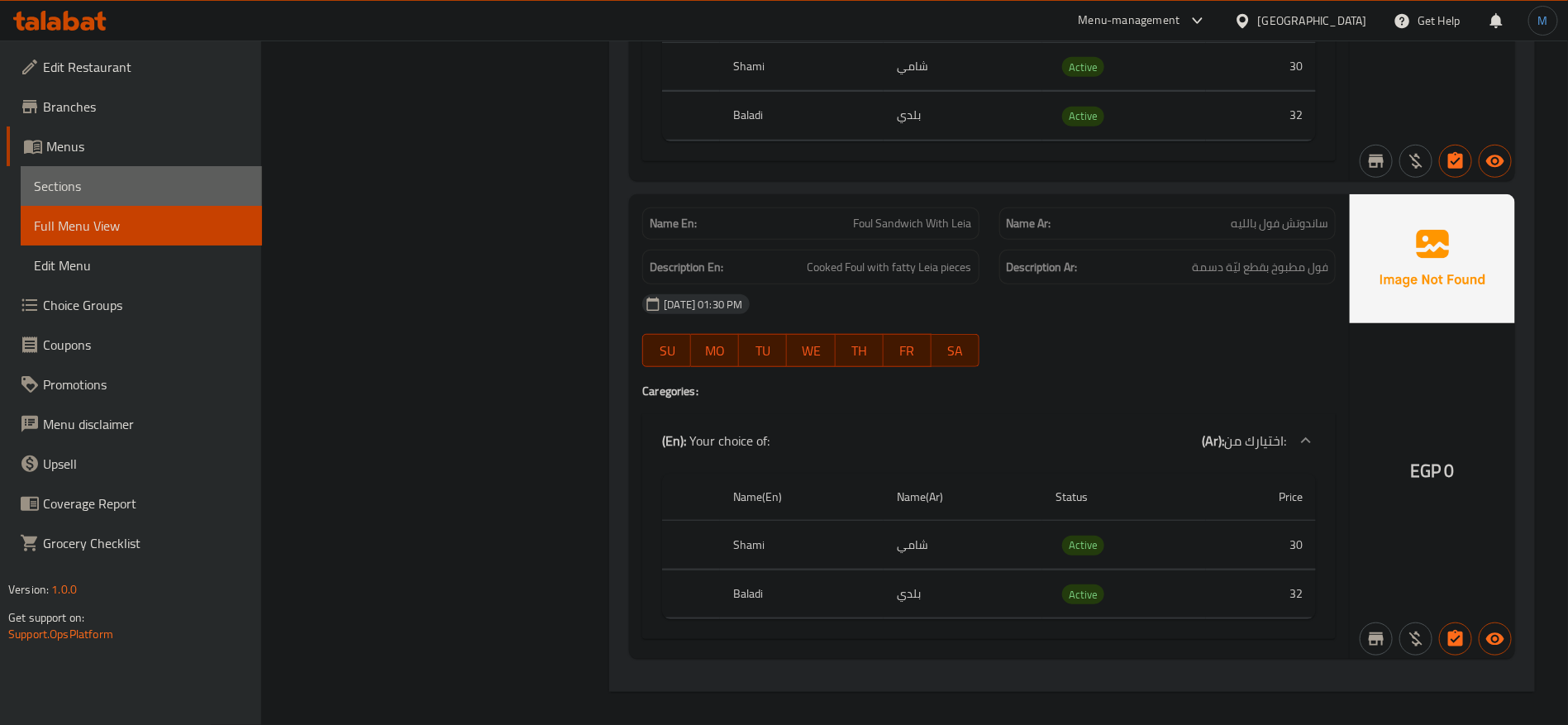
click at [124, 191] on span "Sections" at bounding box center [142, 186] width 215 height 20
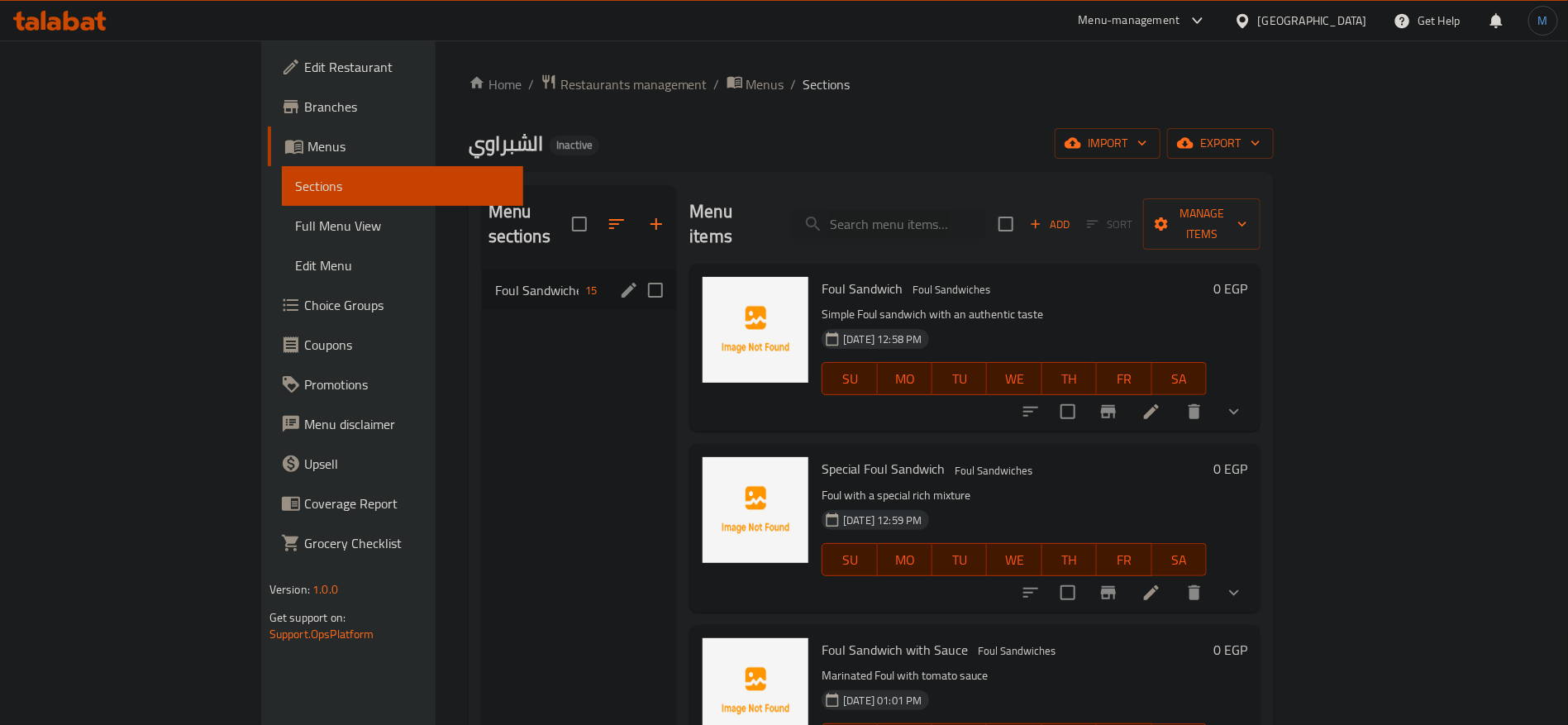
click at [619, 281] on icon "edit" at bounding box center [629, 290] width 20 height 20
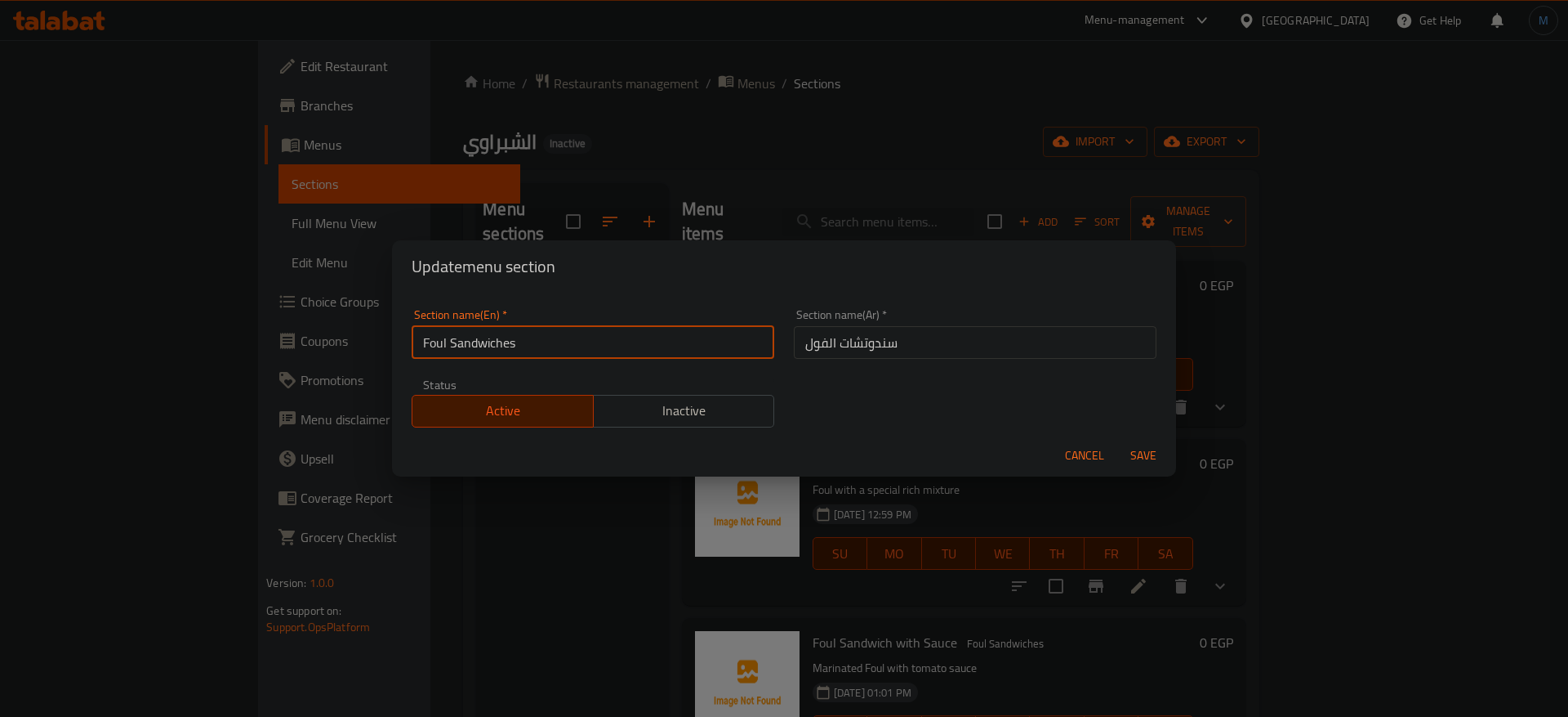
click at [579, 351] on input "Foul Sandwiches" at bounding box center [593, 342] width 362 height 33
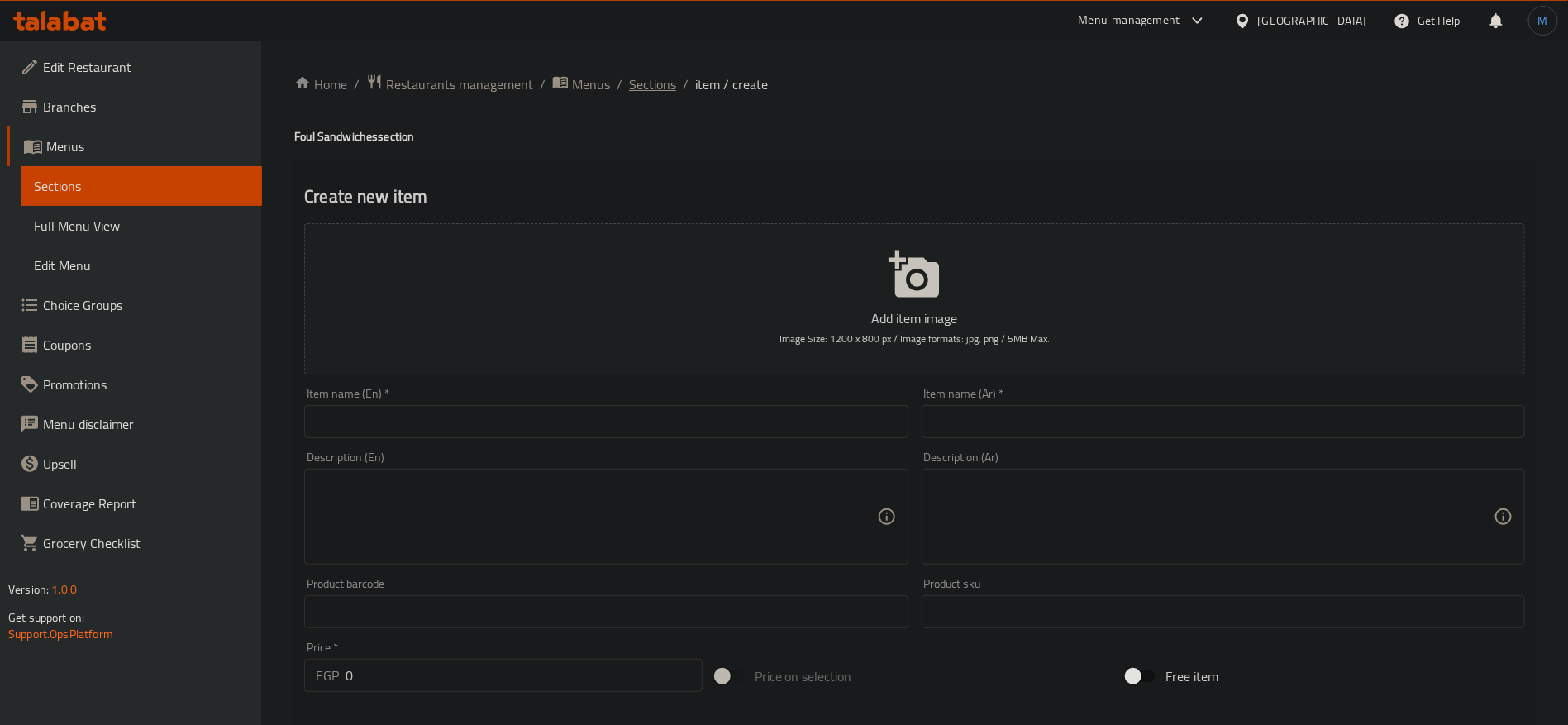
click at [641, 87] on span "Sections" at bounding box center [653, 84] width 48 height 20
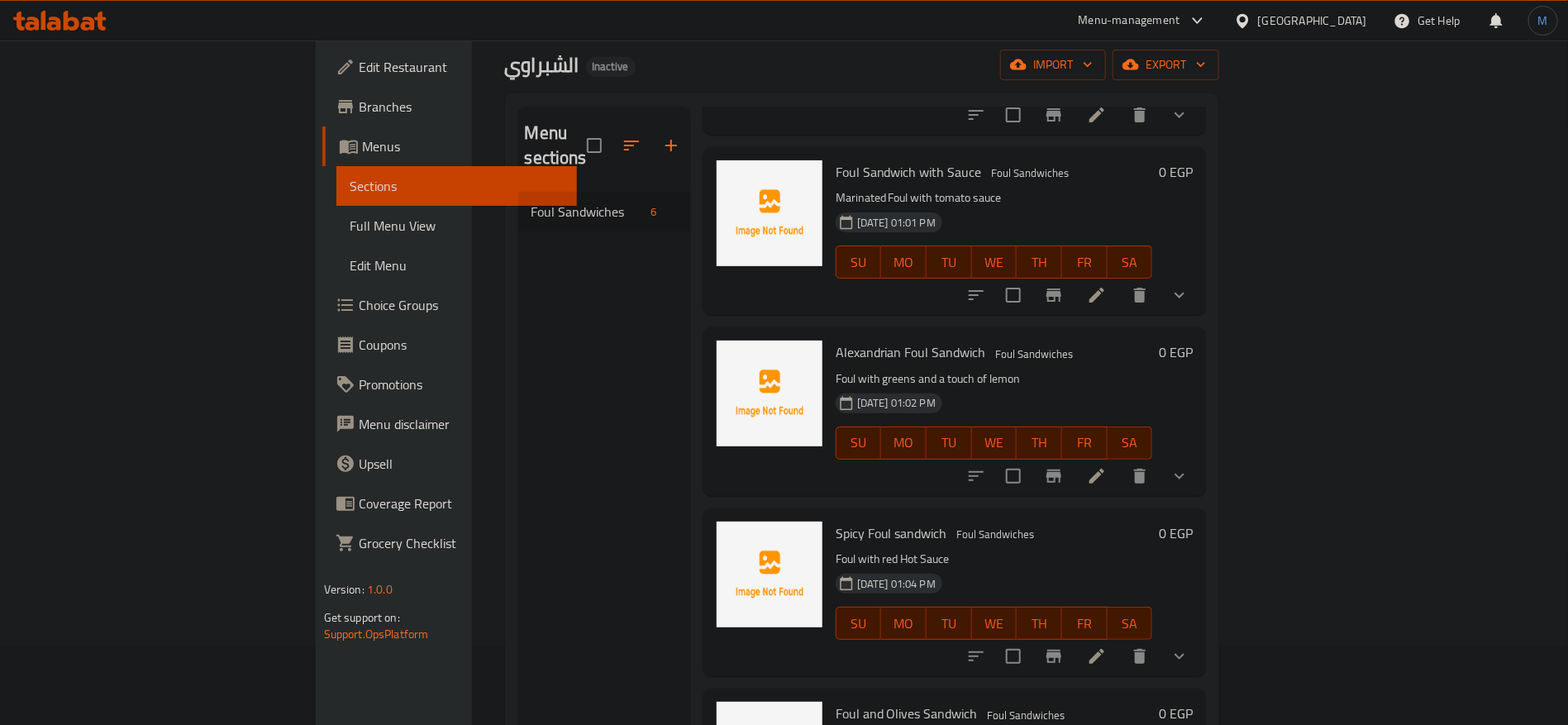
scroll to position [231, 0]
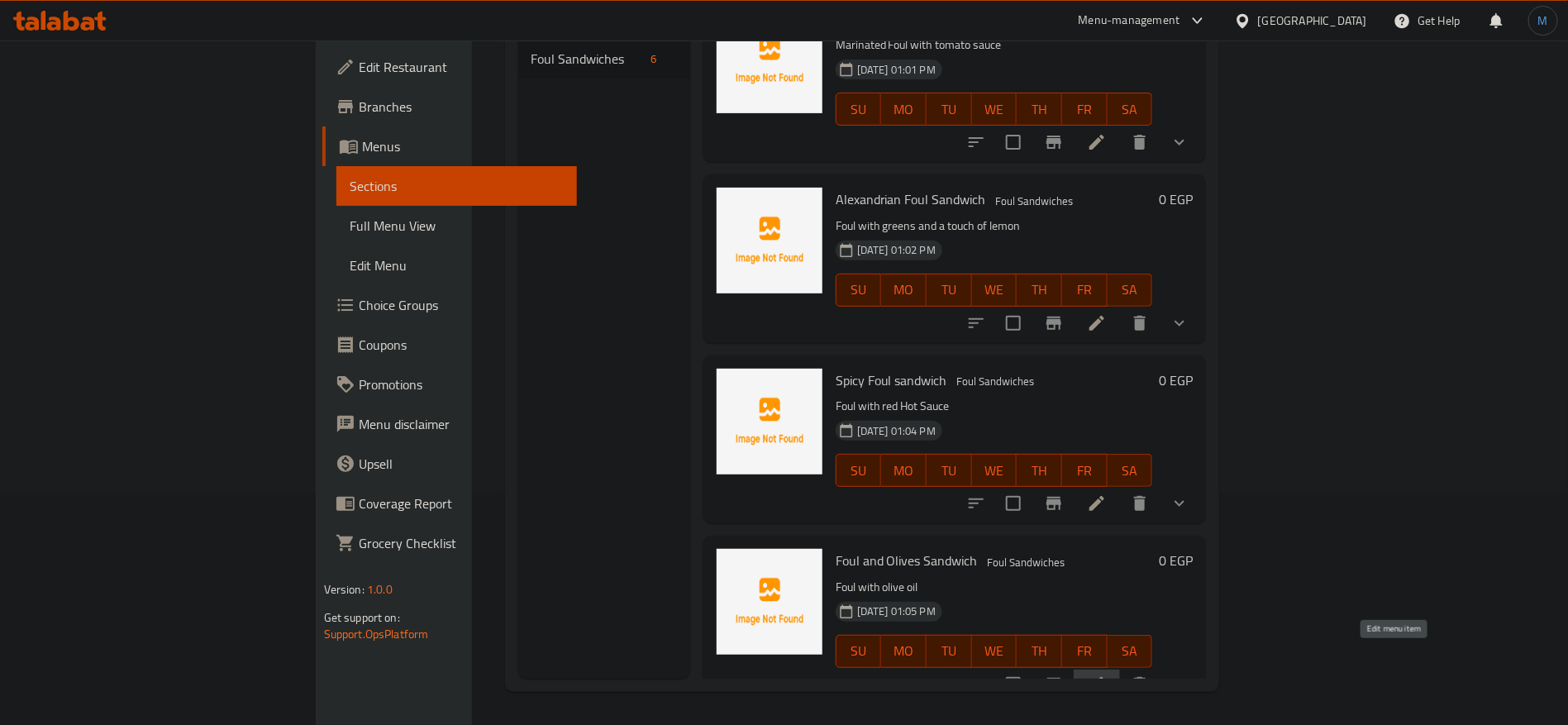
click at [1107, 674] on icon at bounding box center [1096, 684] width 20 height 20
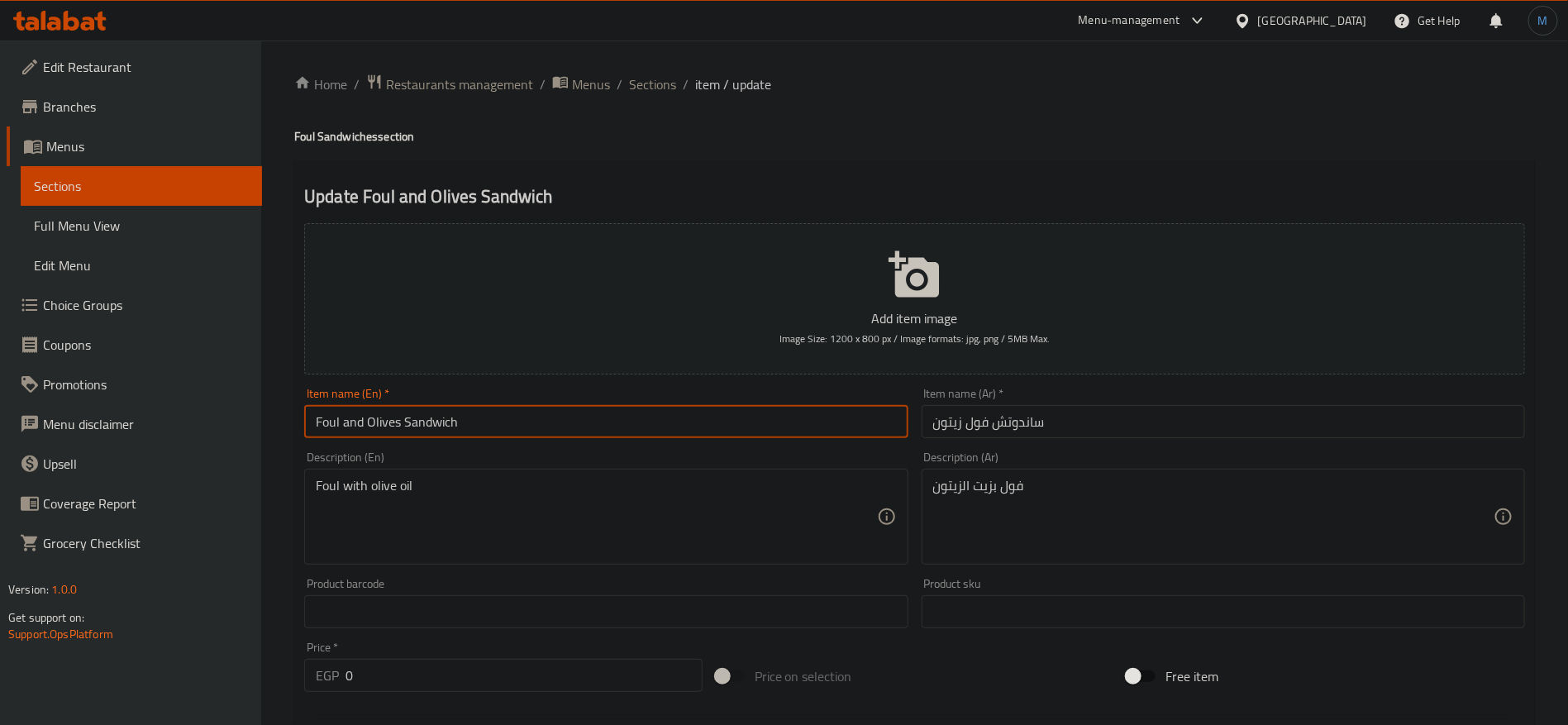
click at [355, 419] on input "Foul and Olives Sandwich" at bounding box center [605, 421] width 603 height 33
click at [331, 410] on input "Foul Olives Sandwich" at bounding box center [605, 421] width 603 height 33
drag, startPoint x: 330, startPoint y: 410, endPoint x: 352, endPoint y: 415, distance: 22.6
click at [352, 415] on input "Foul Olives Sandwich" at bounding box center [605, 421] width 603 height 33
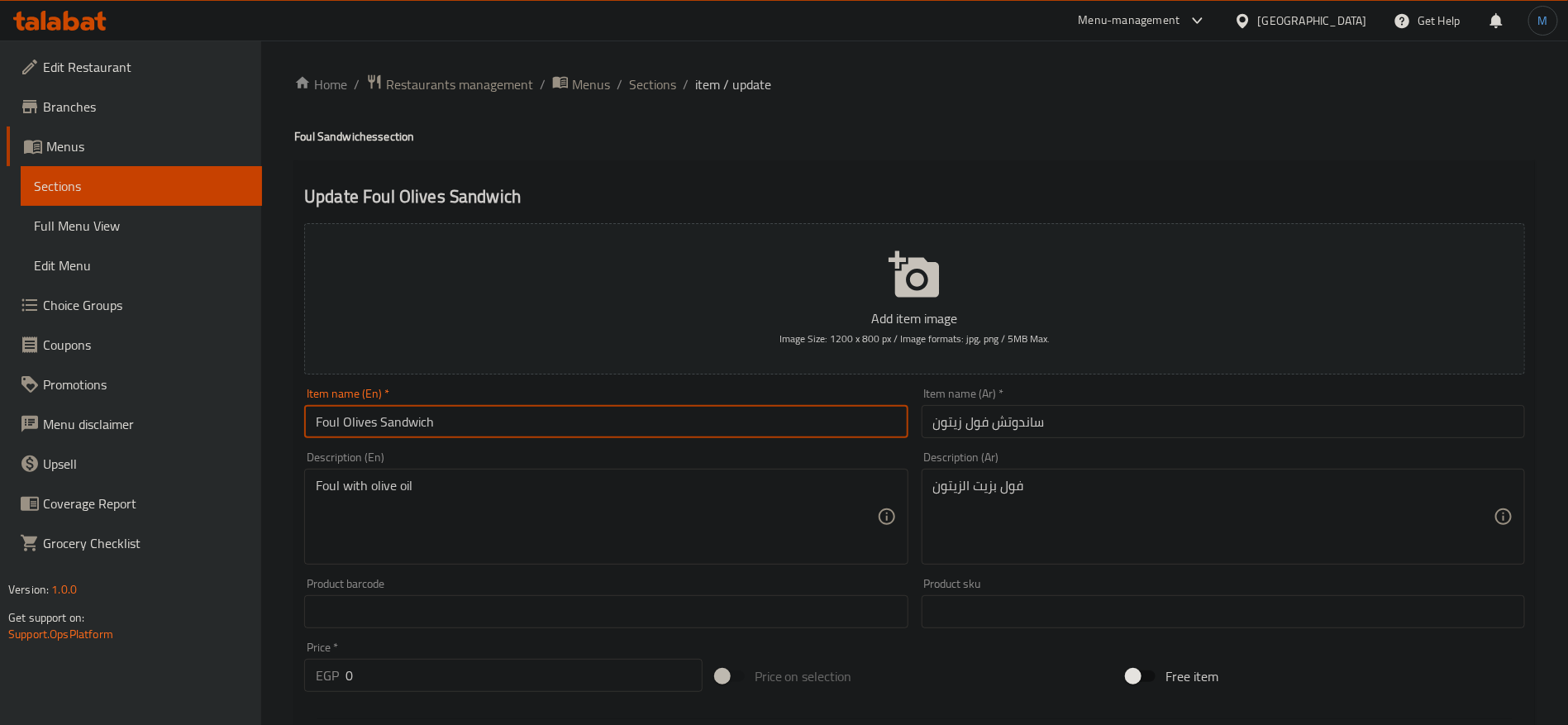
click at [355, 435] on input "Foul Olives Sandwich" at bounding box center [605, 421] width 603 height 33
type input "Foul With Olives Sandwich"
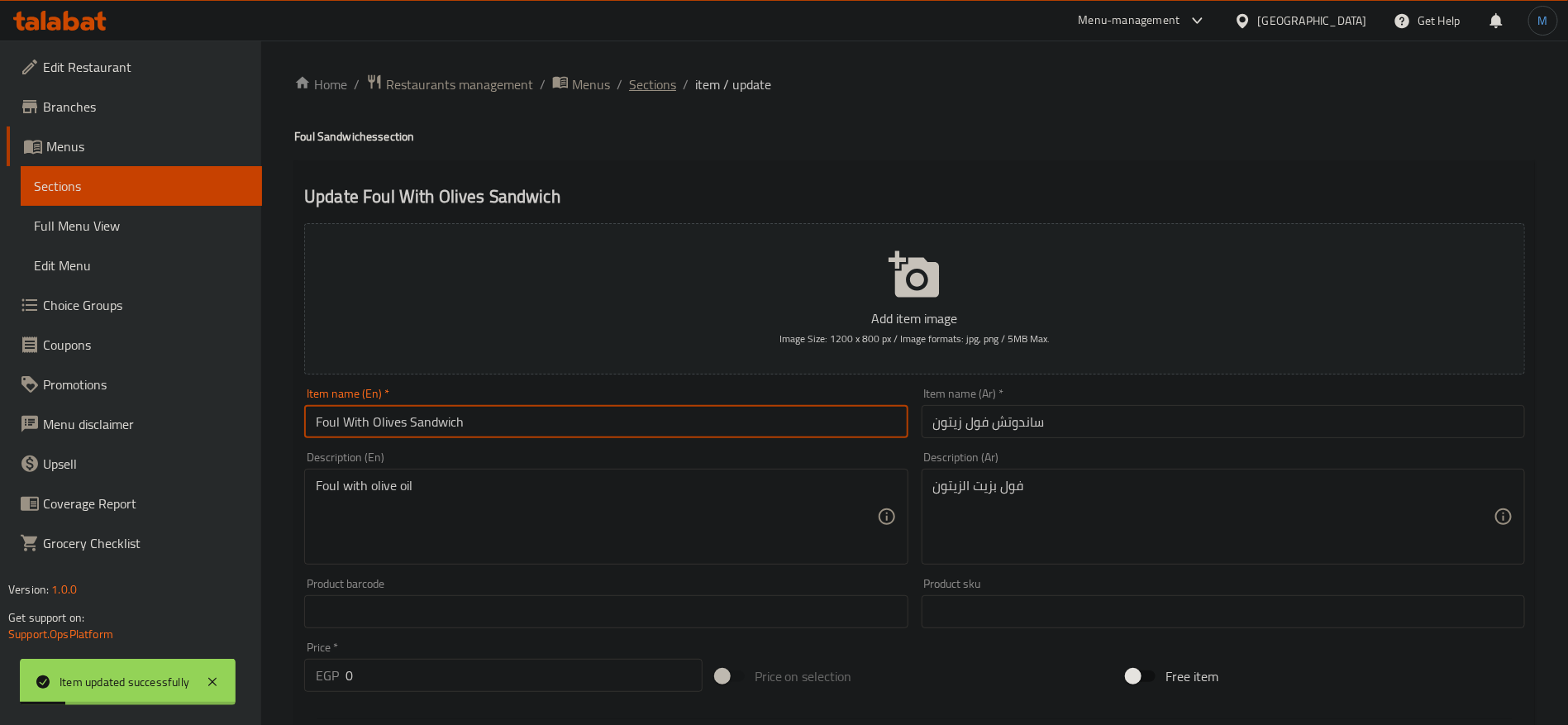
click at [673, 89] on span "Sections" at bounding box center [653, 84] width 48 height 20
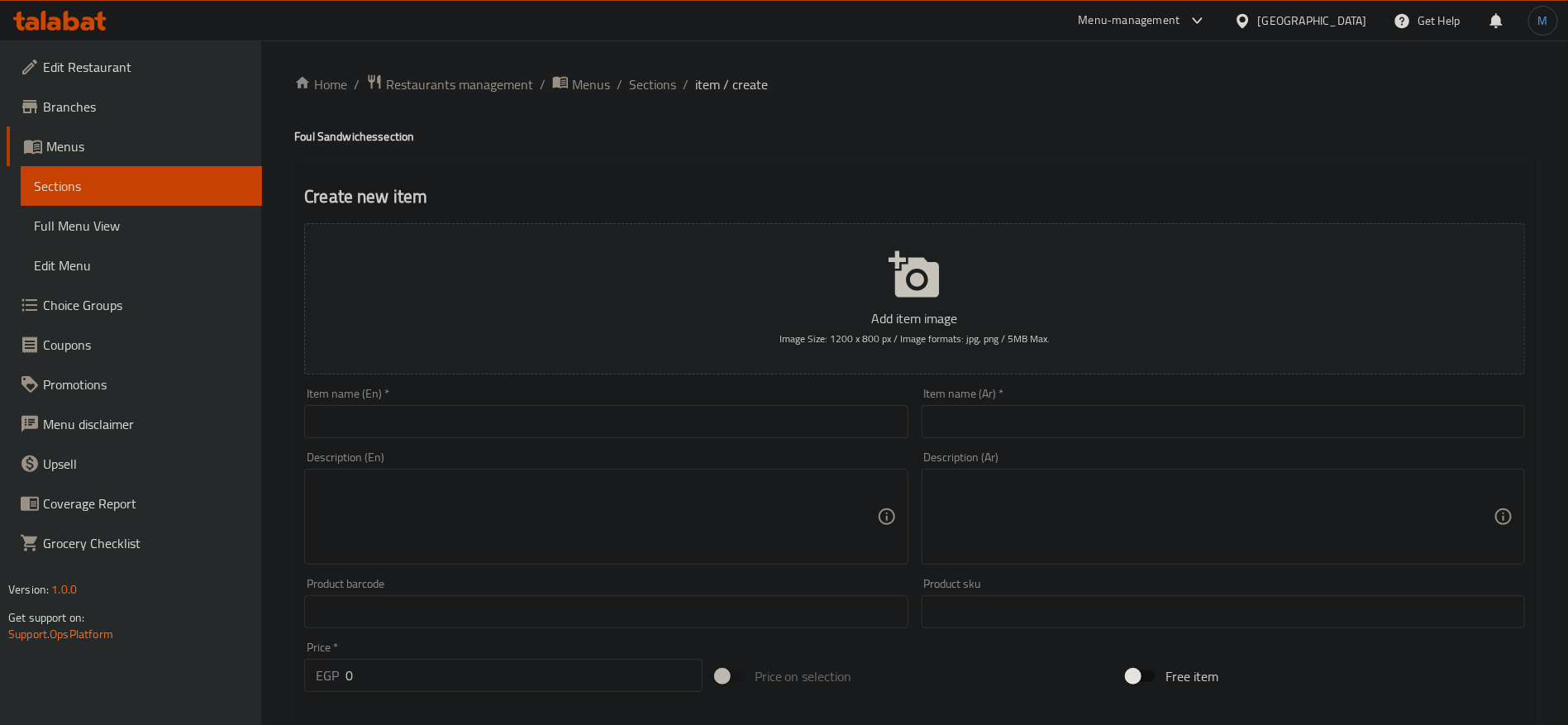
click at [622, 90] on ol "Home / Restaurants management / Menus / Sections / item / create" at bounding box center [914, 84] width 1241 height 22
click at [661, 82] on span "Sections" at bounding box center [653, 84] width 48 height 20
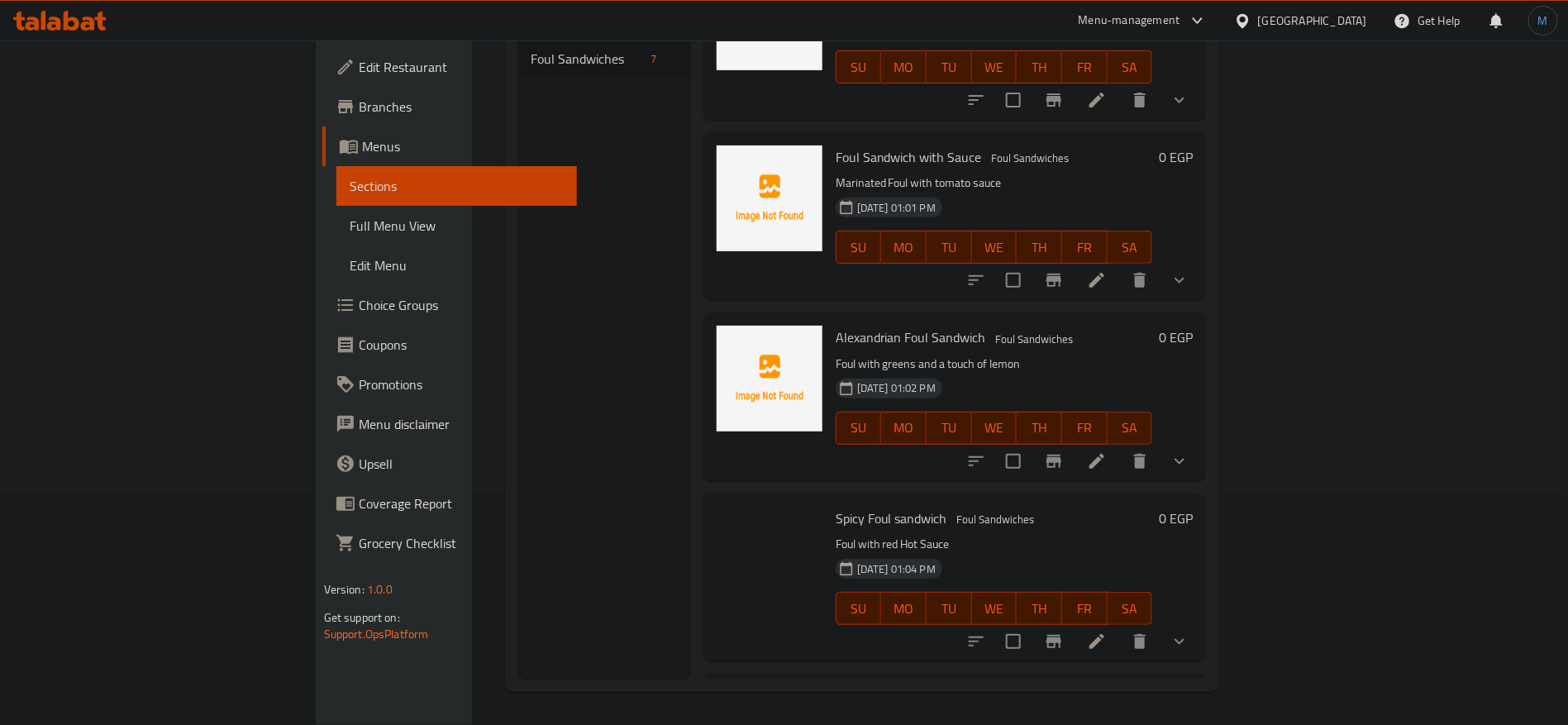
scroll to position [579, 0]
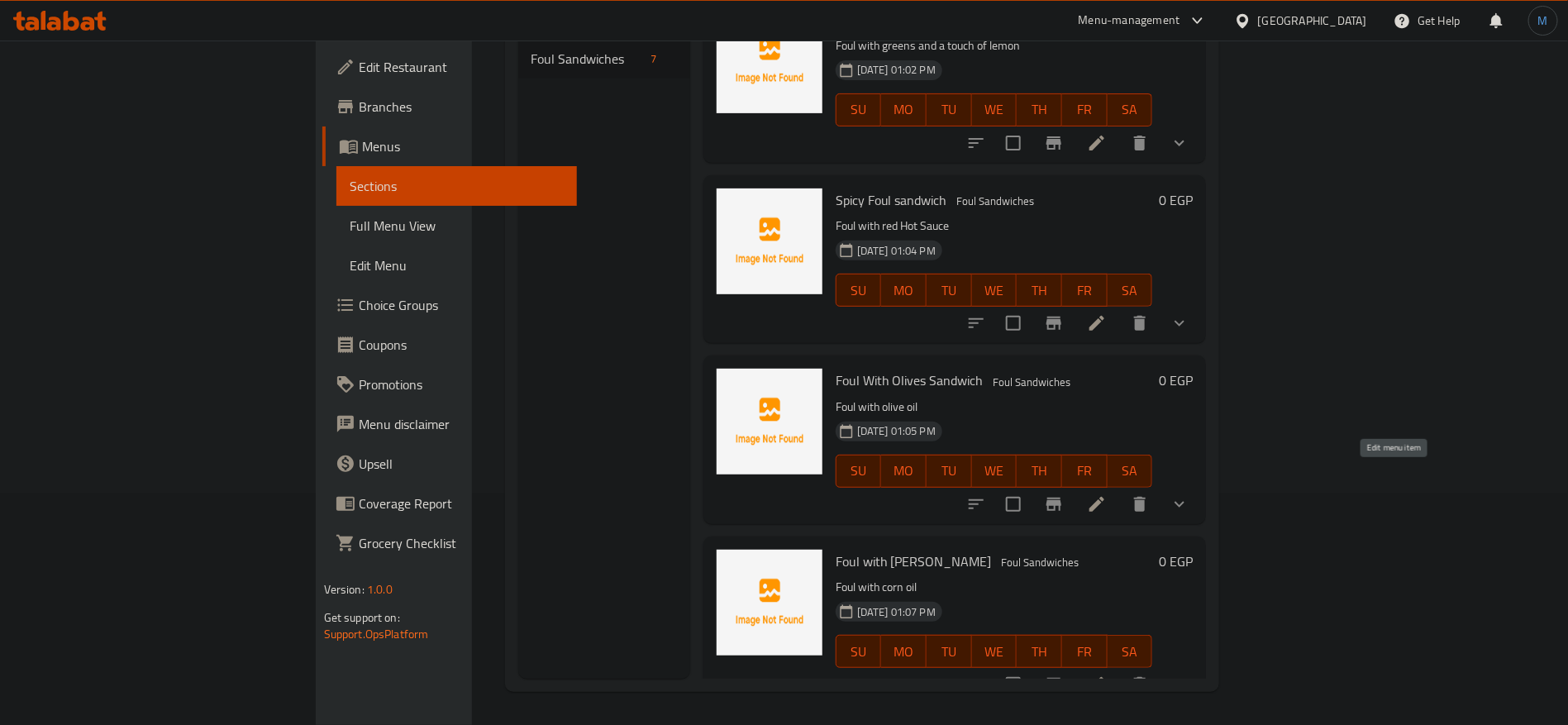
click at [1107, 494] on icon at bounding box center [1096, 504] width 20 height 20
